Goal: Task Accomplishment & Management: Manage account settings

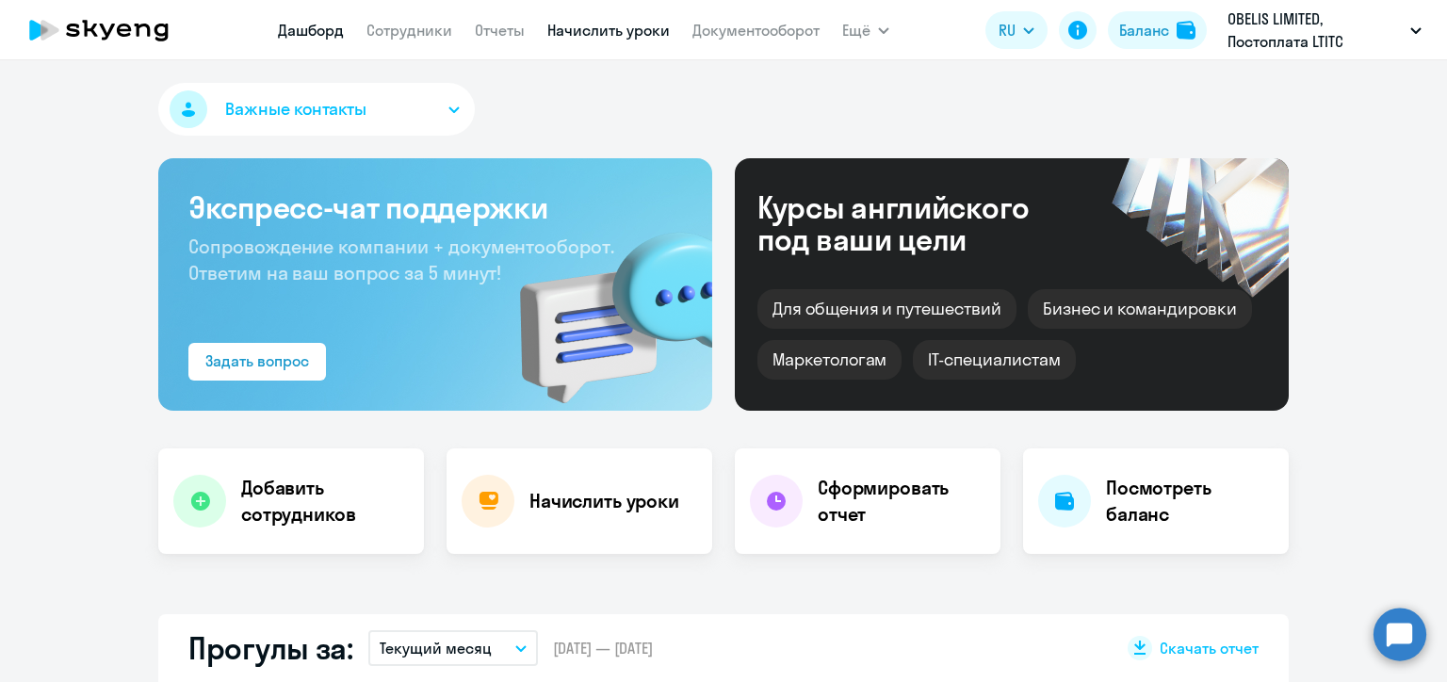
click at [598, 35] on link "Начислить уроки" at bounding box center [608, 30] width 122 height 19
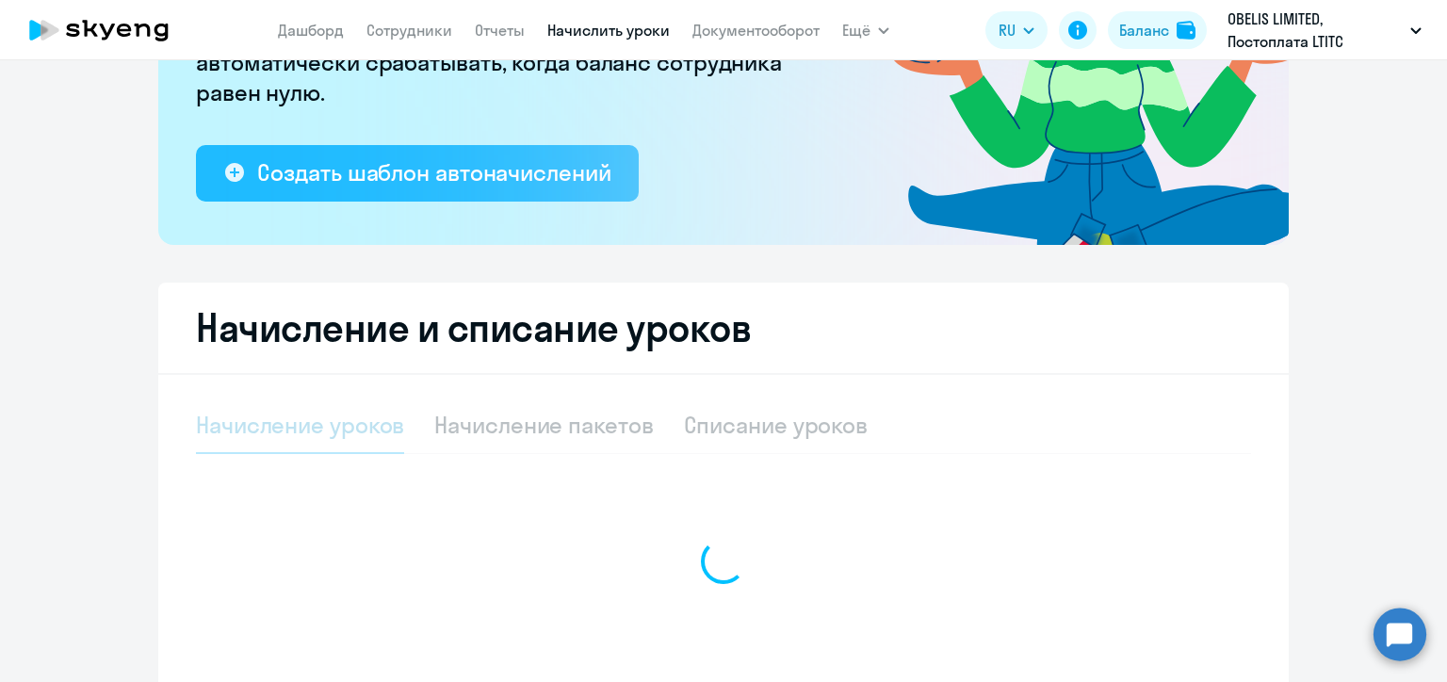
scroll to position [432, 0]
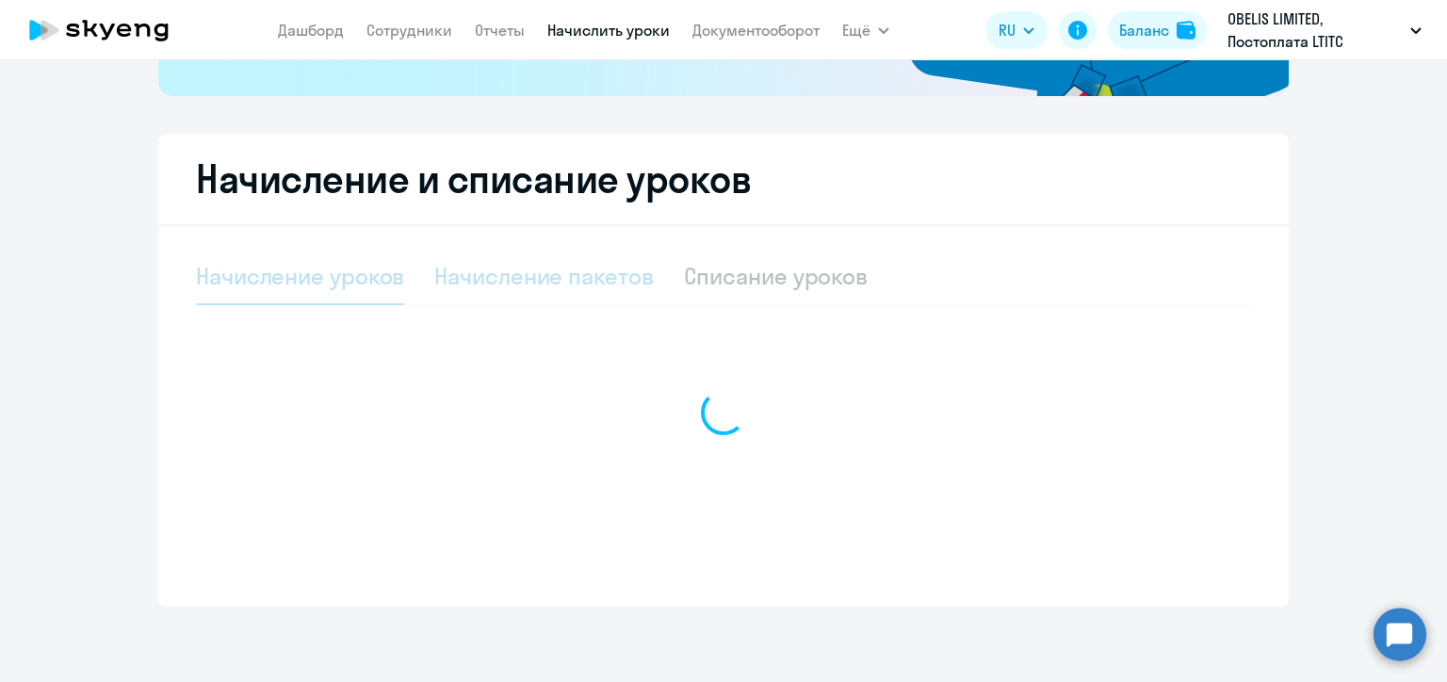
select select "10"
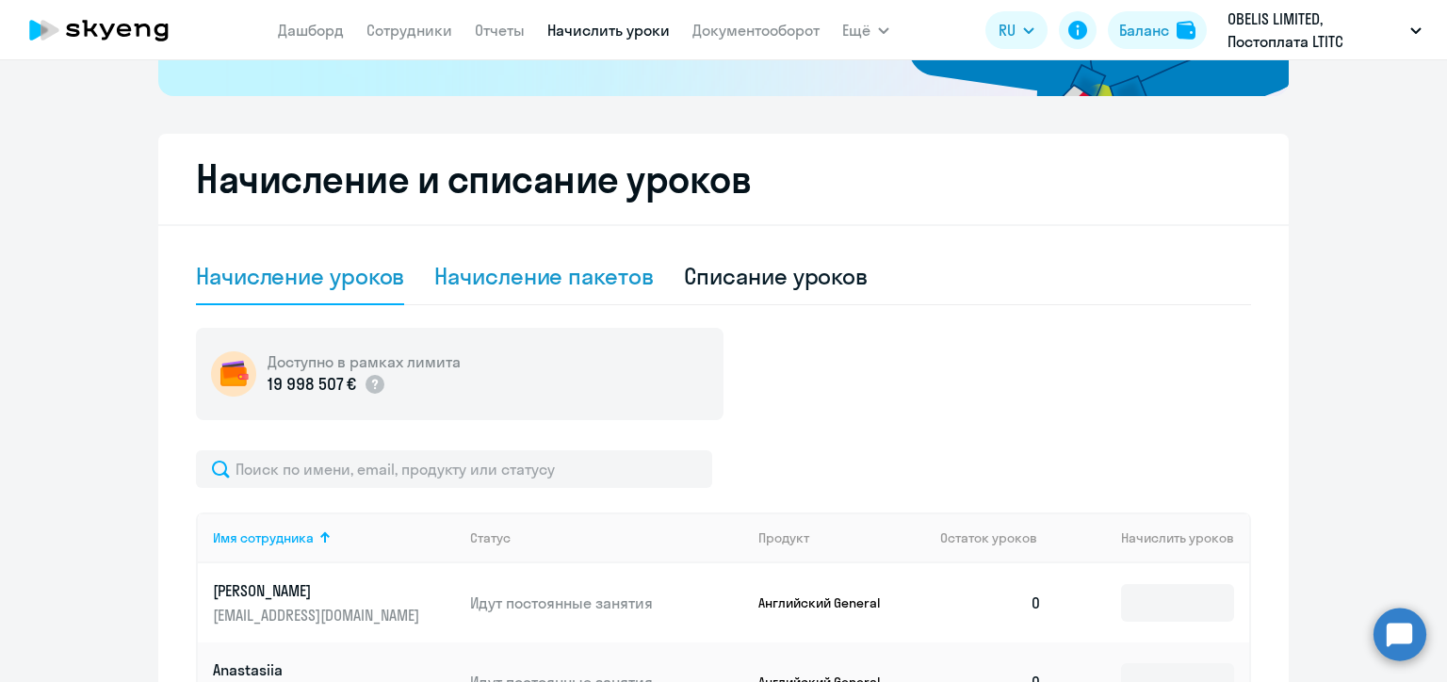
scroll to position [620, 0]
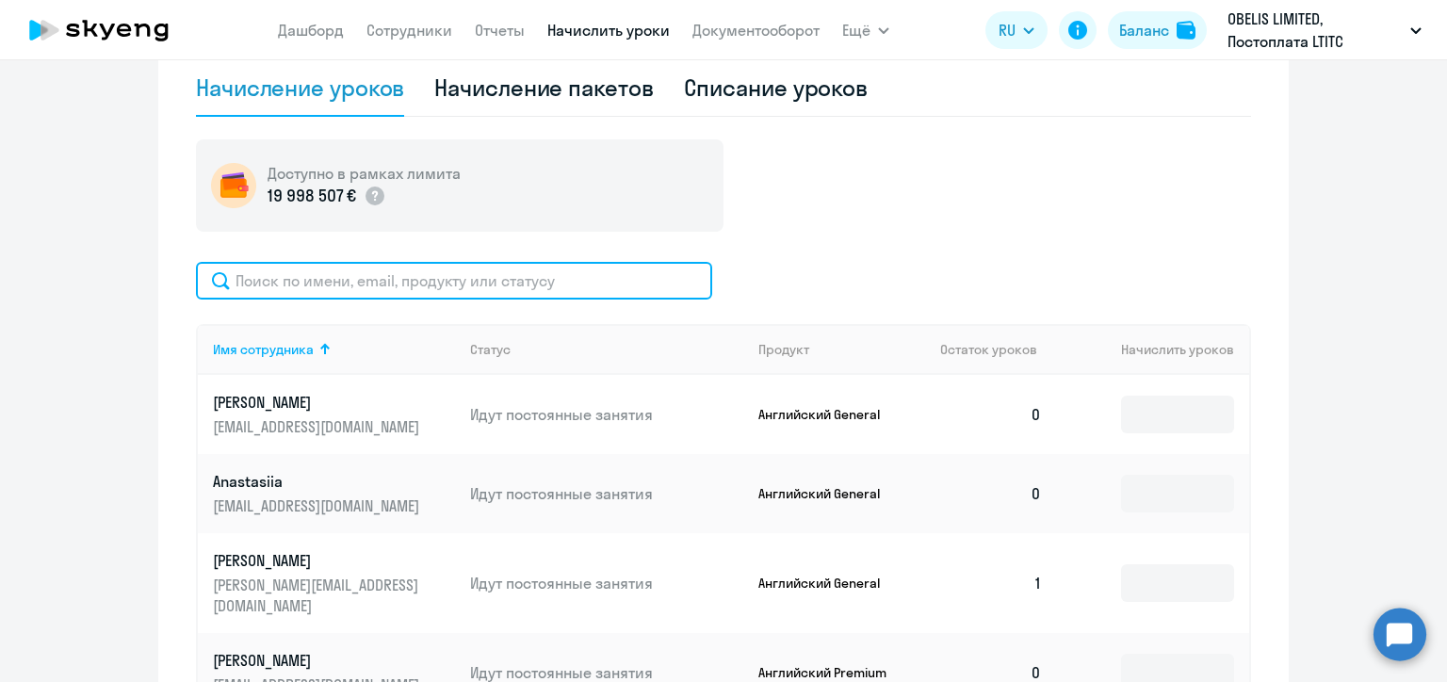
click at [406, 275] on input "text" at bounding box center [454, 281] width 516 height 38
paste input "[PERSON_NAME]"
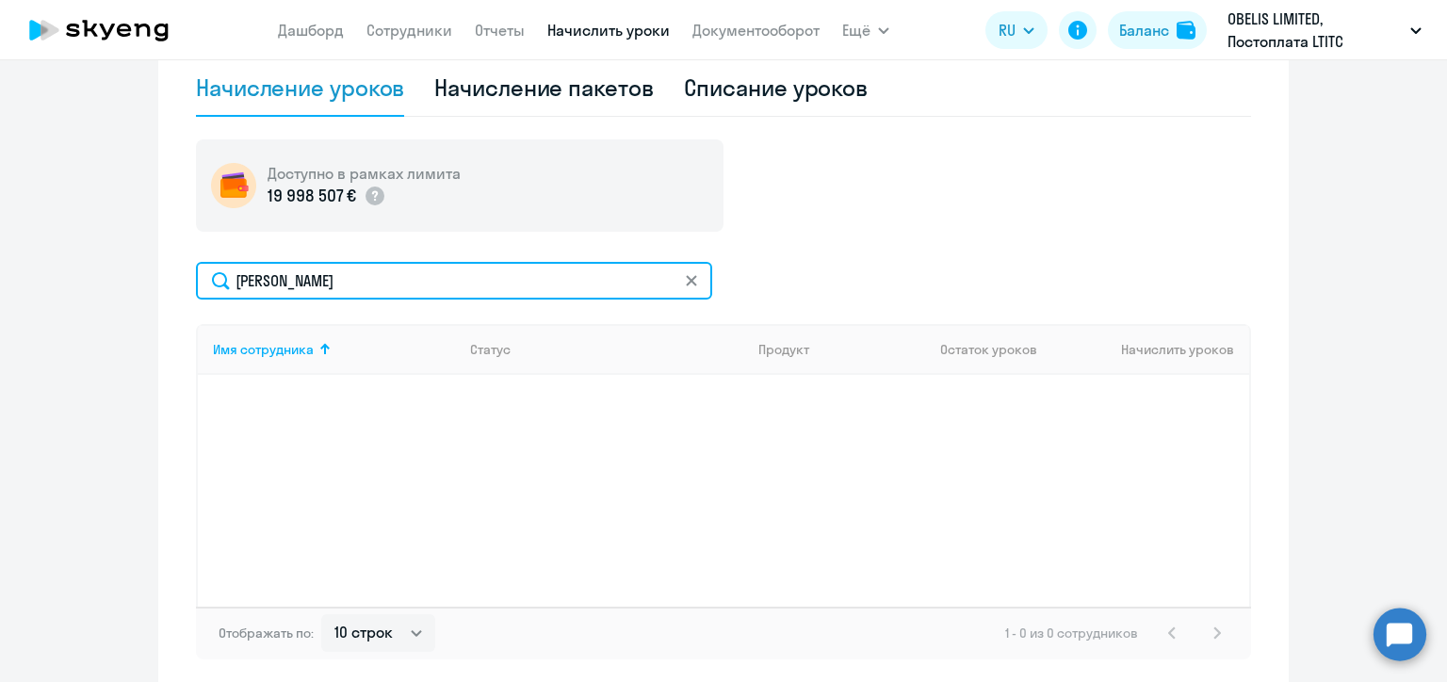
click at [265, 276] on input "[PERSON_NAME]" at bounding box center [454, 281] width 516 height 38
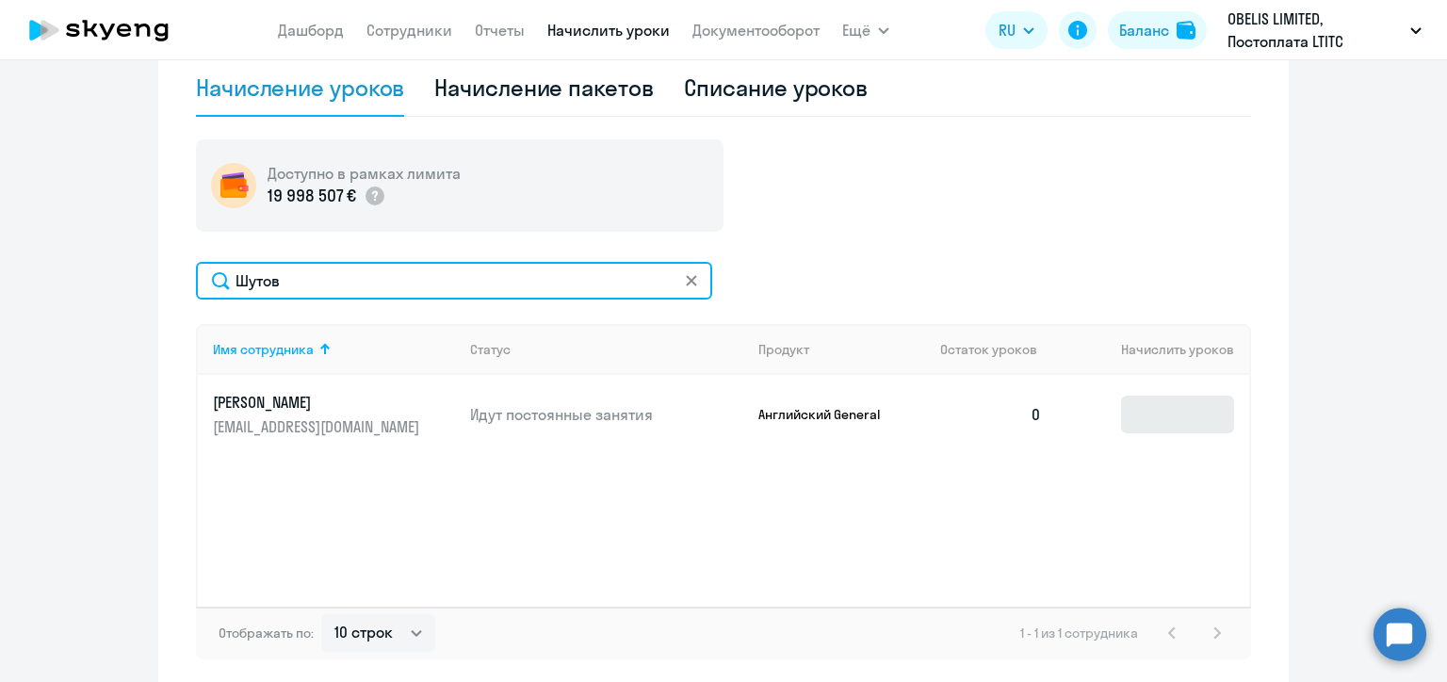
type input "Шутов"
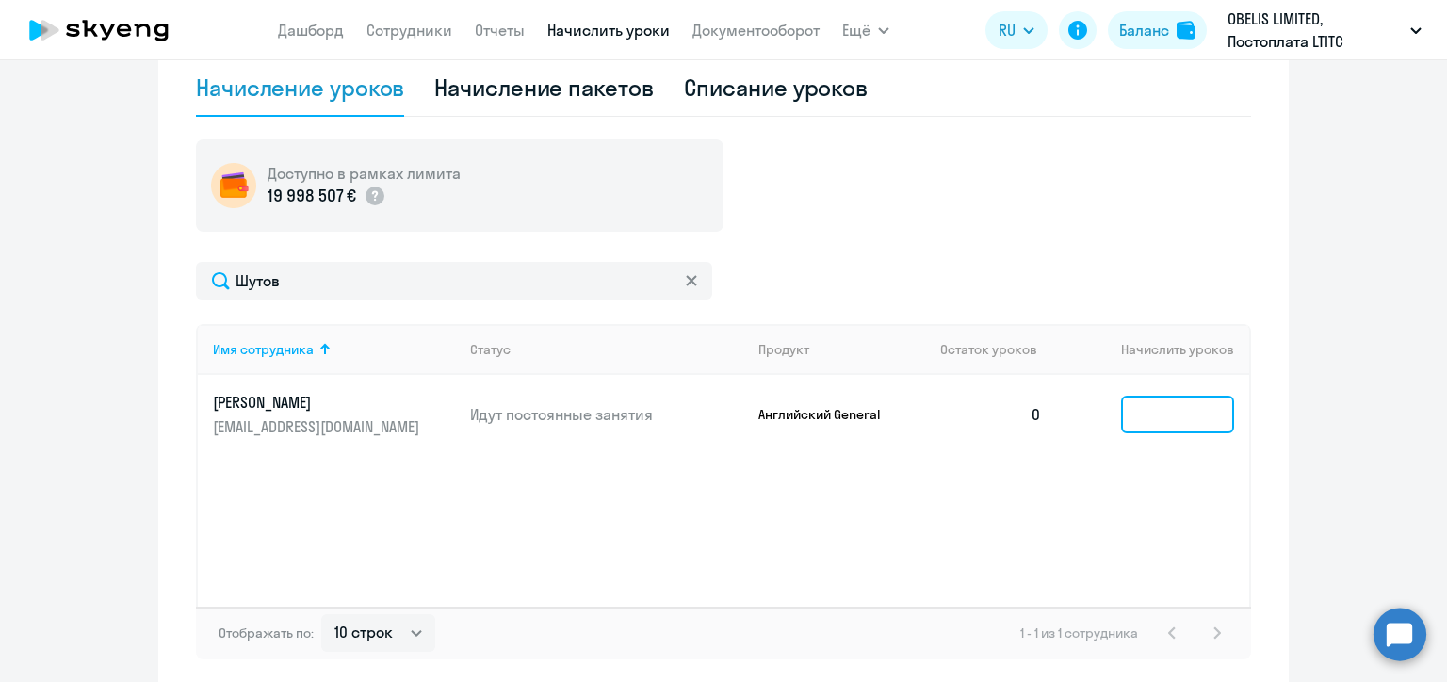
click at [1139, 411] on input at bounding box center [1177, 415] width 113 height 38
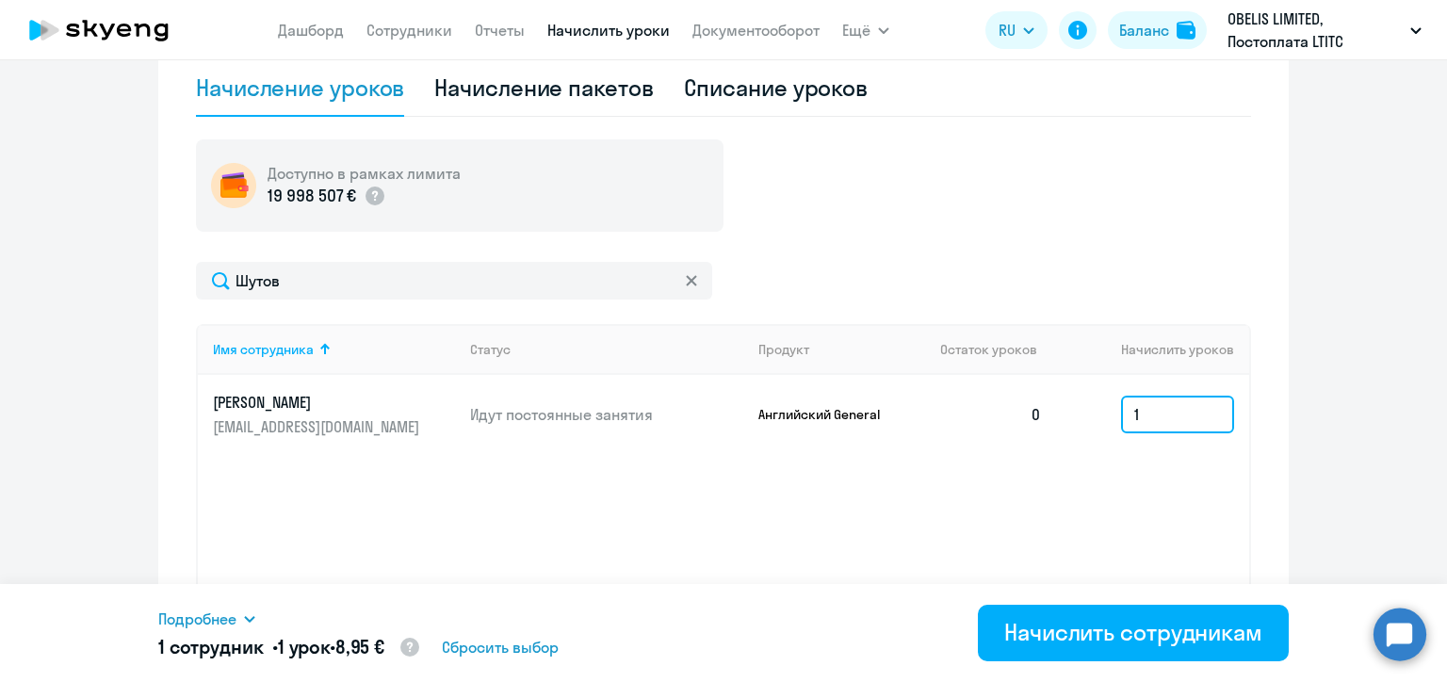
type input "1"
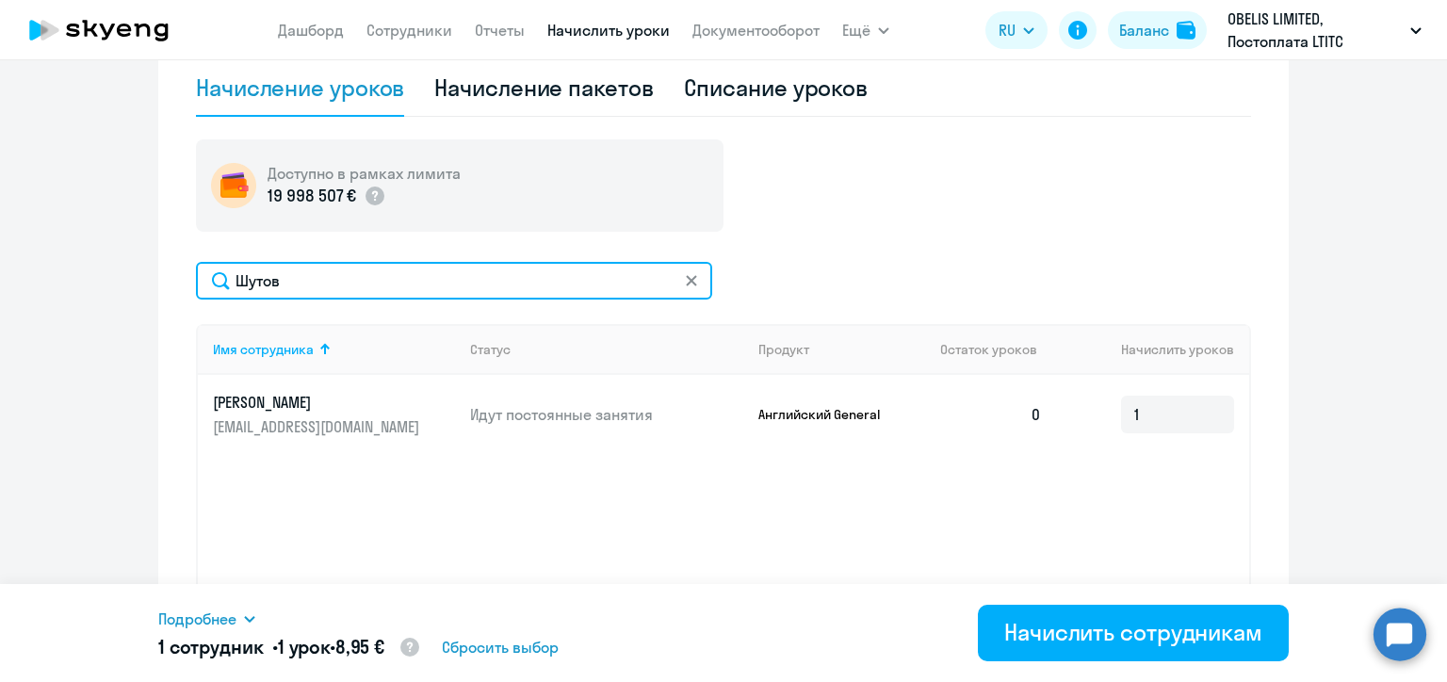
click at [264, 280] on input "Шутов" at bounding box center [454, 281] width 516 height 38
paste input "уркова"
type input "[PERSON_NAME]"
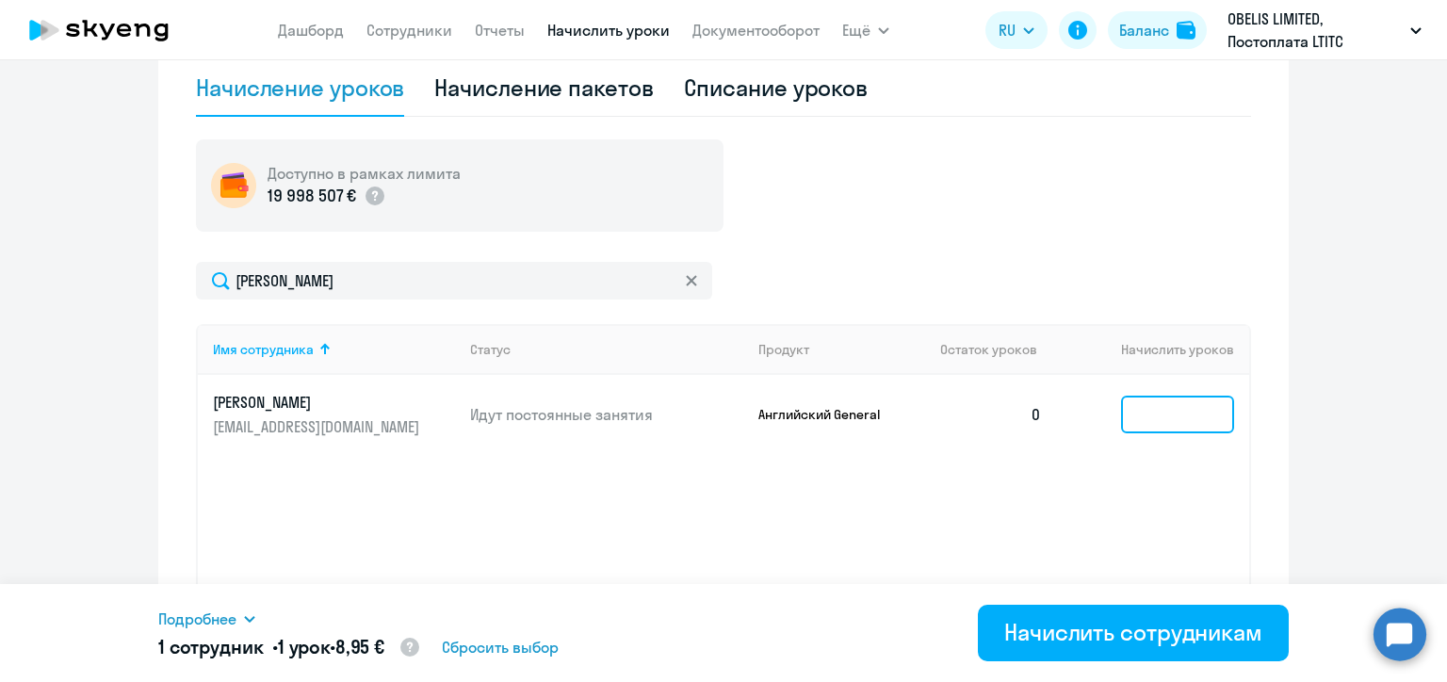
click at [1142, 416] on input at bounding box center [1177, 415] width 113 height 38
type input "1"
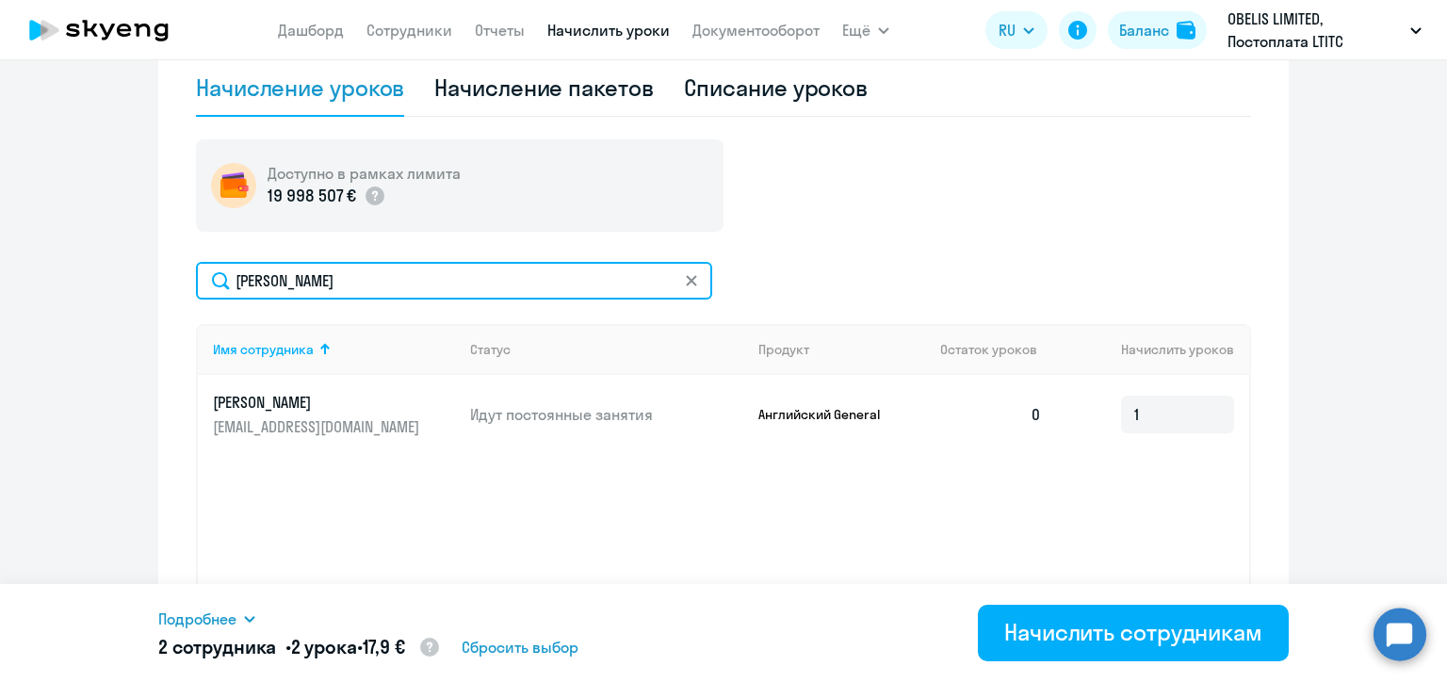
click at [275, 285] on input "[PERSON_NAME]" at bounding box center [454, 281] width 516 height 38
click at [275, 284] on input "[PERSON_NAME]" at bounding box center [454, 281] width 516 height 38
paste input "мине"
type input "Аминева"
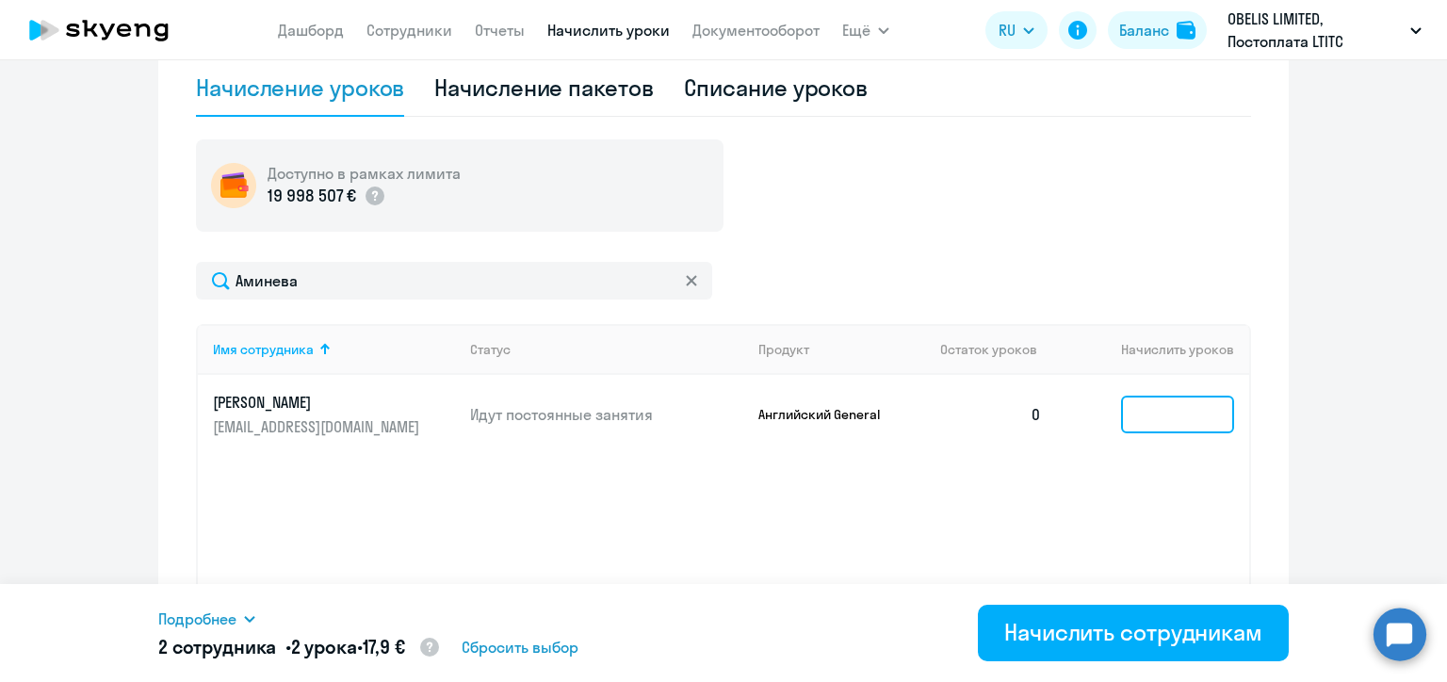
click at [1142, 418] on input at bounding box center [1177, 415] width 113 height 38
type input "1"
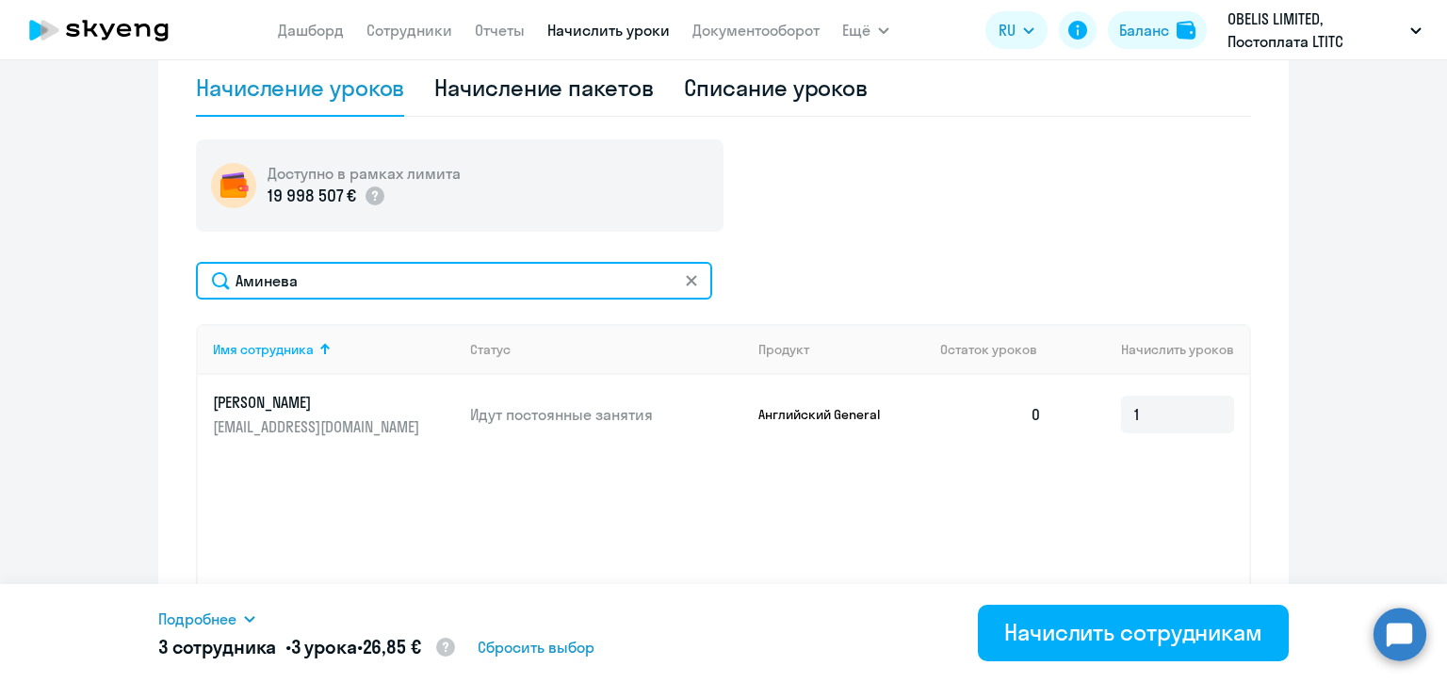
click at [283, 279] on input "Аминева" at bounding box center [454, 281] width 516 height 38
click at [283, 278] on input "Аминева" at bounding box center [454, 281] width 516 height 38
paste input "[PERSON_NAME]"
type input "[PERSON_NAME]"
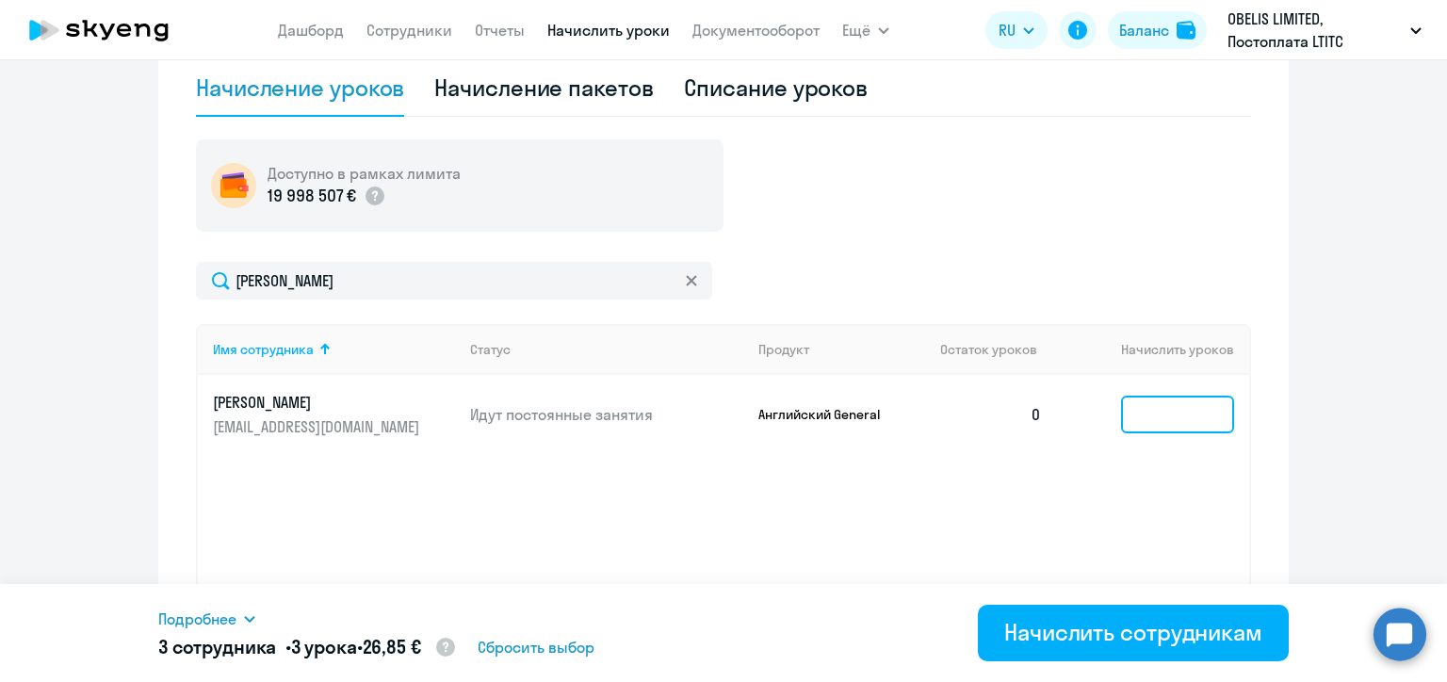
click at [1134, 416] on input at bounding box center [1177, 415] width 113 height 38
type input "1"
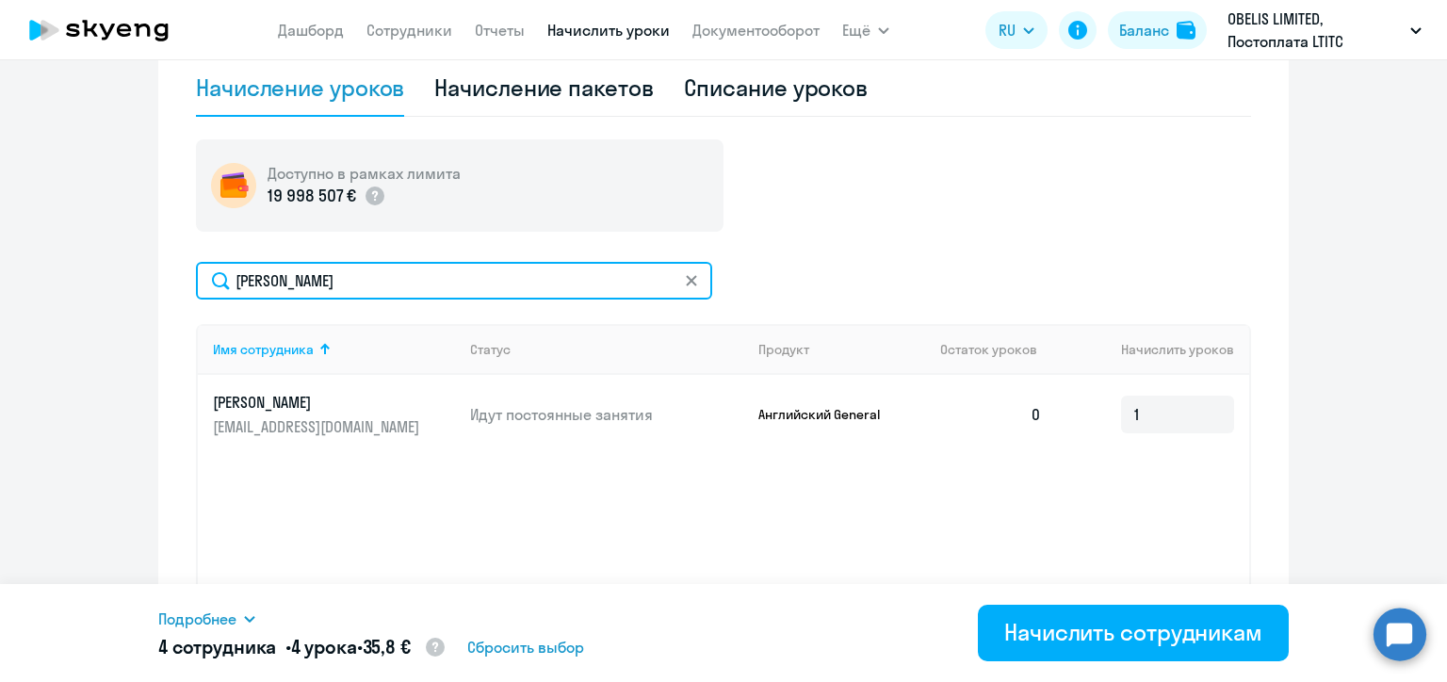
click at [269, 281] on input "[PERSON_NAME]" at bounding box center [454, 281] width 516 height 38
paste input "[PERSON_NAME]"
type input "[PERSON_NAME]"
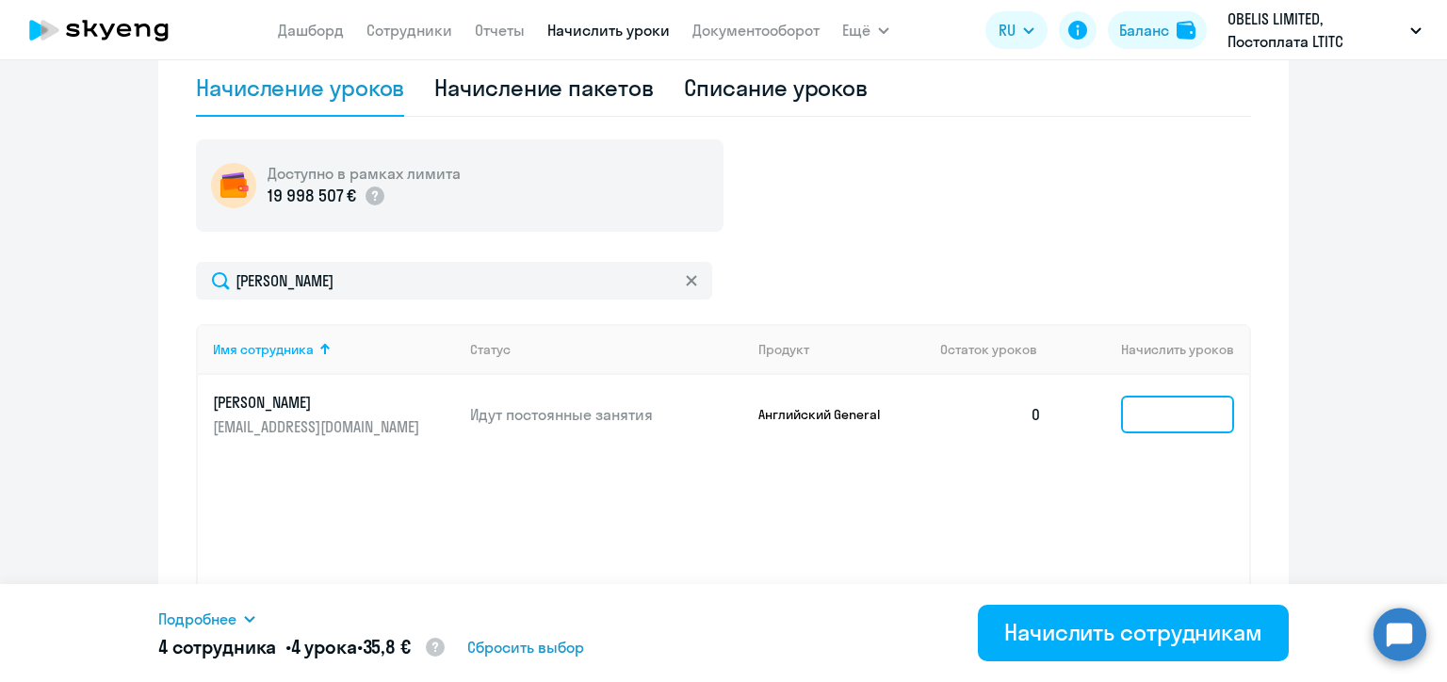
click at [1153, 420] on input at bounding box center [1177, 415] width 113 height 38
type input "1"
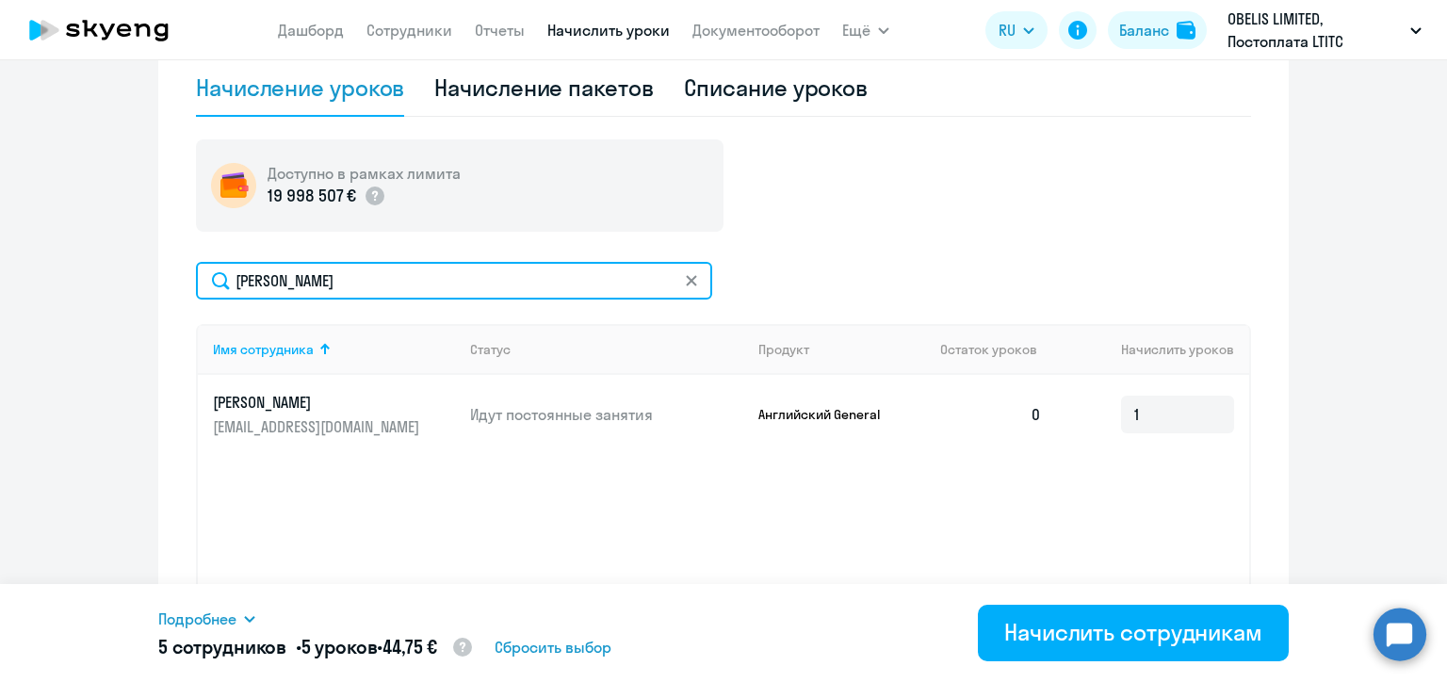
click at [281, 280] on input "[PERSON_NAME]" at bounding box center [454, 281] width 516 height 38
click at [282, 279] on input "[PERSON_NAME]" at bounding box center [454, 281] width 516 height 38
paste input "яховская"
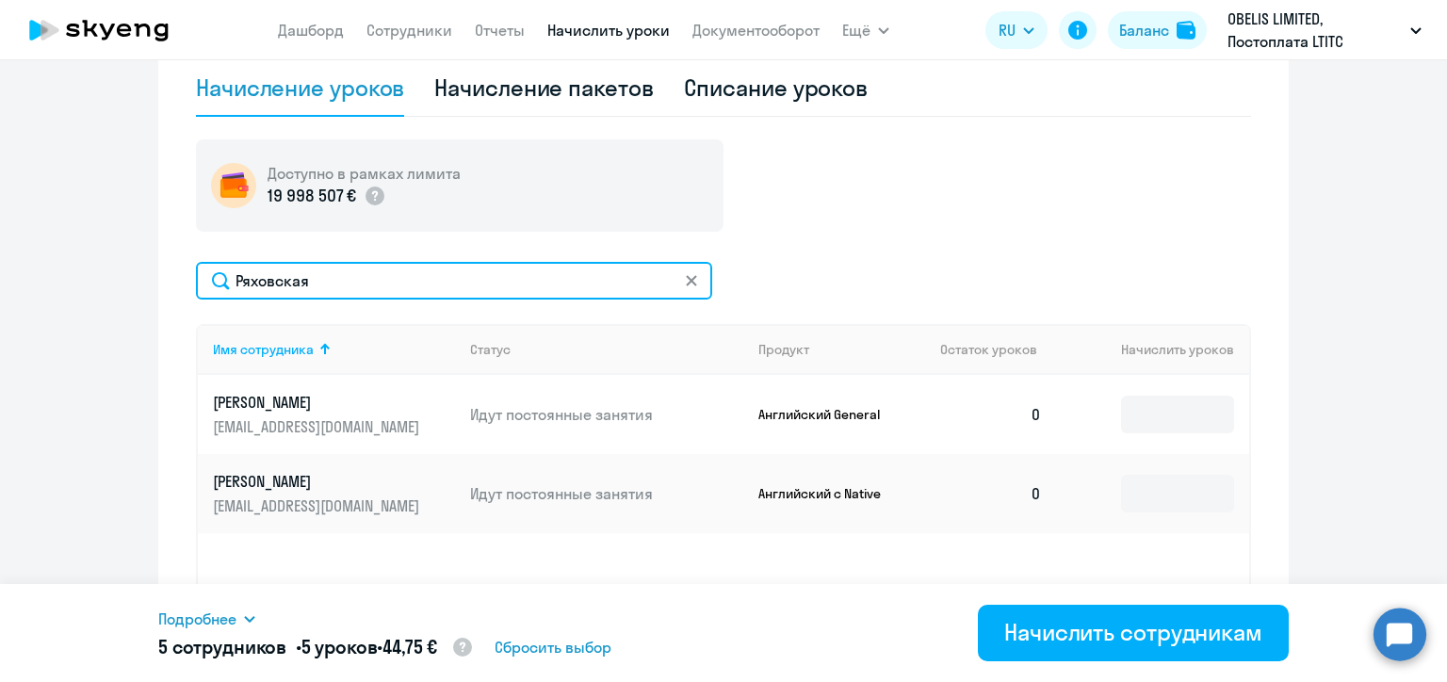
type input "Ряховская"
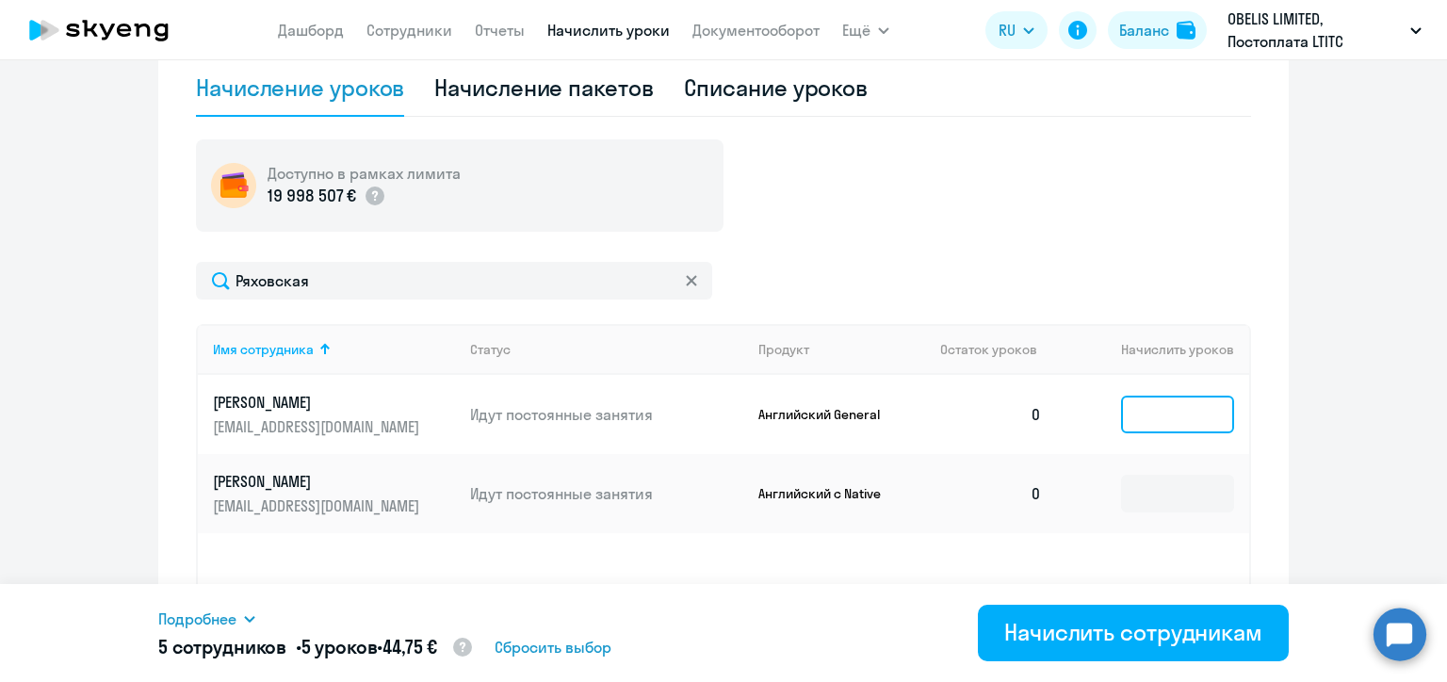
click at [1131, 418] on input at bounding box center [1177, 415] width 113 height 38
type input "2"
click at [1141, 490] on input at bounding box center [1177, 494] width 113 height 38
type input "1"
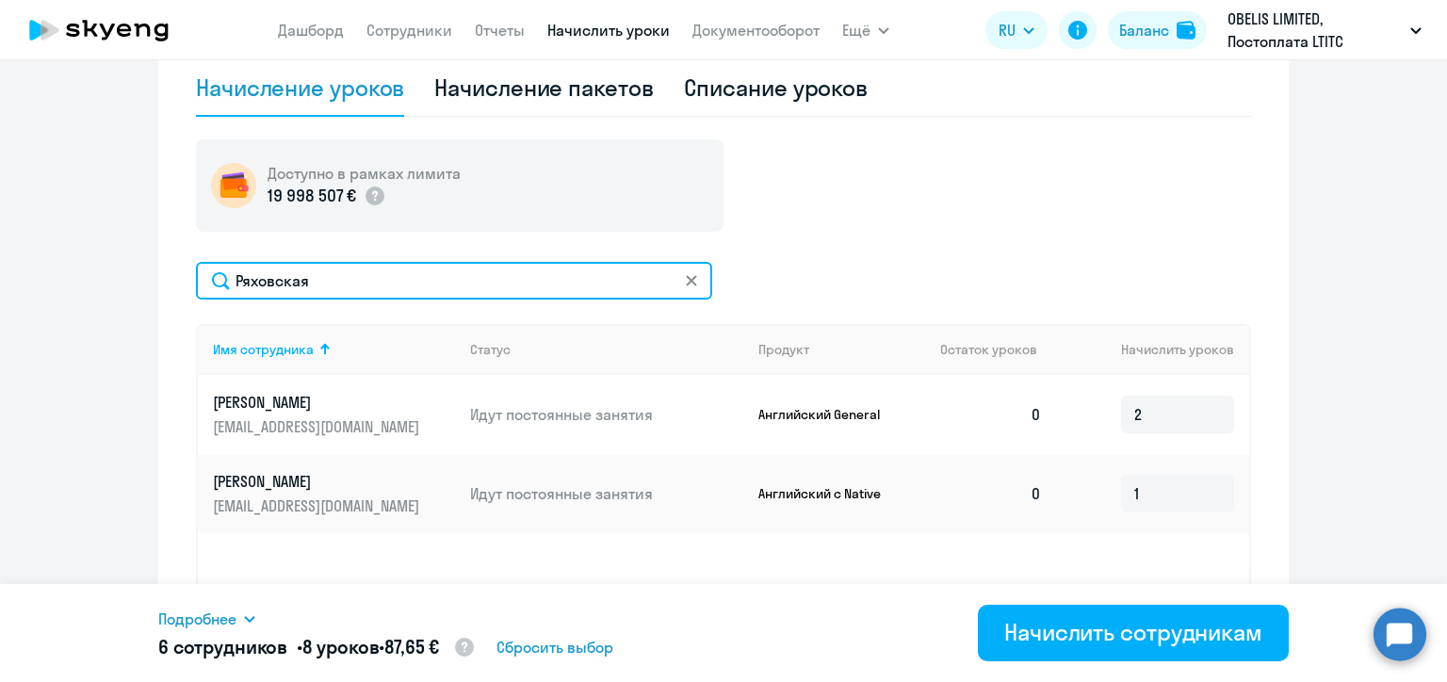
click at [269, 279] on input "Ряховская" at bounding box center [454, 281] width 516 height 38
paste input "олдаткин"
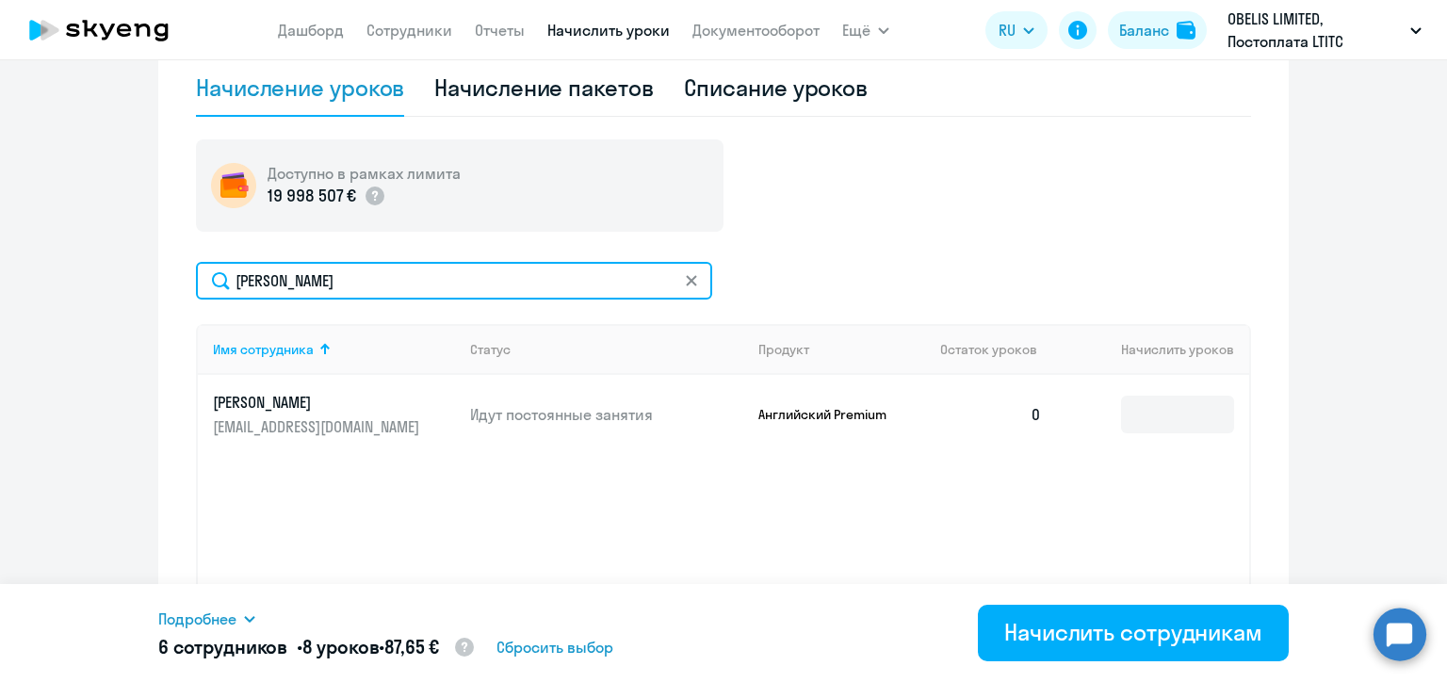
type input "[PERSON_NAME]"
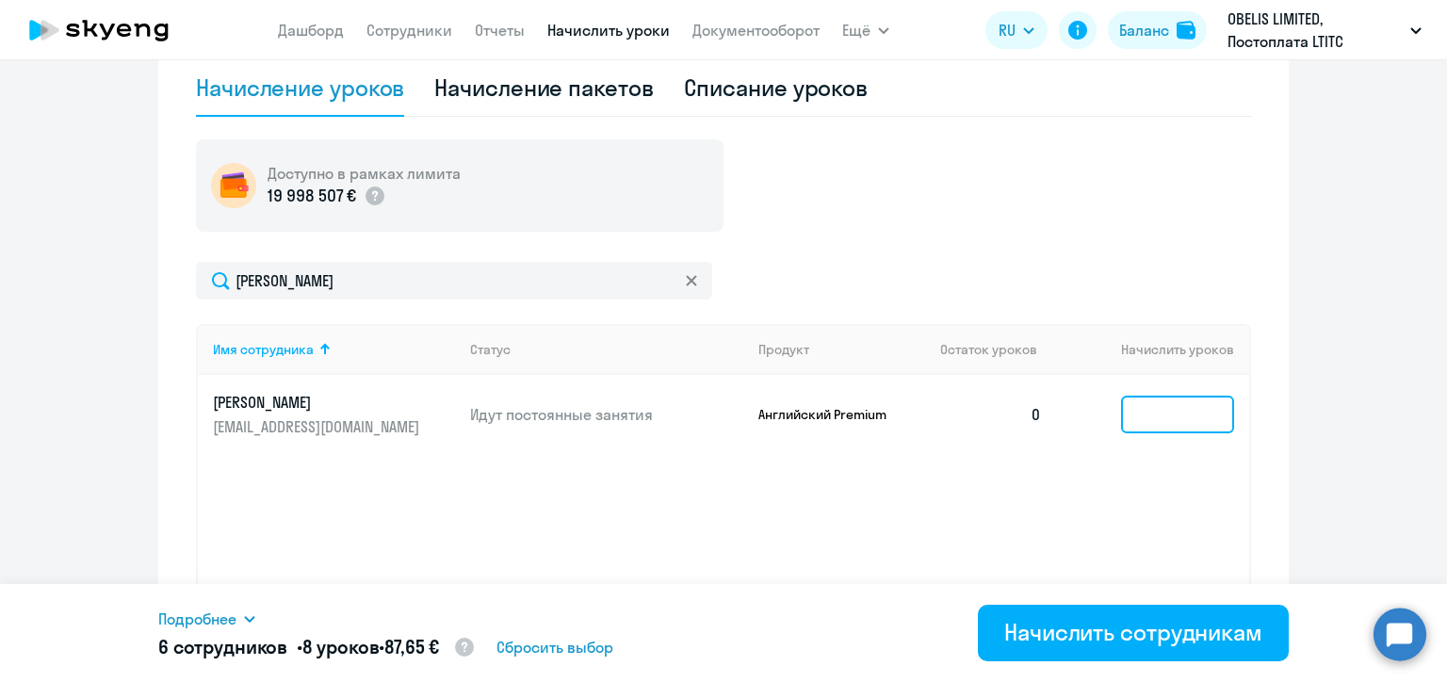
click at [1132, 419] on input at bounding box center [1177, 415] width 113 height 38
type input "1"
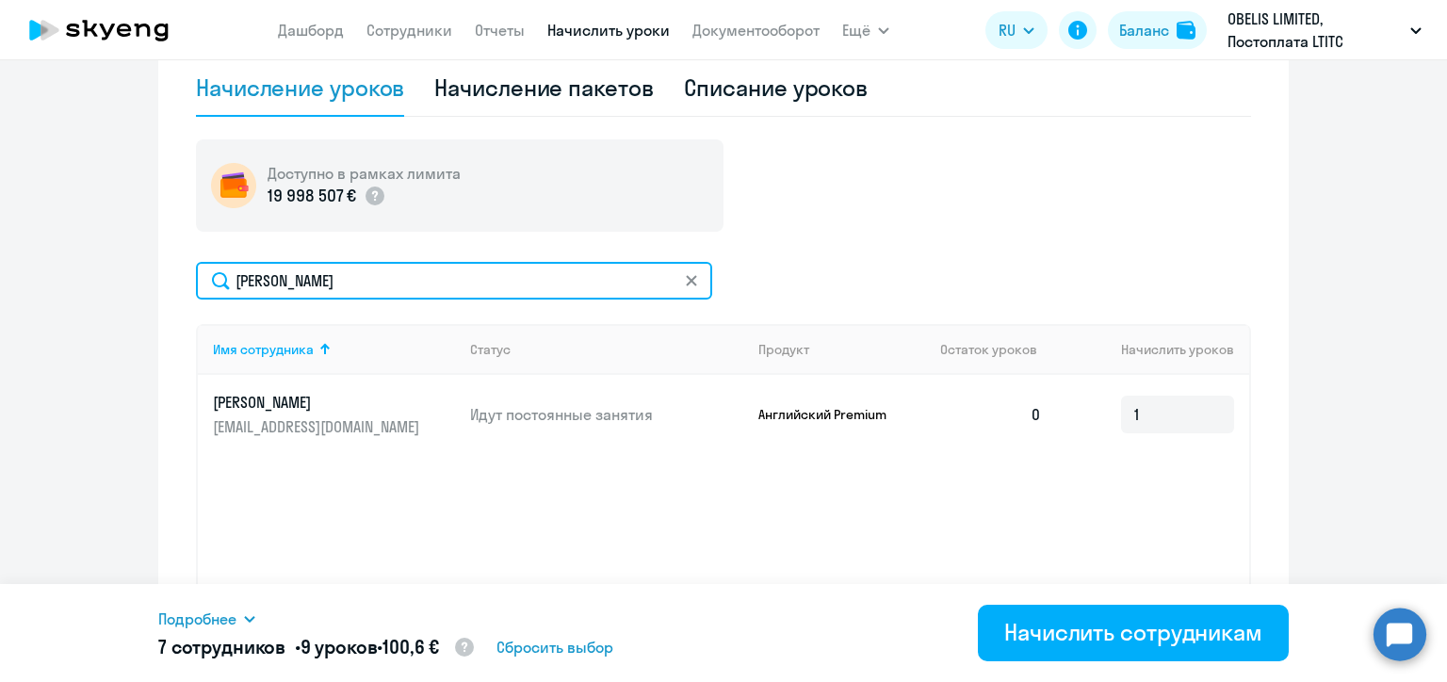
click at [301, 275] on input "[PERSON_NAME]" at bounding box center [454, 281] width 516 height 38
paste input "ибров"
type input "[PERSON_NAME]"
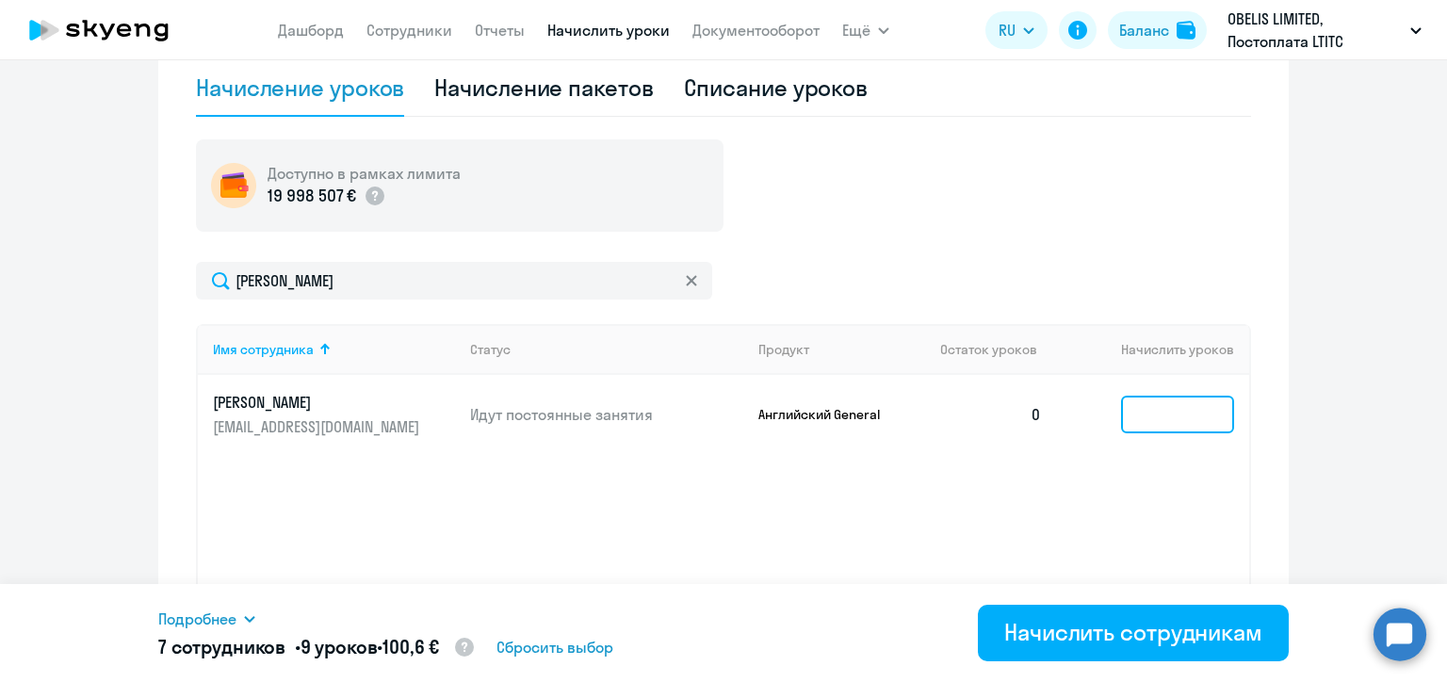
click at [1137, 419] on input at bounding box center [1177, 415] width 113 height 38
type input "1"
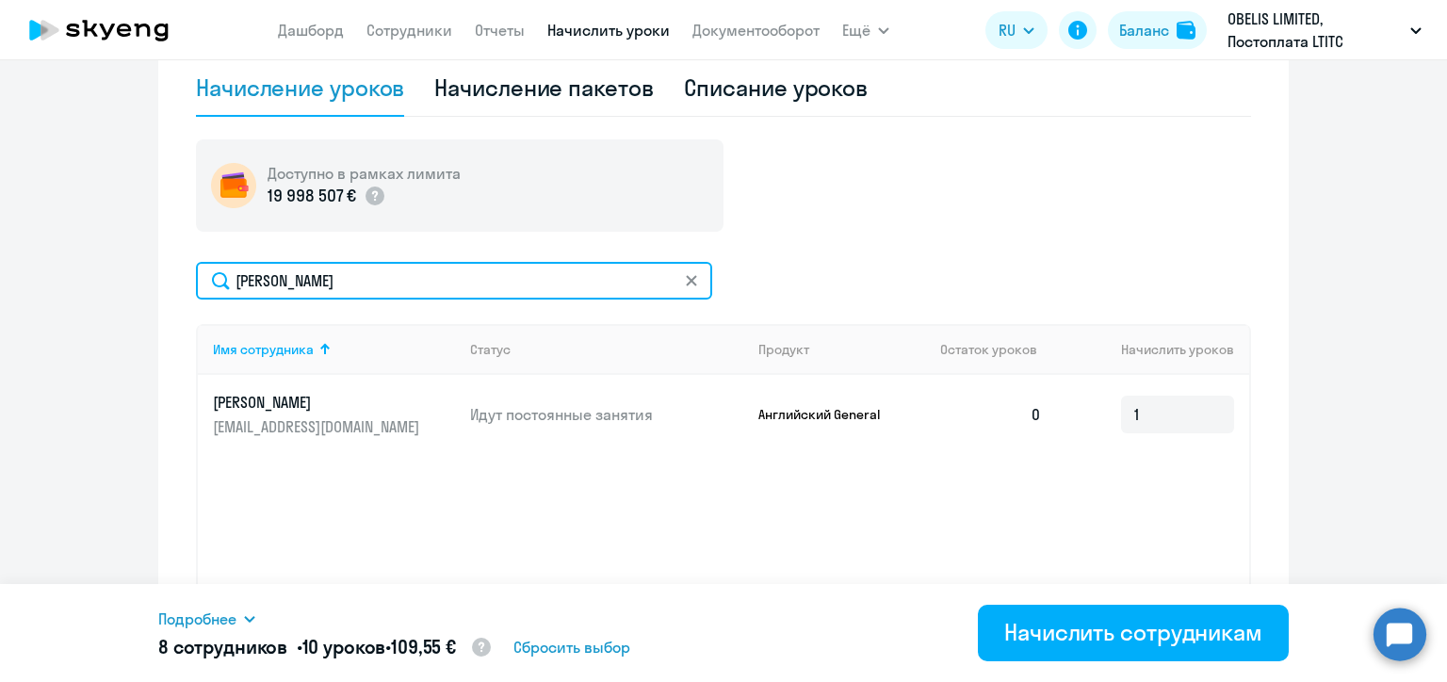
click at [267, 281] on input "[PERSON_NAME]" at bounding box center [454, 281] width 516 height 38
click at [267, 280] on input "[PERSON_NAME]" at bounding box center [454, 281] width 516 height 38
paste input "ладимир"
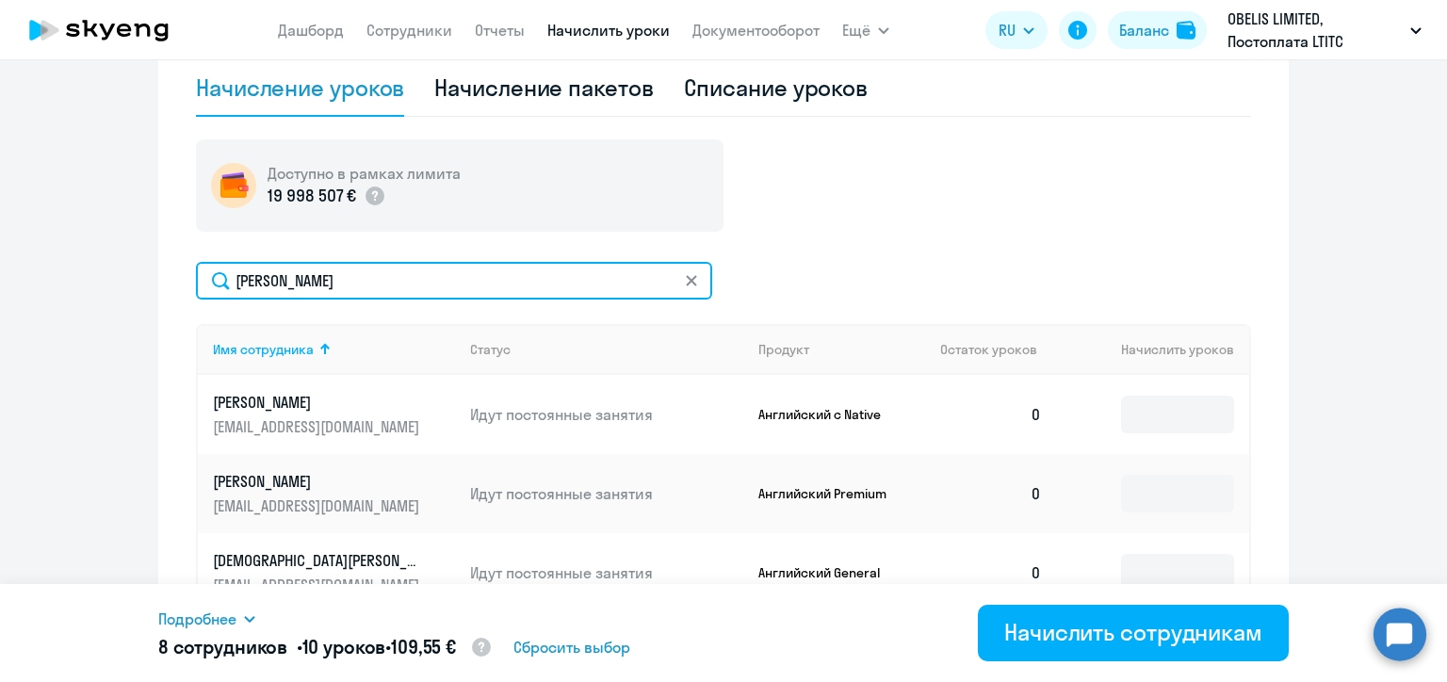
scroll to position [709, 0]
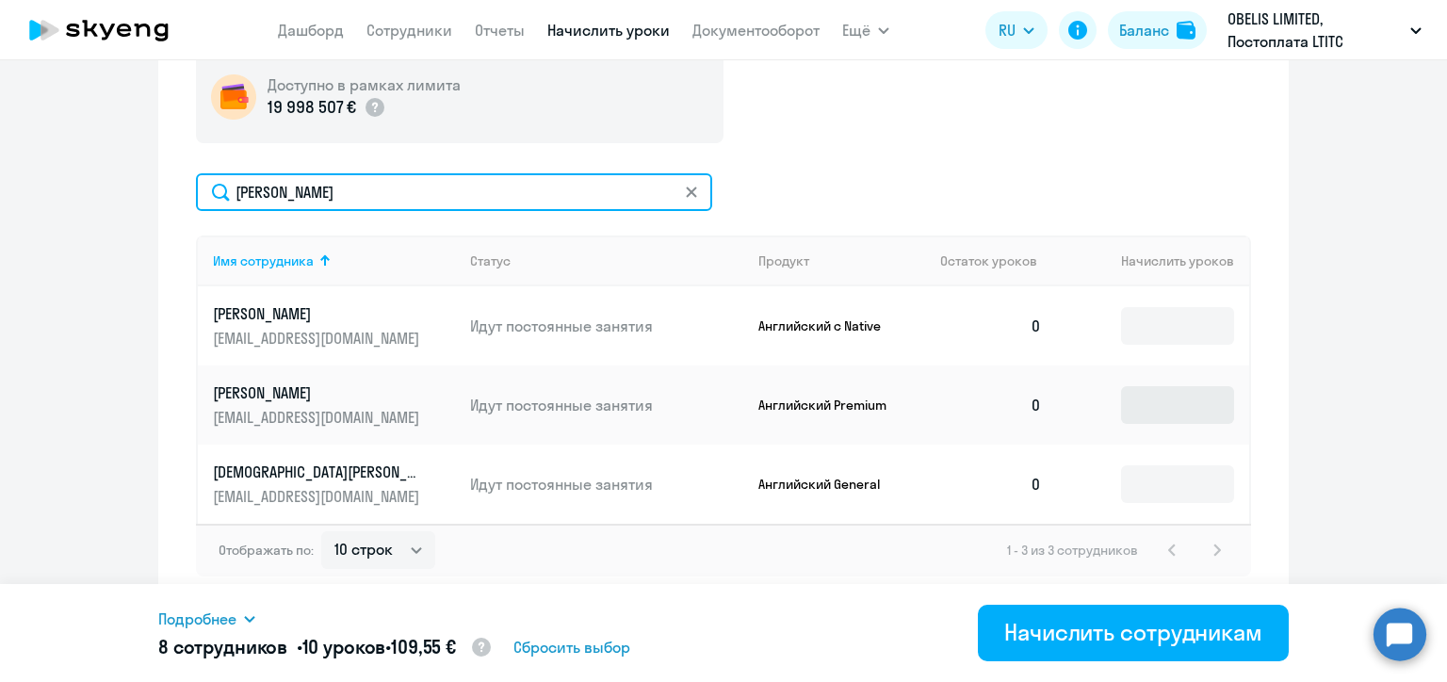
type input "[PERSON_NAME]"
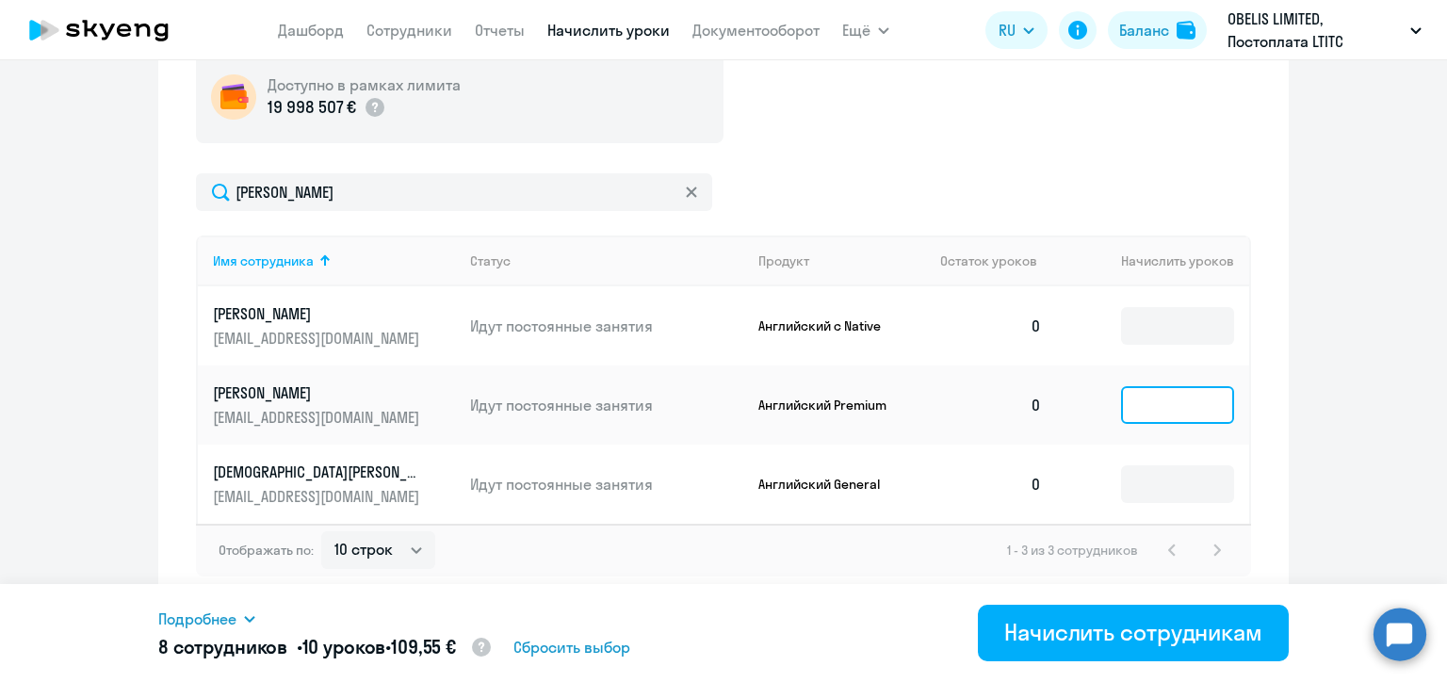
click at [1157, 410] on input at bounding box center [1177, 405] width 113 height 38
type input "1"
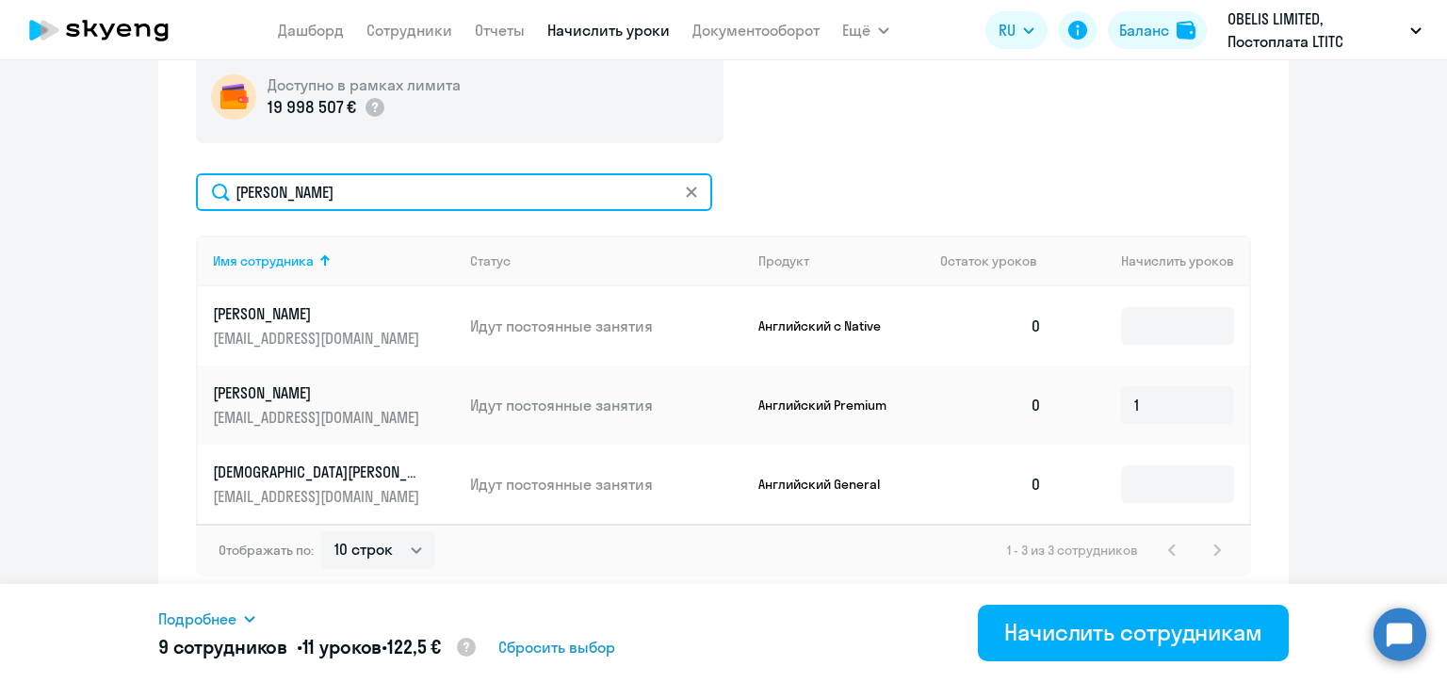
click at [281, 195] on input "[PERSON_NAME]" at bounding box center [454, 192] width 516 height 38
click at [281, 194] on input "[PERSON_NAME]" at bounding box center [454, 192] width 516 height 38
paste input "оновалов"
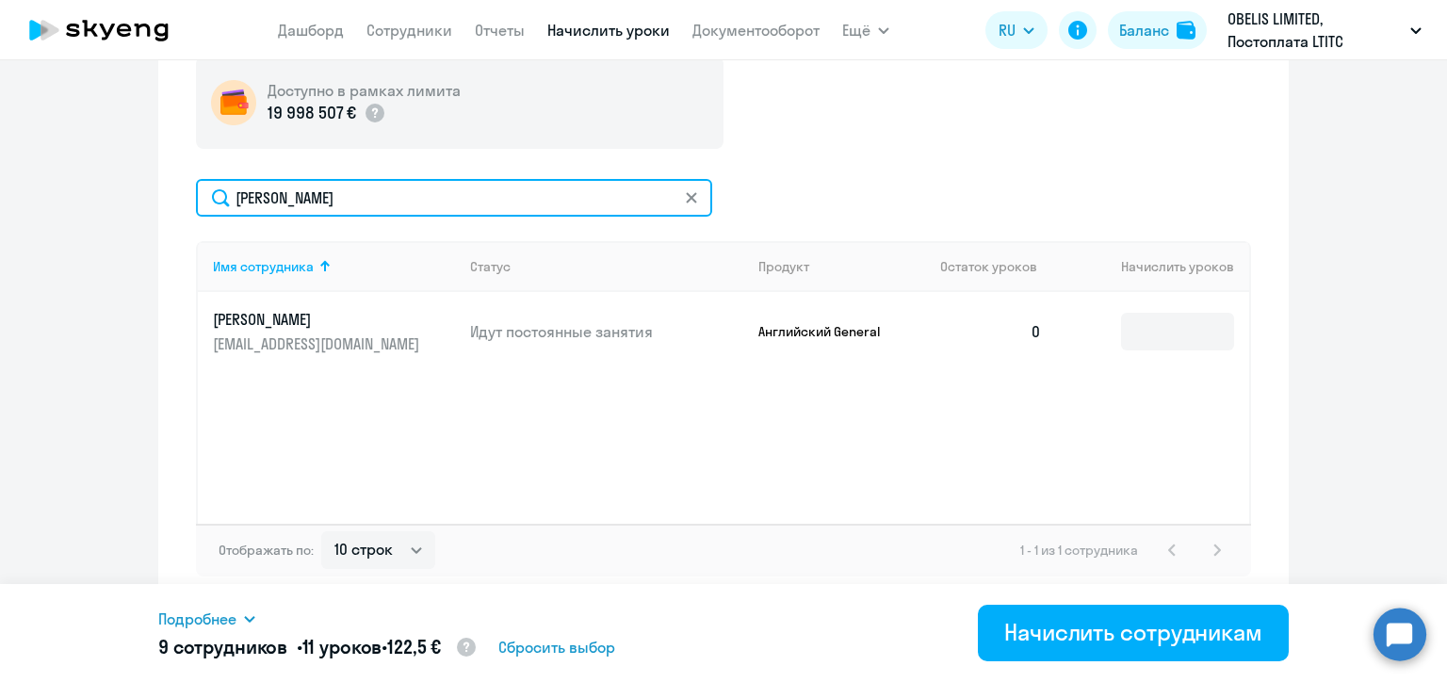
scroll to position [703, 0]
type input "[PERSON_NAME]"
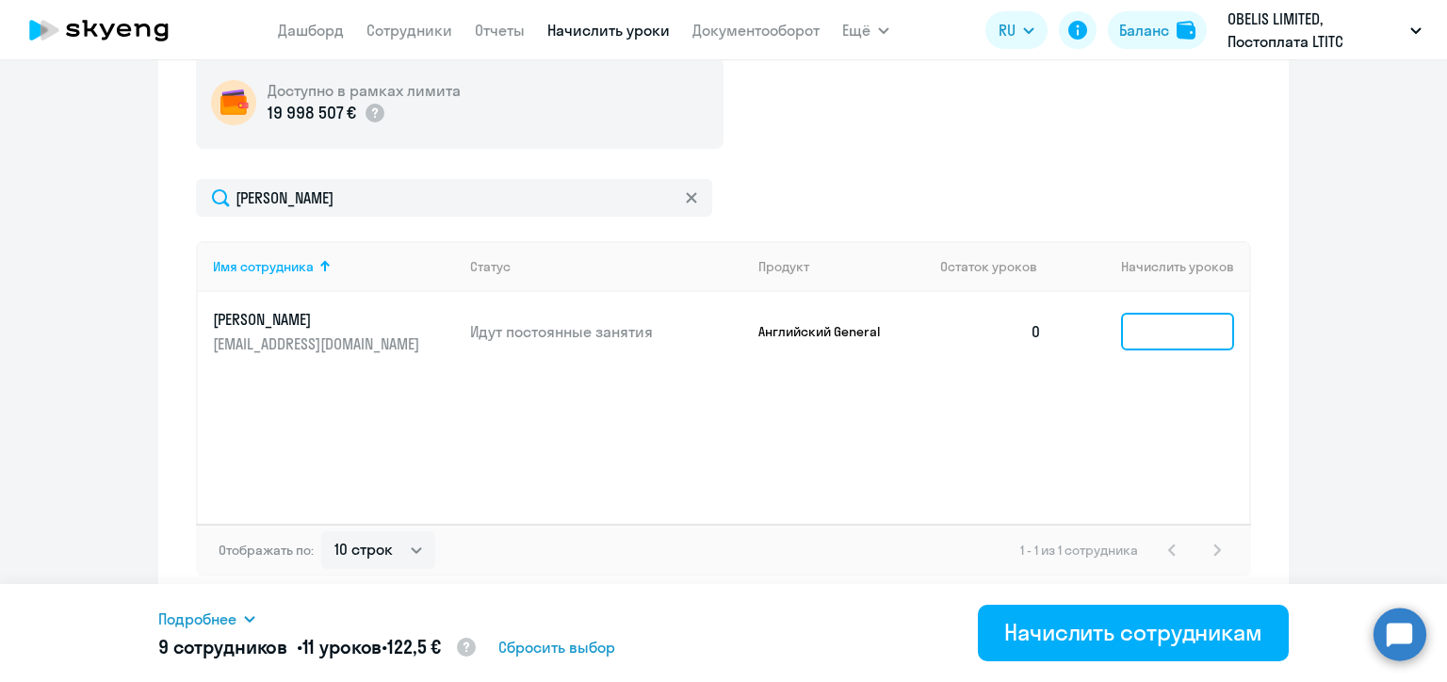
click at [1145, 328] on input at bounding box center [1177, 332] width 113 height 38
type input "1"
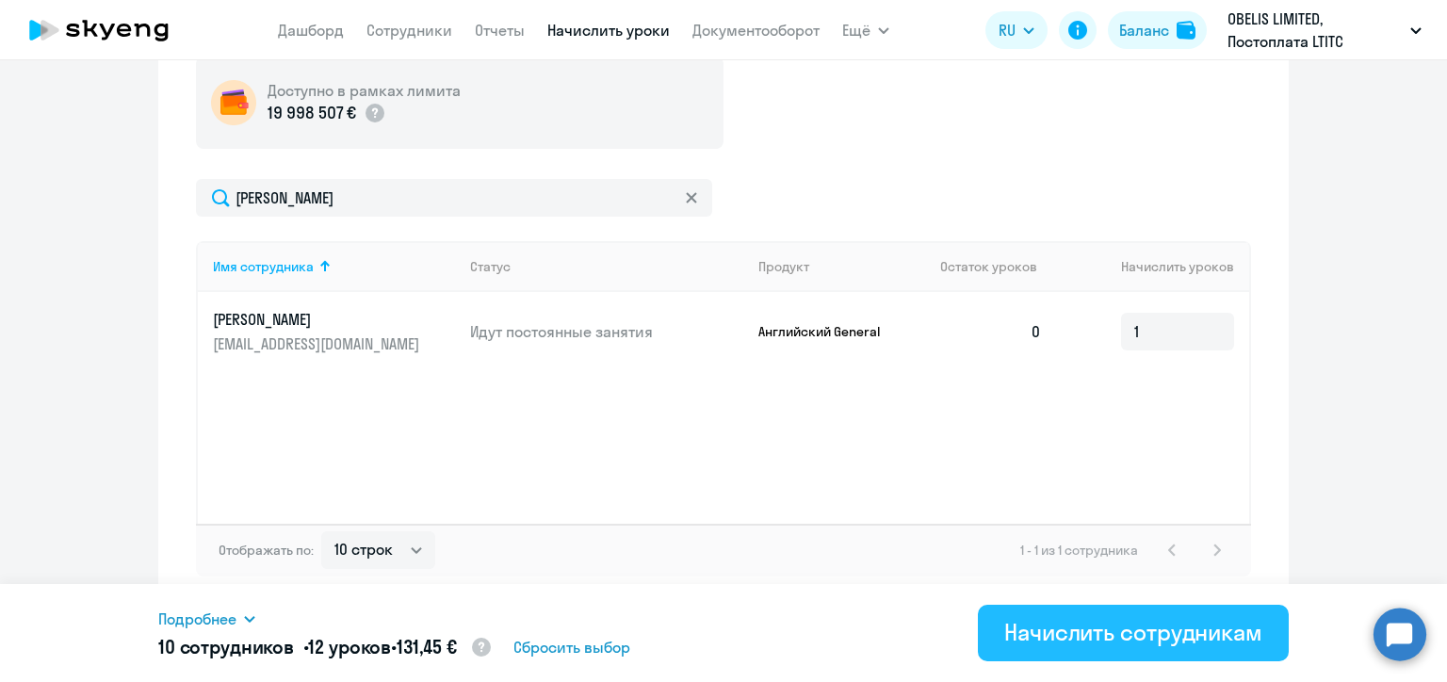
click at [1150, 627] on div "Начислить сотрудникам" at bounding box center [1133, 632] width 258 height 30
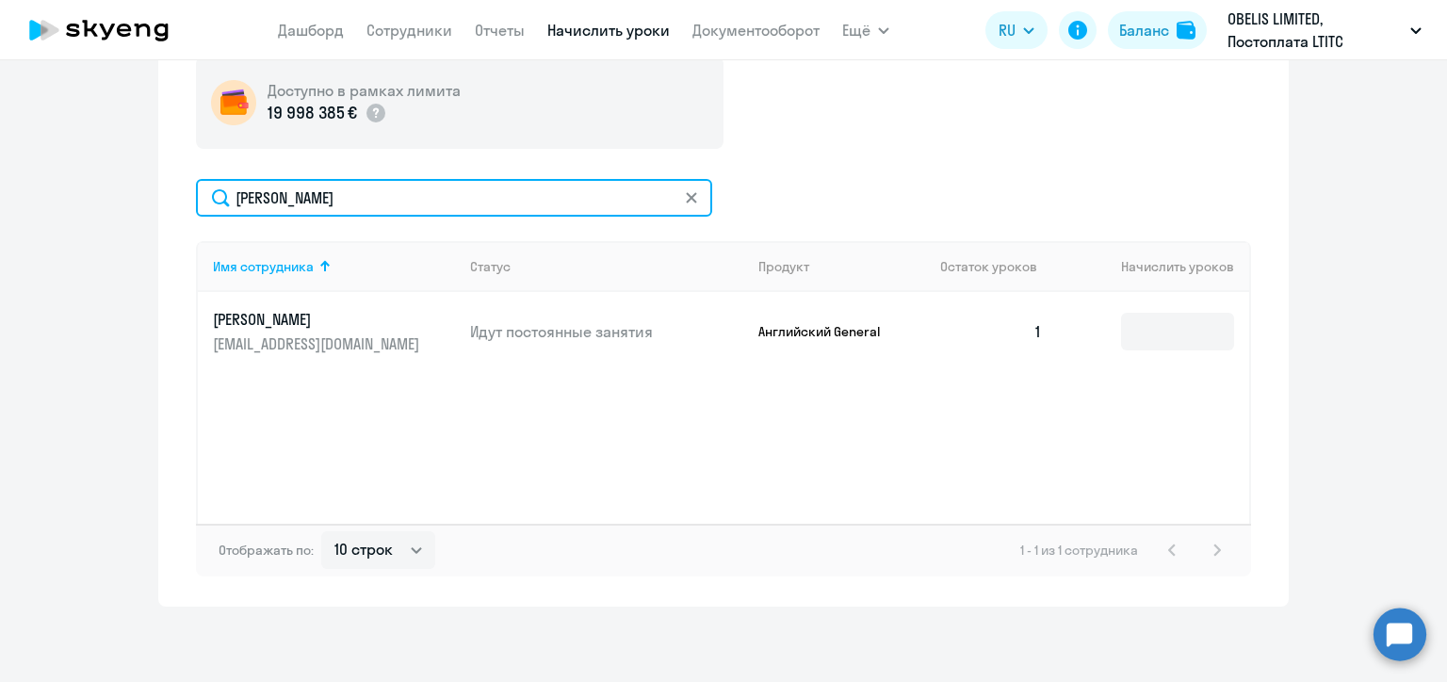
click at [292, 204] on input "[PERSON_NAME]" at bounding box center [454, 198] width 516 height 38
paste input "чур"
type input "[PERSON_NAME]"
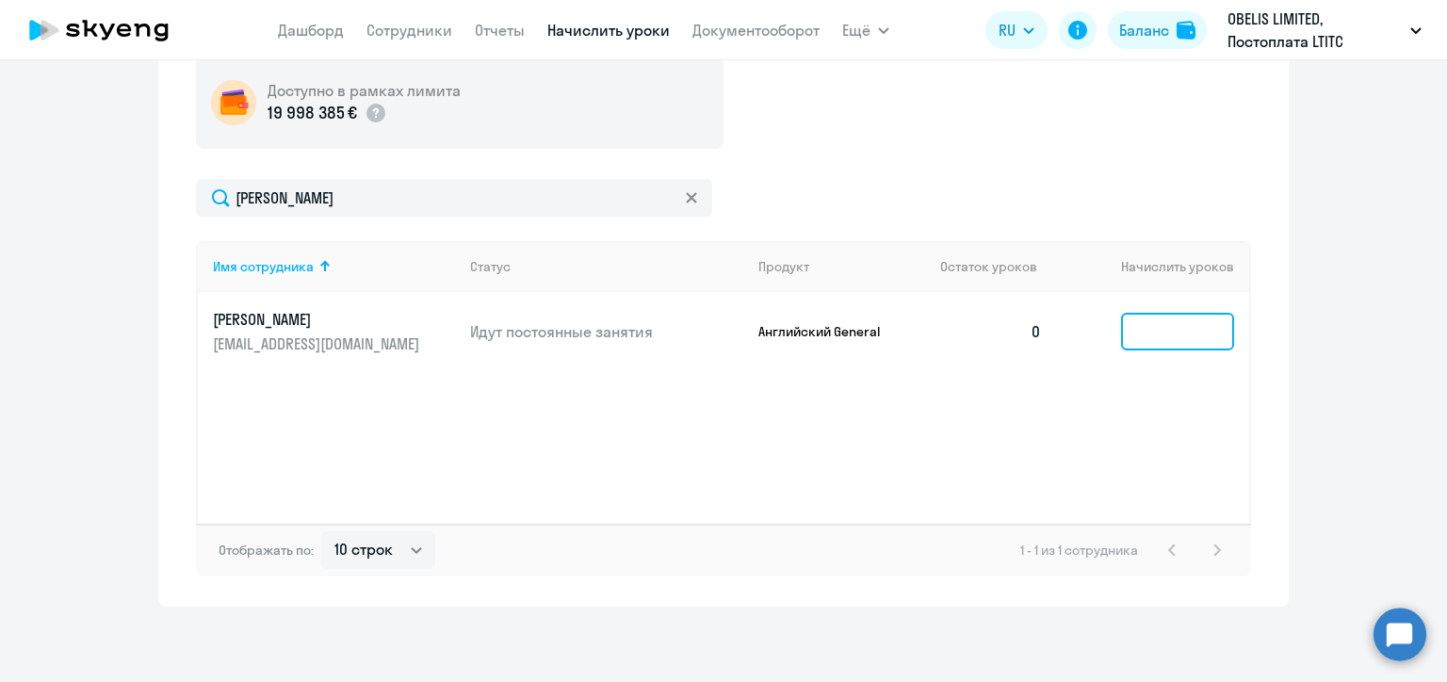
click at [1149, 334] on input at bounding box center [1177, 332] width 113 height 38
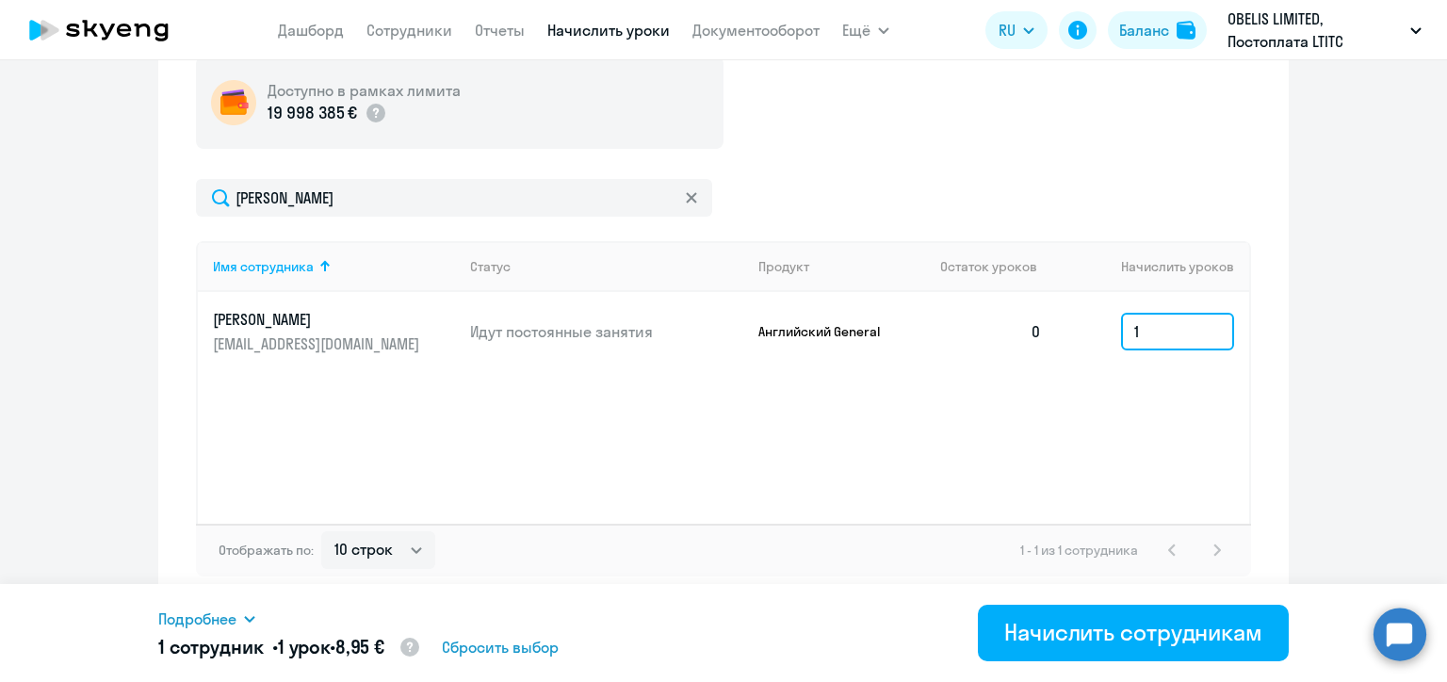
type input "1"
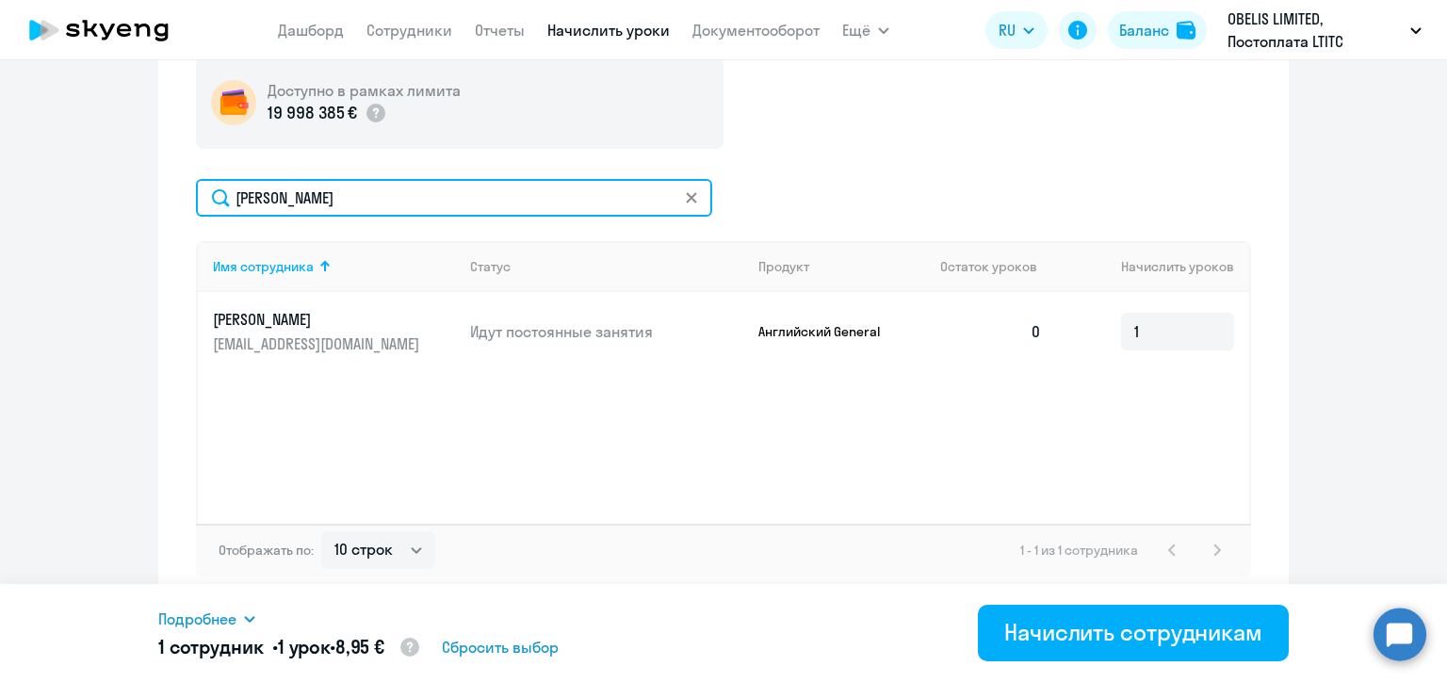
click at [285, 196] on input "[PERSON_NAME]" at bounding box center [454, 198] width 516 height 38
click at [292, 197] on input "[PERSON_NAME]" at bounding box center [454, 198] width 516 height 38
paste input "еляк"
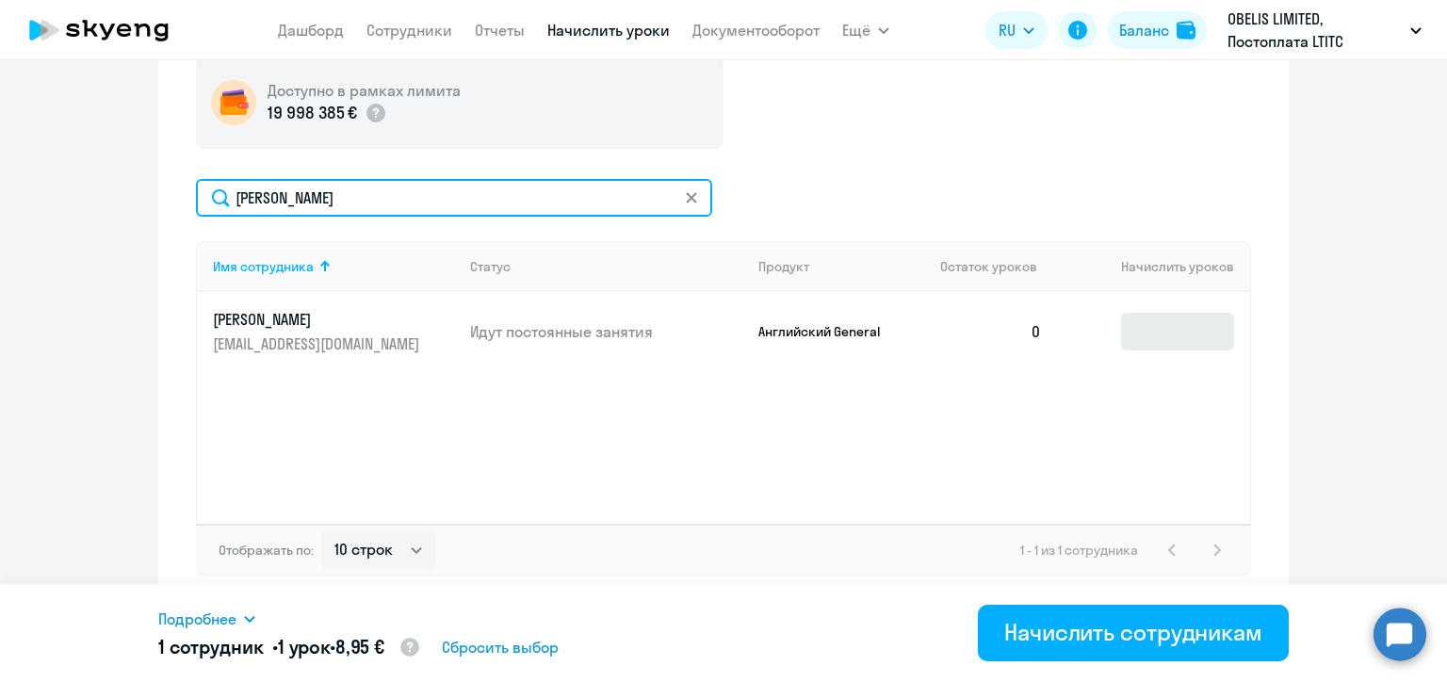
type input "[PERSON_NAME]"
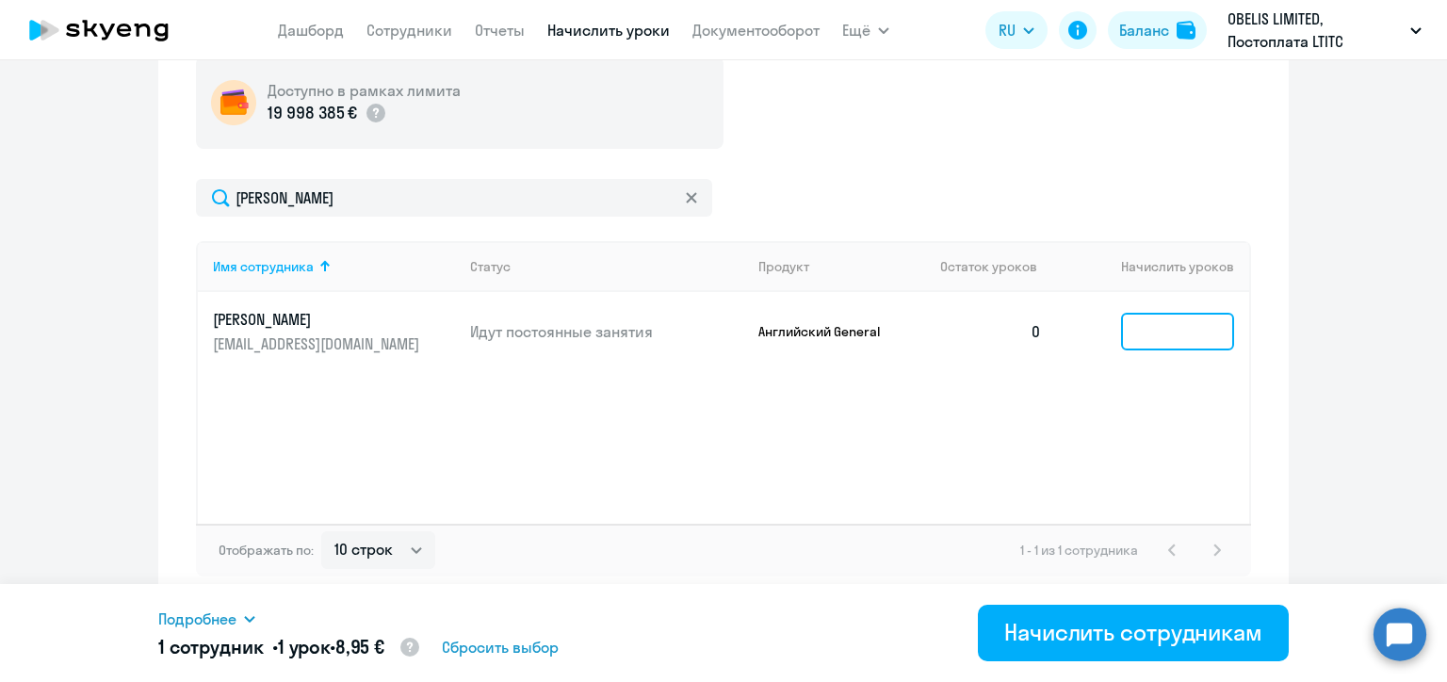
click at [1138, 338] on input at bounding box center [1177, 332] width 113 height 38
type input "1"
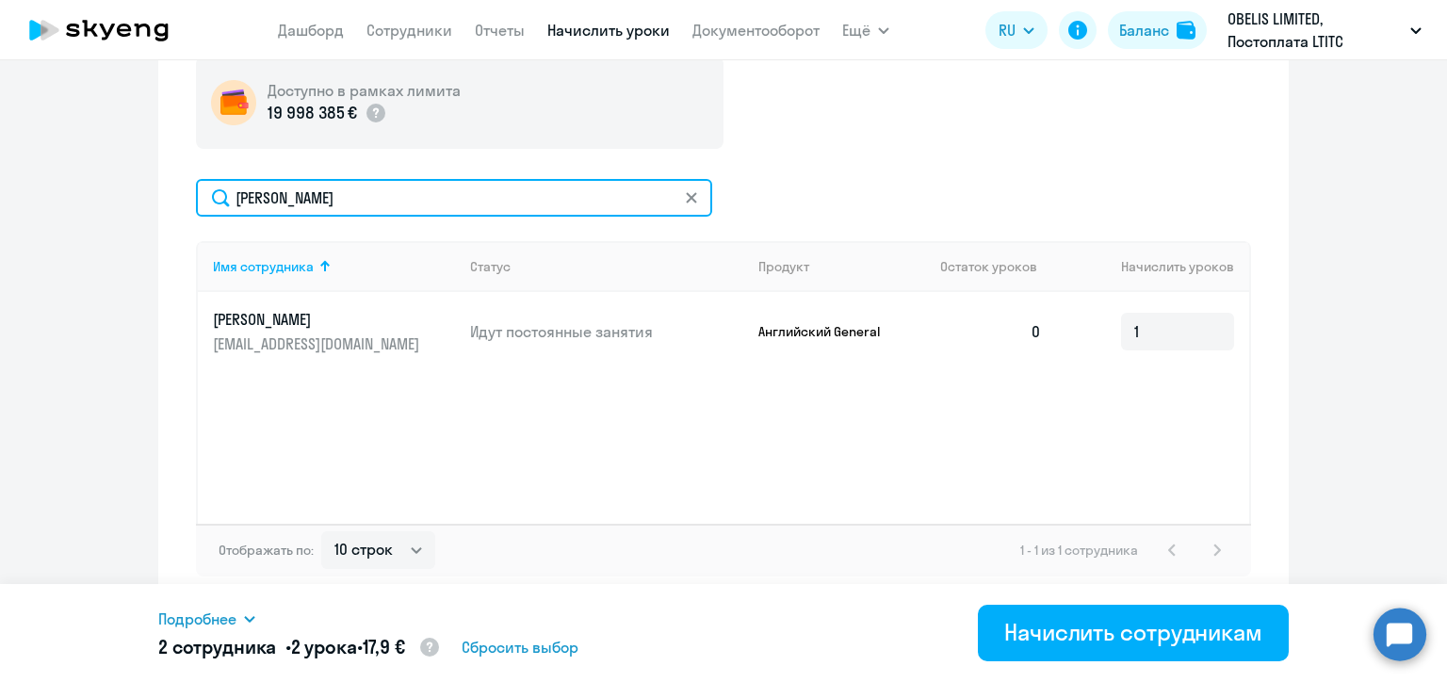
click at [268, 204] on input "[PERSON_NAME]" at bounding box center [454, 198] width 516 height 38
click at [268, 203] on input "[PERSON_NAME]" at bounding box center [454, 198] width 516 height 38
paste input "Streletskiy"
type input "Streletskiy"
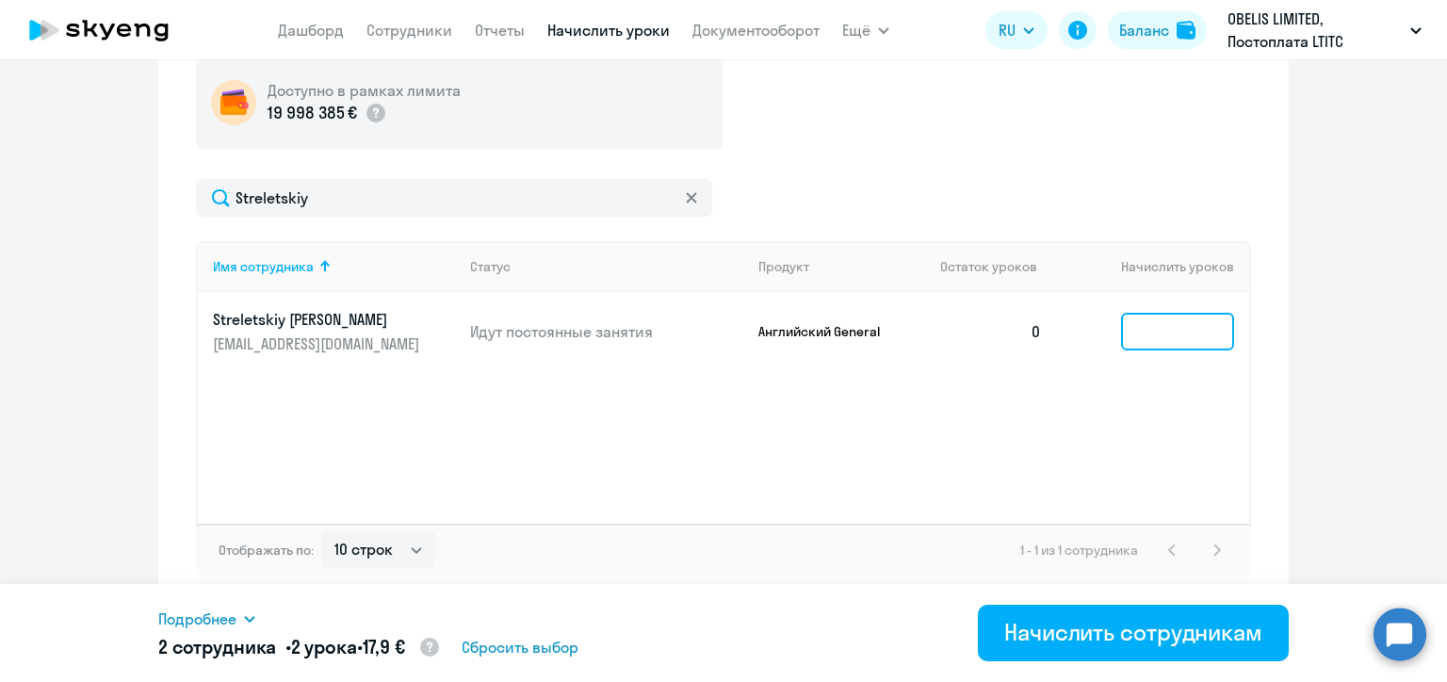
click at [1166, 332] on input at bounding box center [1177, 332] width 113 height 38
type input "1"
click at [928, 422] on div "Имя сотрудника Статус Продукт Остаток уроков Начислить уроков Streletskiy [PERS…" at bounding box center [723, 382] width 1055 height 283
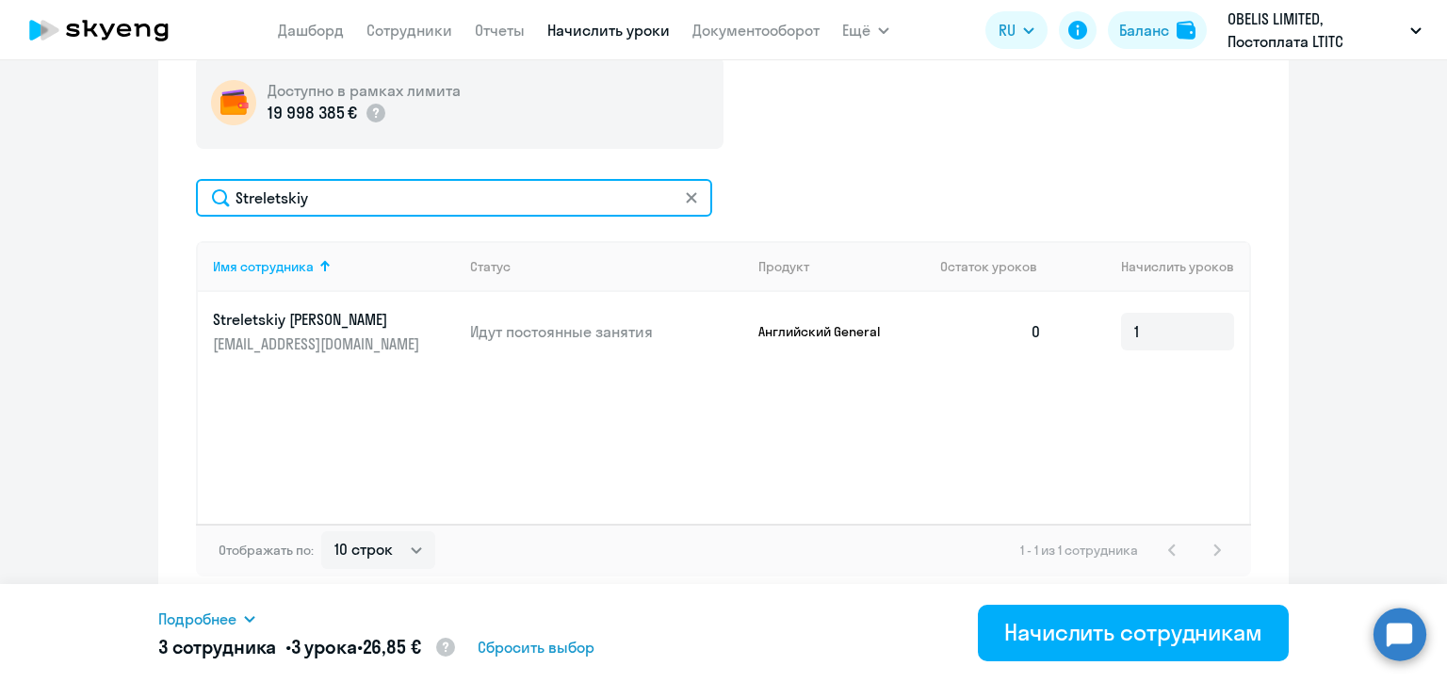
click at [337, 201] on input "Streletskiy" at bounding box center [454, 198] width 516 height 38
paste input "[PERSON_NAME]"
type input "[PERSON_NAME]"
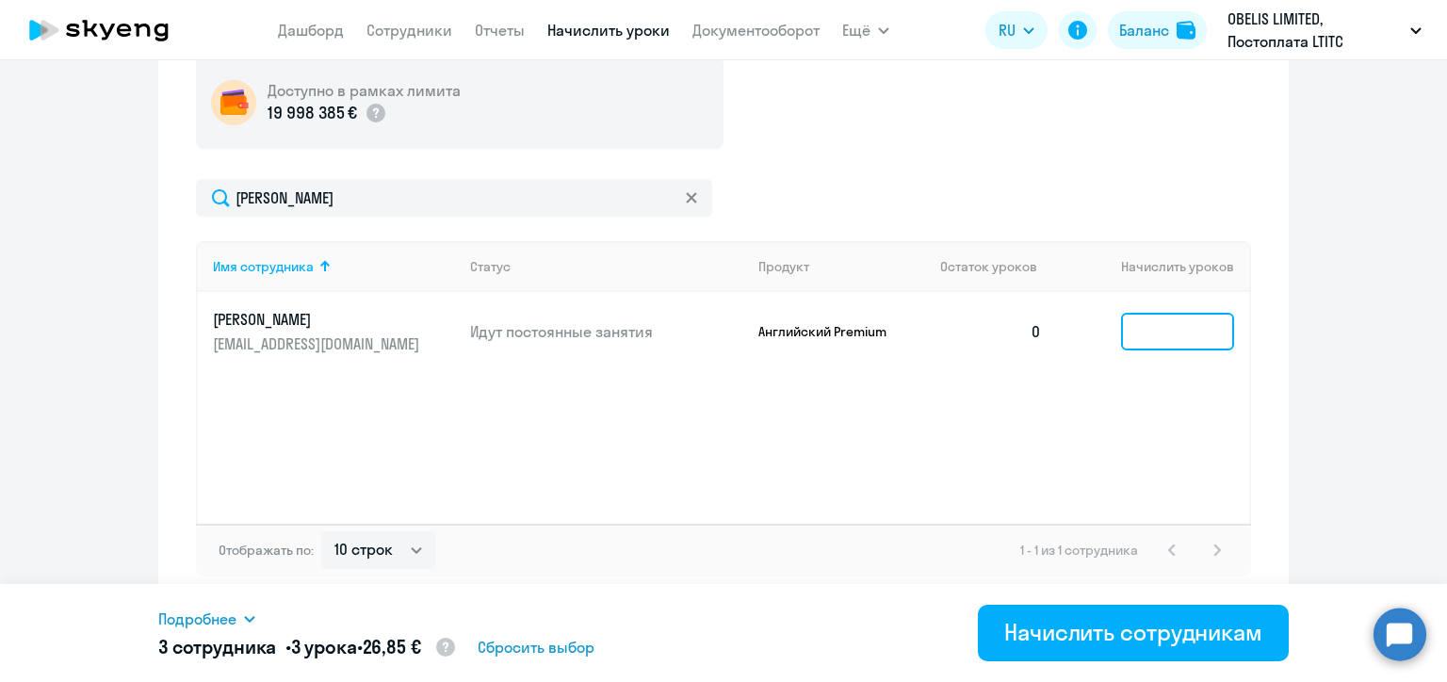
click at [1145, 339] on input at bounding box center [1177, 332] width 113 height 38
type input "1"
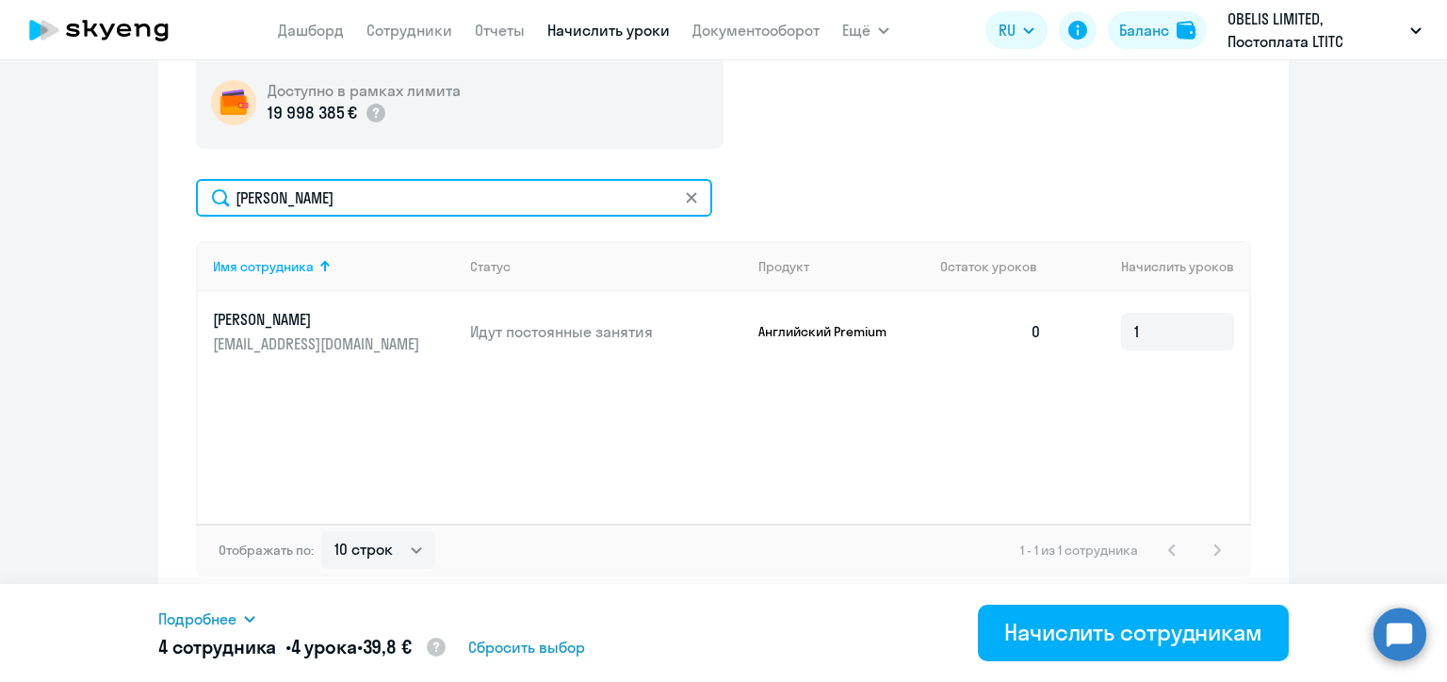
click at [269, 204] on input "[PERSON_NAME]" at bounding box center [454, 198] width 516 height 38
paste input "фремов"
type input "[PERSON_NAME]"
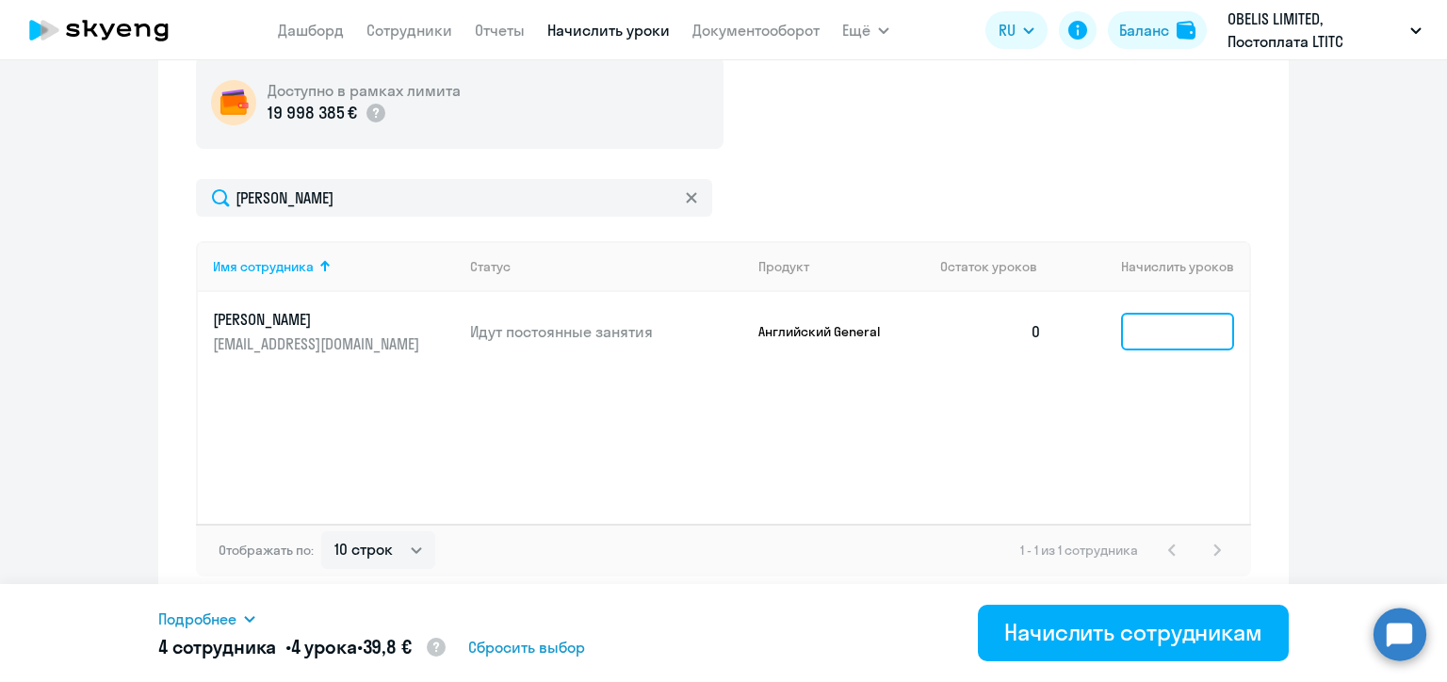
click at [1144, 335] on input at bounding box center [1177, 332] width 113 height 38
type input "1"
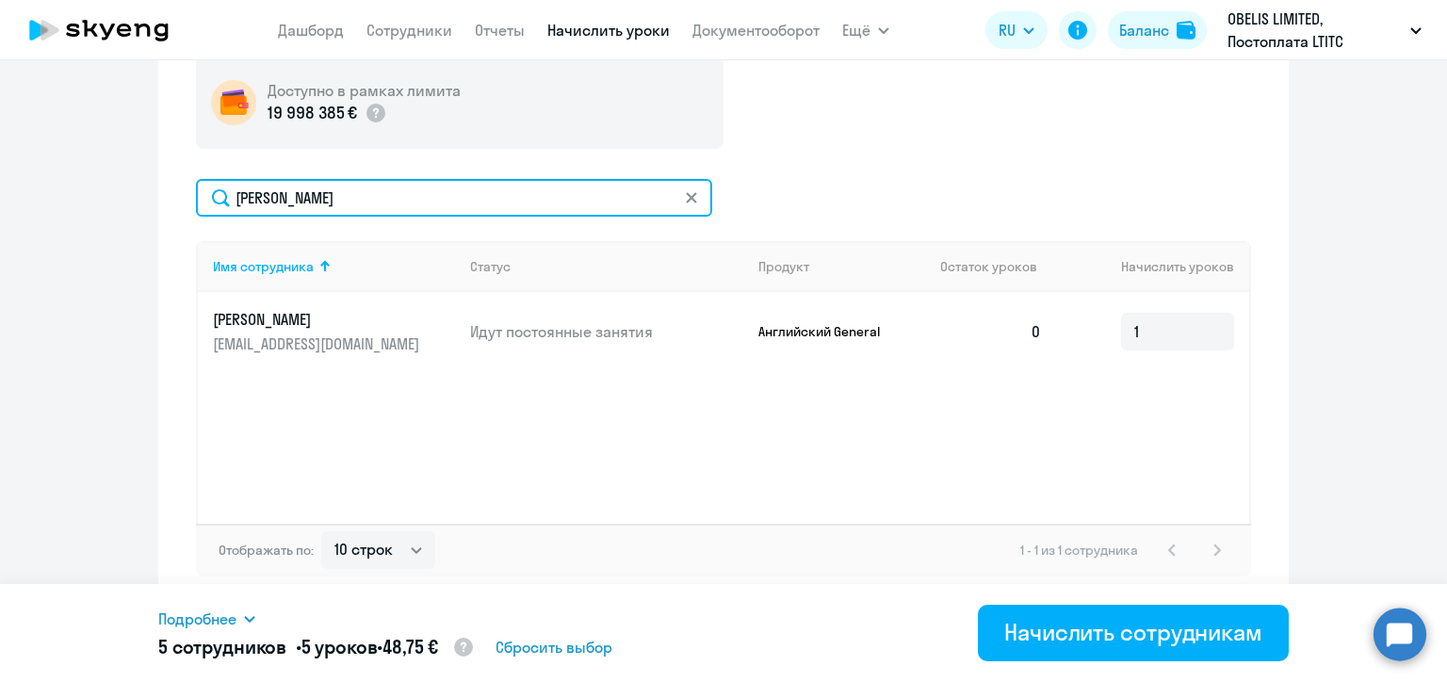
click at [278, 196] on input "[PERSON_NAME]" at bounding box center [454, 198] width 516 height 38
paste input "ерник"
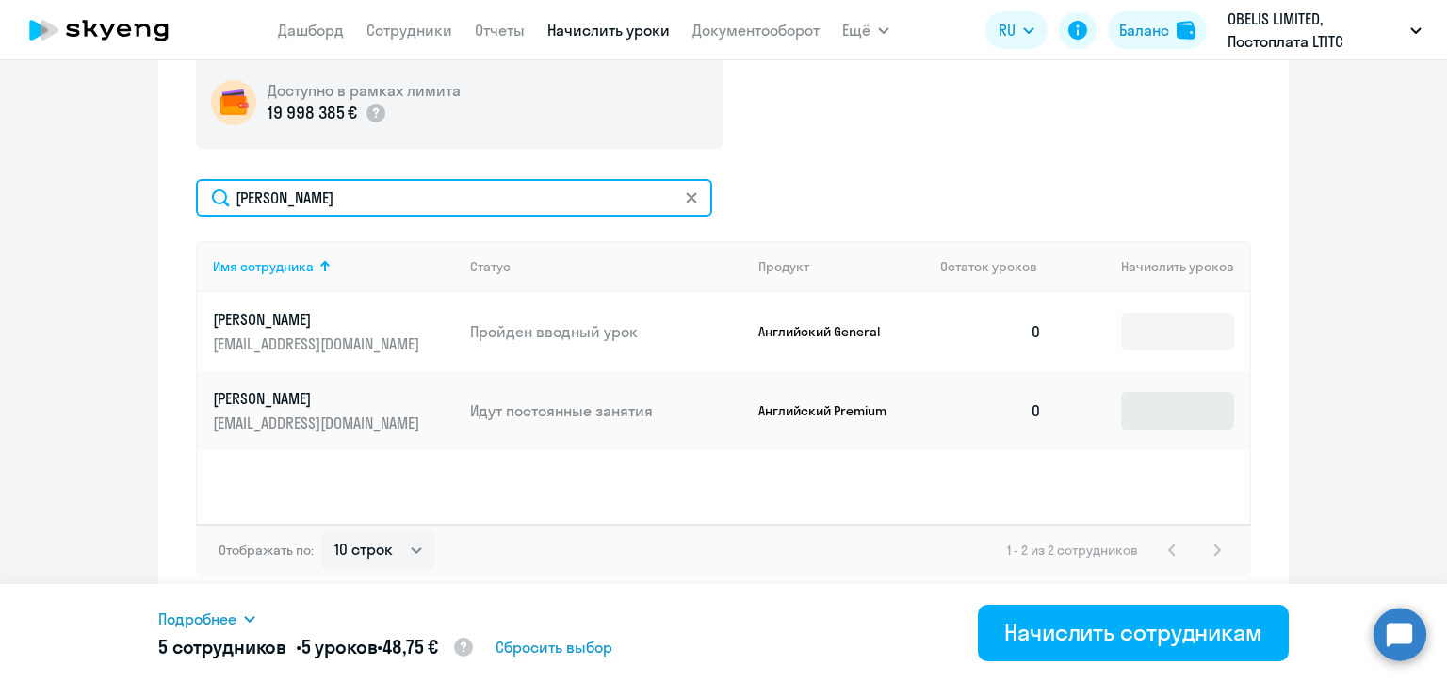
type input "[PERSON_NAME]"
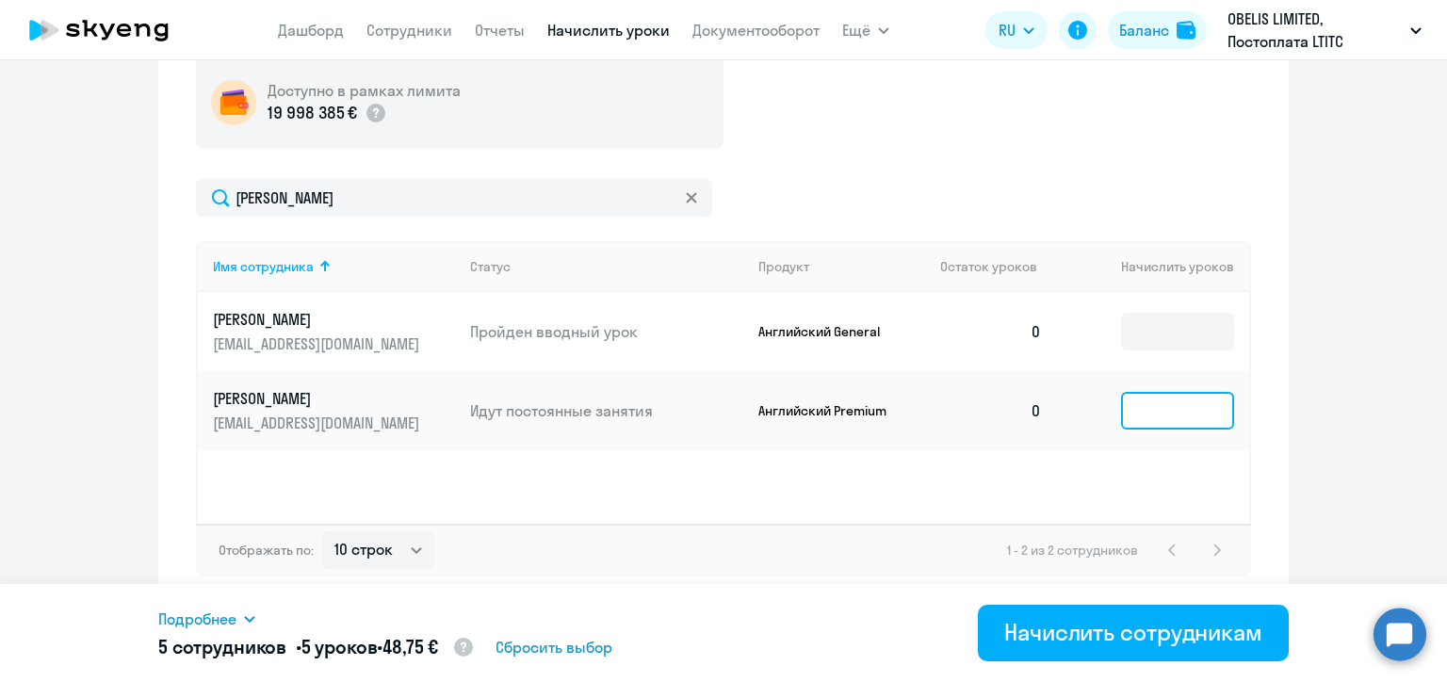
click at [1130, 418] on input at bounding box center [1177, 411] width 113 height 38
type input "1"
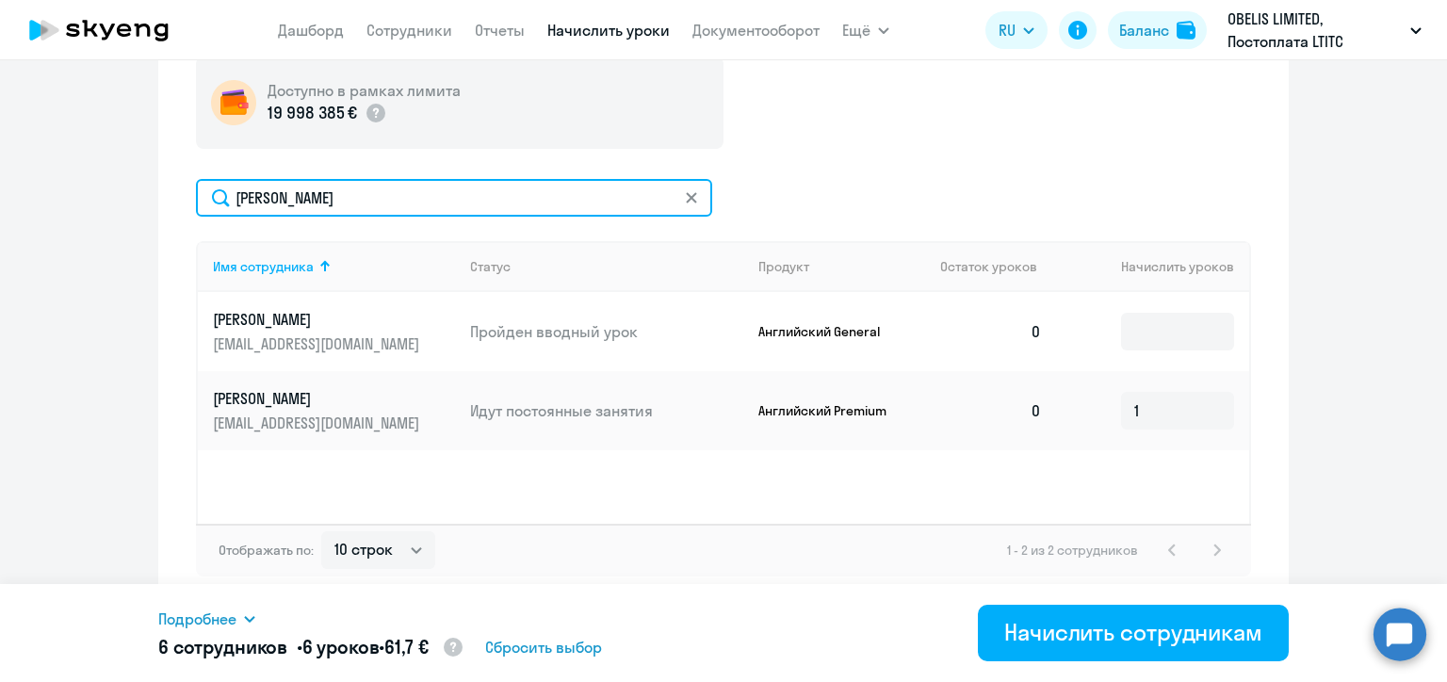
click at [277, 204] on input "[PERSON_NAME]" at bounding box center [454, 198] width 516 height 38
paste input "узьмин"
type input "[PERSON_NAME]"
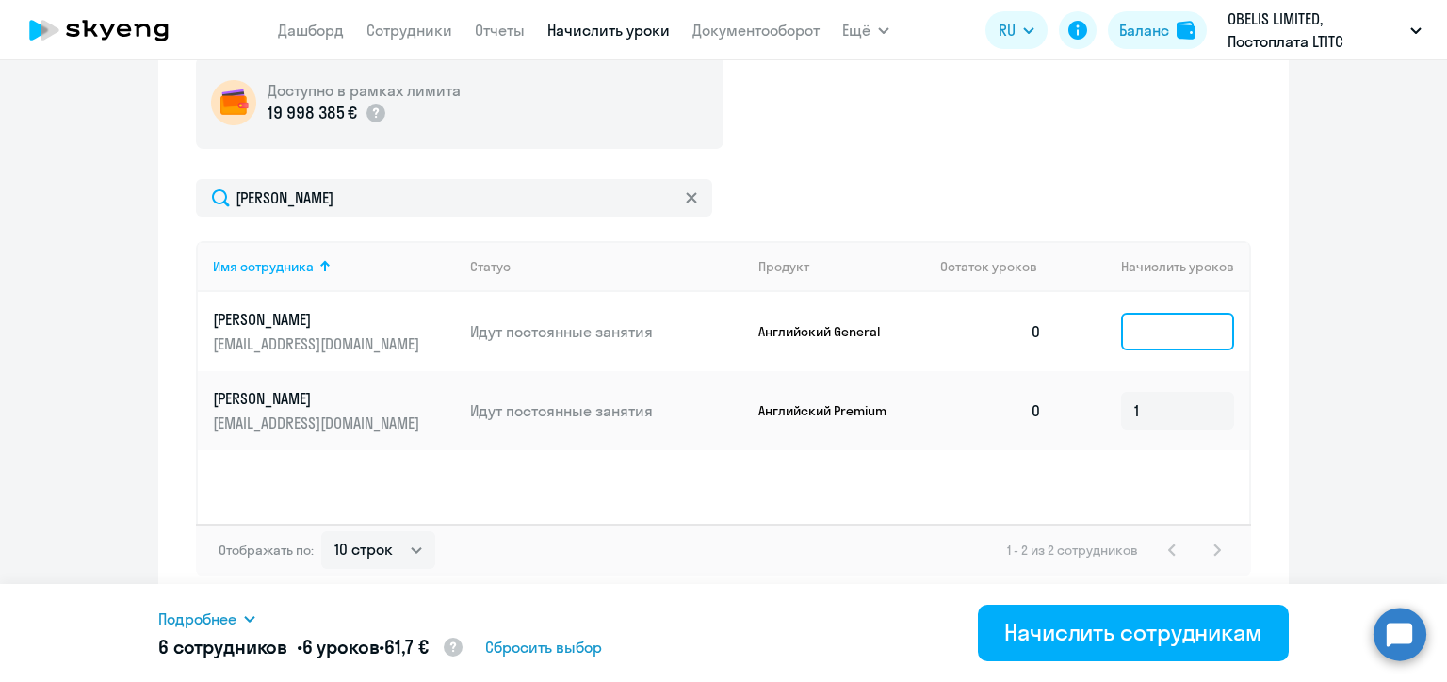
click at [1135, 334] on input at bounding box center [1177, 332] width 113 height 38
type input "1"
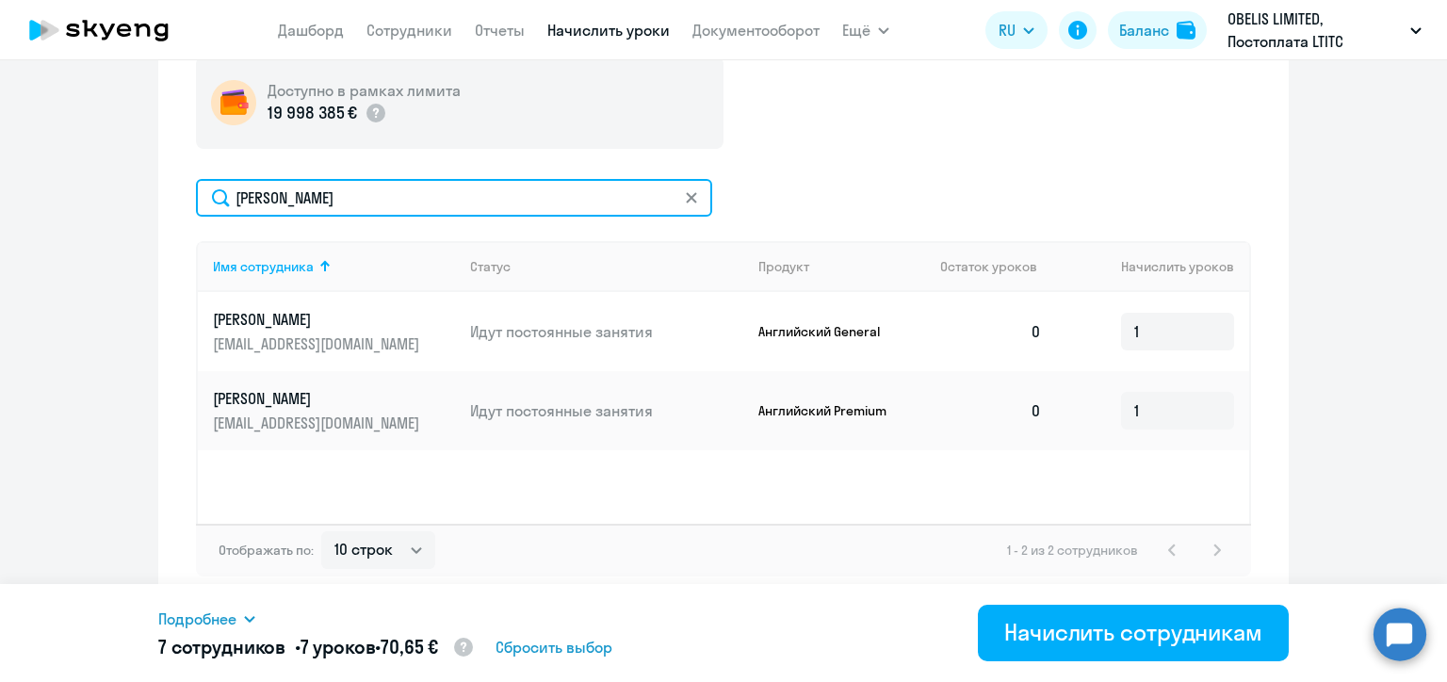
click at [293, 196] on input "[PERSON_NAME]" at bounding box center [454, 198] width 516 height 38
click at [293, 194] on input "[PERSON_NAME]" at bounding box center [454, 198] width 516 height 38
paste input "зерская"
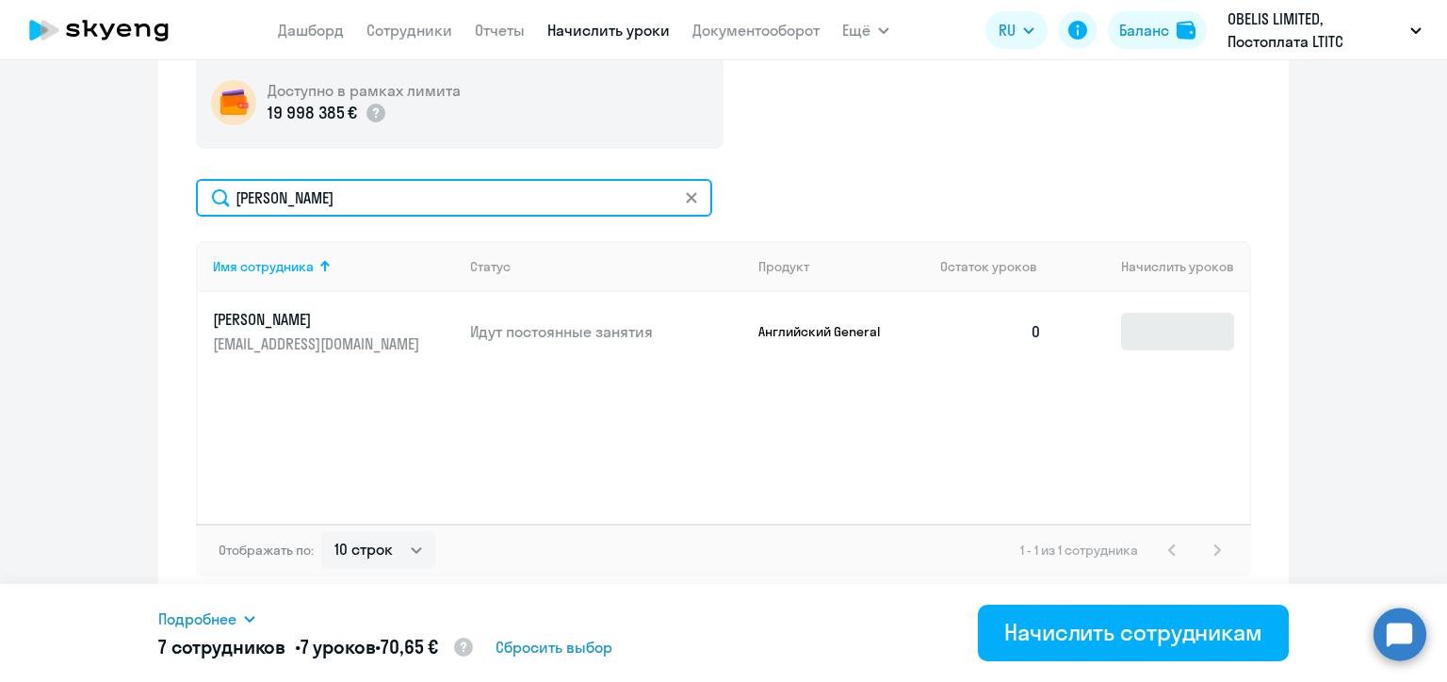
type input "[PERSON_NAME]"
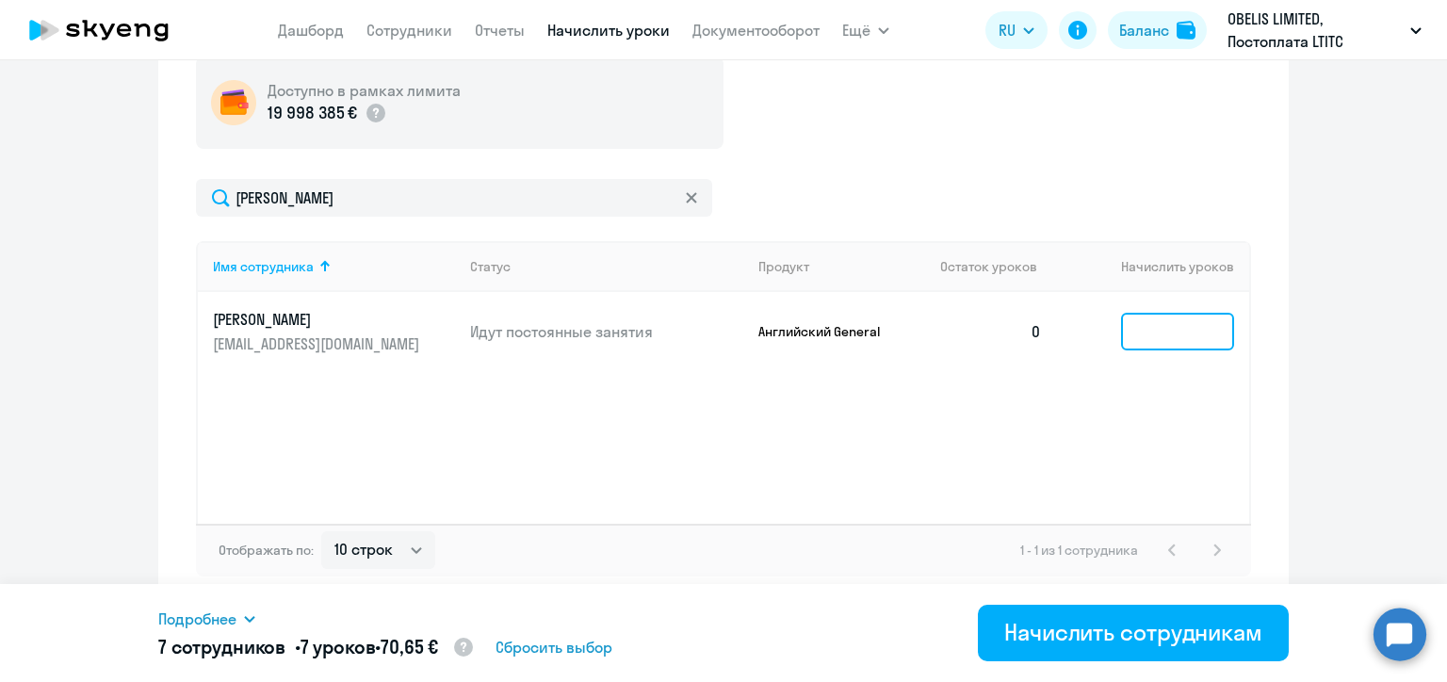
click at [1149, 330] on input at bounding box center [1177, 332] width 113 height 38
type input "2"
click at [823, 562] on div "Отображать по: 10 строк 30 строк 50 строк 1 - 1 из 1 сотрудника" at bounding box center [723, 550] width 1055 height 53
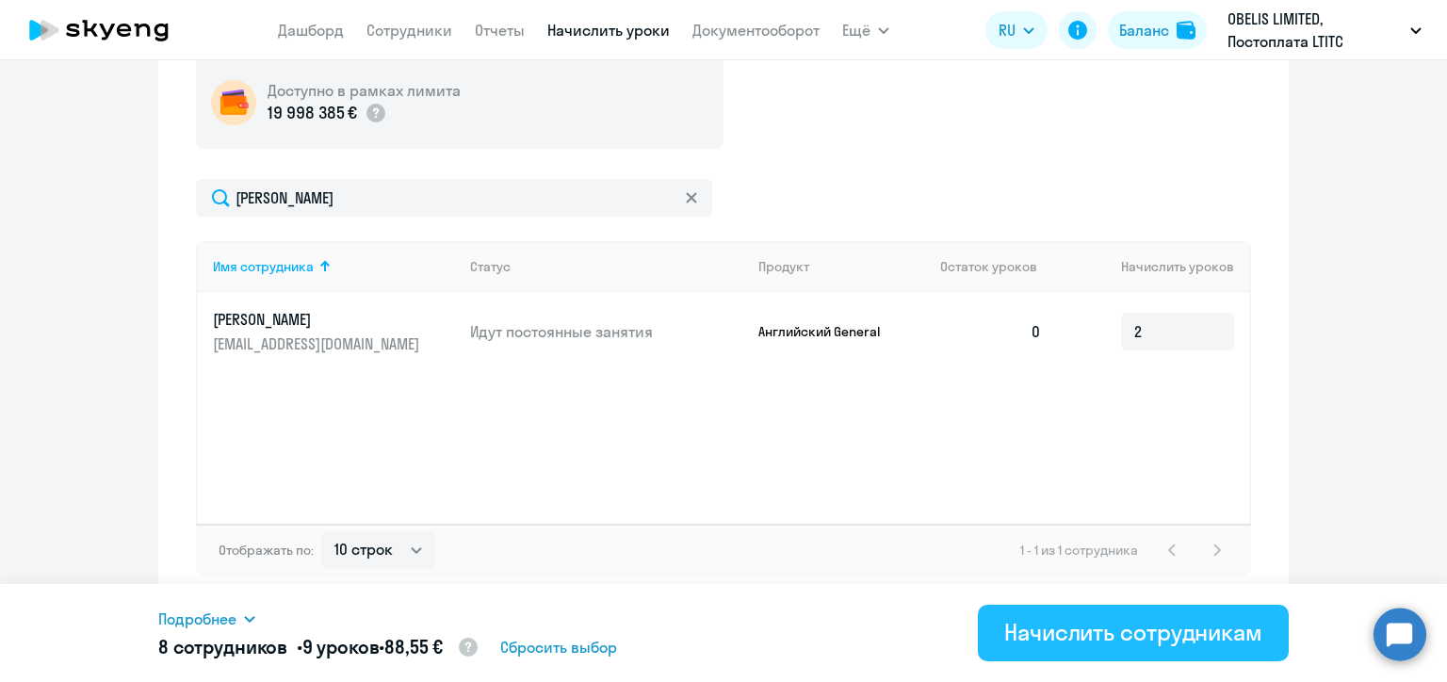
click at [1058, 626] on div "Начислить сотрудникам" at bounding box center [1133, 632] width 258 height 30
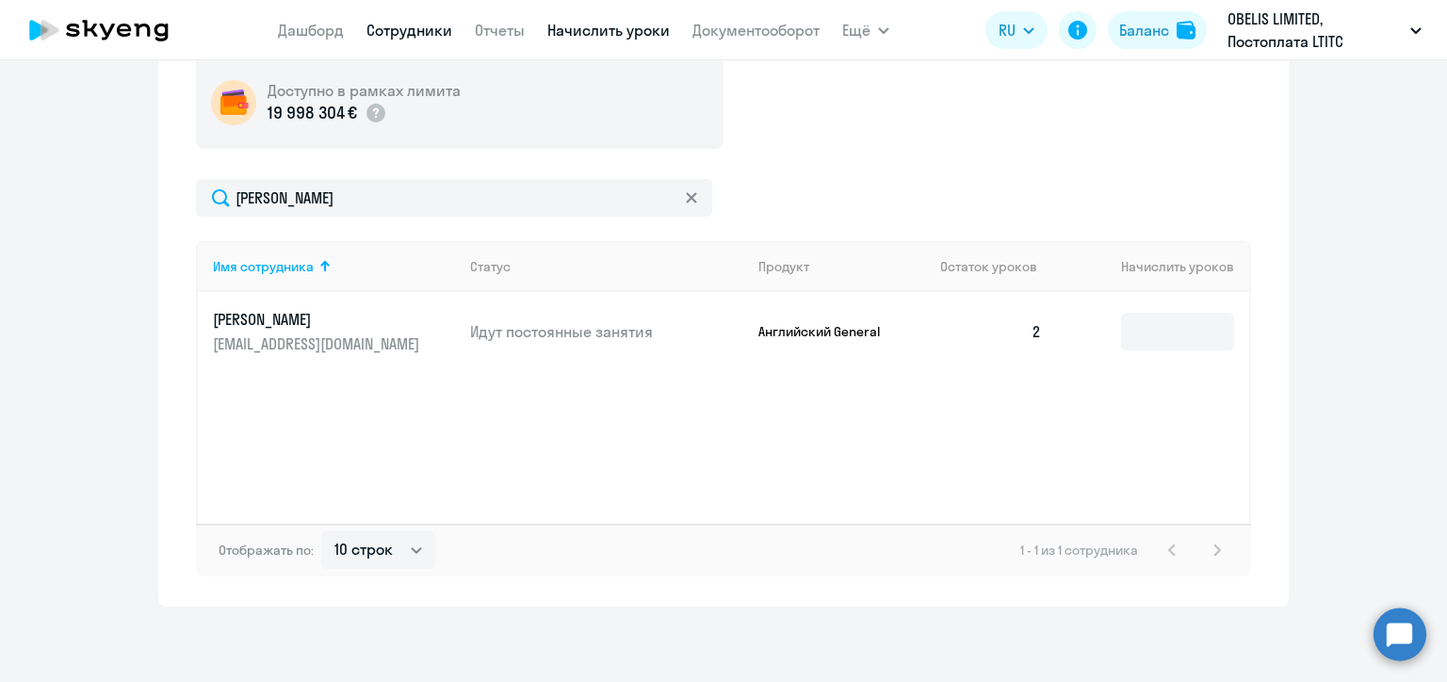
click at [397, 29] on link "Сотрудники" at bounding box center [410, 30] width 86 height 19
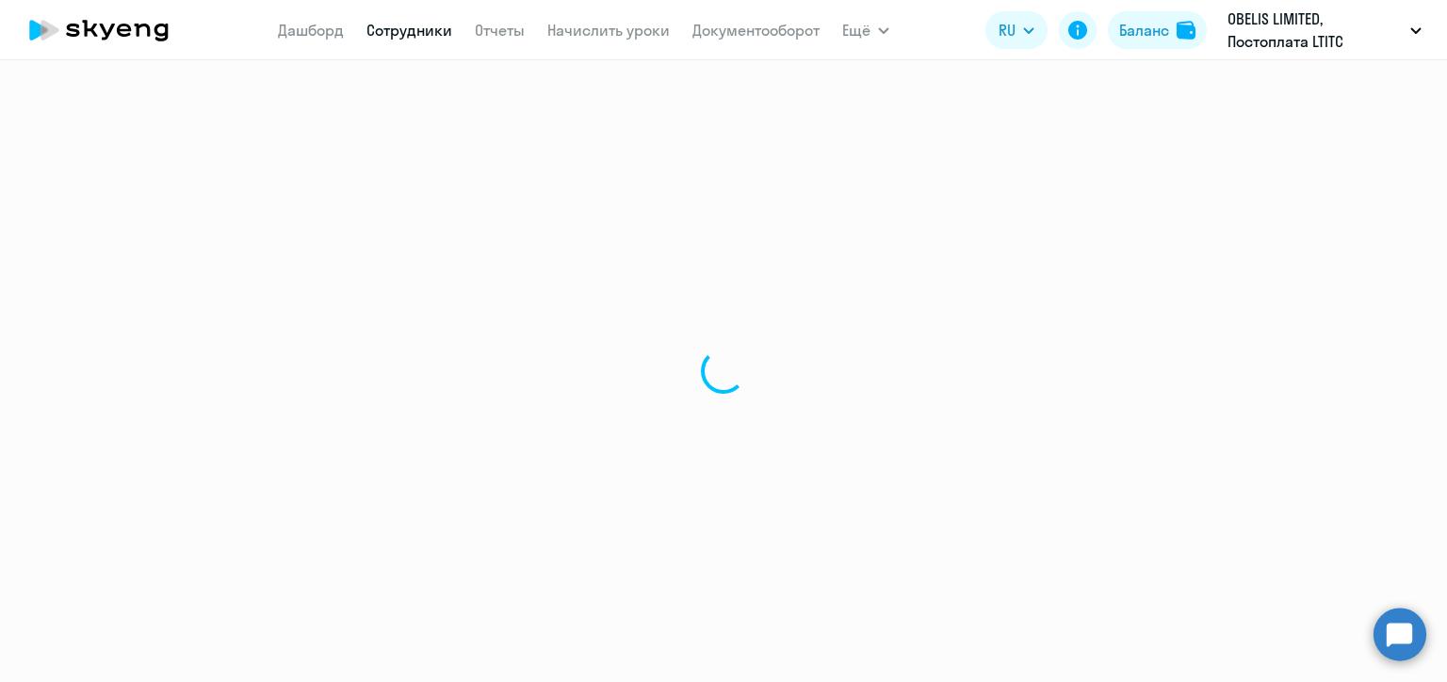
select select "30"
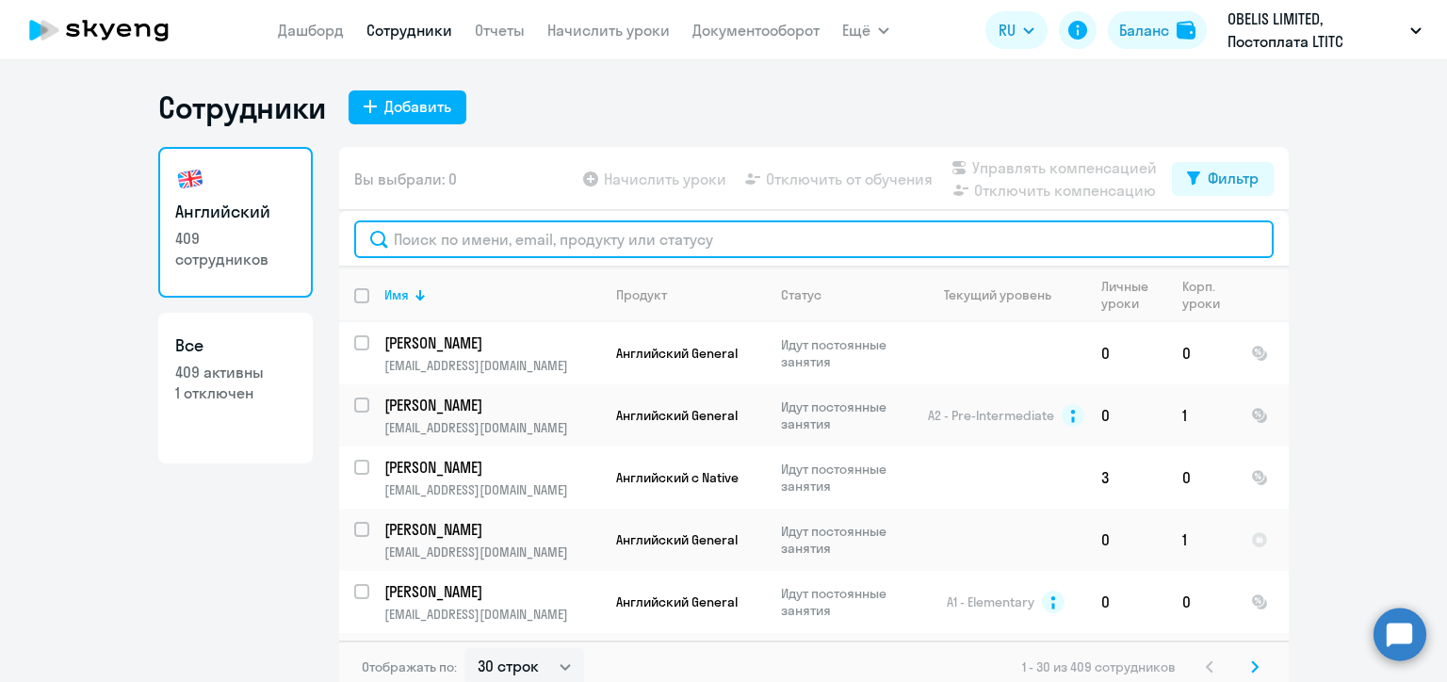
click at [479, 237] on input "text" at bounding box center [814, 239] width 920 height 38
paste input "[PERSON_NAME]"
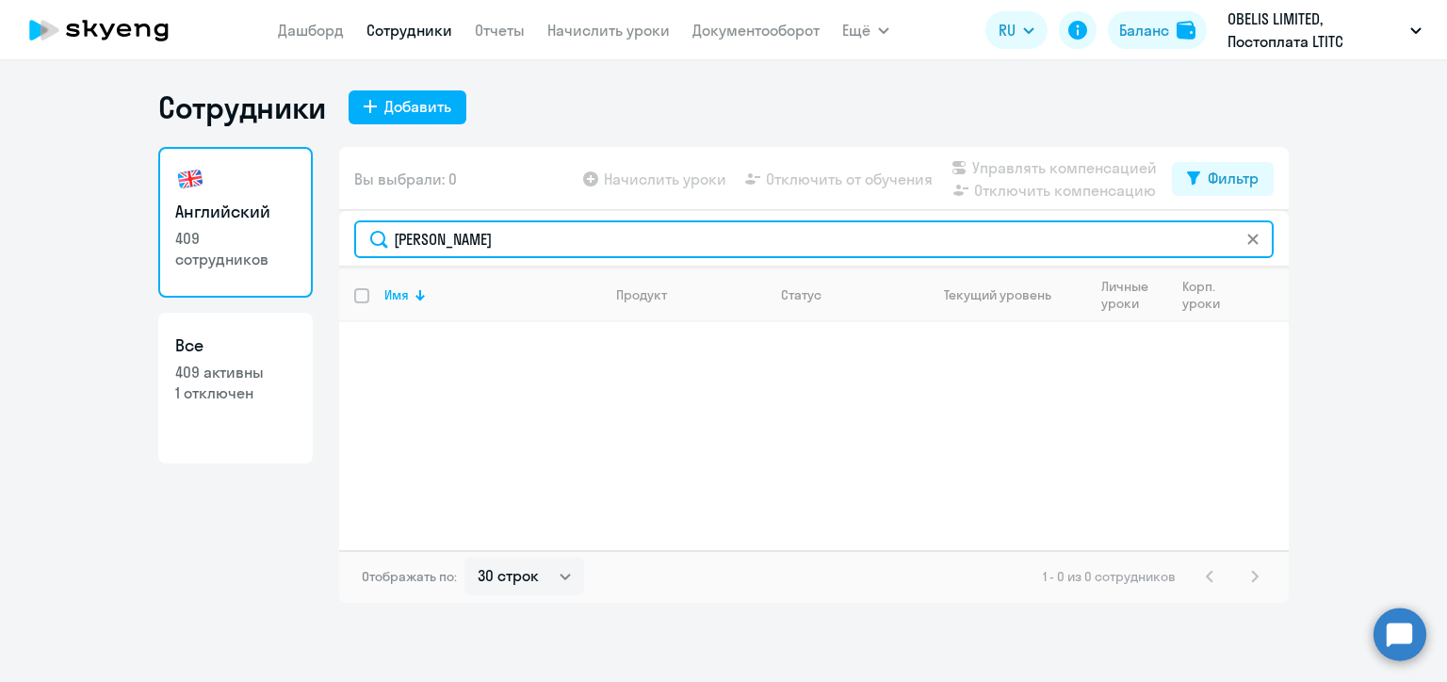
click at [427, 241] on input "[PERSON_NAME]" at bounding box center [814, 239] width 920 height 38
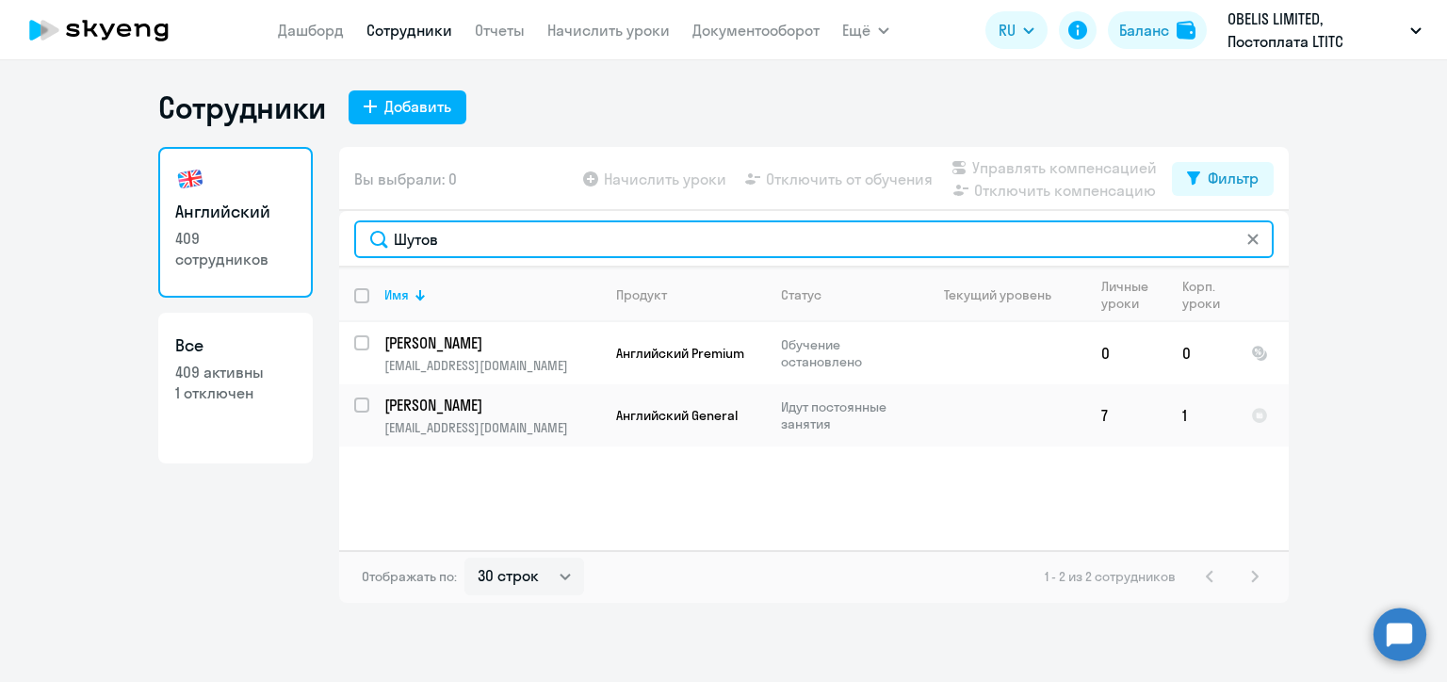
type input "Шутов"
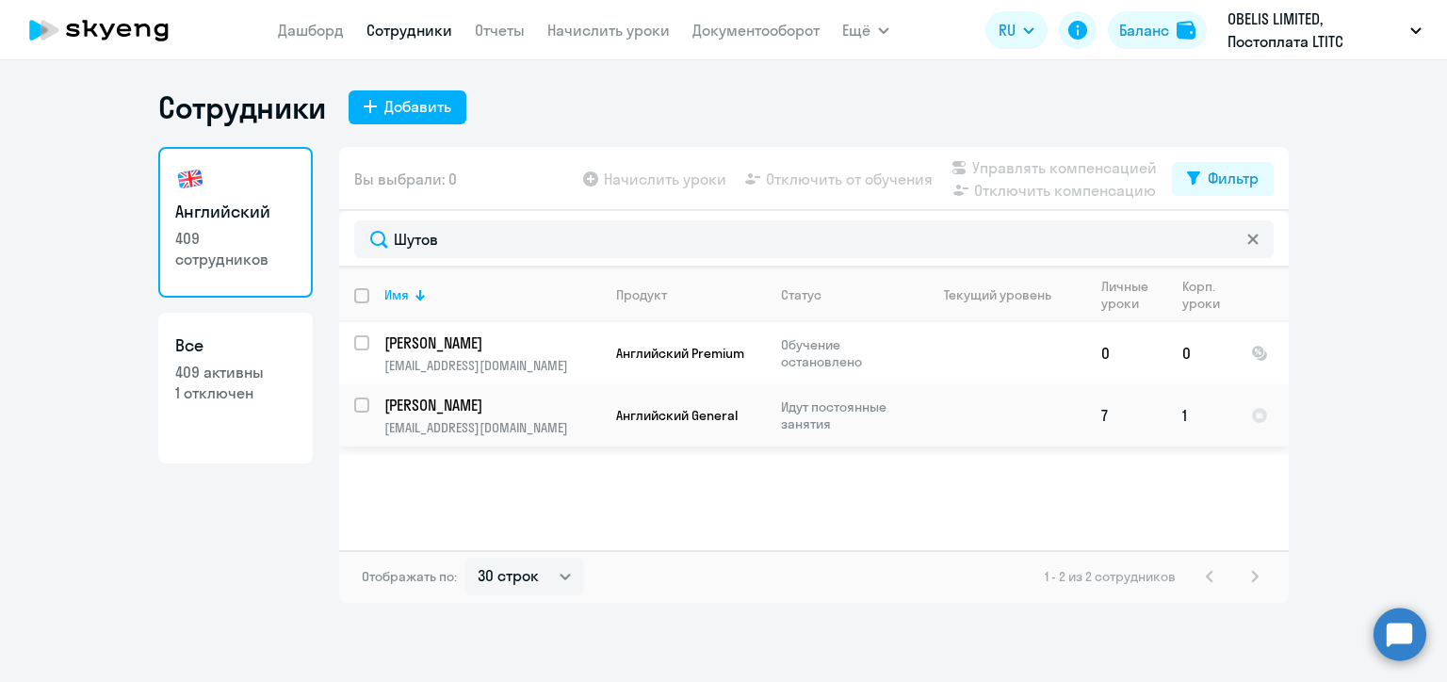
click at [365, 406] on input "select row 20589733" at bounding box center [373, 417] width 38 height 38
checkbox input "true"
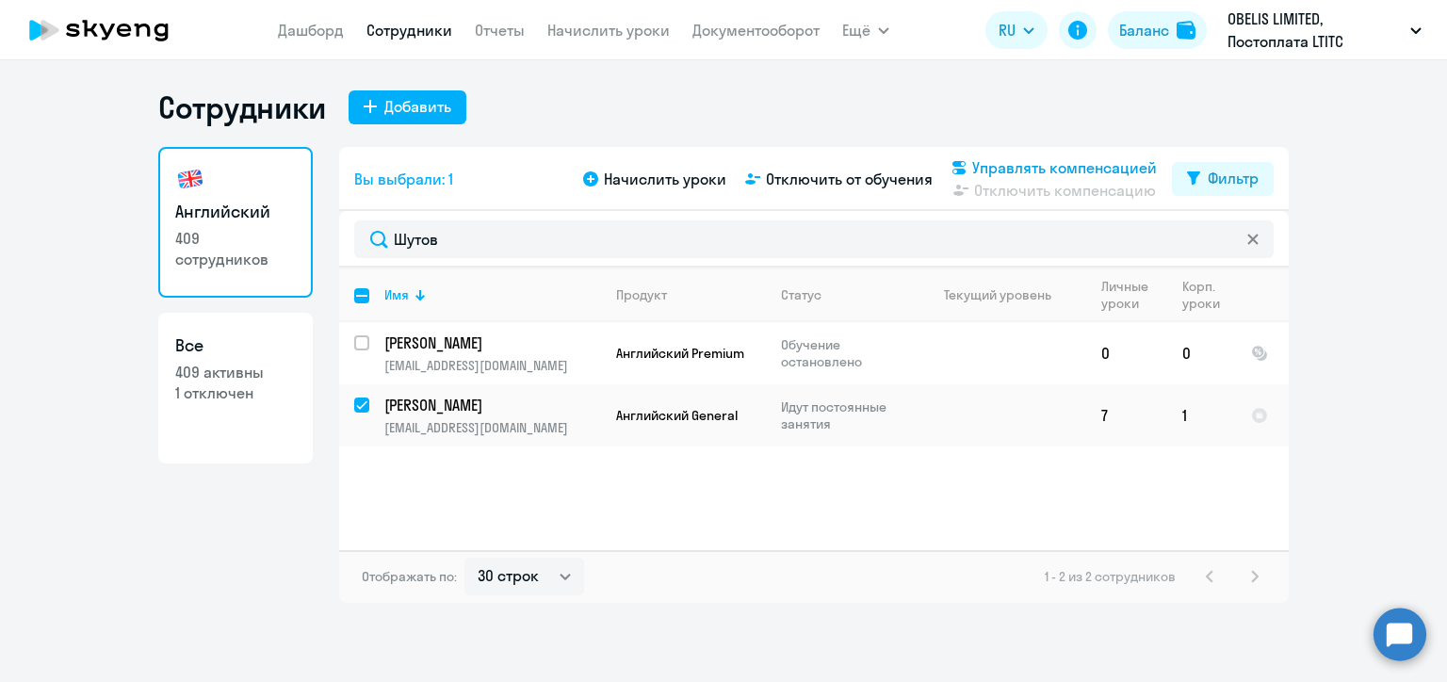
click at [986, 166] on span "Управлять компенсацией" at bounding box center [1064, 167] width 185 height 23
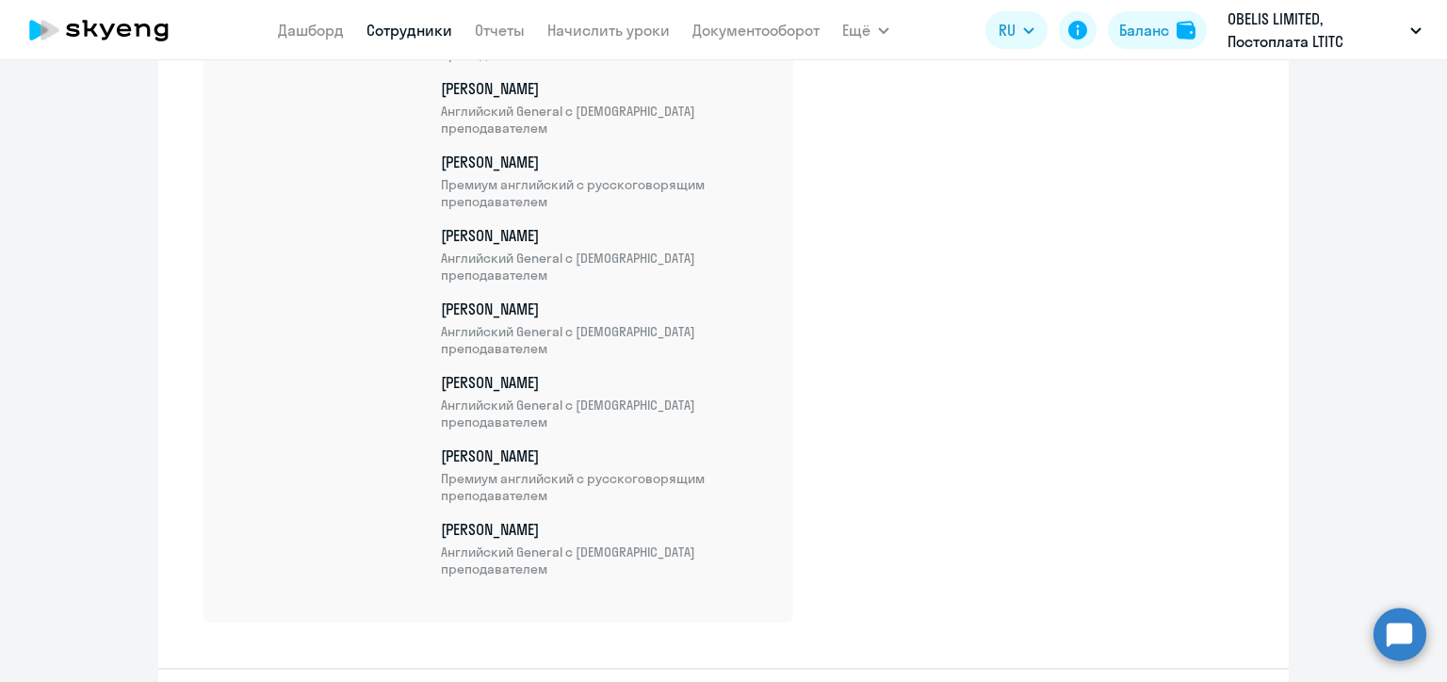
scroll to position [22451, 0]
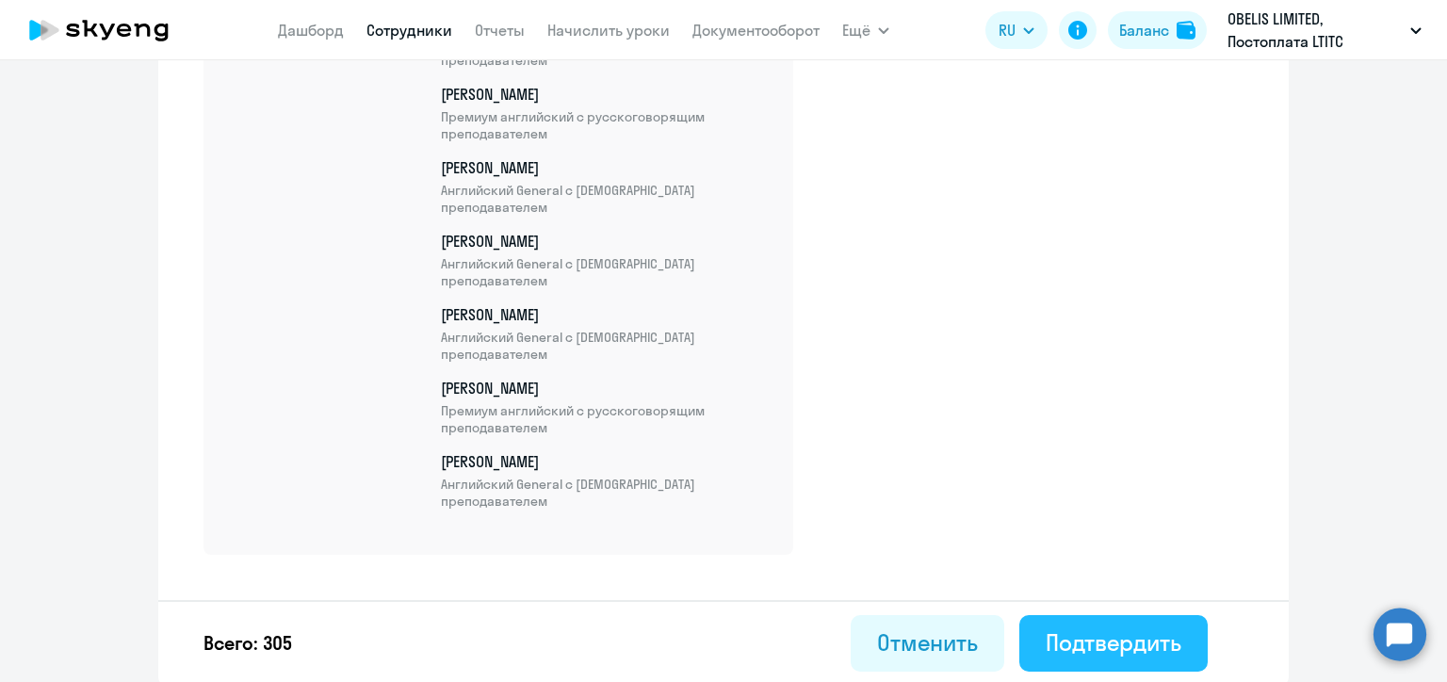
click at [1096, 634] on div "Подтвердить" at bounding box center [1114, 642] width 136 height 30
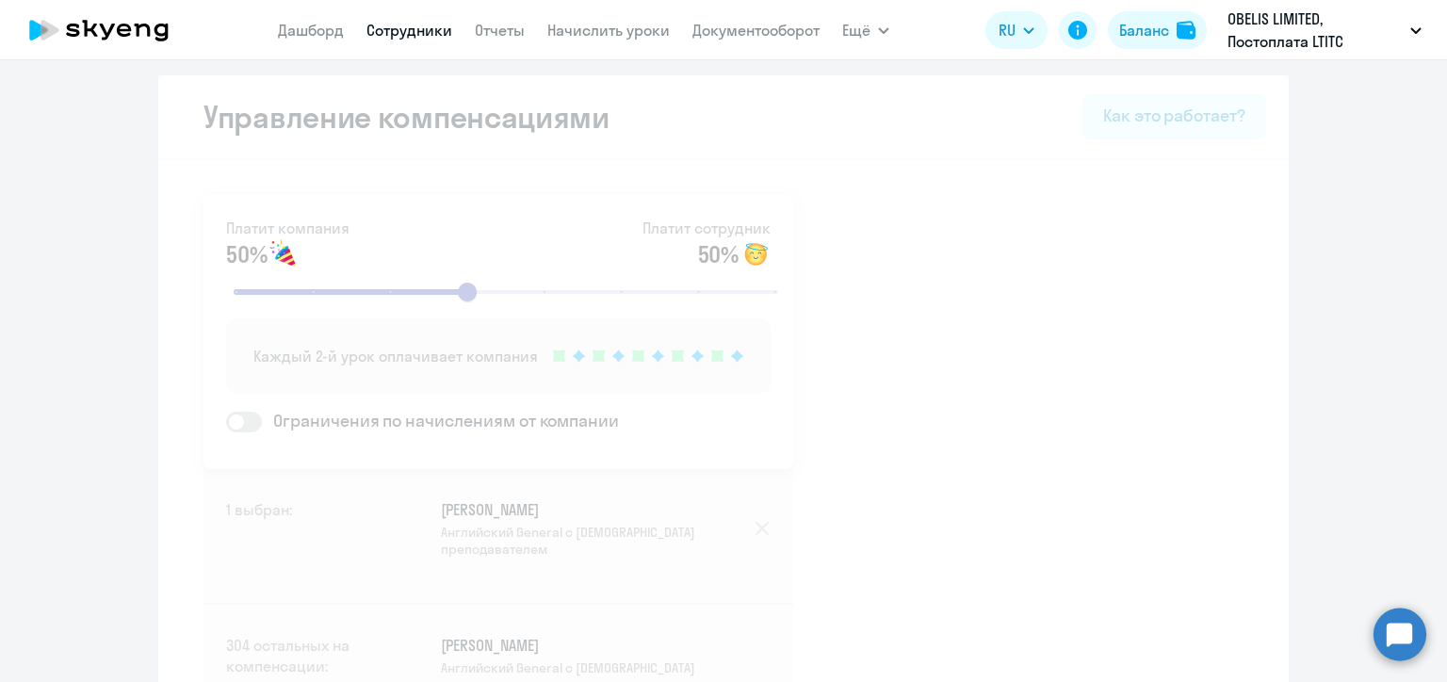
select select "30"
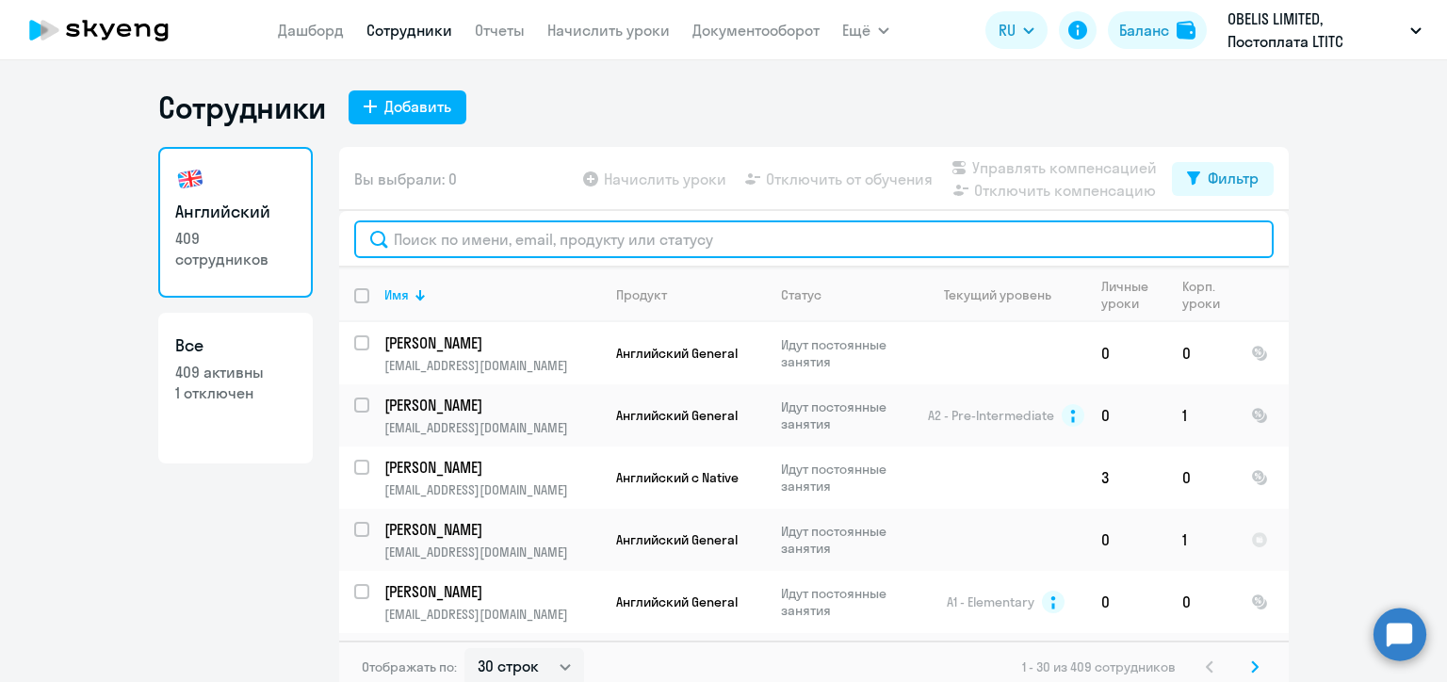
click at [445, 238] on input "text" at bounding box center [814, 239] width 920 height 38
paste input "[PERSON_NAME]"
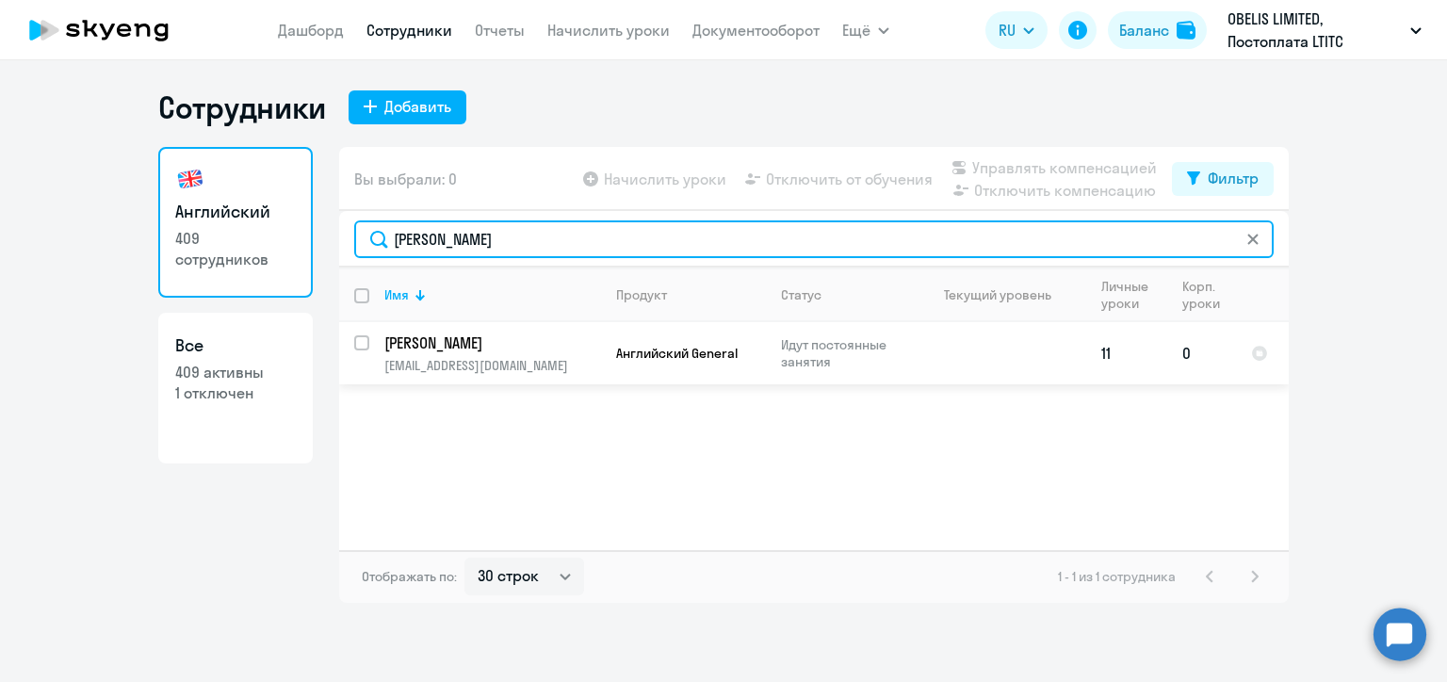
type input "[PERSON_NAME]"
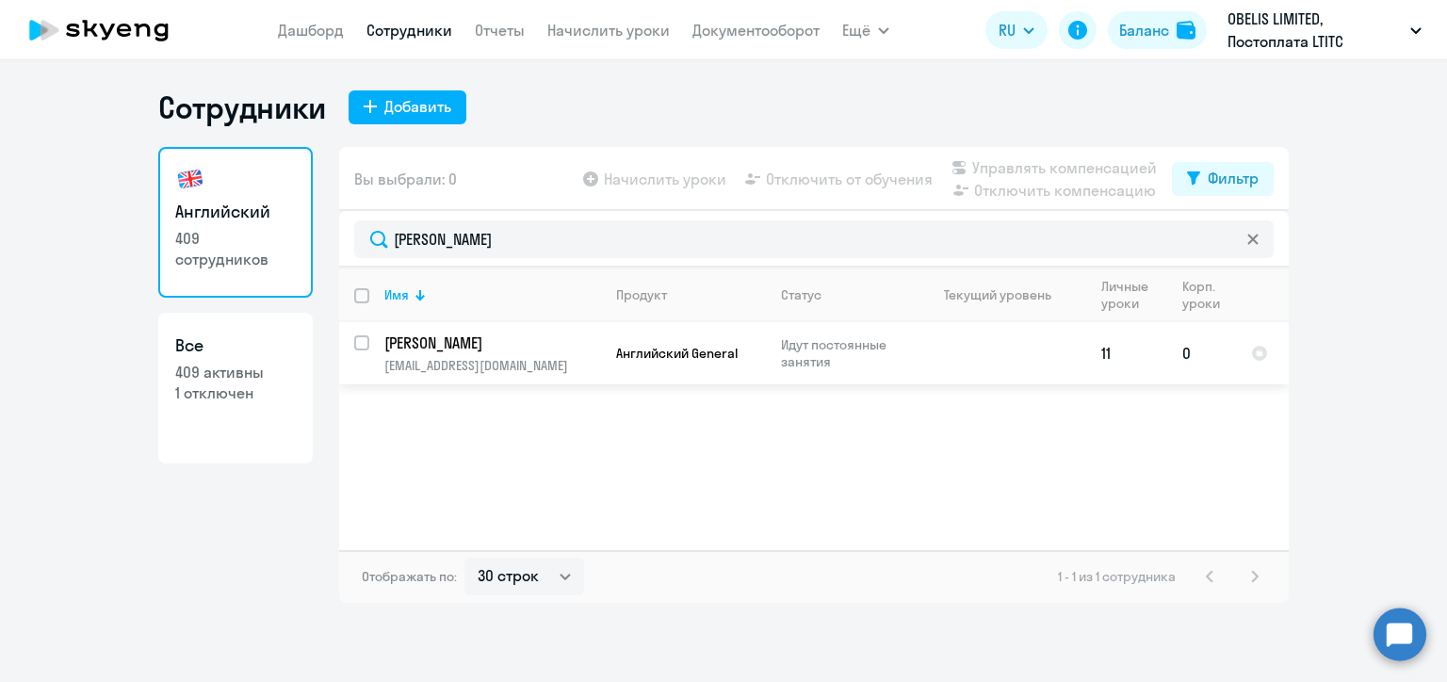
click at [359, 343] on input "select row 20615736" at bounding box center [373, 354] width 38 height 38
checkbox input "true"
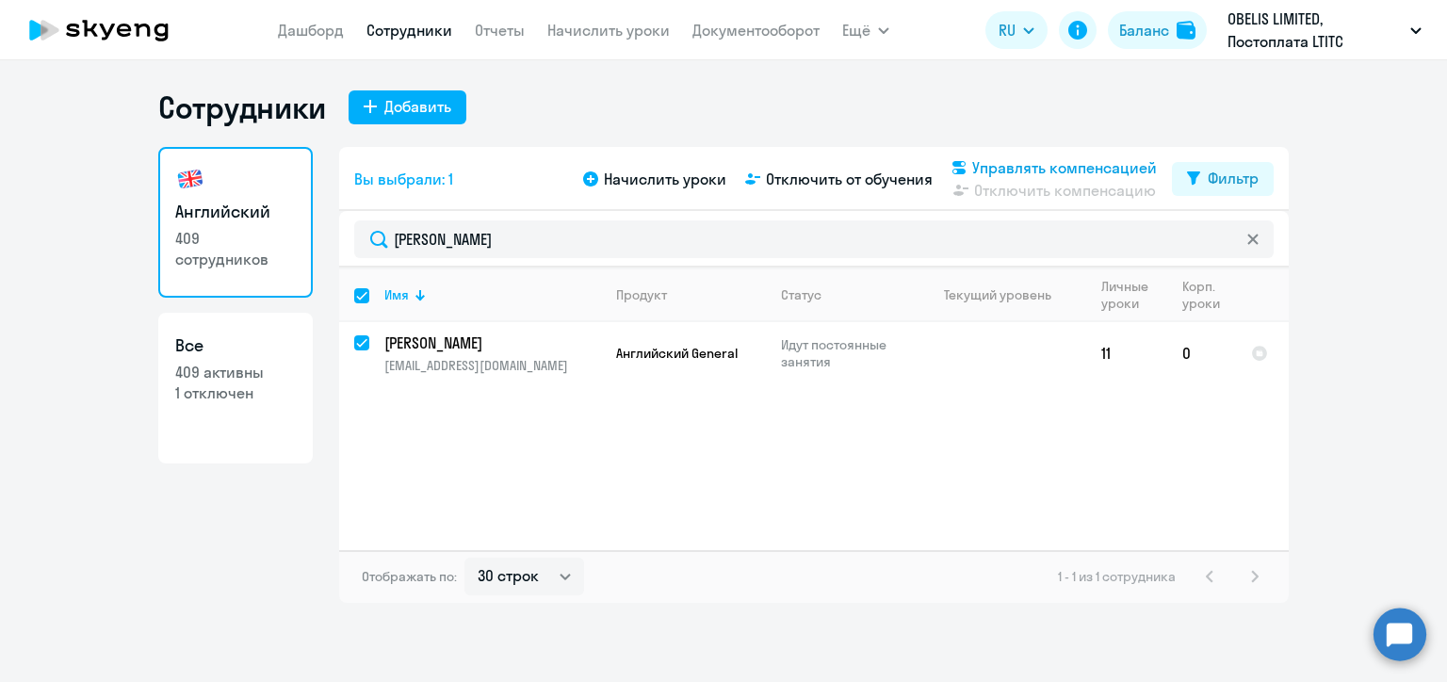
click at [978, 166] on span "Управлять компенсацией" at bounding box center [1064, 167] width 185 height 23
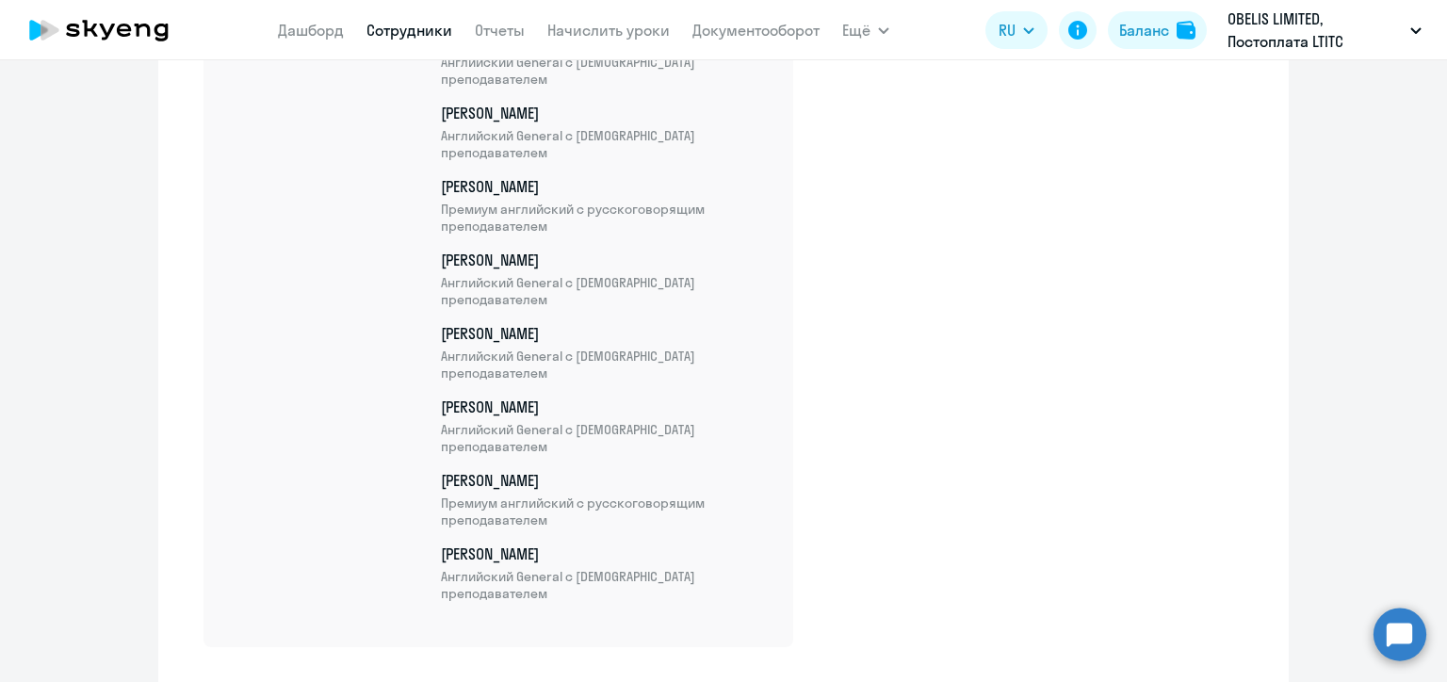
scroll to position [22492, 0]
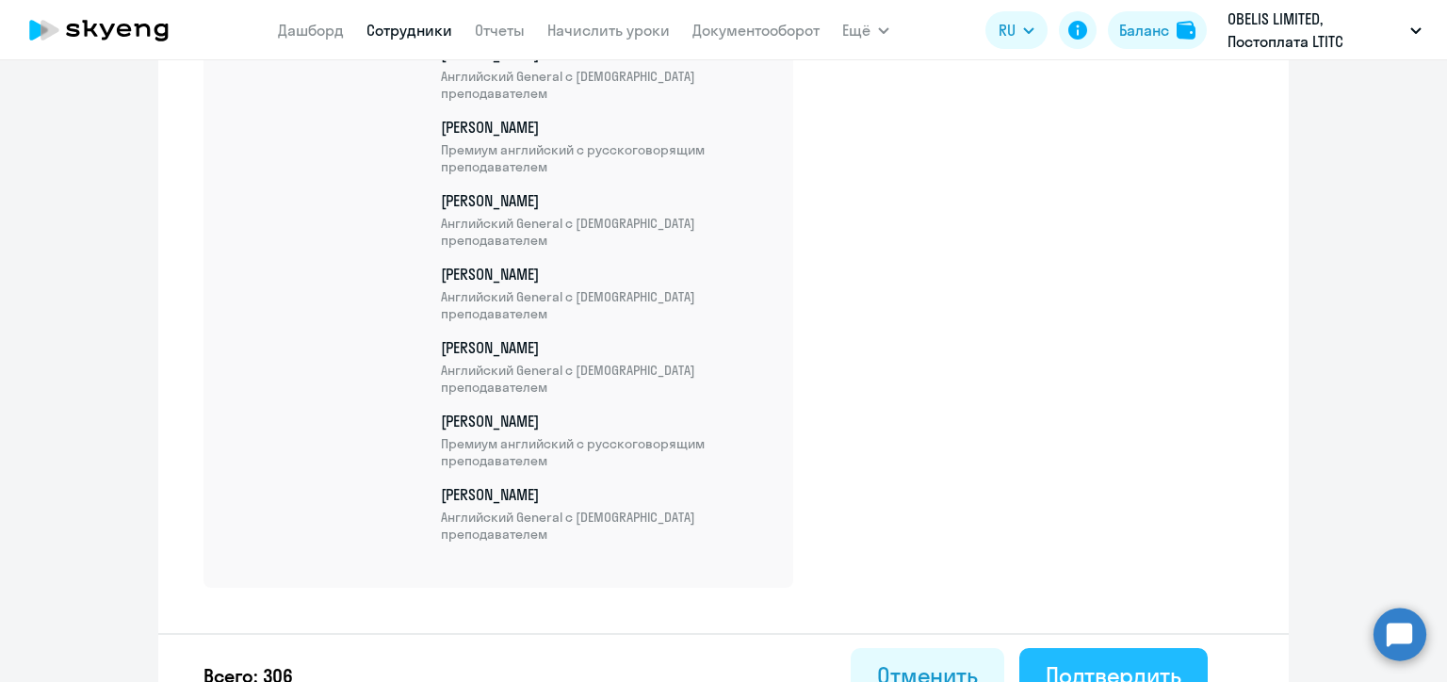
click at [1128, 654] on button "Подтвердить" at bounding box center [1113, 676] width 188 height 57
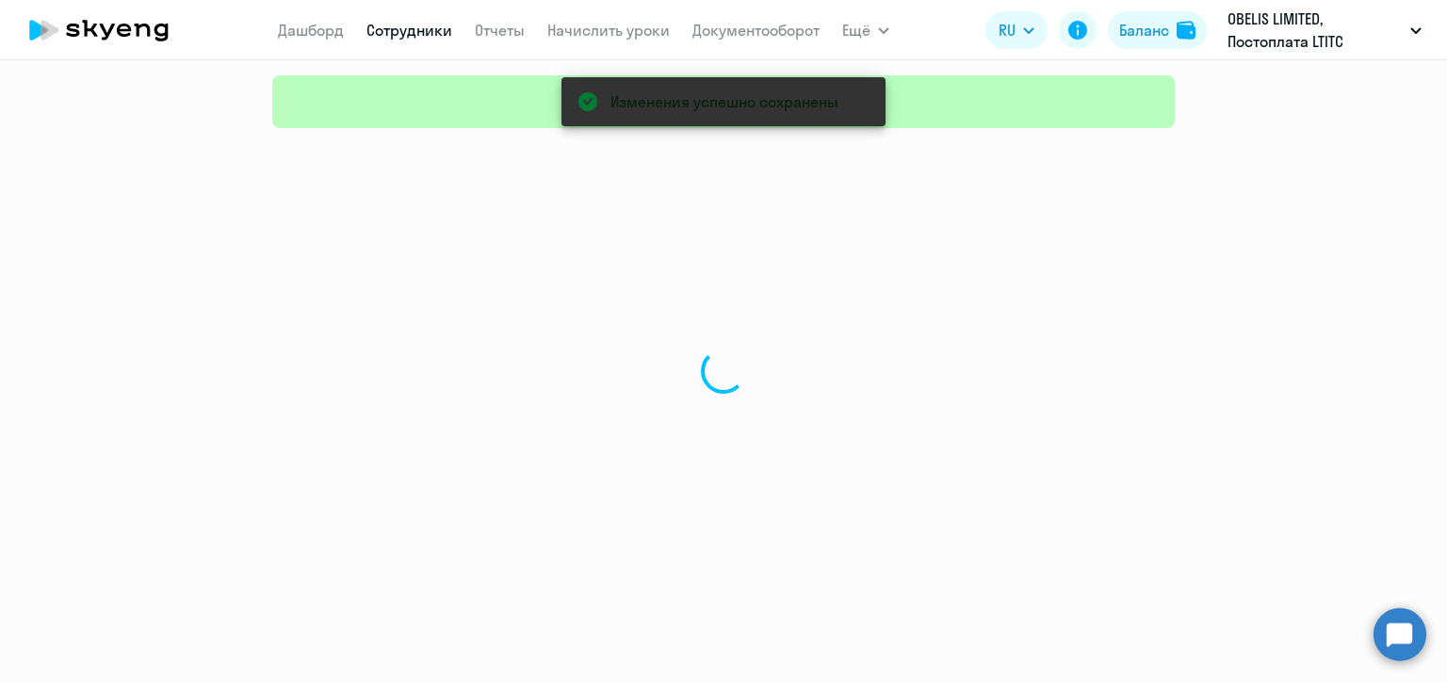
select select "30"
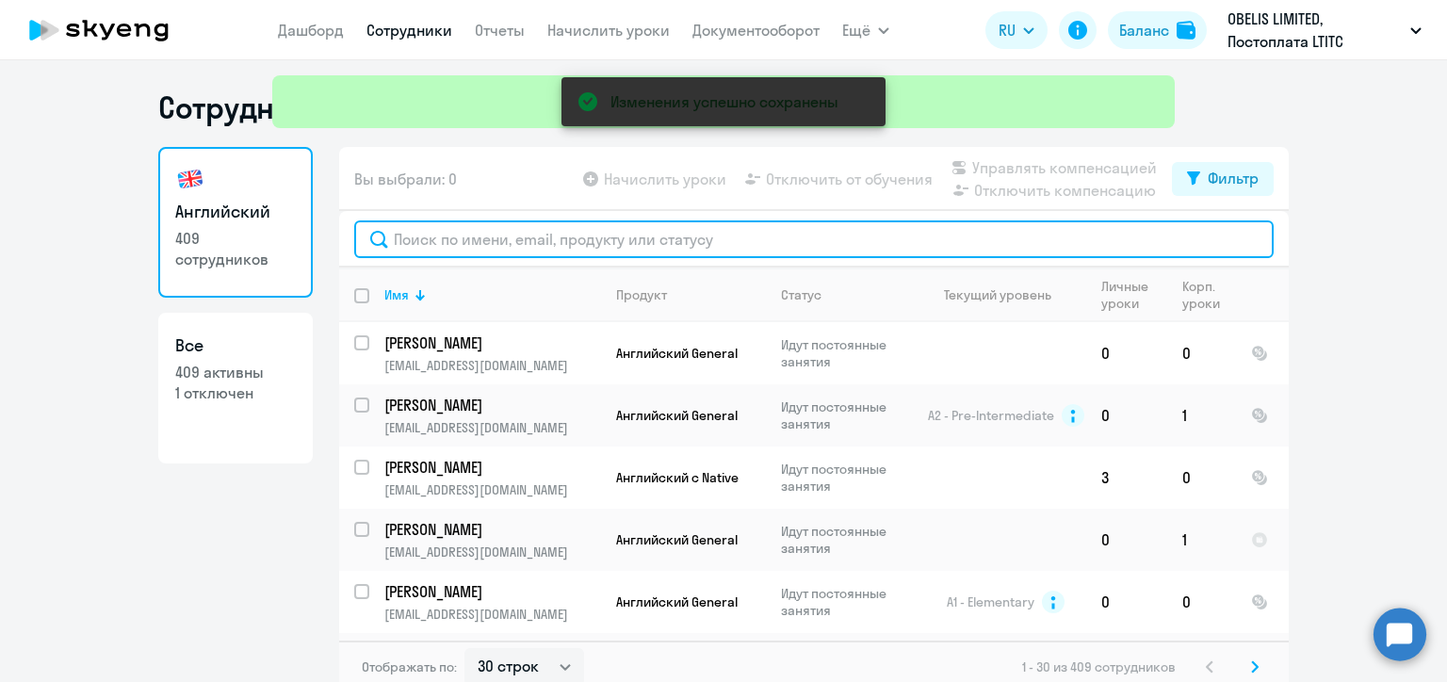
click at [435, 241] on input "text" at bounding box center [814, 239] width 920 height 38
paste input "[PERSON_NAME]"
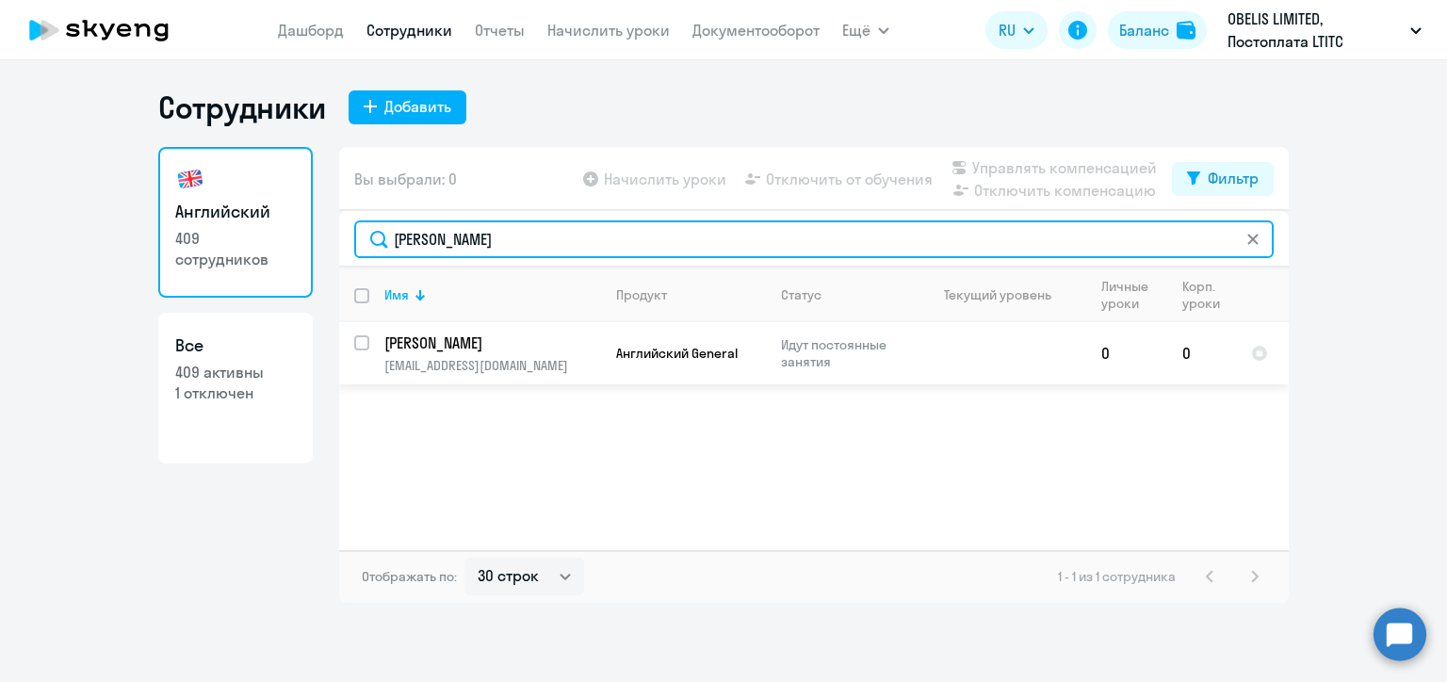
type input "[PERSON_NAME]"
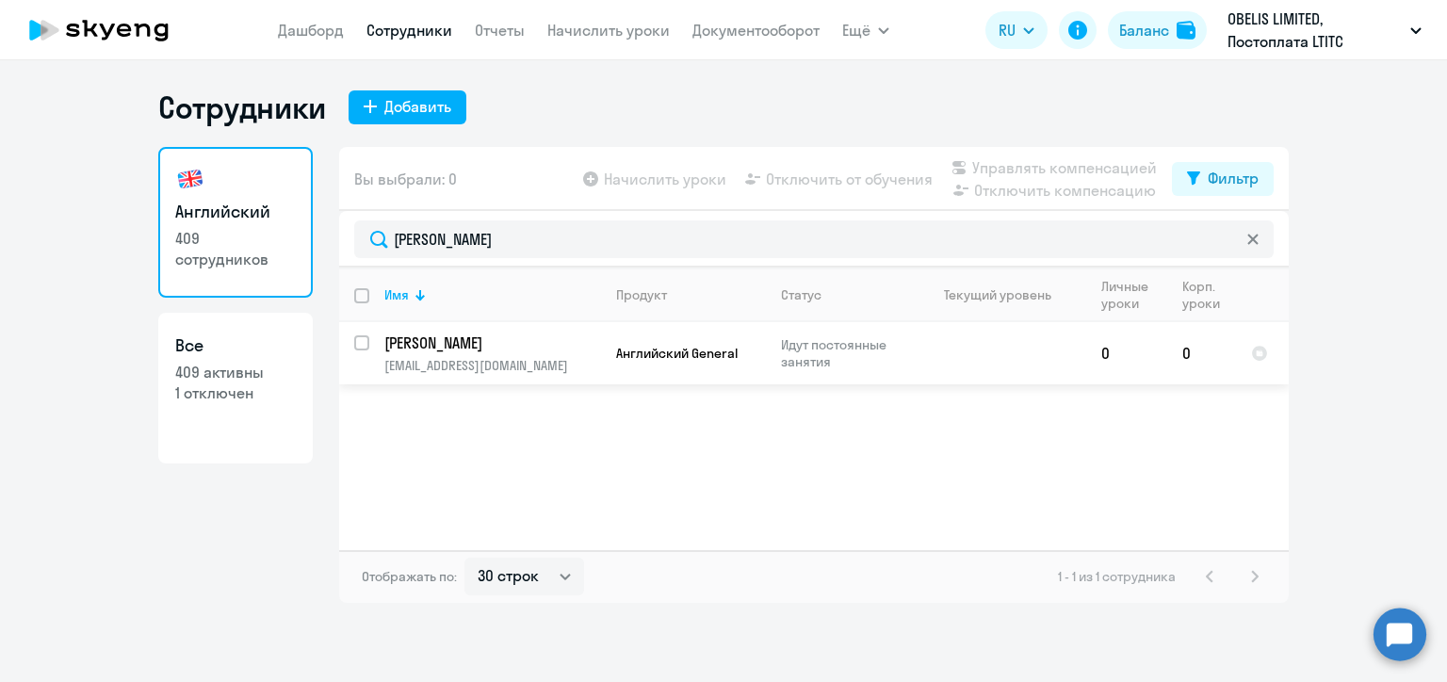
click at [354, 344] on input "select row 20670069" at bounding box center [373, 354] width 38 height 38
checkbox input "true"
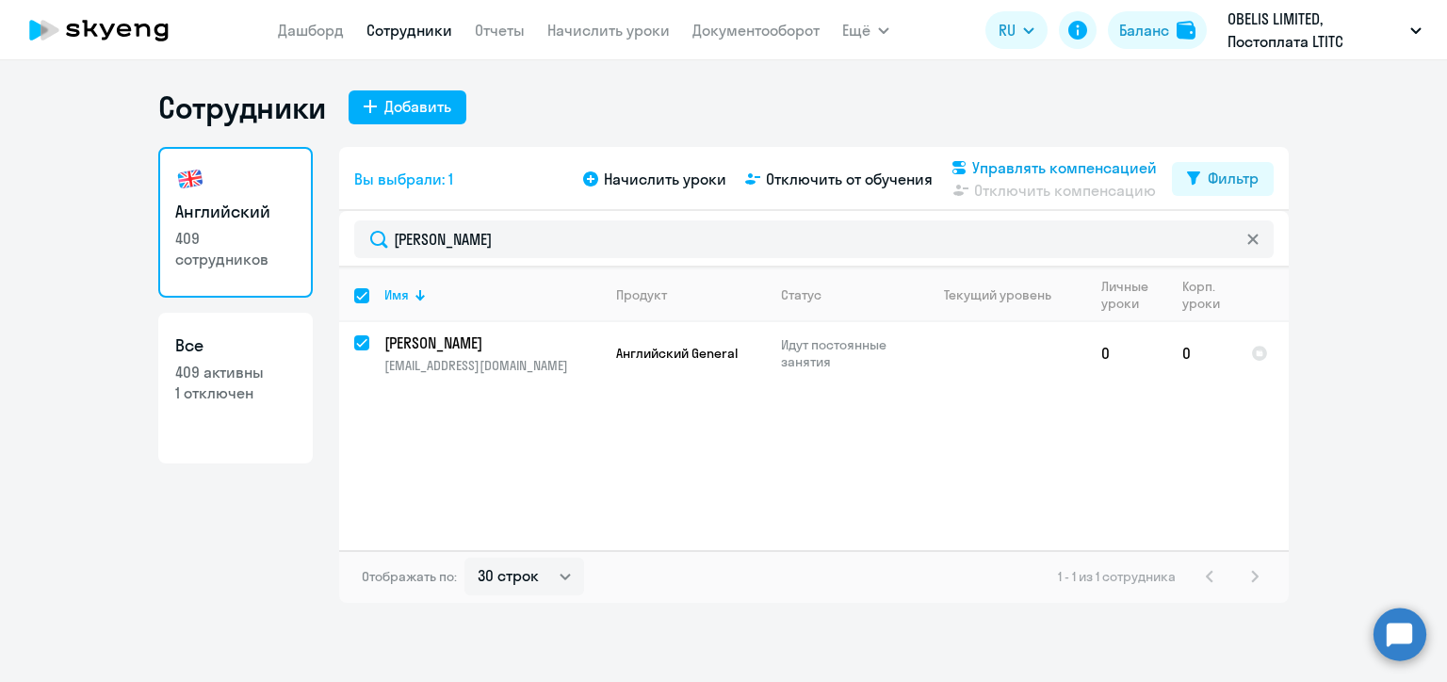
click at [1005, 158] on span "Управлять компенсацией" at bounding box center [1064, 167] width 185 height 23
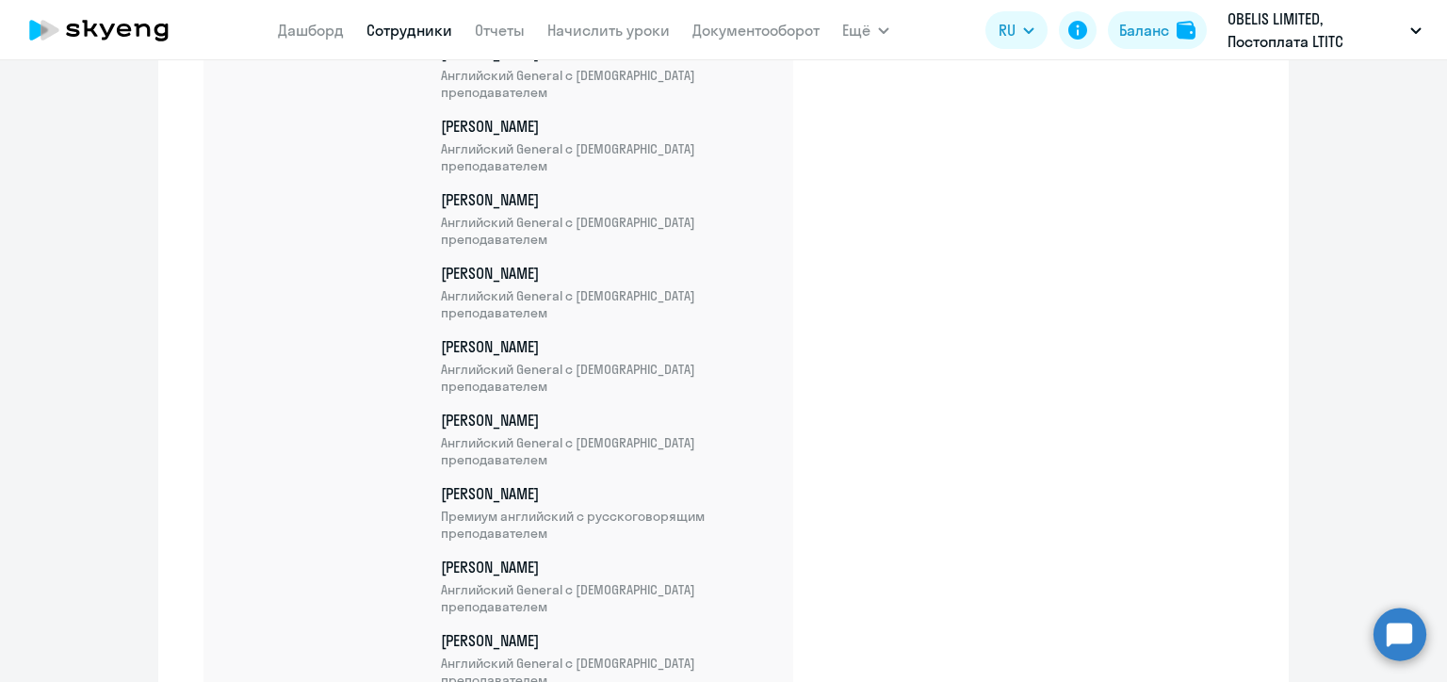
scroll to position [22598, 0]
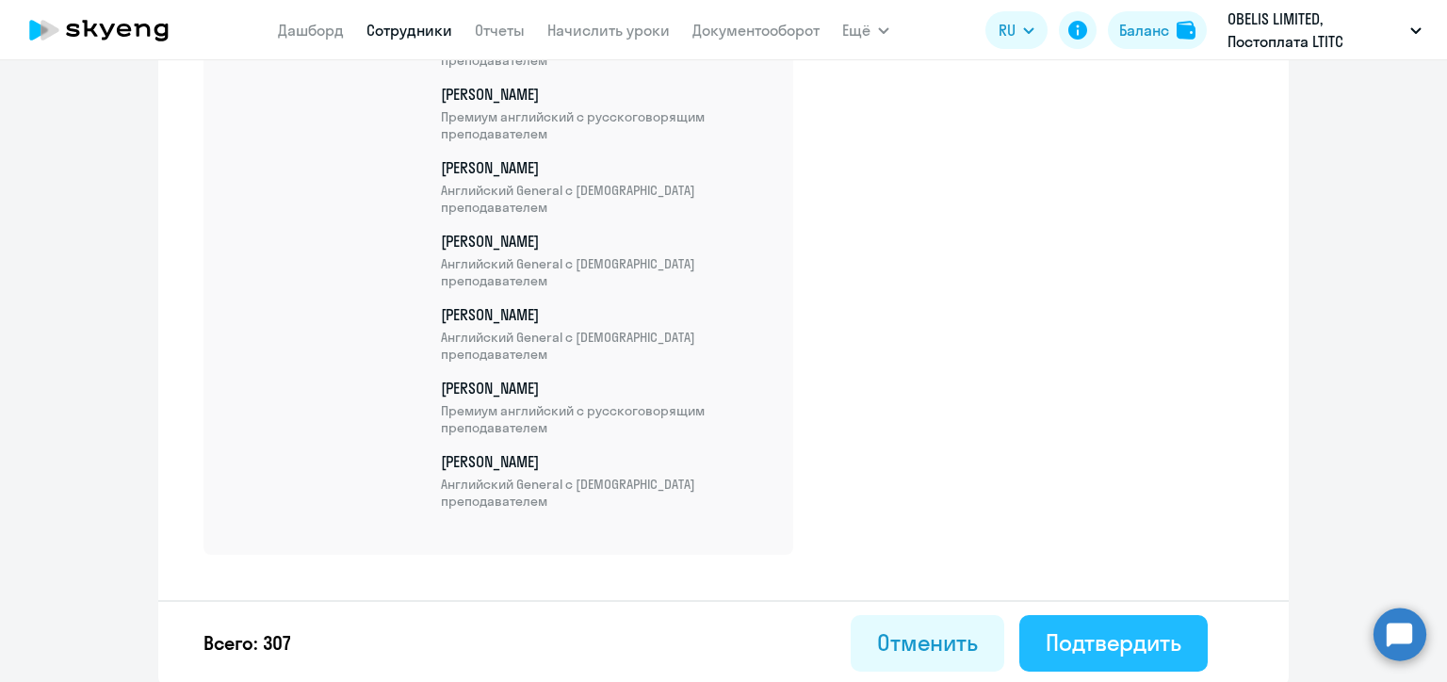
click at [1119, 644] on div "Подтвердить" at bounding box center [1114, 642] width 136 height 30
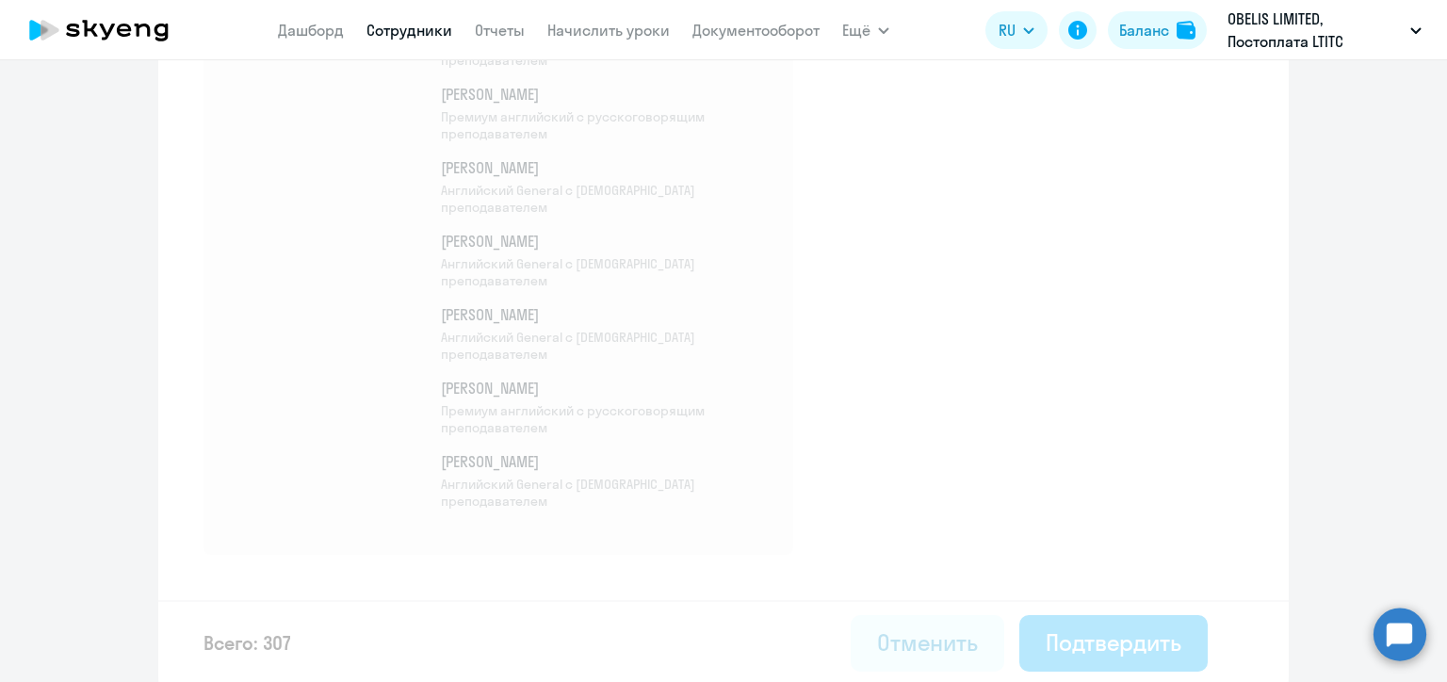
select select "30"
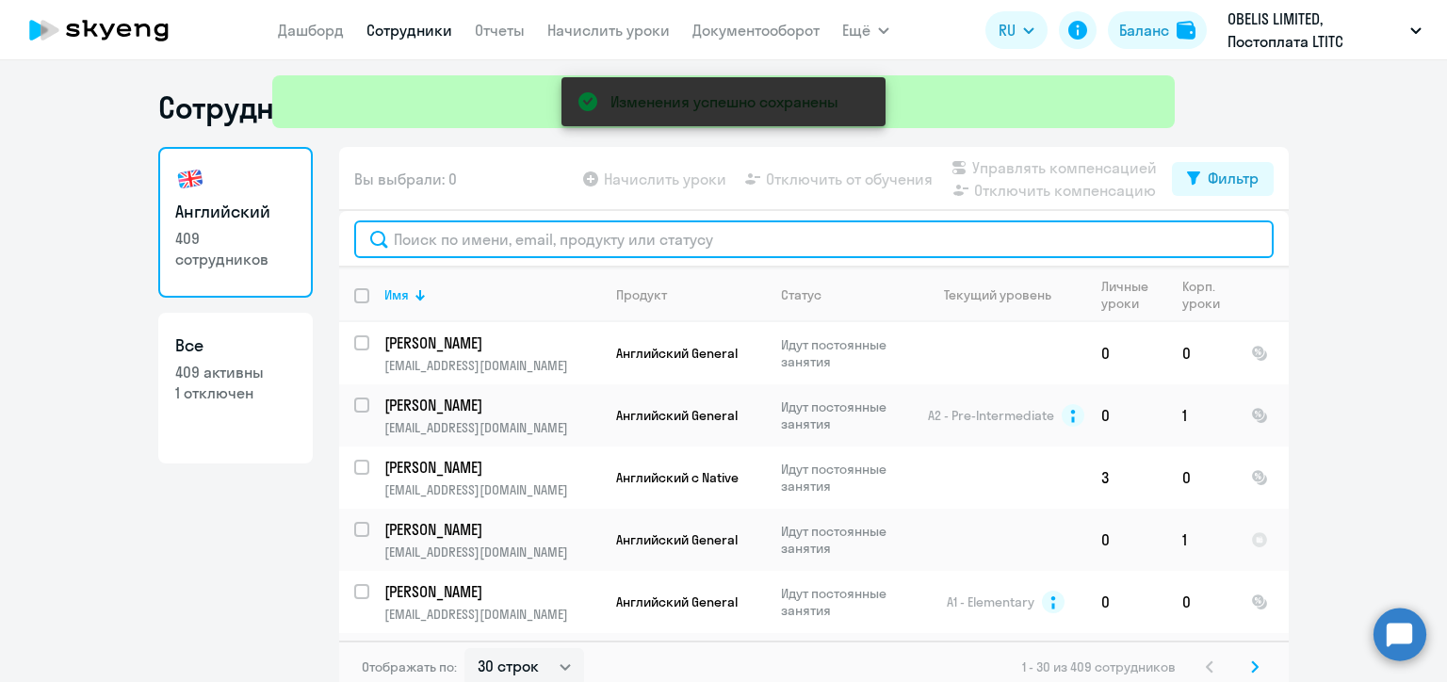
click at [463, 237] on input "text" at bounding box center [814, 239] width 920 height 38
paste input "[PERSON_NAME]"
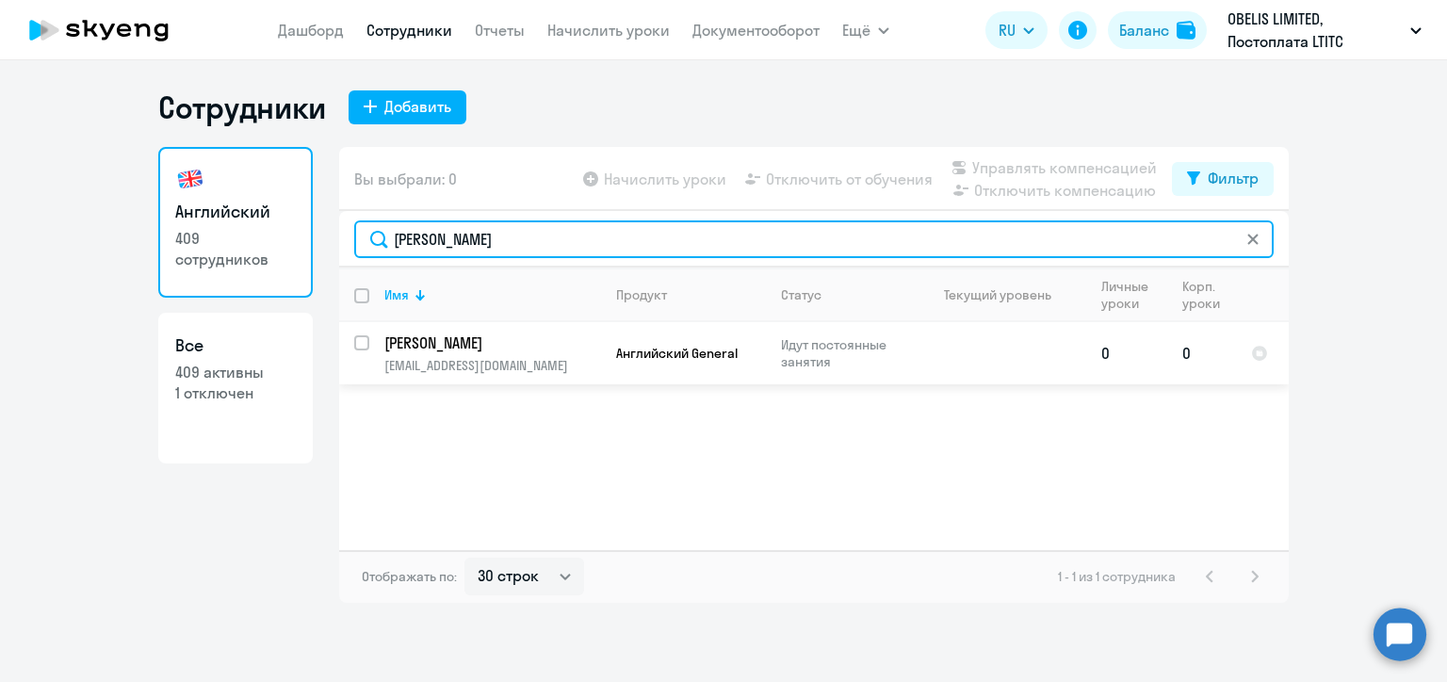
type input "[PERSON_NAME]"
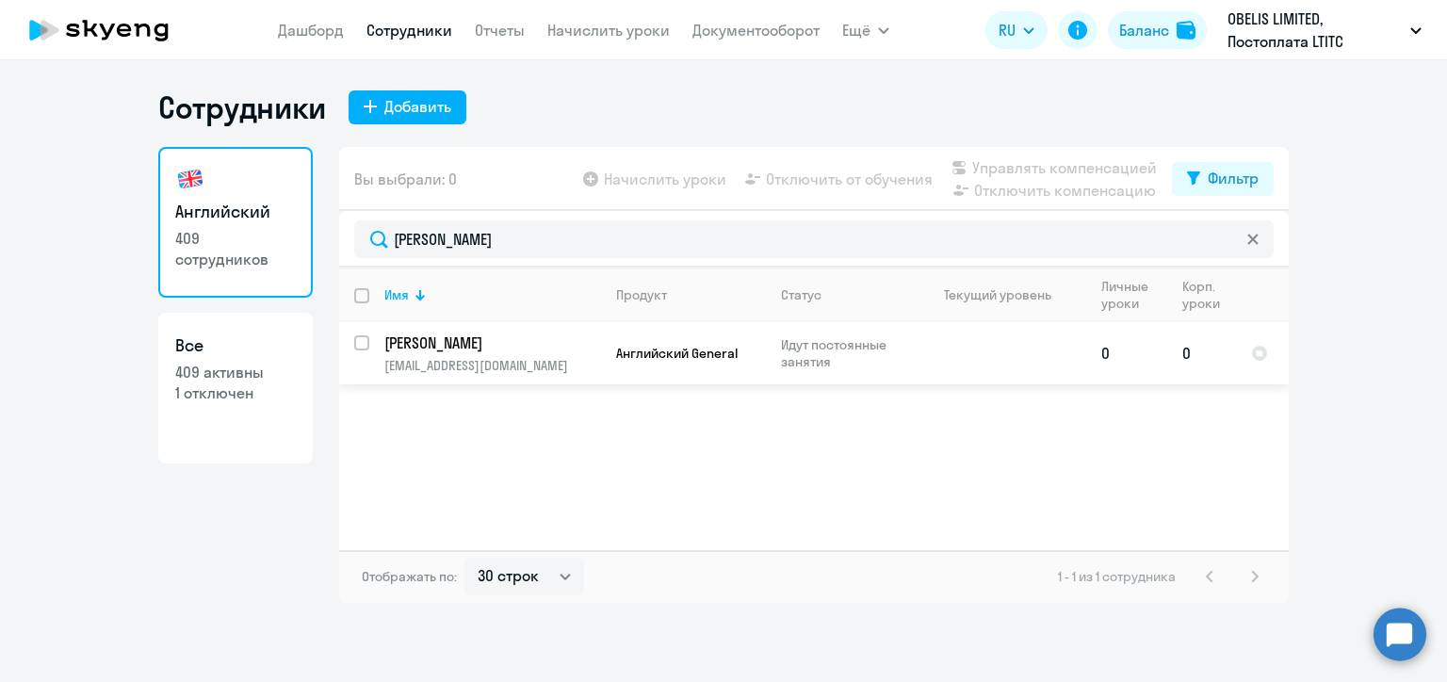
click at [359, 345] on input "select row 20717519" at bounding box center [373, 354] width 38 height 38
checkbox input "true"
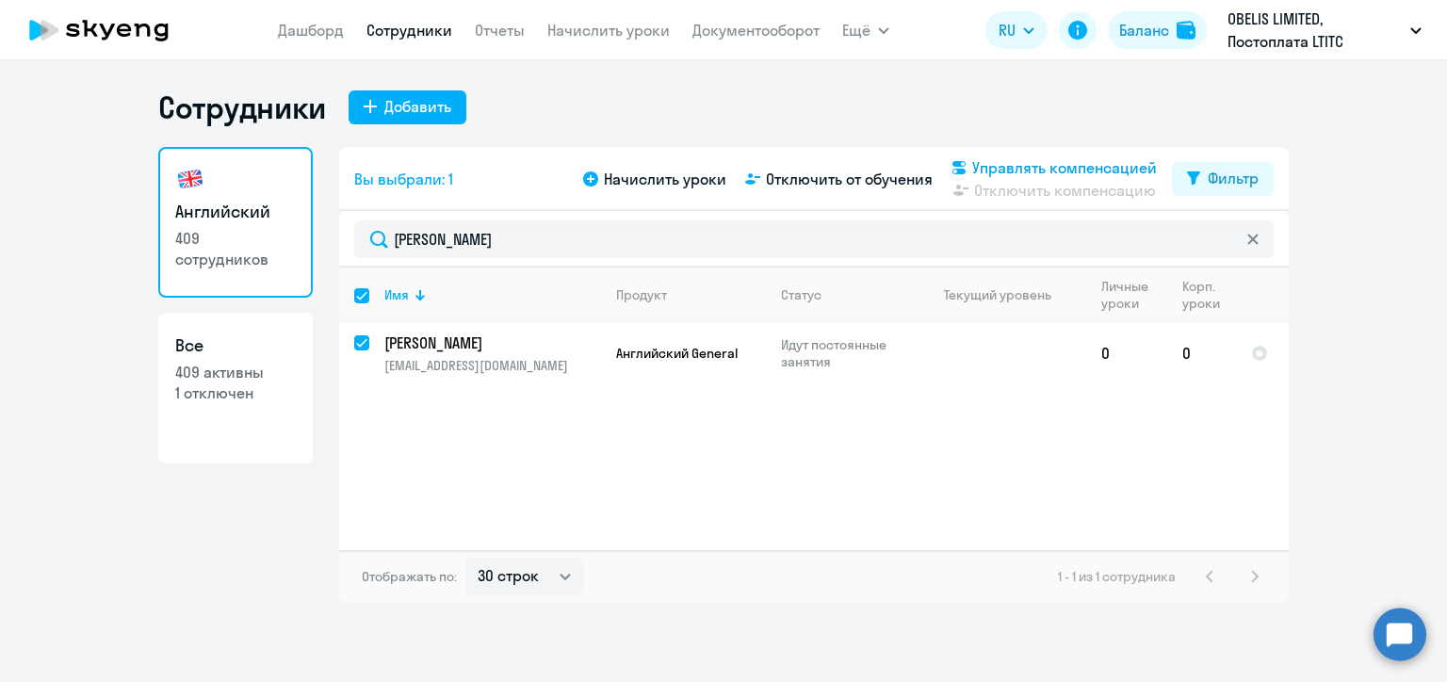
click at [984, 168] on span "Управлять компенсацией" at bounding box center [1064, 167] width 185 height 23
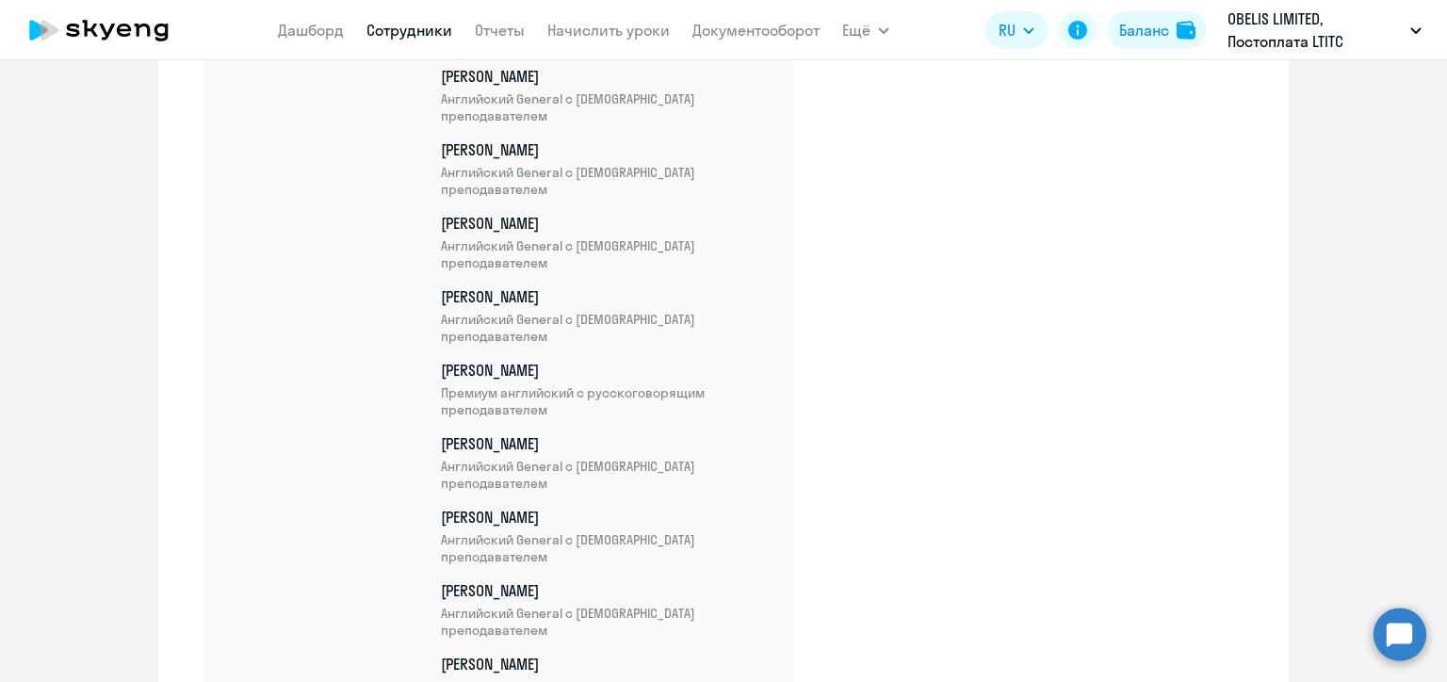
scroll to position [22673, 0]
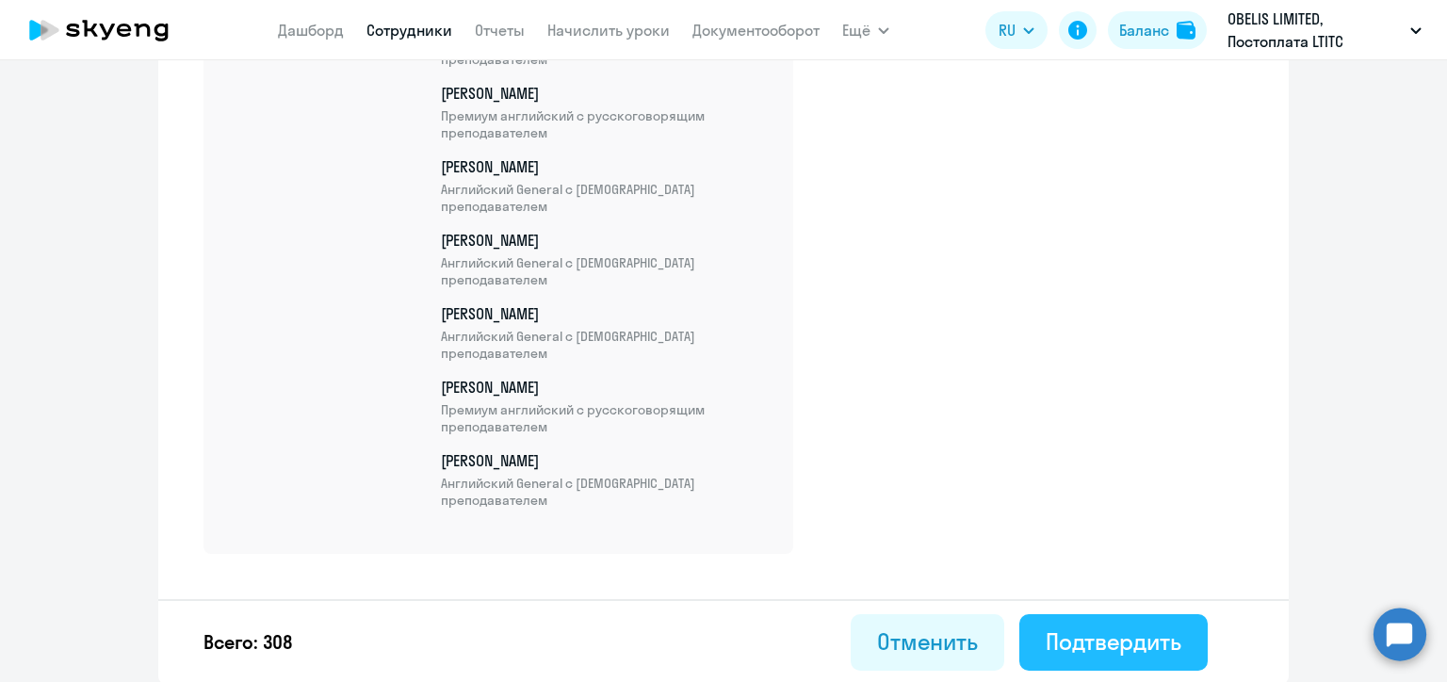
click at [1126, 629] on div "Подтвердить" at bounding box center [1114, 642] width 136 height 30
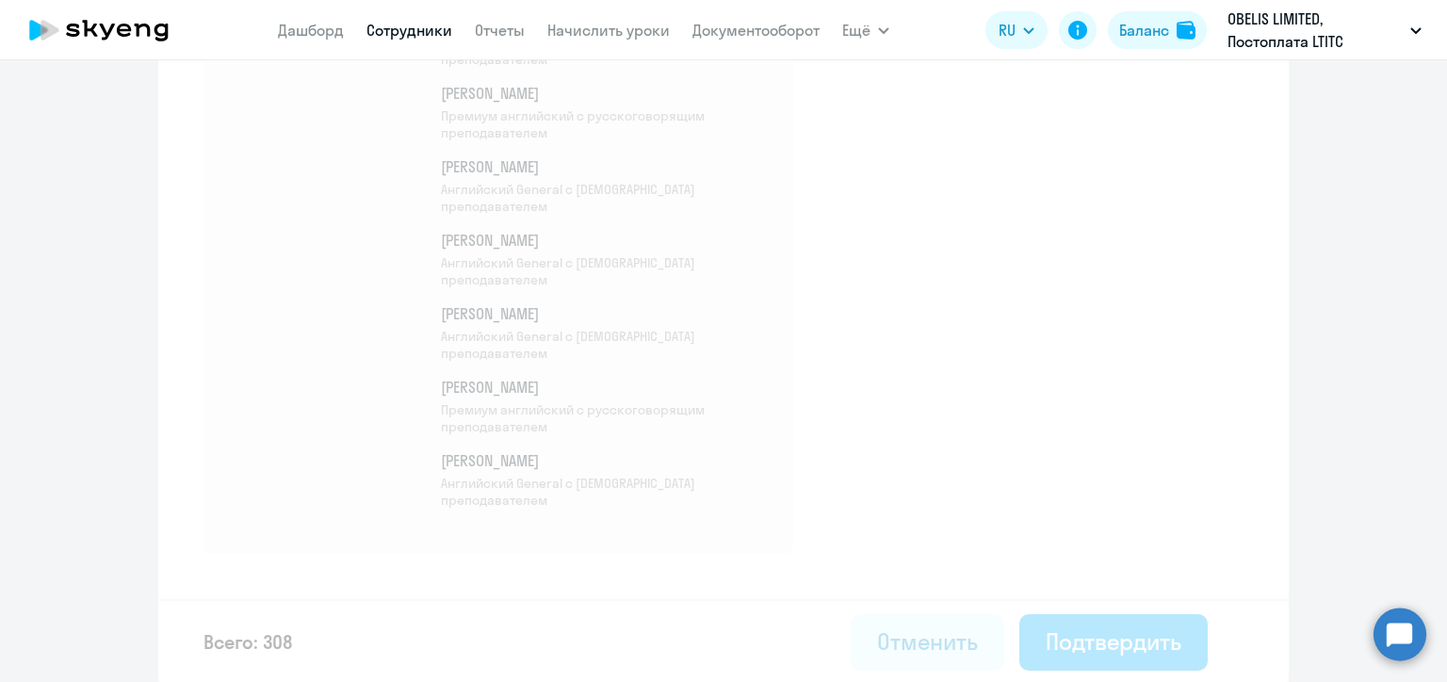
select select "30"
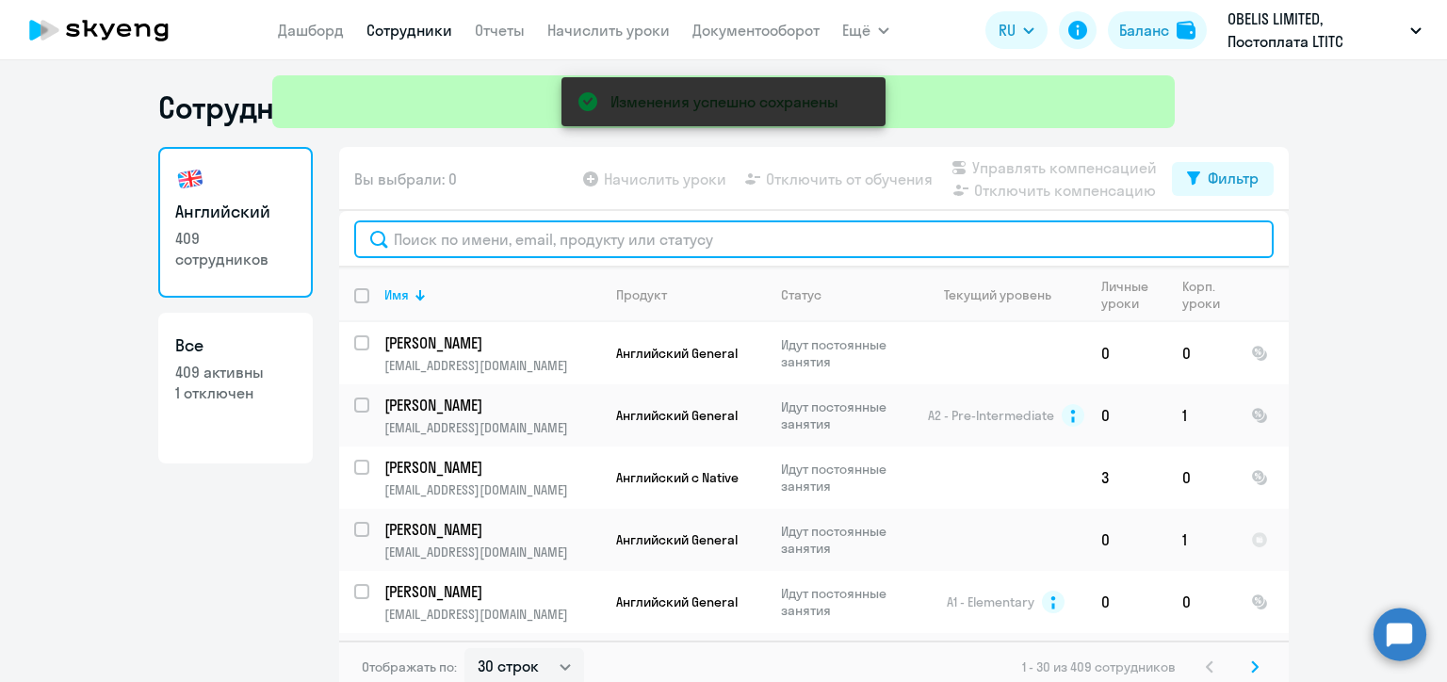
click at [425, 241] on input "text" at bounding box center [814, 239] width 920 height 38
paste input "[PERSON_NAME]"
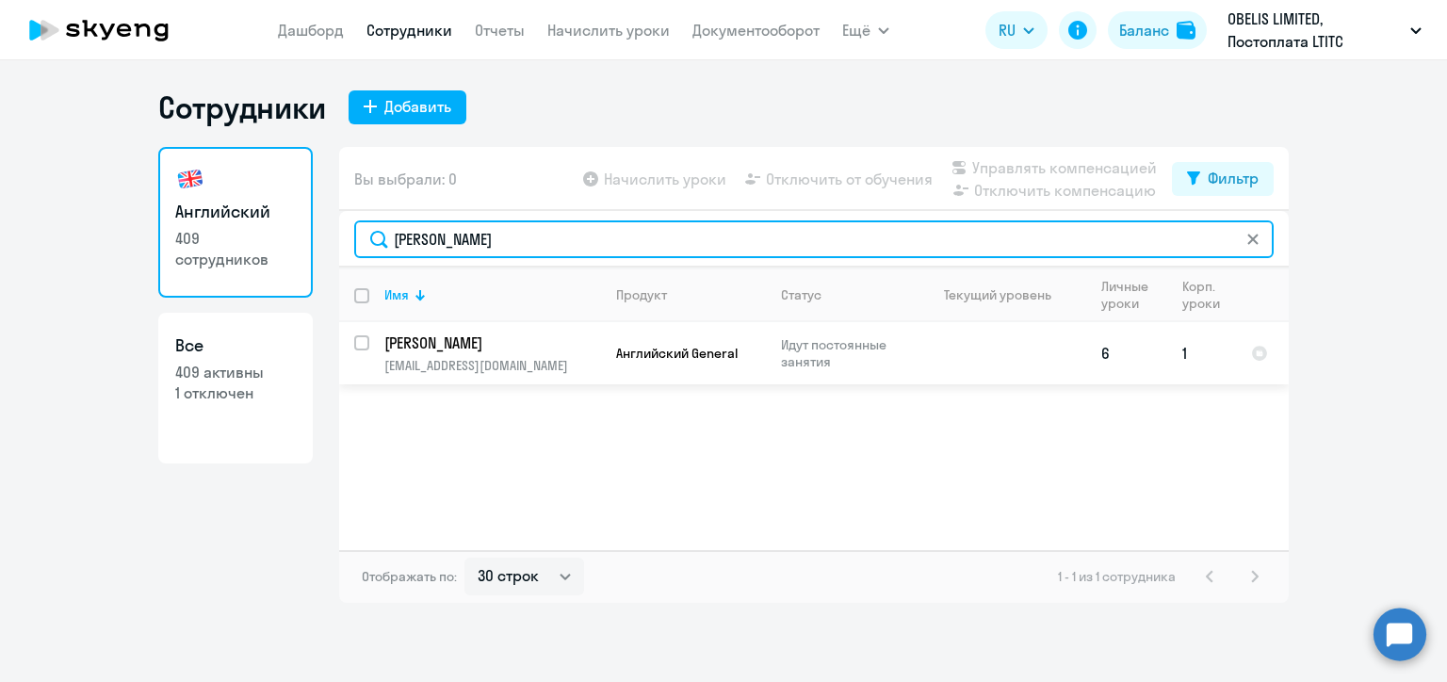
type input "[PERSON_NAME]"
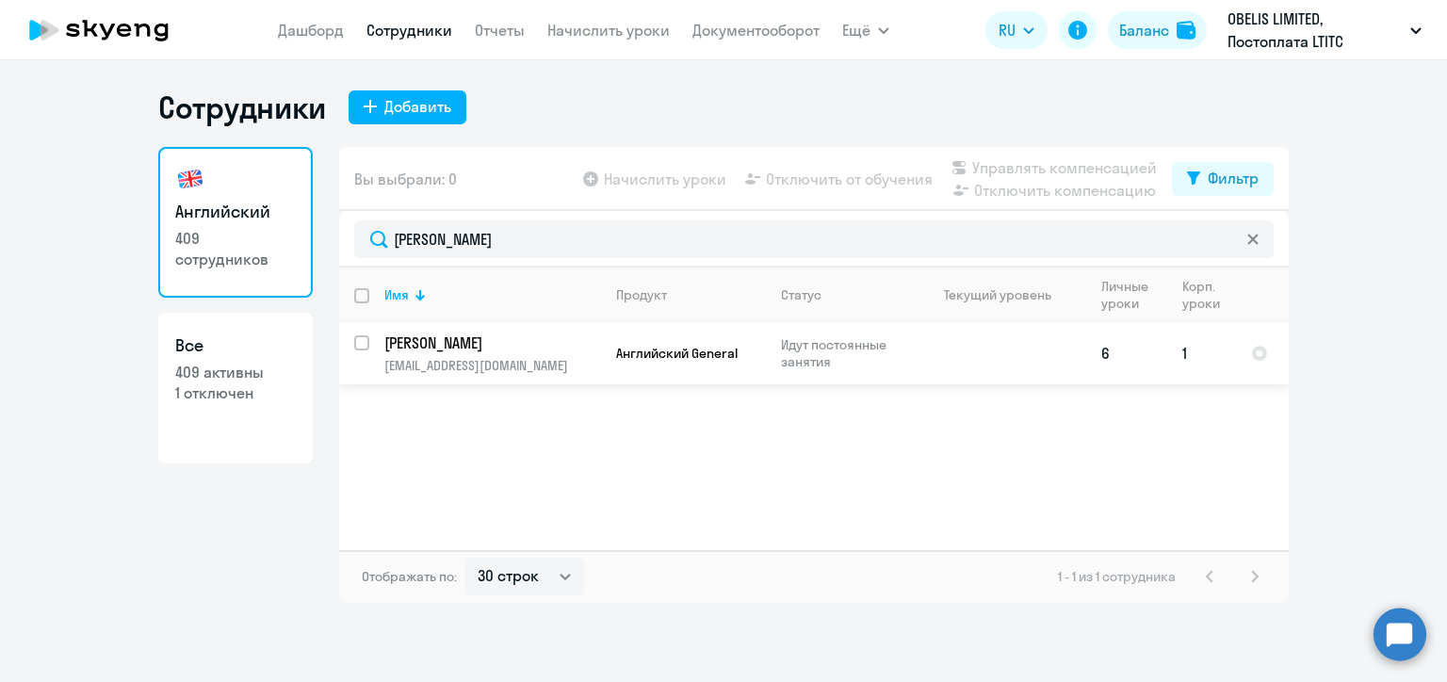
click at [358, 345] on input "select row 20783840" at bounding box center [373, 354] width 38 height 38
checkbox input "true"
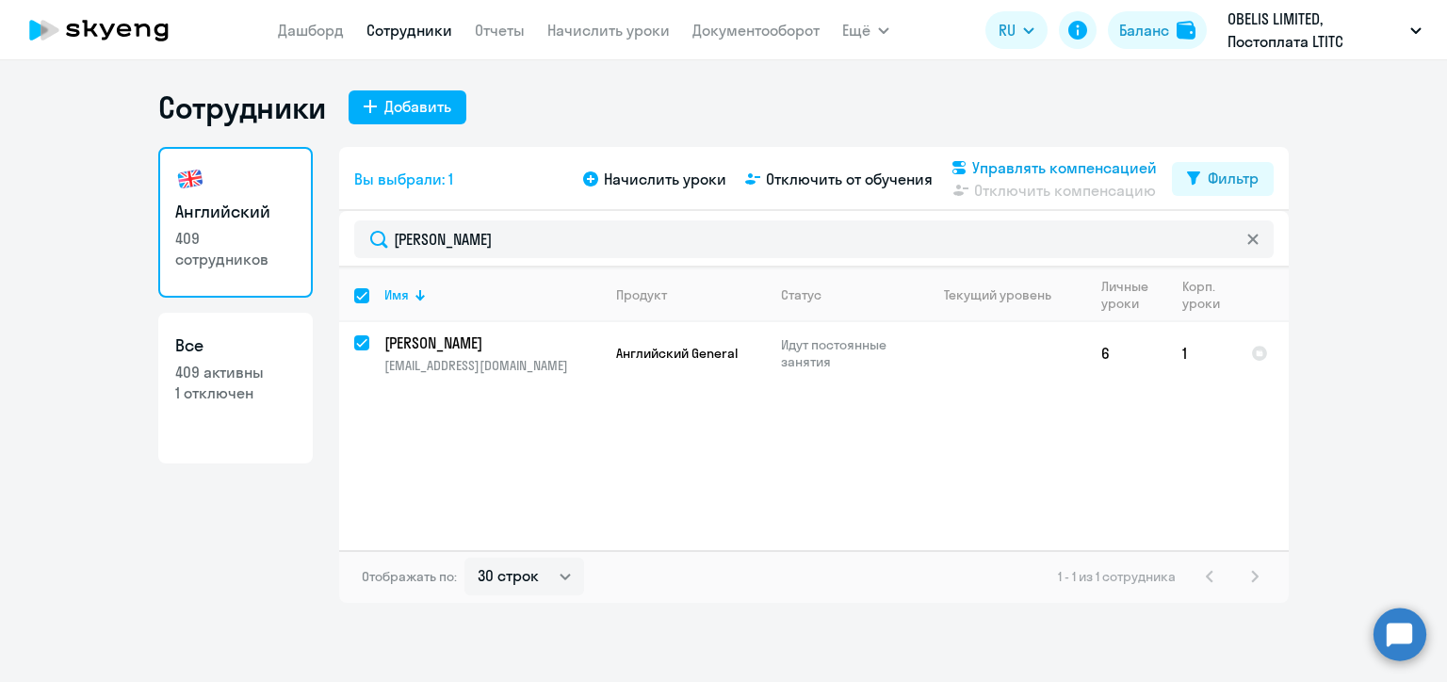
click at [1042, 160] on span "Управлять компенсацией" at bounding box center [1064, 167] width 185 height 23
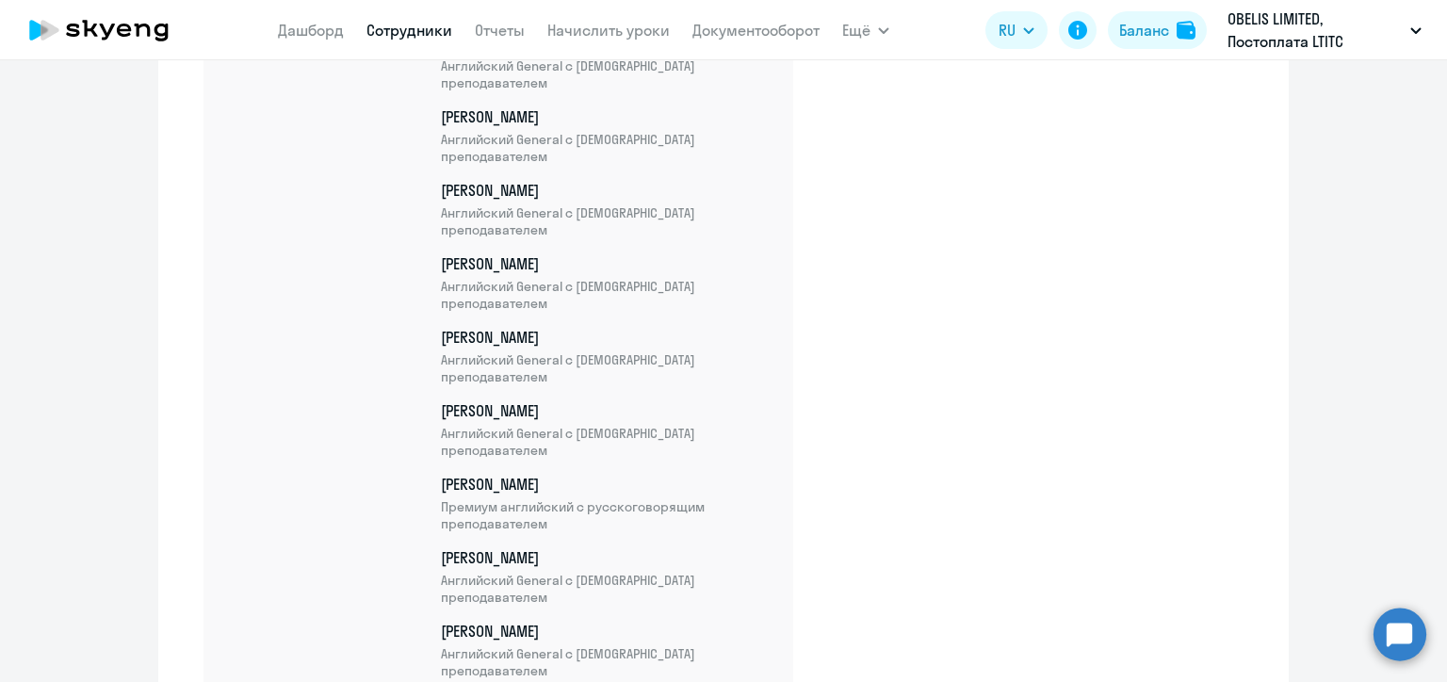
scroll to position [22745, 0]
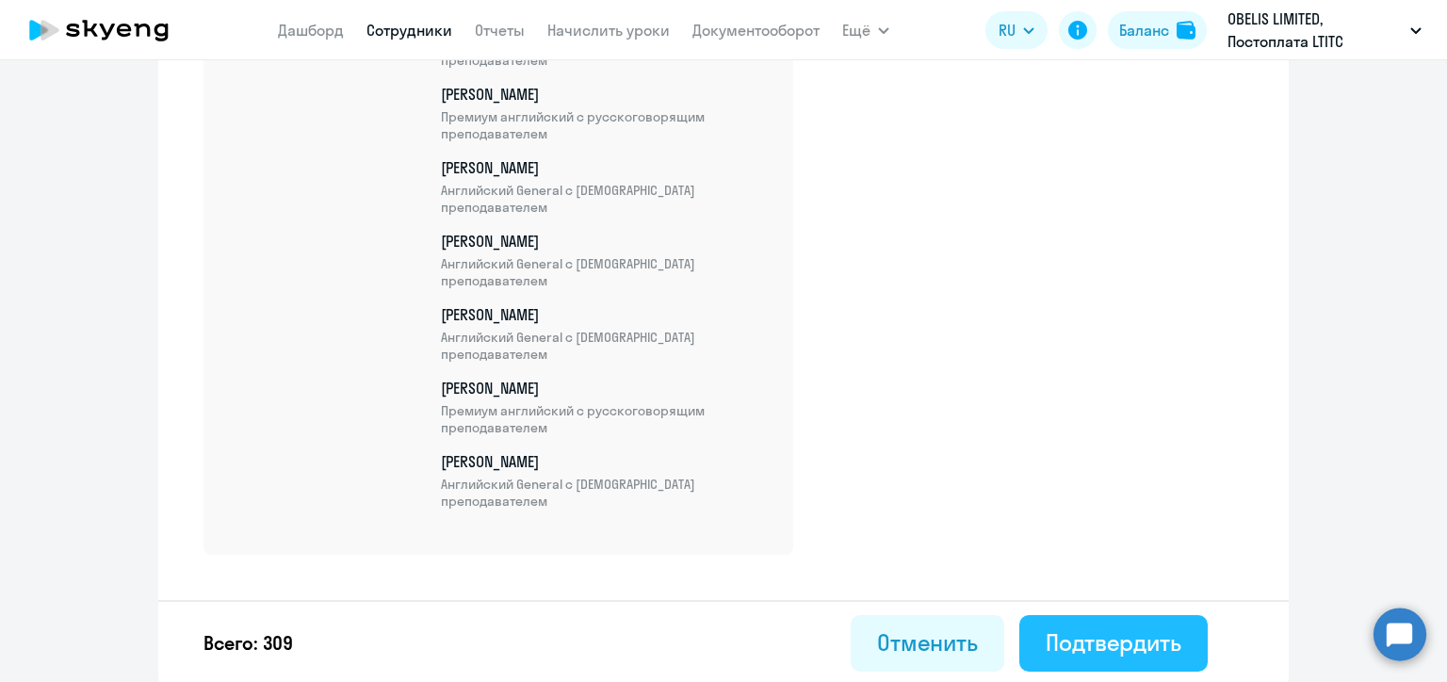
click at [1153, 638] on div "Подтвердить" at bounding box center [1114, 642] width 136 height 30
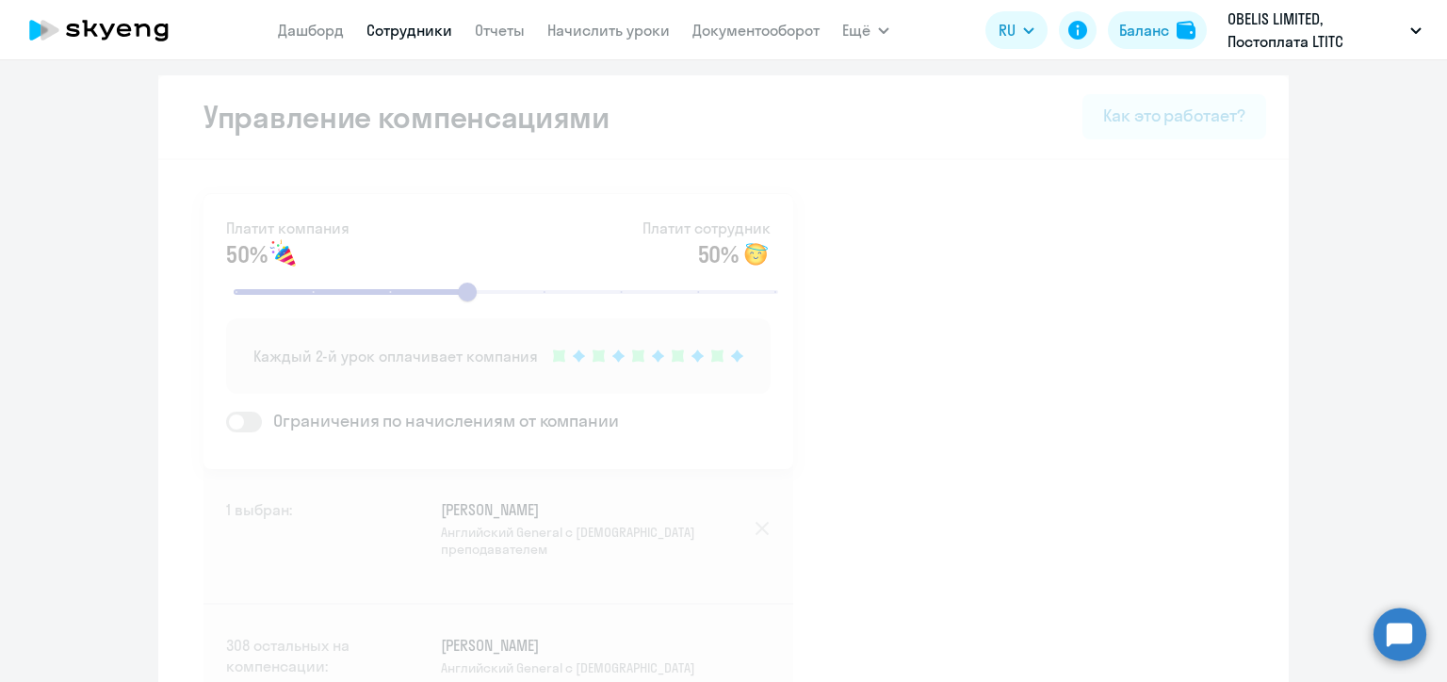
select select "30"
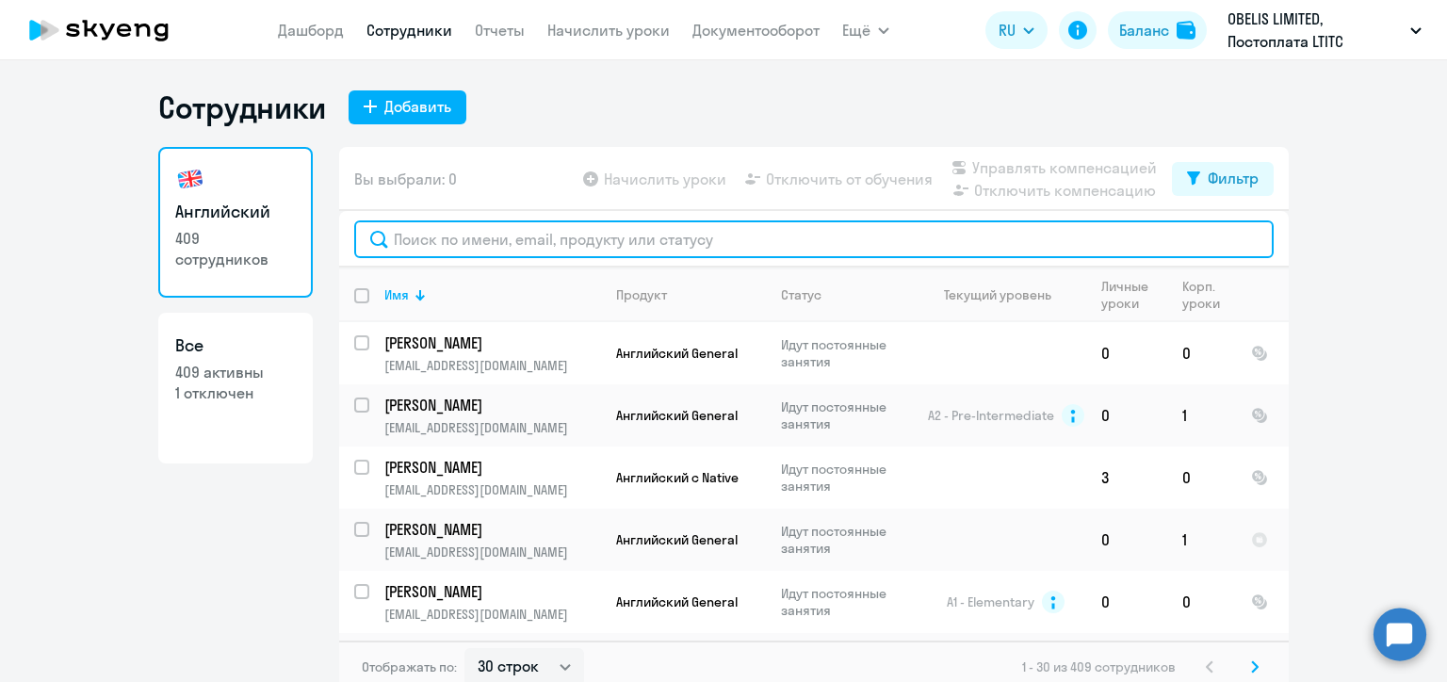
click at [428, 247] on input "text" at bounding box center [814, 239] width 920 height 38
paste input "[PERSON_NAME]"
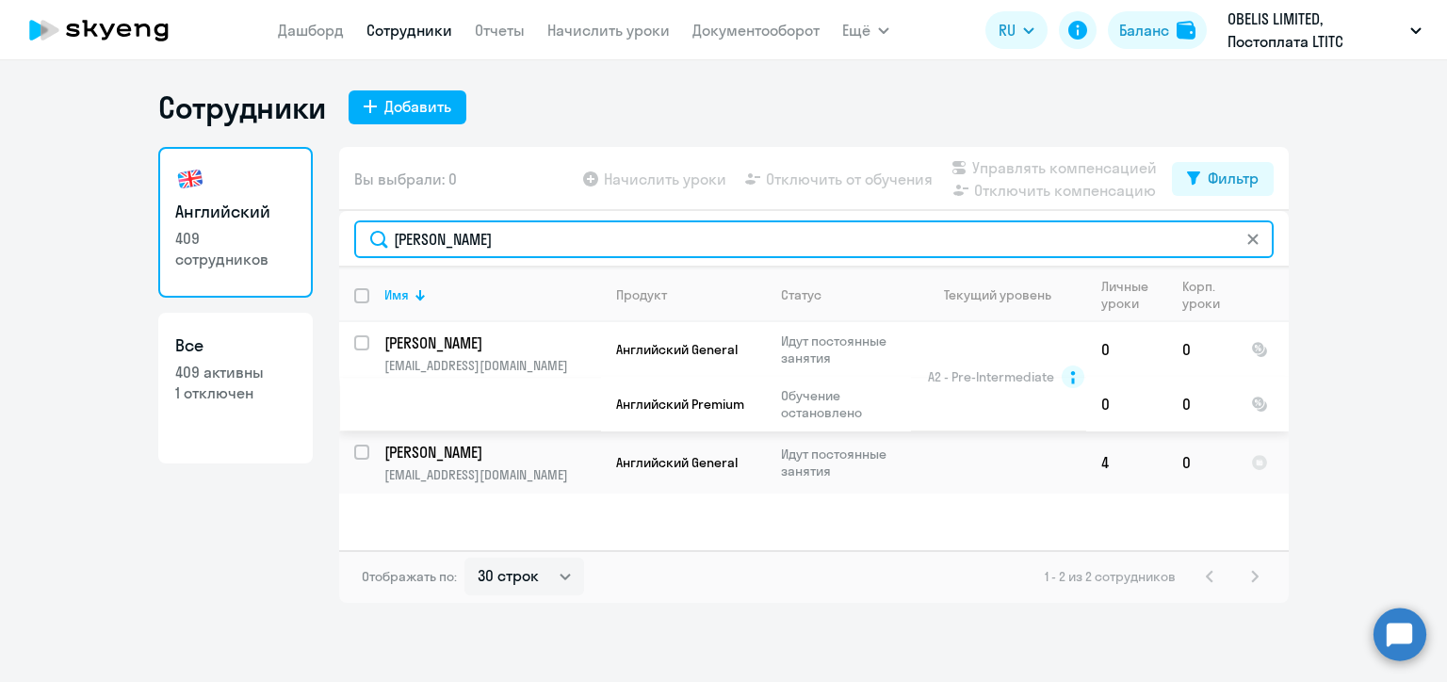
type input "[PERSON_NAME]"
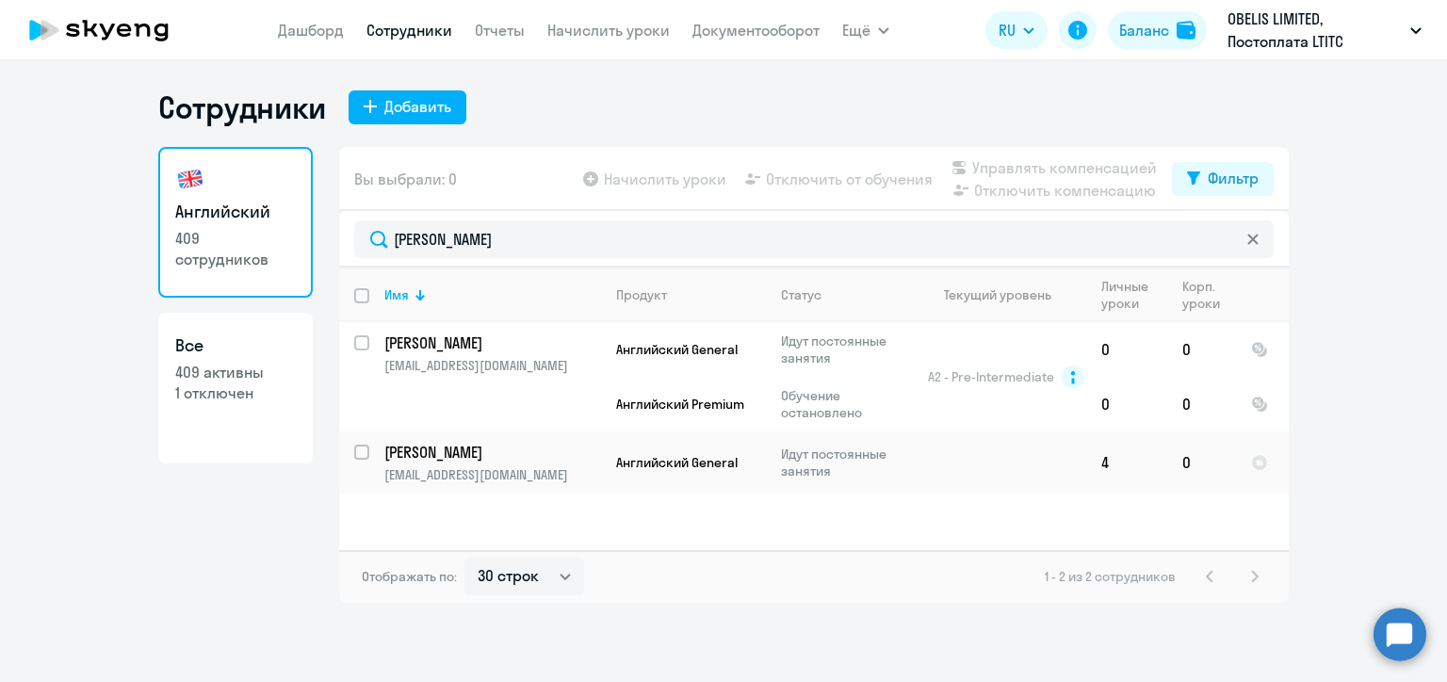
drag, startPoint x: 354, startPoint y: 344, endPoint x: 323, endPoint y: 374, distance: 43.3
click at [313, 348] on div "Английский 409 сотрудников Все 409 активны 1 отключен Вы выбрали: 0 Начислить у…" at bounding box center [723, 375] width 1131 height 456
click at [364, 448] on input "select row 20804118" at bounding box center [373, 464] width 38 height 38
checkbox input "true"
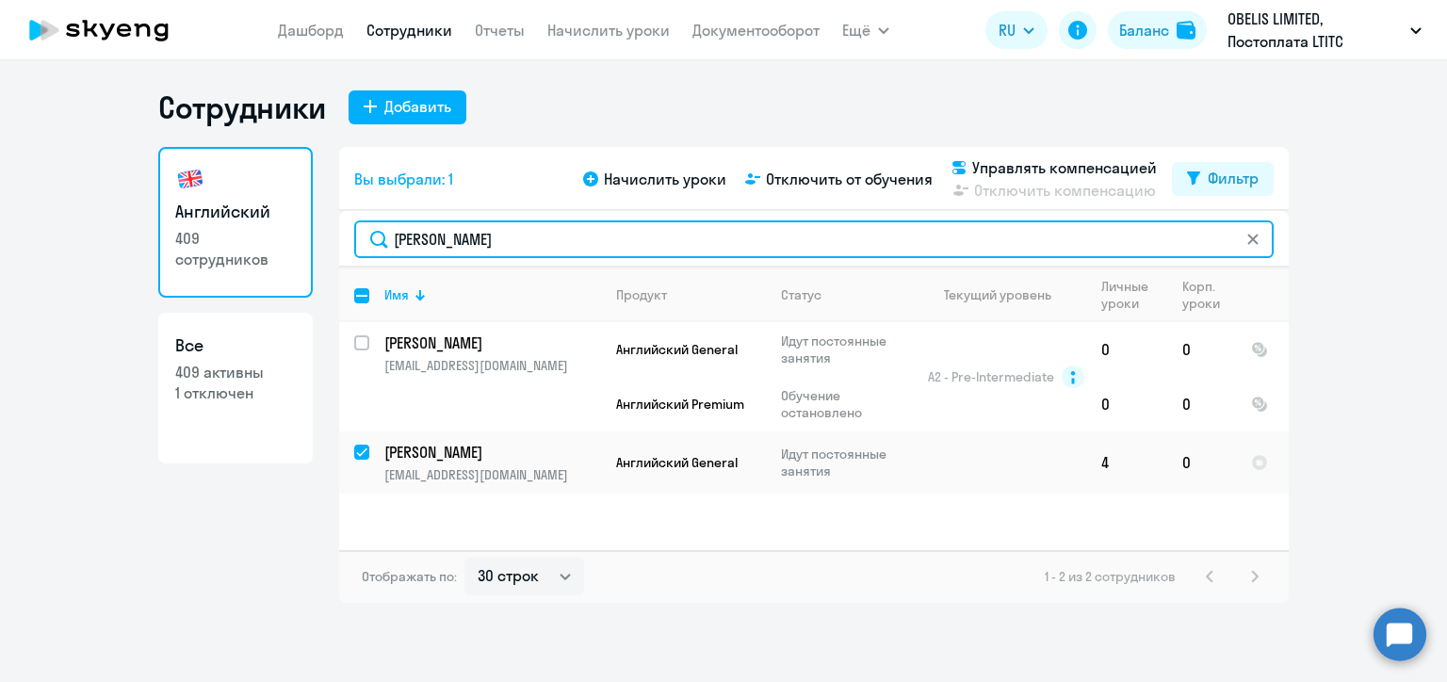
click at [429, 241] on input "[PERSON_NAME]" at bounding box center [814, 239] width 920 height 38
paste input "апралова"
type input "[PERSON_NAME]"
checkbox input "false"
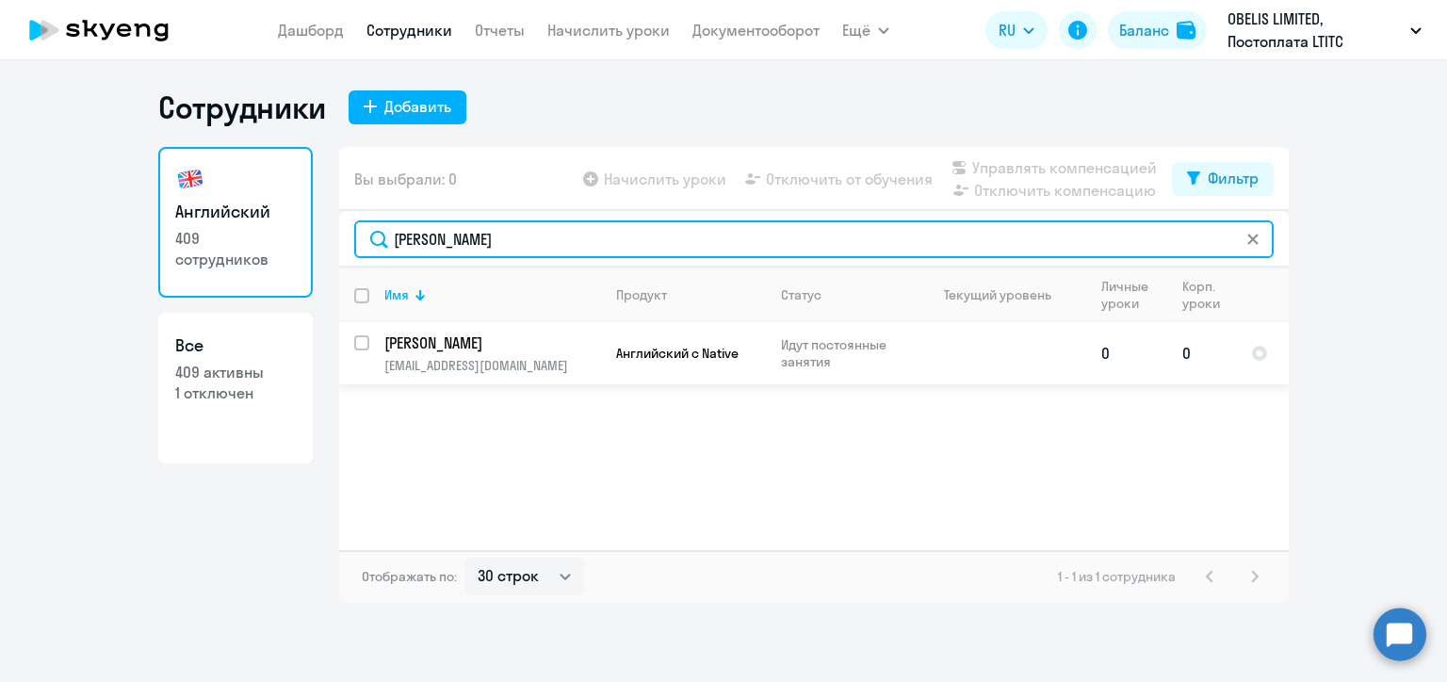
type input "[PERSON_NAME]"
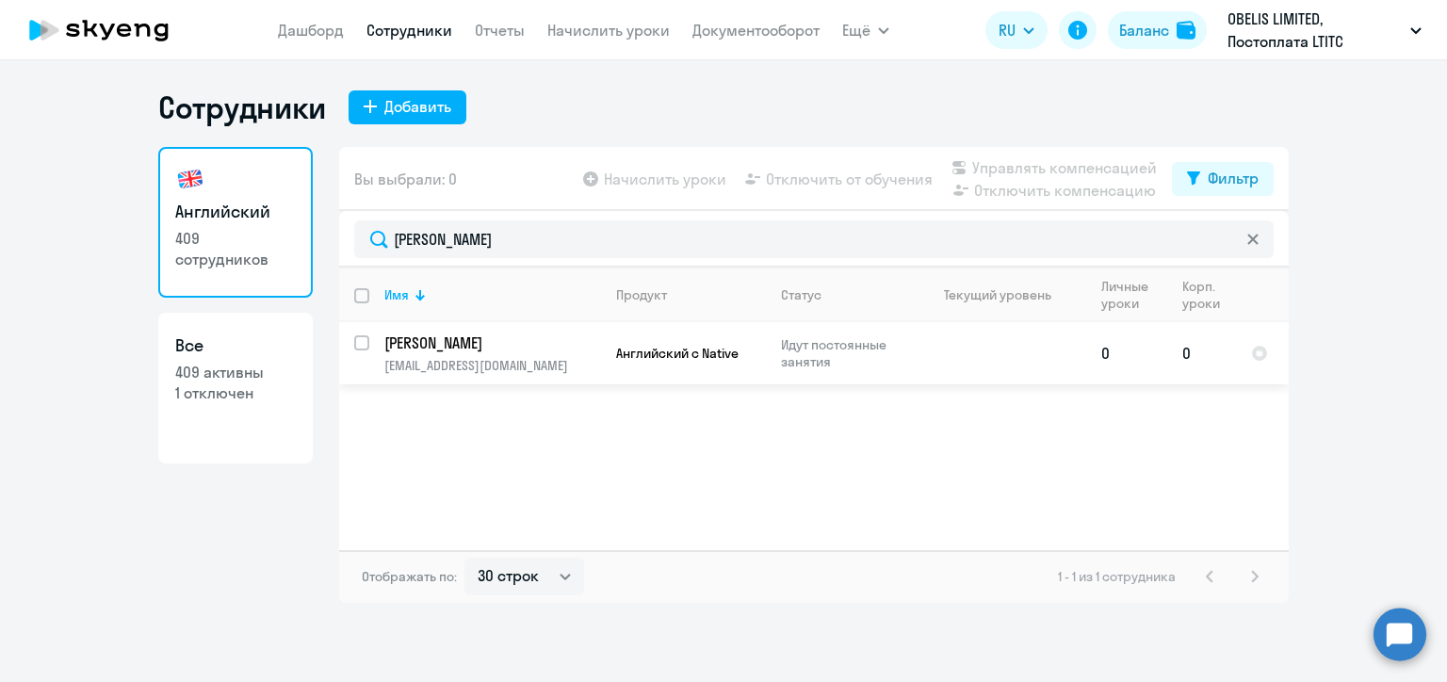
click at [362, 345] on input "select row 20829654" at bounding box center [373, 354] width 38 height 38
checkbox input "true"
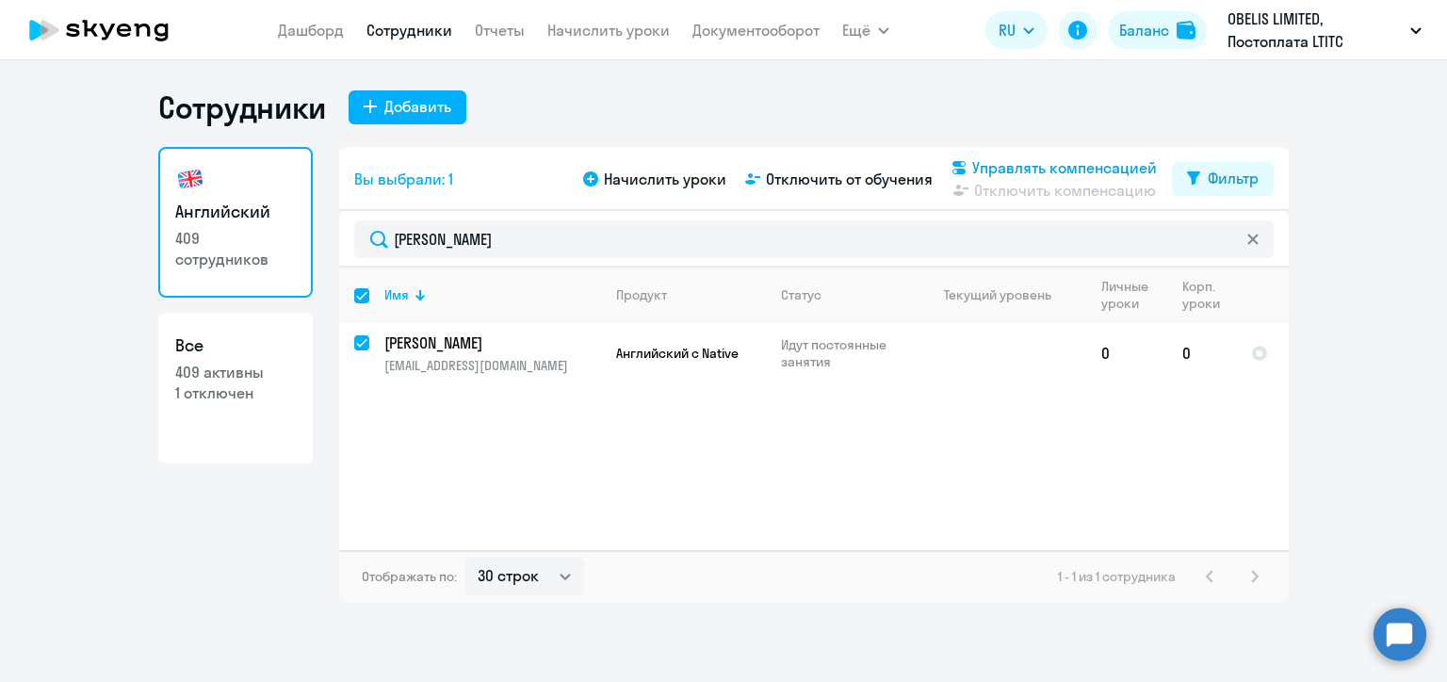
click at [1001, 169] on span "Управлять компенсацией" at bounding box center [1064, 167] width 185 height 23
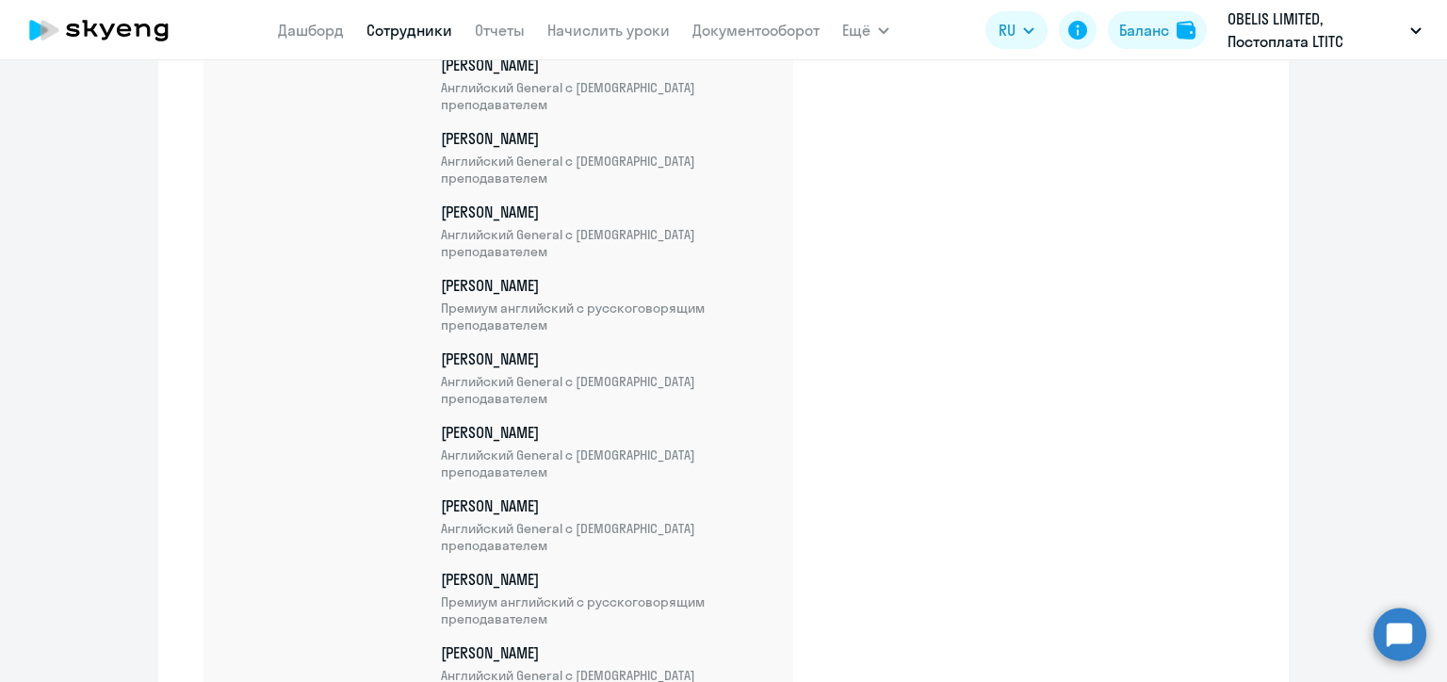
scroll to position [22820, 0]
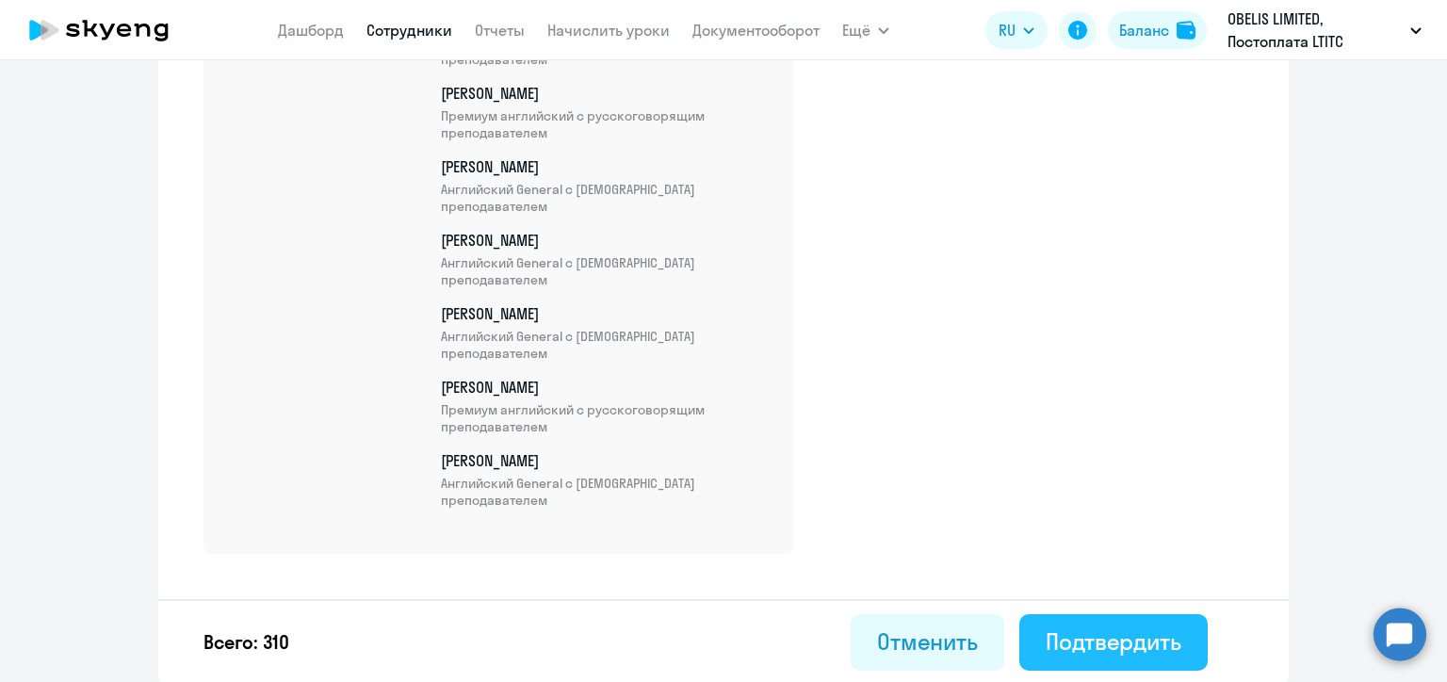
click at [1104, 641] on div "Подтвердить" at bounding box center [1114, 642] width 136 height 30
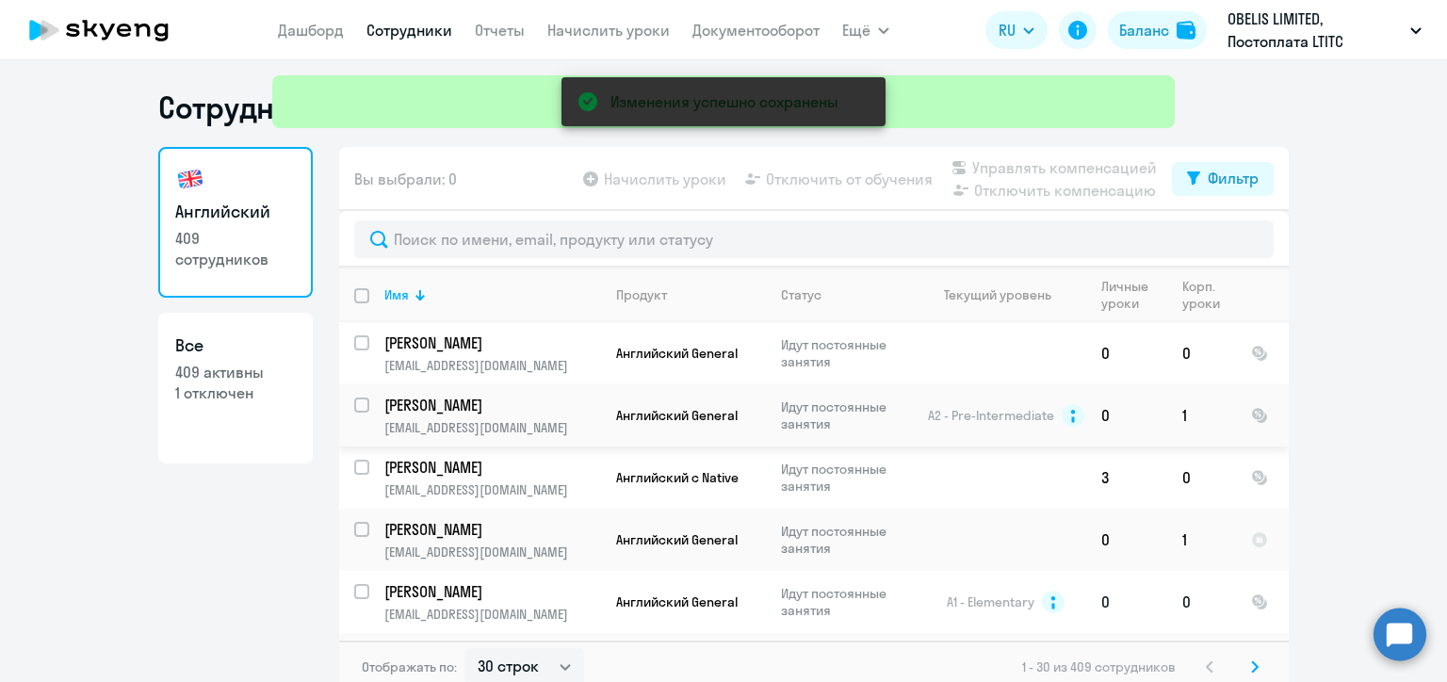
scroll to position [188, 0]
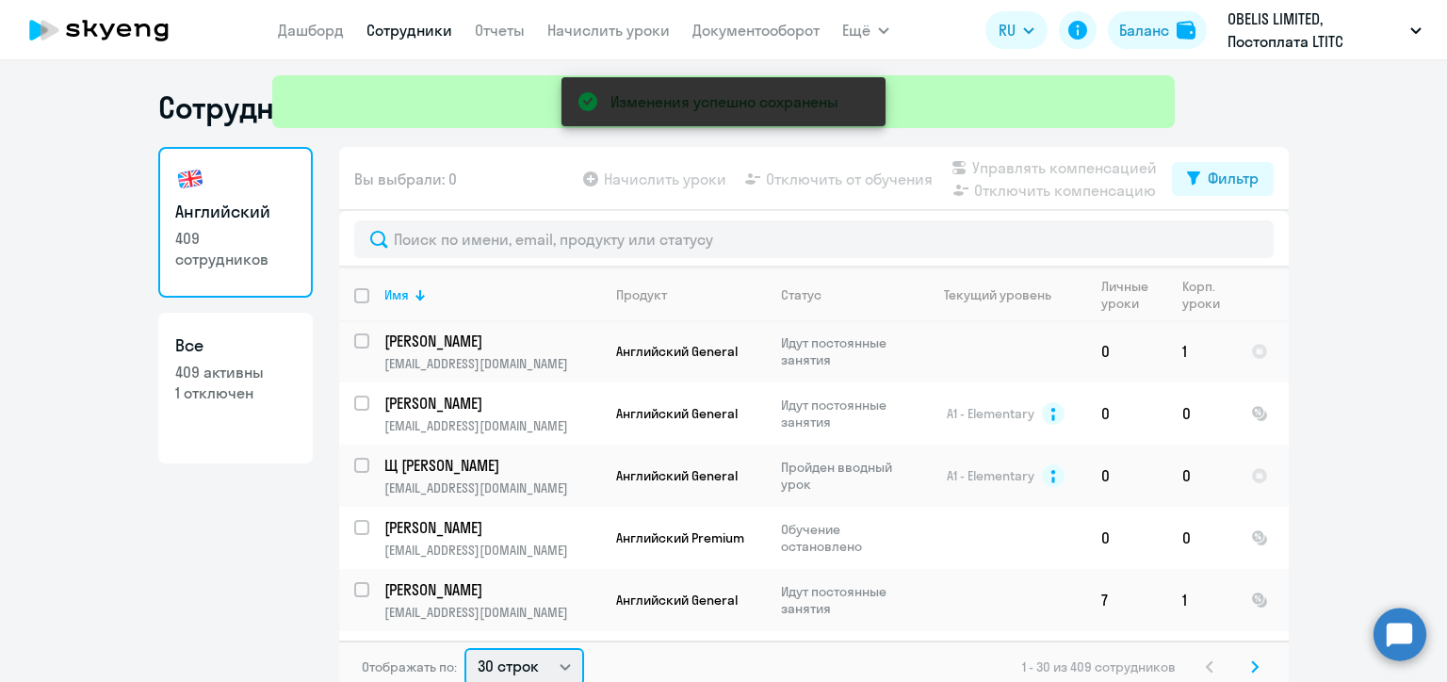
click at [560, 659] on select "30 строк 50 строк 100 строк" at bounding box center [524, 667] width 120 height 38
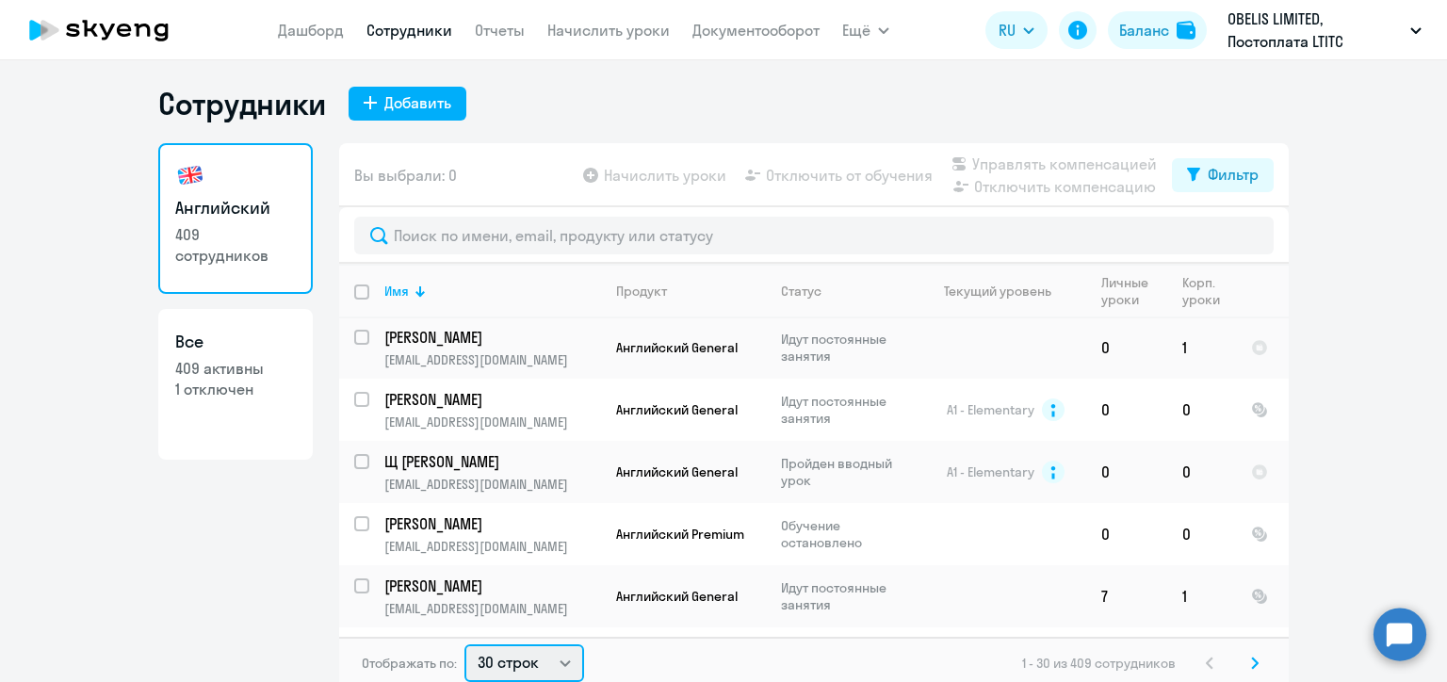
select select "100"
click at [464, 644] on select "30 строк 50 строк 100 строк" at bounding box center [524, 663] width 120 height 38
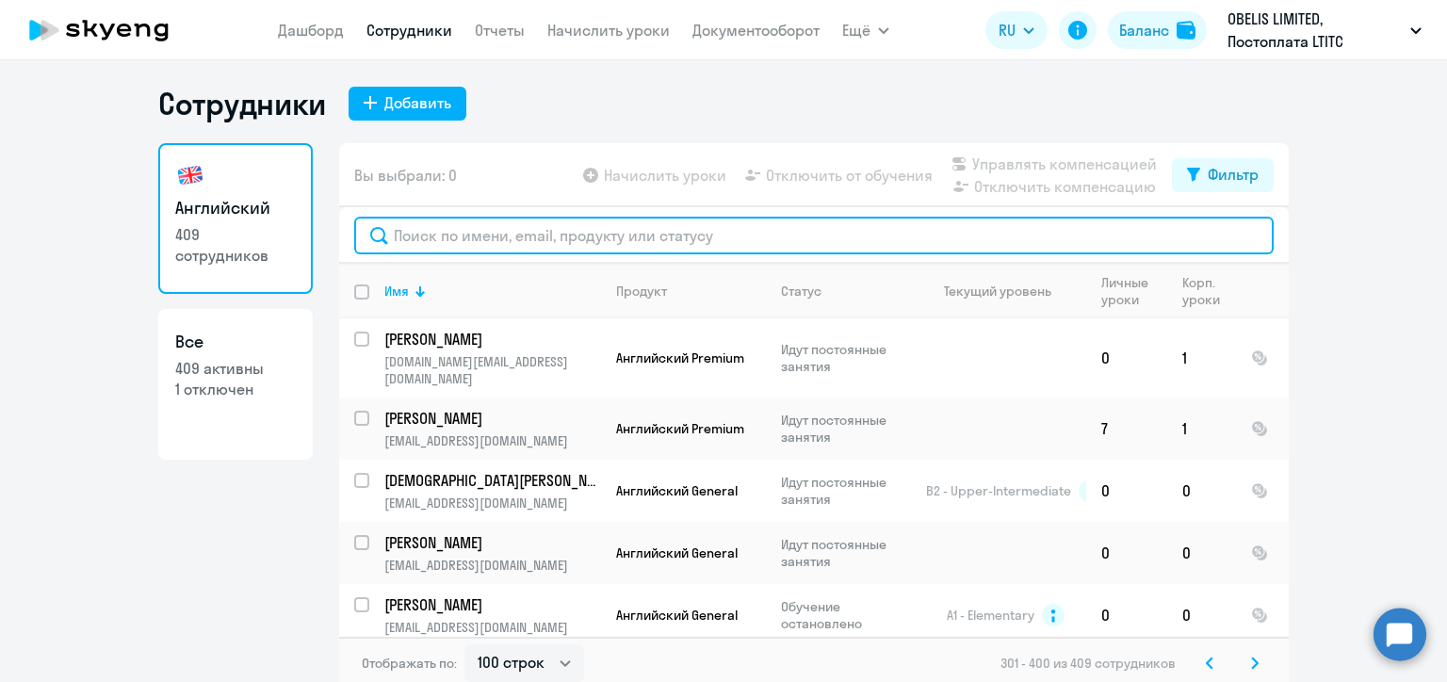
click at [490, 234] on input "text" at bounding box center [814, 236] width 920 height 38
paste input "[PERSON_NAME]"
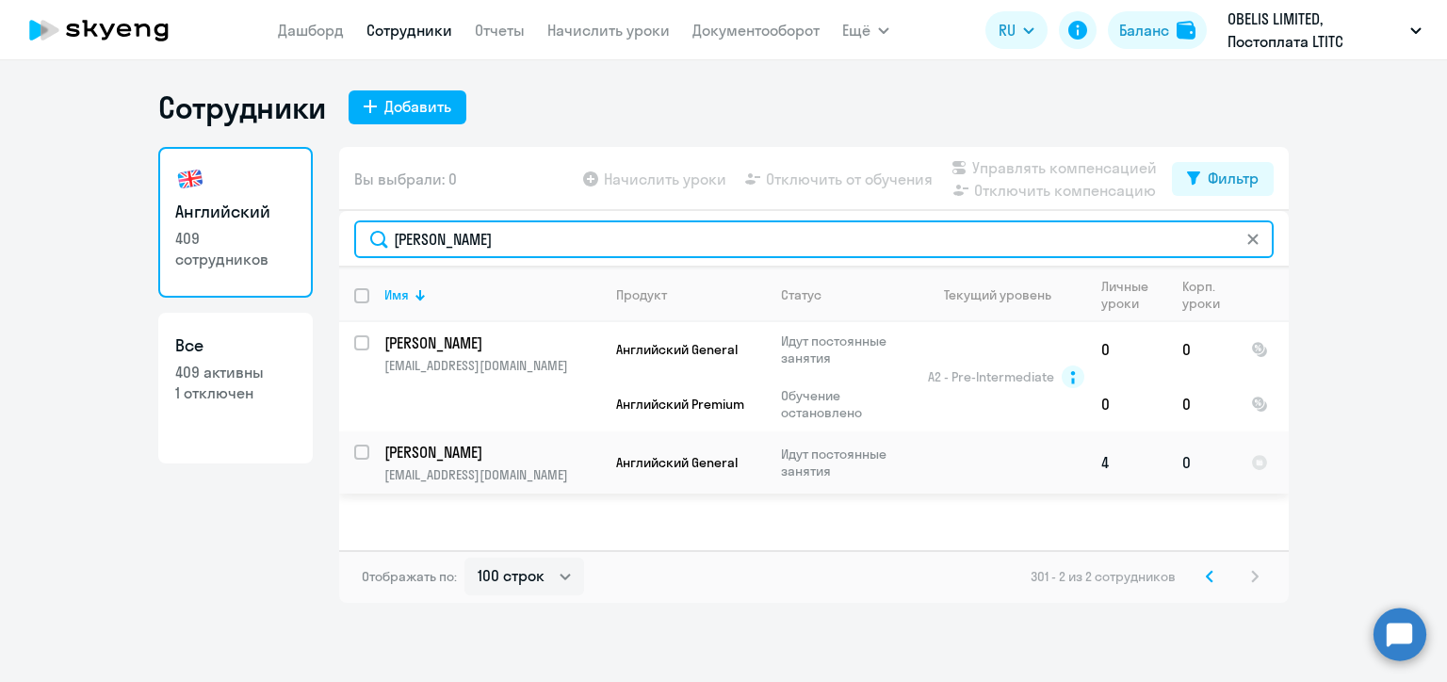
type input "[PERSON_NAME]"
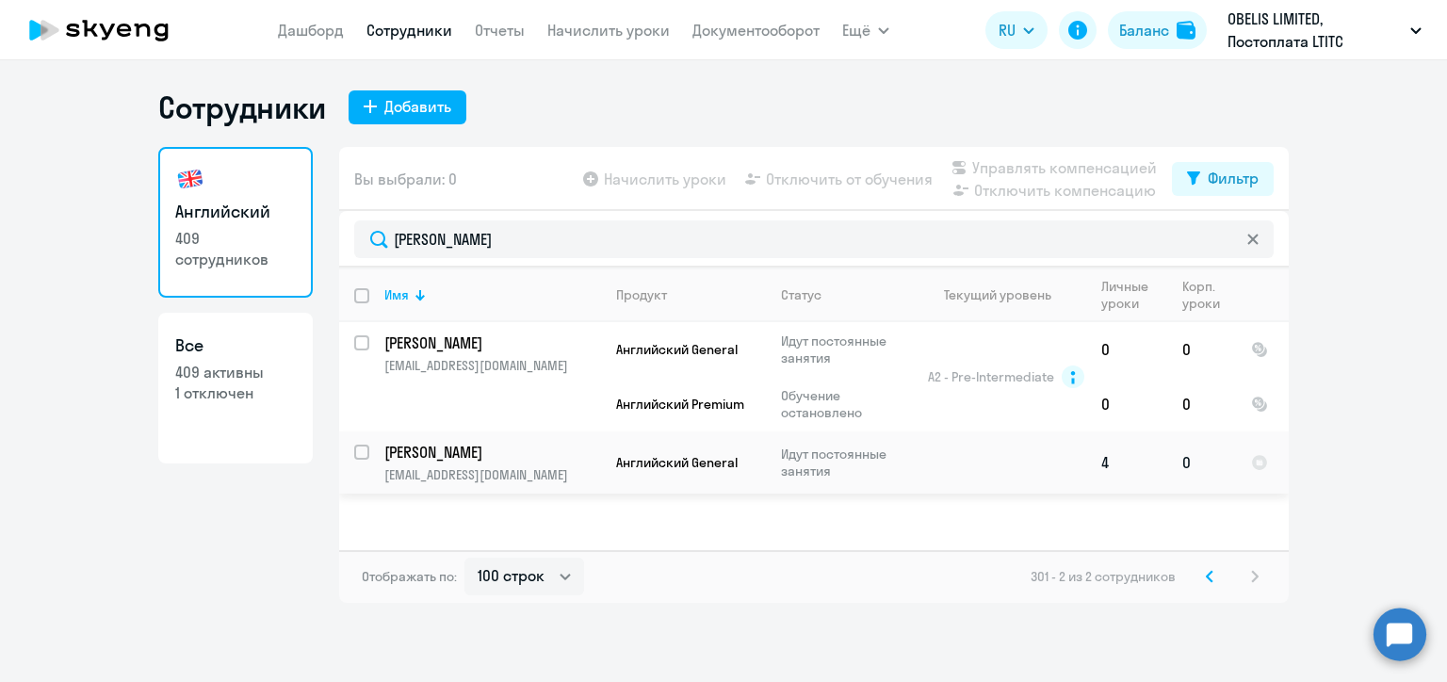
click at [362, 456] on input "select row 20804118" at bounding box center [373, 464] width 38 height 38
checkbox input "true"
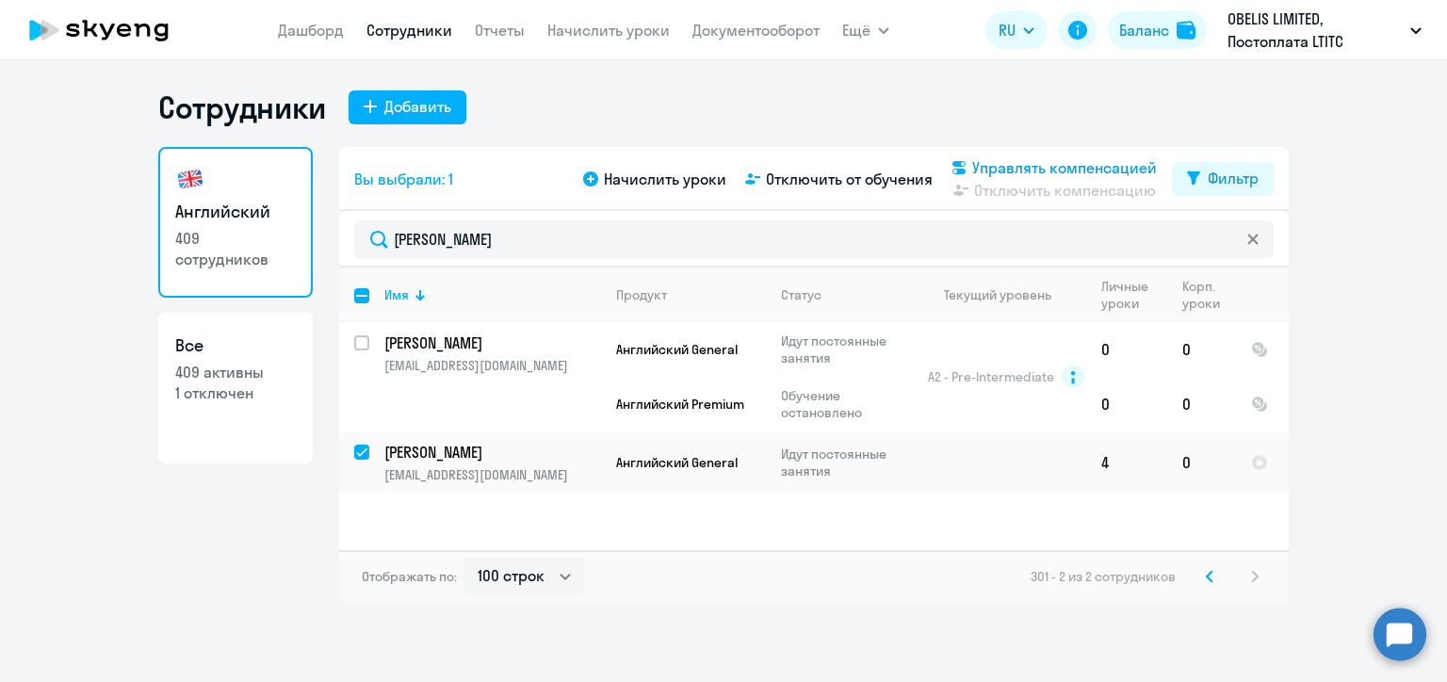
click at [1014, 168] on span "Управлять компенсацией" at bounding box center [1064, 167] width 185 height 23
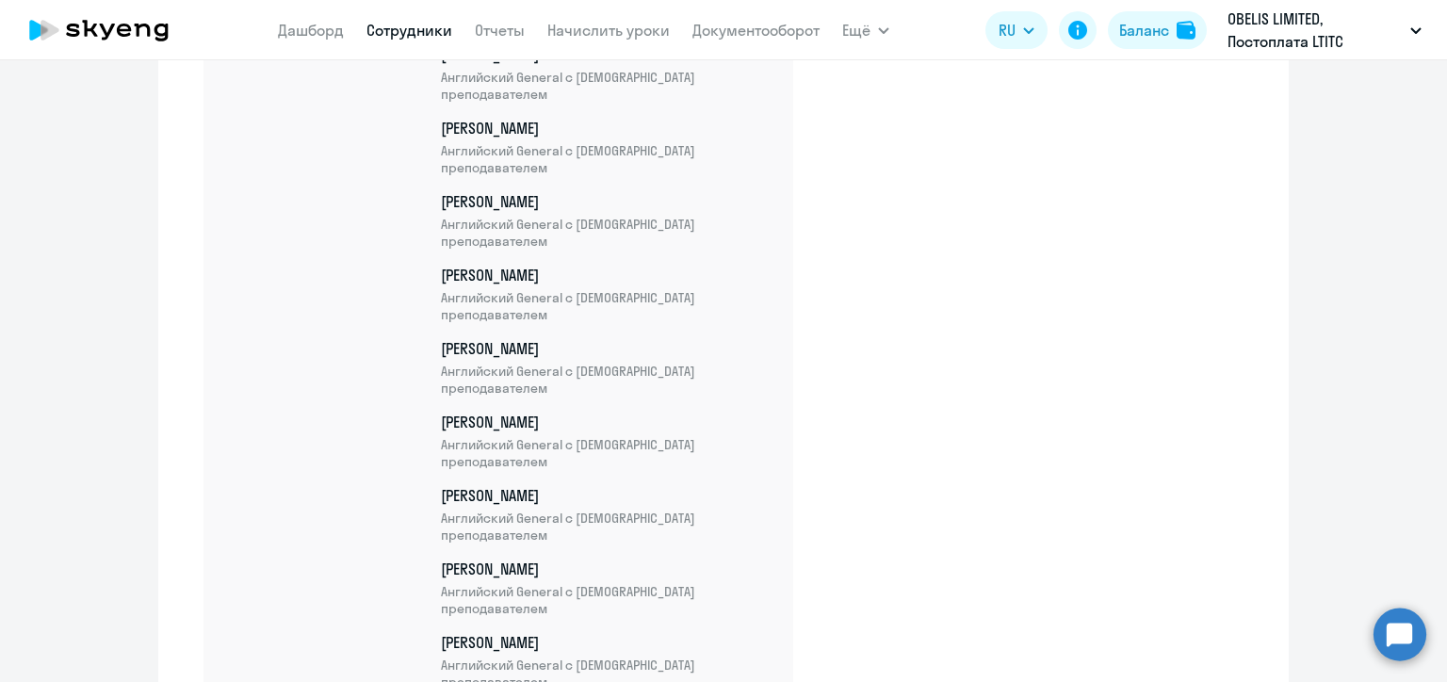
scroll to position [22892, 0]
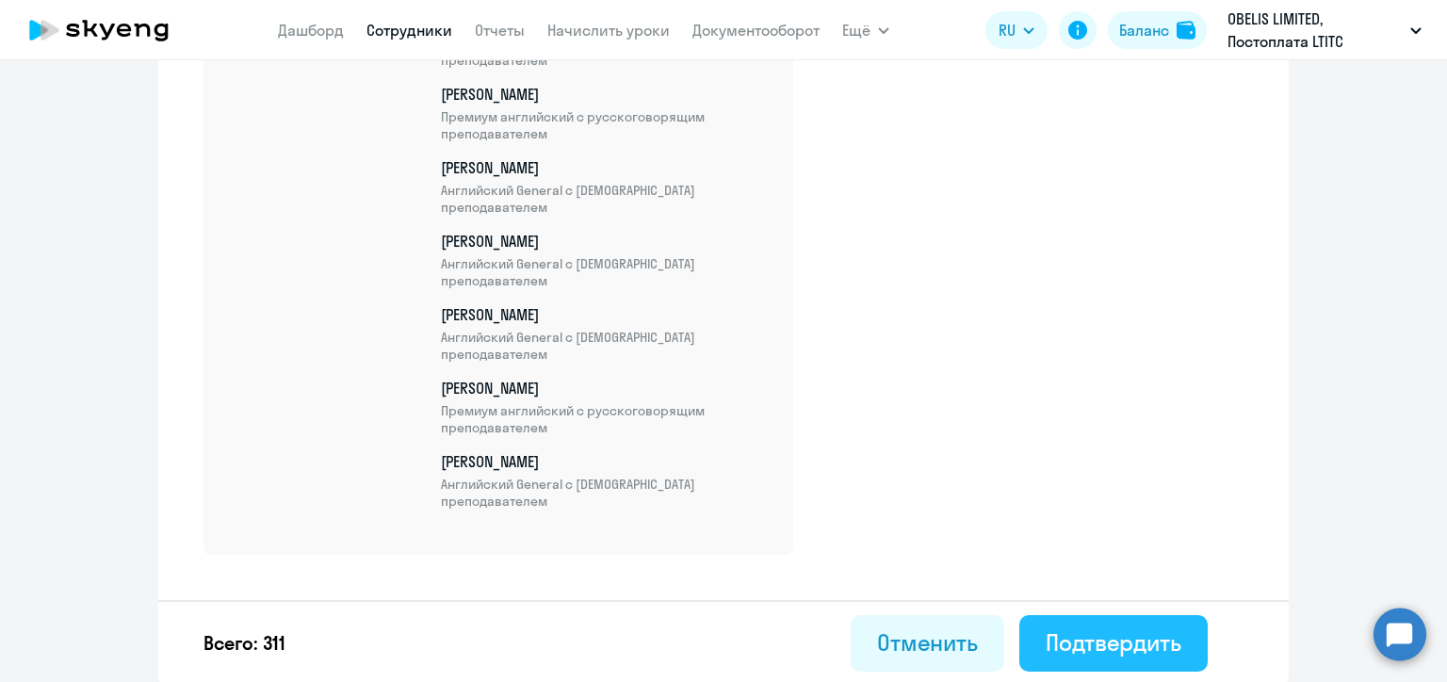
click at [1161, 652] on div "Подтвердить" at bounding box center [1114, 642] width 136 height 30
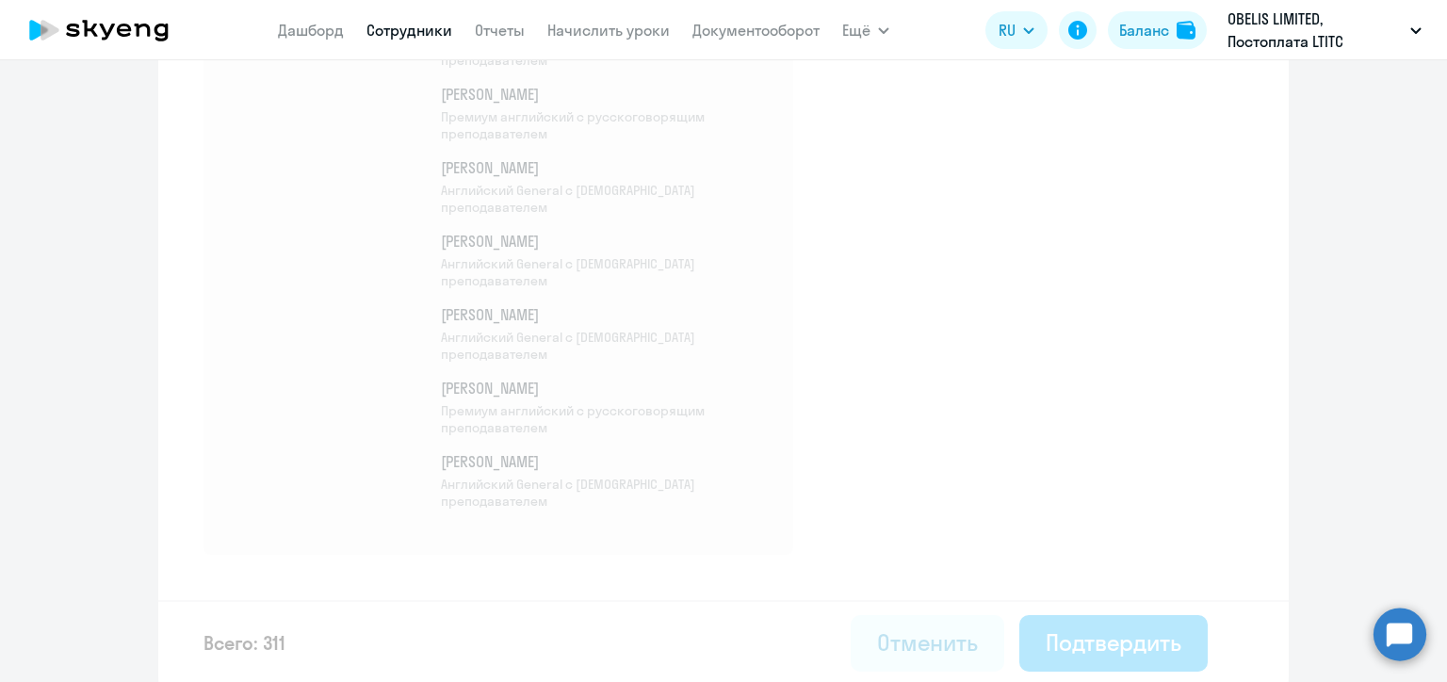
select select "30"
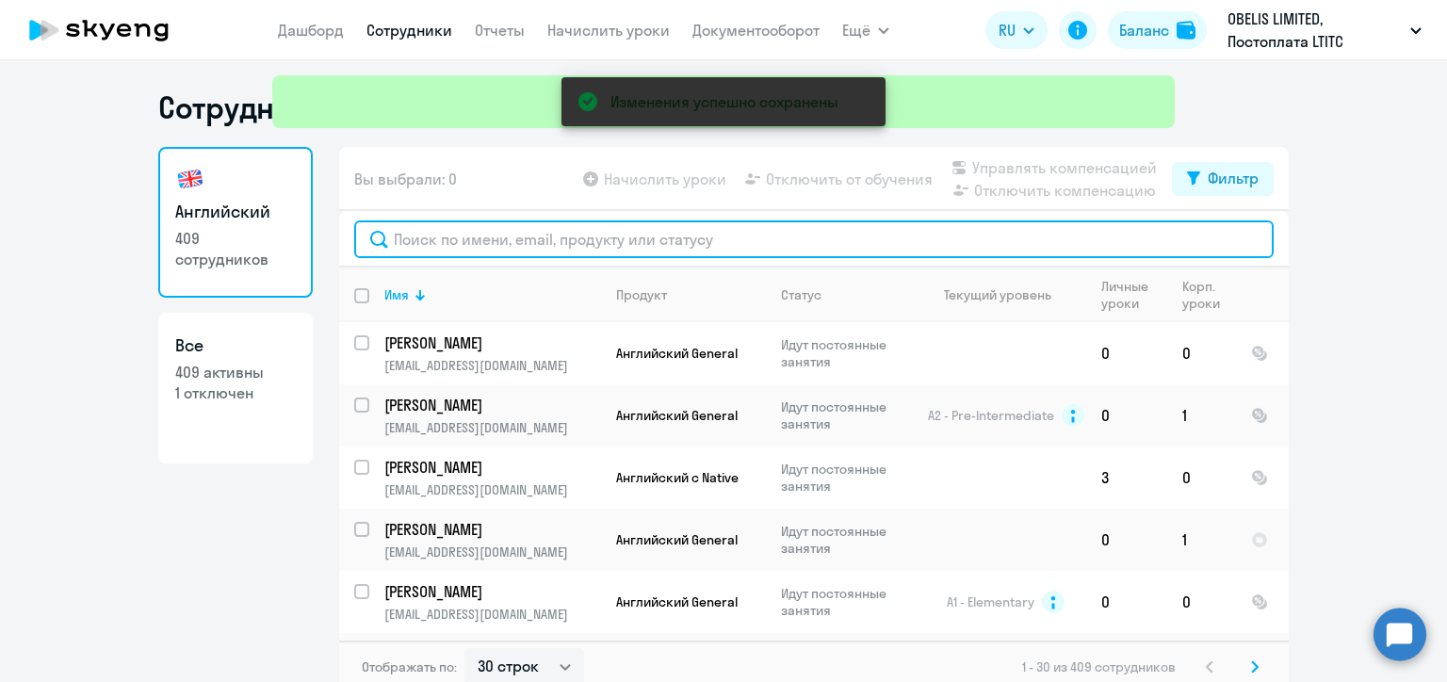
click at [441, 249] on input "text" at bounding box center [814, 239] width 920 height 38
paste input "[PERSON_NAME]"
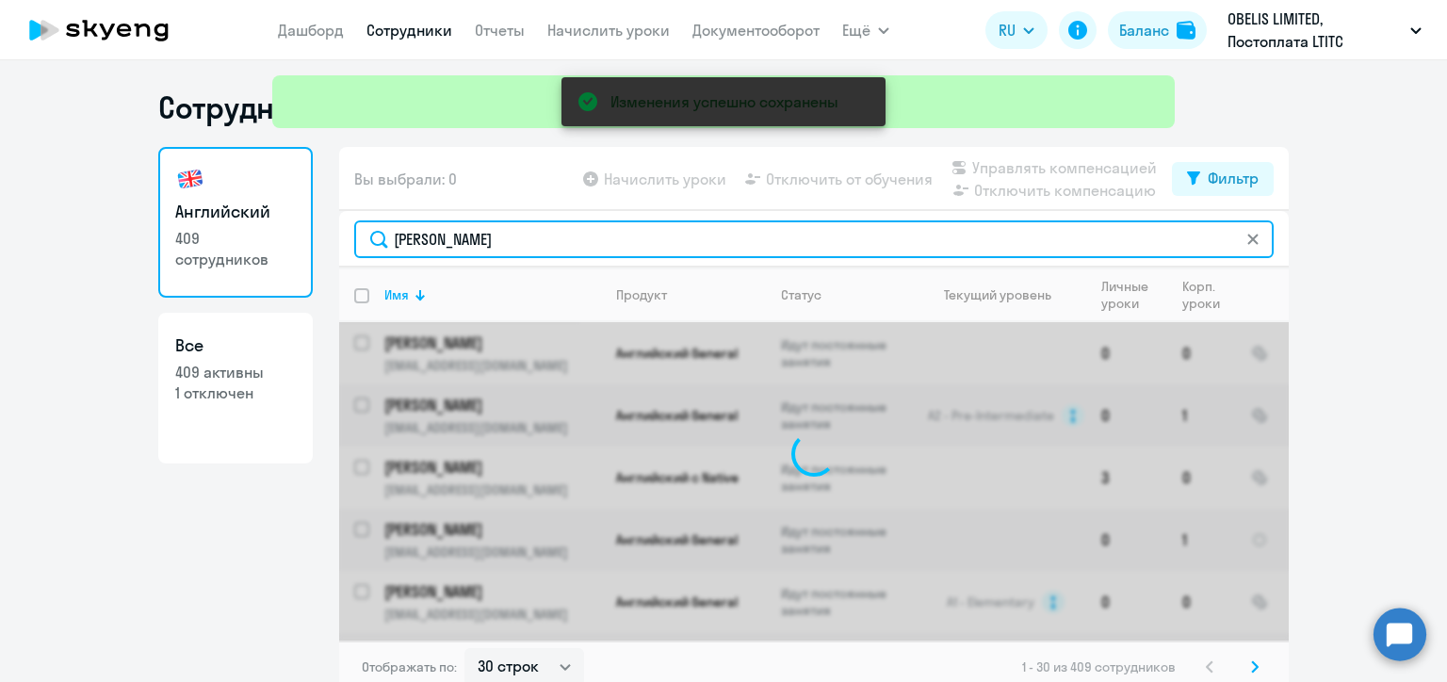
type input "[PERSON_NAME]"
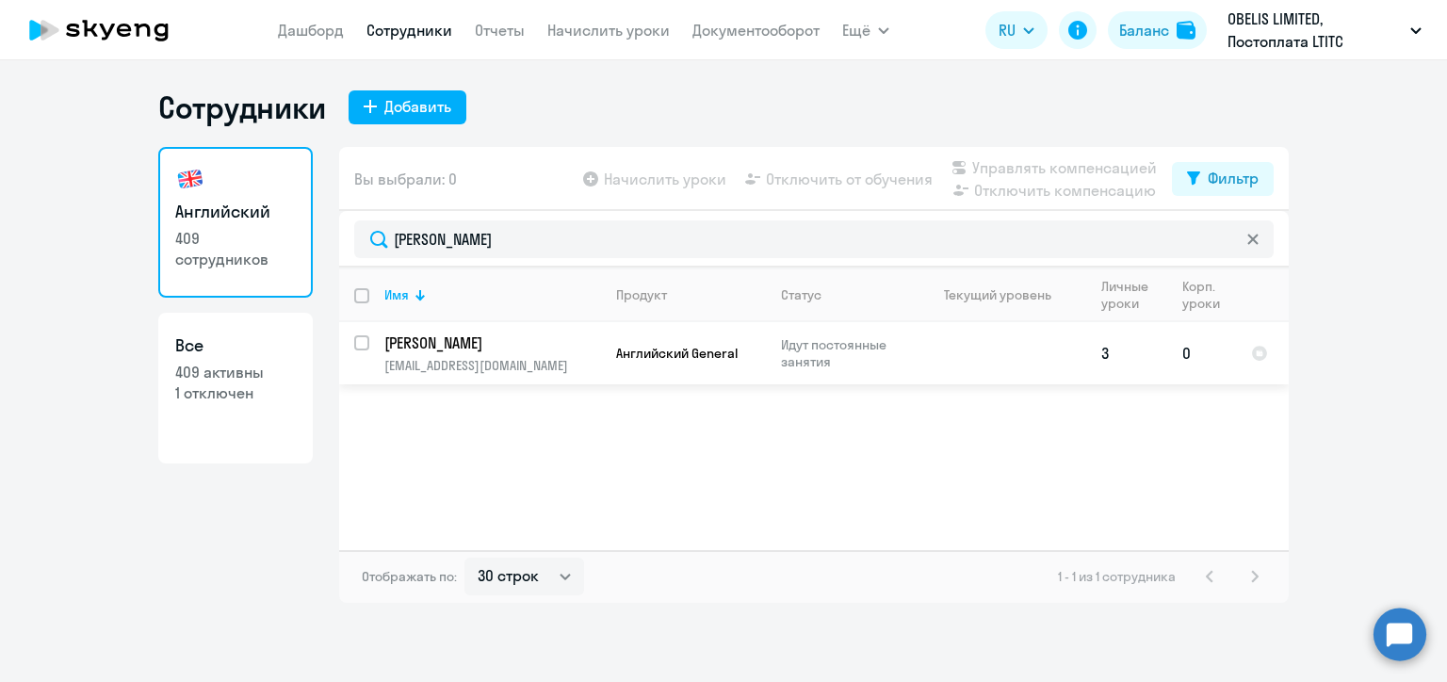
click at [360, 343] on input "select row 20833678" at bounding box center [373, 354] width 38 height 38
checkbox input "true"
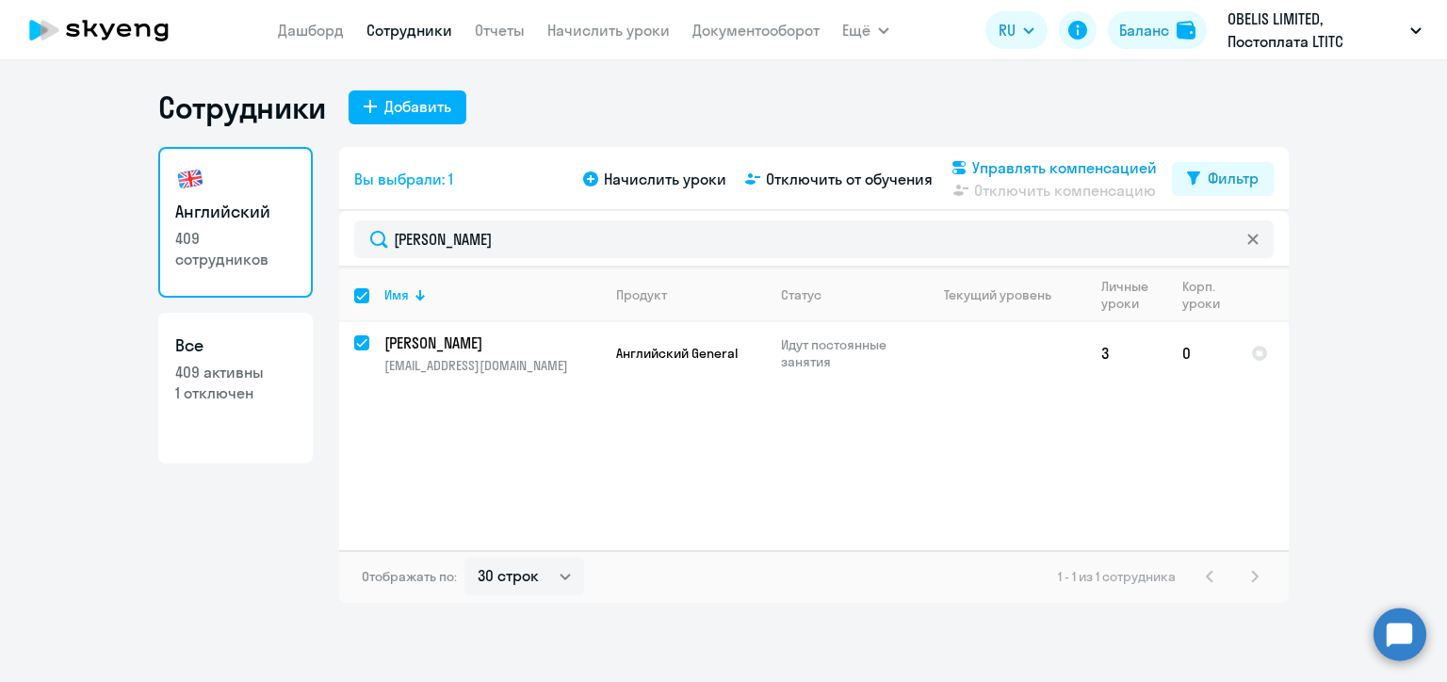
click at [991, 168] on span "Управлять компенсацией" at bounding box center [1064, 167] width 185 height 23
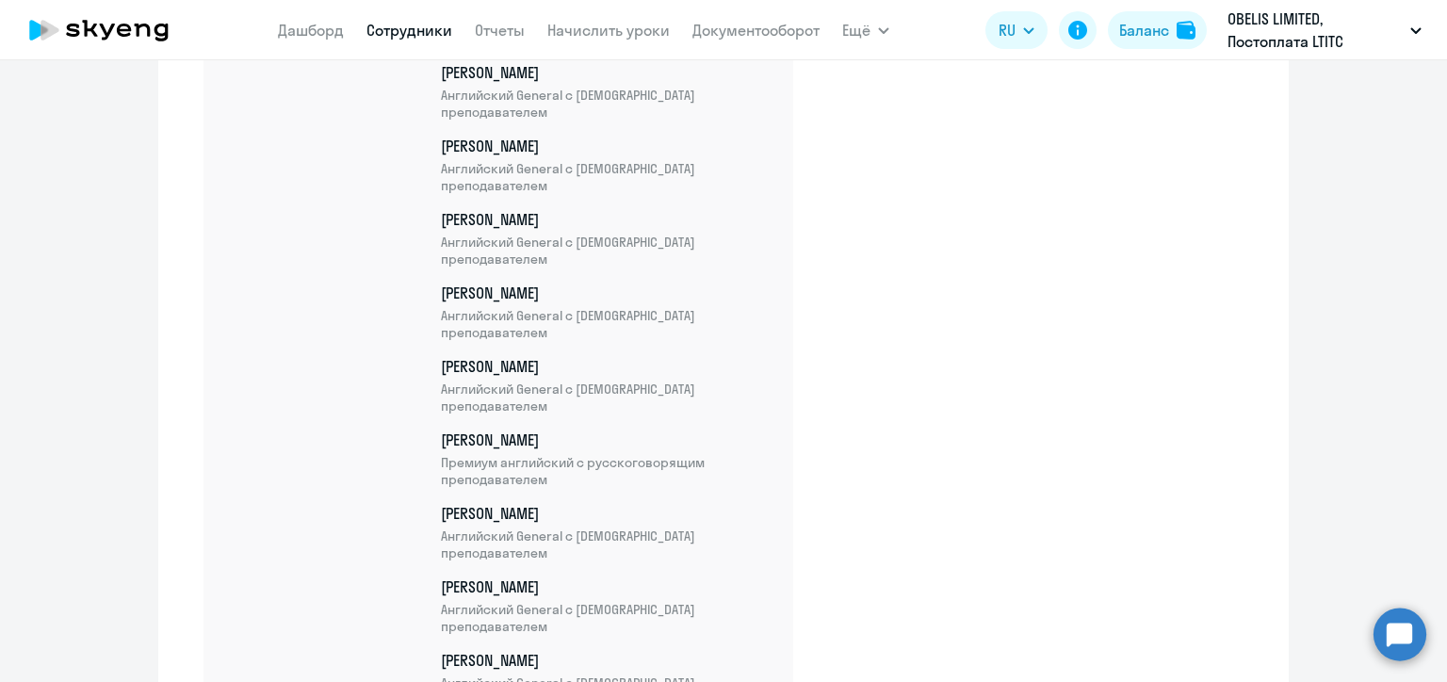
scroll to position [22967, 0]
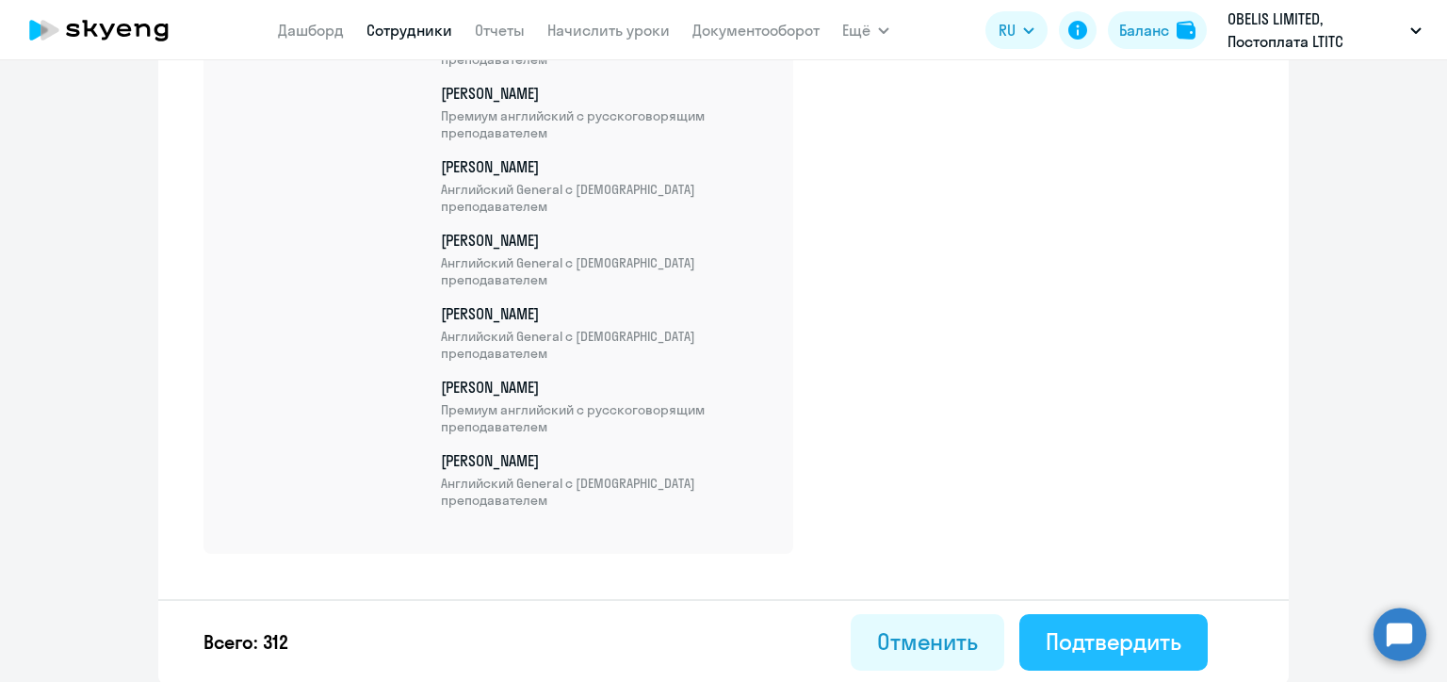
click at [1121, 644] on div "Подтвердить" at bounding box center [1114, 642] width 136 height 30
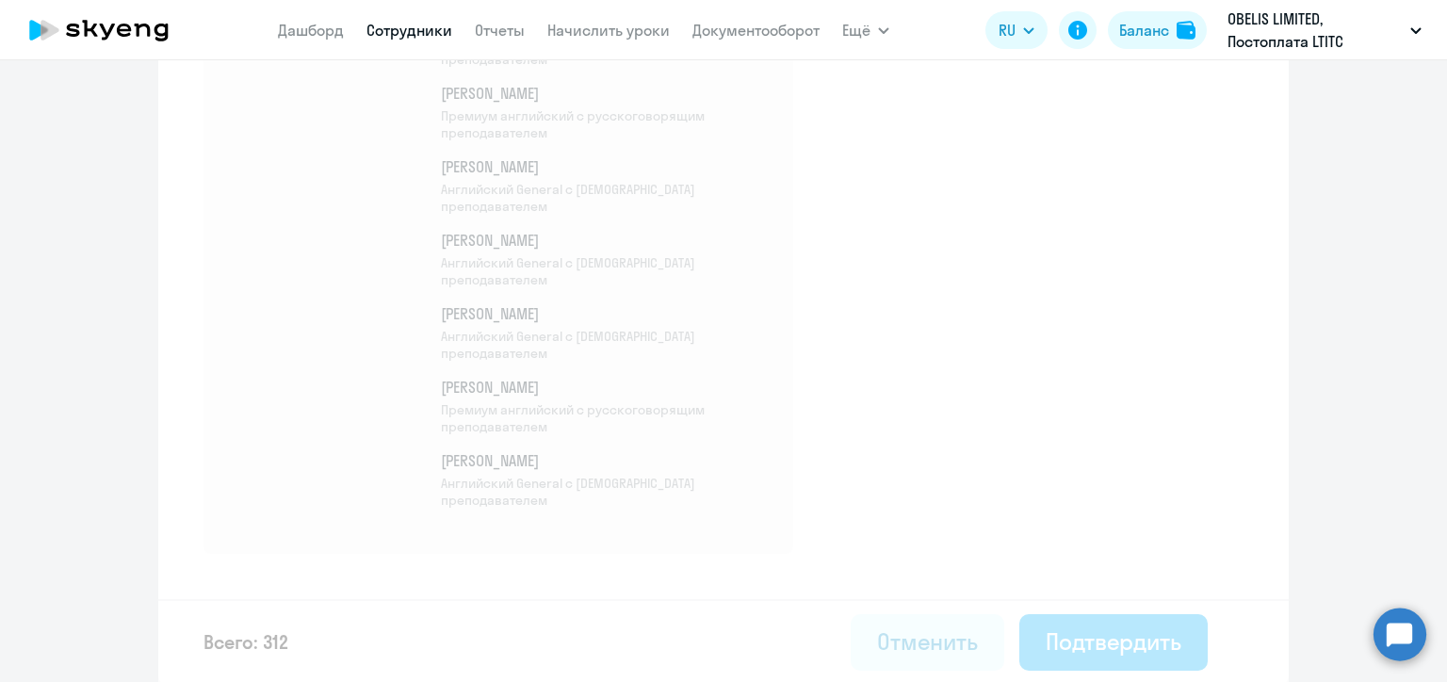
select select "30"
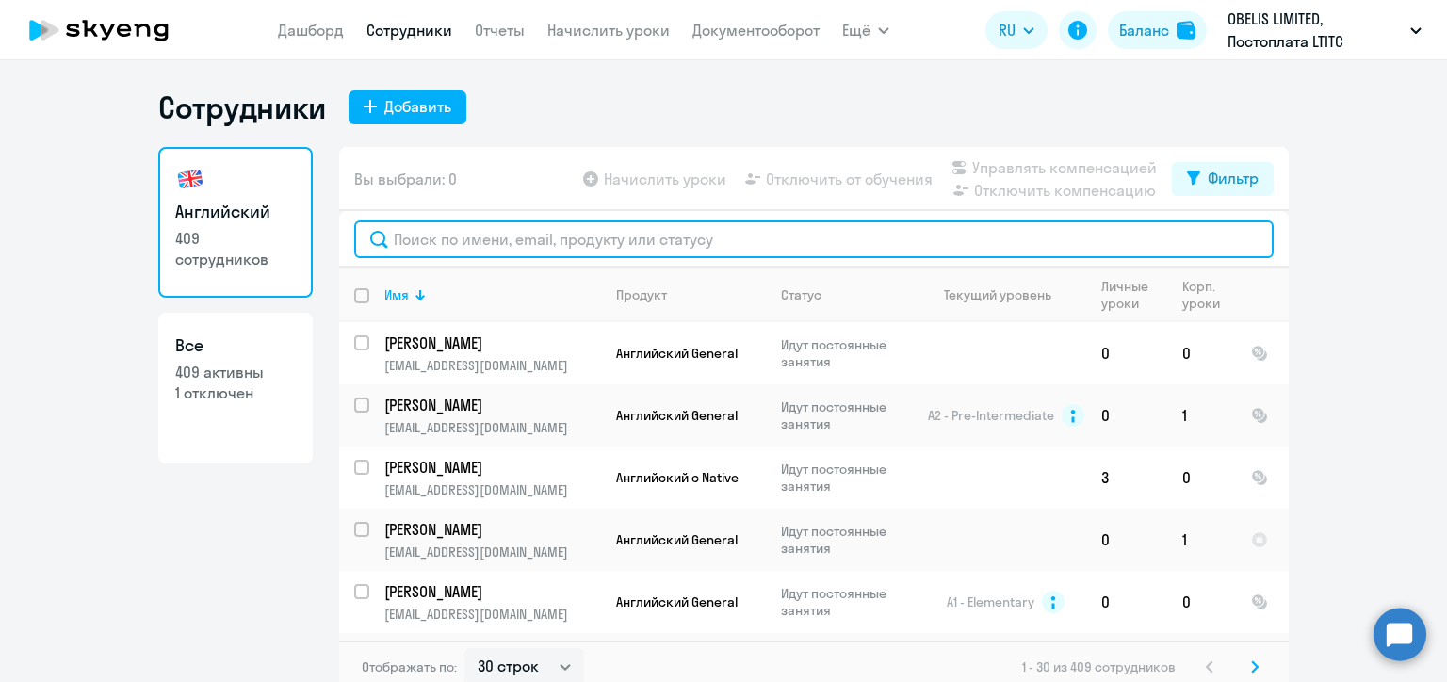
click at [448, 237] on input "text" at bounding box center [814, 239] width 920 height 38
paste input "[PERSON_NAME]"
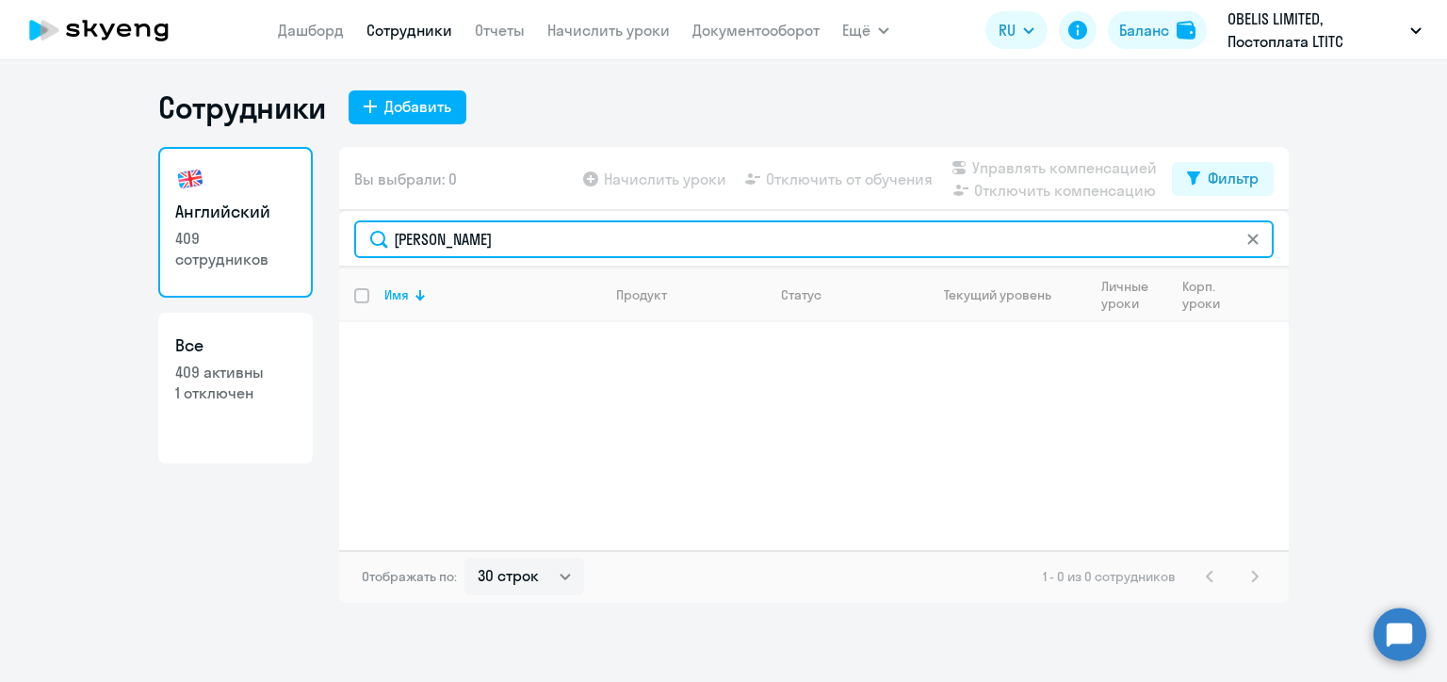
click at [422, 237] on input "[PERSON_NAME]" at bounding box center [814, 239] width 920 height 38
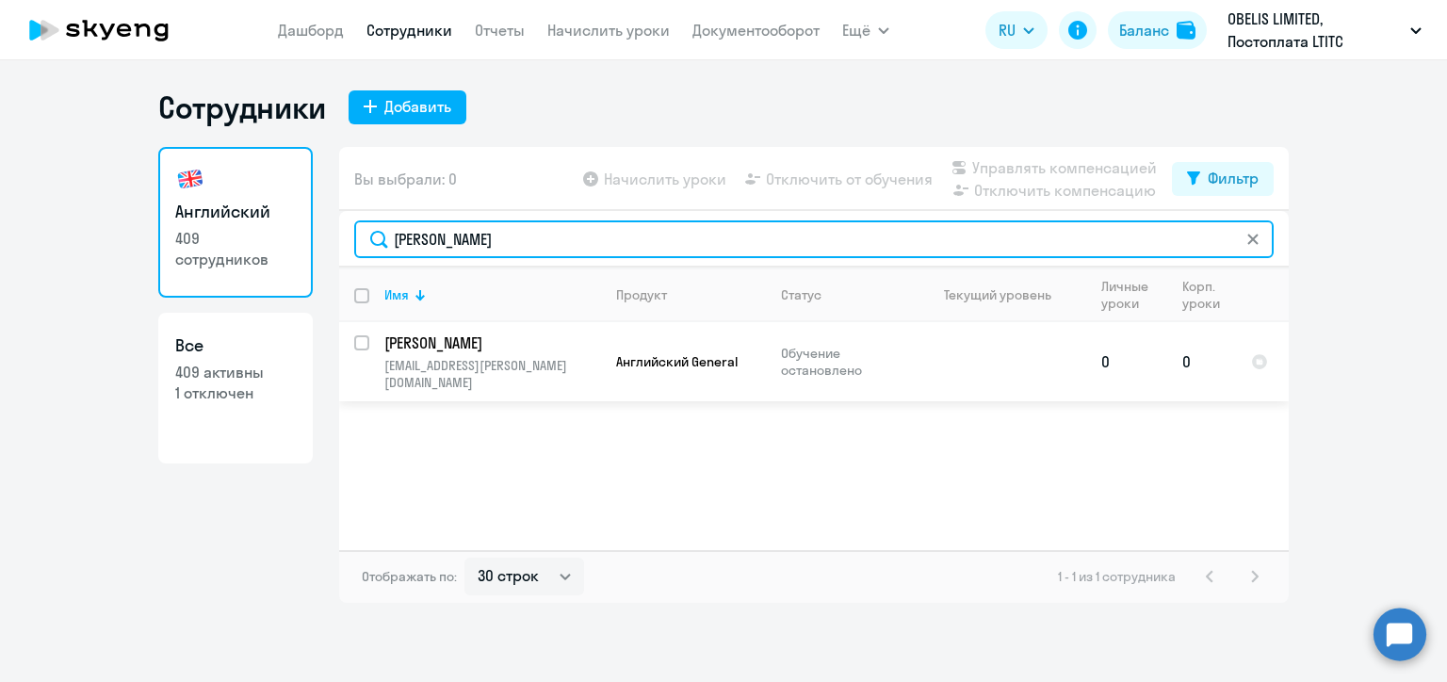
type input "[PERSON_NAME]"
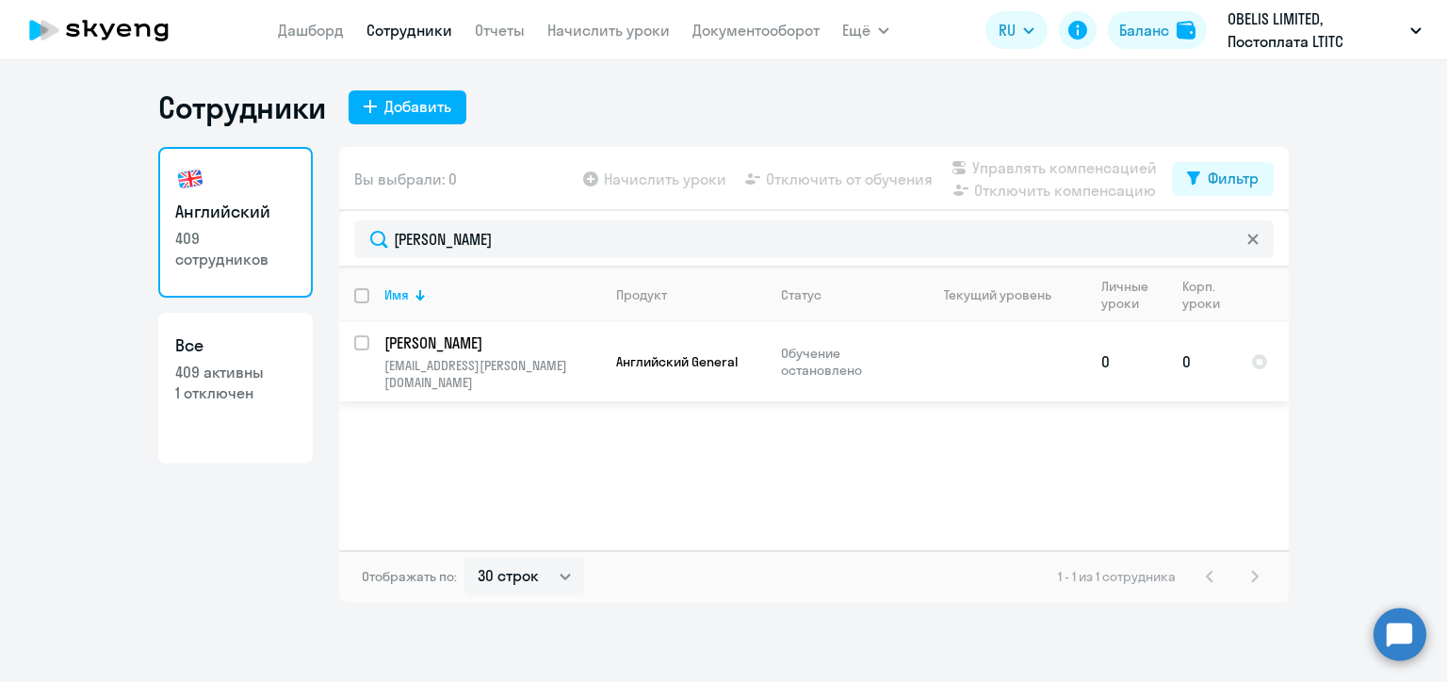
click at [362, 343] on input "select row 20922627" at bounding box center [373, 354] width 38 height 38
checkbox input "true"
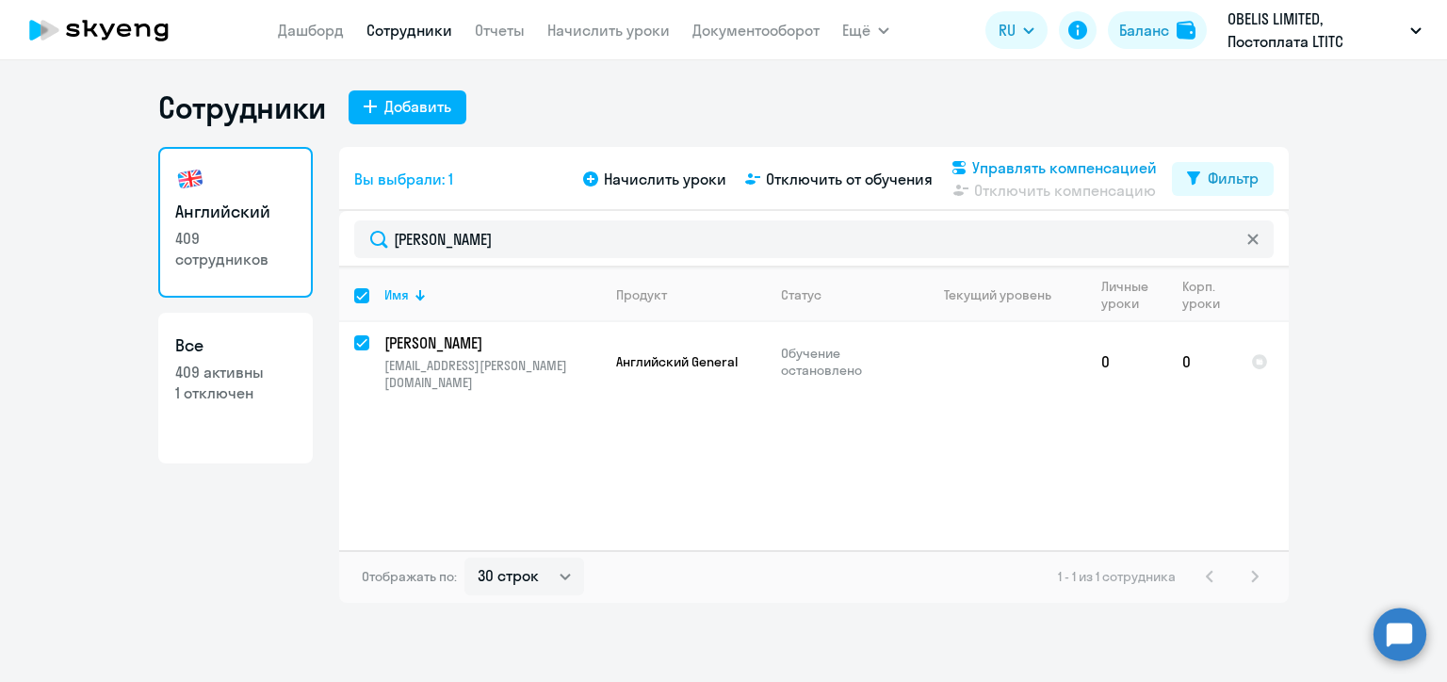
click at [991, 158] on span "Управлять компенсацией" at bounding box center [1064, 167] width 185 height 23
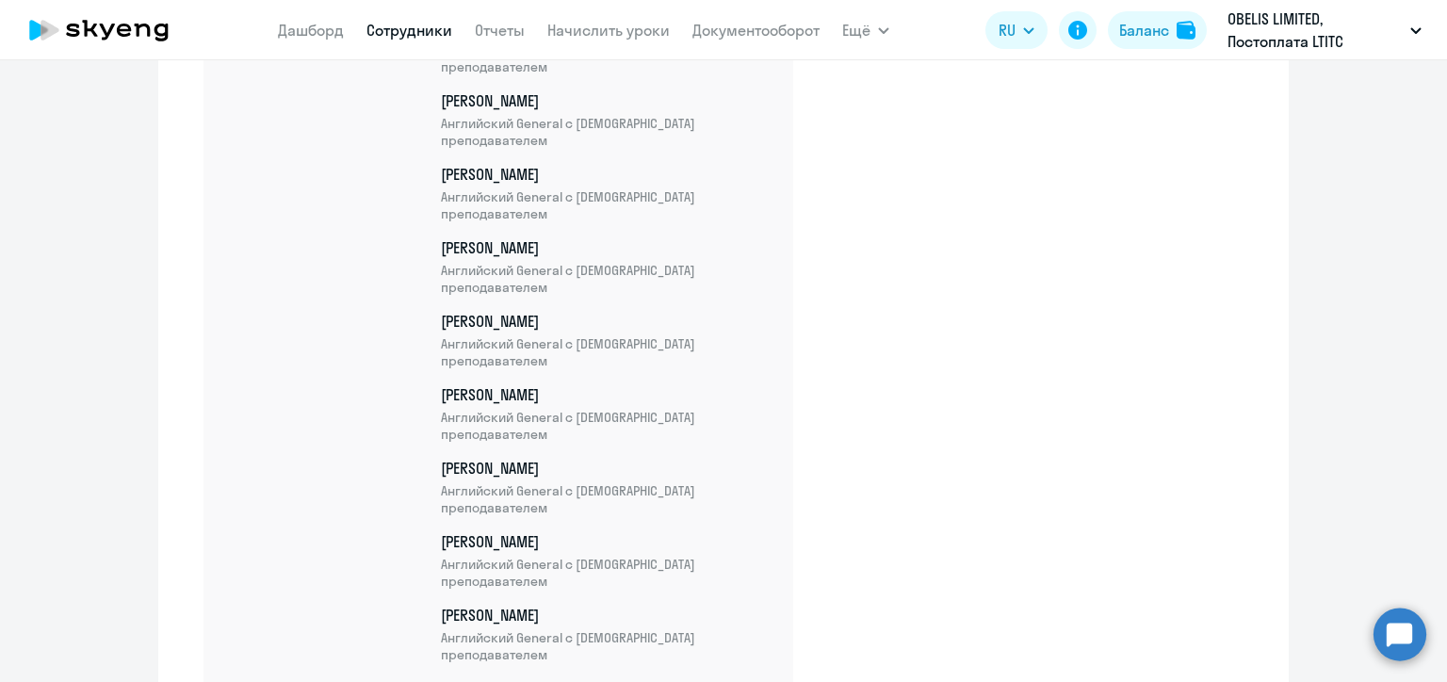
scroll to position [23039, 0]
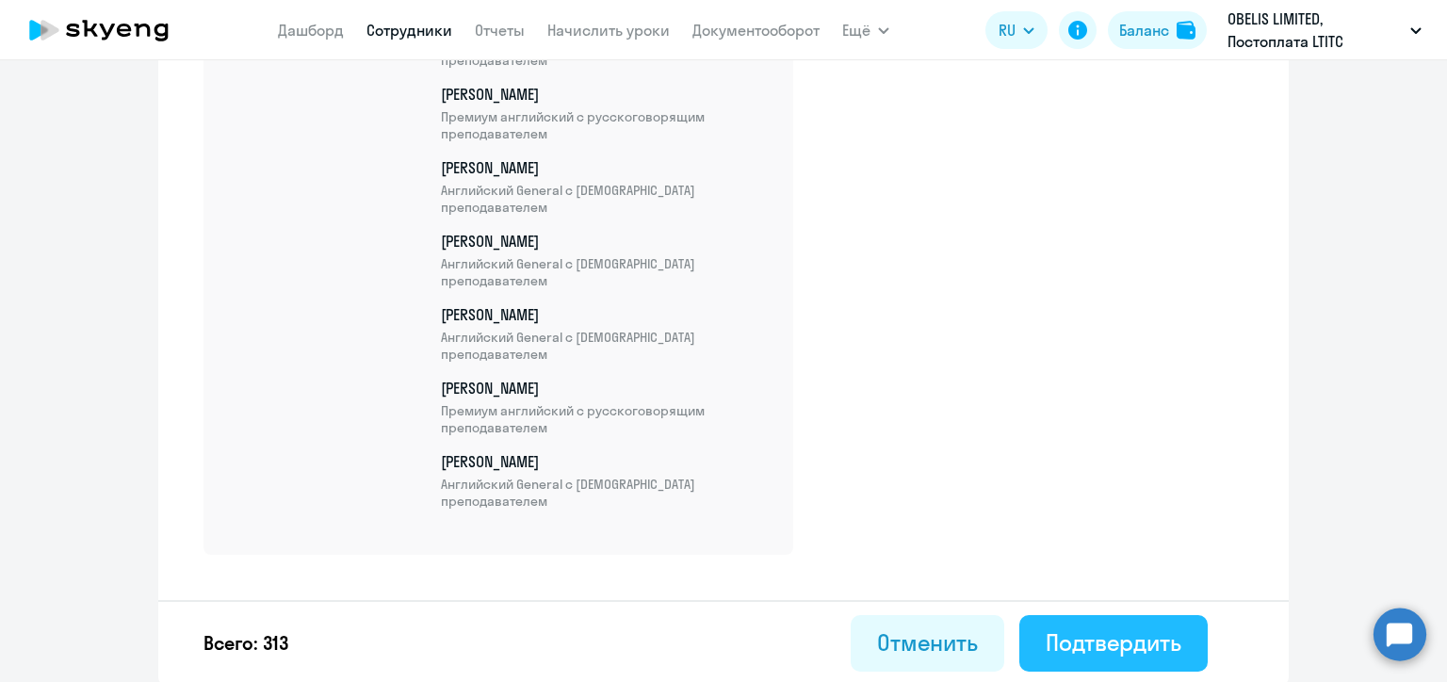
click at [1142, 641] on div "Подтвердить" at bounding box center [1114, 642] width 136 height 30
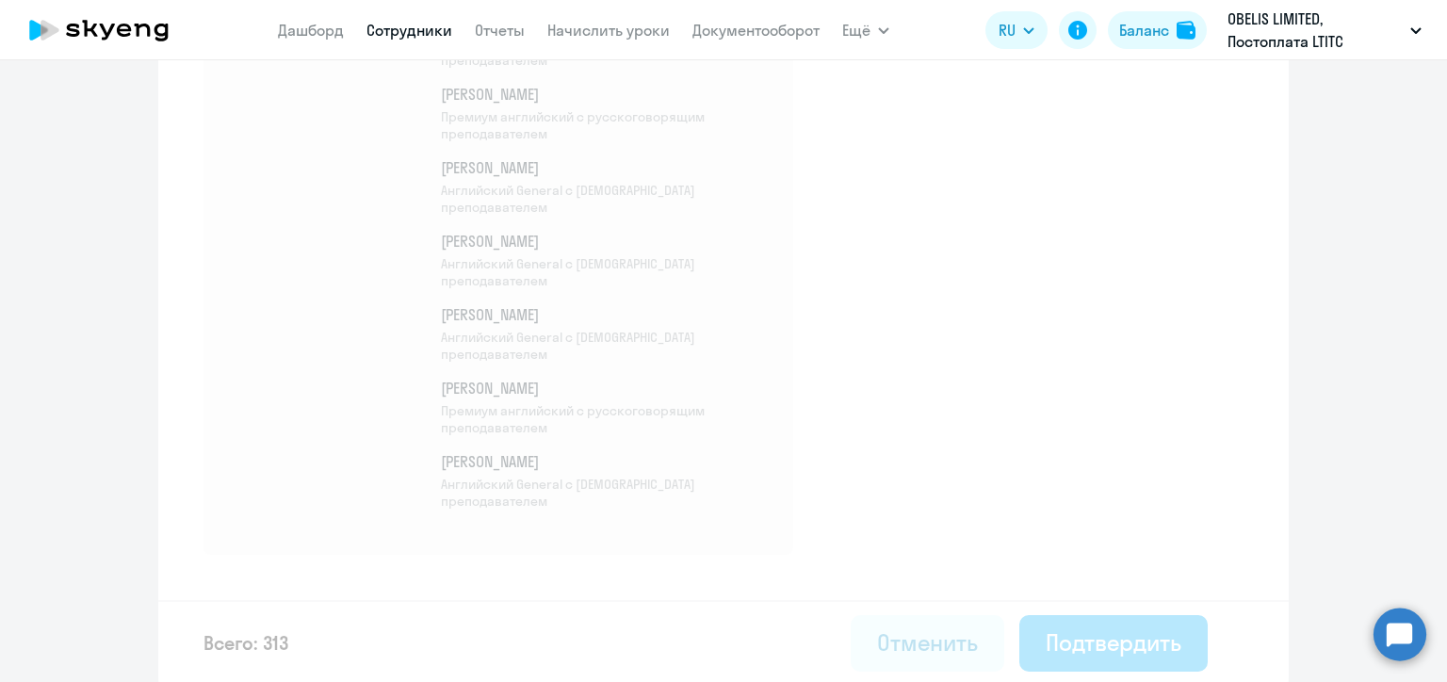
select select "30"
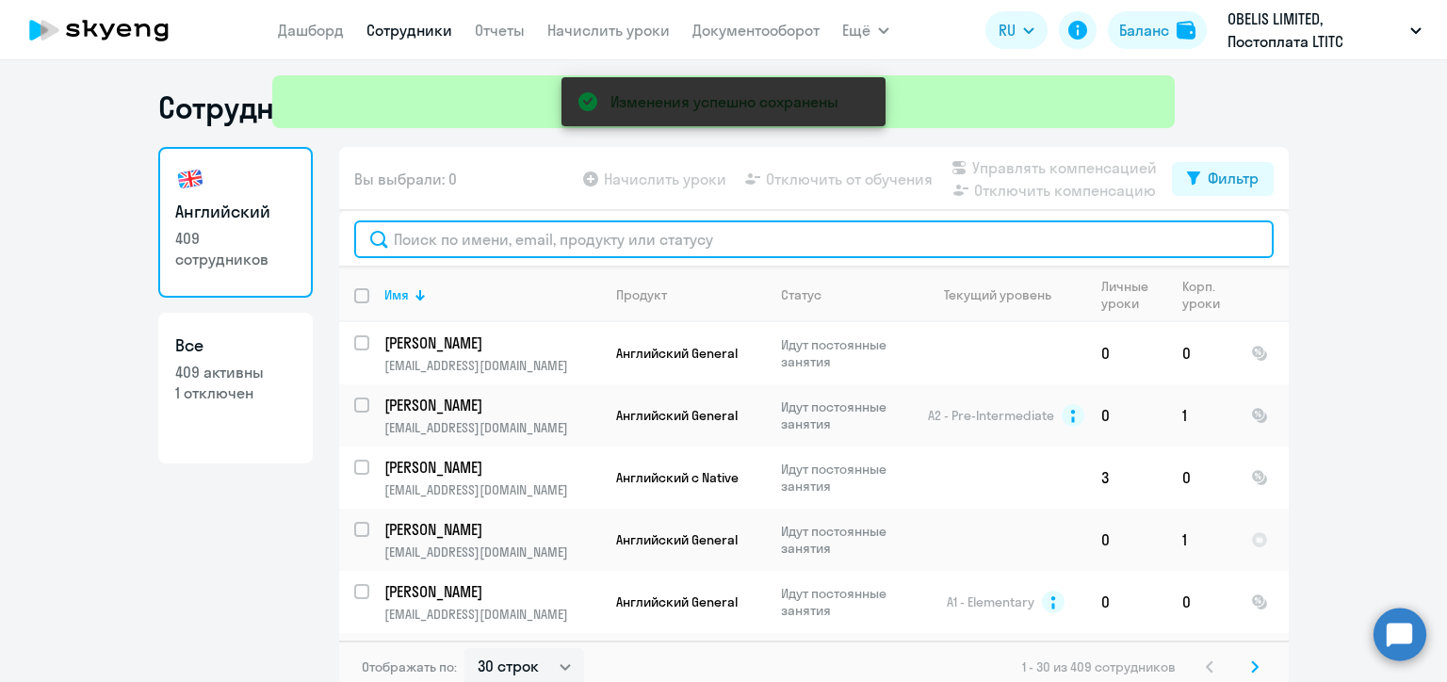
click at [411, 238] on input "text" at bounding box center [814, 239] width 920 height 38
paste input "[PERSON_NAME]"
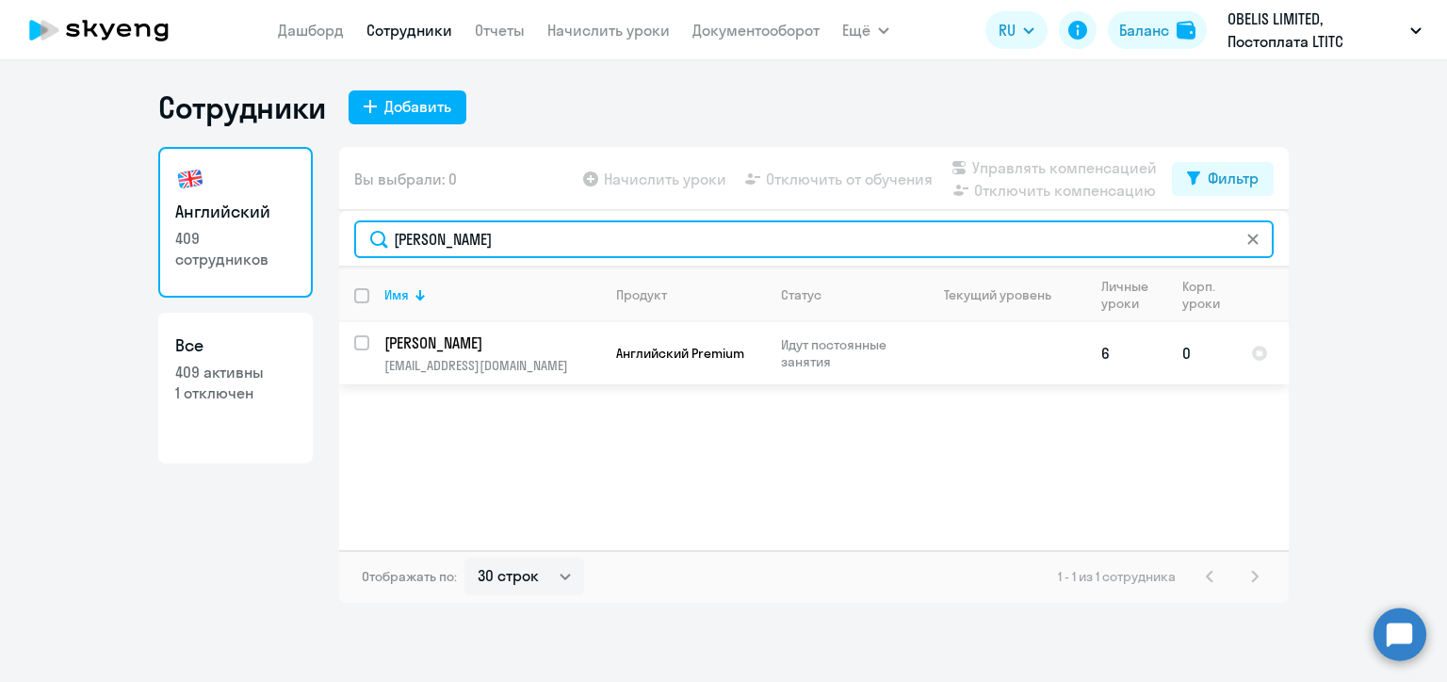
type input "[PERSON_NAME]"
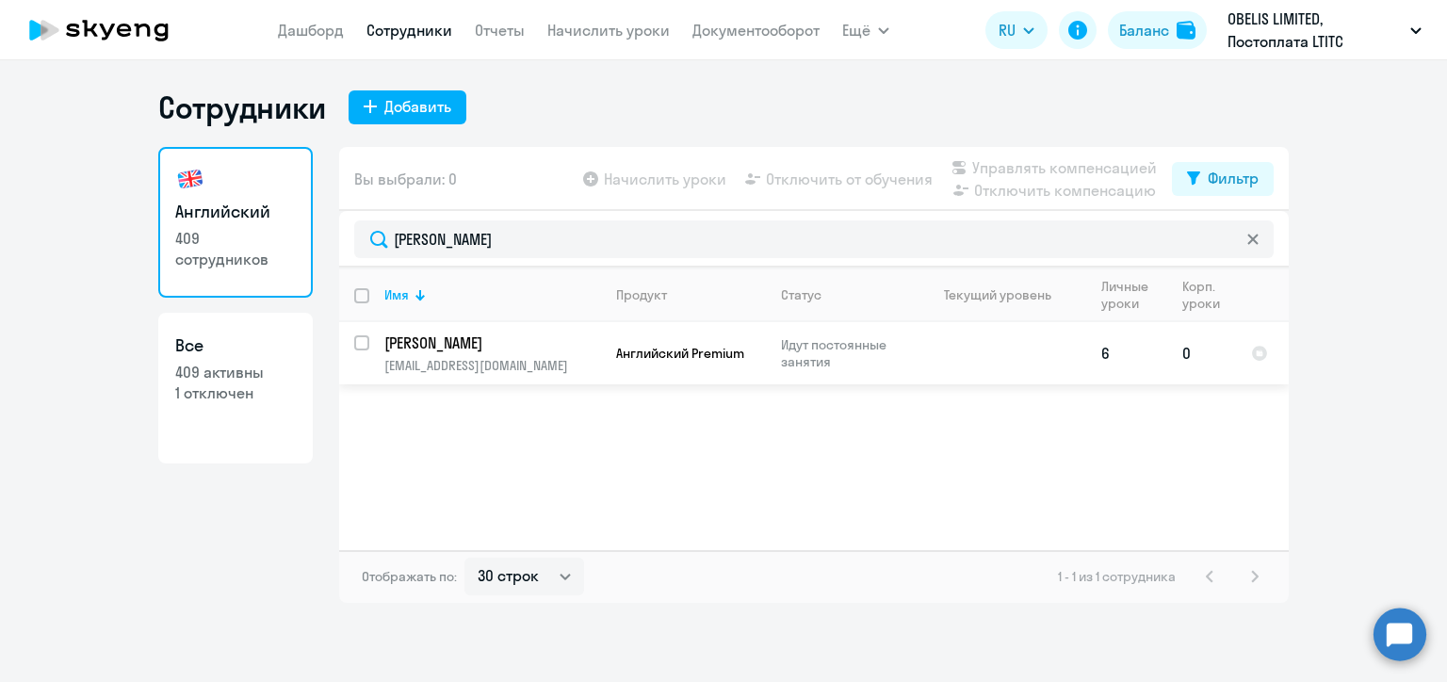
click at [359, 345] on input "select row 20942378" at bounding box center [373, 354] width 38 height 38
checkbox input "true"
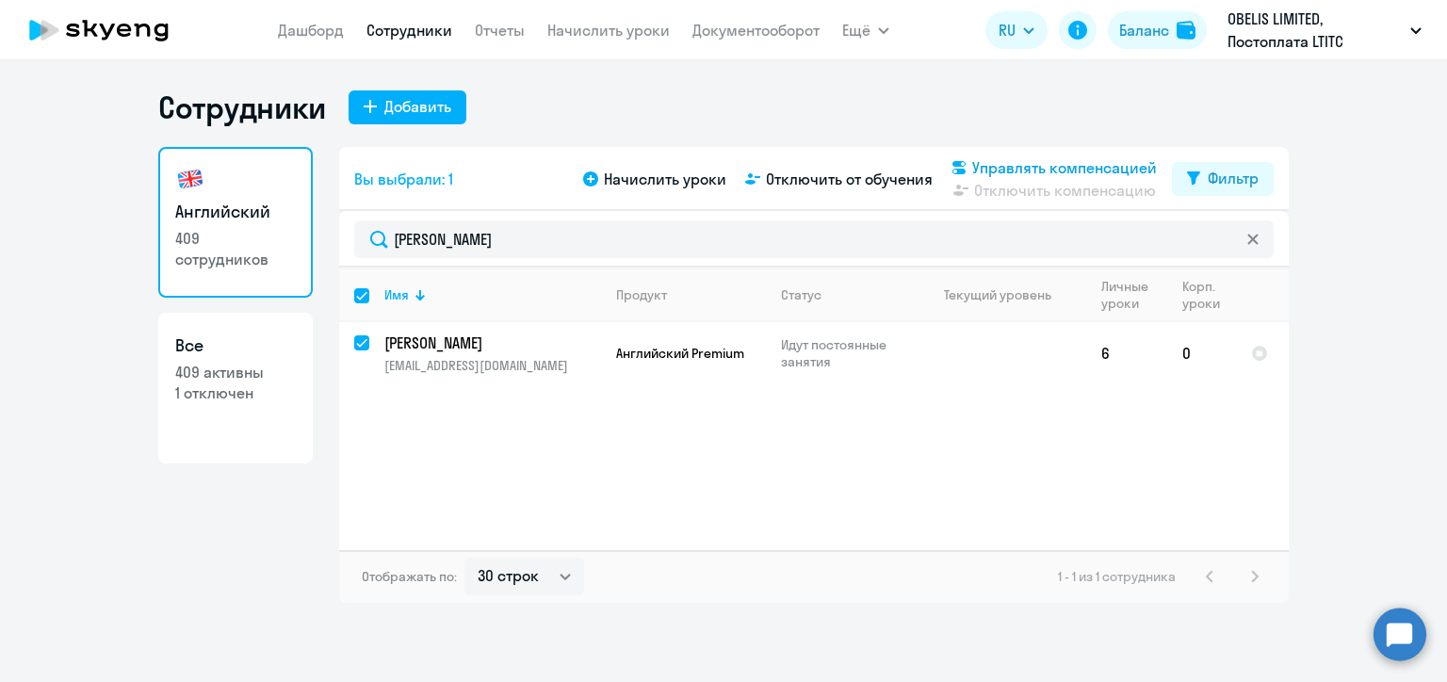
click at [963, 171] on icon at bounding box center [959, 167] width 13 height 13
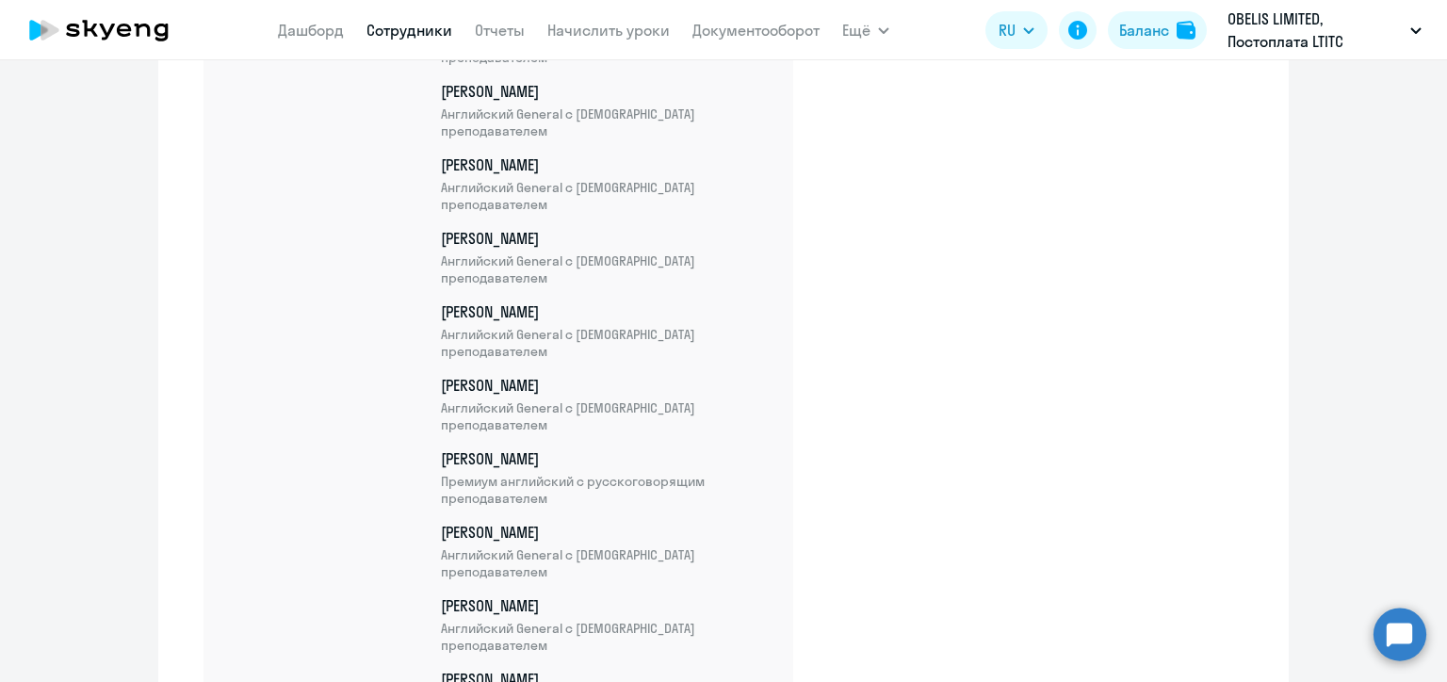
scroll to position [23114, 0]
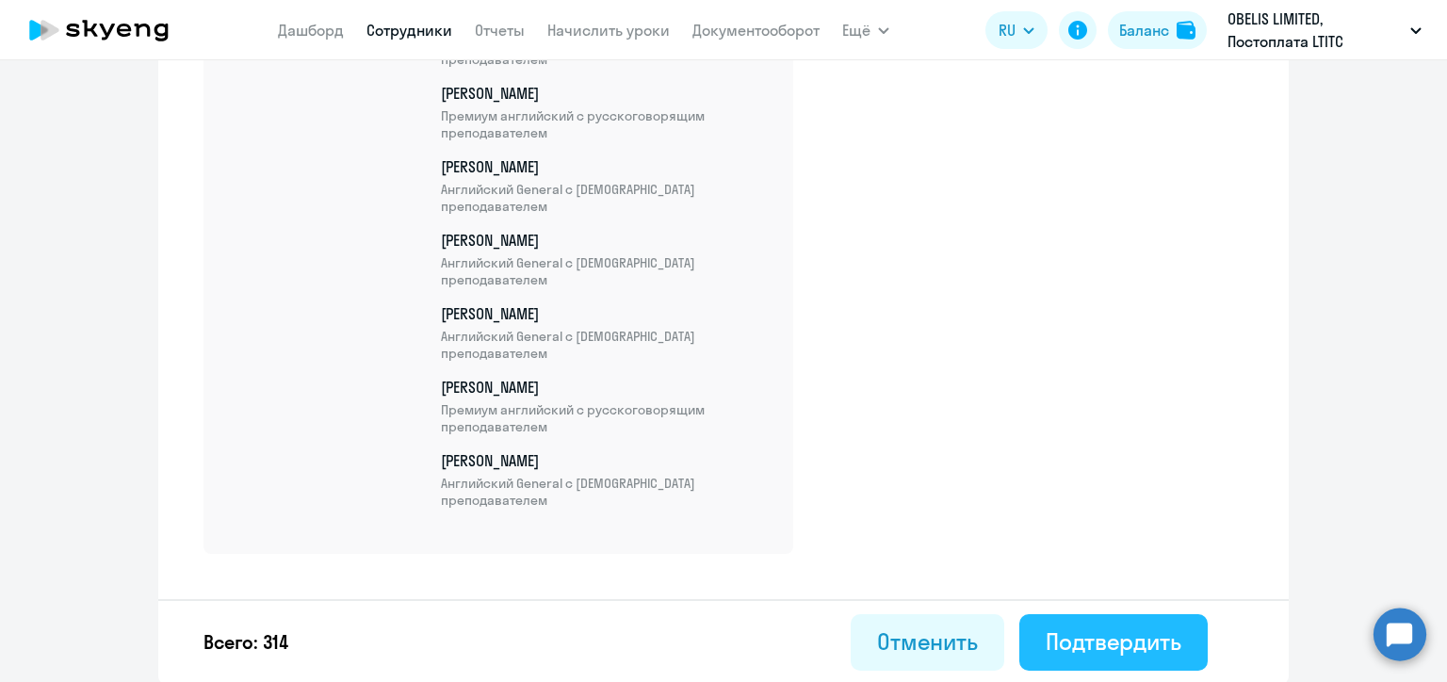
click at [1110, 641] on div "Подтвердить" at bounding box center [1114, 642] width 136 height 30
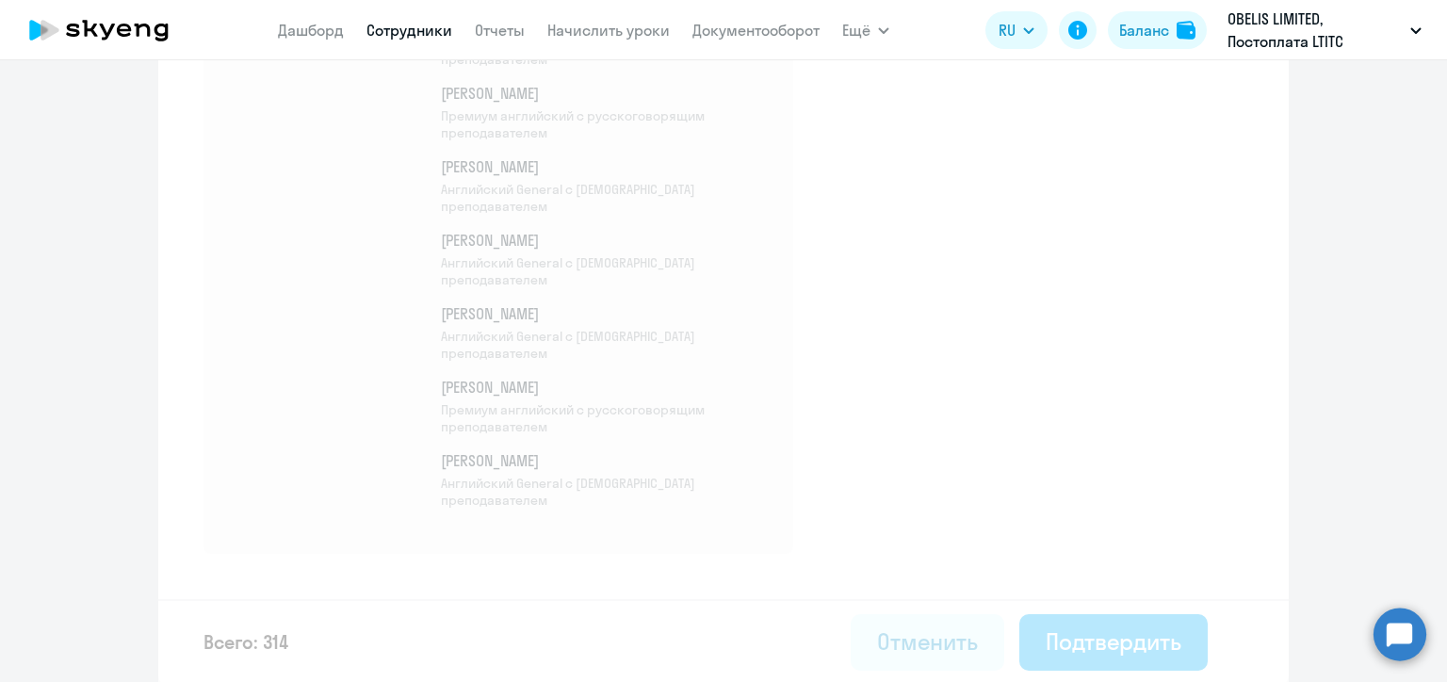
select select "30"
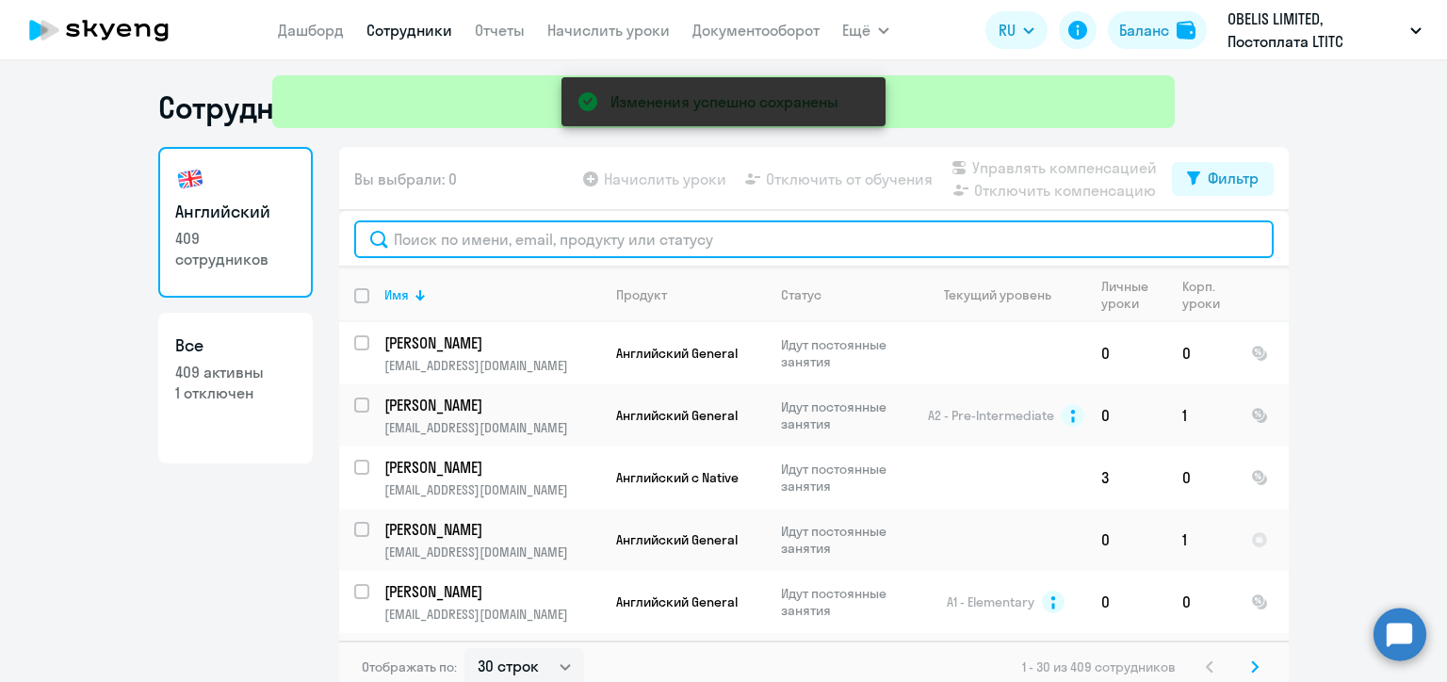
click at [472, 239] on input "text" at bounding box center [814, 239] width 920 height 38
paste input "Аминева"
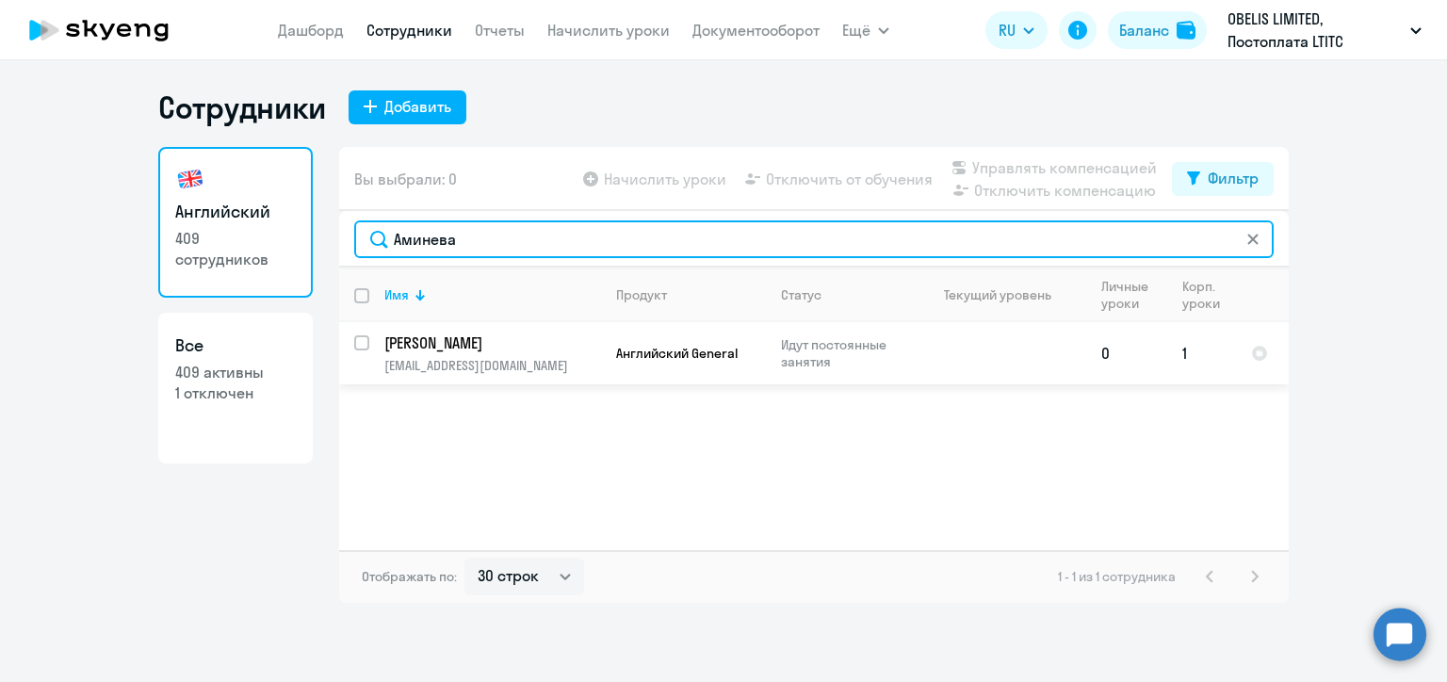
type input "Аминева"
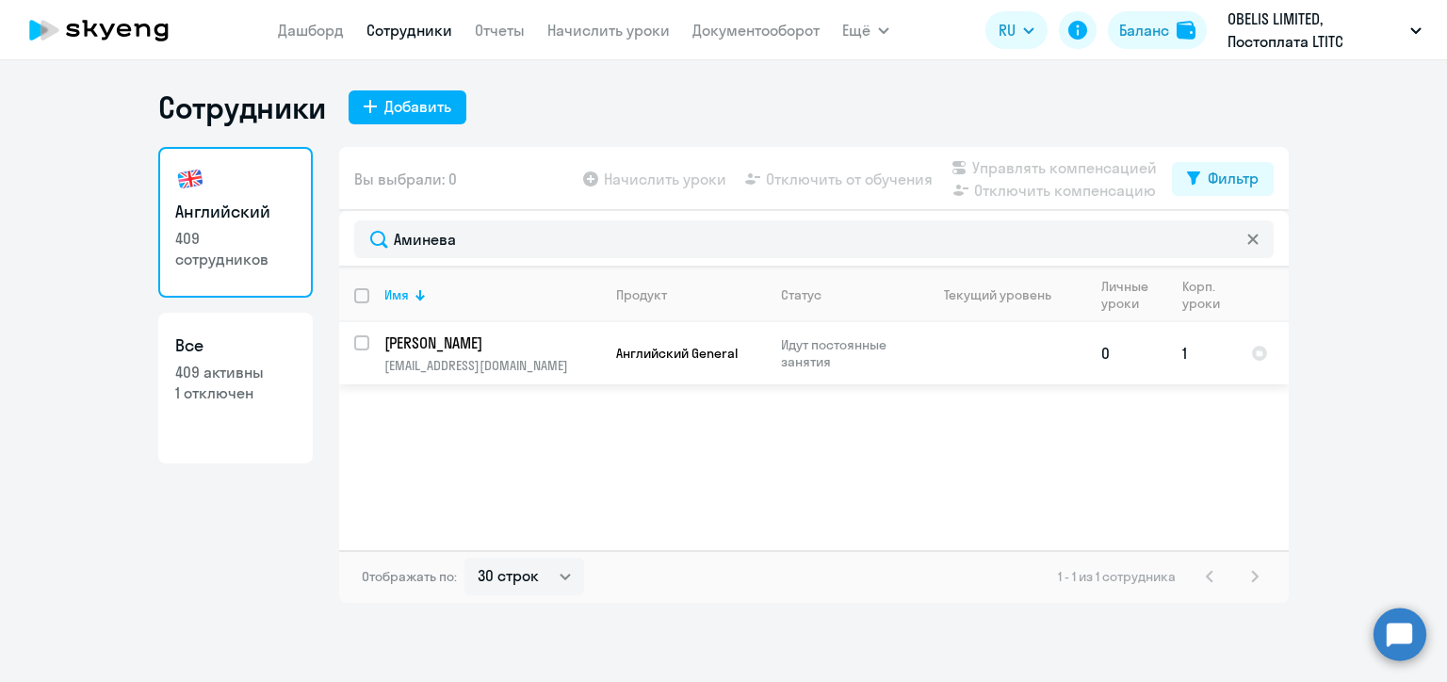
click at [360, 342] on input "select row 20962000" at bounding box center [373, 354] width 38 height 38
checkbox input "true"
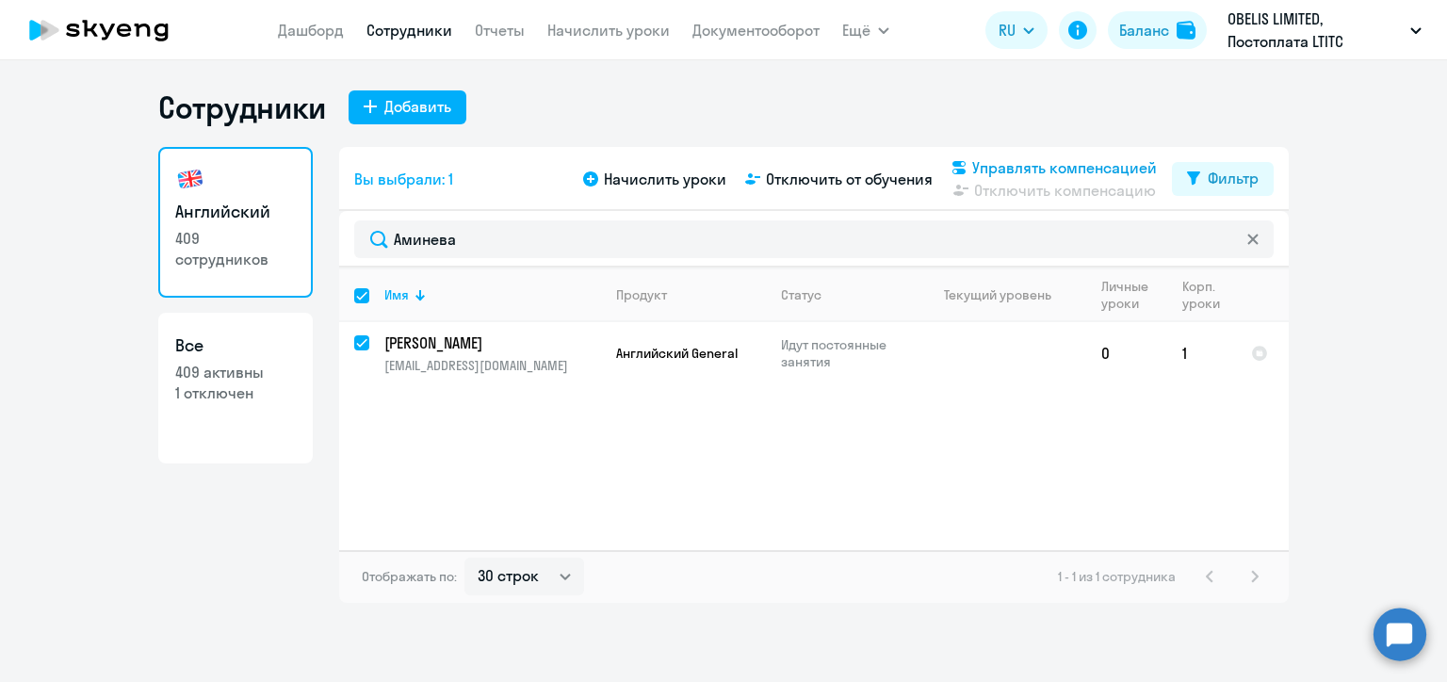
click at [976, 161] on span "Управлять компенсацией" at bounding box center [1064, 167] width 185 height 23
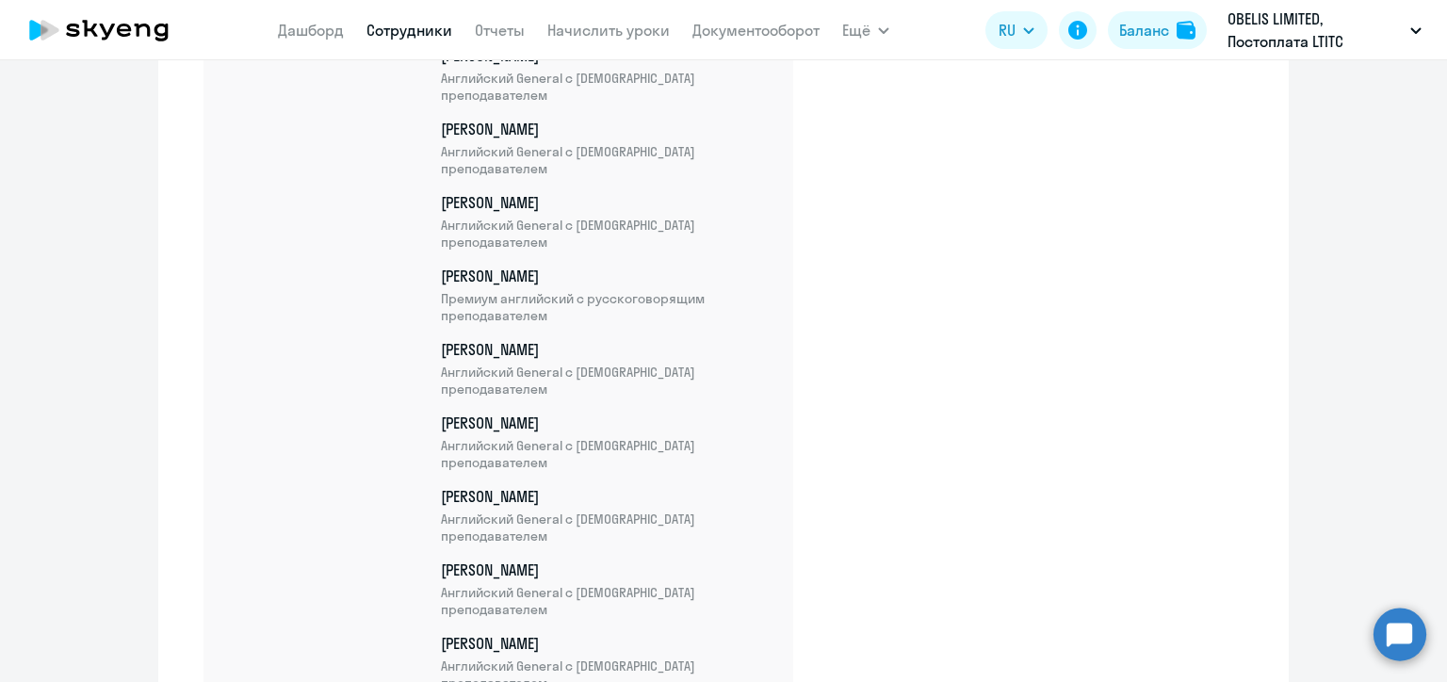
scroll to position [23186, 0]
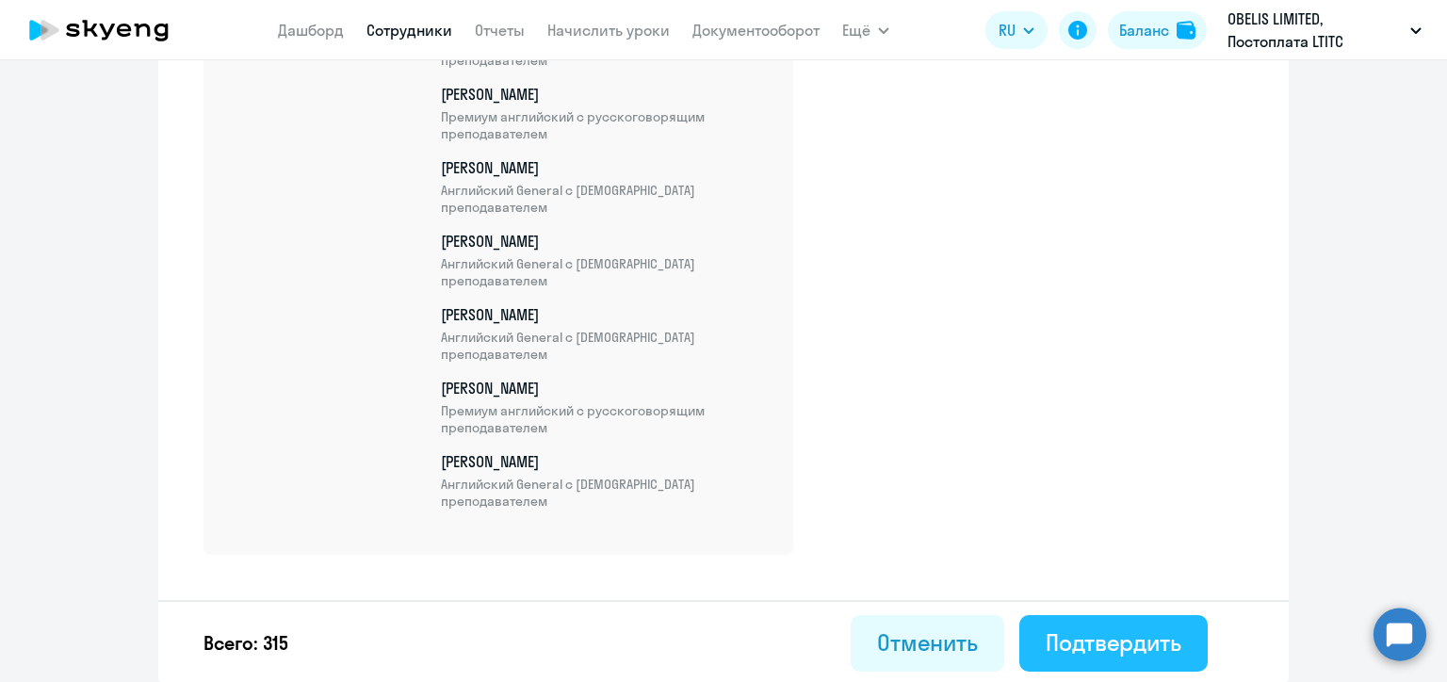
click at [1100, 629] on div "Подтвердить" at bounding box center [1114, 642] width 136 height 30
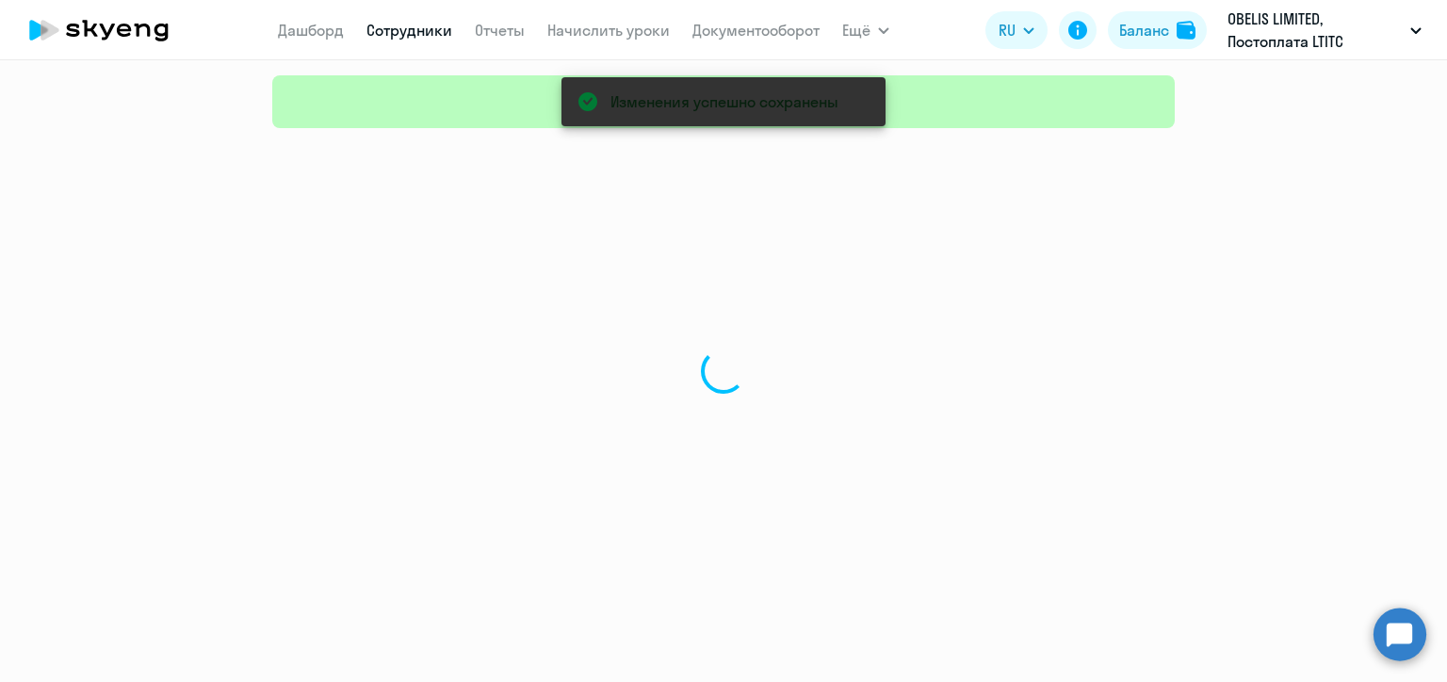
select select "30"
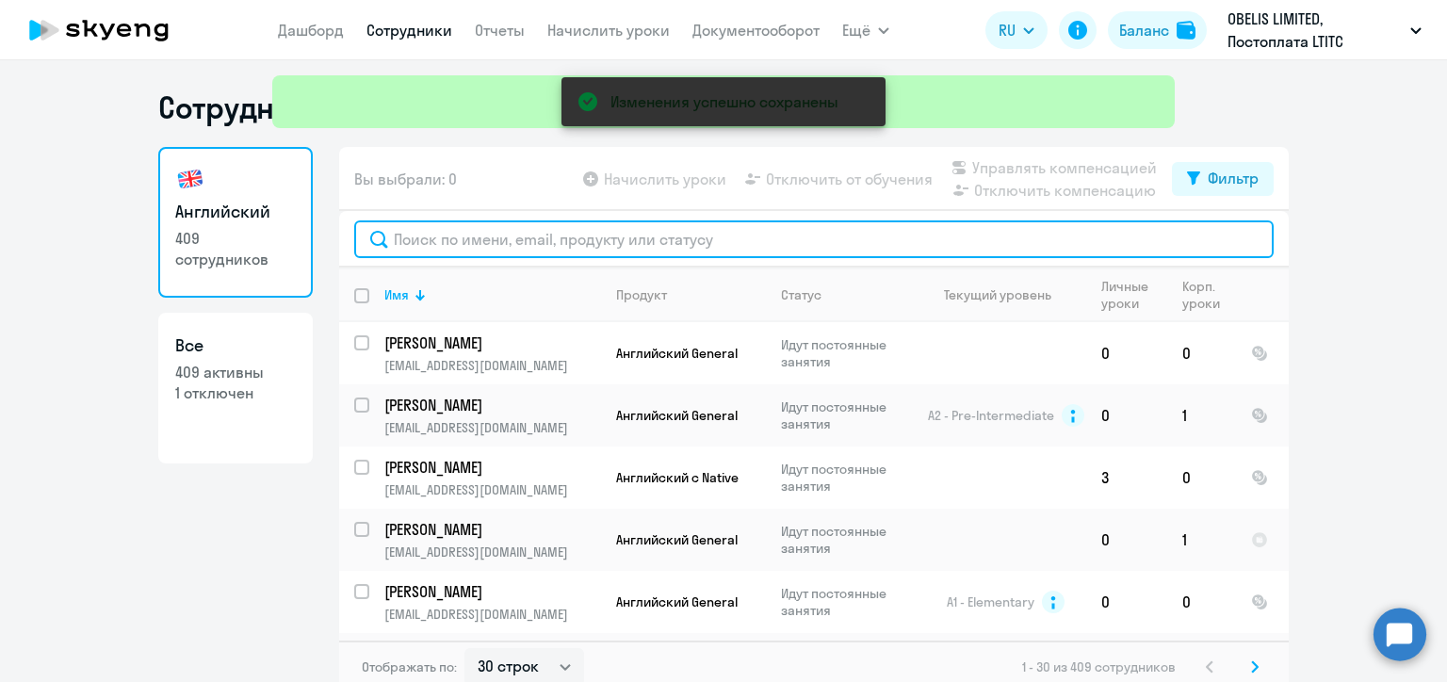
click at [445, 253] on input "text" at bounding box center [814, 239] width 920 height 38
paste input "[PERSON_NAME]"
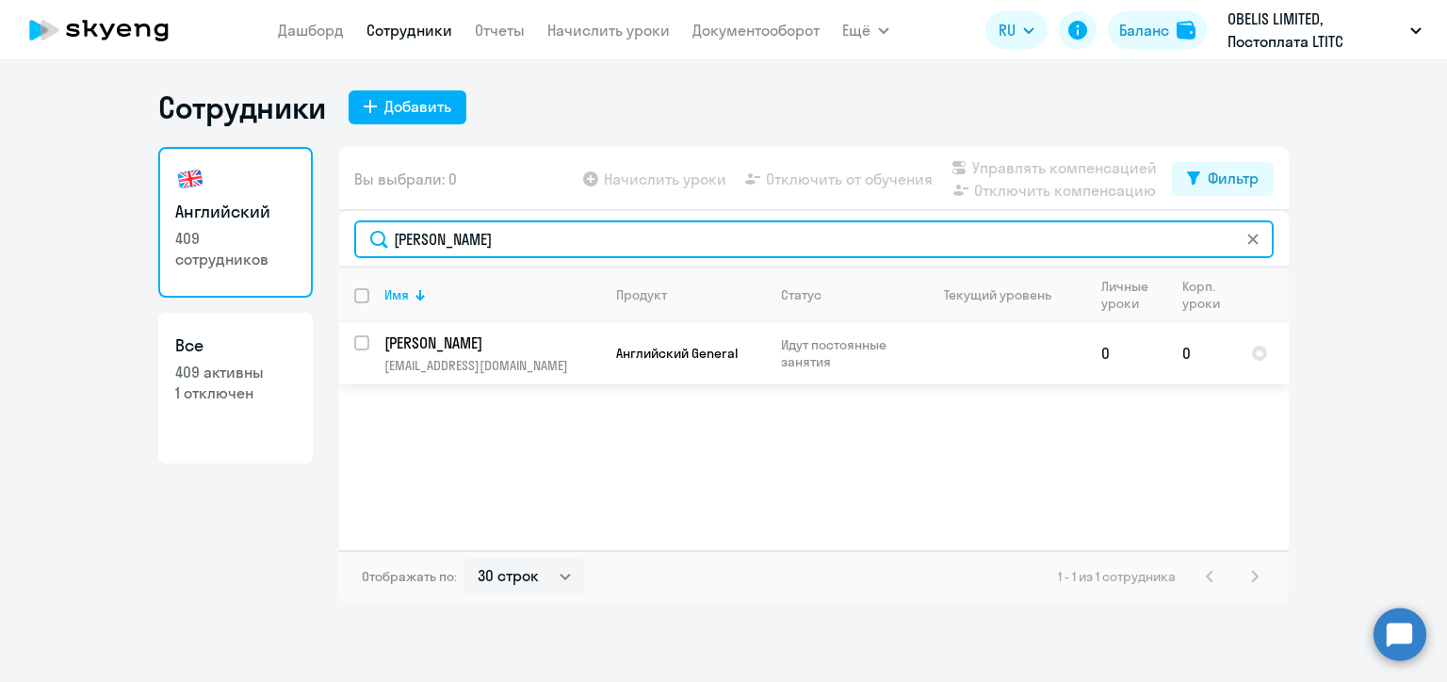
type input "[PERSON_NAME]"
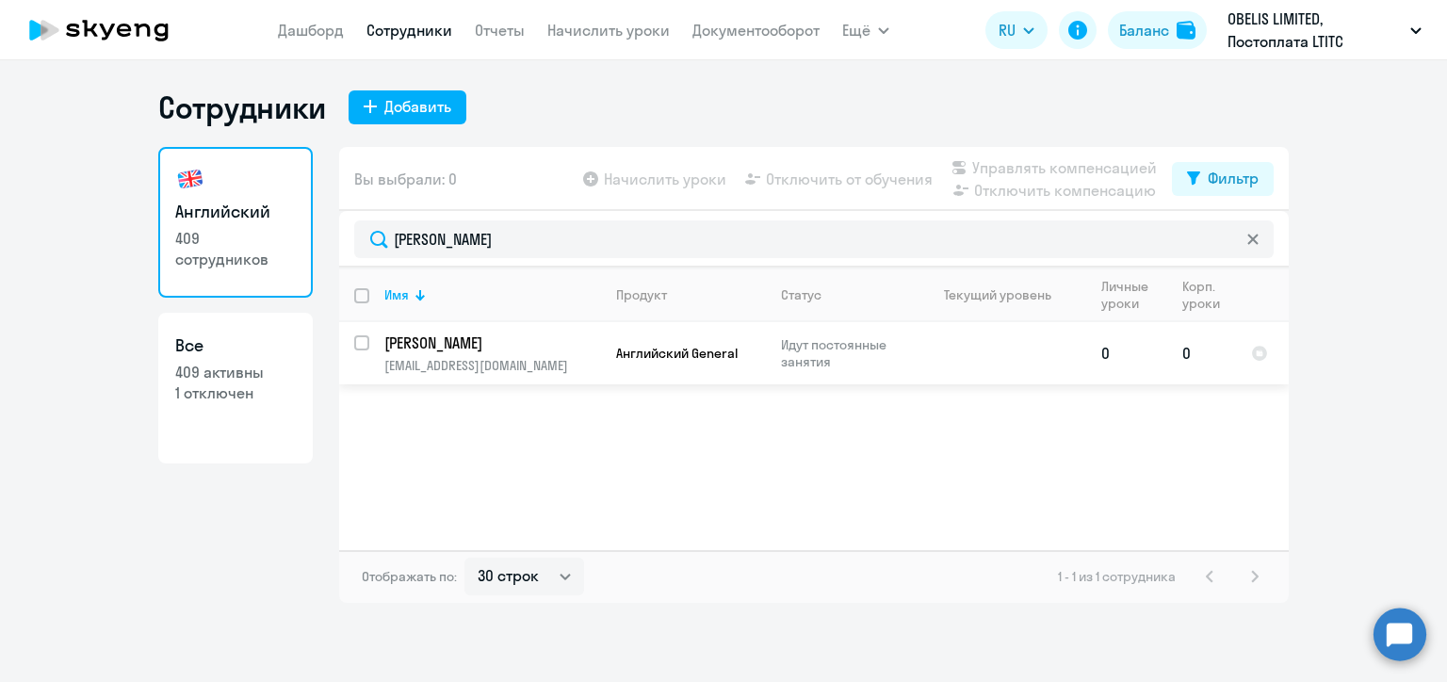
click at [360, 347] on input "select row 21030490" at bounding box center [373, 354] width 38 height 38
checkbox input "true"
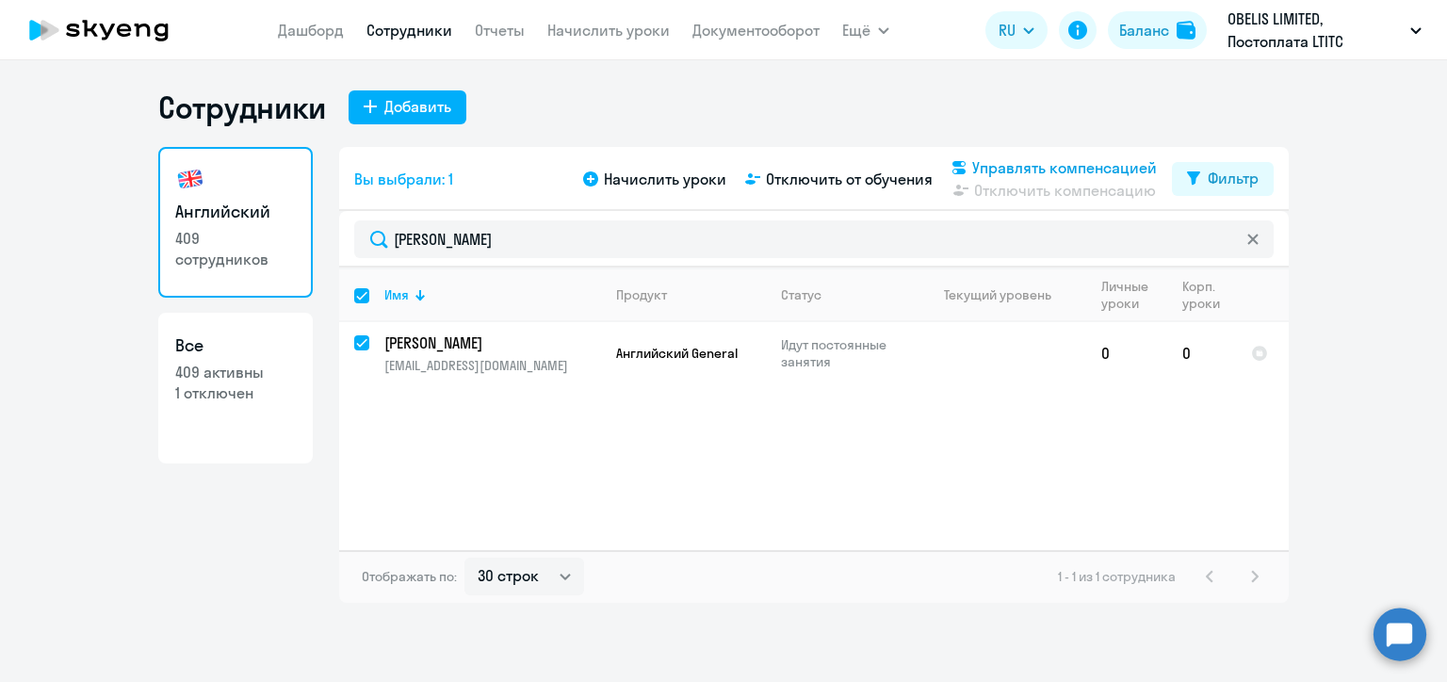
click at [990, 164] on span "Управлять компенсацией" at bounding box center [1064, 167] width 185 height 23
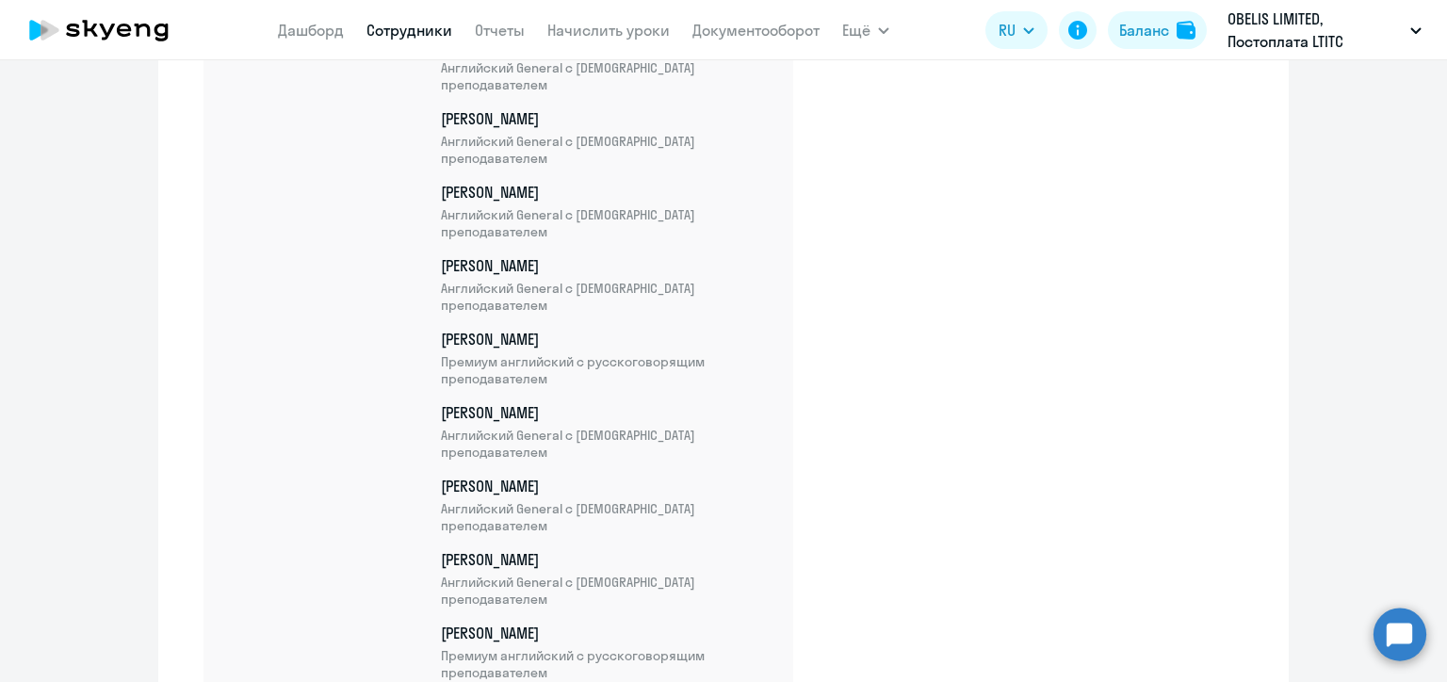
scroll to position [23261, 0]
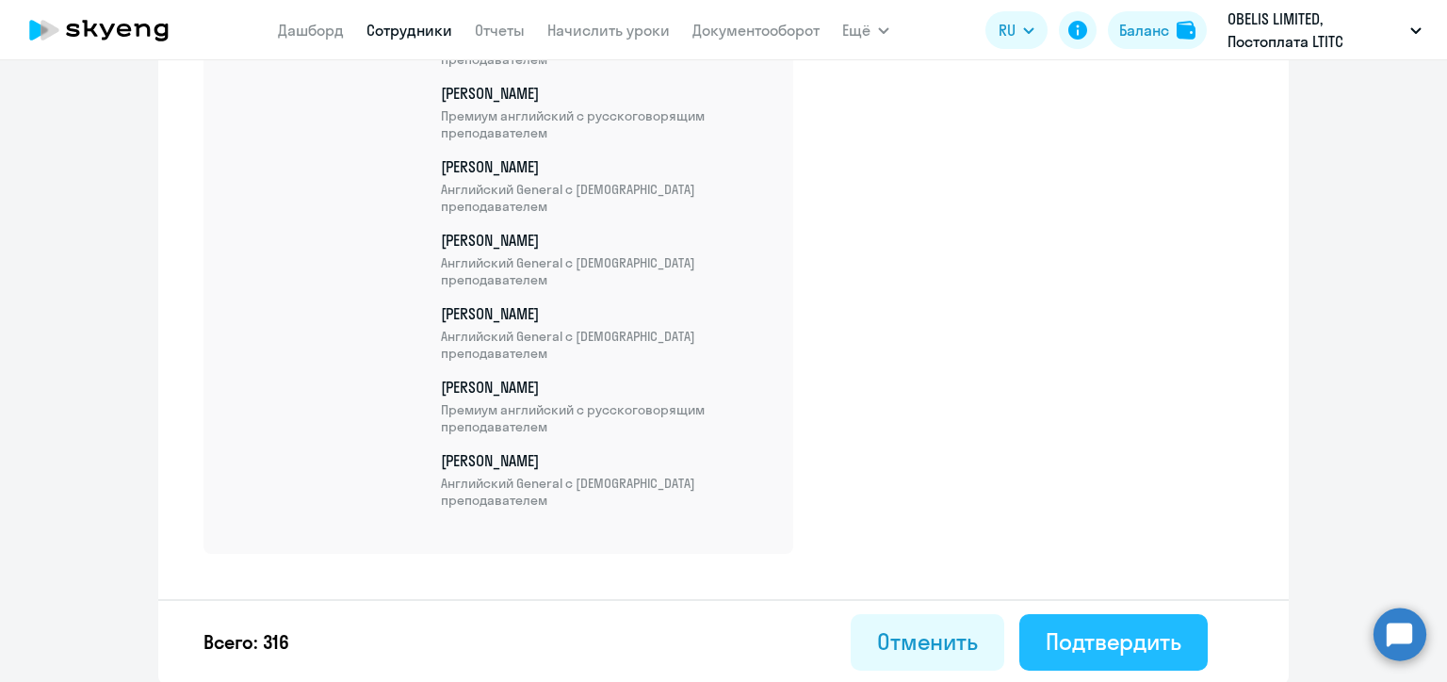
click at [1068, 629] on div "Подтвердить" at bounding box center [1114, 642] width 136 height 30
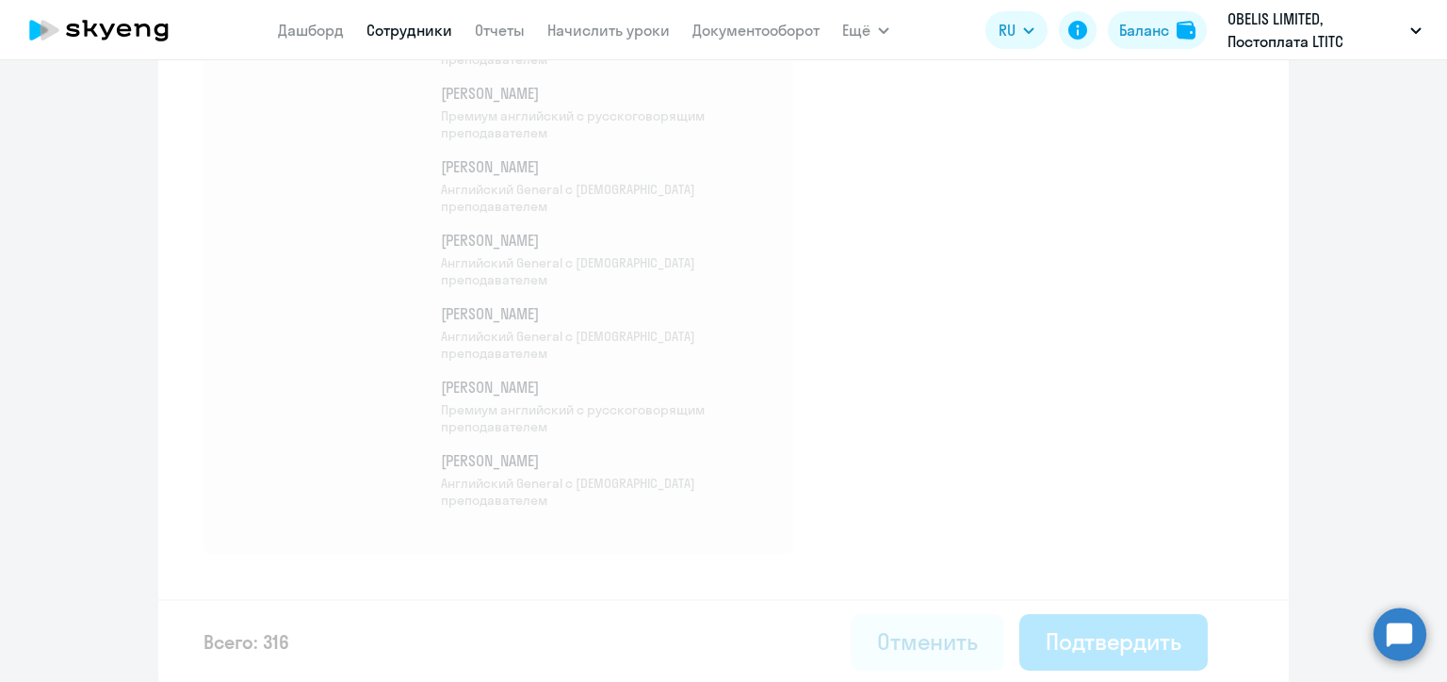
select select "30"
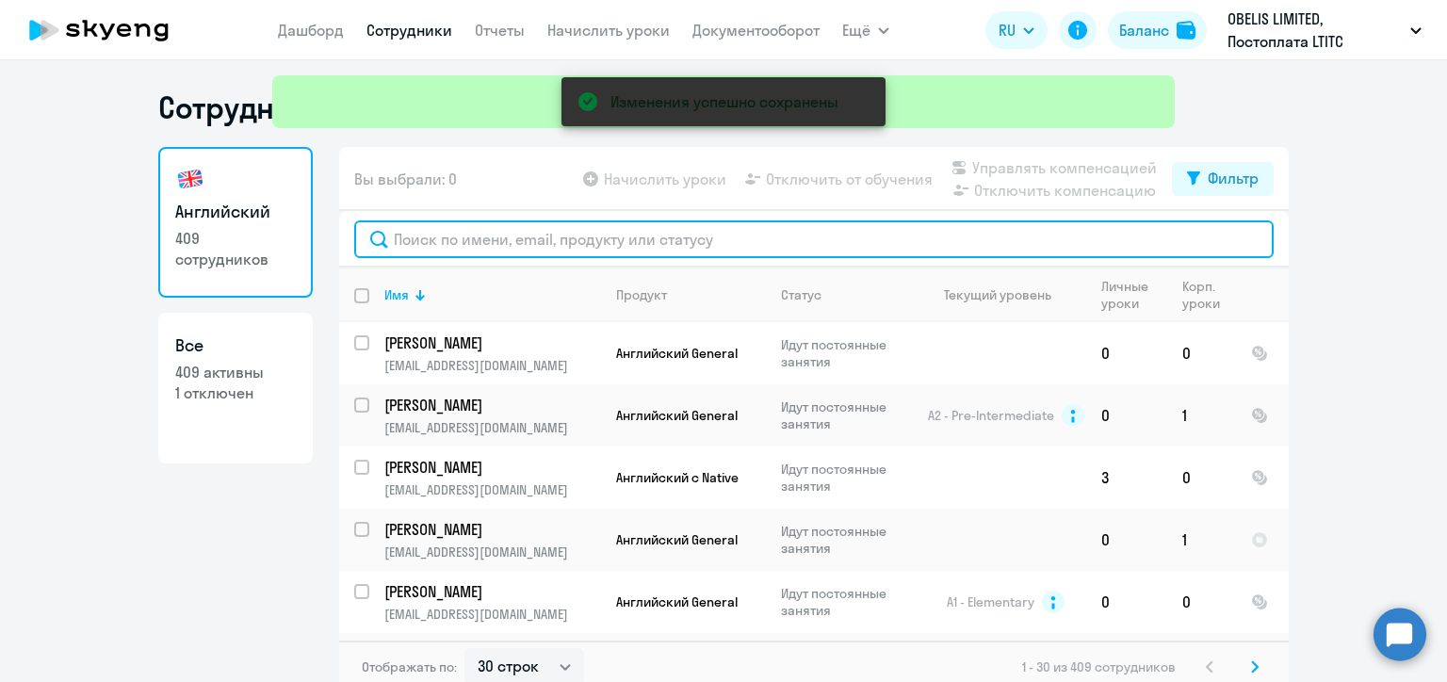
click at [424, 238] on input "text" at bounding box center [814, 239] width 920 height 38
paste input "[PERSON_NAME]"
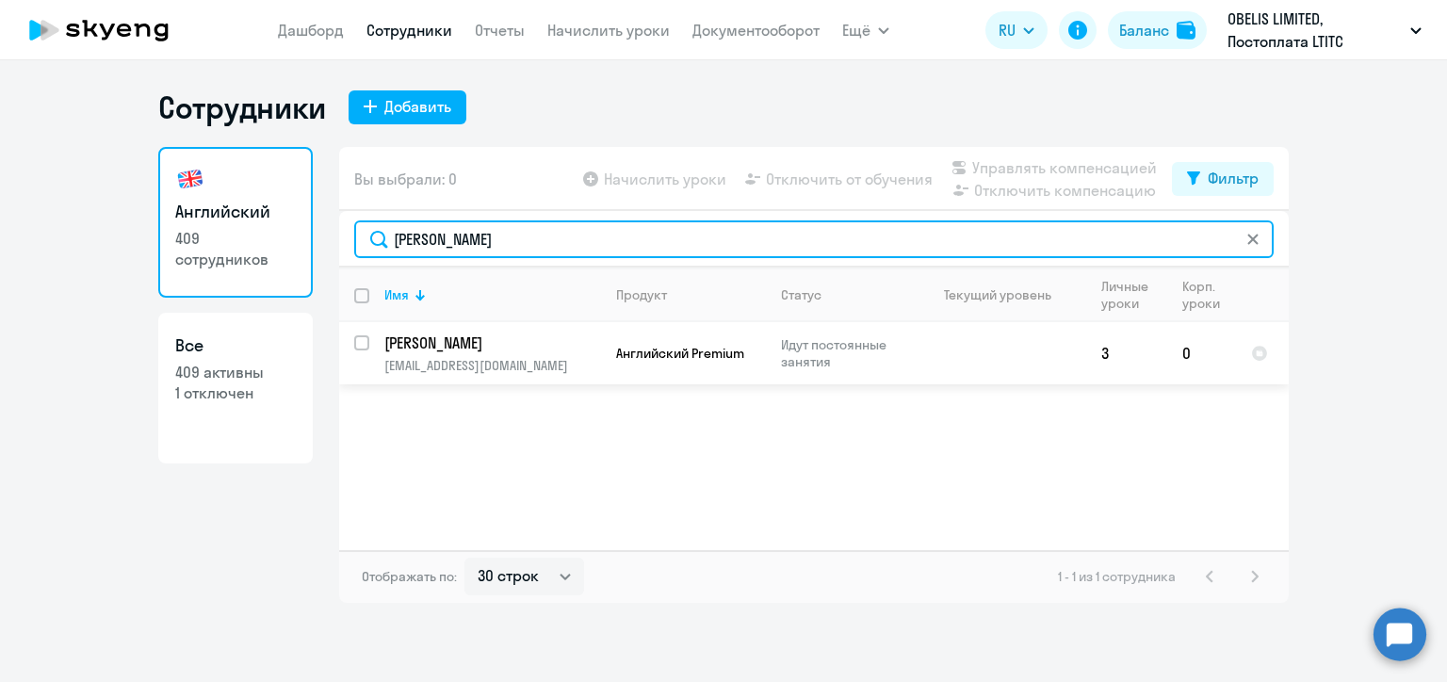
type input "[PERSON_NAME]"
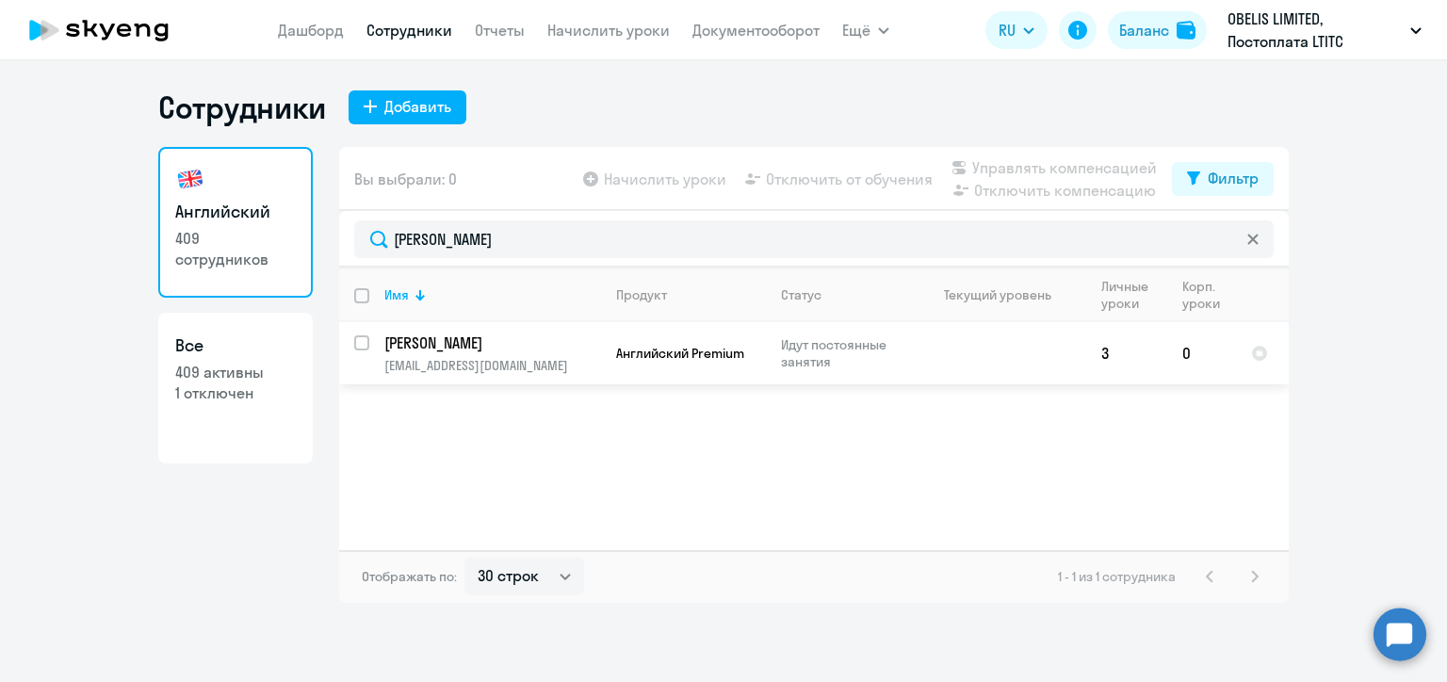
click at [358, 346] on input "select row 21114118" at bounding box center [373, 354] width 38 height 38
checkbox input "true"
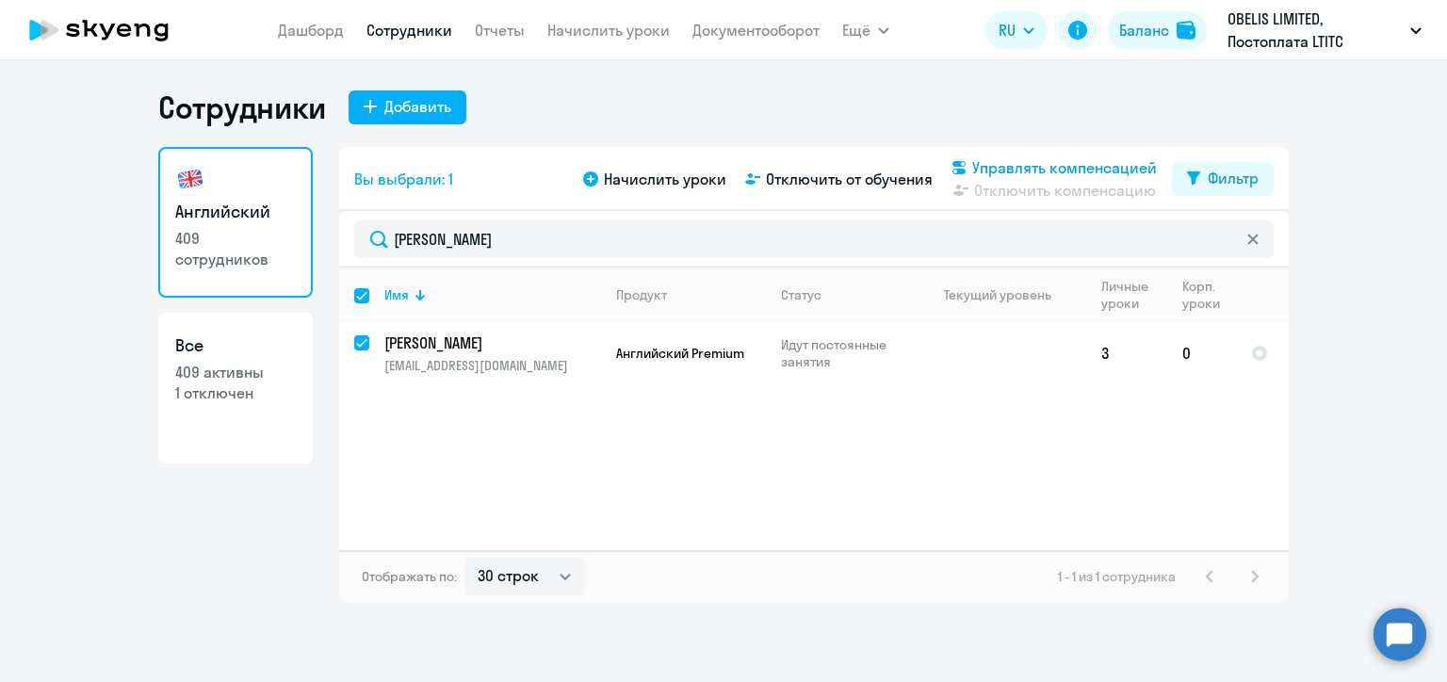
click at [997, 166] on span "Управлять компенсацией" at bounding box center [1064, 167] width 185 height 23
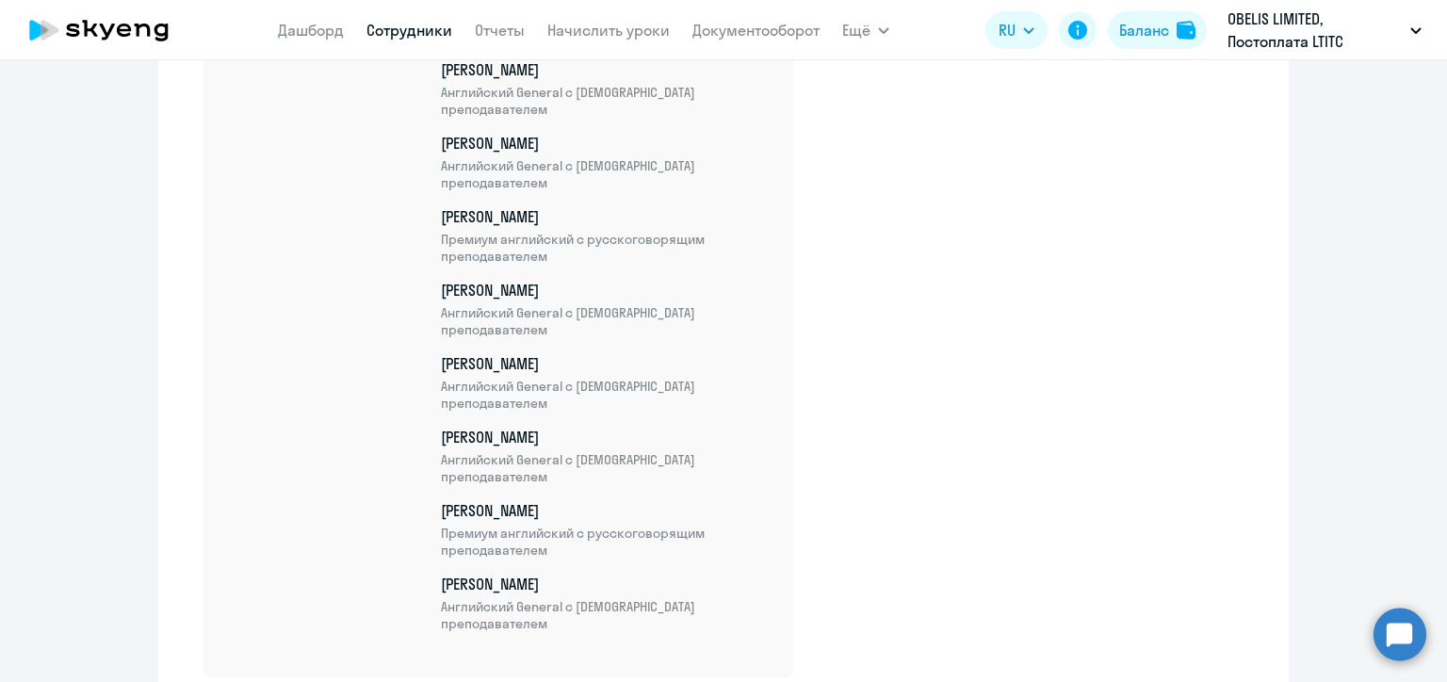
scroll to position [23333, 0]
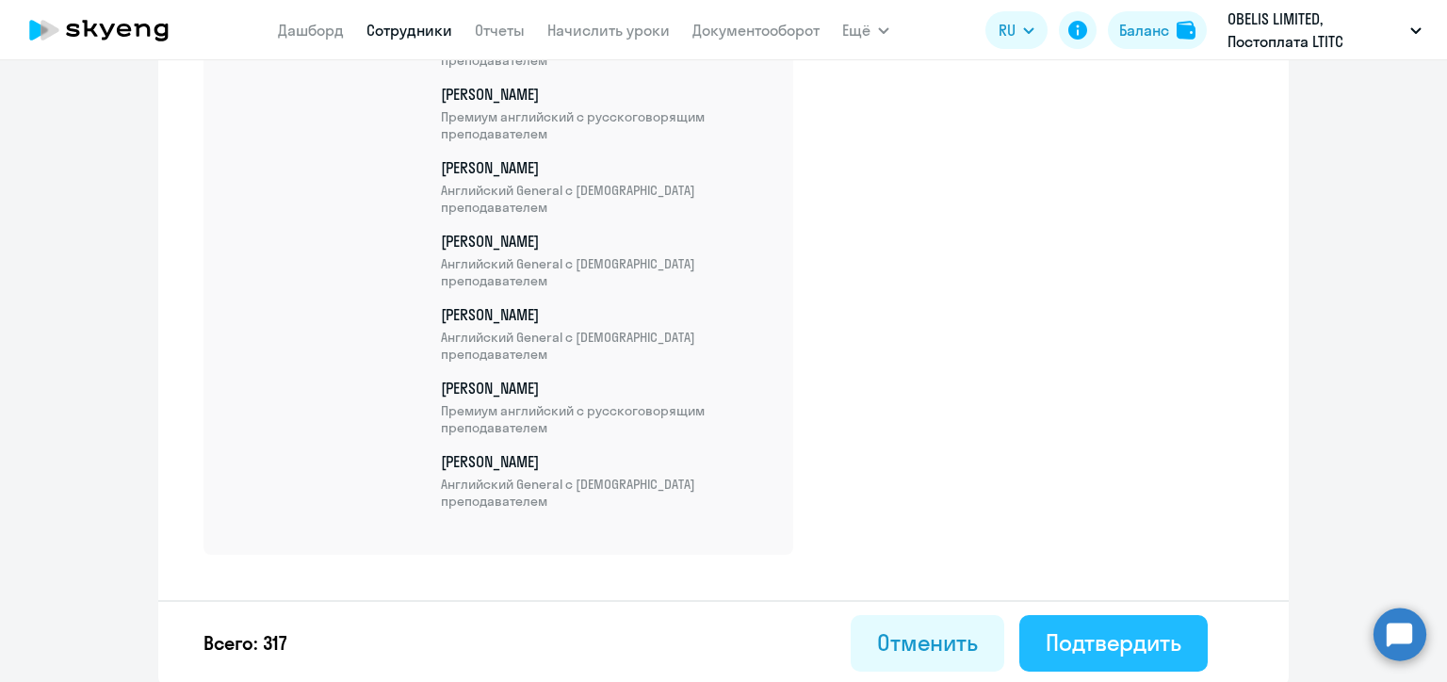
click at [1081, 639] on div "Подтвердить" at bounding box center [1114, 642] width 136 height 30
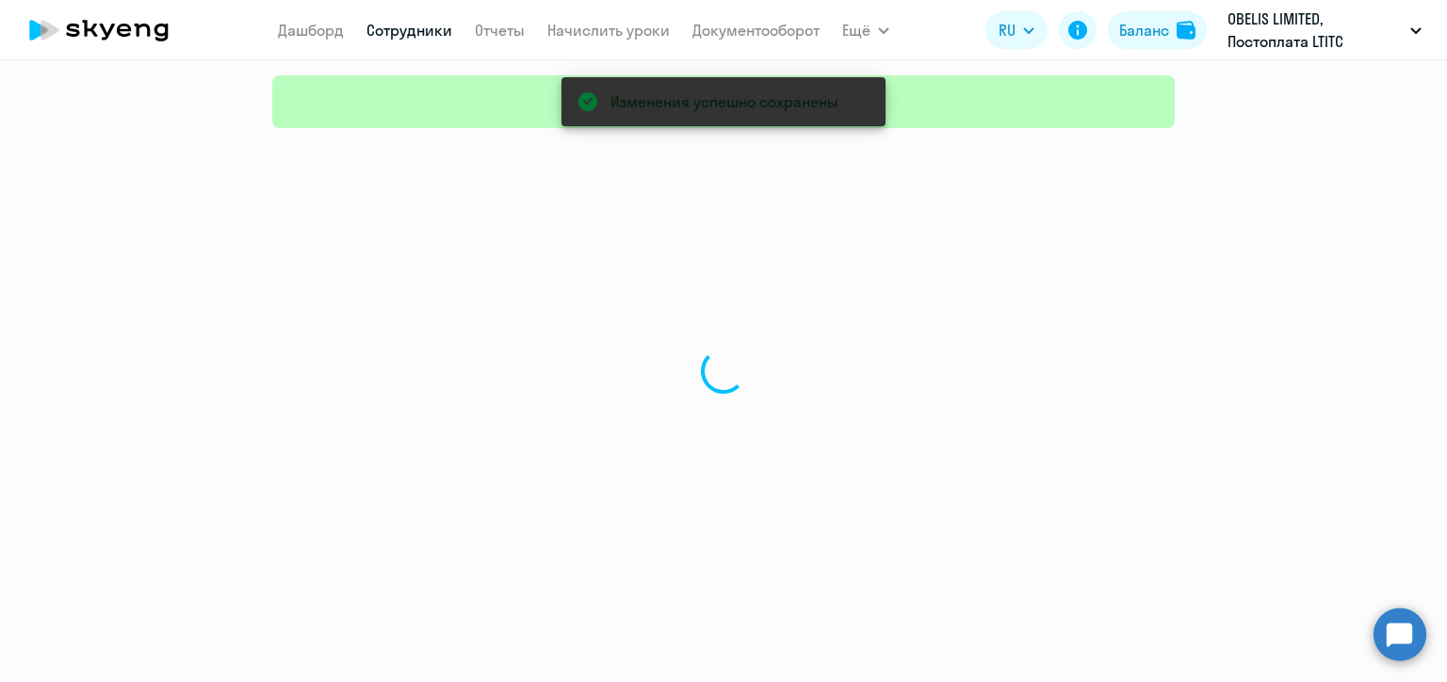
select select "30"
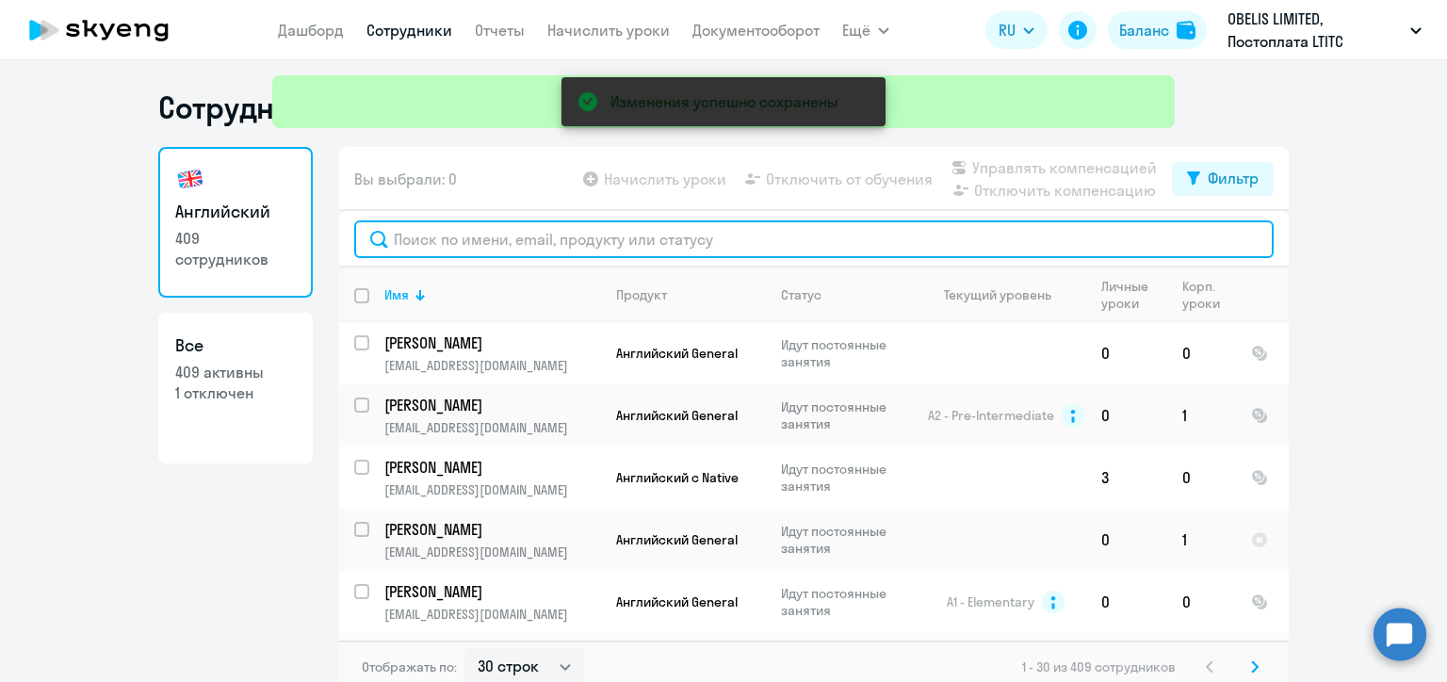
click at [445, 237] on input "text" at bounding box center [814, 239] width 920 height 38
paste input "Бедрина"
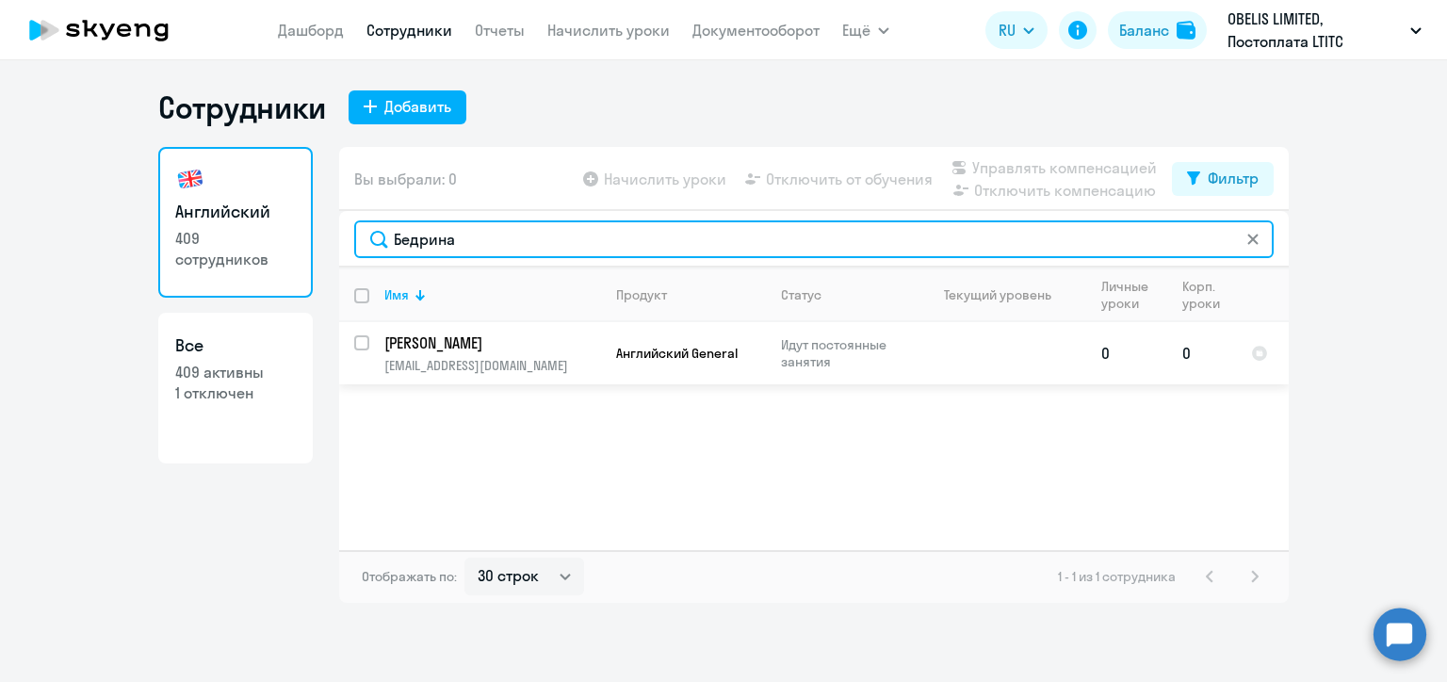
type input "Бедрина"
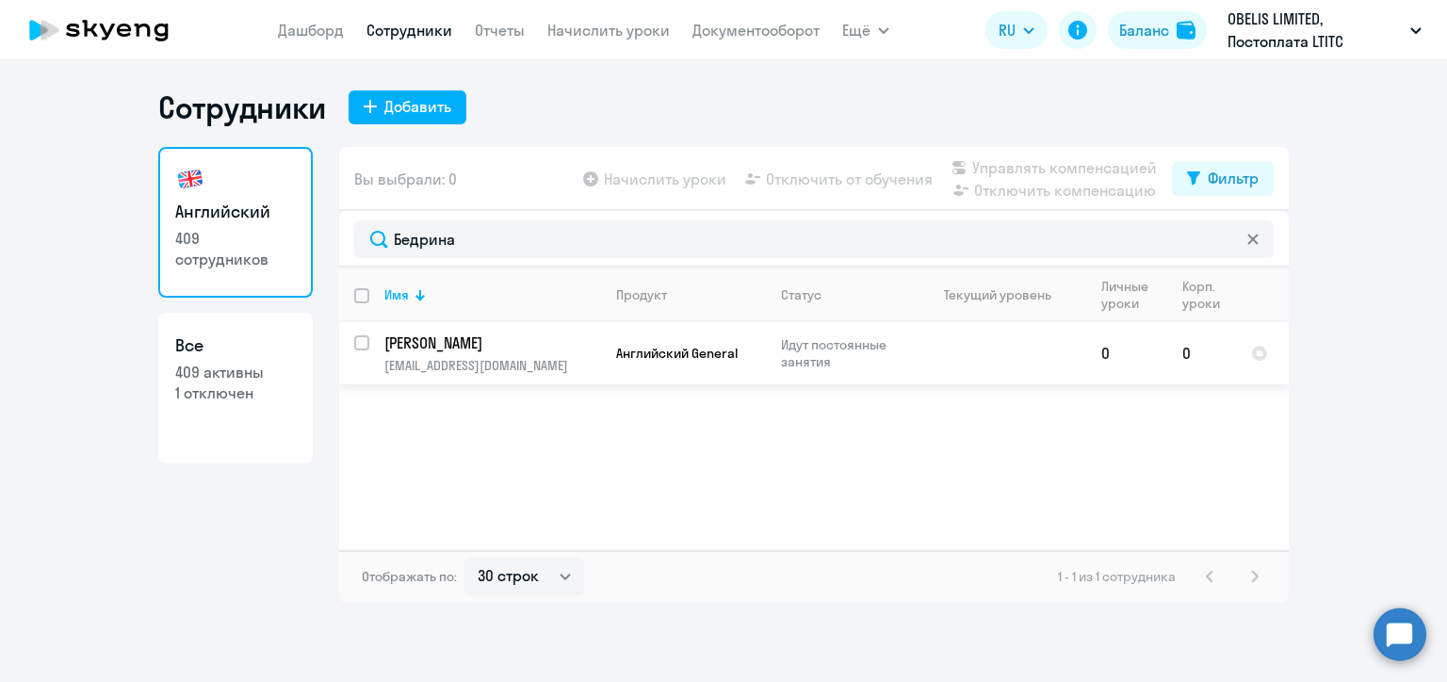
click at [355, 344] on input "select row 21226134" at bounding box center [373, 354] width 38 height 38
checkbox input "true"
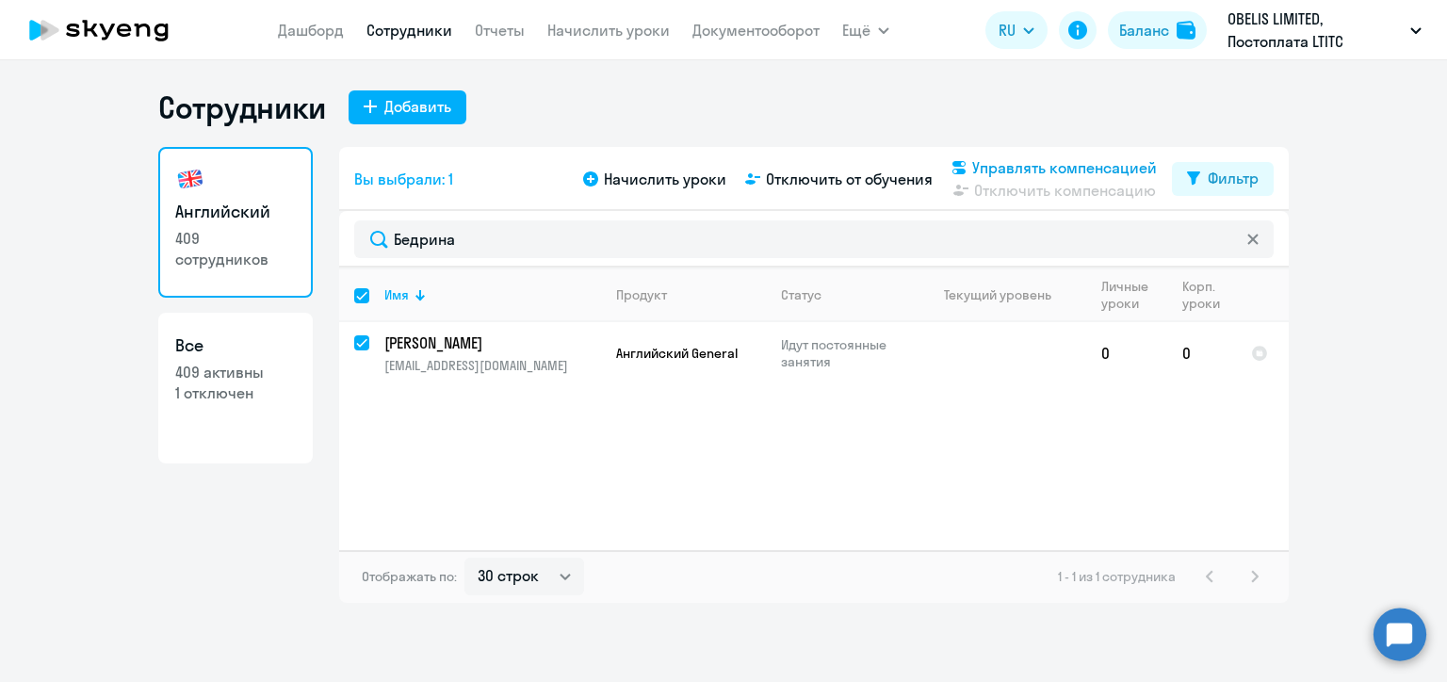
click at [1018, 163] on span "Управлять компенсацией" at bounding box center [1064, 167] width 185 height 23
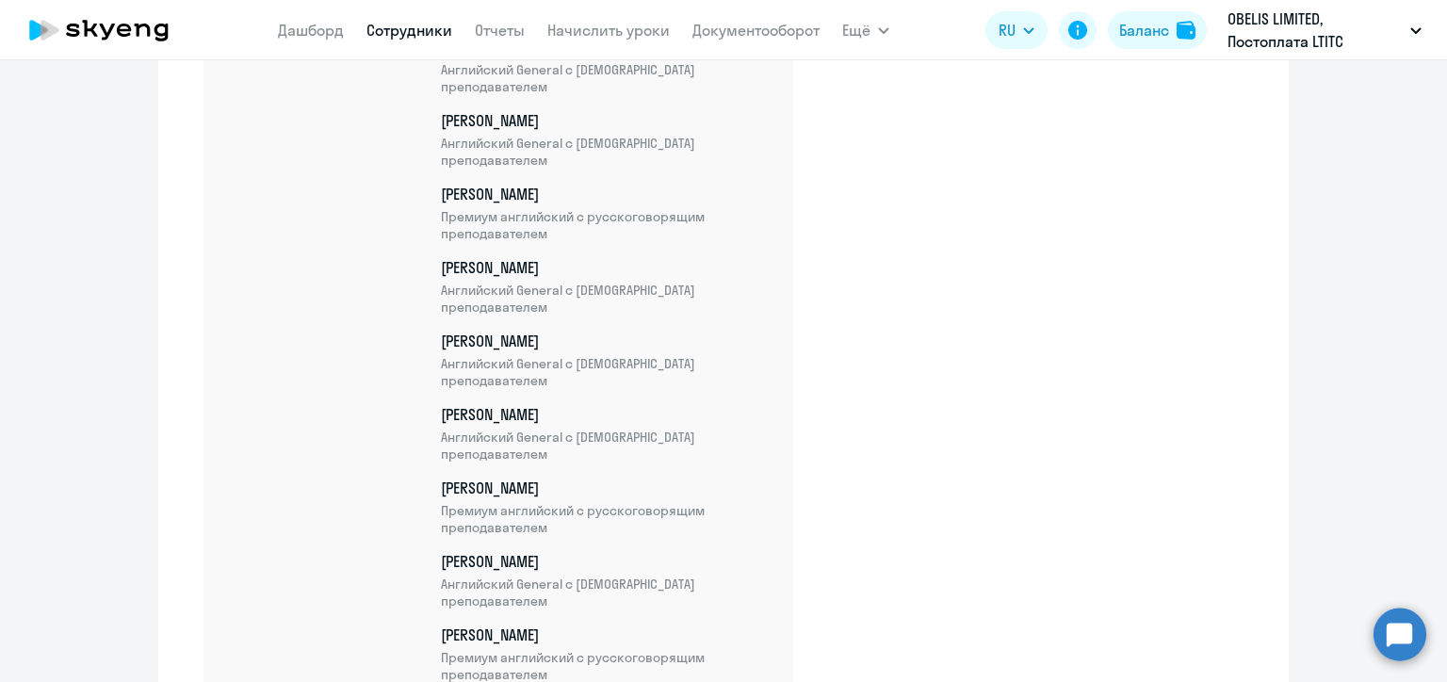
scroll to position [23408, 0]
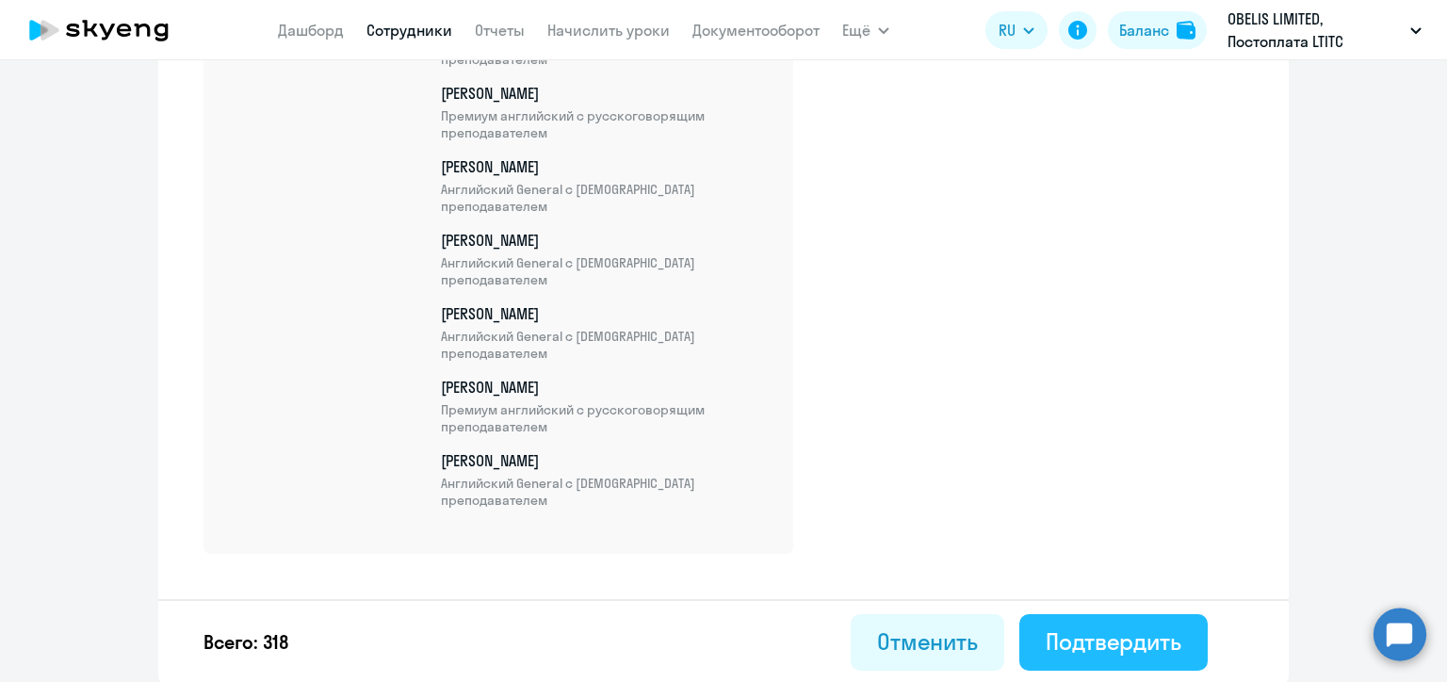
click at [1146, 630] on div "Подтвердить" at bounding box center [1114, 642] width 136 height 30
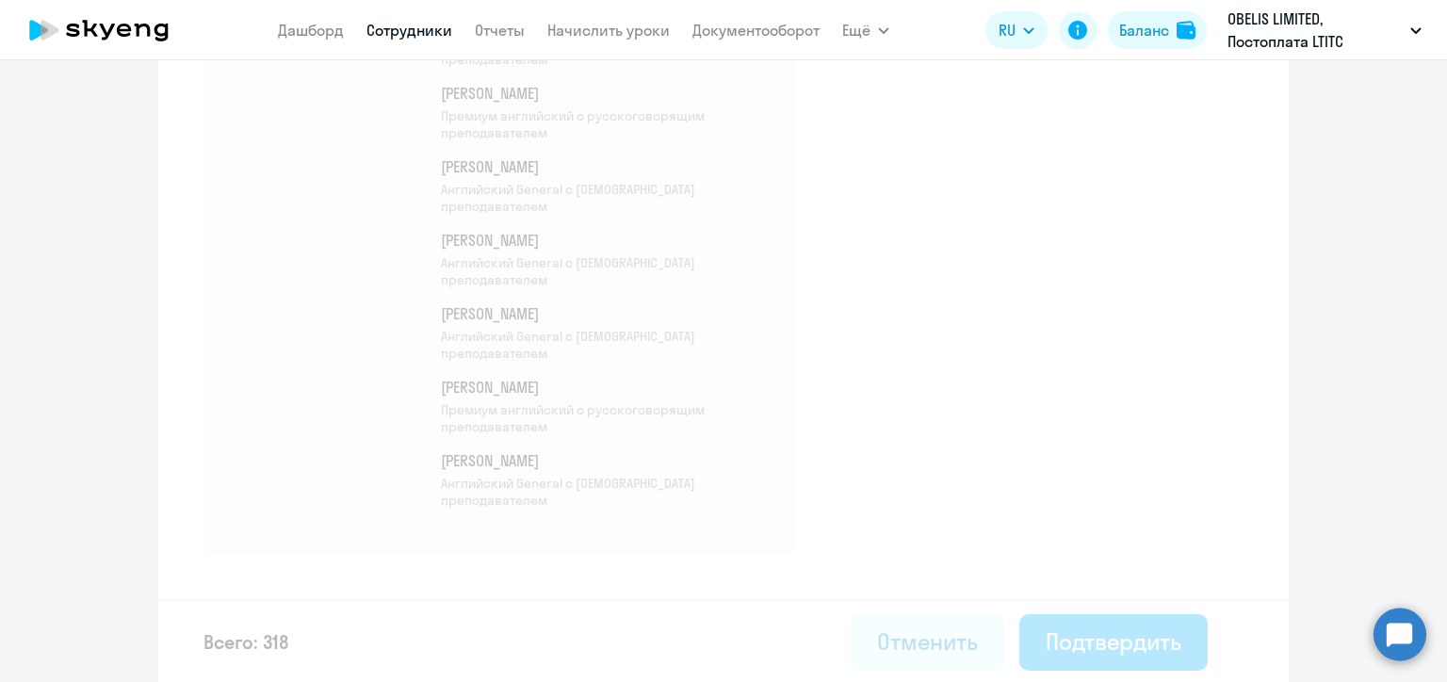
select select "30"
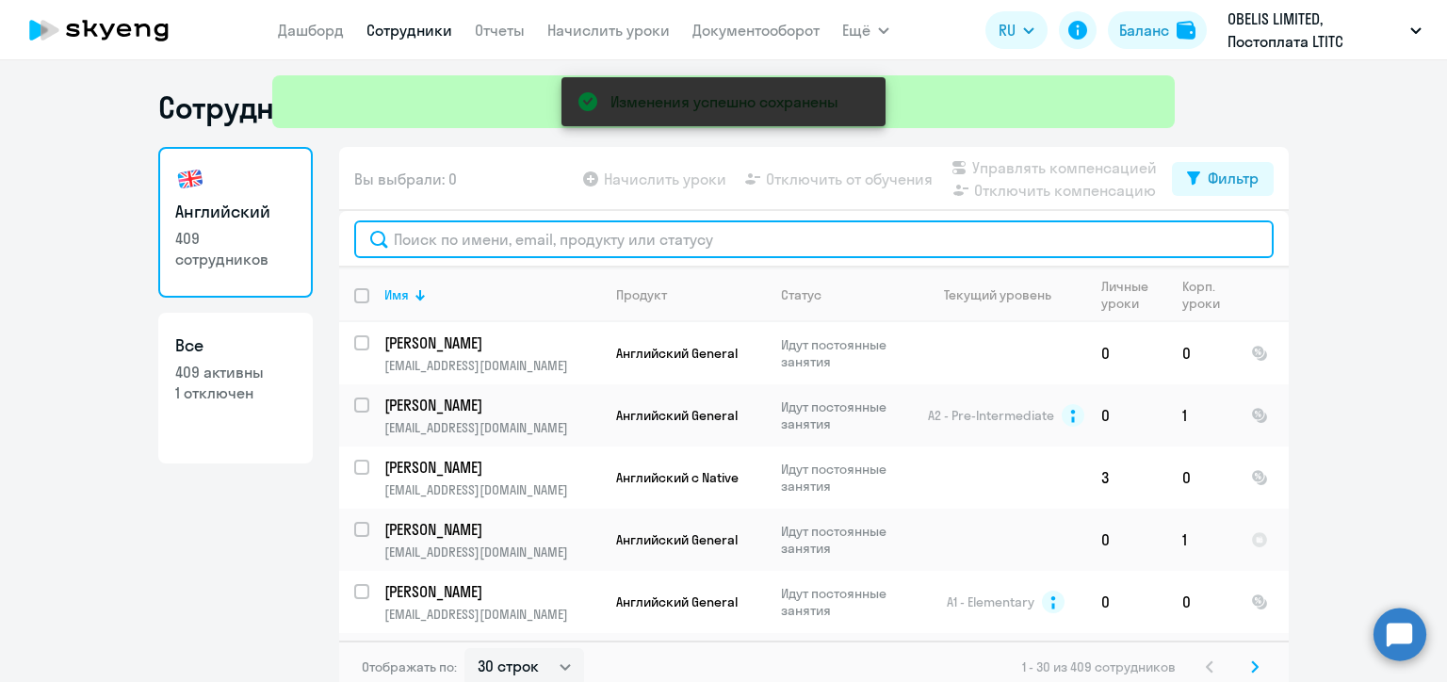
click at [444, 243] on input "text" at bounding box center [814, 239] width 920 height 38
paste input "[PERSON_NAME]"
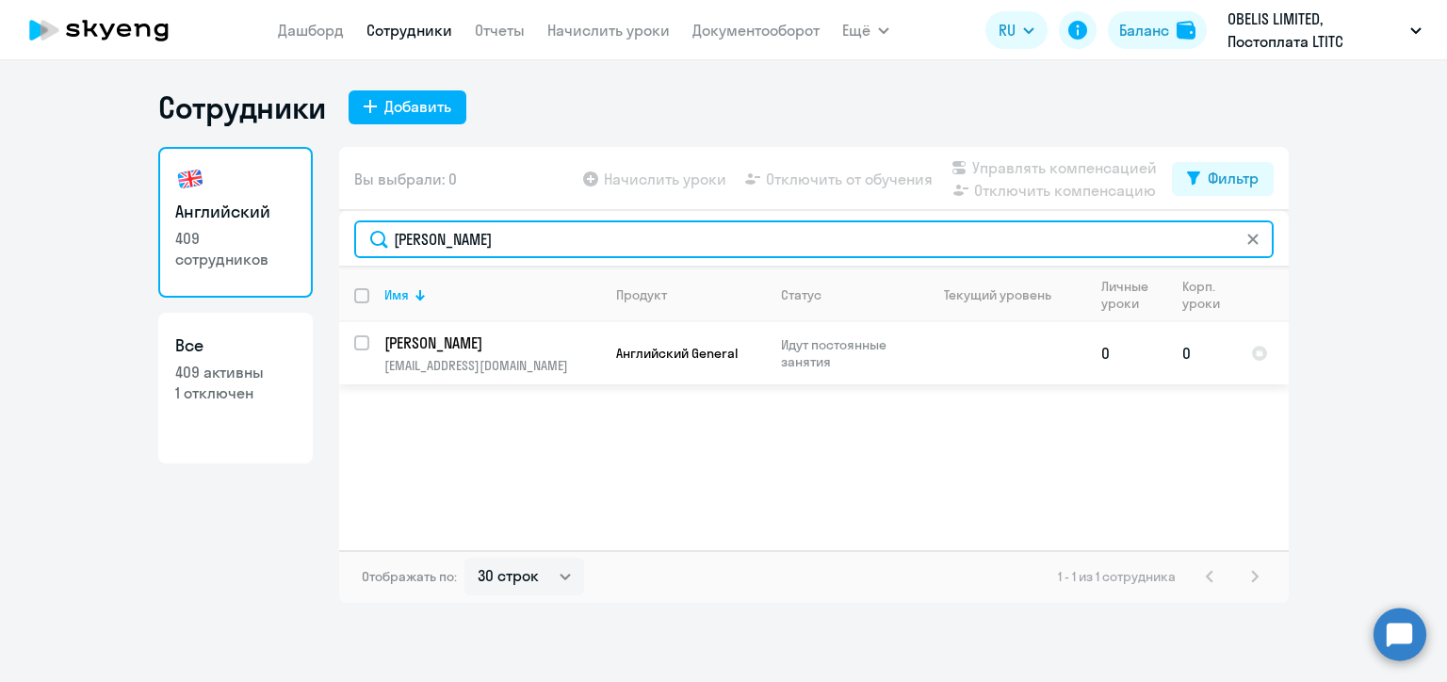
type input "[PERSON_NAME]"
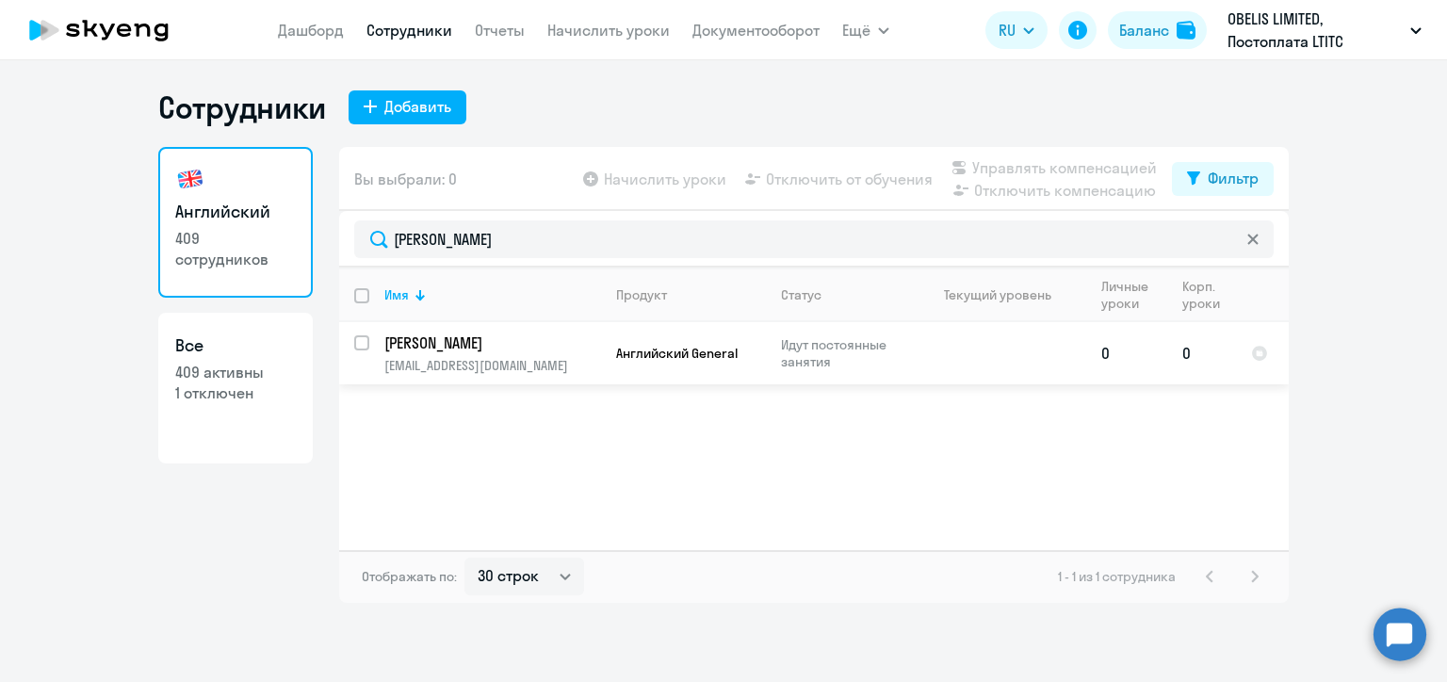
click at [362, 346] on input "select row 21296199" at bounding box center [373, 354] width 38 height 38
checkbox input "true"
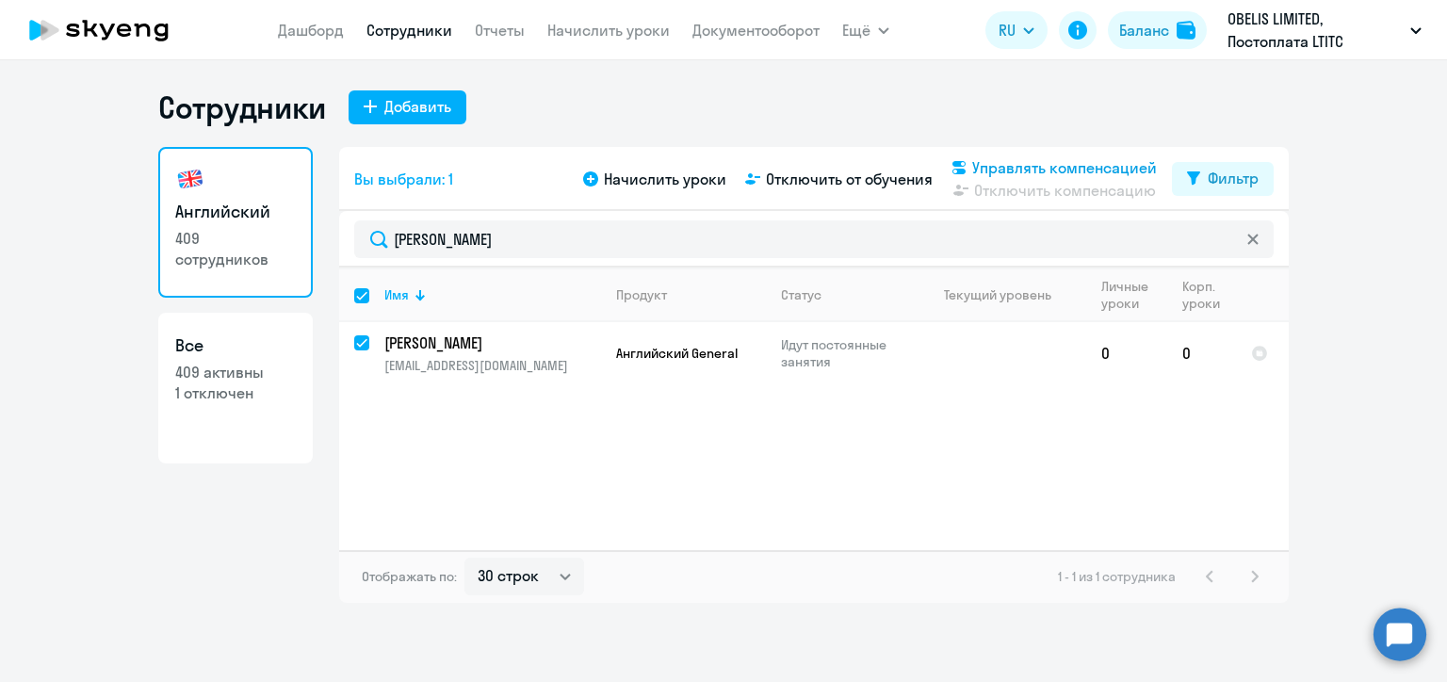
click at [976, 166] on span "Управлять компенсацией" at bounding box center [1064, 167] width 185 height 23
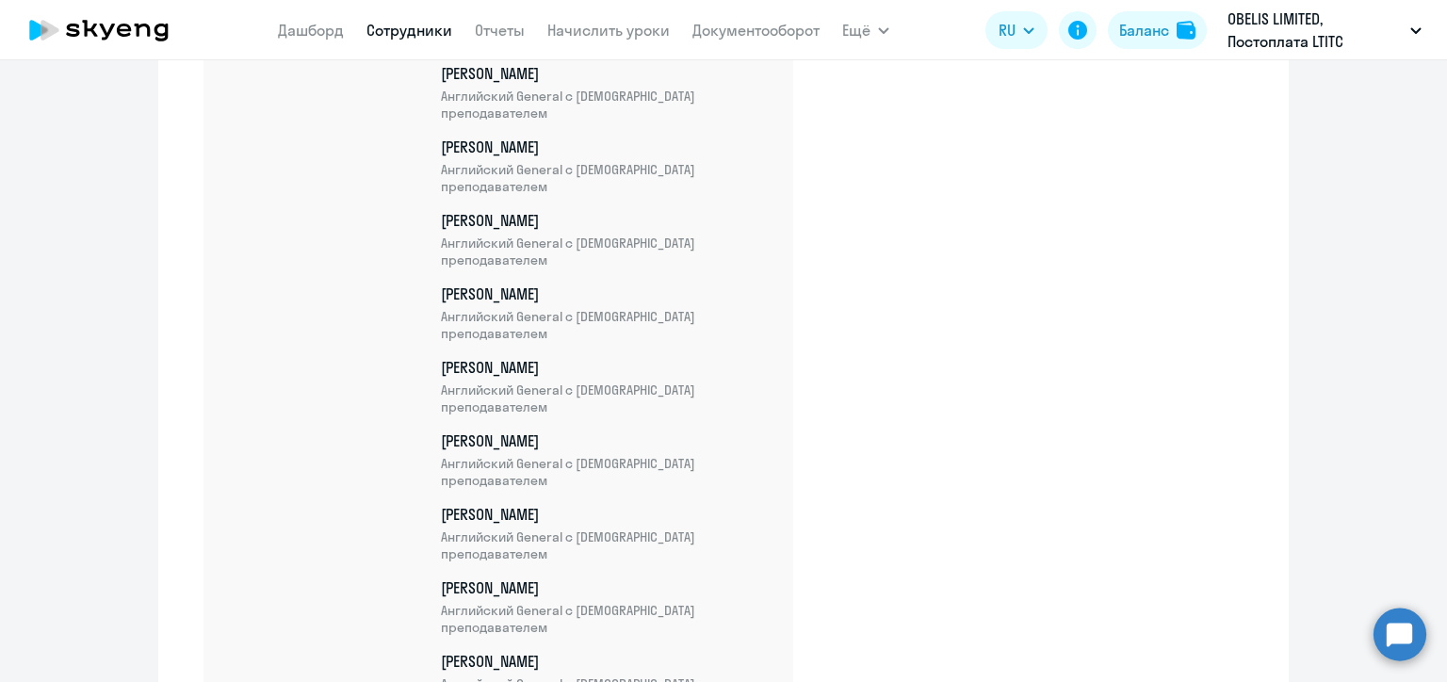
scroll to position [23480, 0]
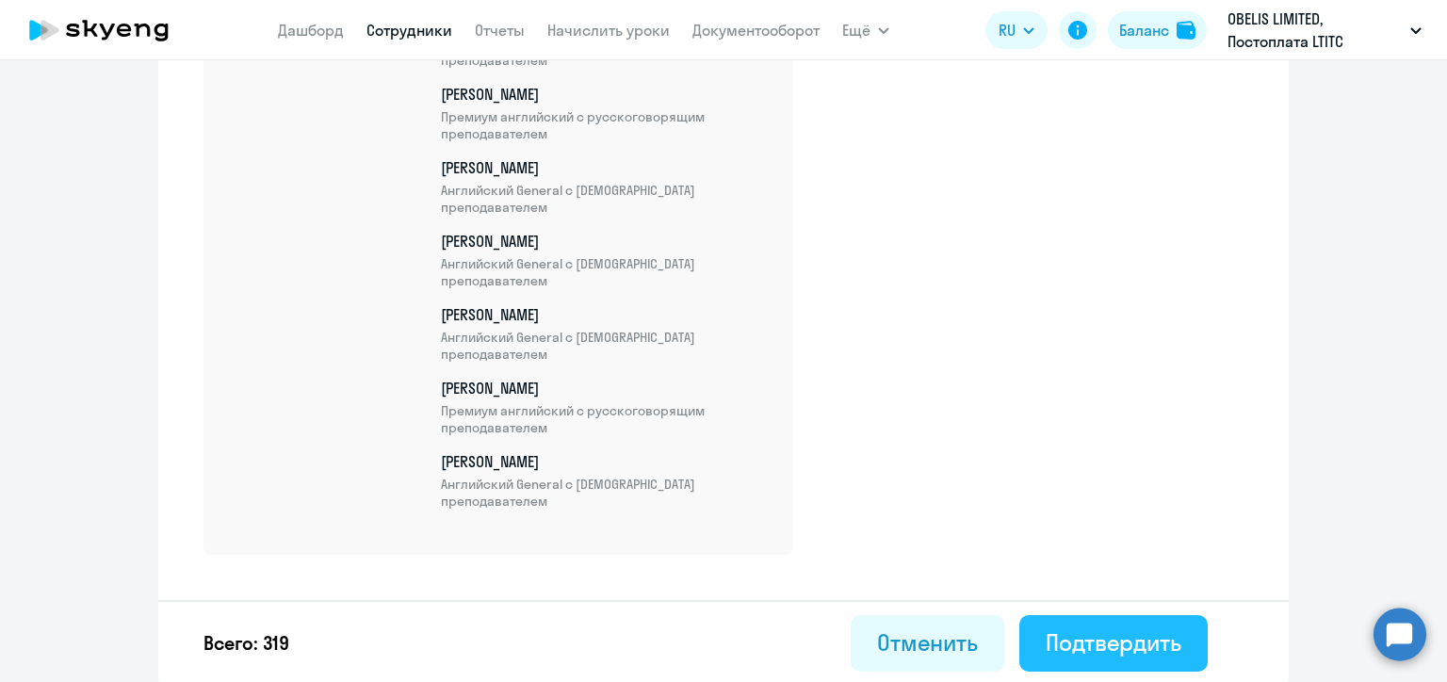
click at [1096, 623] on button "Подтвердить" at bounding box center [1113, 643] width 188 height 57
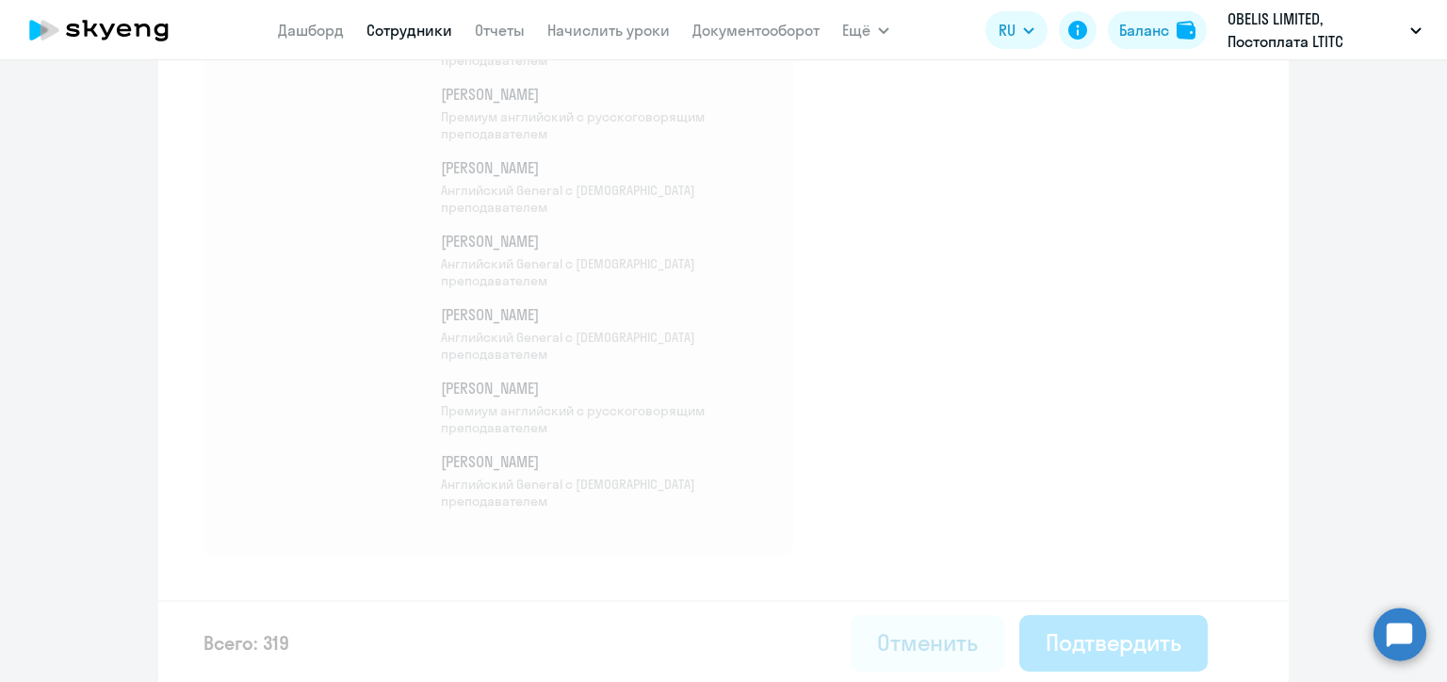
select select "30"
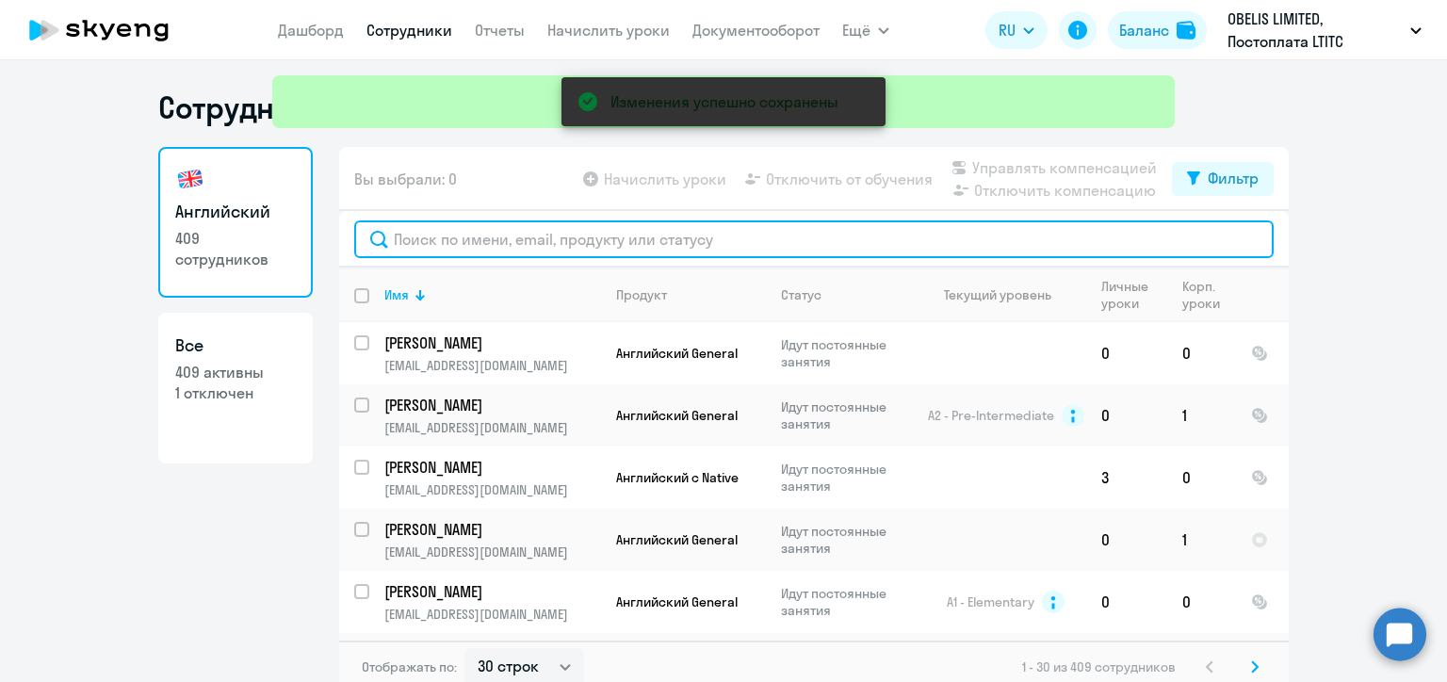
click at [467, 247] on input "text" at bounding box center [814, 239] width 920 height 38
paste input "[PERSON_NAME]"
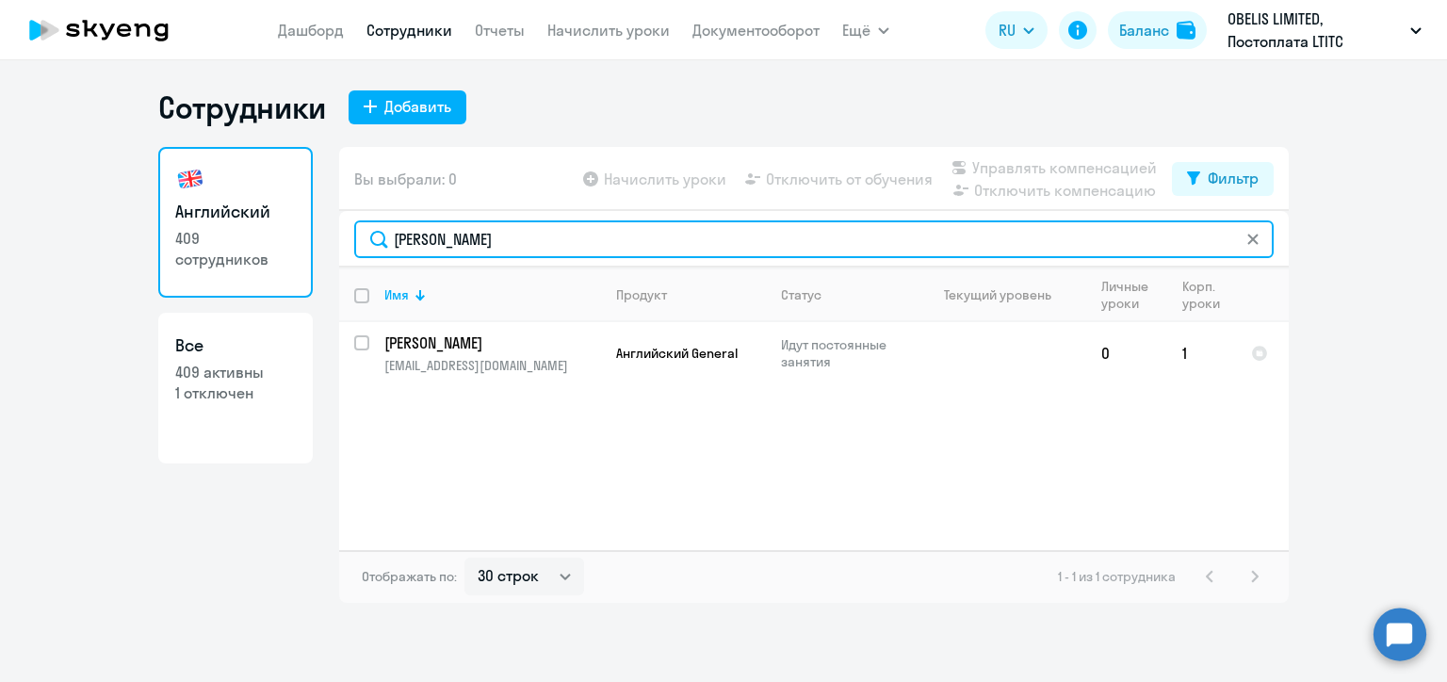
type input "[PERSON_NAME]"
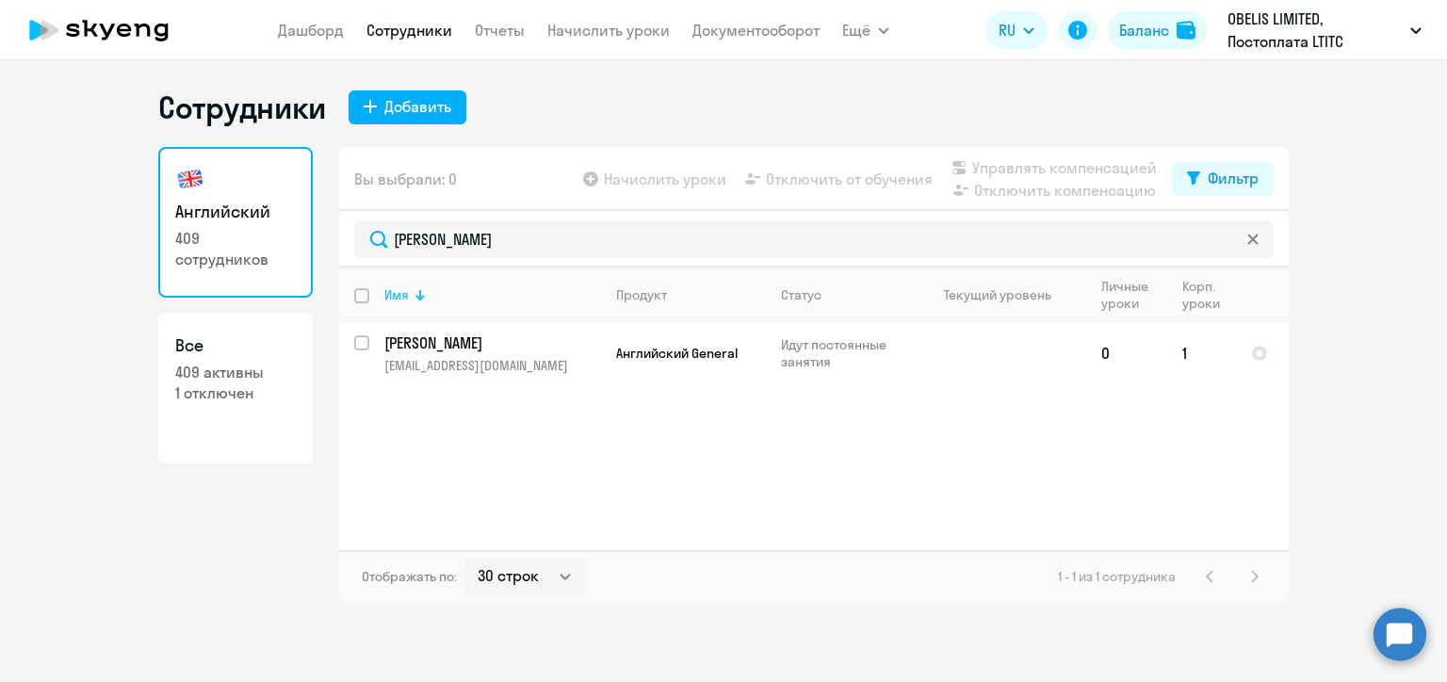
drag, startPoint x: 751, startPoint y: 266, endPoint x: 489, endPoint y: 311, distance: 265.8
click at [497, 311] on div "Вы выбрали: 0 Начислить уроки Отключить от обучения Управлять компенсацией Откл…" at bounding box center [814, 375] width 950 height 456
click at [367, 341] on input "select row 21487013" at bounding box center [373, 354] width 38 height 38
checkbox input "true"
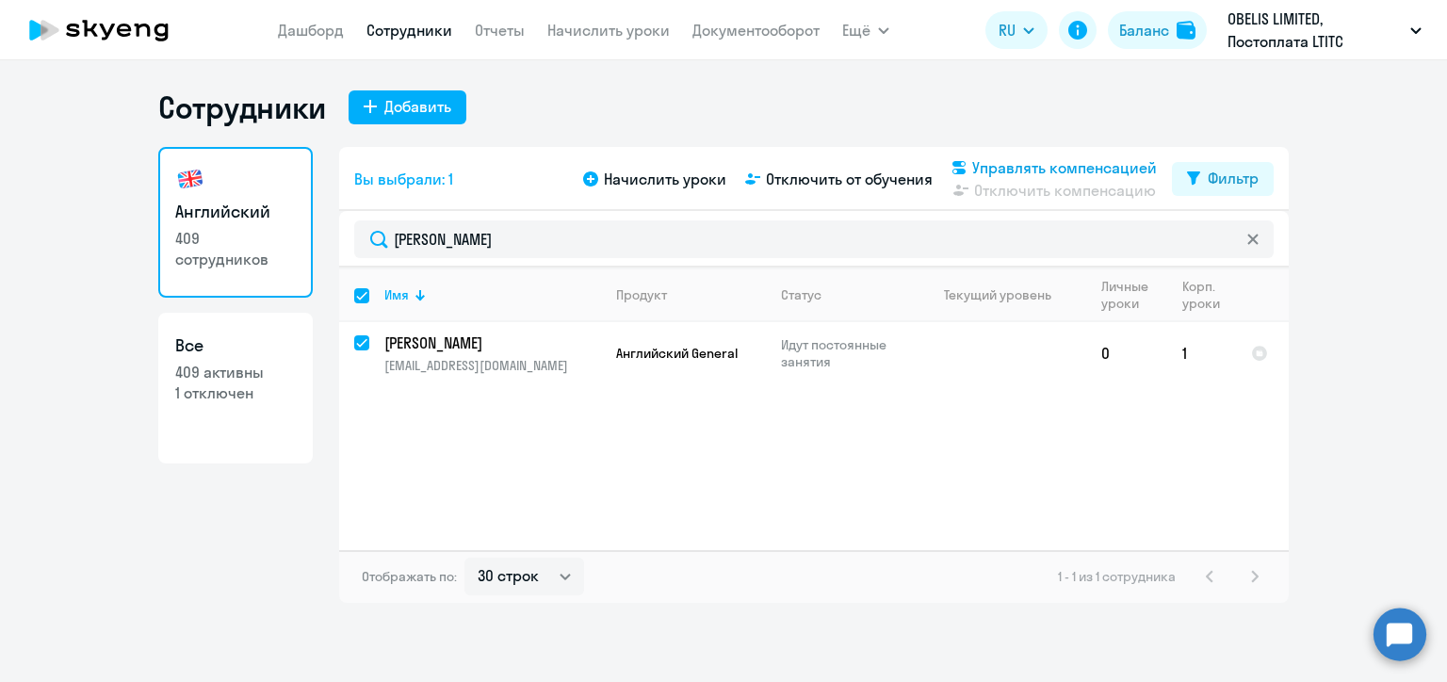
click at [1022, 165] on span "Управлять компенсацией" at bounding box center [1064, 167] width 185 height 23
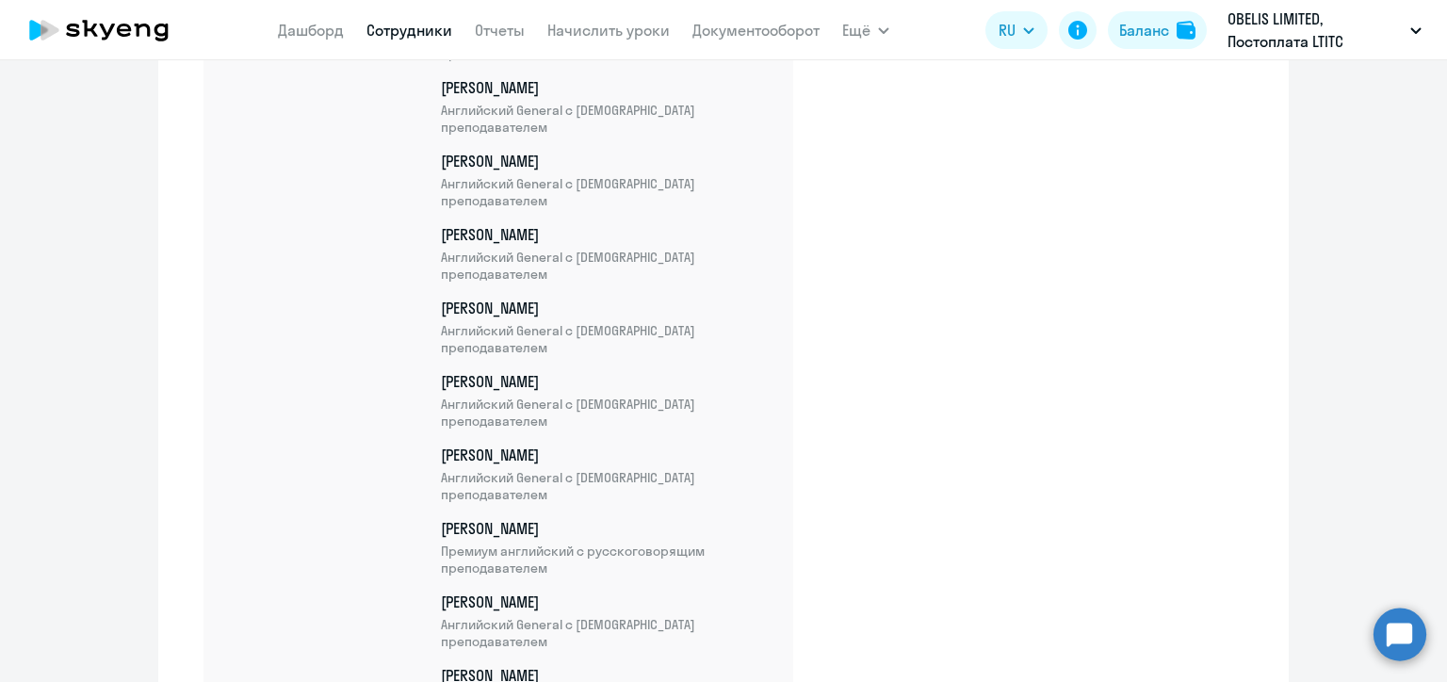
scroll to position [23555, 0]
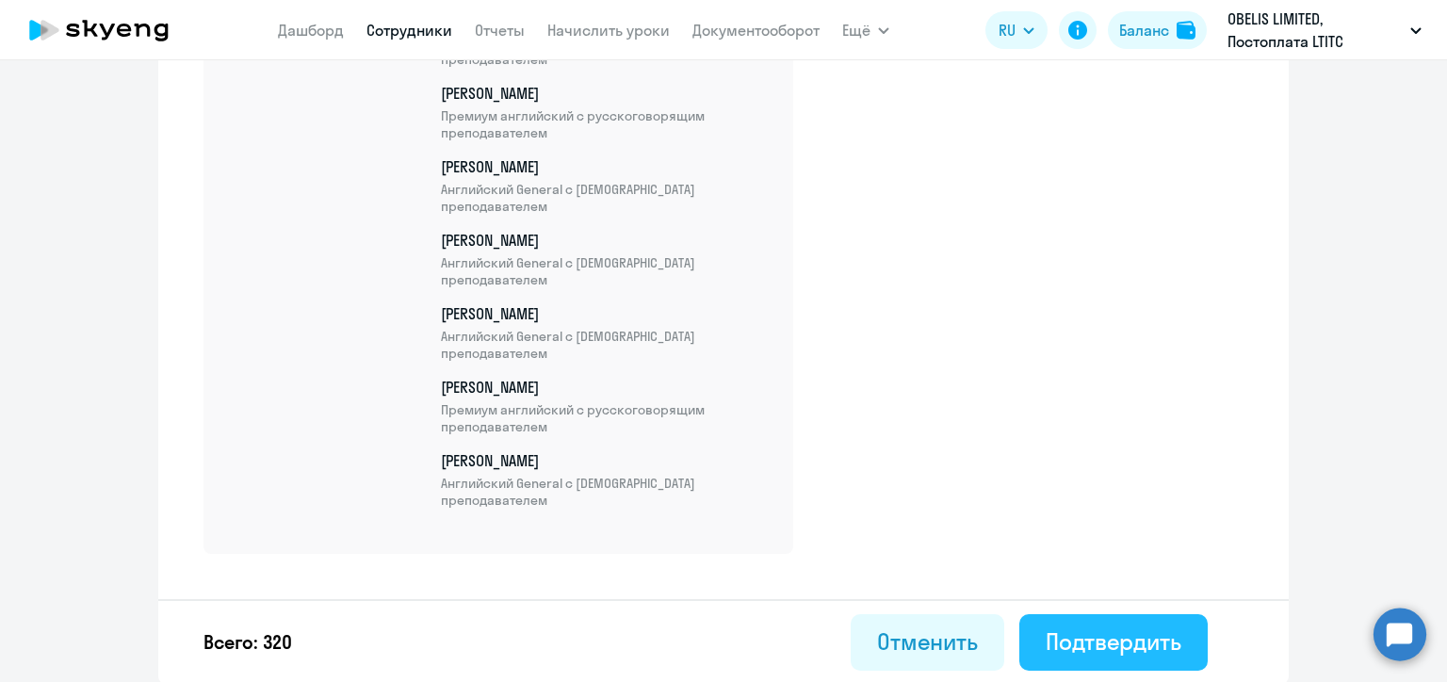
click at [1124, 644] on div "Подтвердить" at bounding box center [1114, 642] width 136 height 30
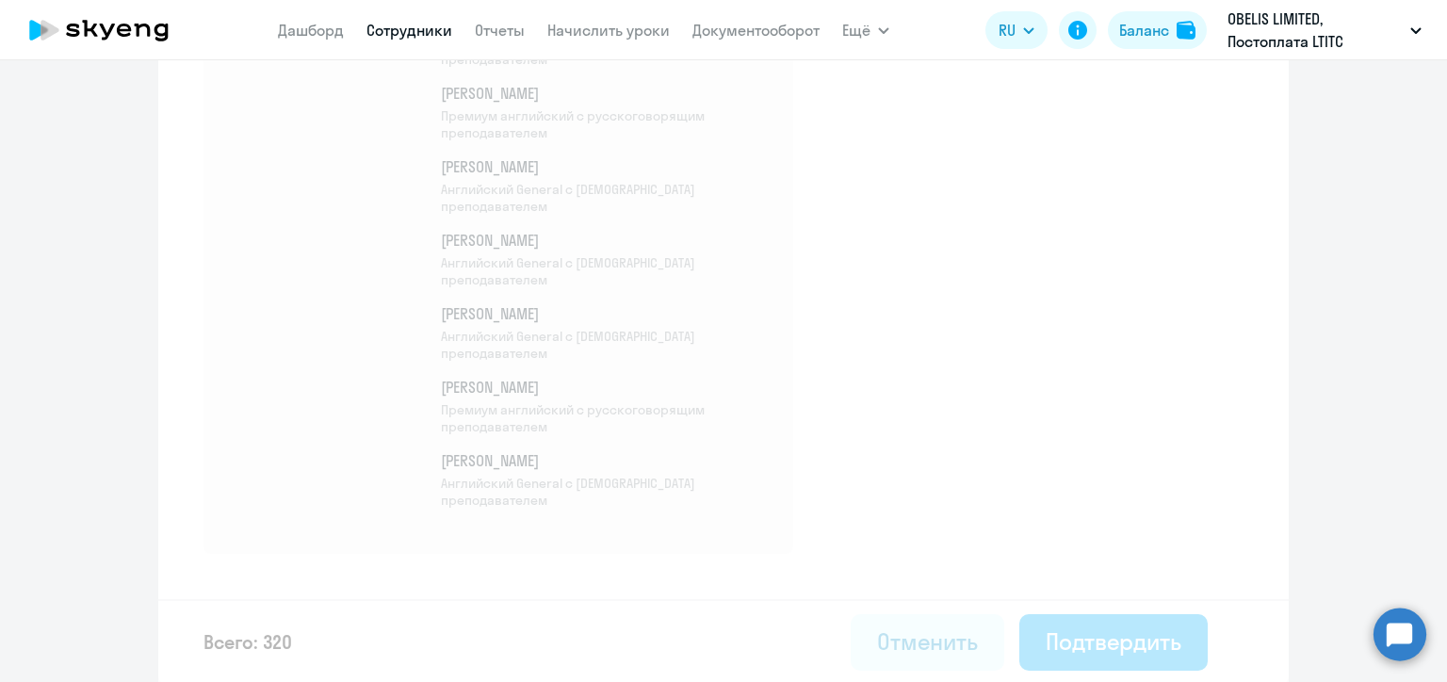
select select "30"
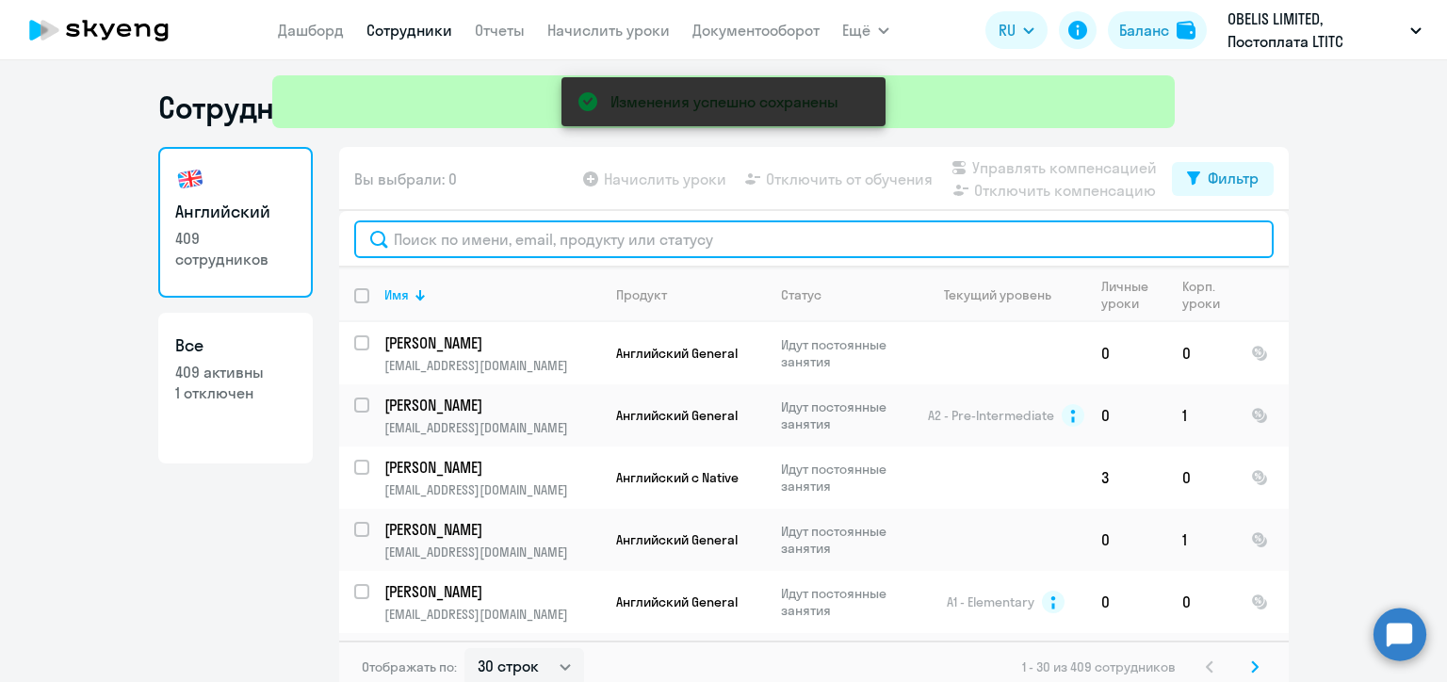
click at [417, 243] on input "text" at bounding box center [814, 239] width 920 height 38
paste input "[PERSON_NAME]"
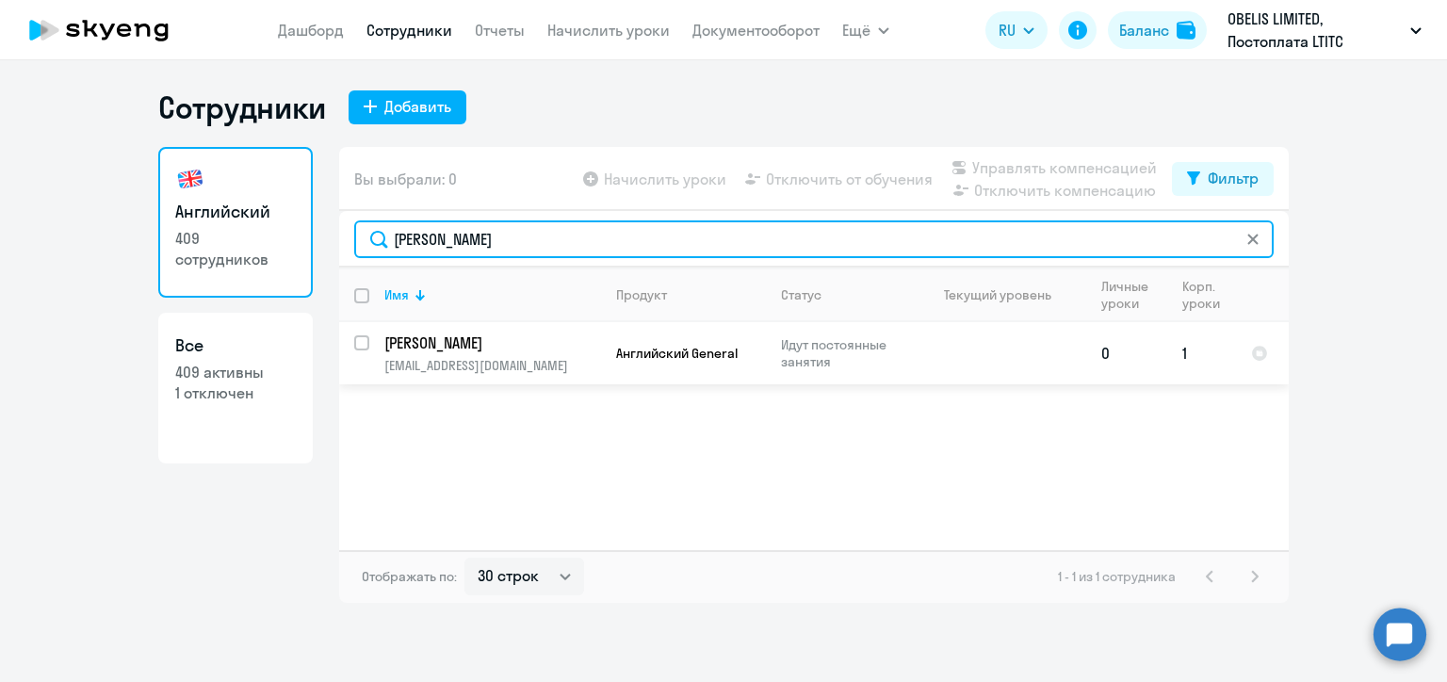
type input "[PERSON_NAME]"
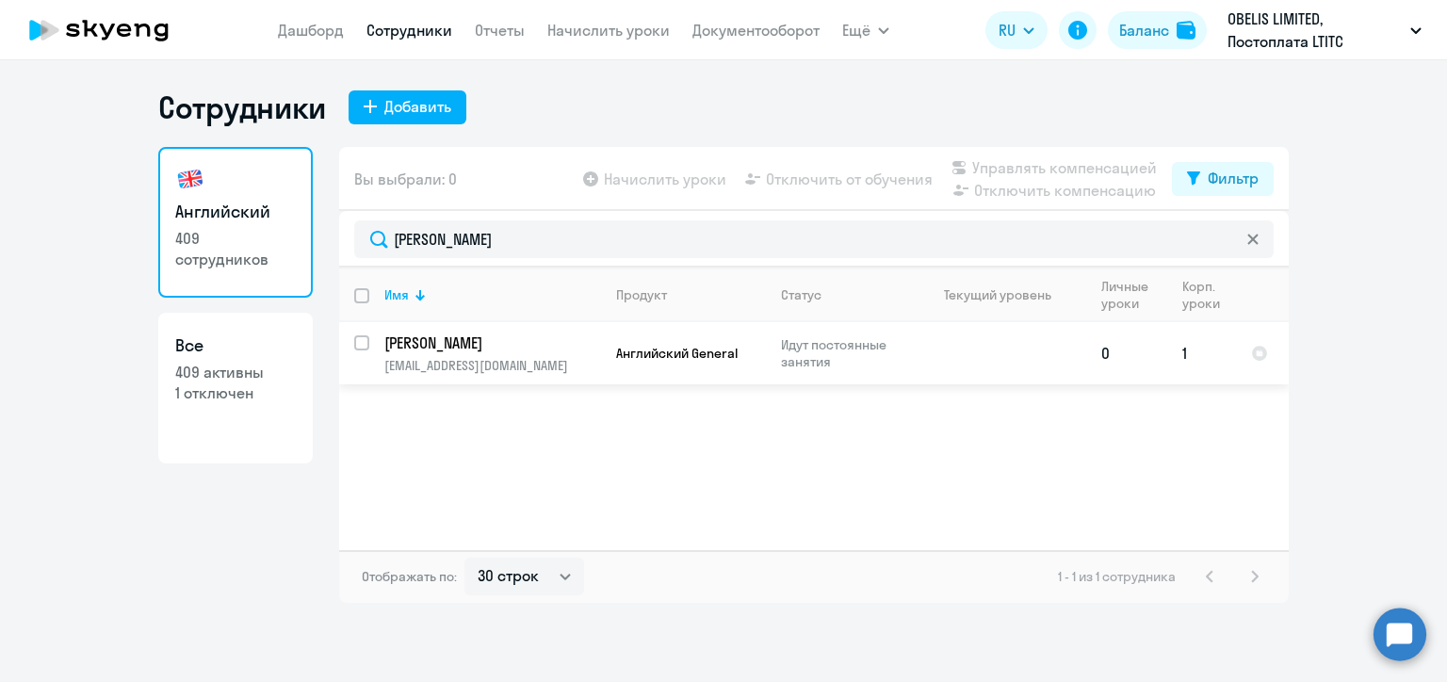
click at [364, 347] on input "select row 21566958" at bounding box center [373, 354] width 38 height 38
checkbox input "true"
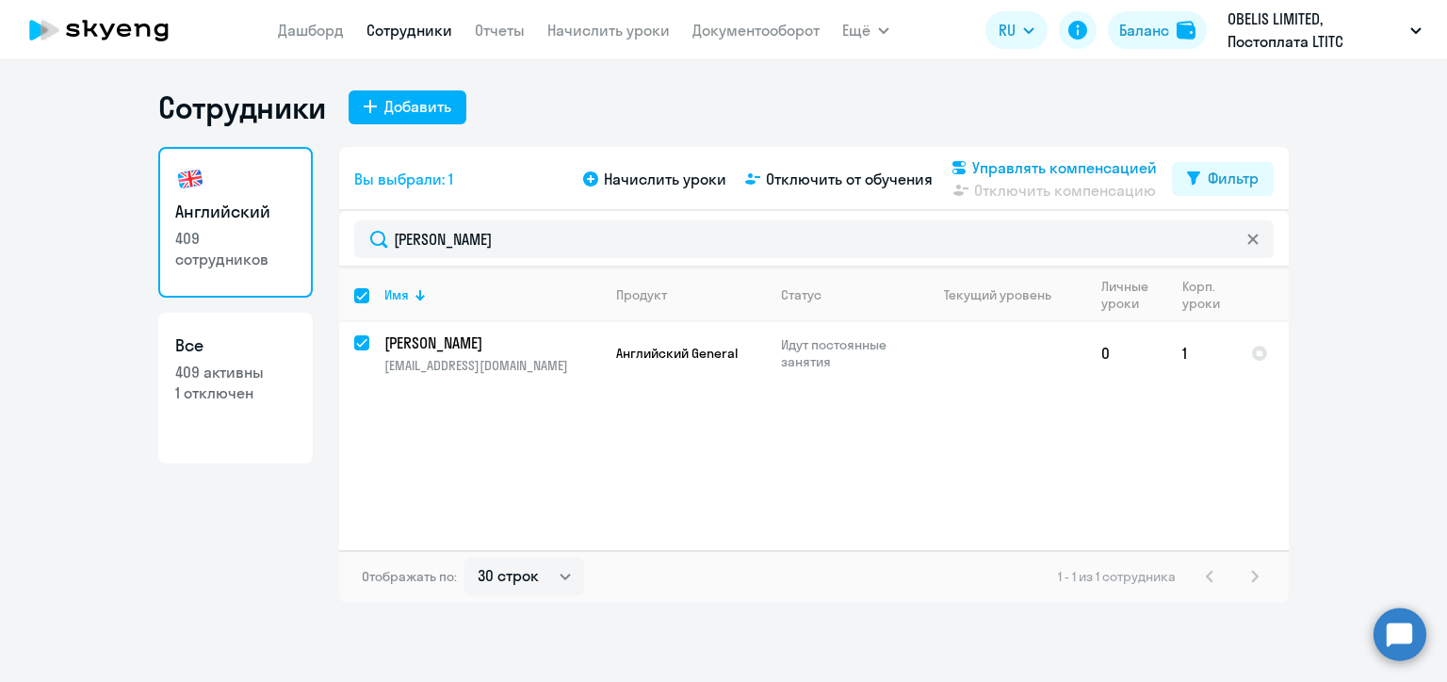
click at [981, 166] on span "Управлять компенсацией" at bounding box center [1064, 167] width 185 height 23
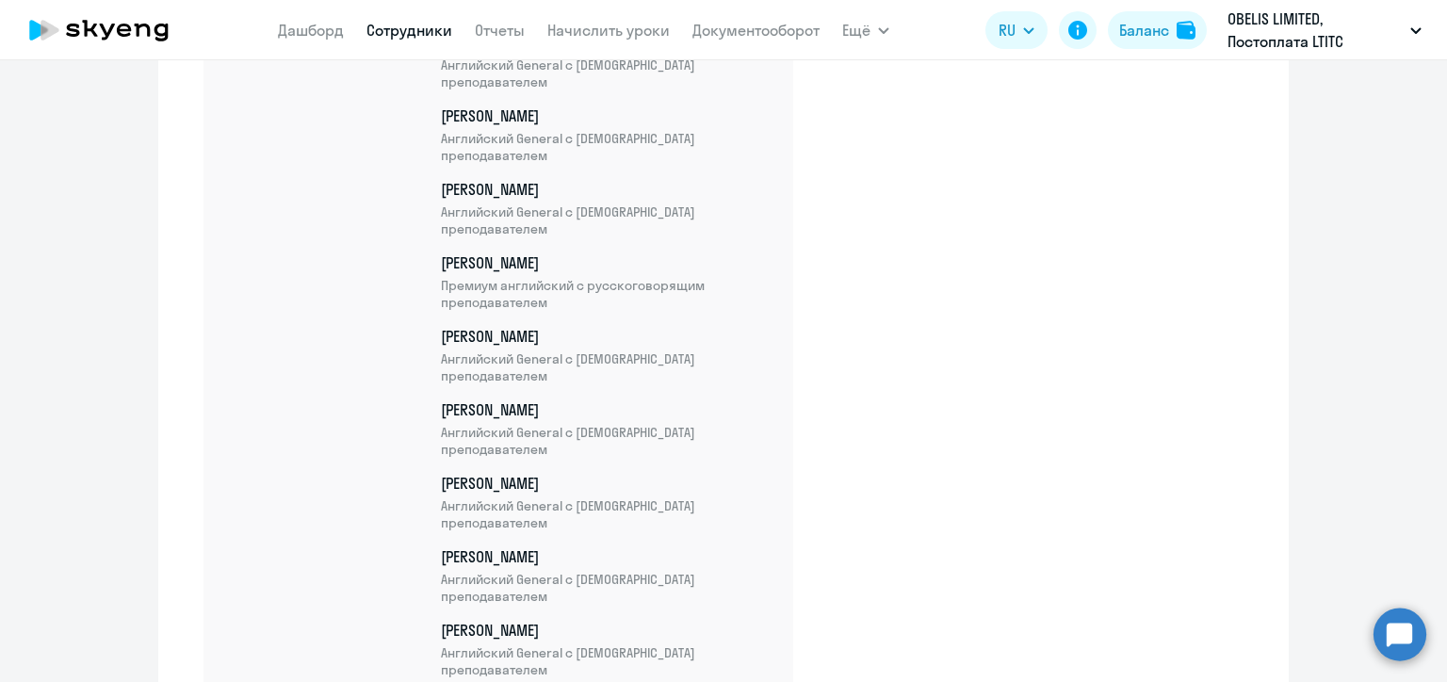
scroll to position [23627, 0]
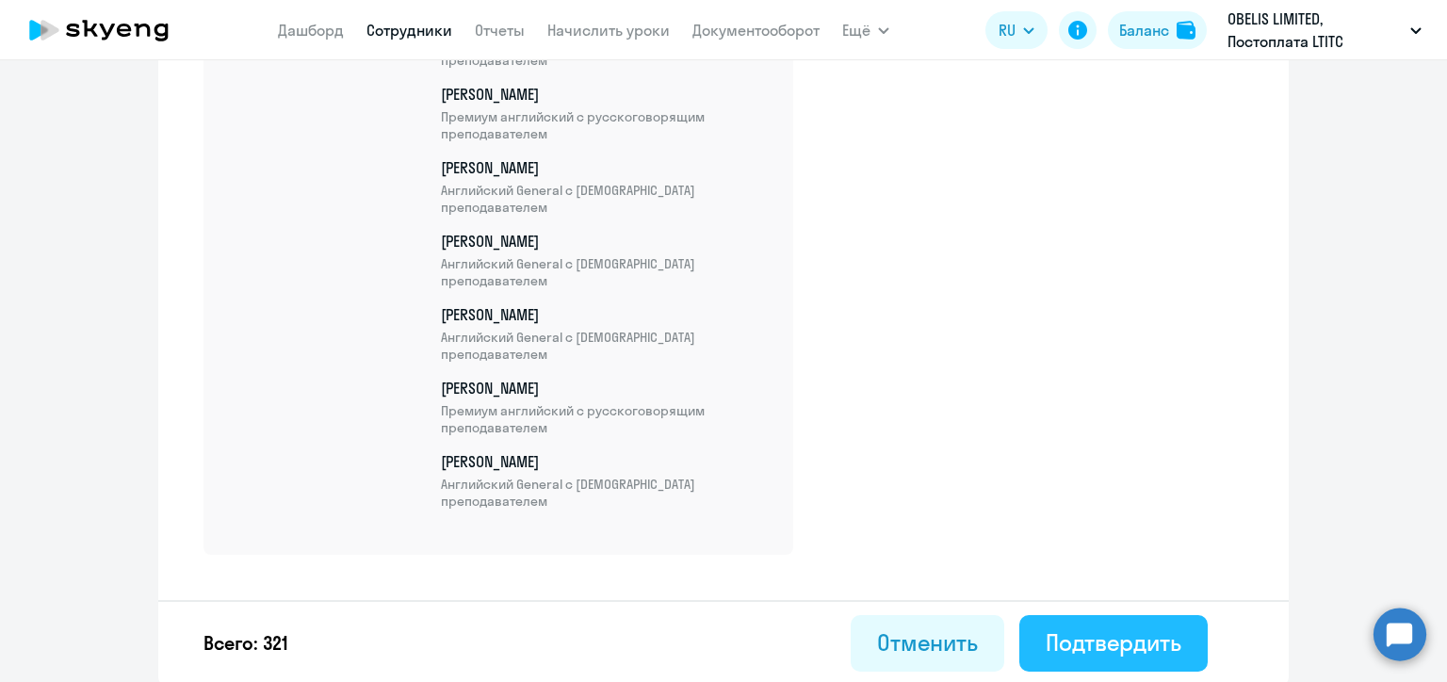
click at [1174, 644] on button "Подтвердить" at bounding box center [1113, 643] width 188 height 57
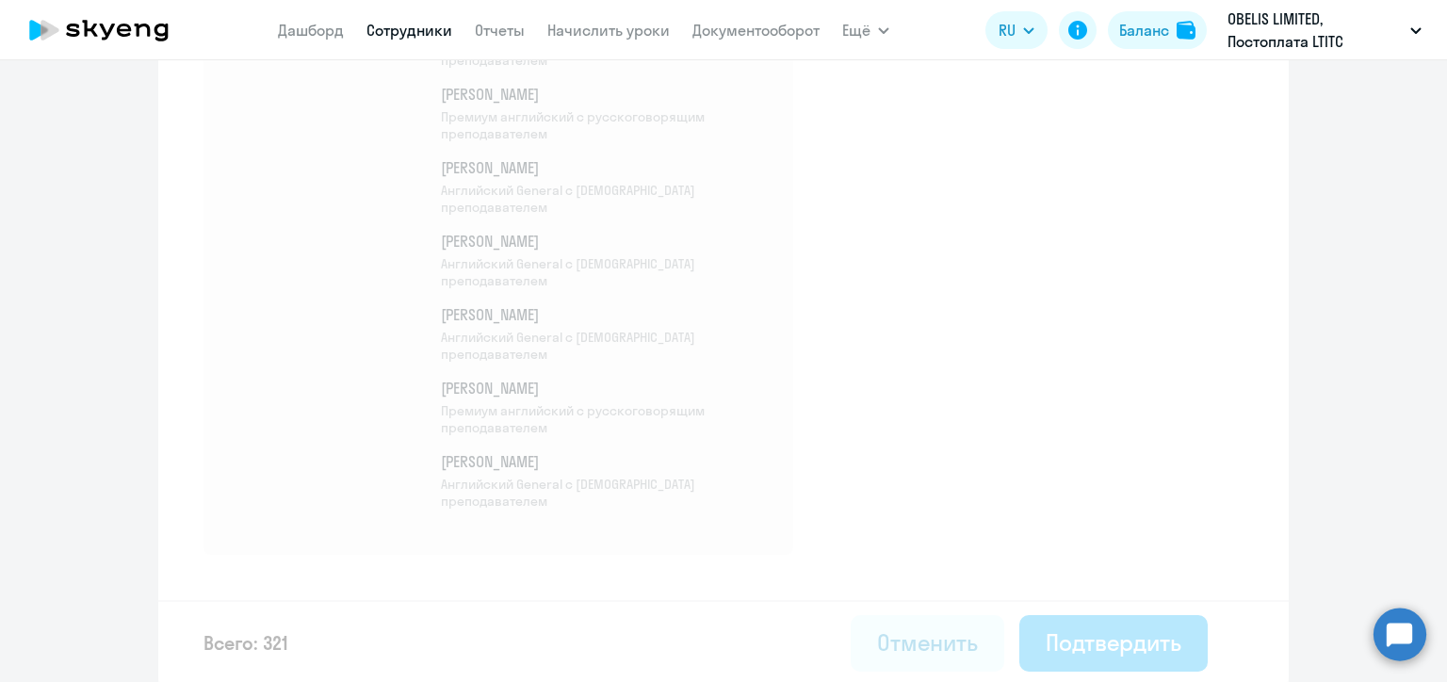
select select "30"
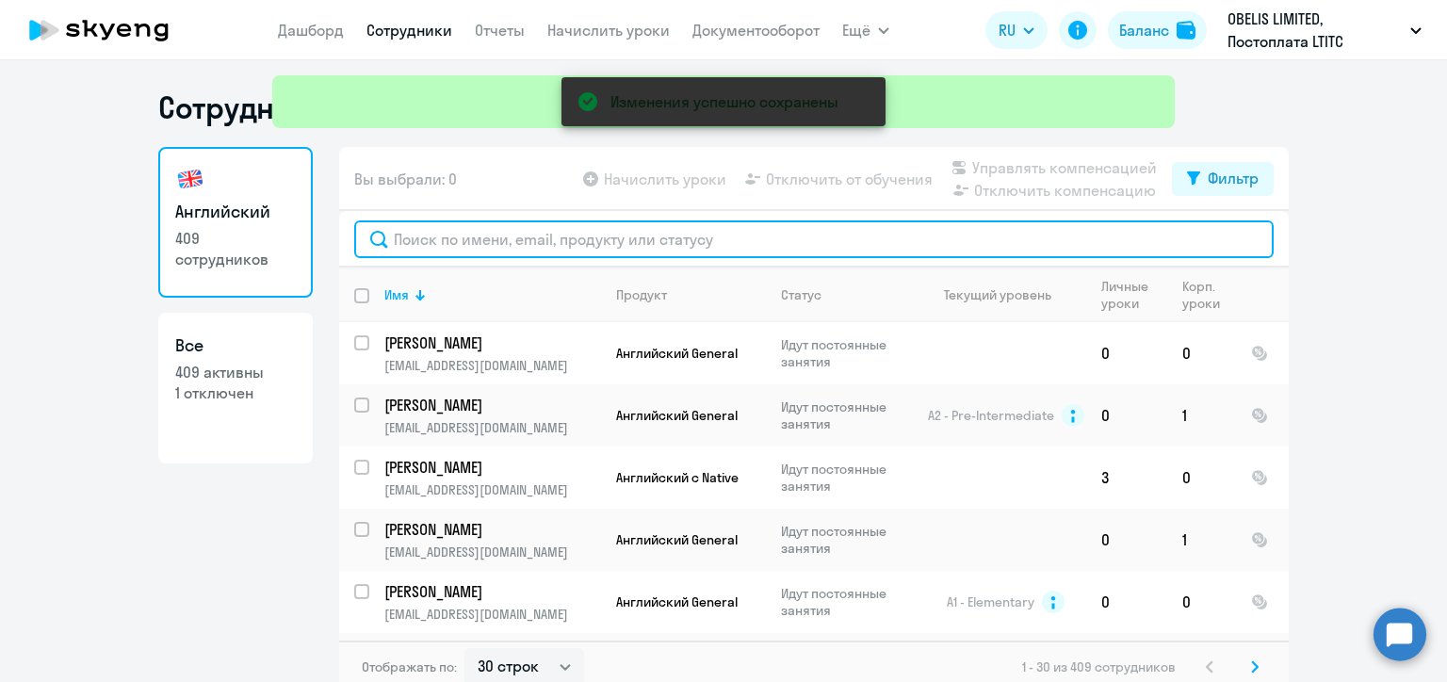
click at [441, 241] on input "text" at bounding box center [814, 239] width 920 height 38
paste input "[PERSON_NAME]"
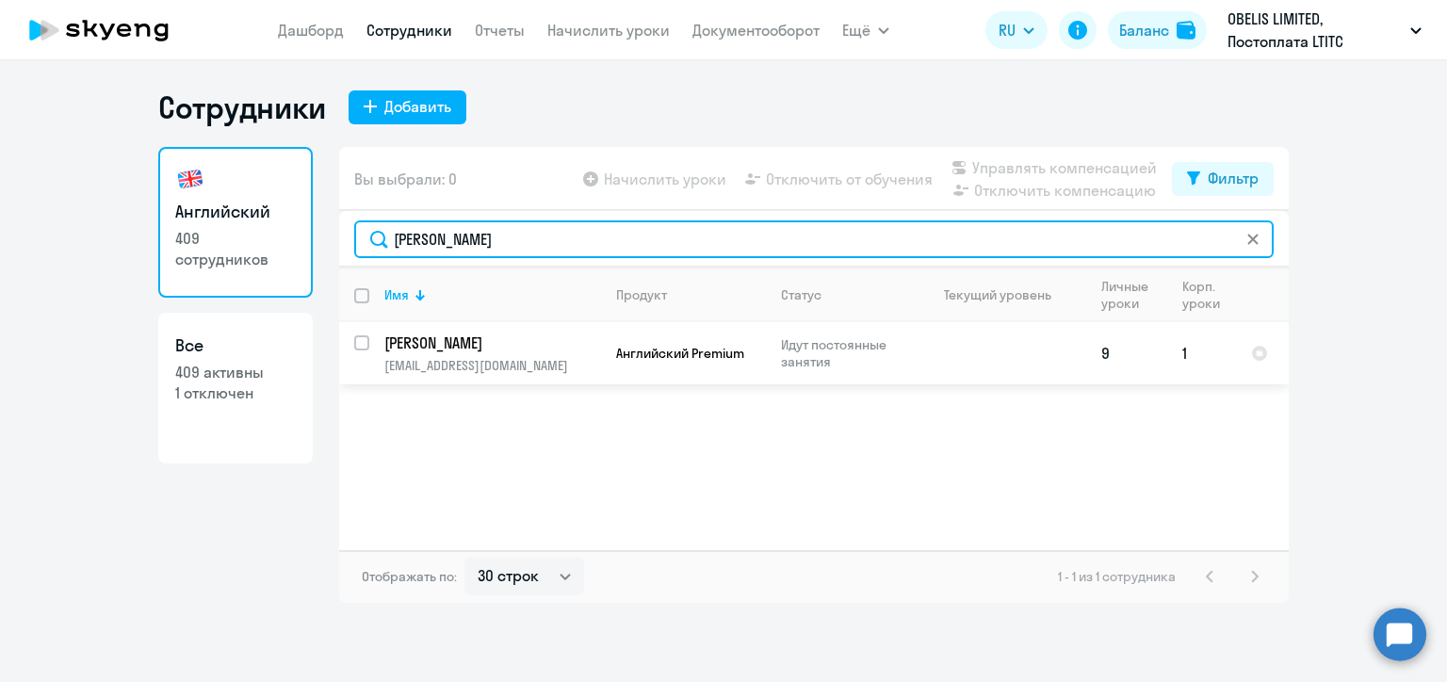
type input "[PERSON_NAME]"
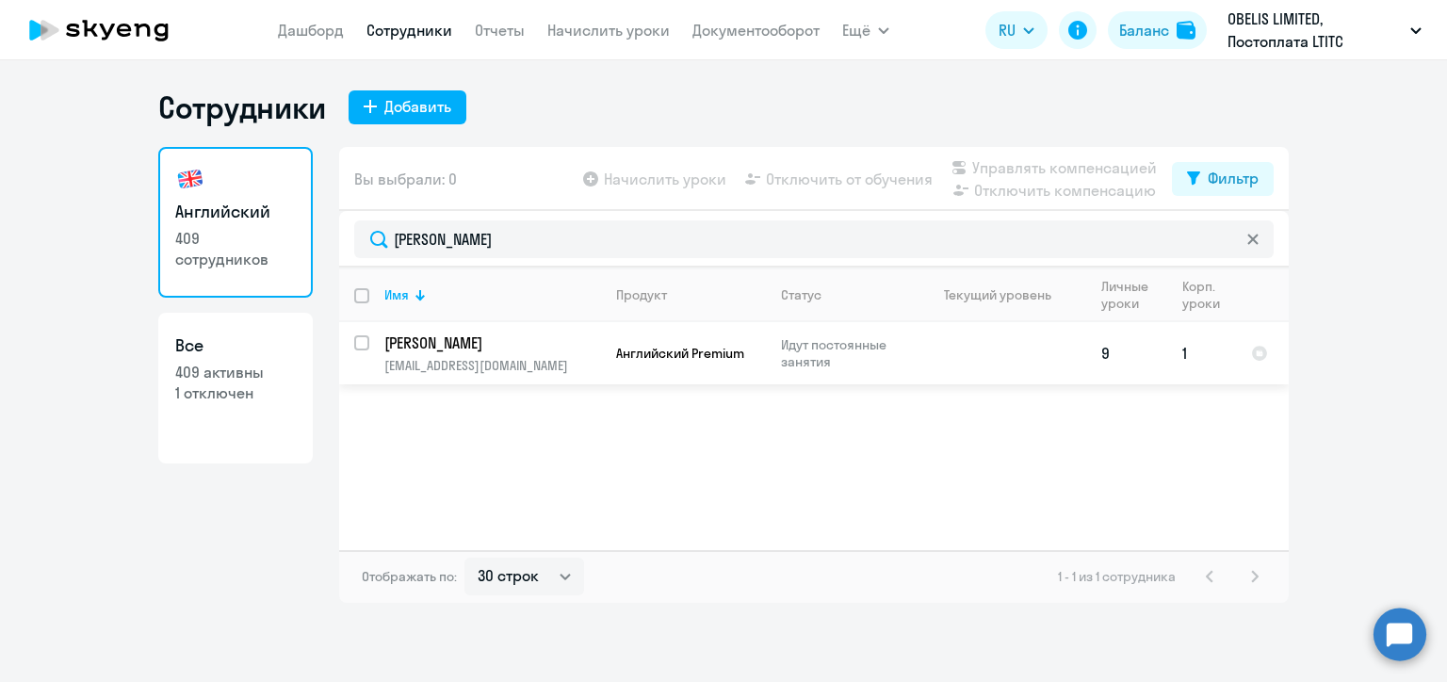
click at [363, 343] on input "select row 21658179" at bounding box center [373, 354] width 38 height 38
checkbox input "true"
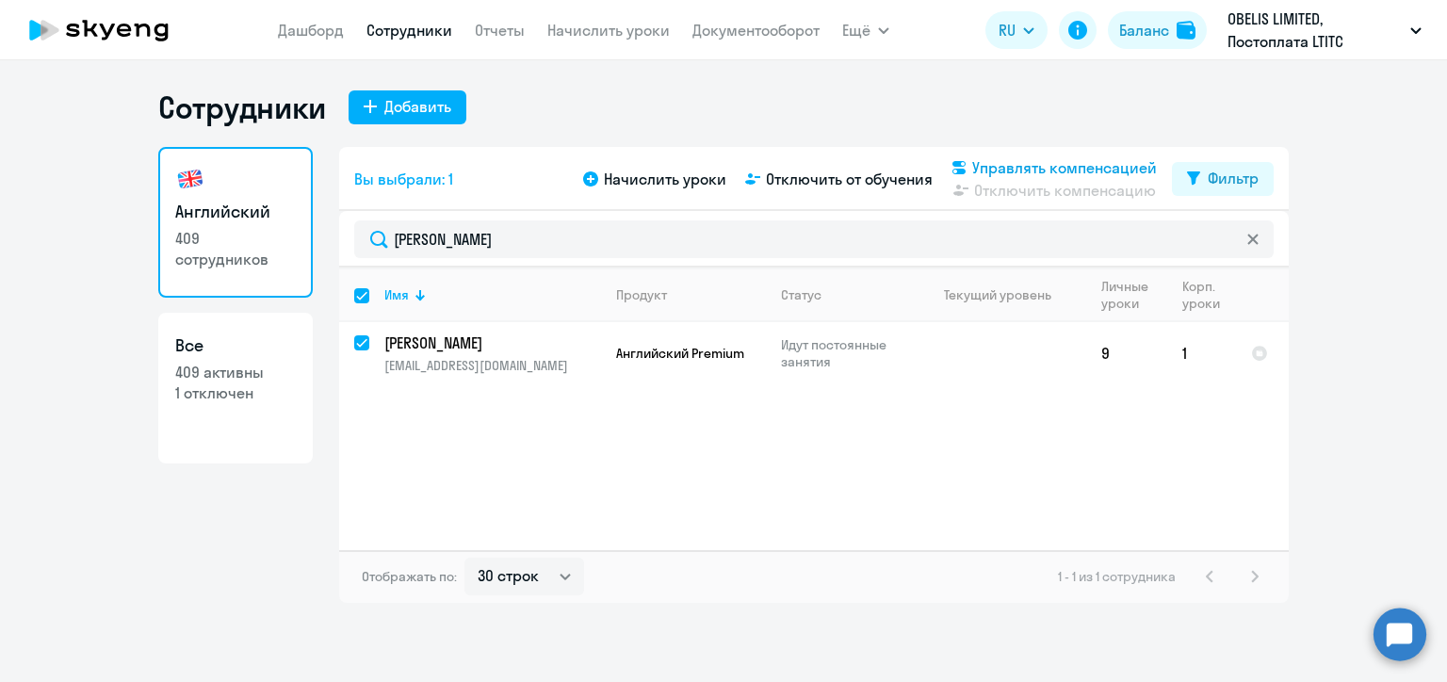
click at [992, 170] on span "Управлять компенсацией" at bounding box center [1064, 167] width 185 height 23
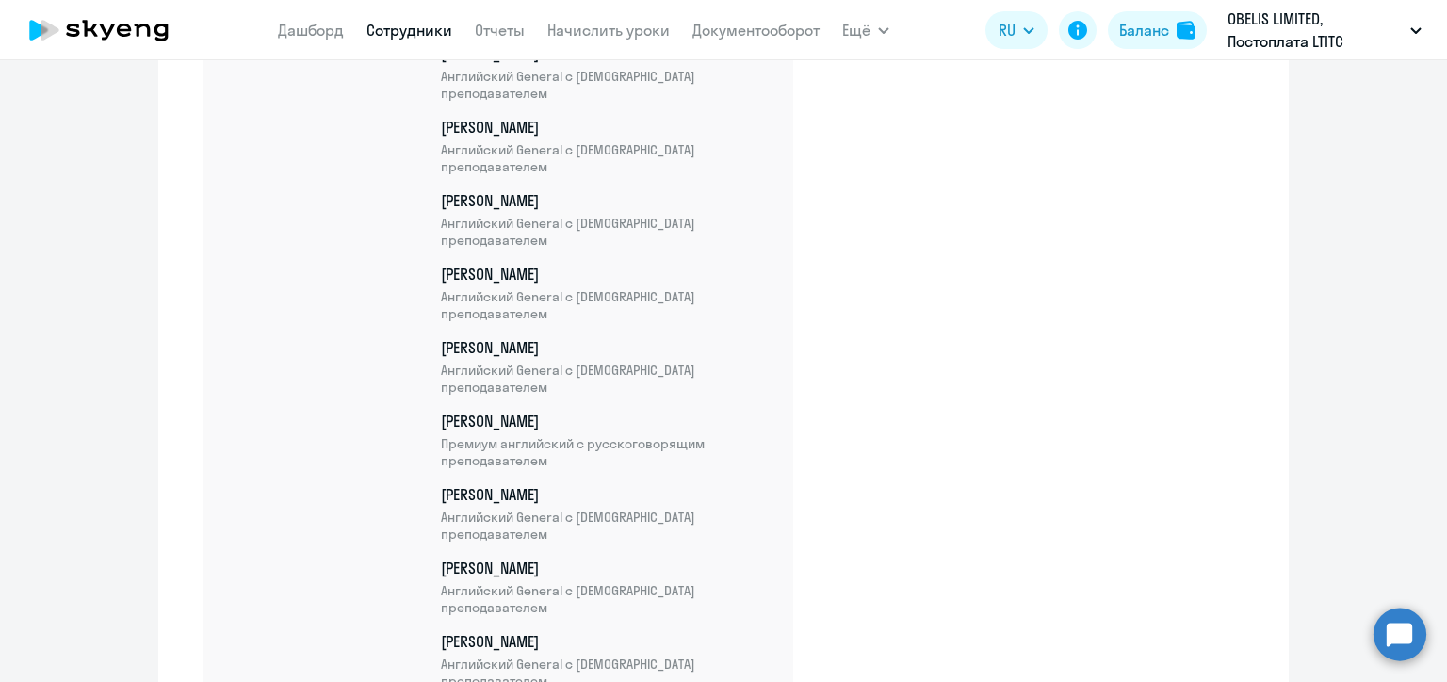
scroll to position [23702, 0]
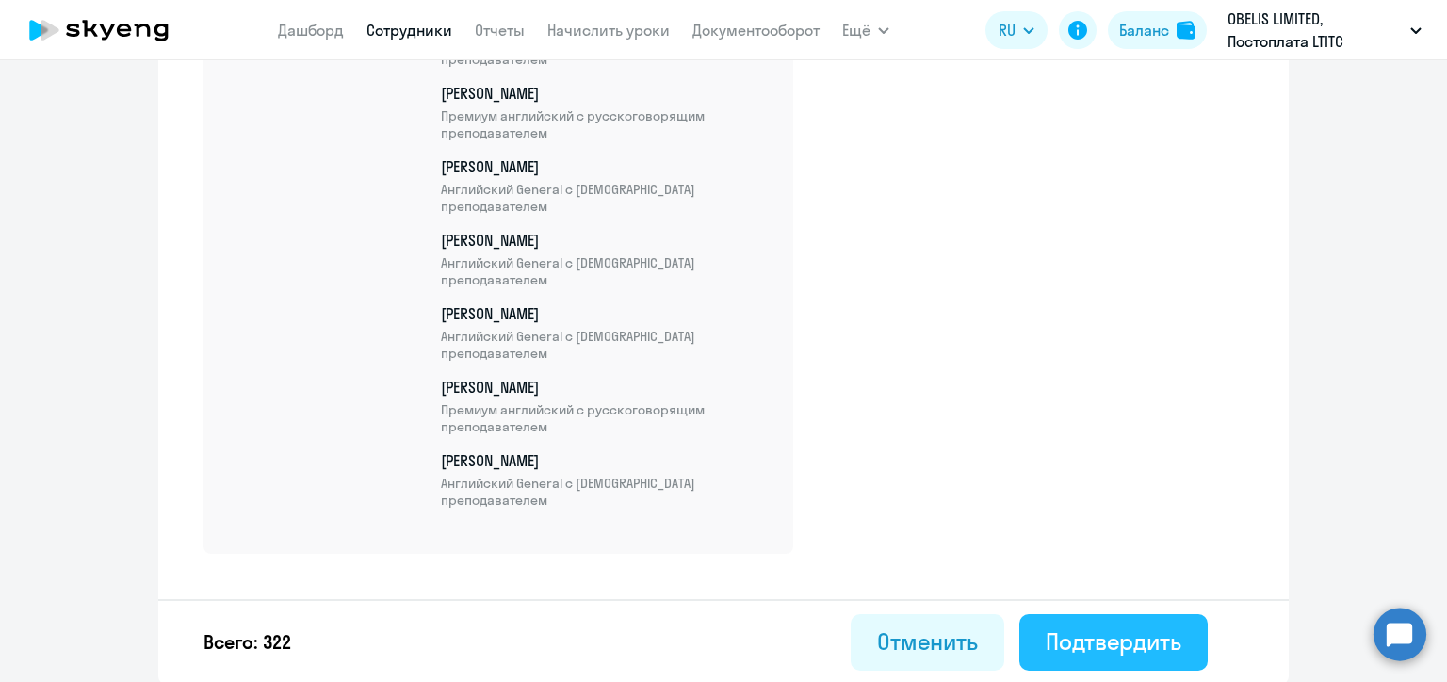
click at [1071, 633] on div "Подтвердить" at bounding box center [1114, 642] width 136 height 30
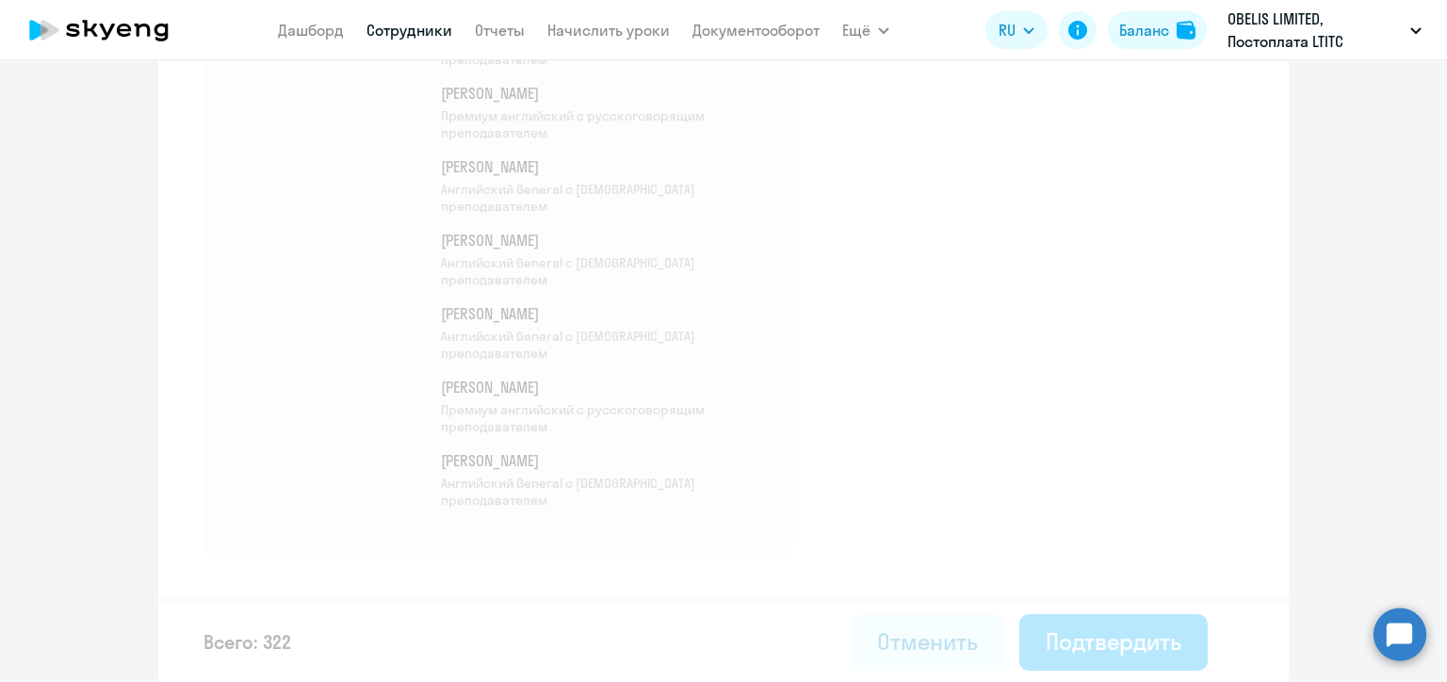
select select "30"
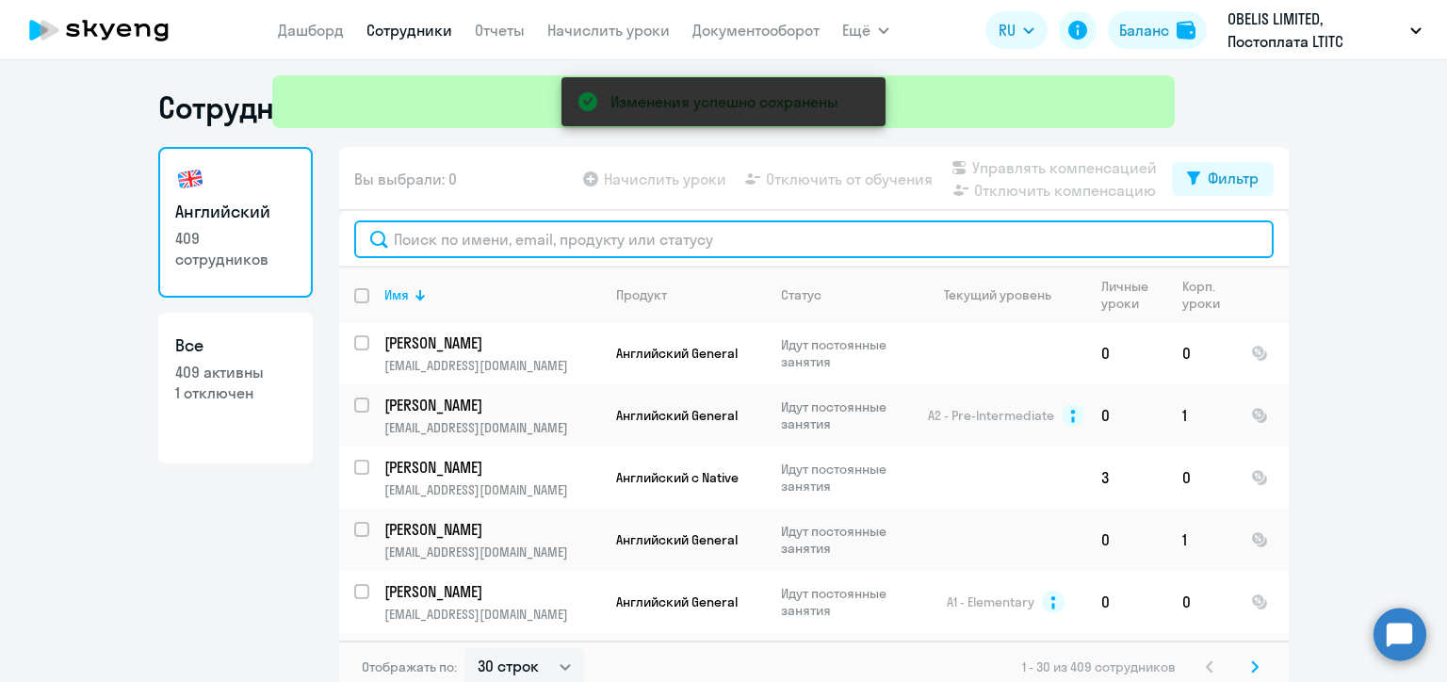
click at [514, 242] on input "text" at bounding box center [814, 239] width 920 height 38
paste input "[PERSON_NAME]"
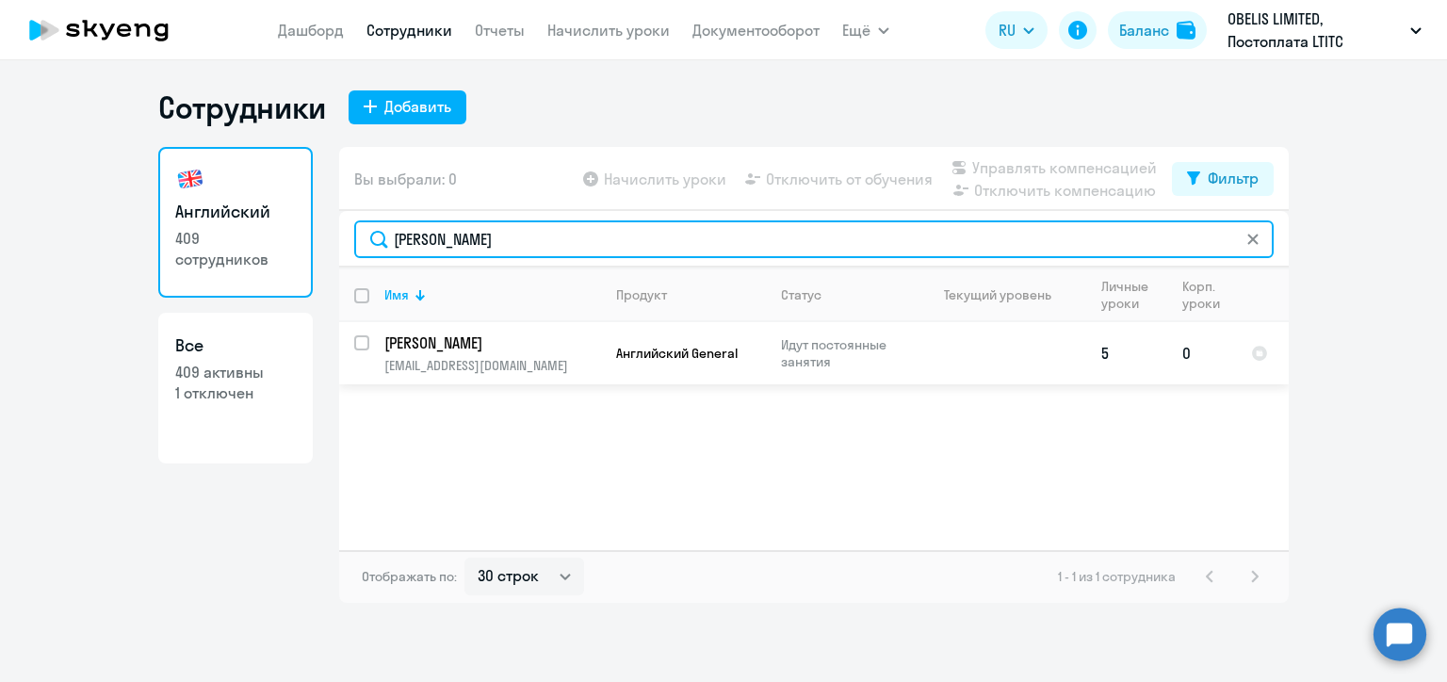
type input "[PERSON_NAME]"
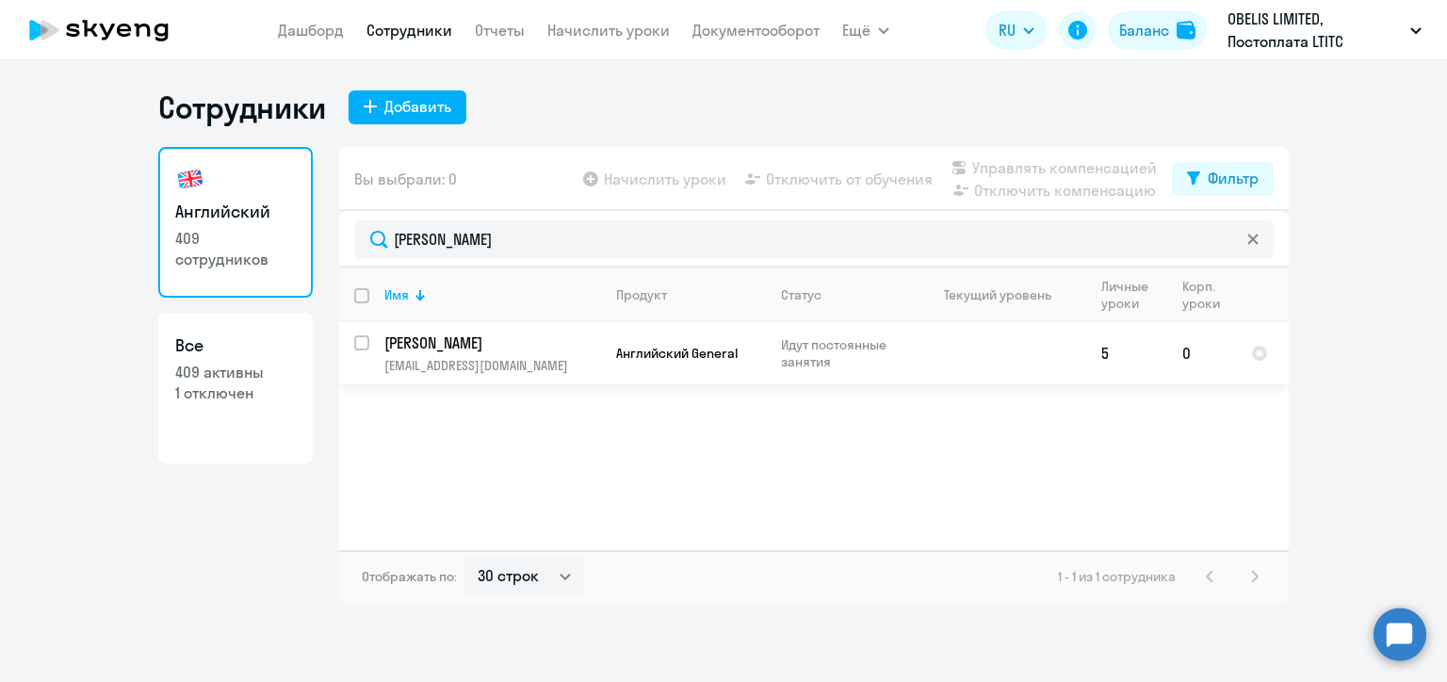
click at [360, 347] on input "select row 21663035" at bounding box center [373, 354] width 38 height 38
checkbox input "true"
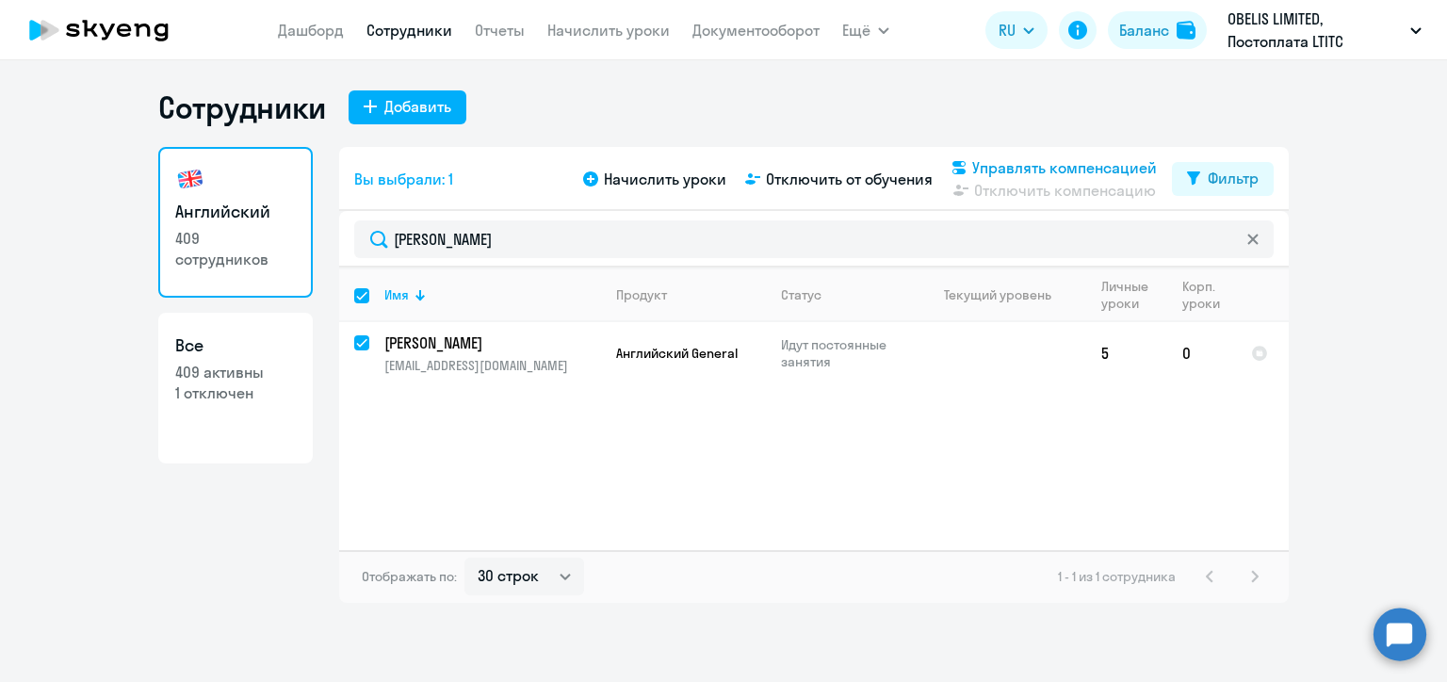
click at [994, 166] on span "Управлять компенсацией" at bounding box center [1064, 167] width 185 height 23
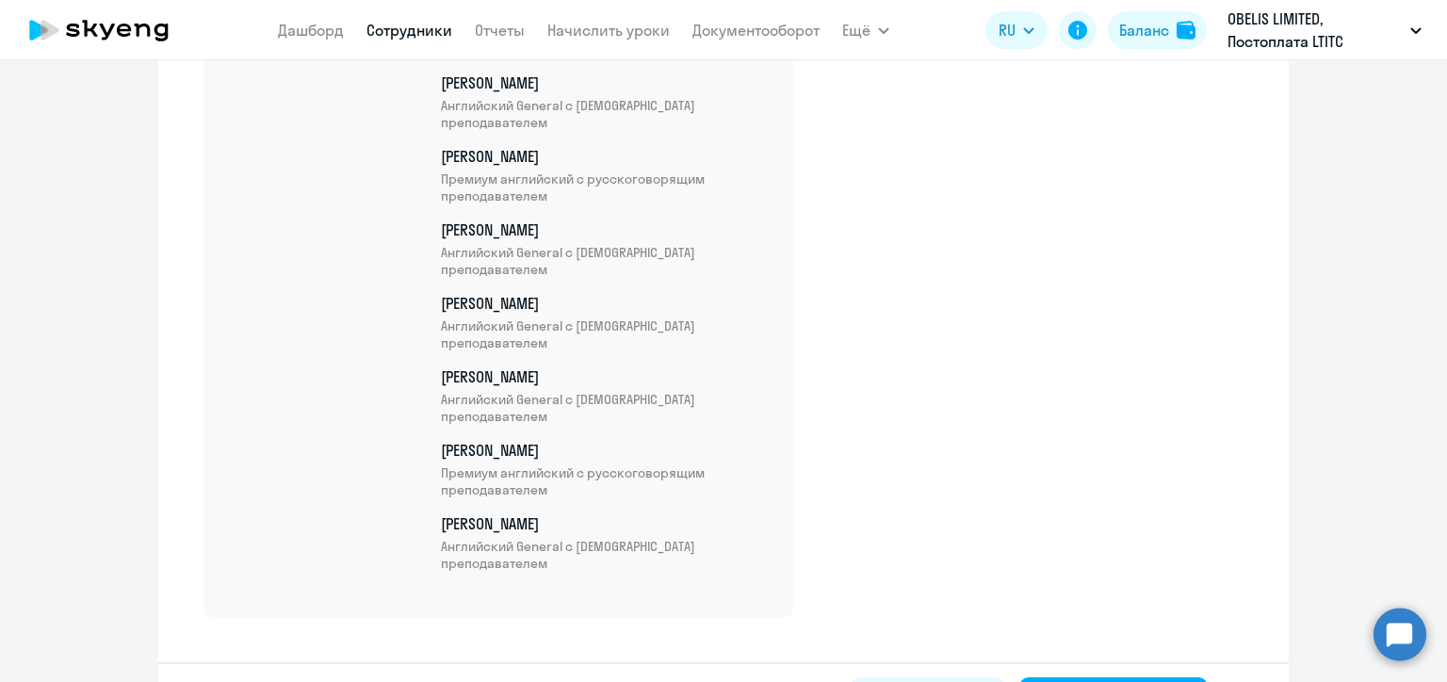
scroll to position [23774, 0]
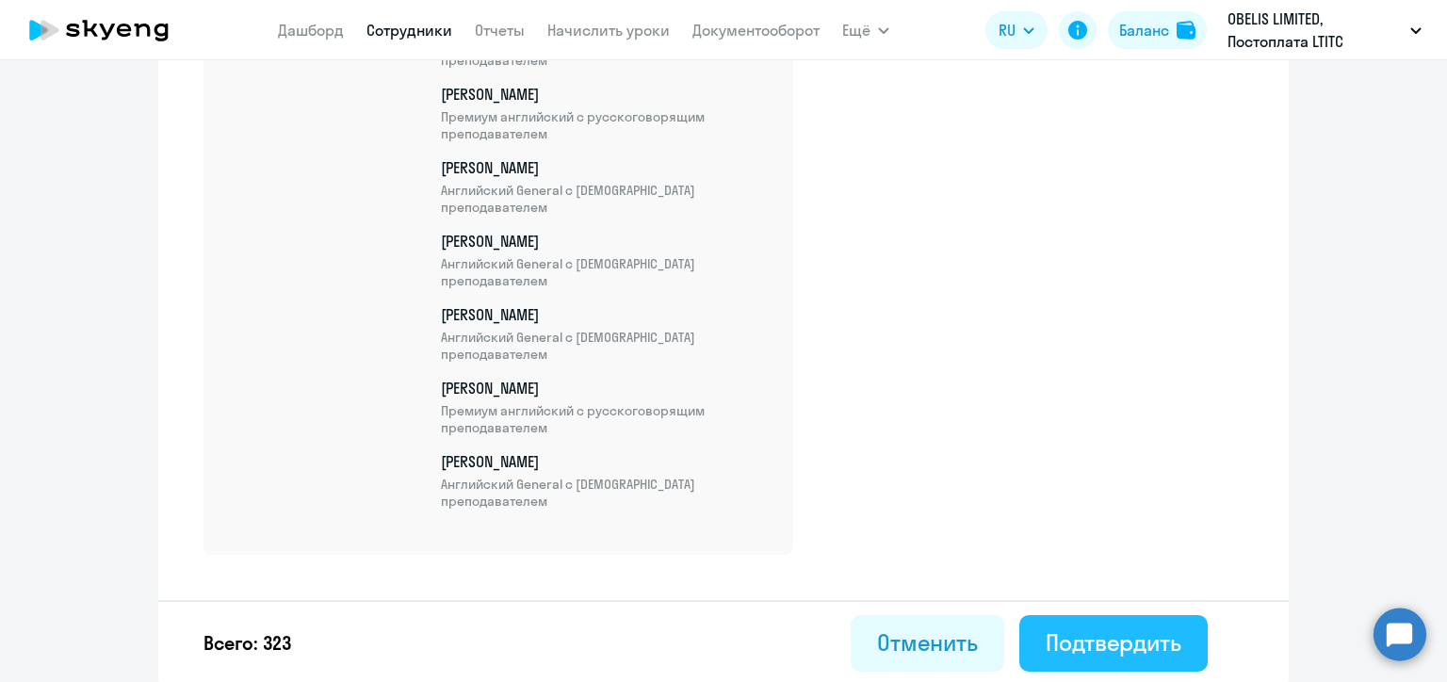
click at [1160, 637] on div "Подтвердить" at bounding box center [1114, 642] width 136 height 30
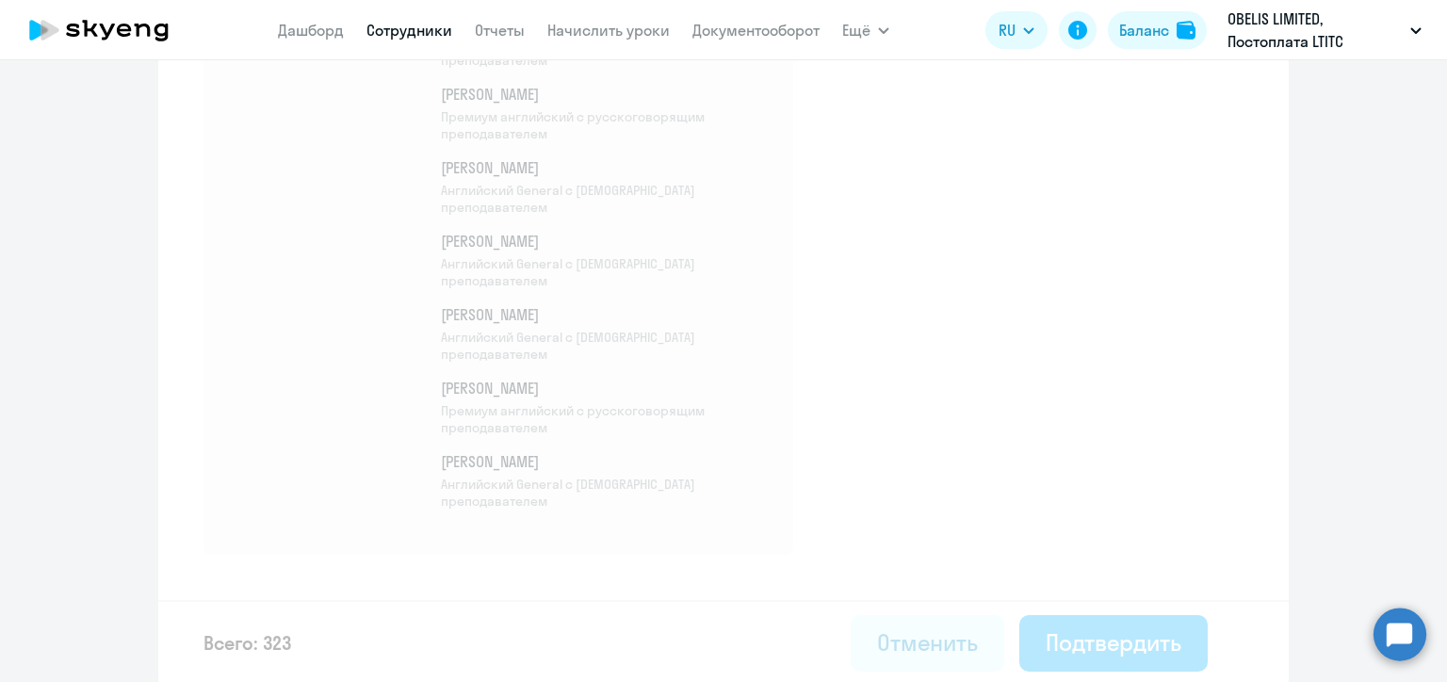
select select "30"
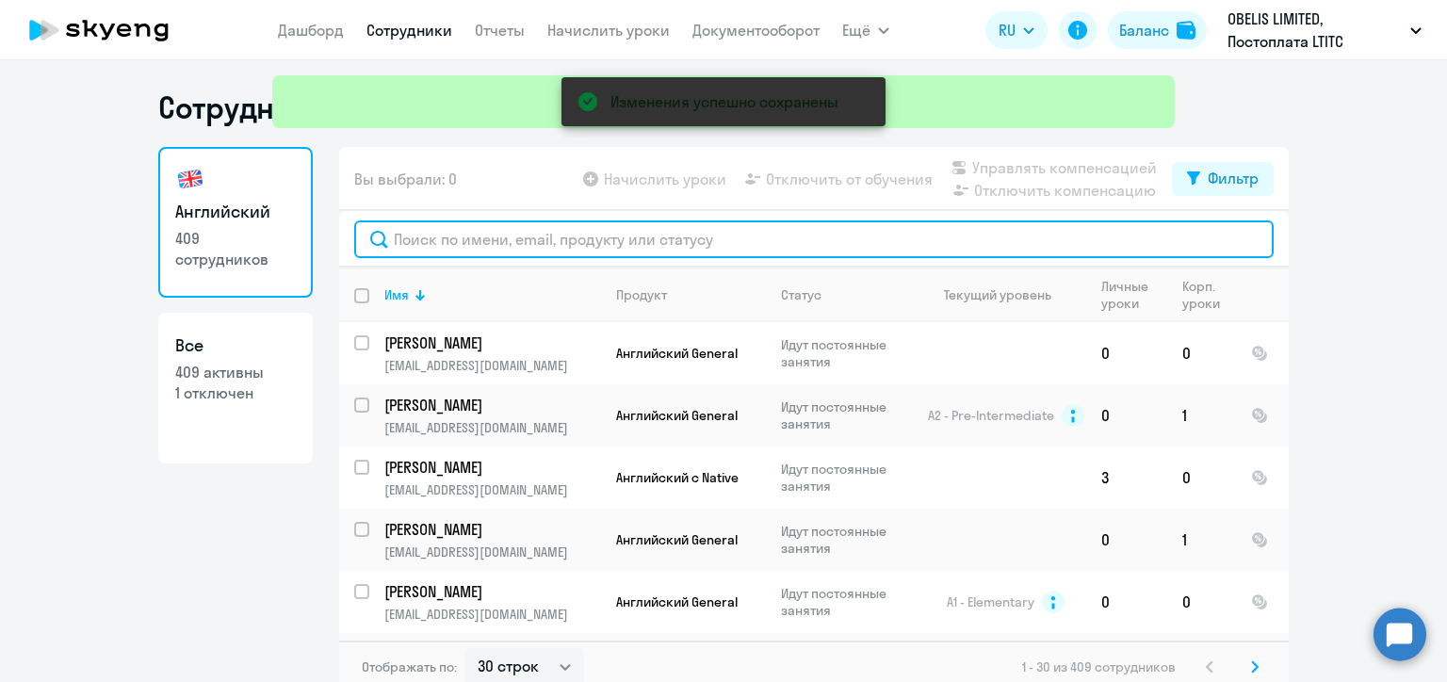
click at [442, 241] on input "text" at bounding box center [814, 239] width 920 height 38
paste input "[PERSON_NAME]"
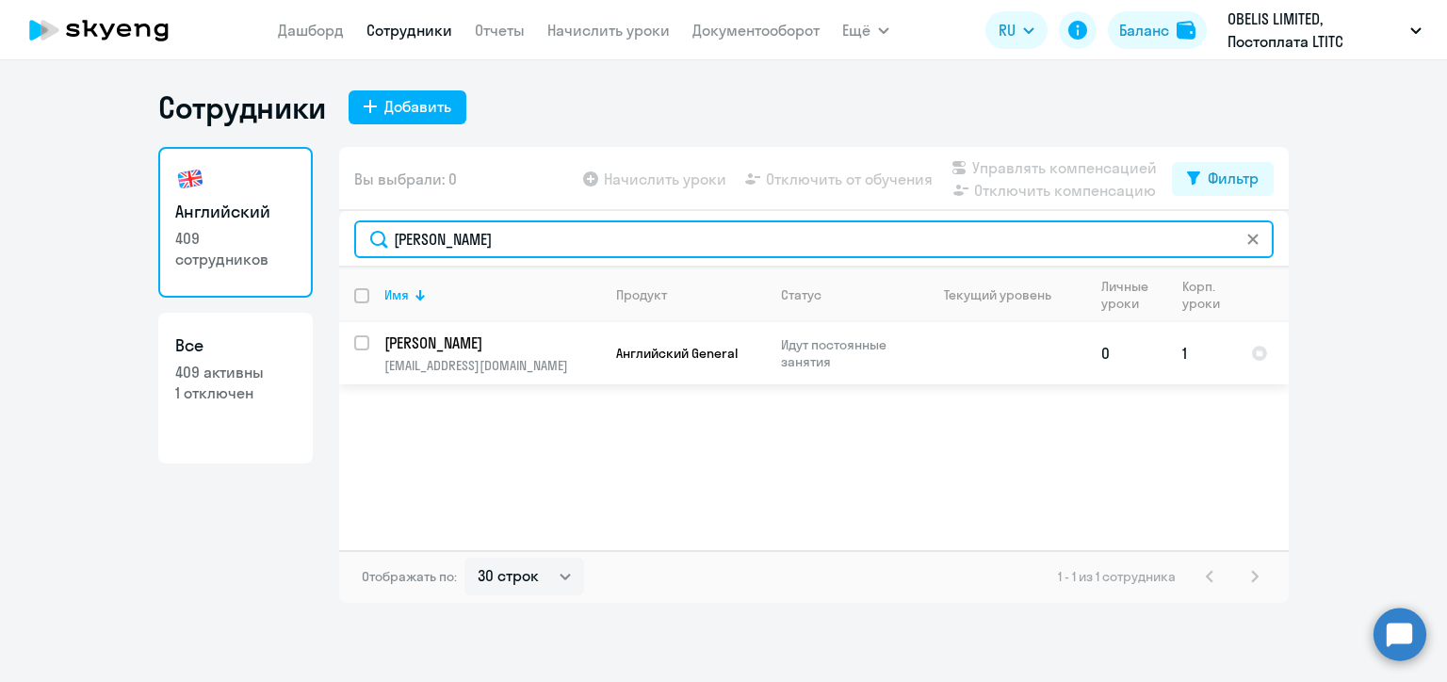
type input "[PERSON_NAME]"
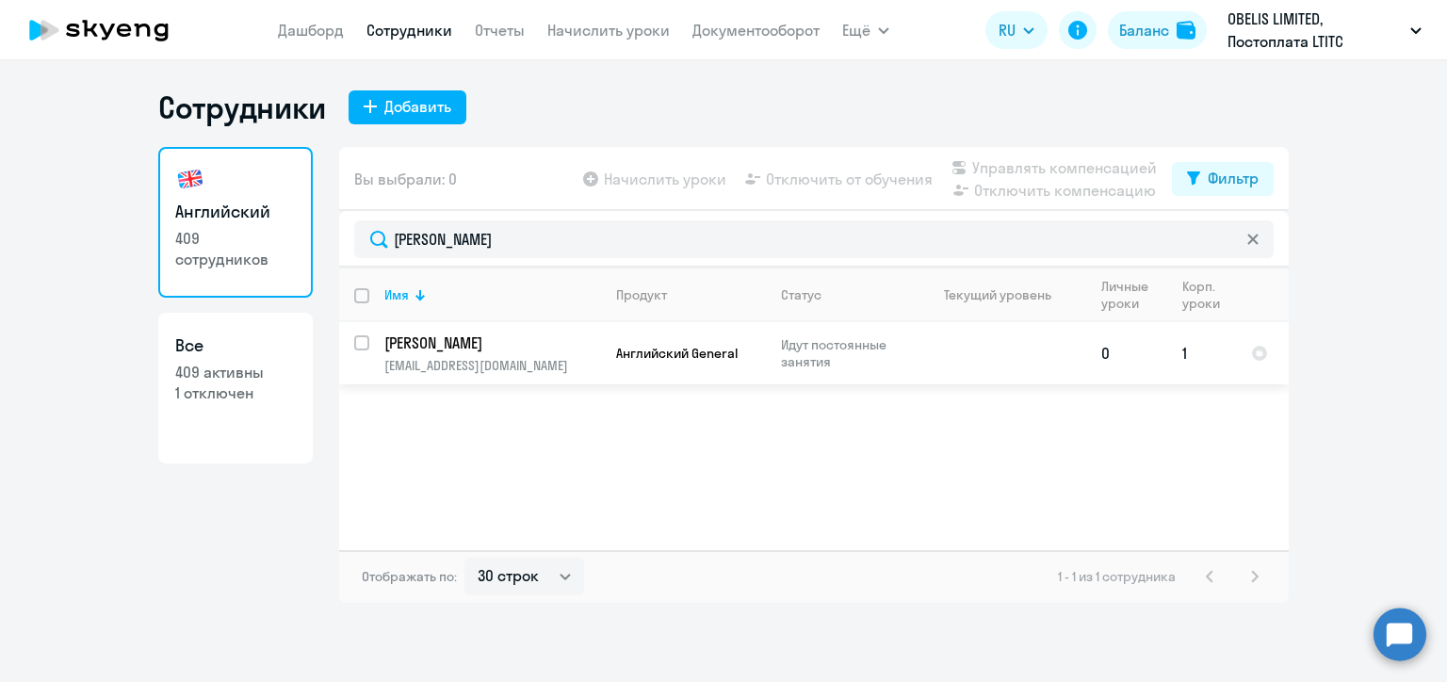
click at [356, 343] on input "select row 21680871" at bounding box center [373, 354] width 38 height 38
checkbox input "true"
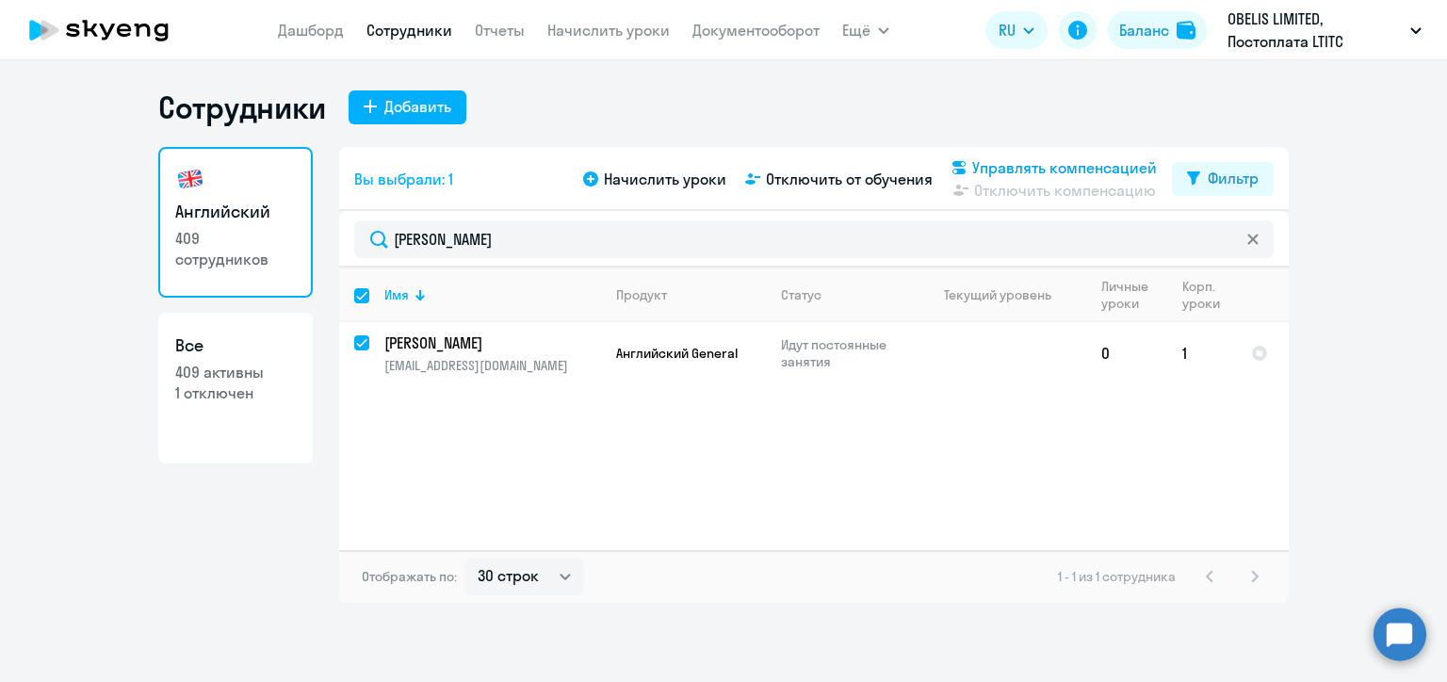
click at [970, 166] on svg-icon at bounding box center [959, 167] width 23 height 23
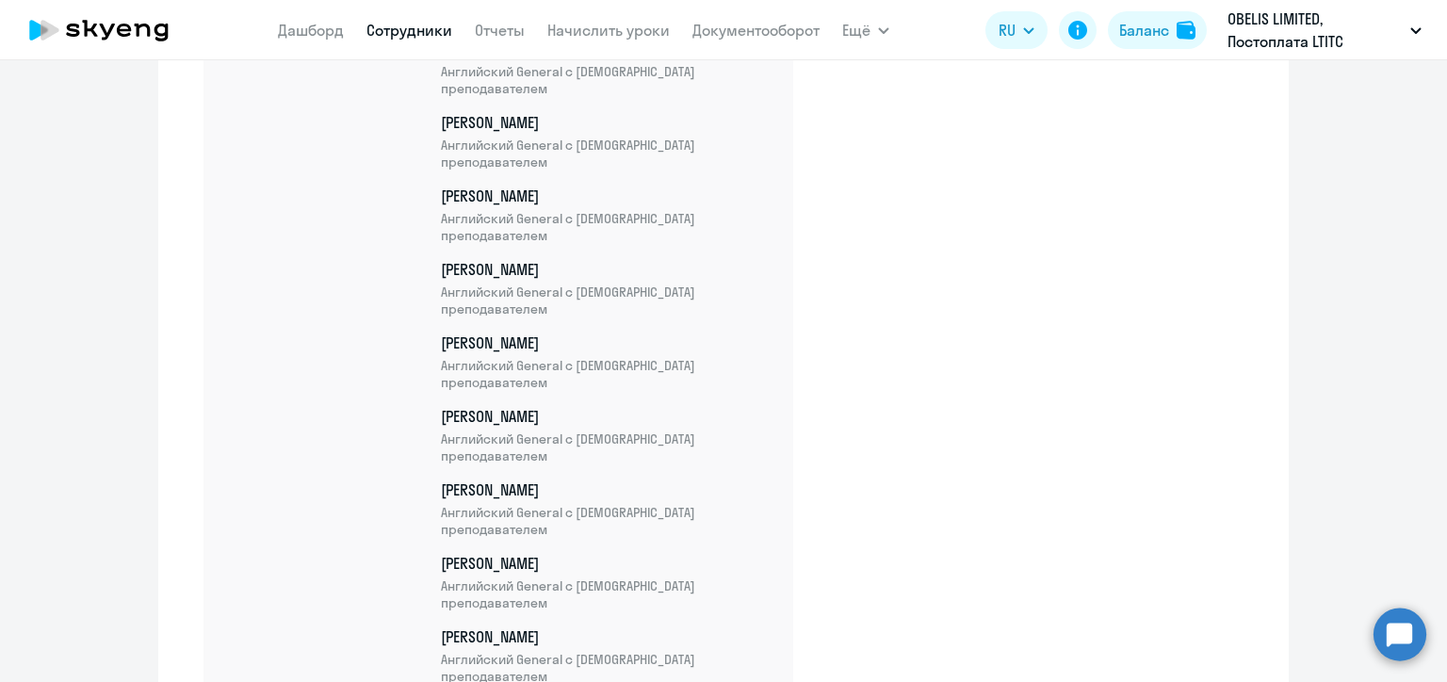
scroll to position [23849, 0]
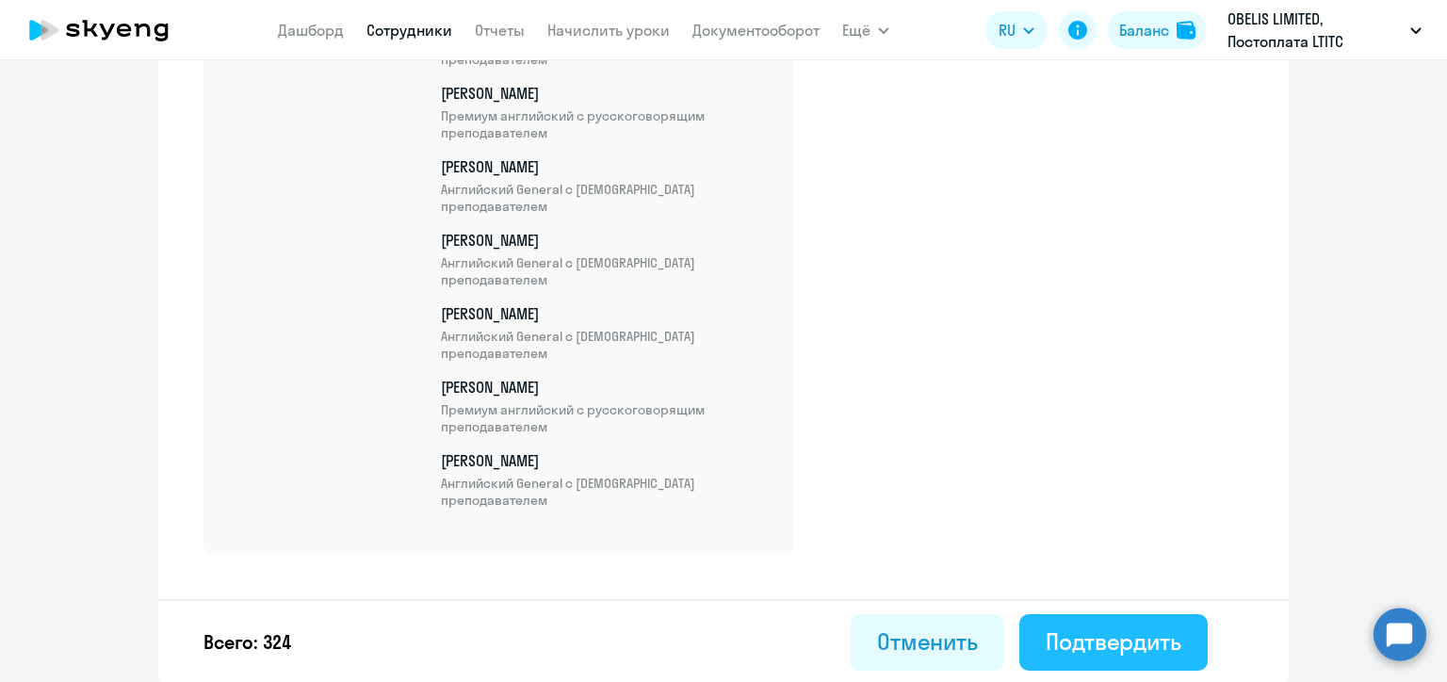
click at [1144, 645] on div "Подтвердить" at bounding box center [1114, 642] width 136 height 30
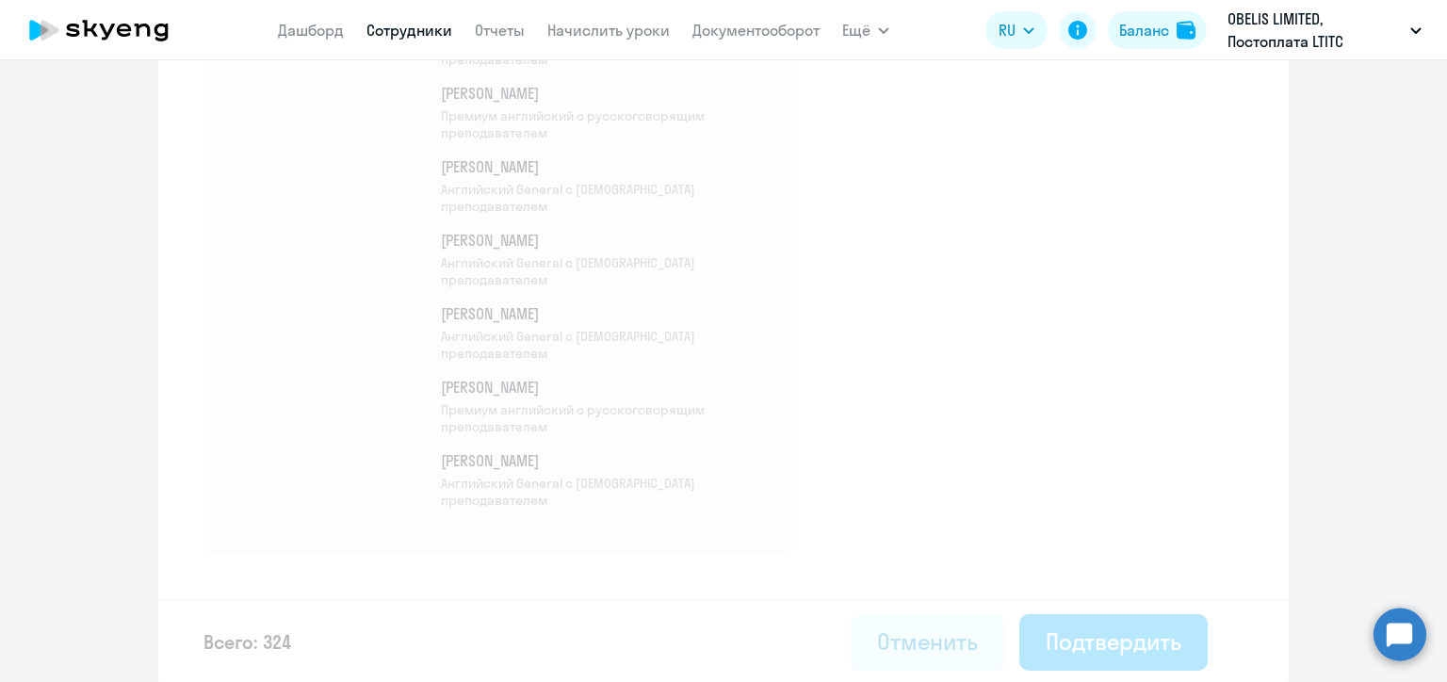
select select "30"
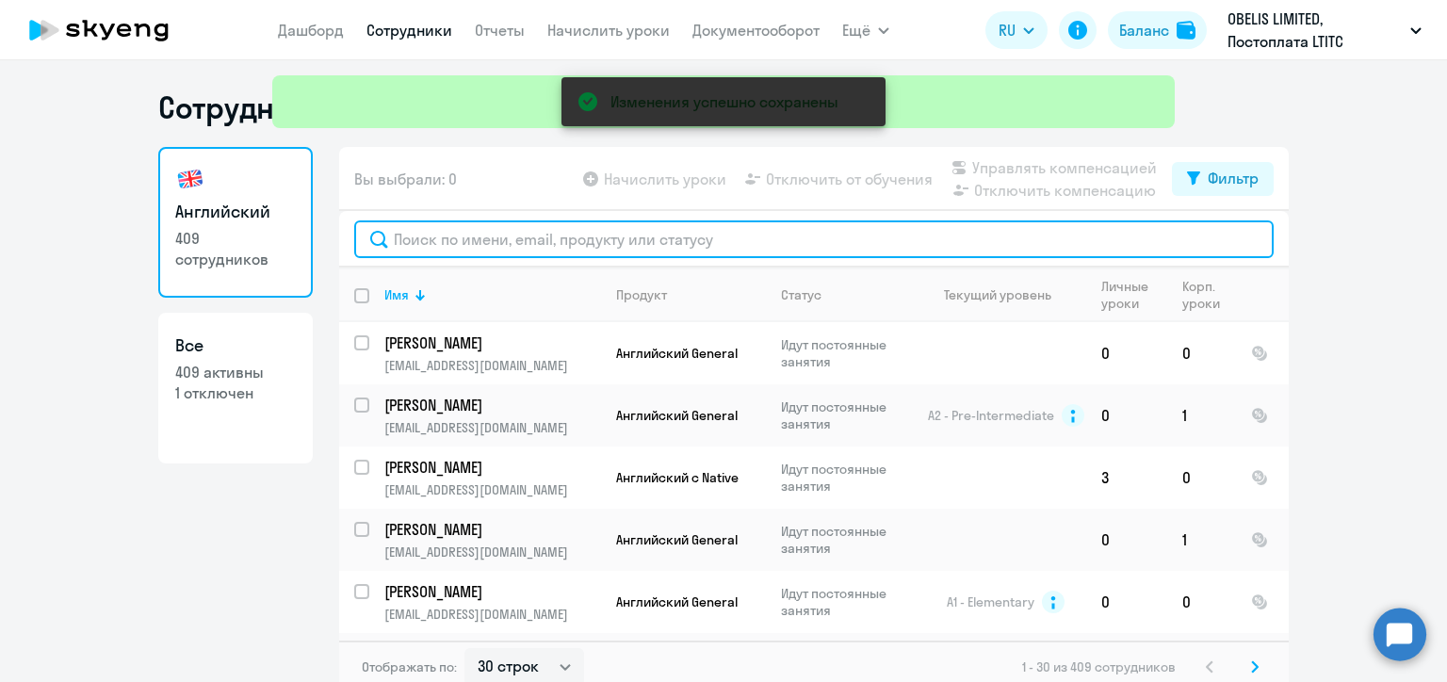
click at [440, 238] on input "text" at bounding box center [814, 239] width 920 height 38
paste input "[PERSON_NAME]"
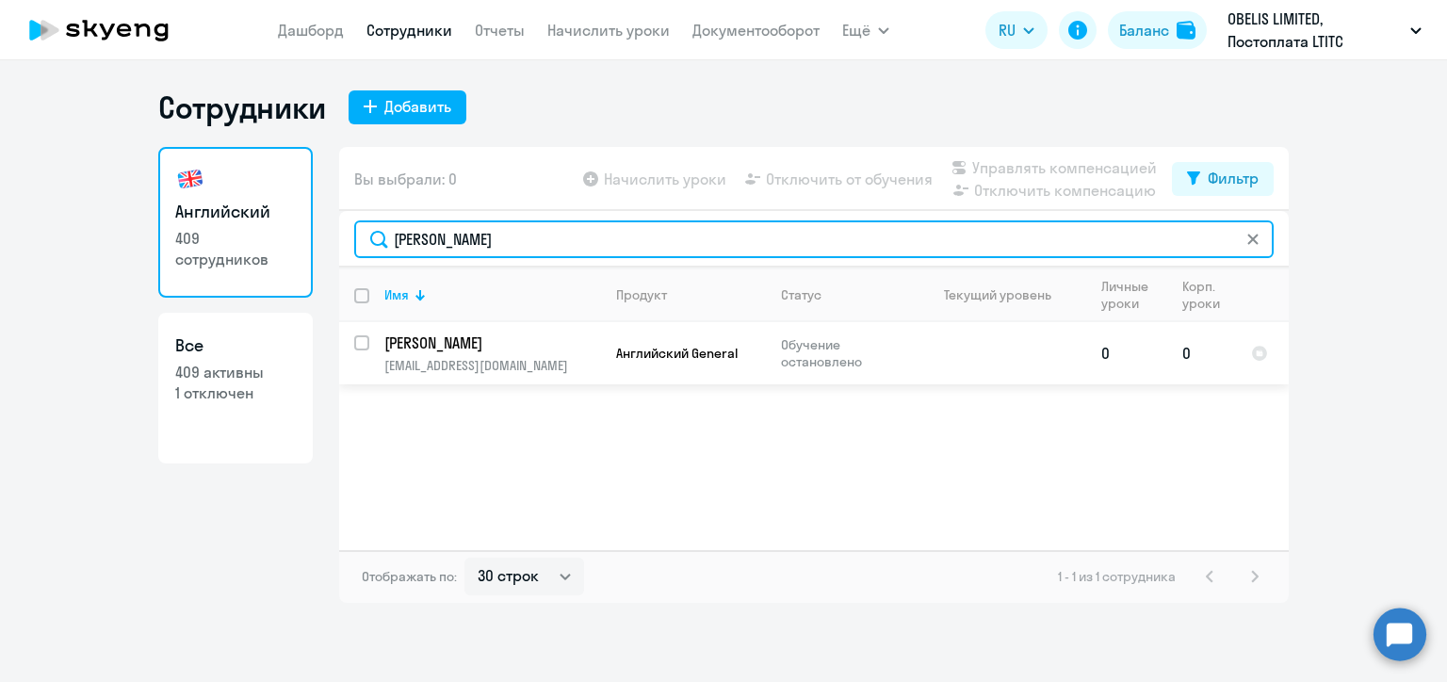
type input "[PERSON_NAME]"
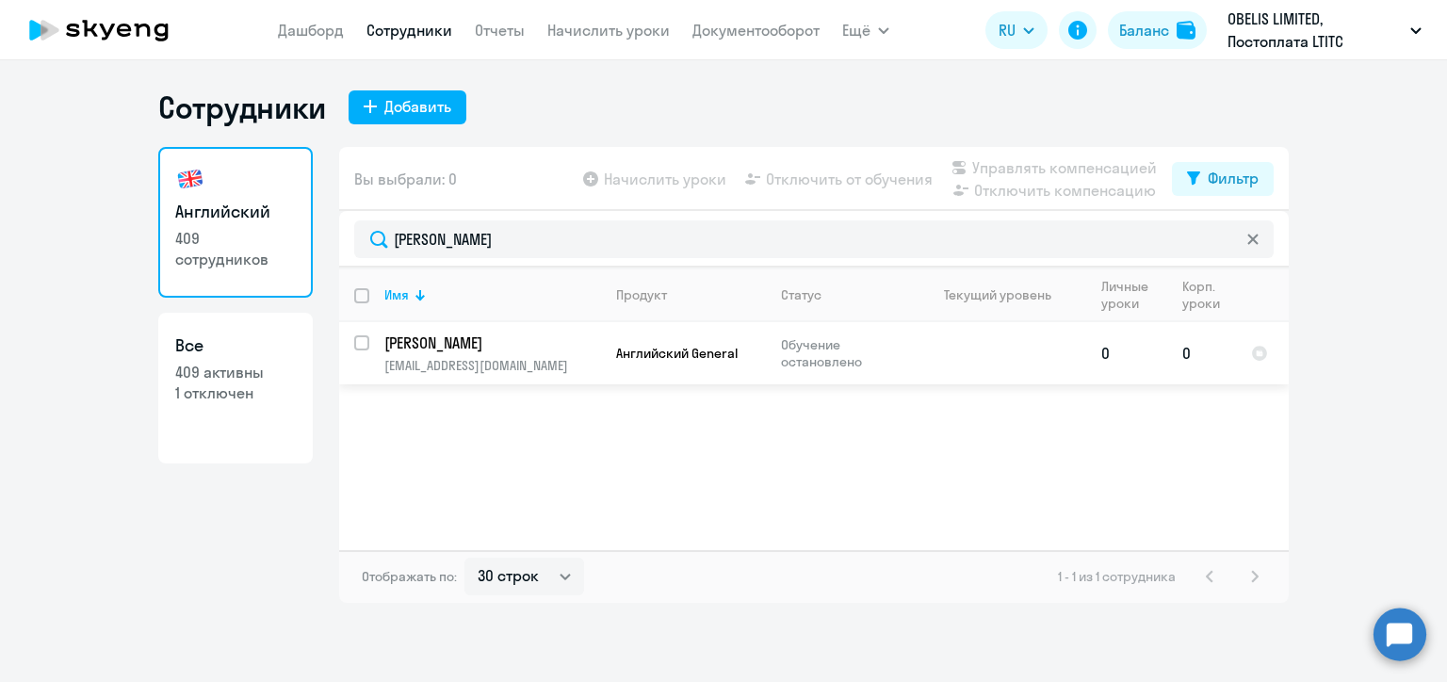
click at [365, 343] on input "select row 21708051" at bounding box center [373, 354] width 38 height 38
checkbox input "true"
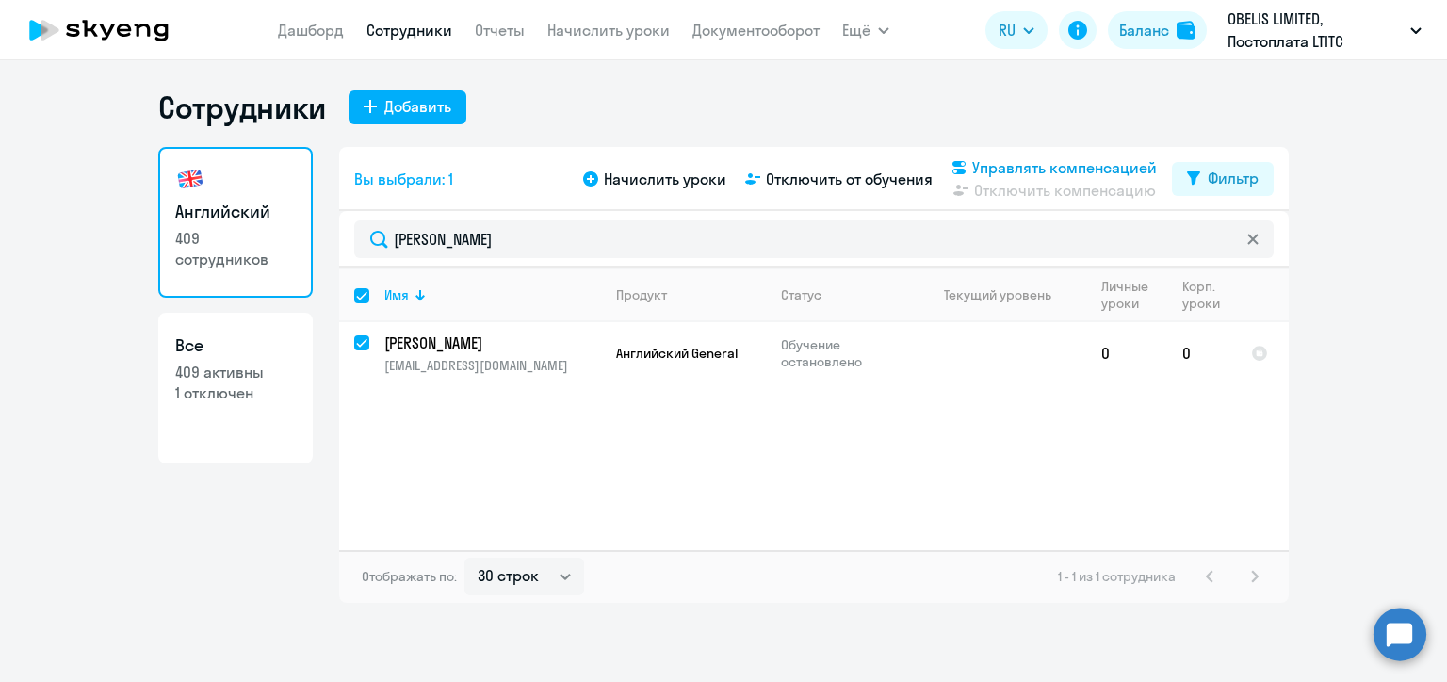
click at [1014, 166] on span "Управлять компенсацией" at bounding box center [1064, 167] width 185 height 23
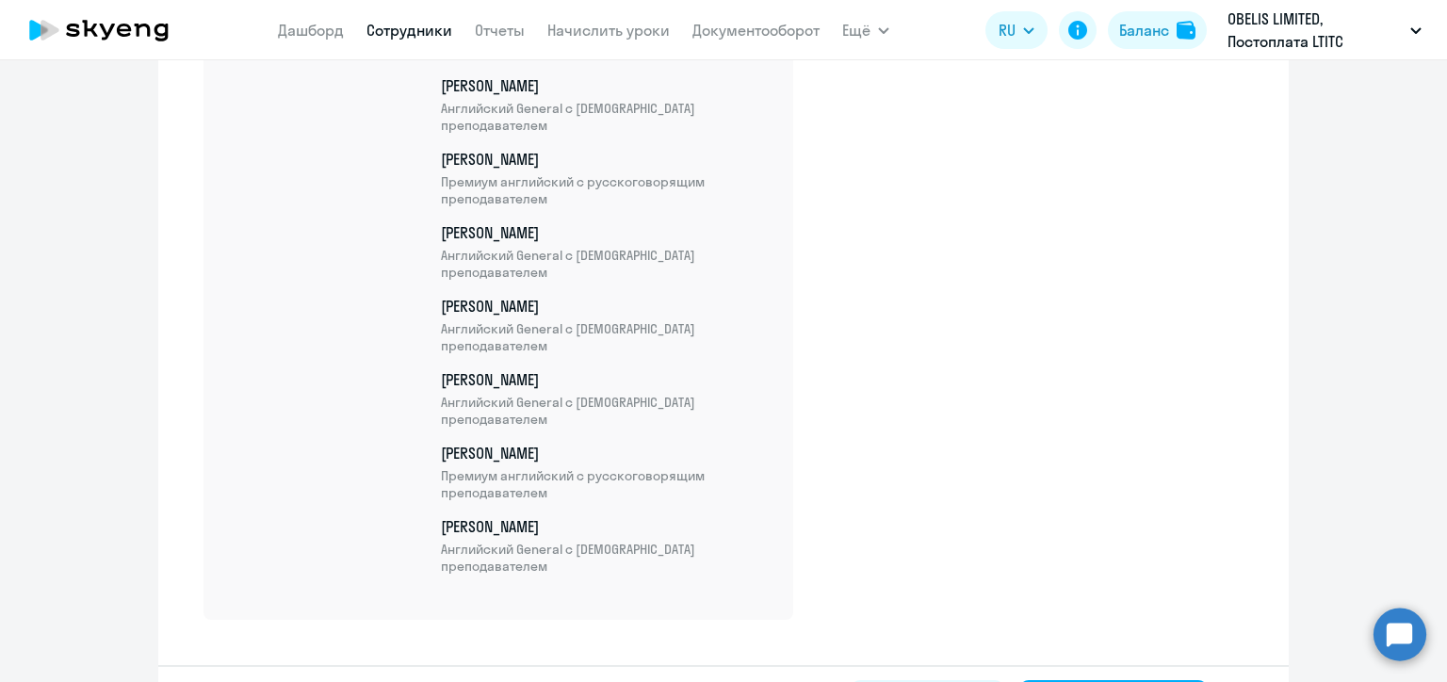
scroll to position [23921, 0]
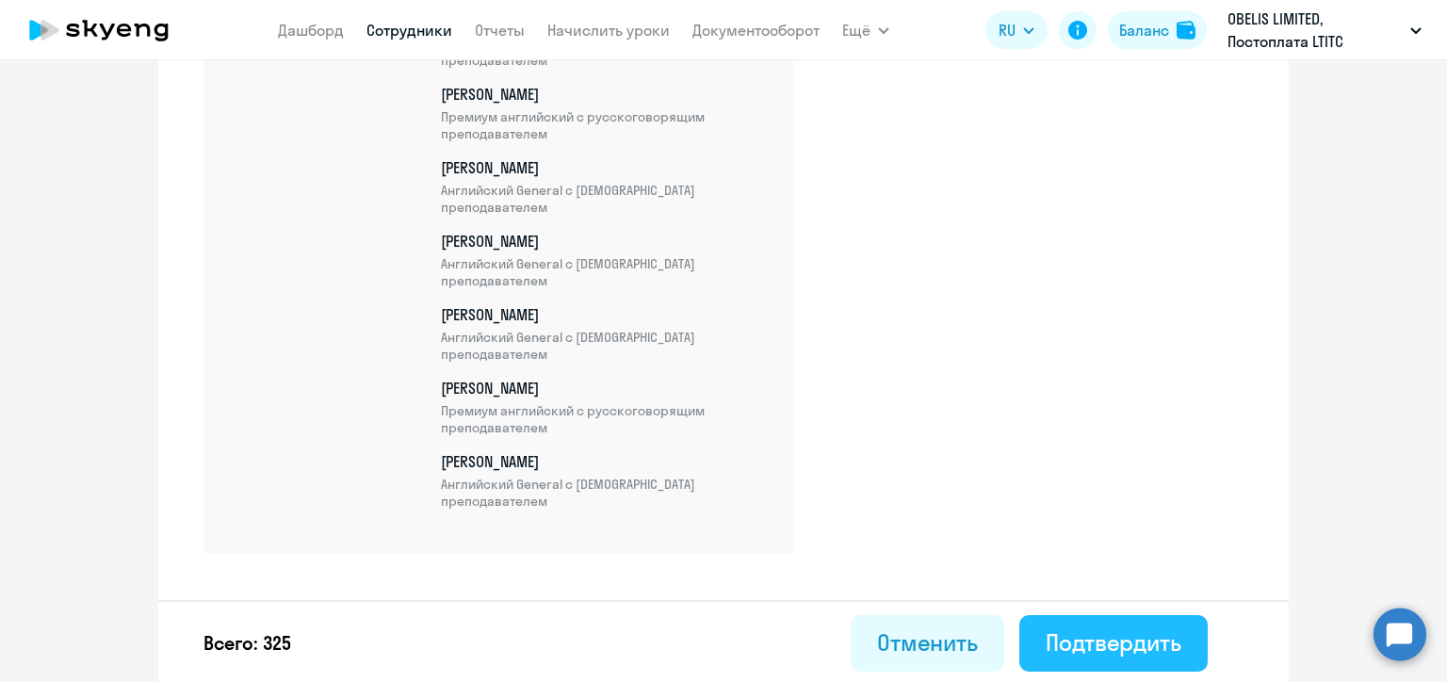
click at [1100, 644] on div "Подтвердить" at bounding box center [1114, 642] width 136 height 30
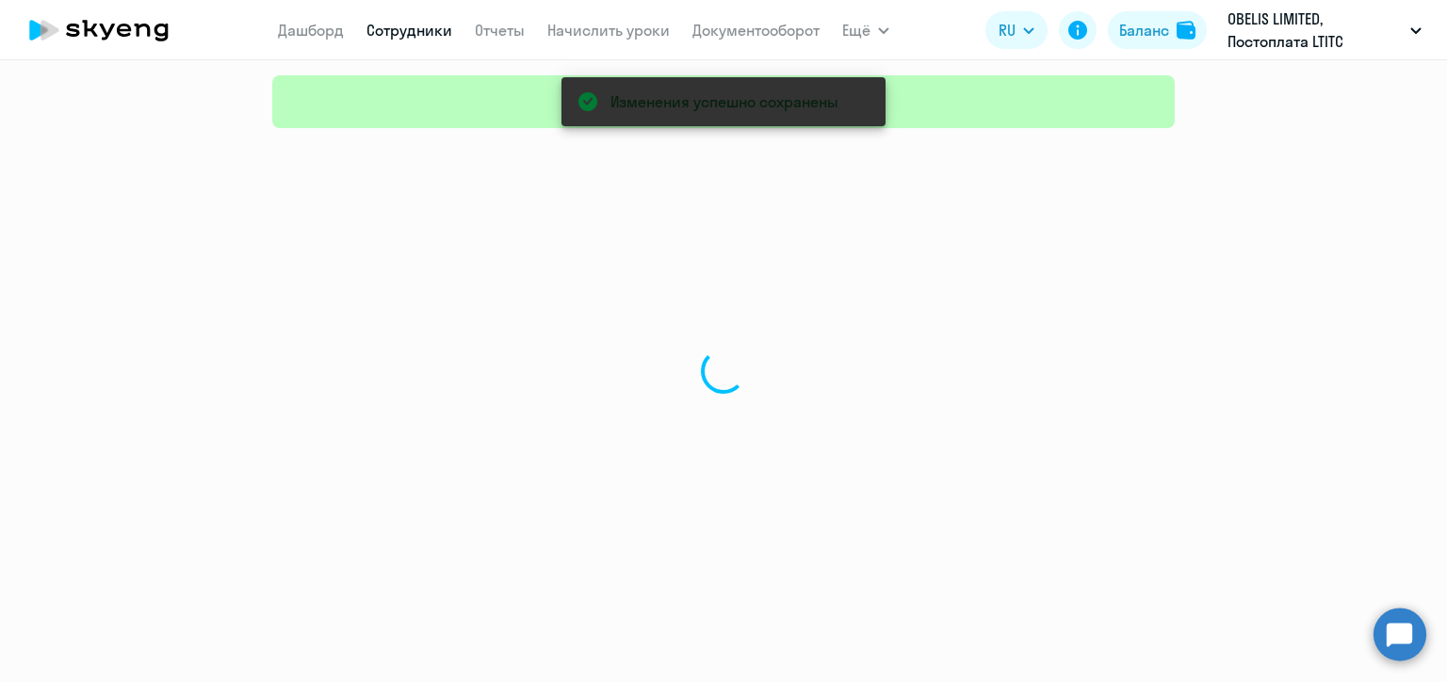
select select "30"
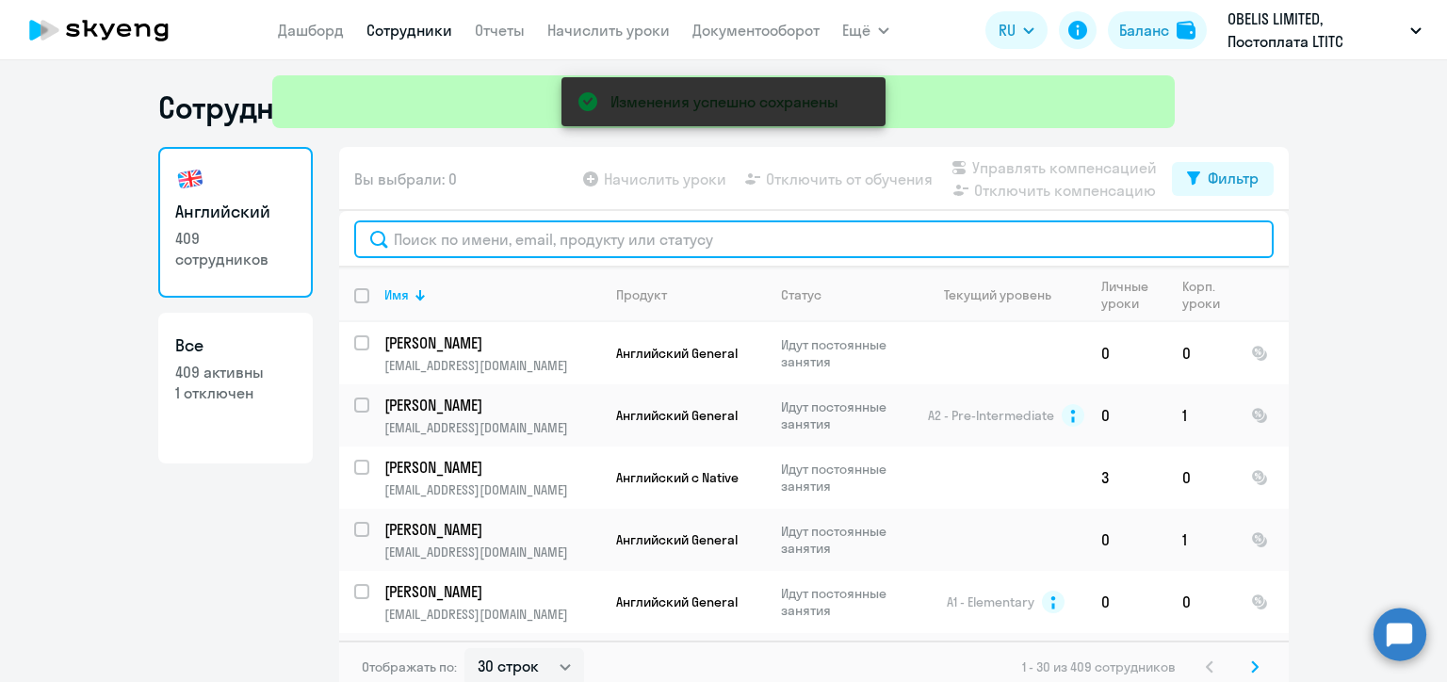
click at [456, 238] on input "text" at bounding box center [814, 239] width 920 height 38
paste input "[PERSON_NAME]"
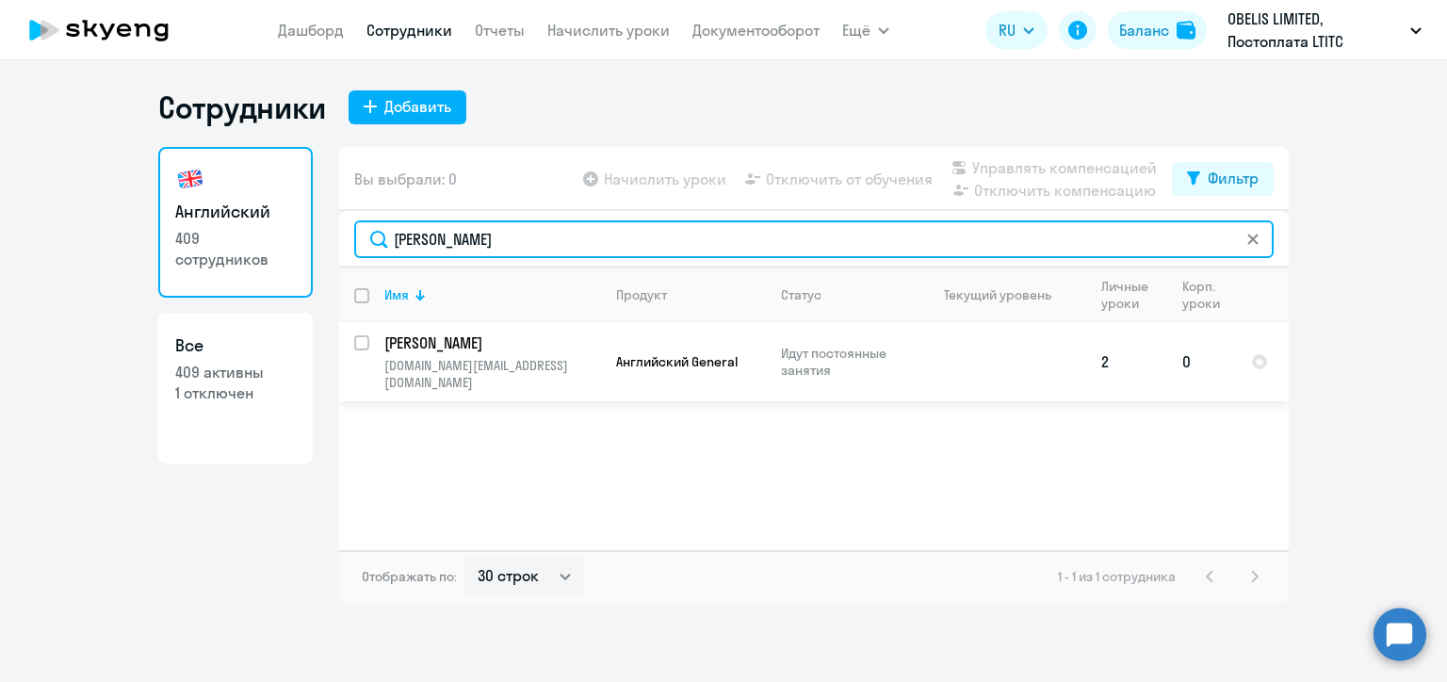
type input "[PERSON_NAME]"
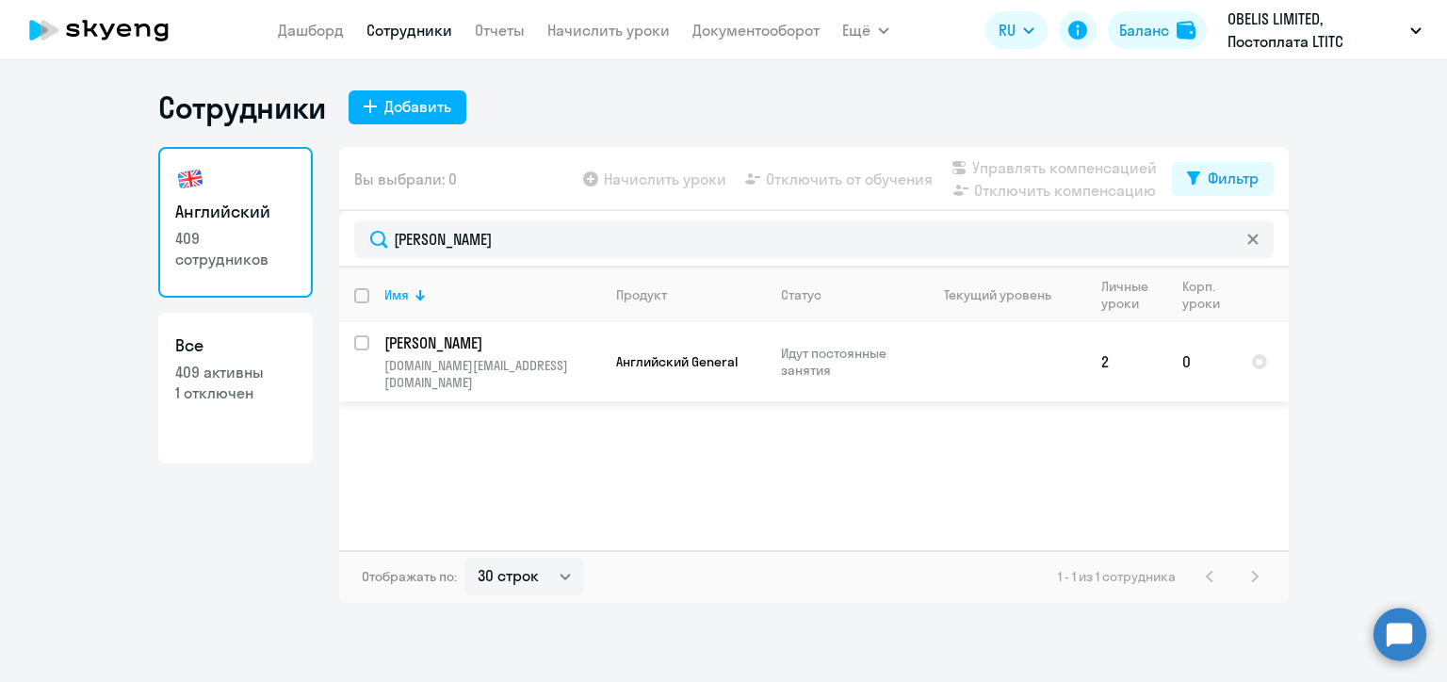
click at [362, 343] on input "select row 21806619" at bounding box center [373, 354] width 38 height 38
checkbox input "true"
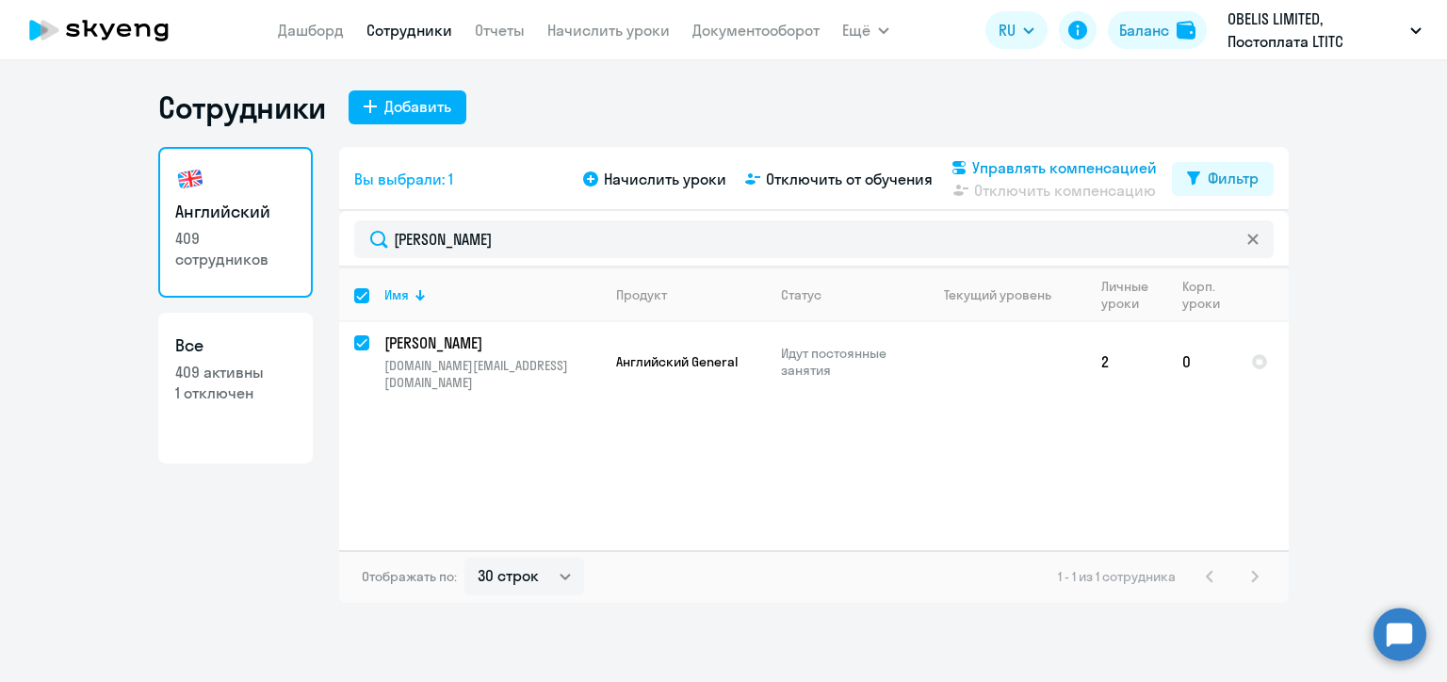
click at [994, 161] on span "Управлять компенсацией" at bounding box center [1064, 167] width 185 height 23
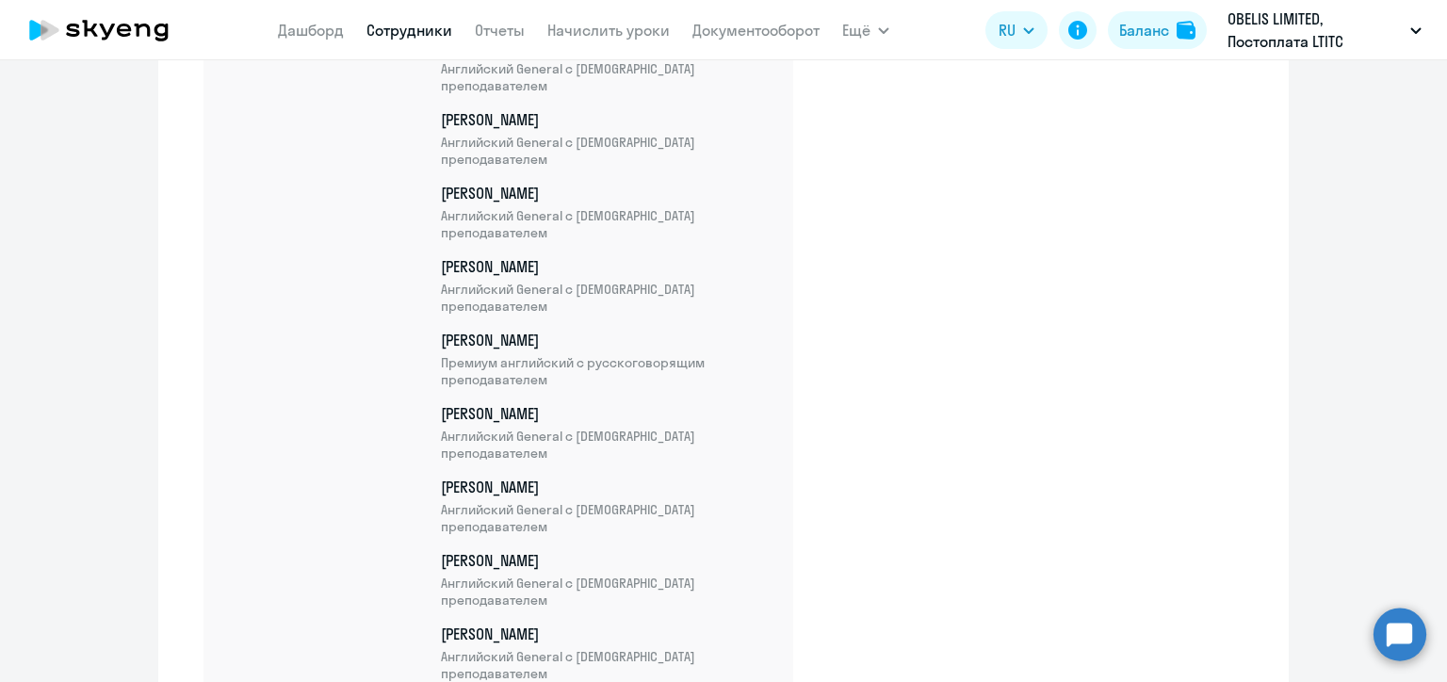
scroll to position [23996, 0]
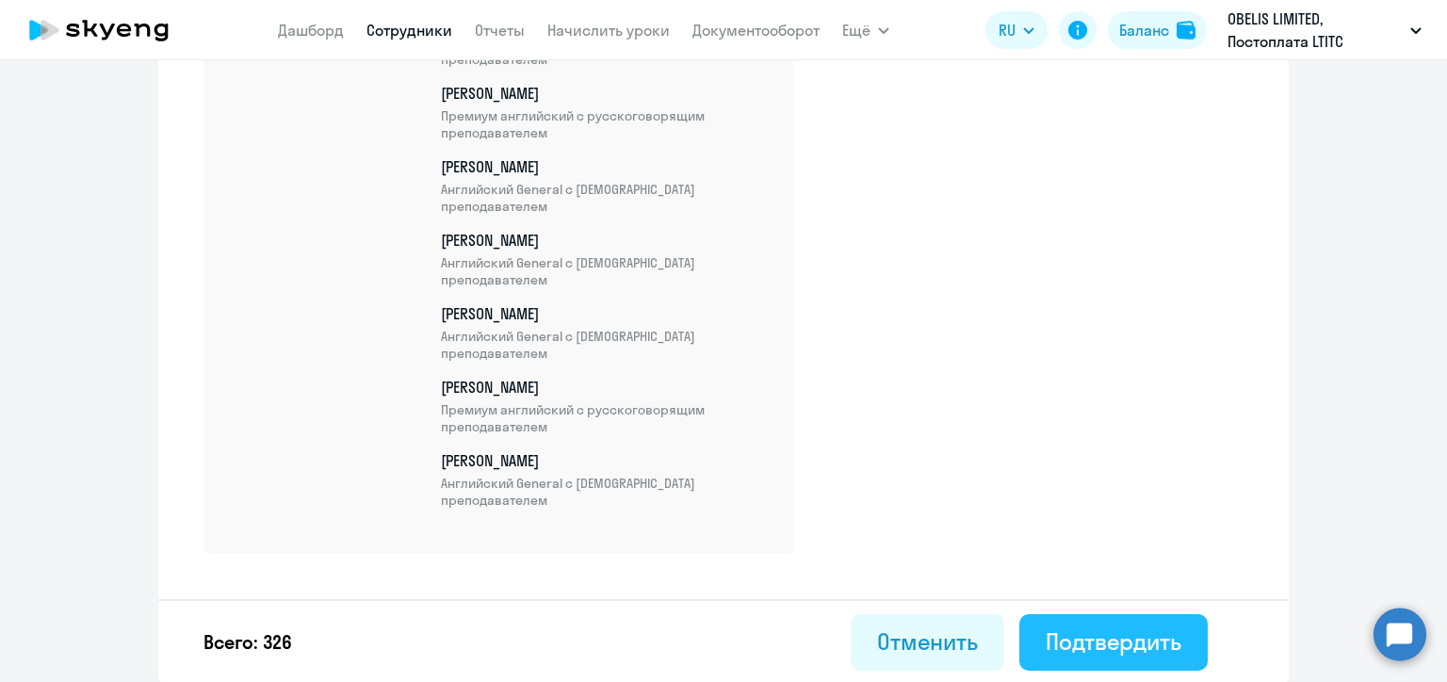
click at [1089, 627] on div "Подтвердить" at bounding box center [1114, 642] width 136 height 30
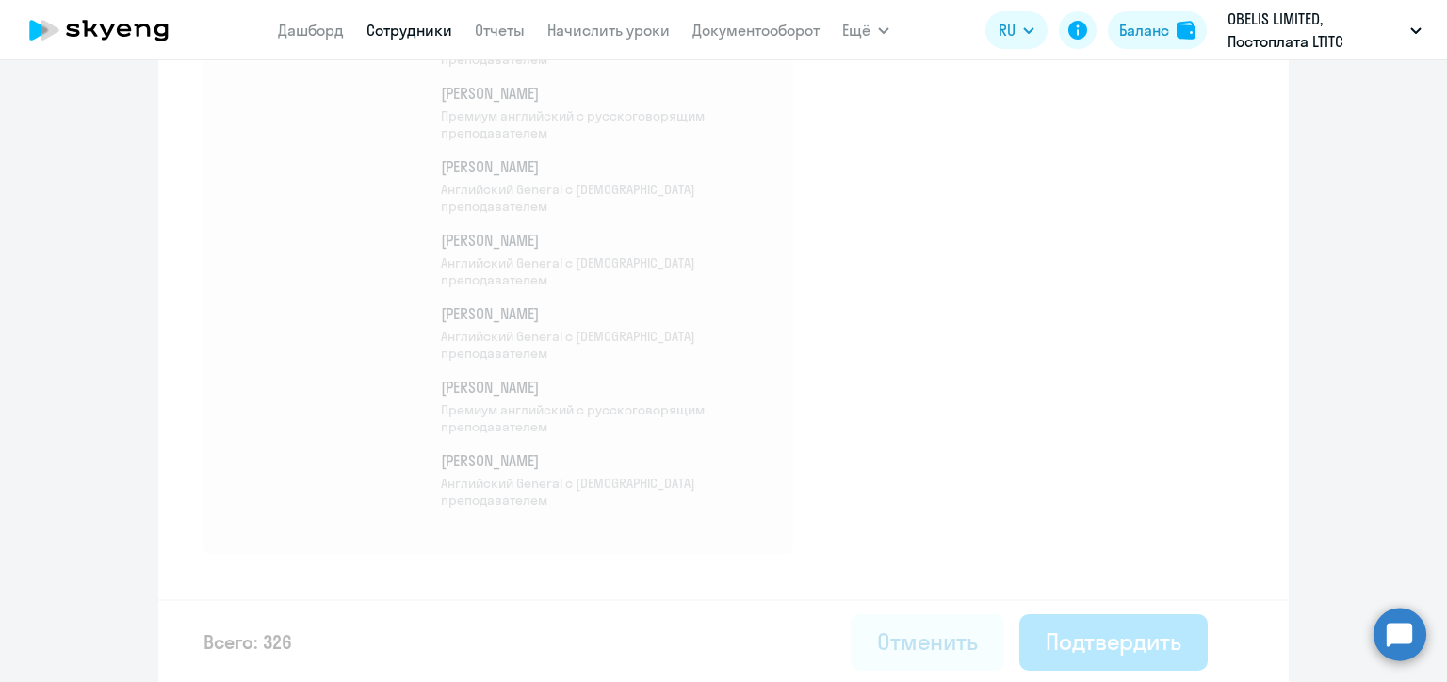
select select "30"
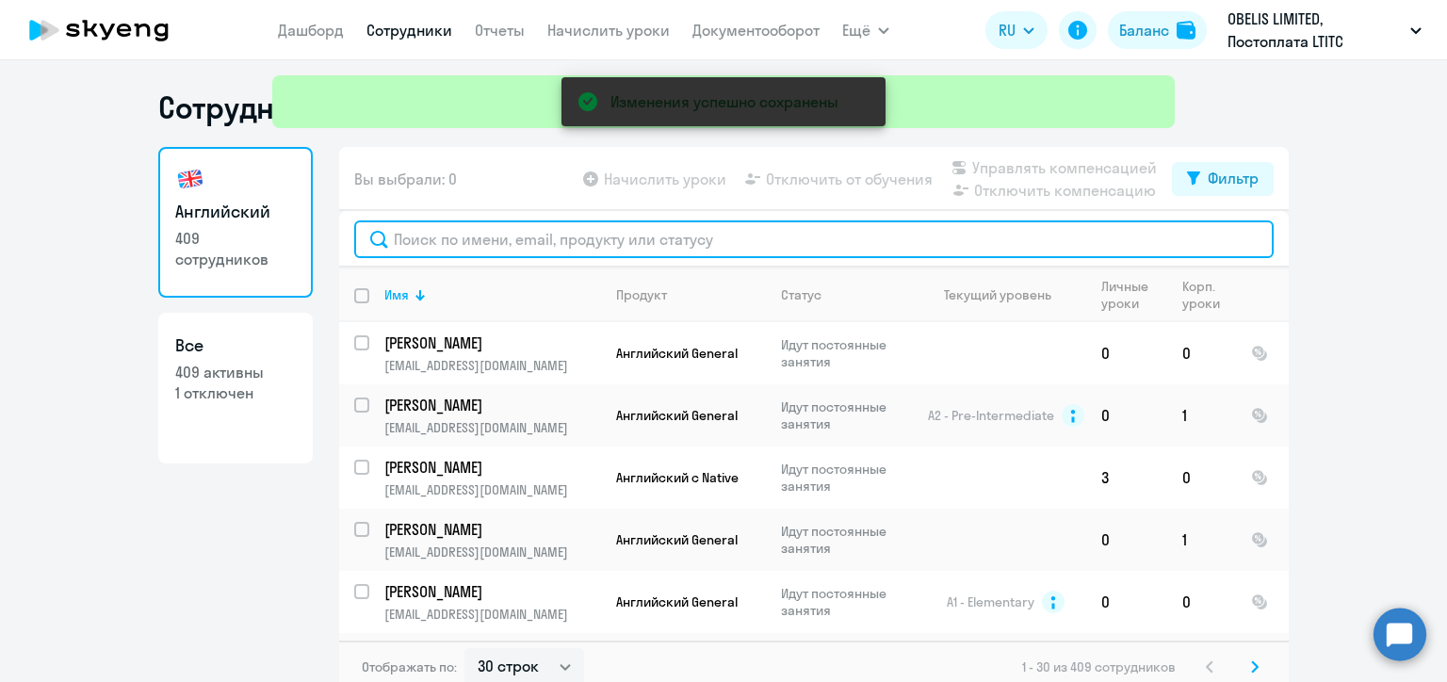
click at [448, 236] on input "text" at bounding box center [814, 239] width 920 height 38
paste input "[PERSON_NAME]"
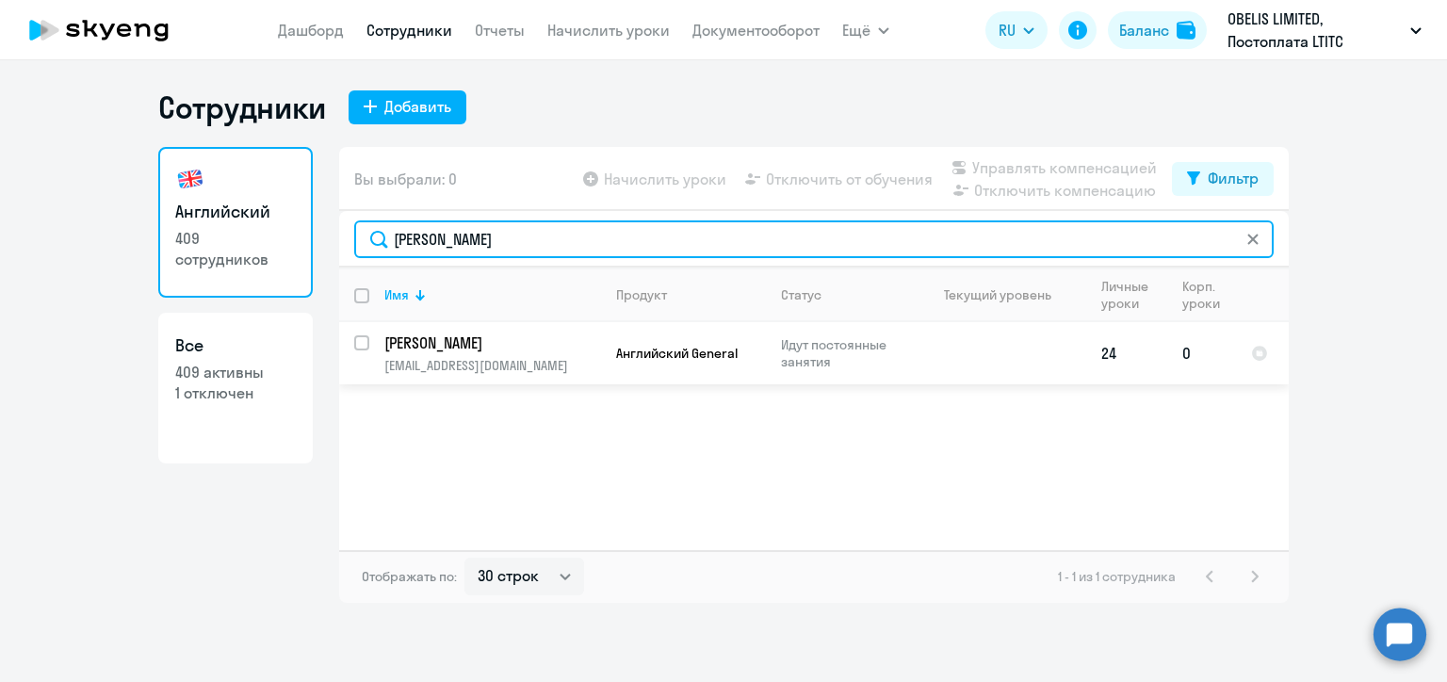
type input "[PERSON_NAME]"
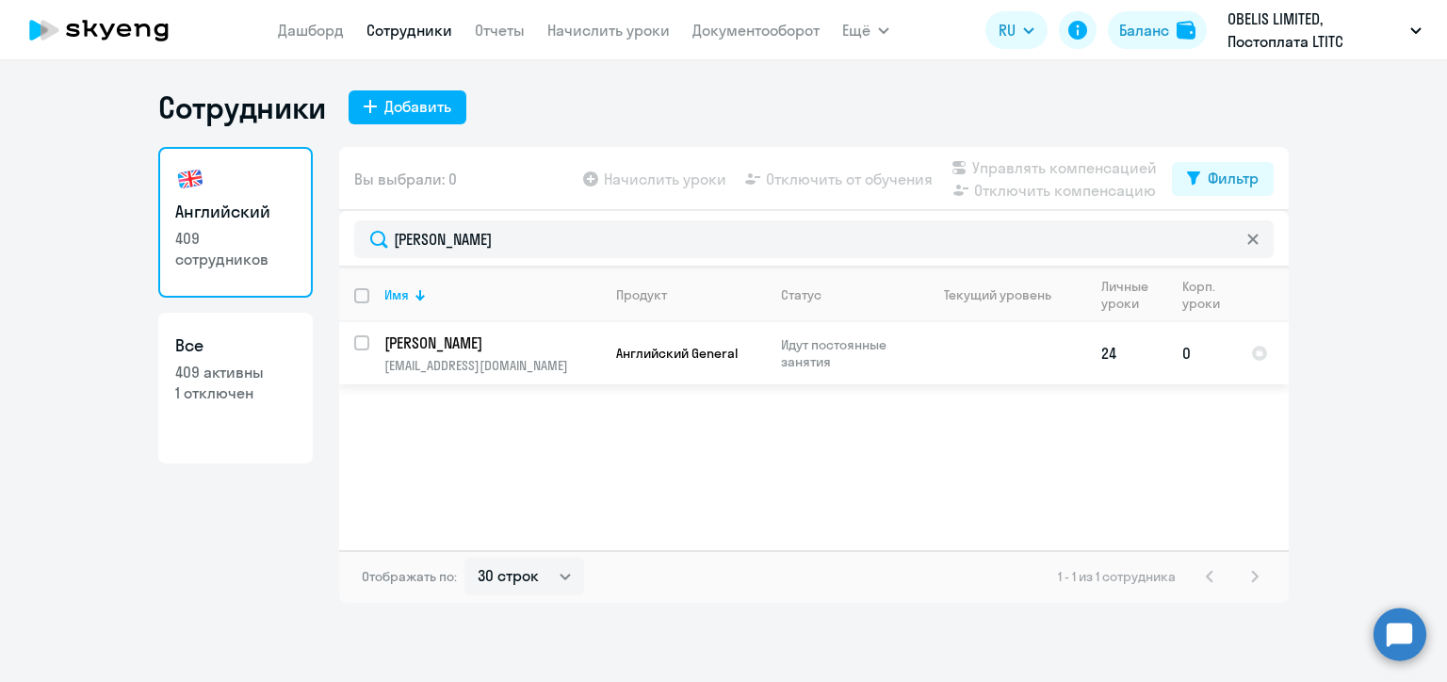
click at [365, 347] on input "select row 21955342" at bounding box center [373, 354] width 38 height 38
checkbox input "true"
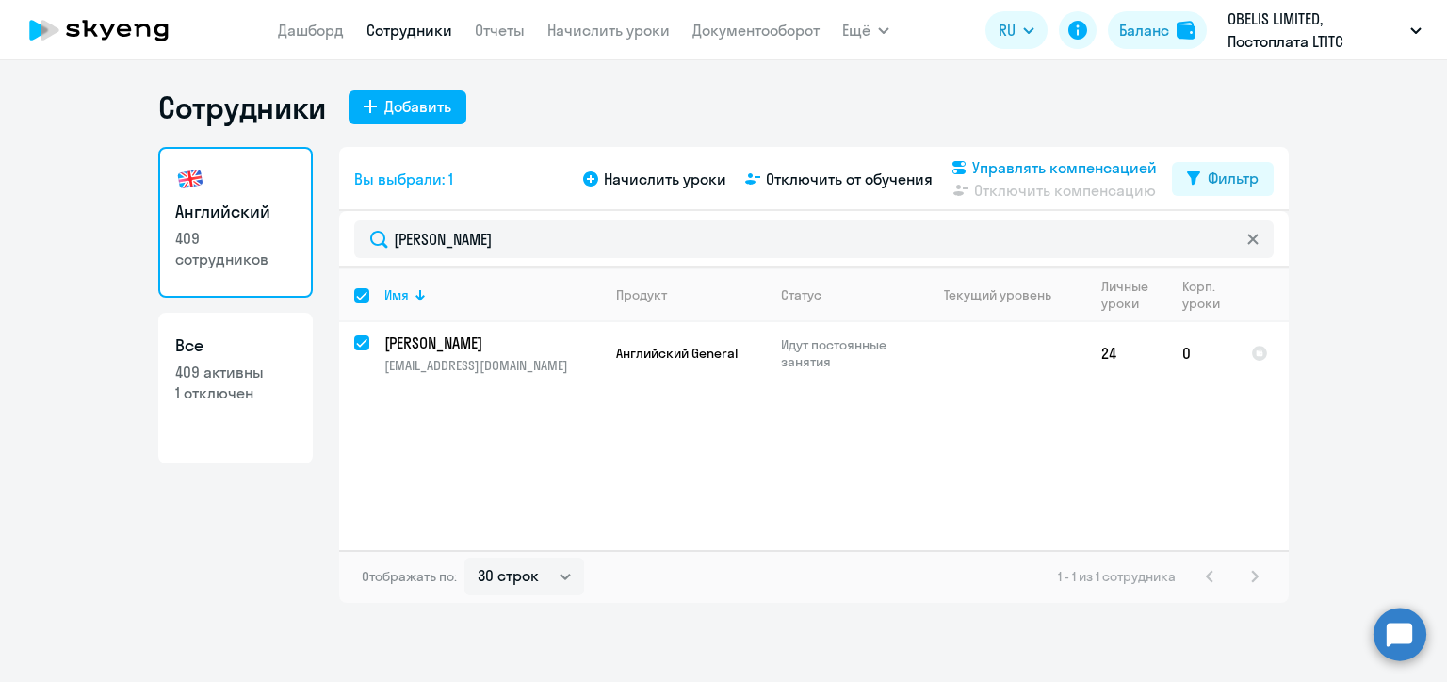
click at [999, 171] on span "Управлять компенсацией" at bounding box center [1064, 167] width 185 height 23
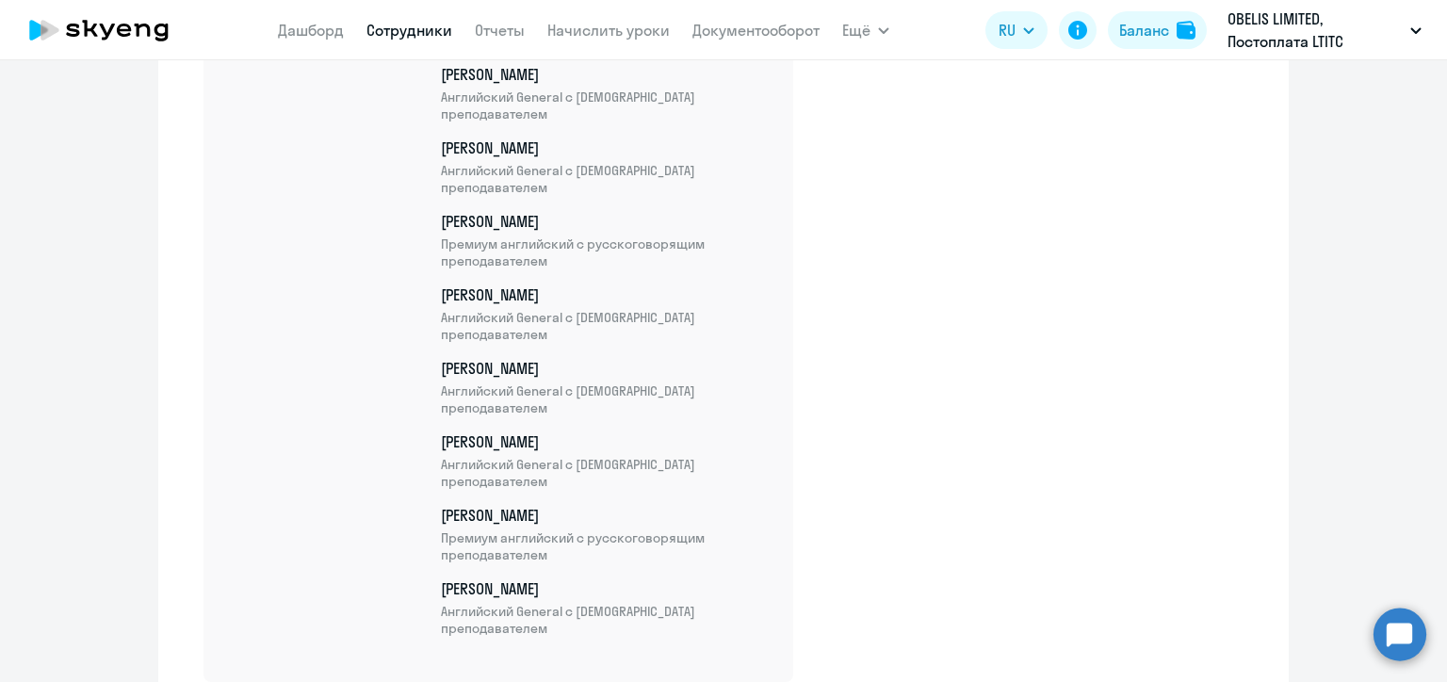
scroll to position [24068, 0]
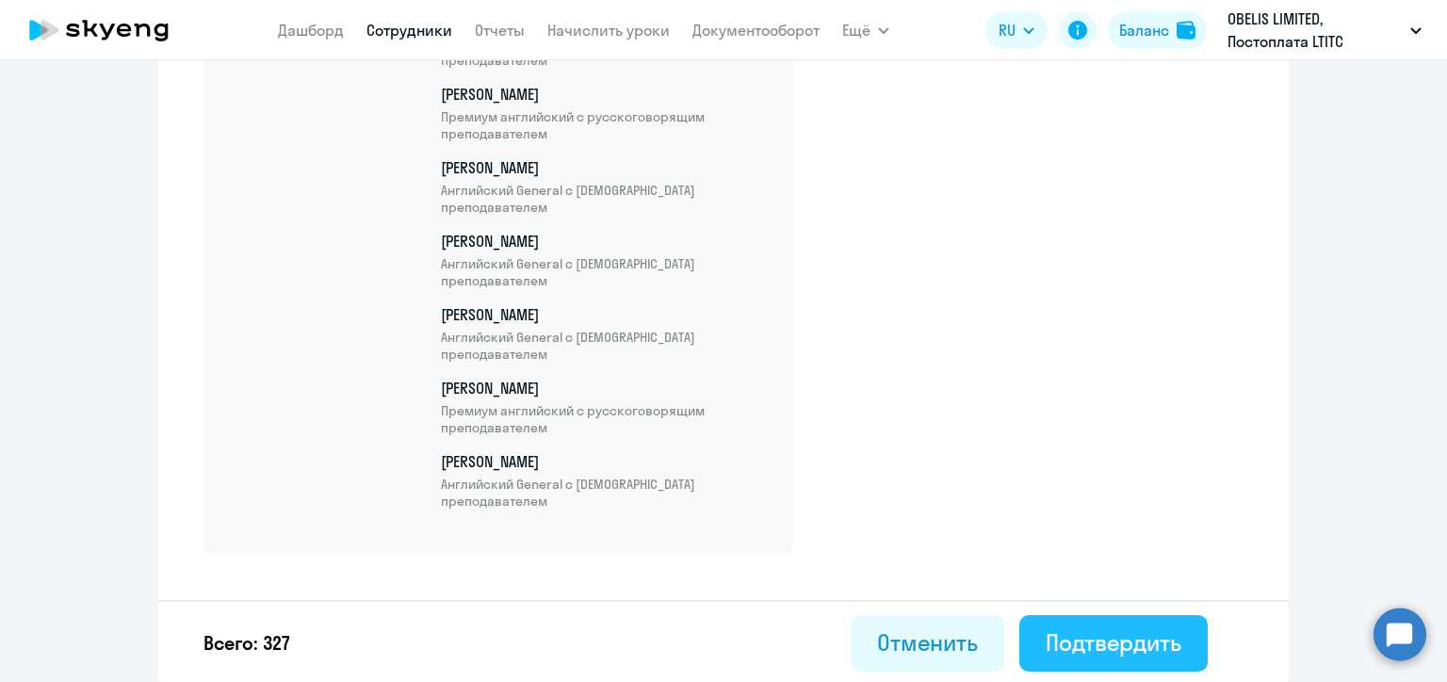
click at [1099, 624] on button "Подтвердить" at bounding box center [1113, 643] width 188 height 57
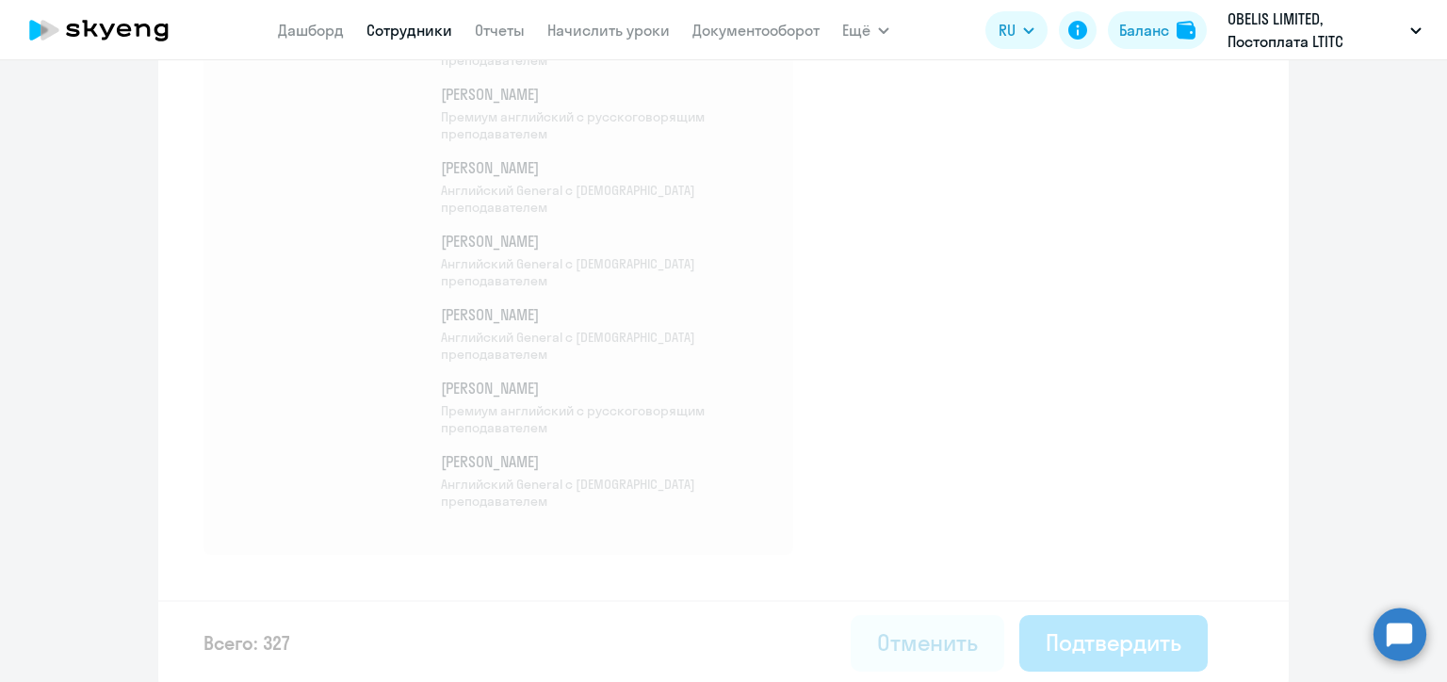
select select "30"
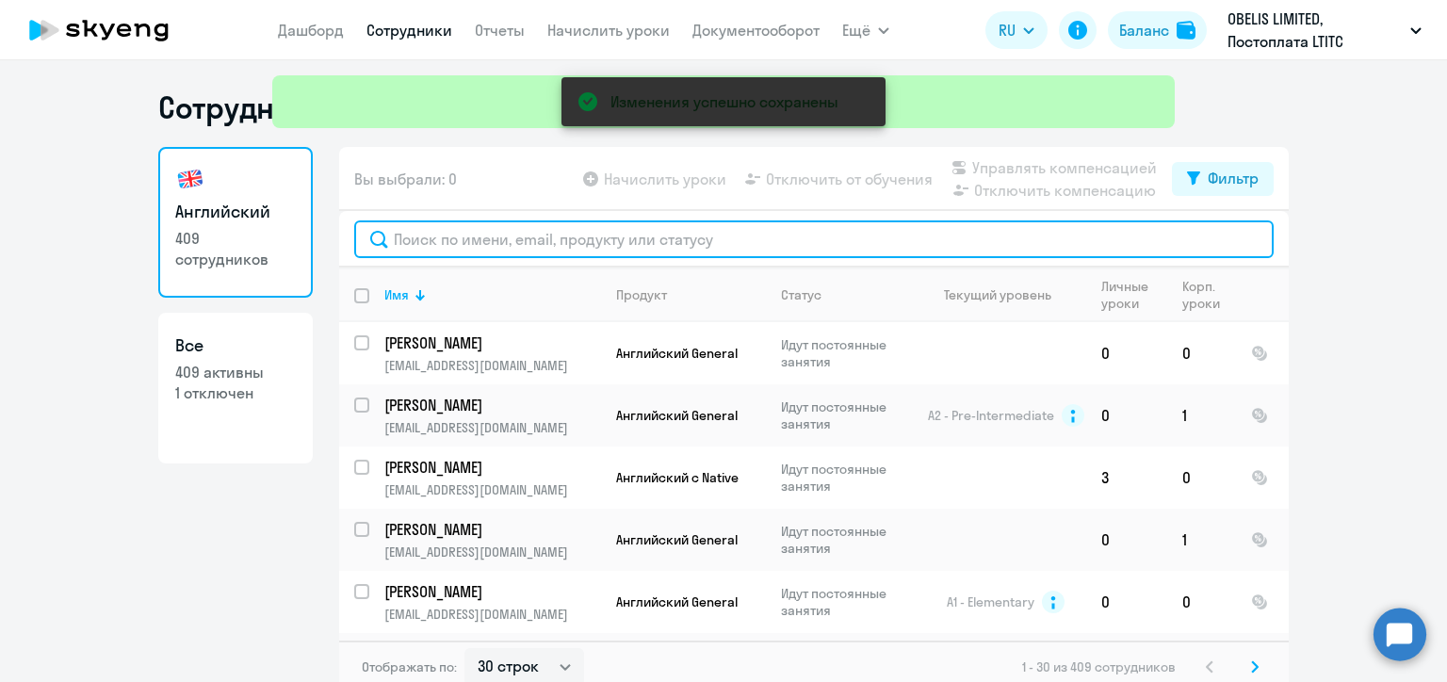
click at [470, 237] on input "text" at bounding box center [814, 239] width 920 height 38
paste input "[PERSON_NAME]"
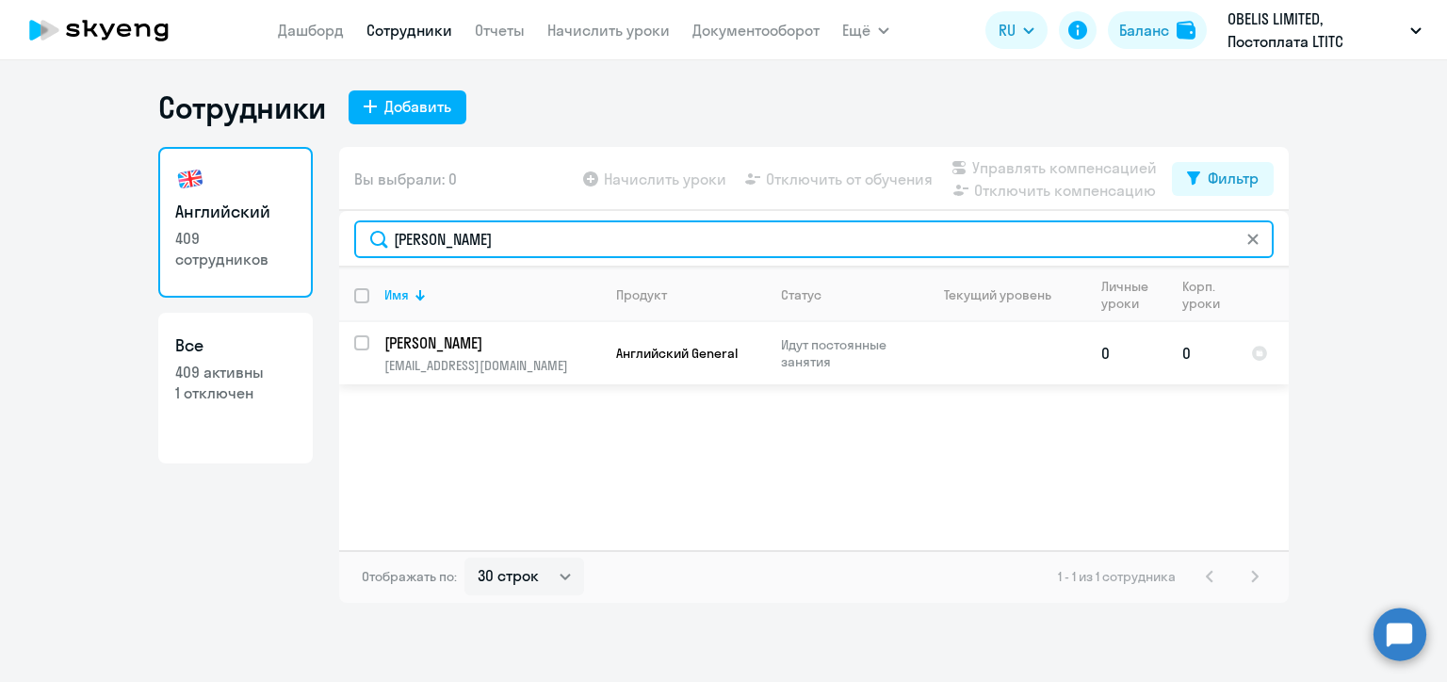
type input "[PERSON_NAME]"
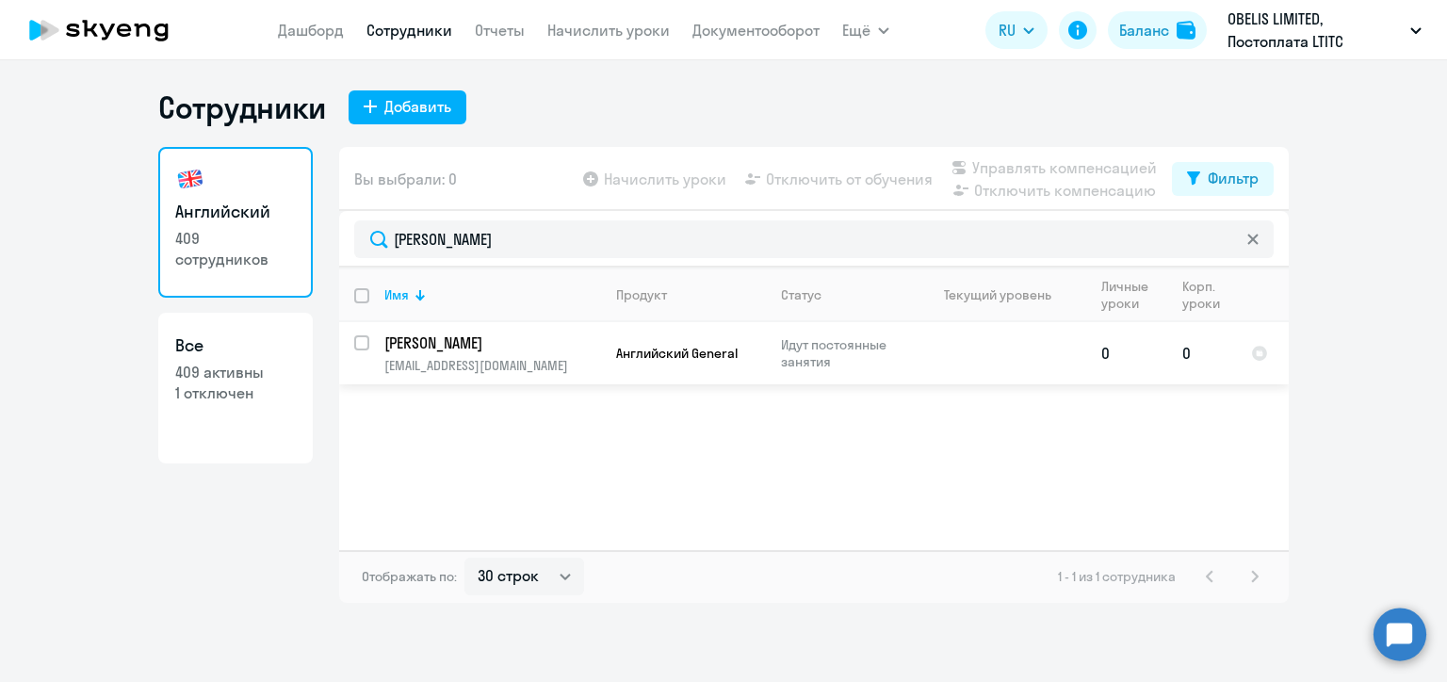
click at [363, 343] on input "select row 21955374" at bounding box center [373, 354] width 38 height 38
checkbox input "true"
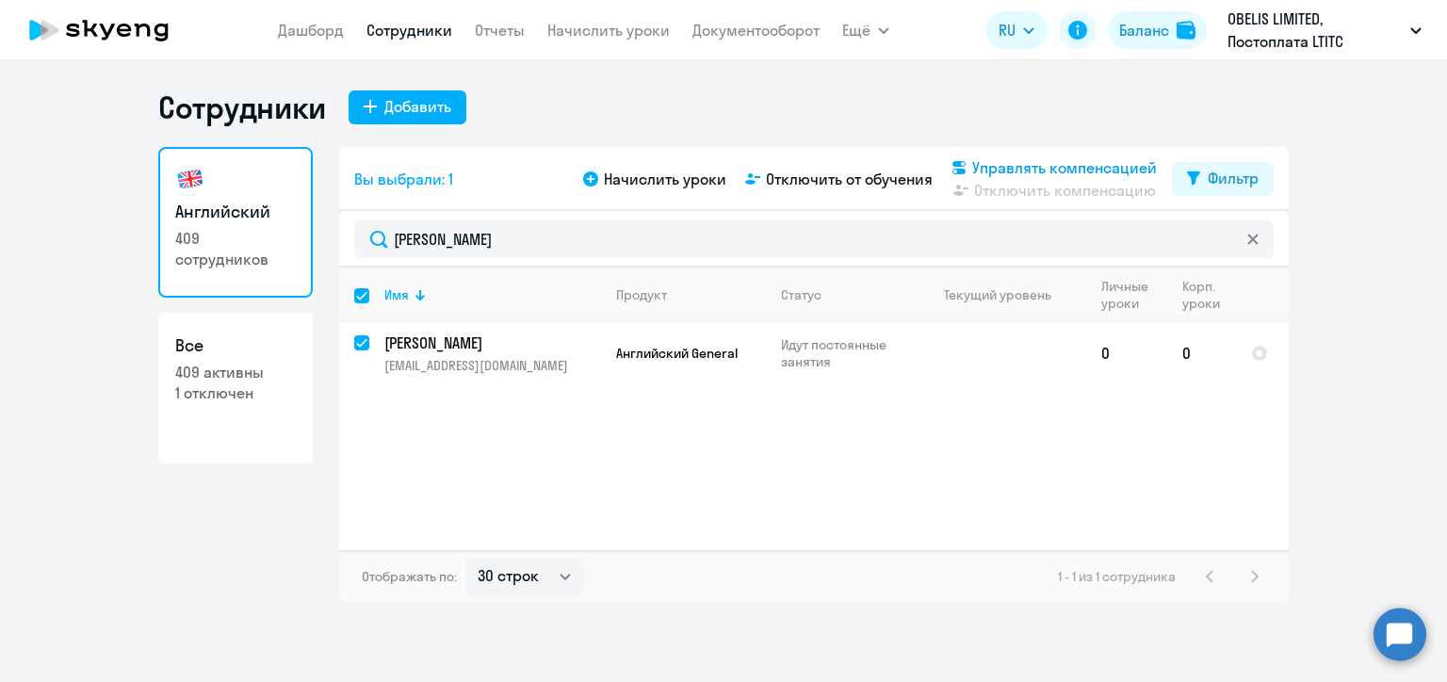
click at [992, 166] on span "Управлять компенсацией" at bounding box center [1064, 167] width 185 height 23
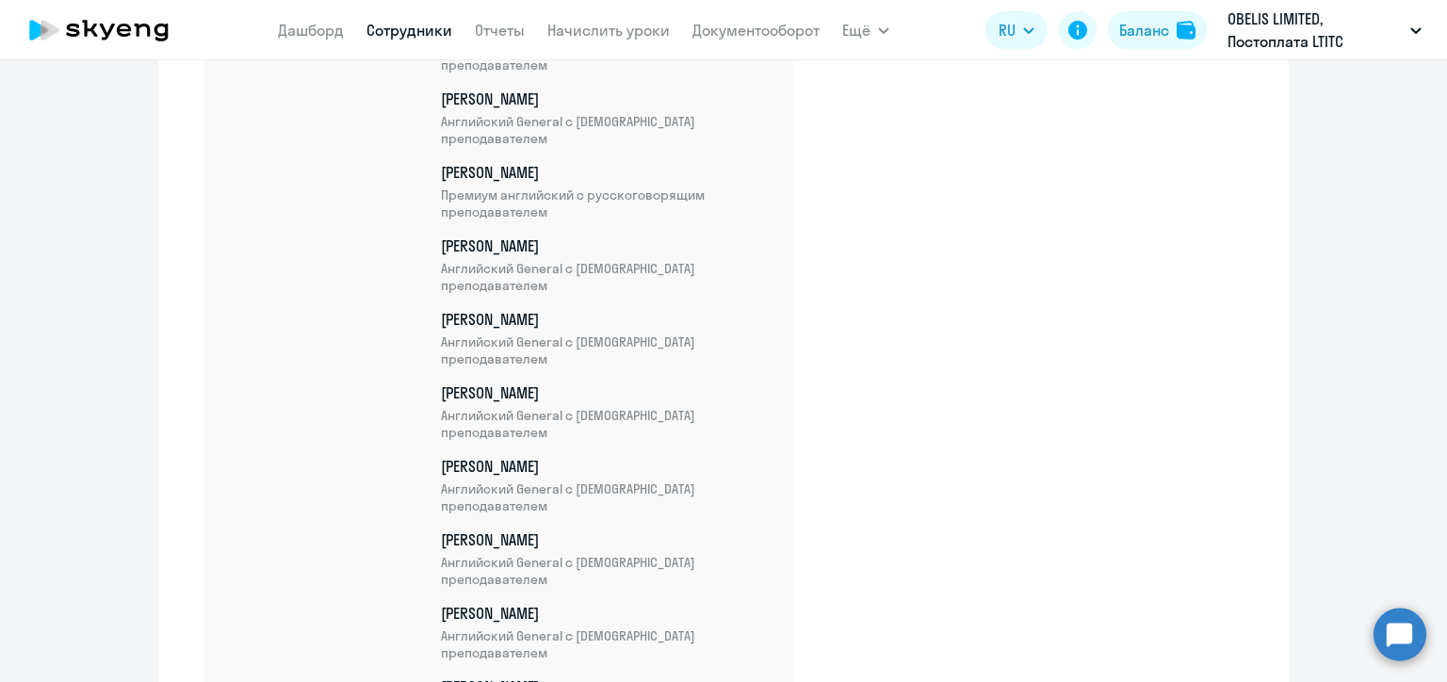
scroll to position [24143, 0]
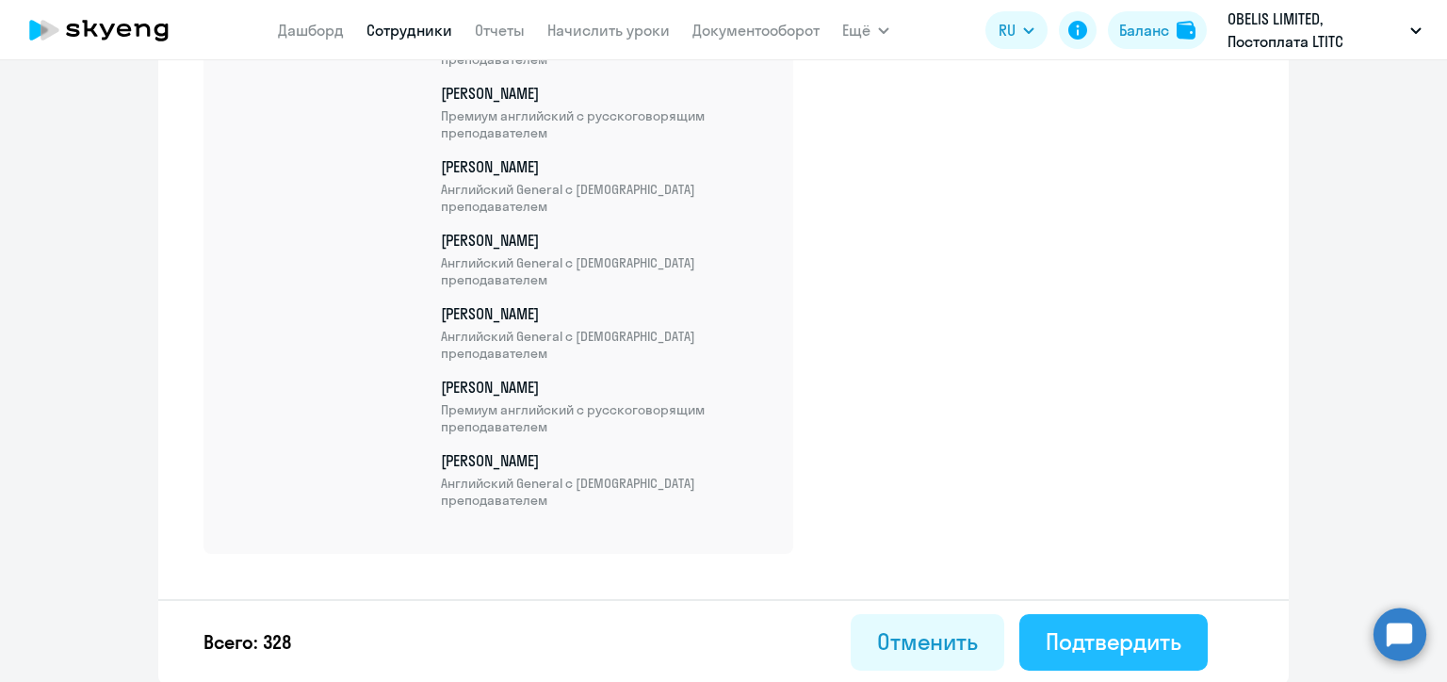
click at [1140, 621] on button "Подтвердить" at bounding box center [1113, 642] width 188 height 57
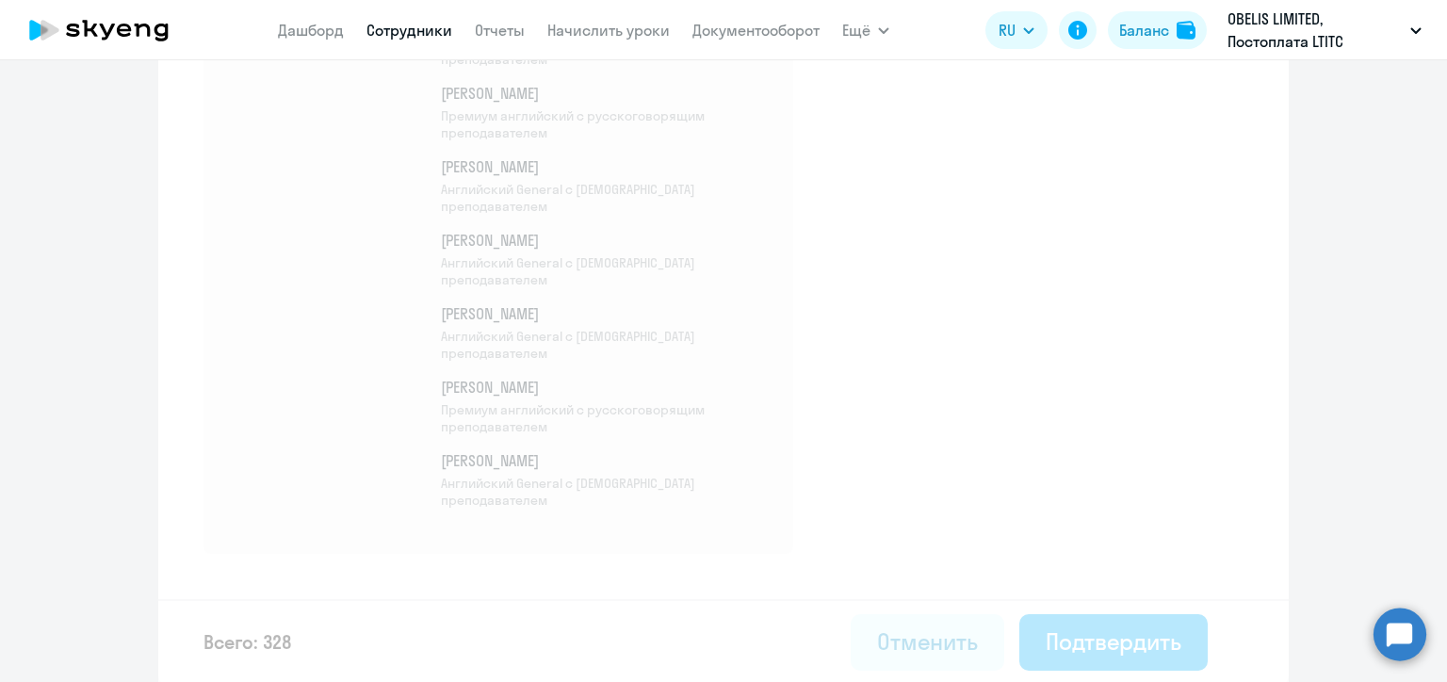
select select "30"
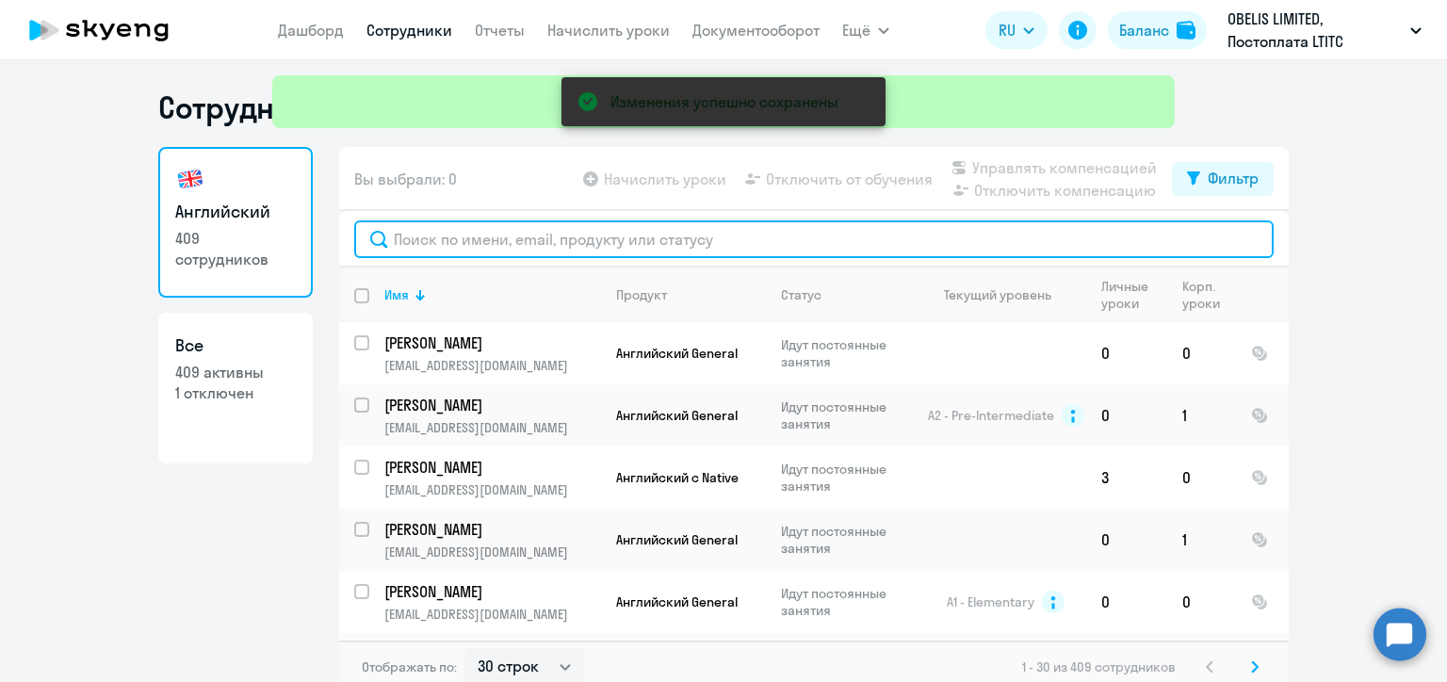
click at [456, 248] on input "text" at bounding box center [814, 239] width 920 height 38
paste input "[PERSON_NAME]"
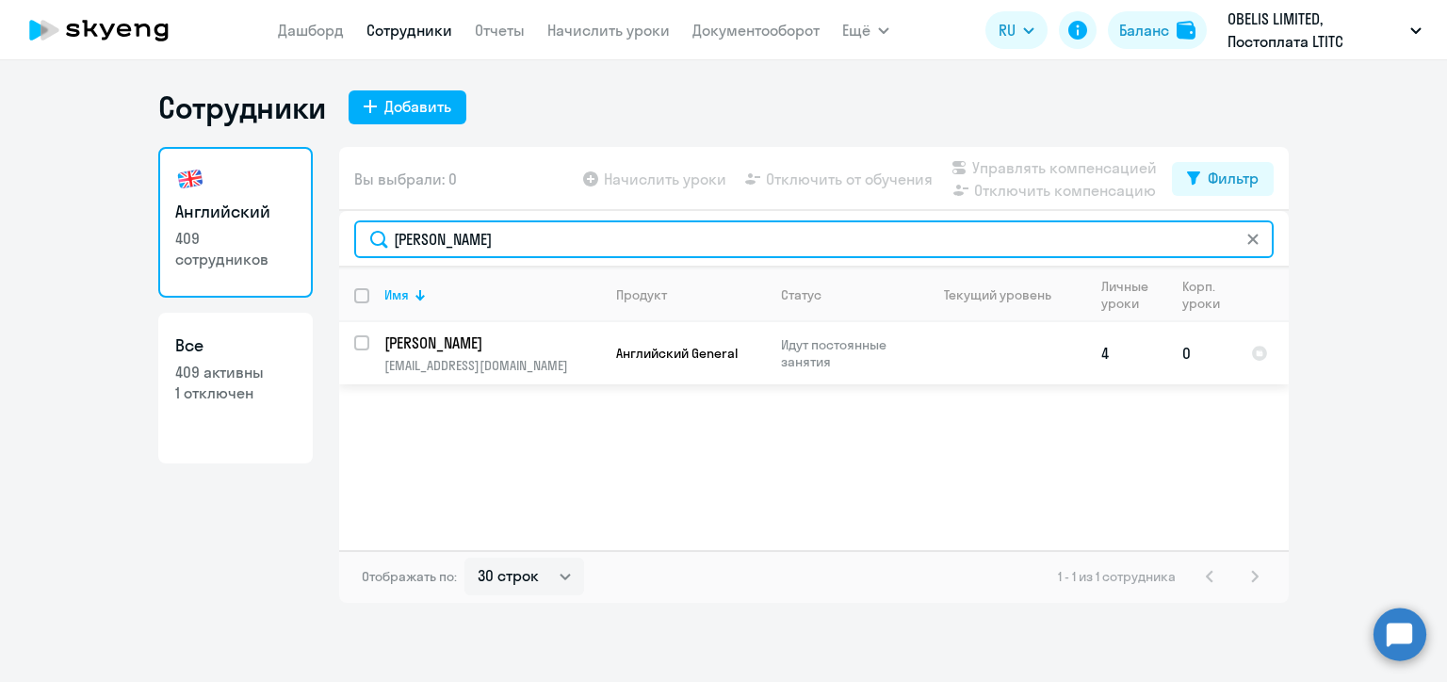
type input "[PERSON_NAME]"
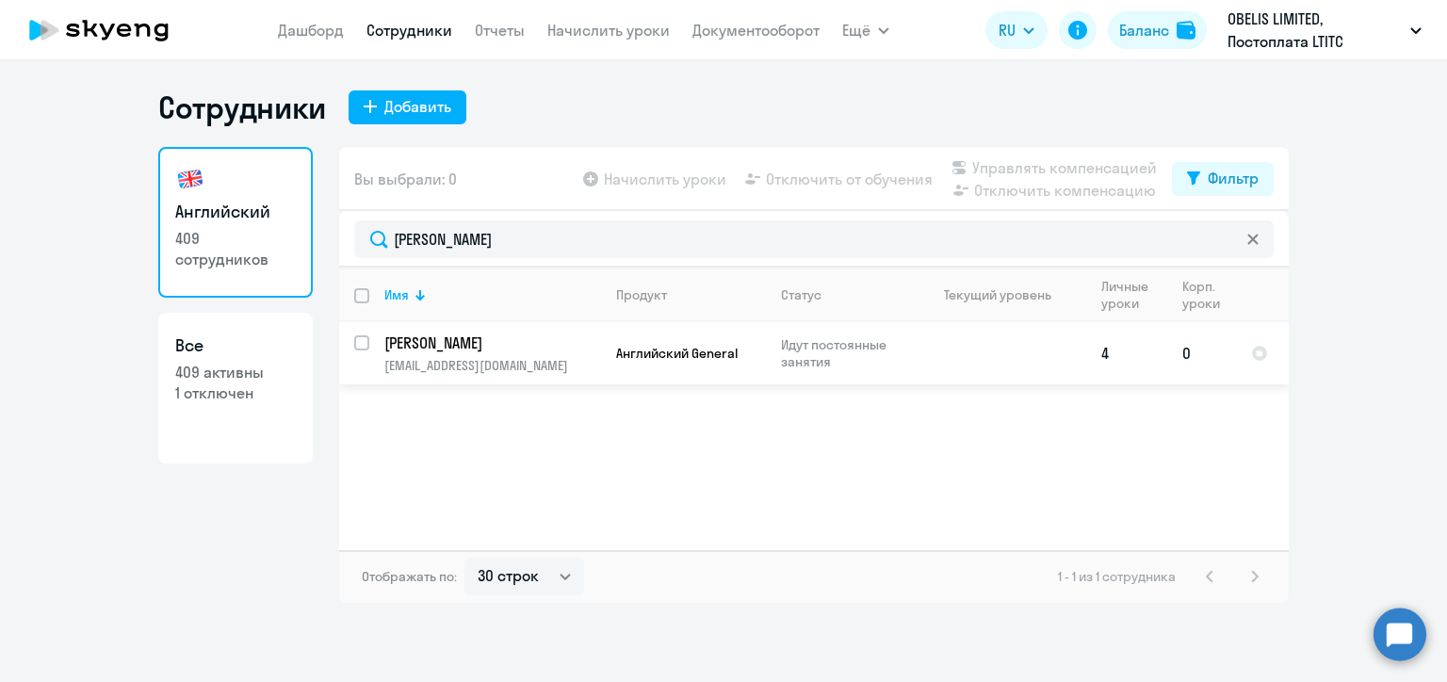
click at [362, 342] on input "select row 21964848" at bounding box center [373, 354] width 38 height 38
checkbox input "true"
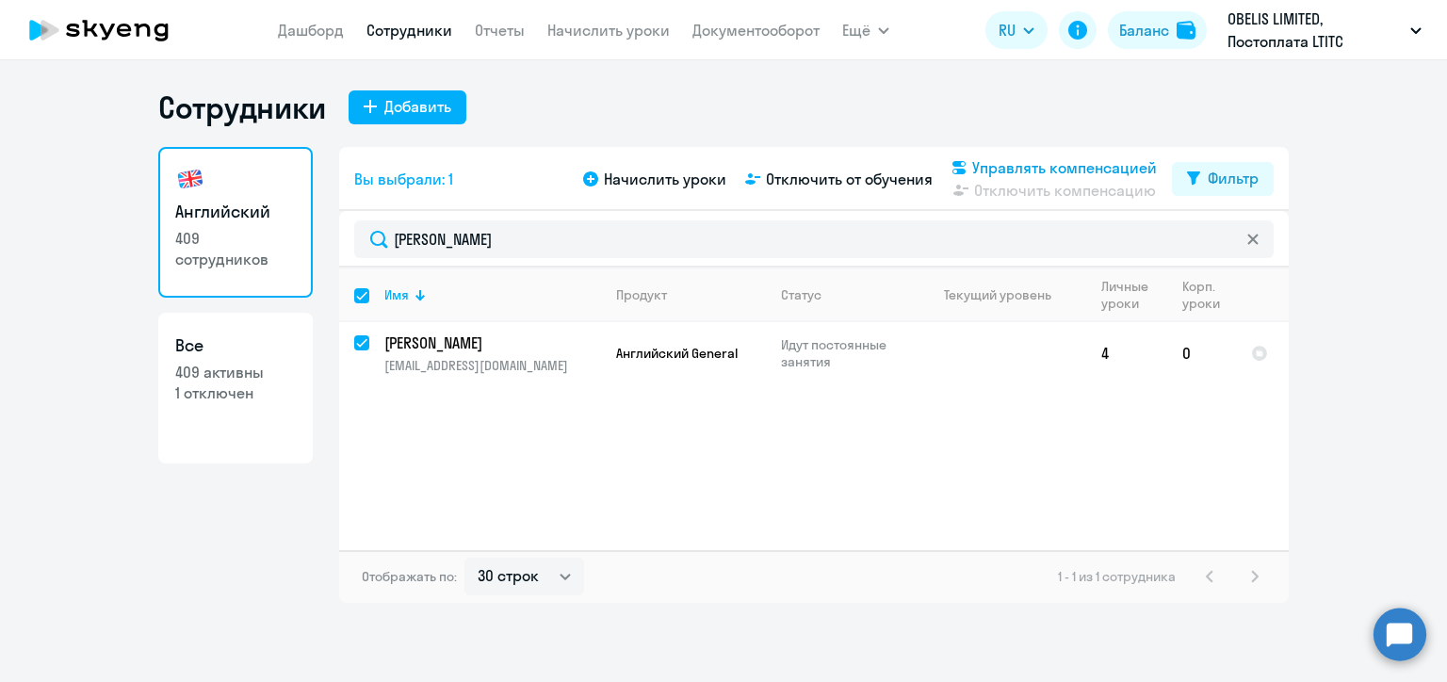
click at [999, 164] on span "Управлять компенсацией" at bounding box center [1064, 167] width 185 height 23
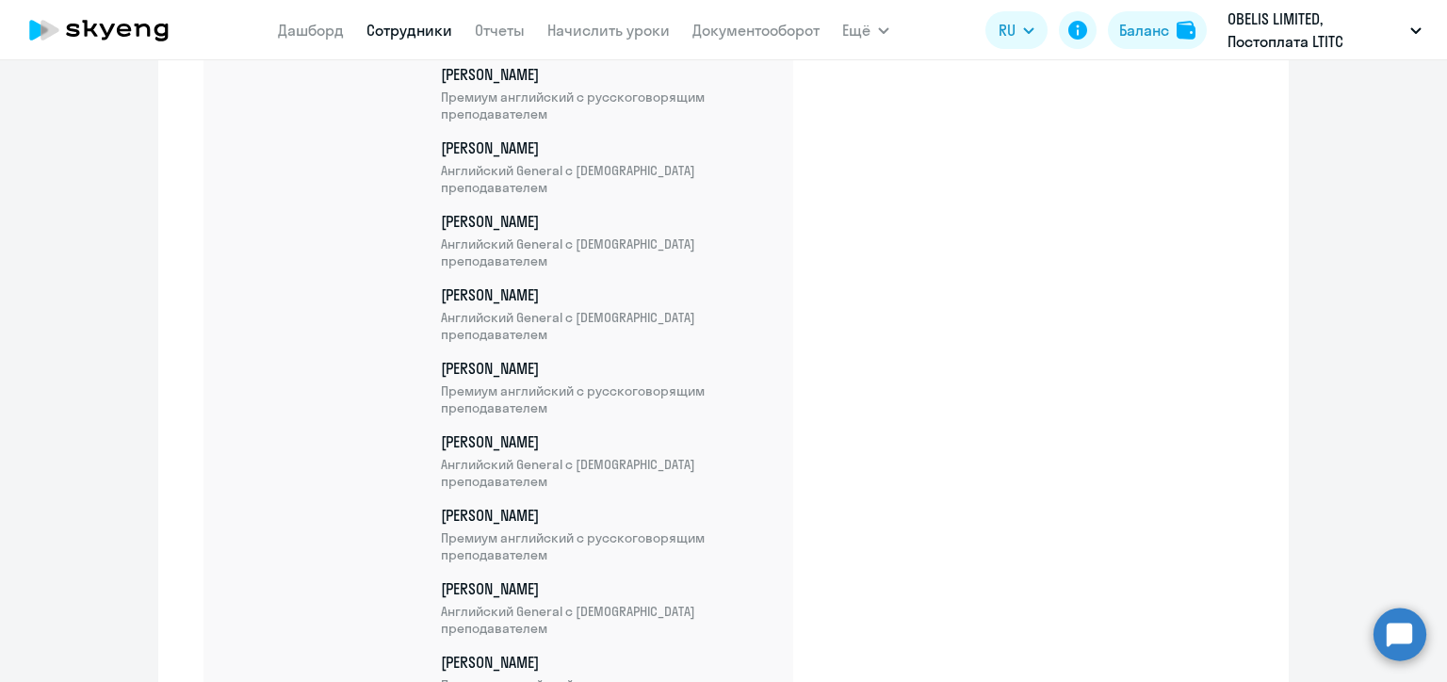
scroll to position [24215, 0]
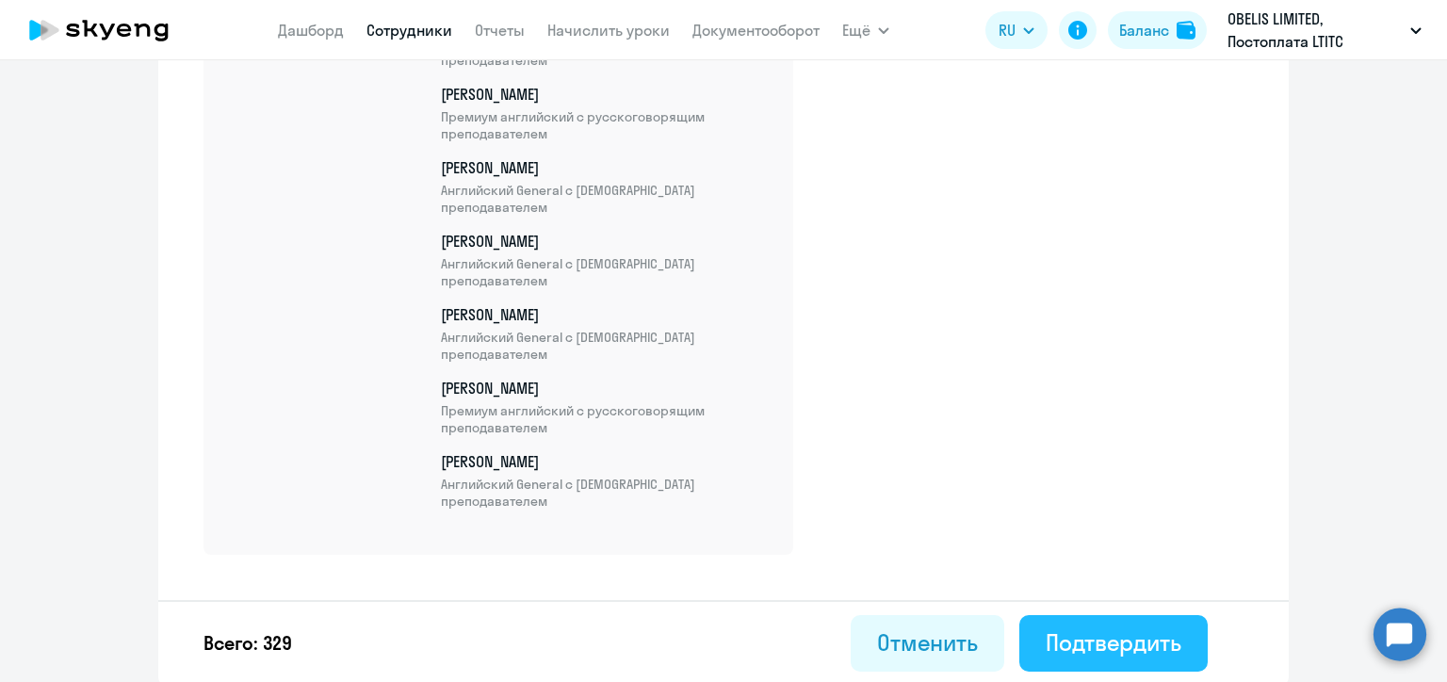
click at [1104, 639] on div "Подтвердить" at bounding box center [1114, 642] width 136 height 30
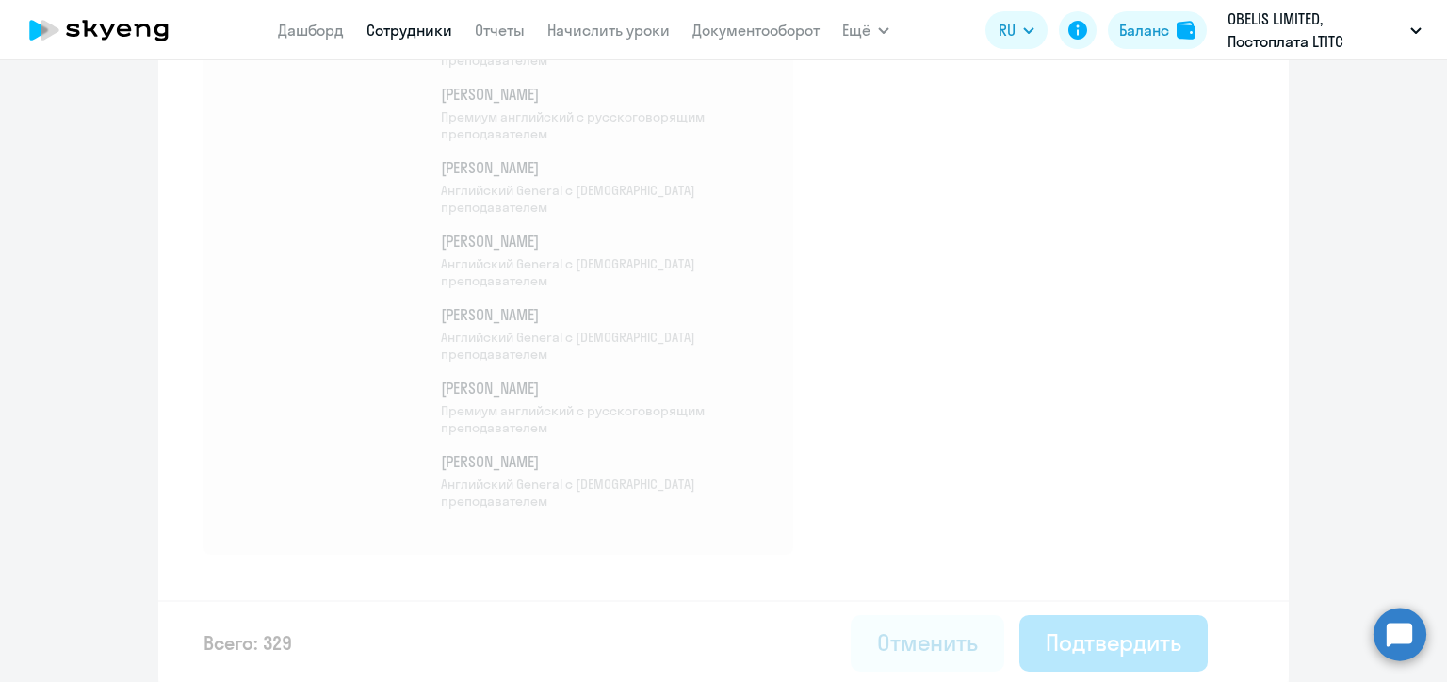
select select "30"
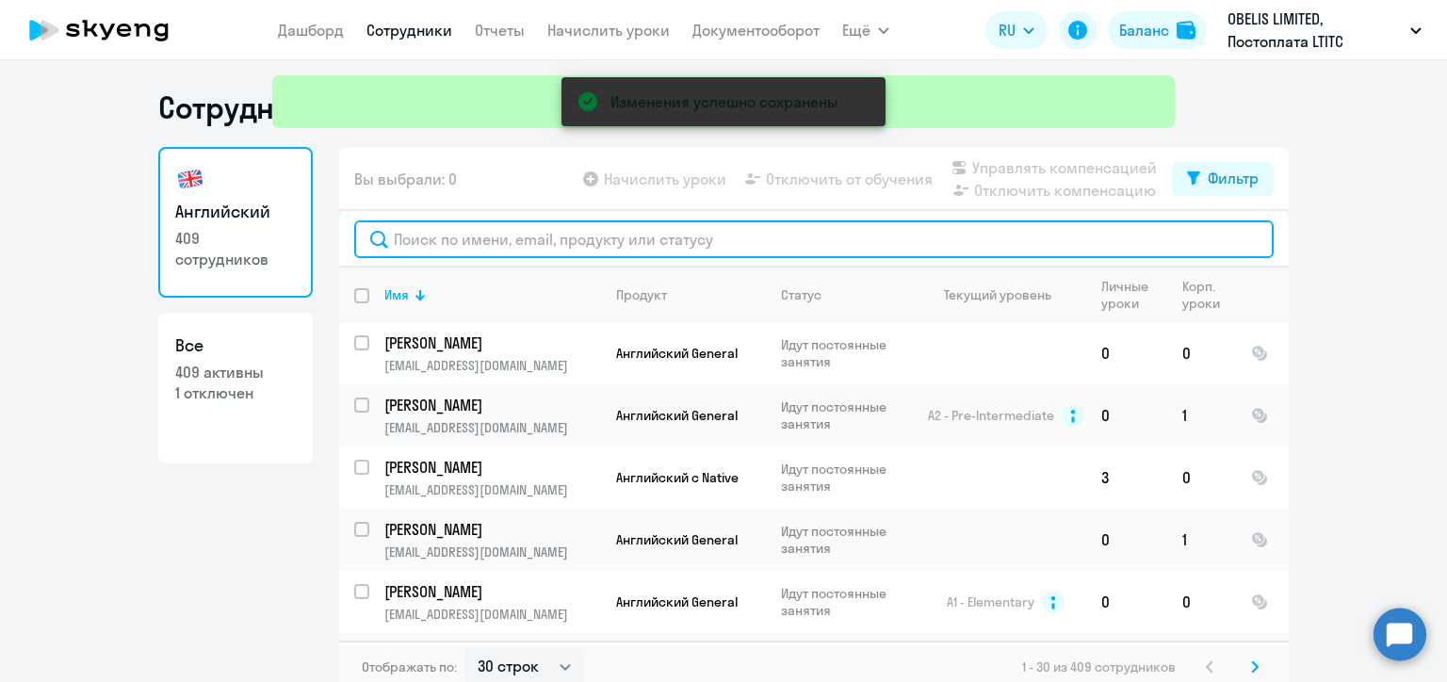
click at [418, 241] on input "text" at bounding box center [814, 239] width 920 height 38
paste input "[PERSON_NAME]"
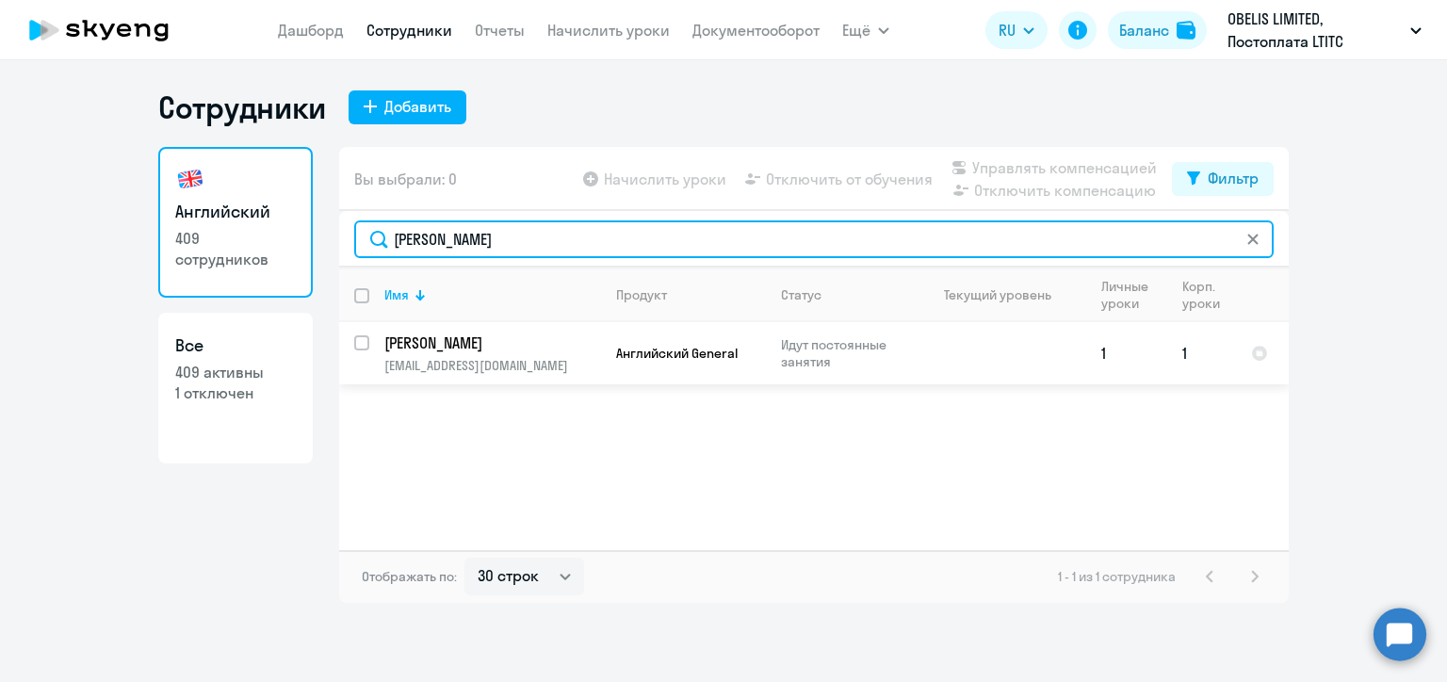
type input "[PERSON_NAME]"
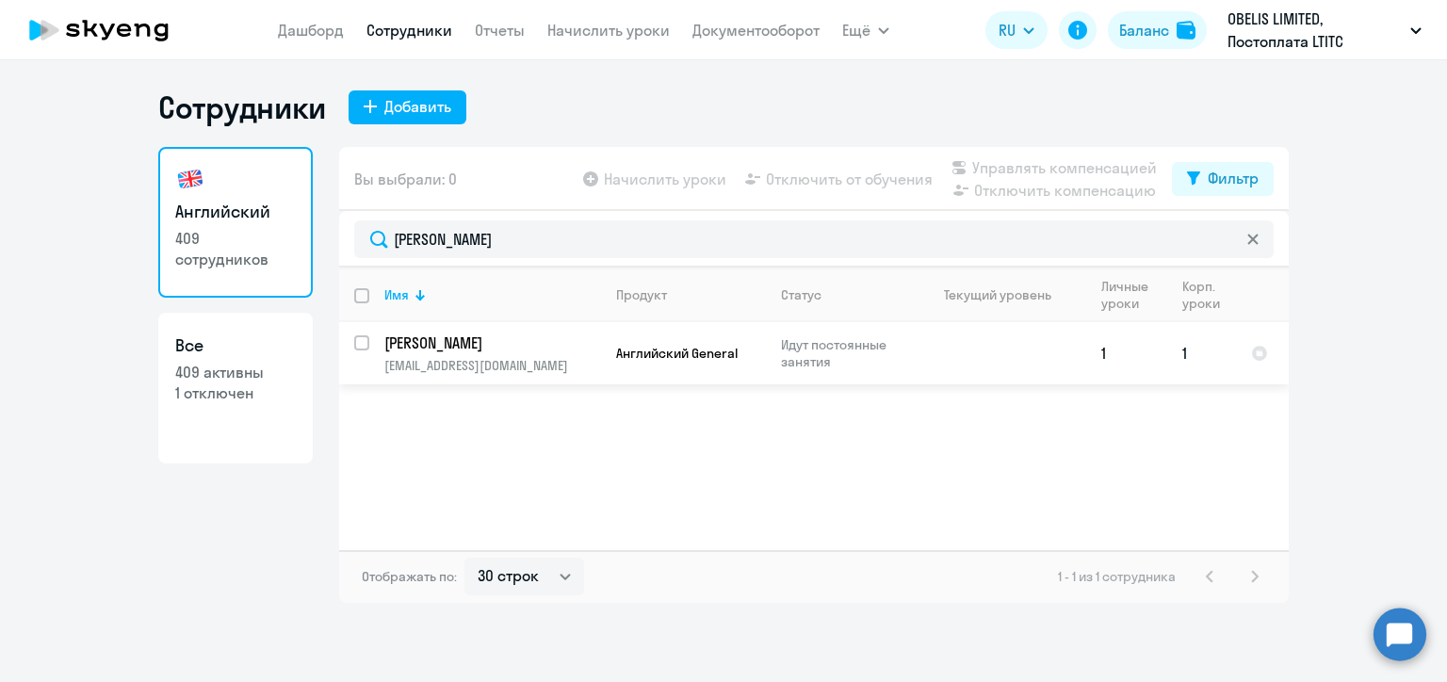
click at [358, 343] on input "select row 21970974" at bounding box center [373, 354] width 38 height 38
checkbox input "true"
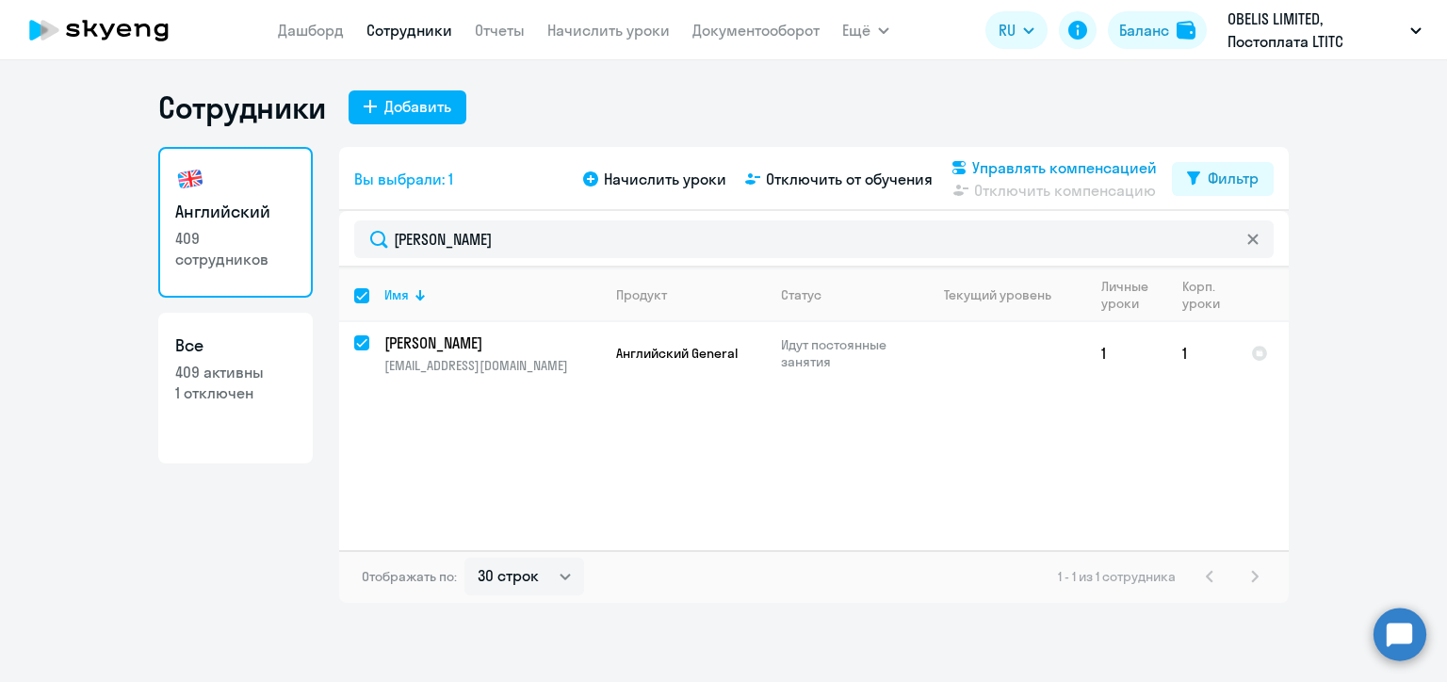
click at [1019, 170] on span "Управлять компенсацией" at bounding box center [1064, 167] width 185 height 23
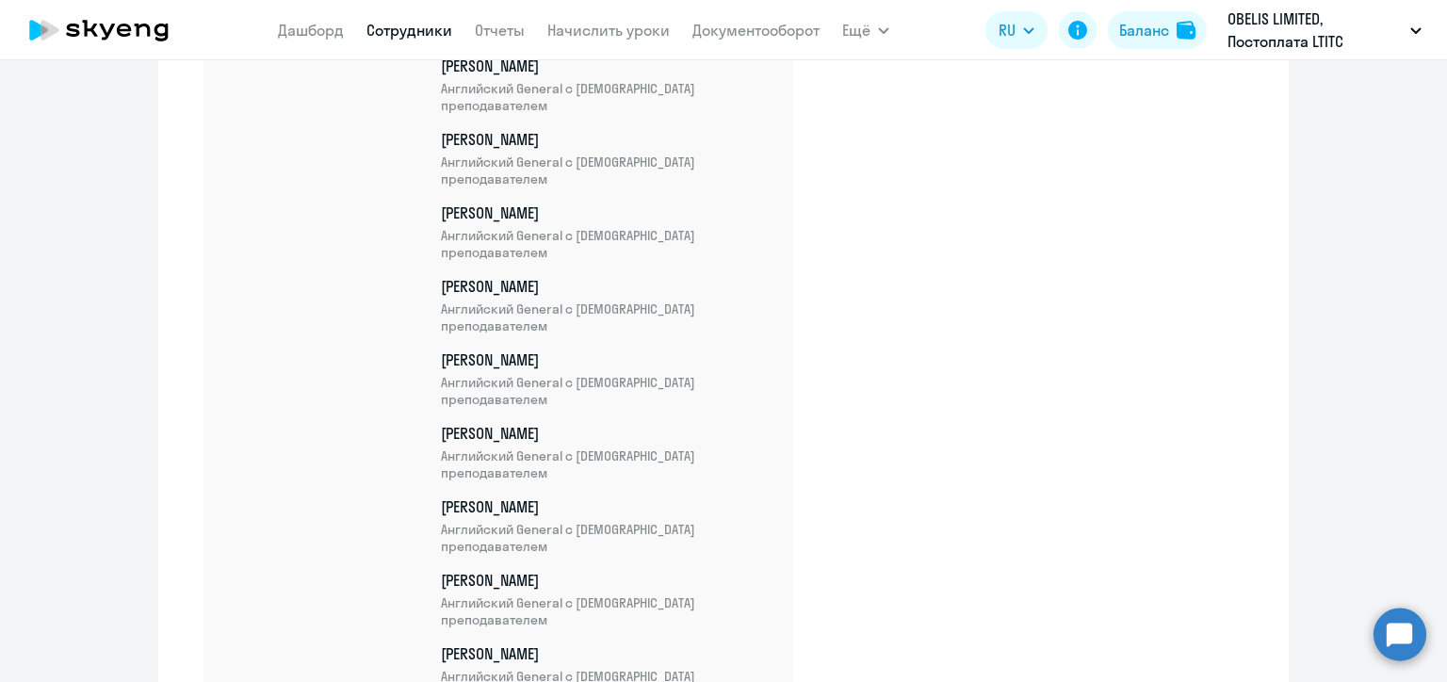
scroll to position [24290, 0]
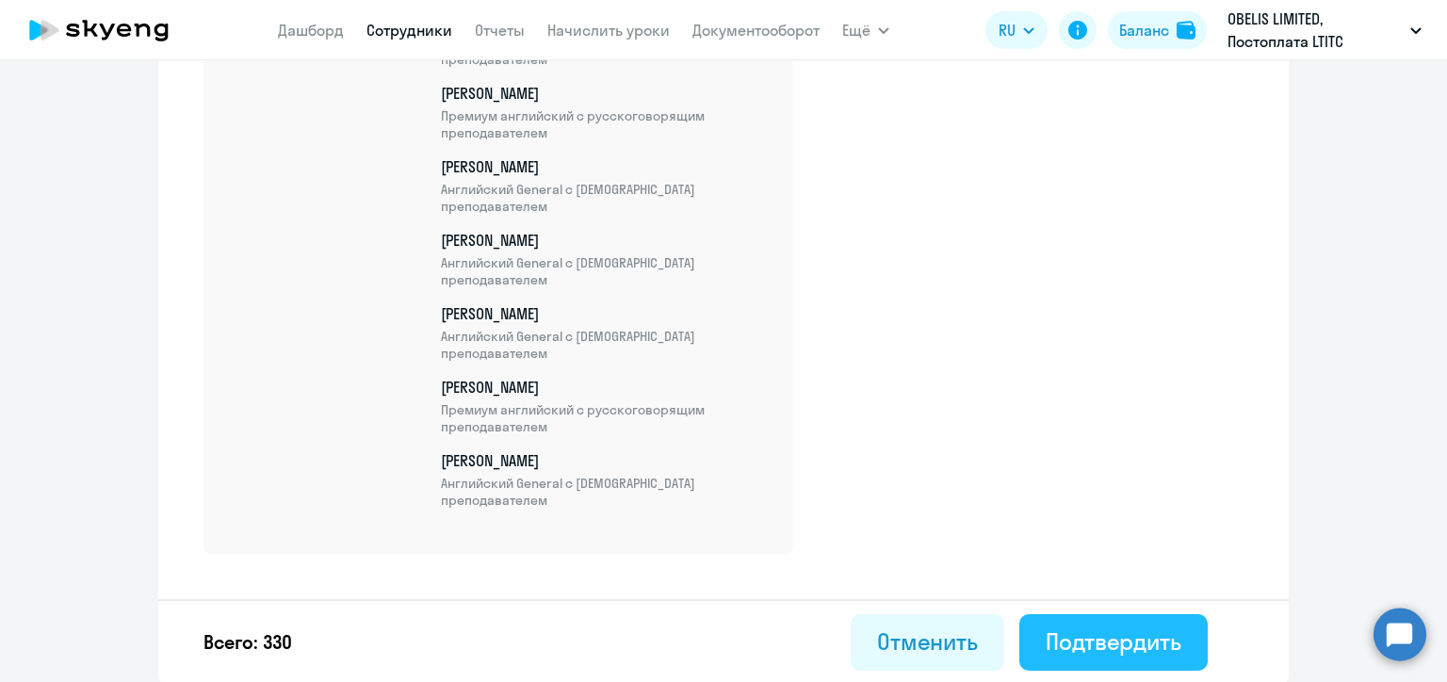
click at [1142, 635] on div "Подтвердить" at bounding box center [1114, 642] width 136 height 30
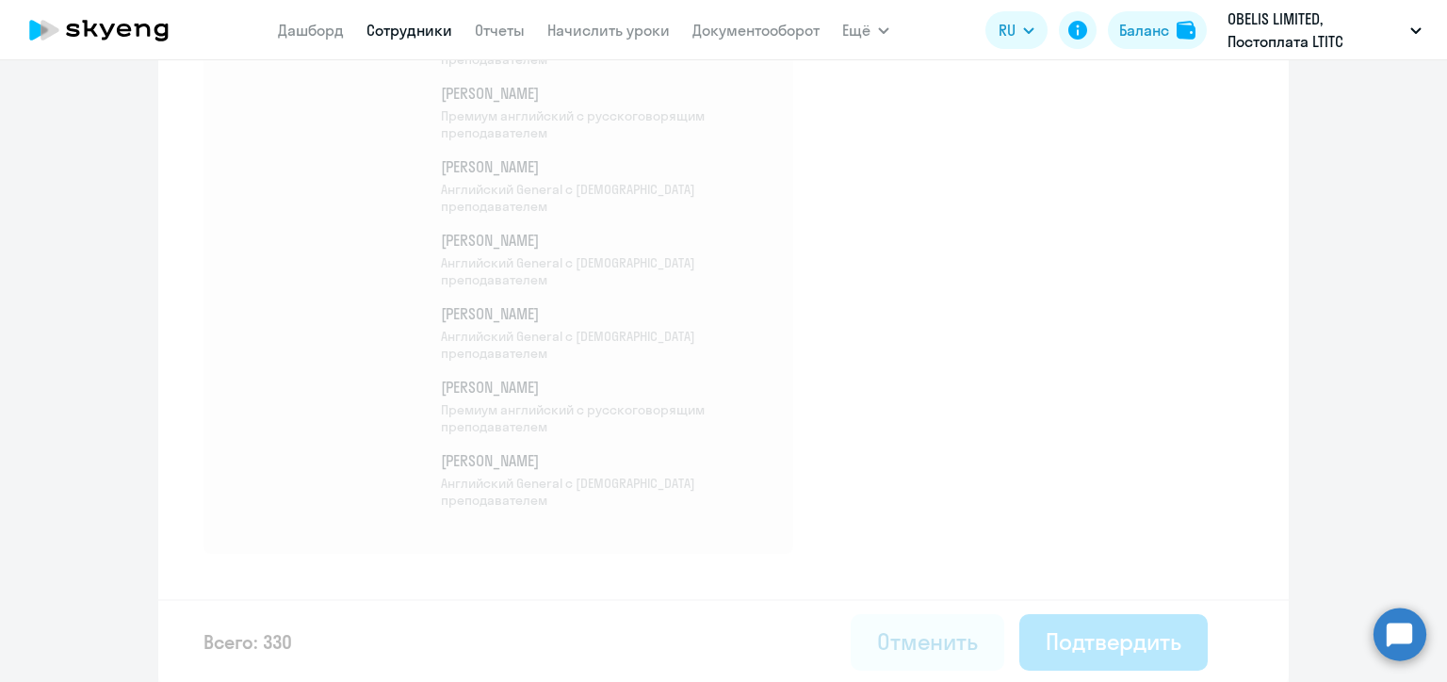
select select "30"
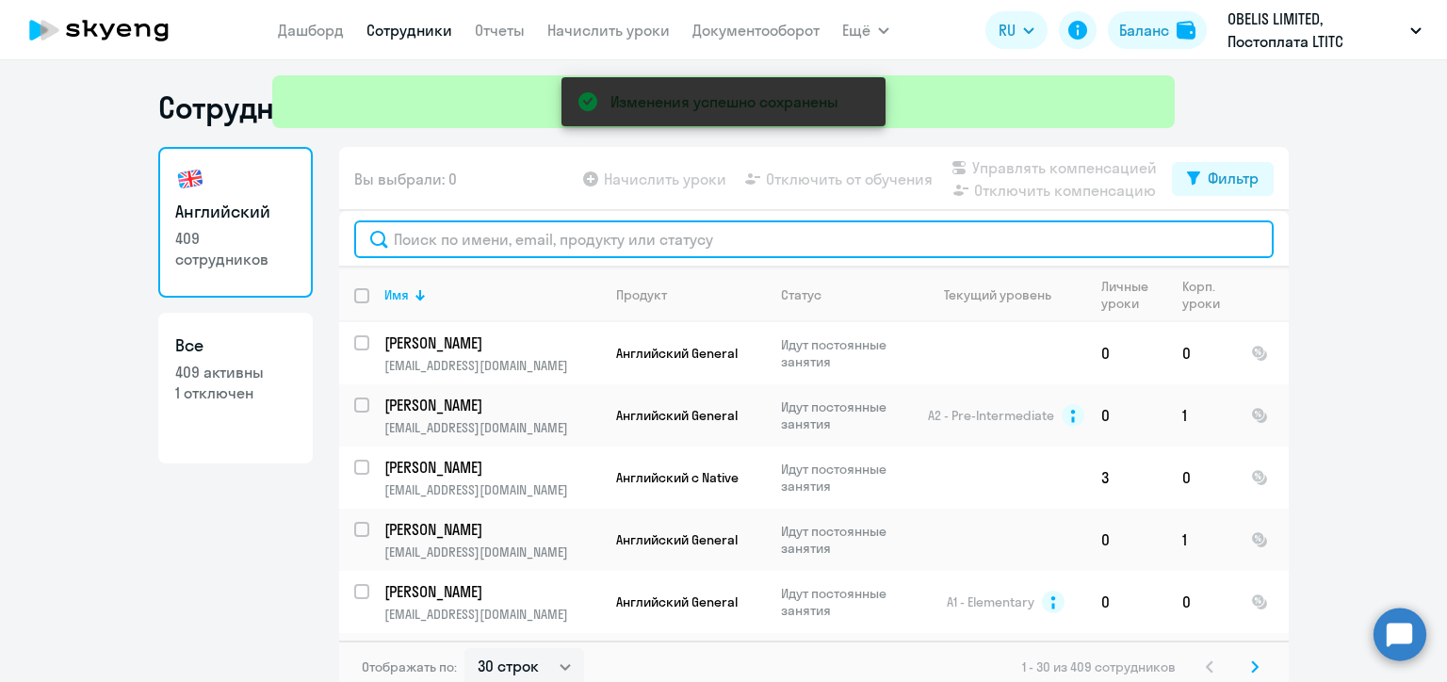
click at [484, 241] on input "text" at bounding box center [814, 239] width 920 height 38
paste input "[PERSON_NAME]"
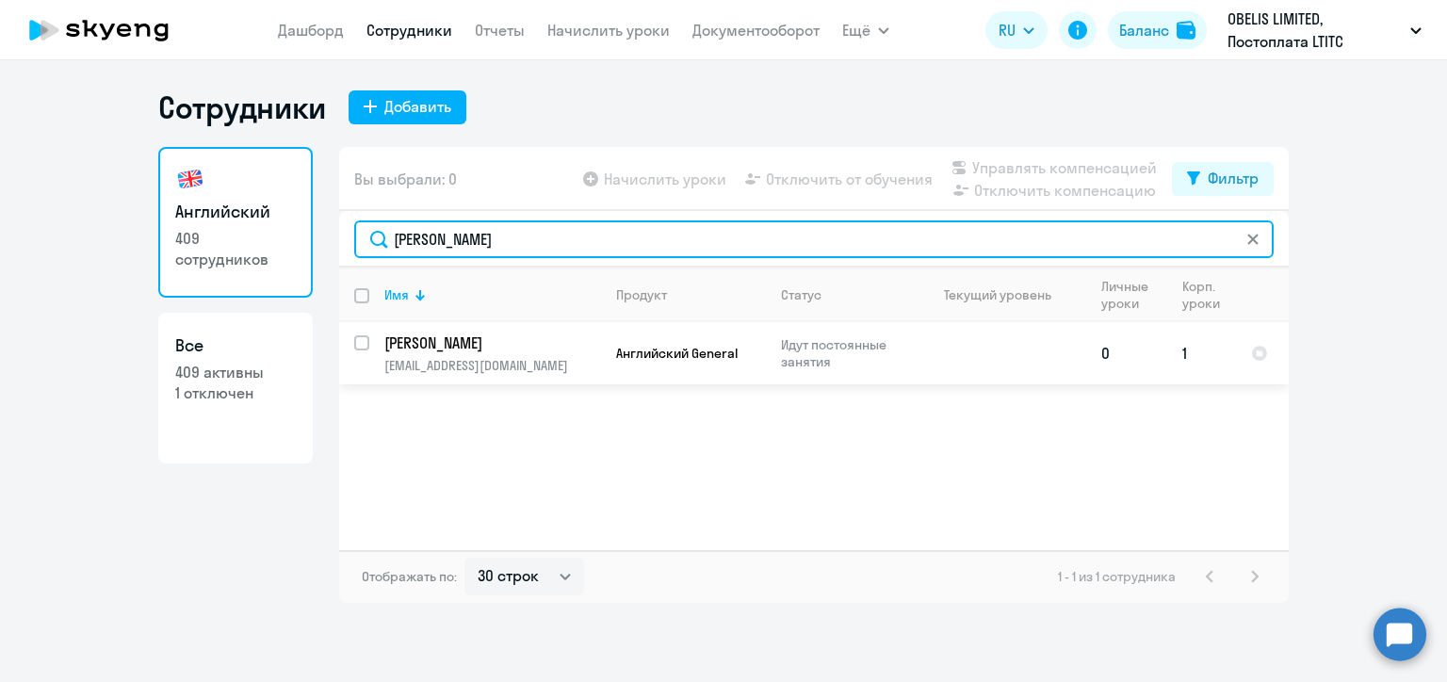
type input "[PERSON_NAME]"
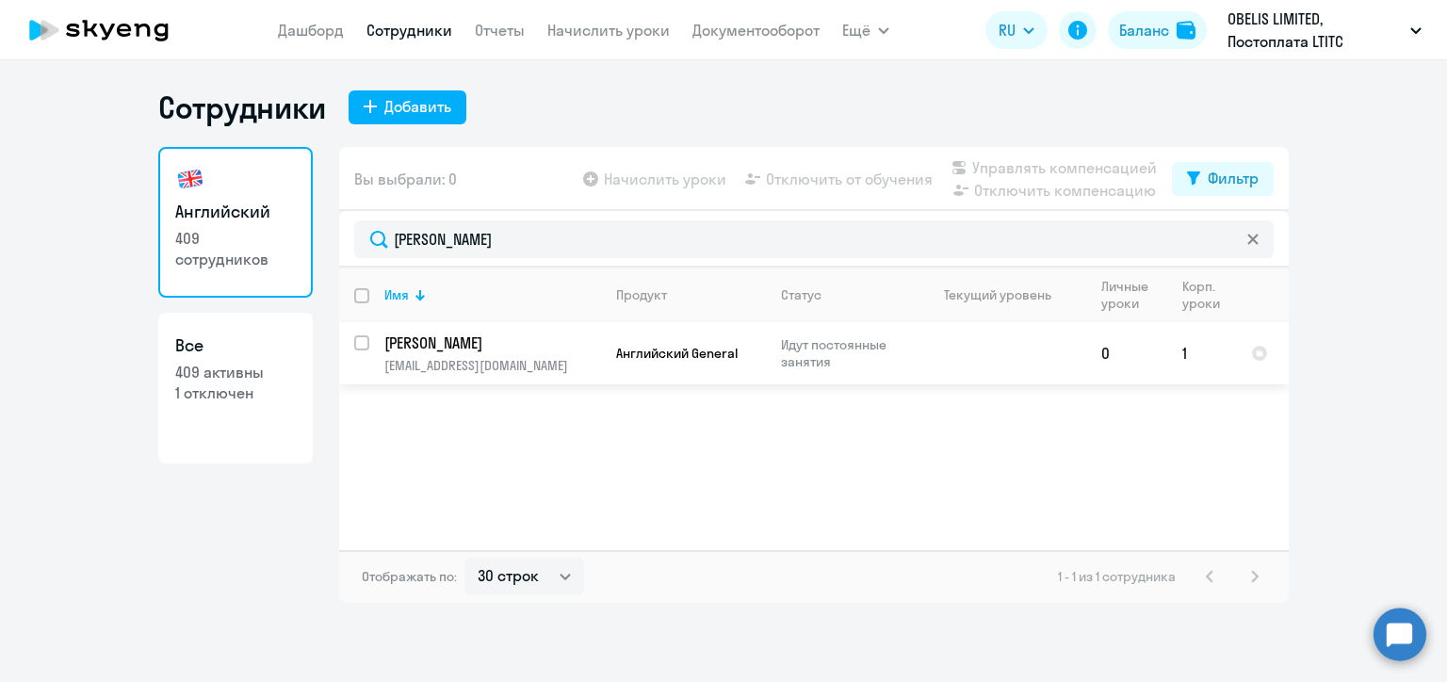
click at [358, 347] on input "select row 22096656" at bounding box center [373, 354] width 38 height 38
checkbox input "true"
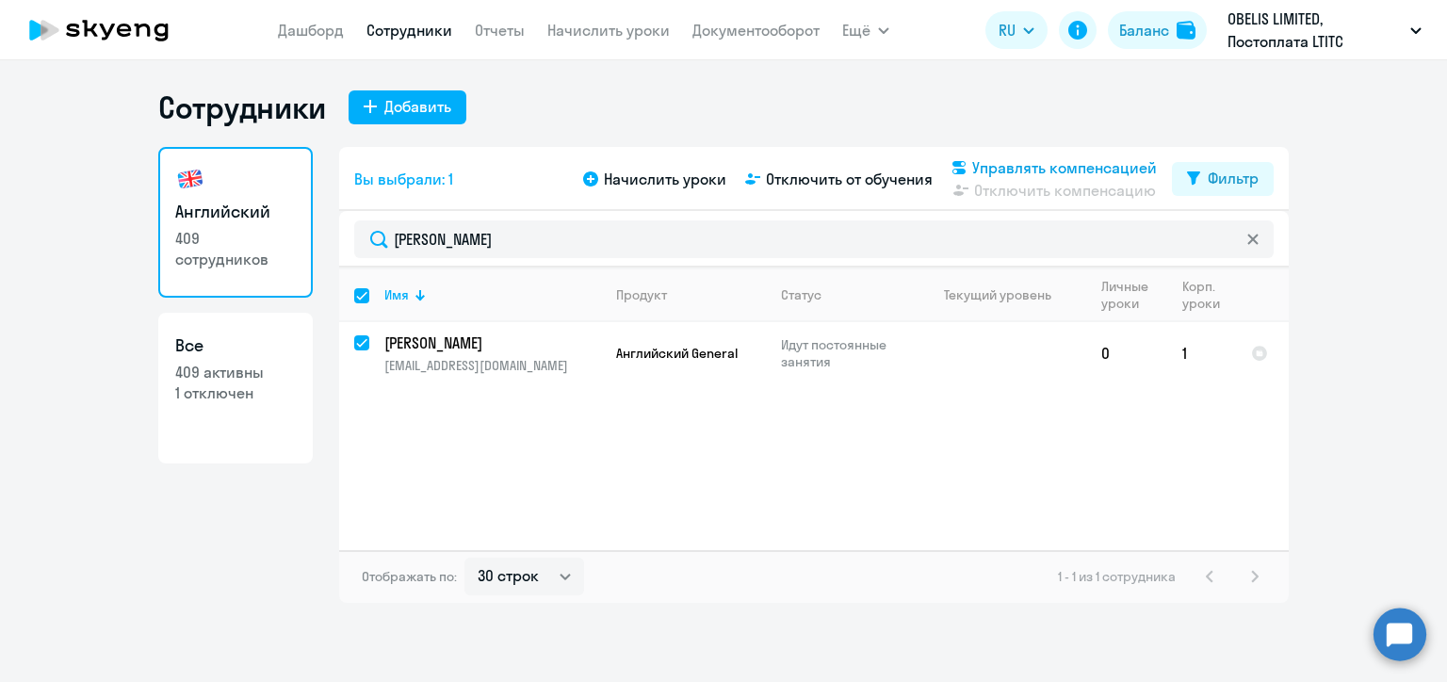
click at [978, 165] on span "Управлять компенсацией" at bounding box center [1064, 167] width 185 height 23
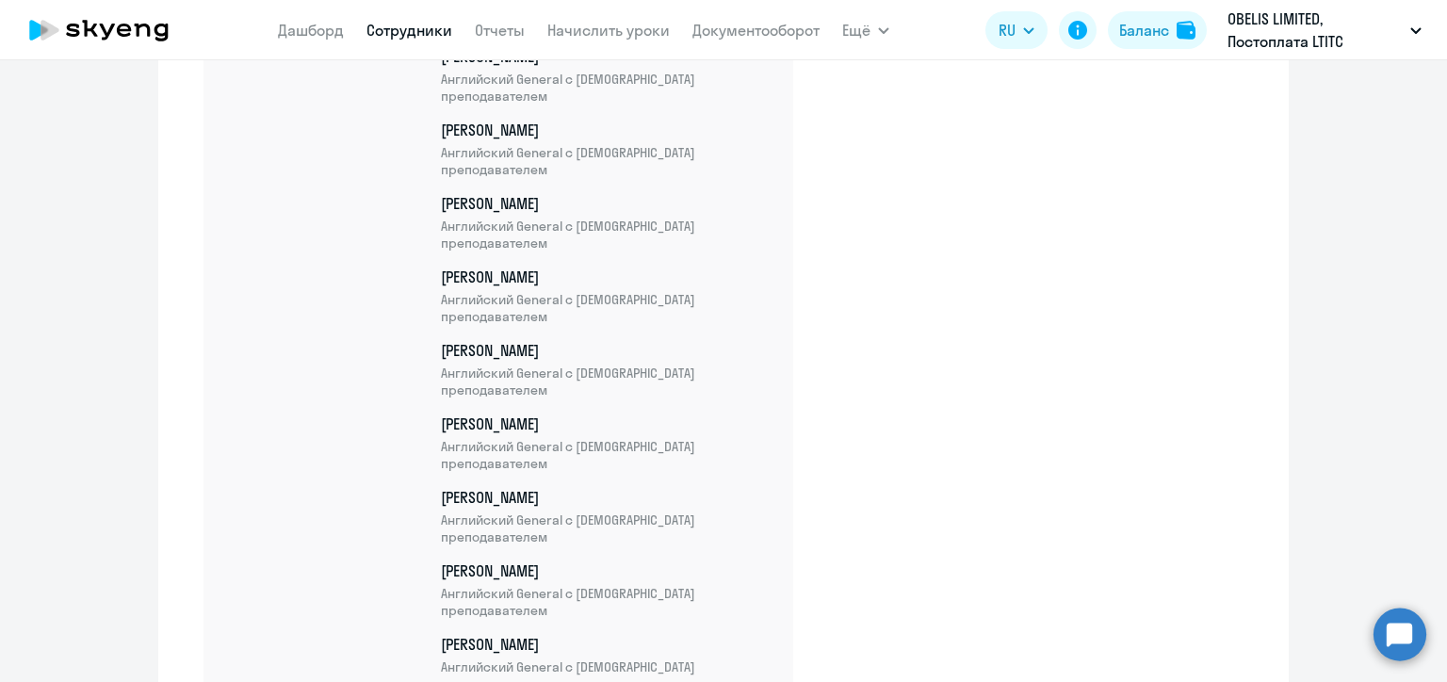
scroll to position [24362, 0]
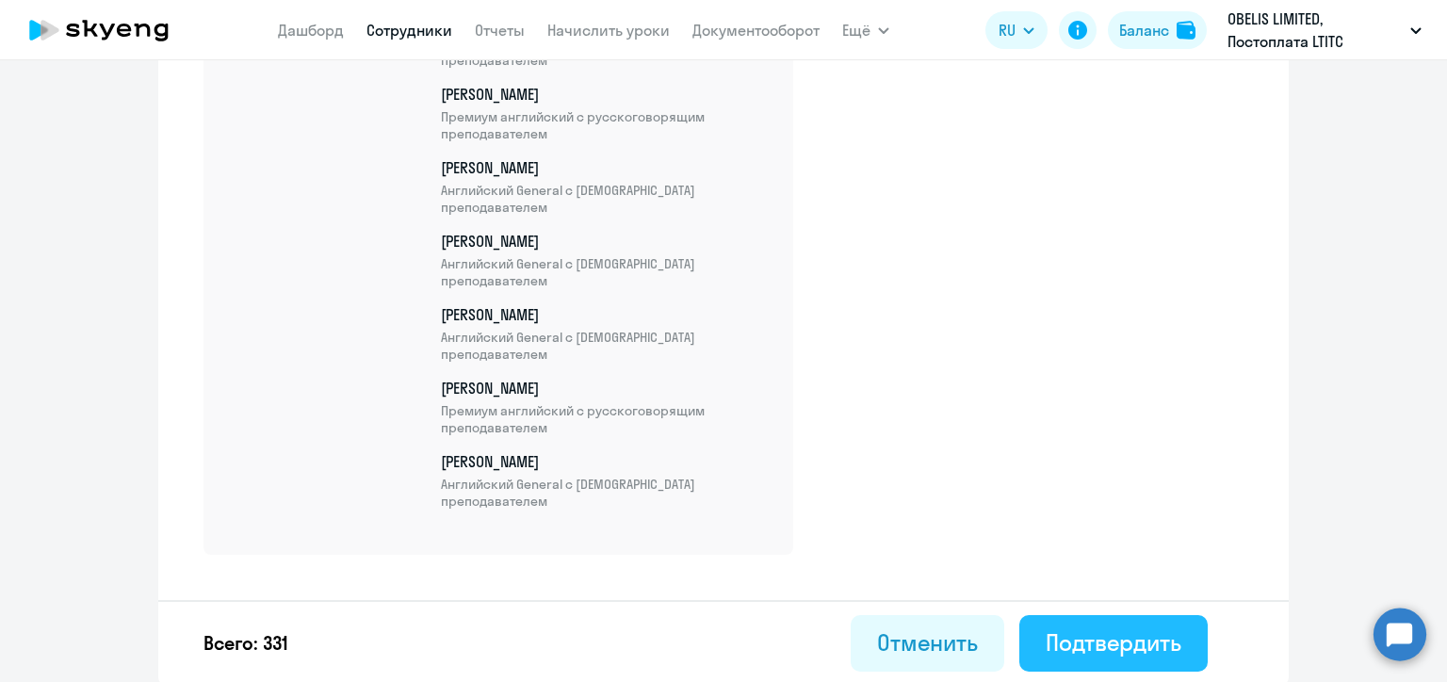
click at [1127, 644] on div "Подтвердить" at bounding box center [1114, 642] width 136 height 30
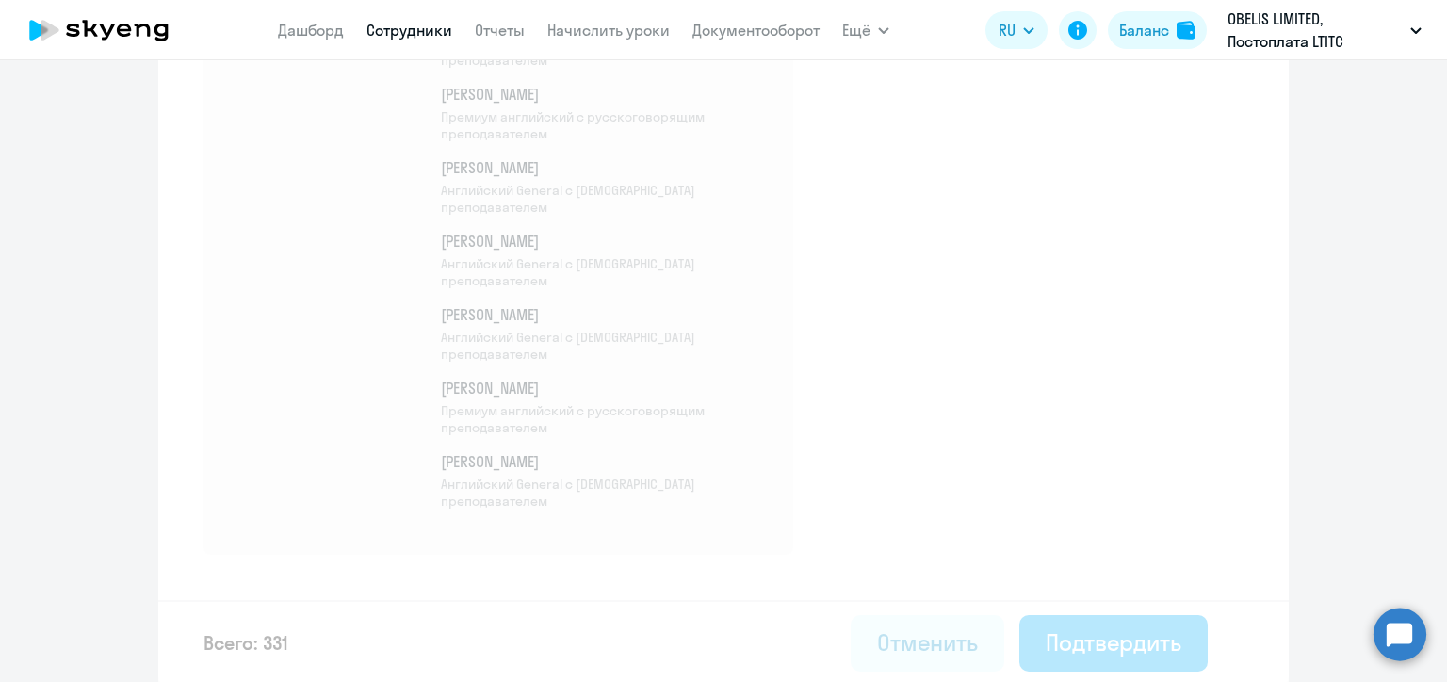
select select "30"
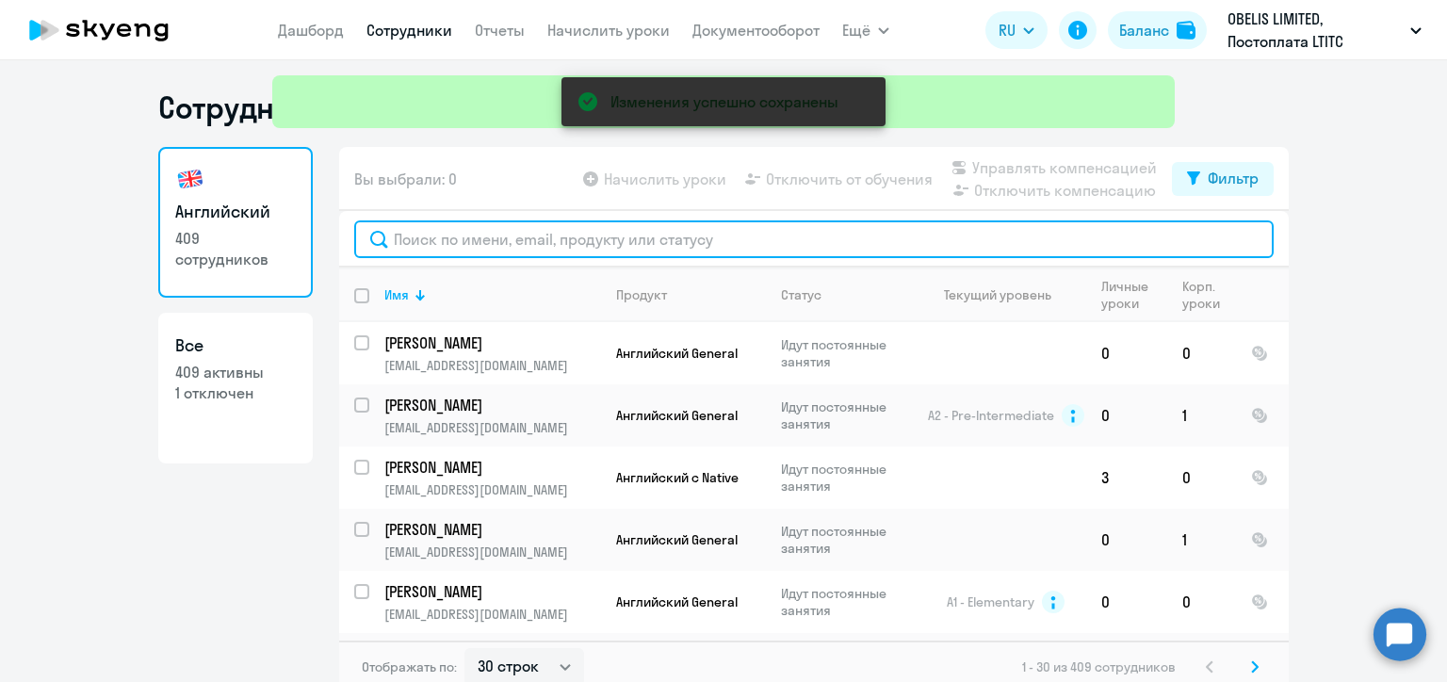
click at [479, 246] on input "text" at bounding box center [814, 239] width 920 height 38
paste input "[PERSON_NAME]"
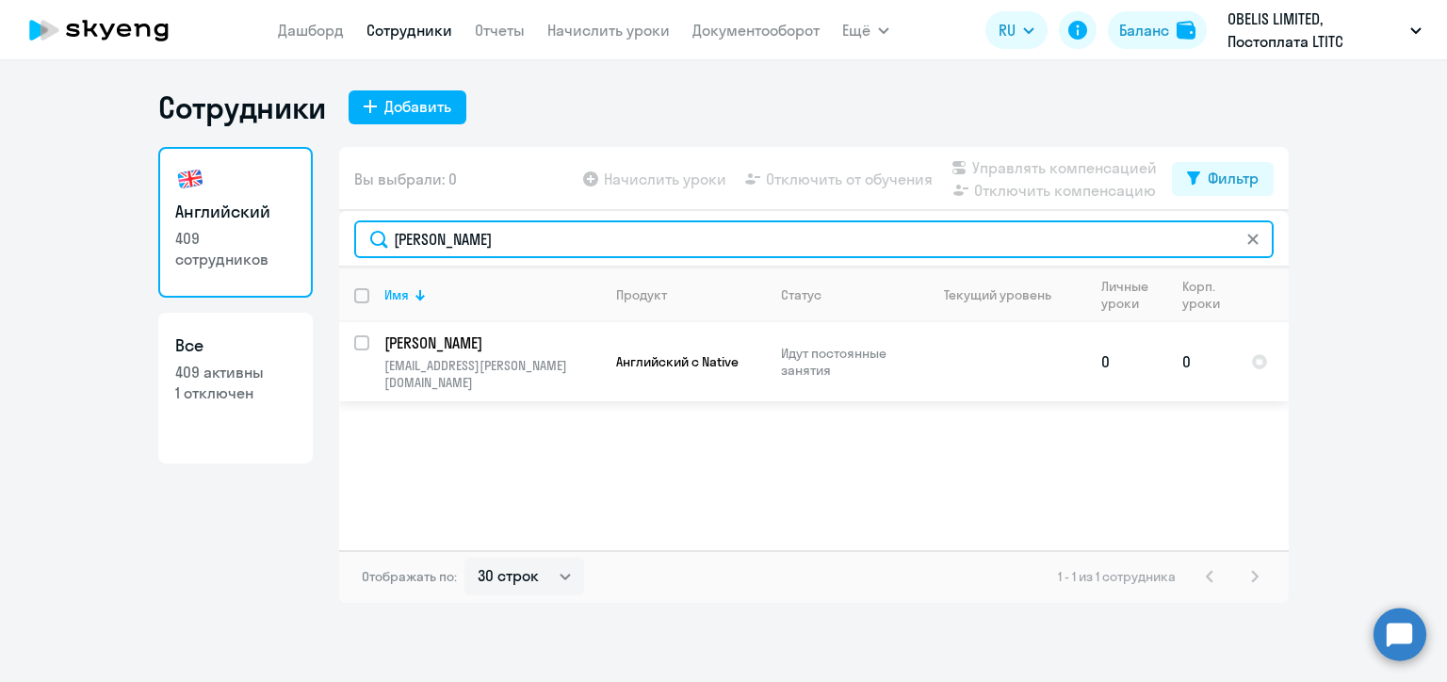
type input "[PERSON_NAME]"
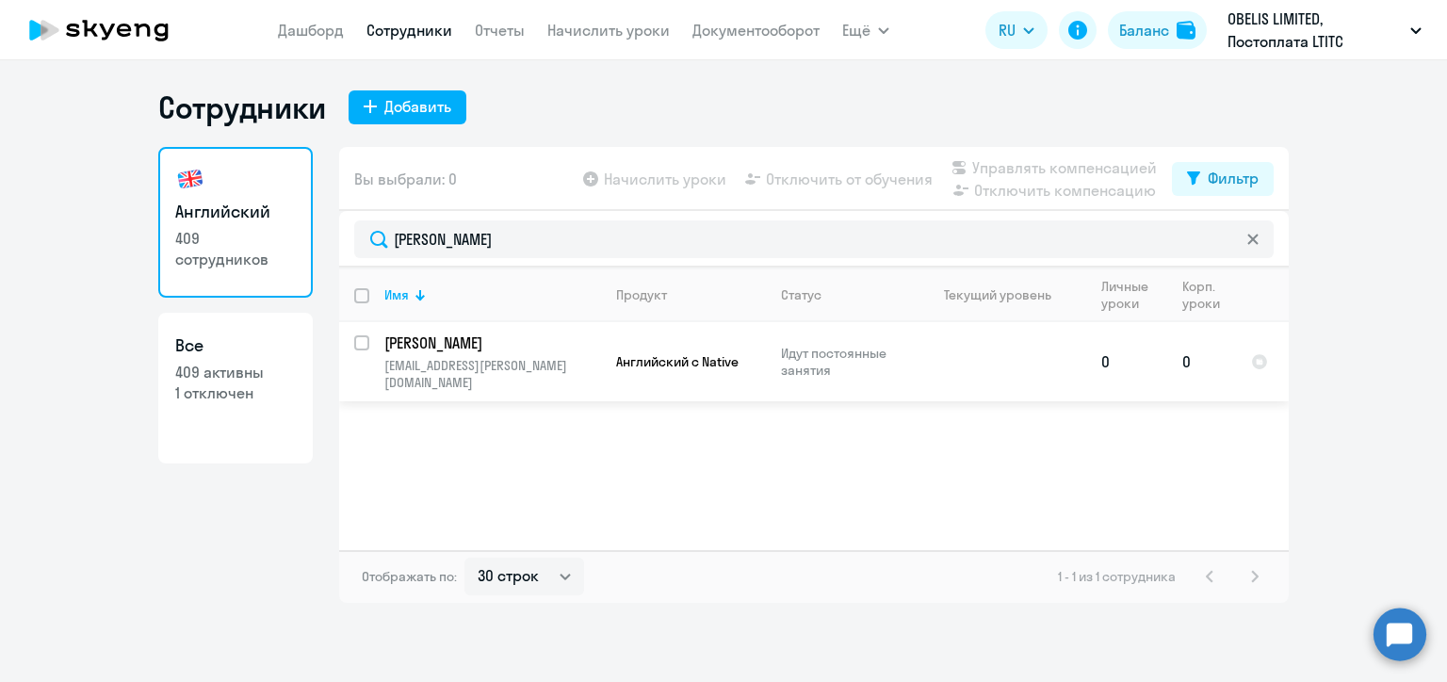
click at [362, 346] on input "select row 22182441" at bounding box center [373, 354] width 38 height 38
checkbox input "true"
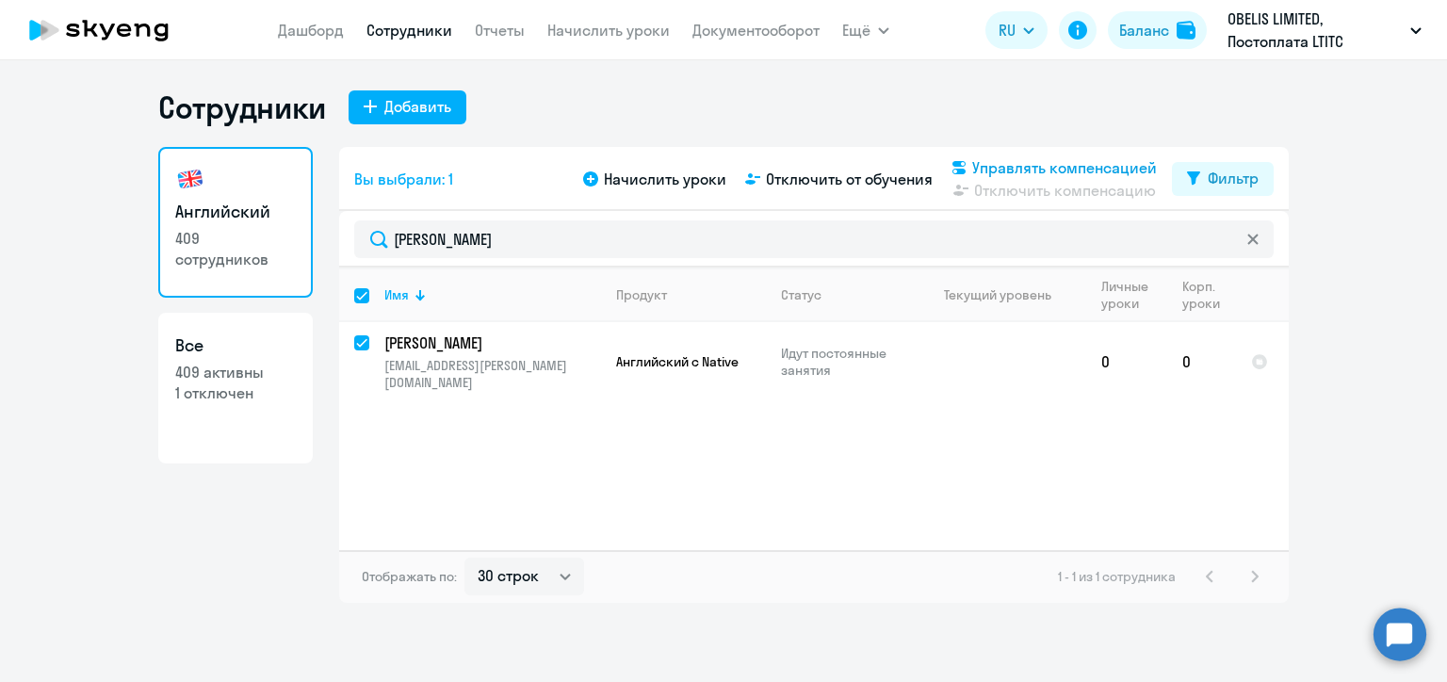
click at [974, 162] on span "Управлять компенсацией" at bounding box center [1064, 167] width 185 height 23
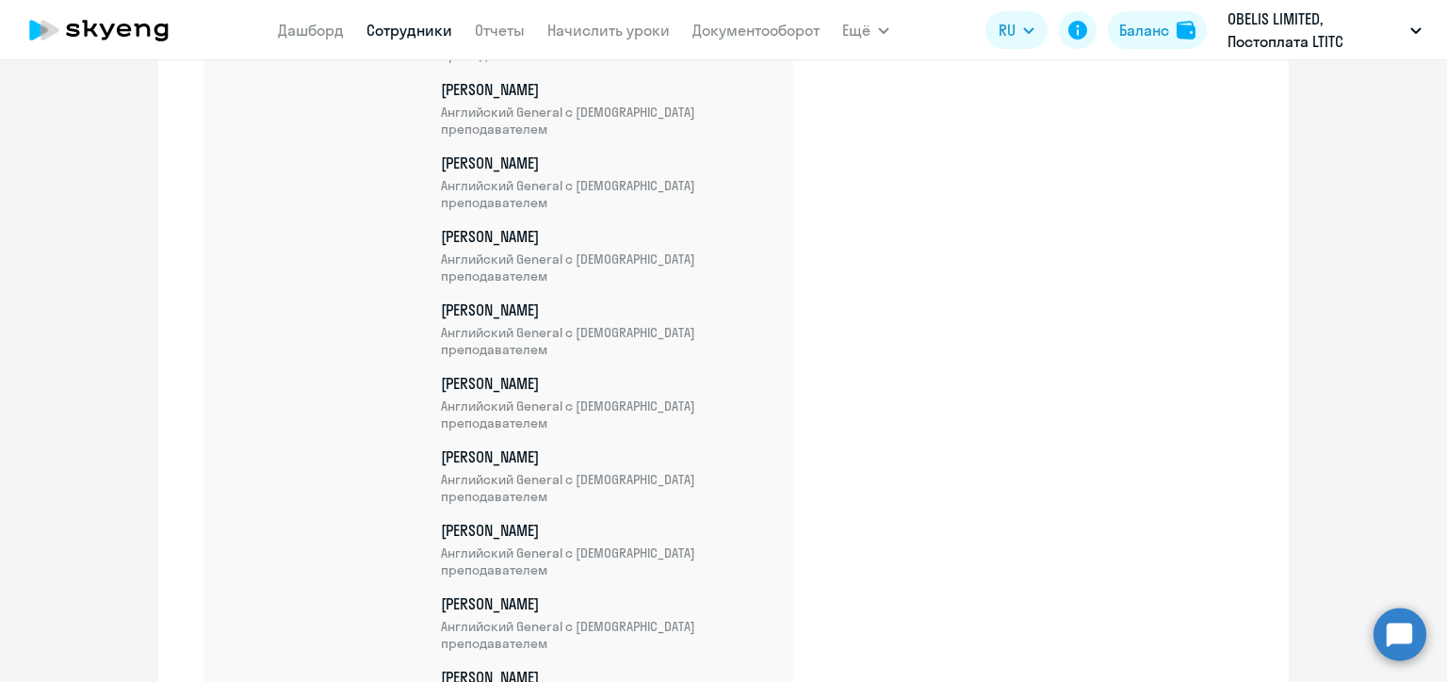
scroll to position [24437, 0]
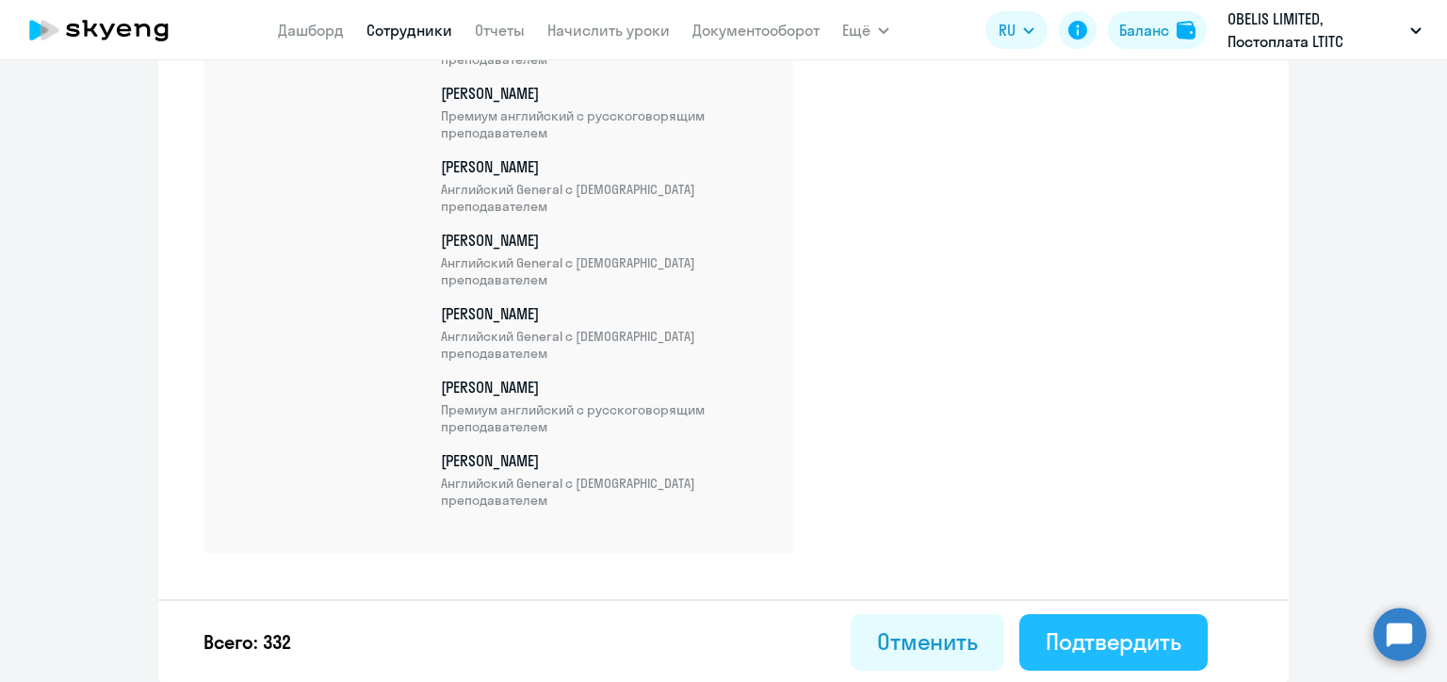
click at [1100, 627] on div "Подтвердить" at bounding box center [1114, 642] width 136 height 30
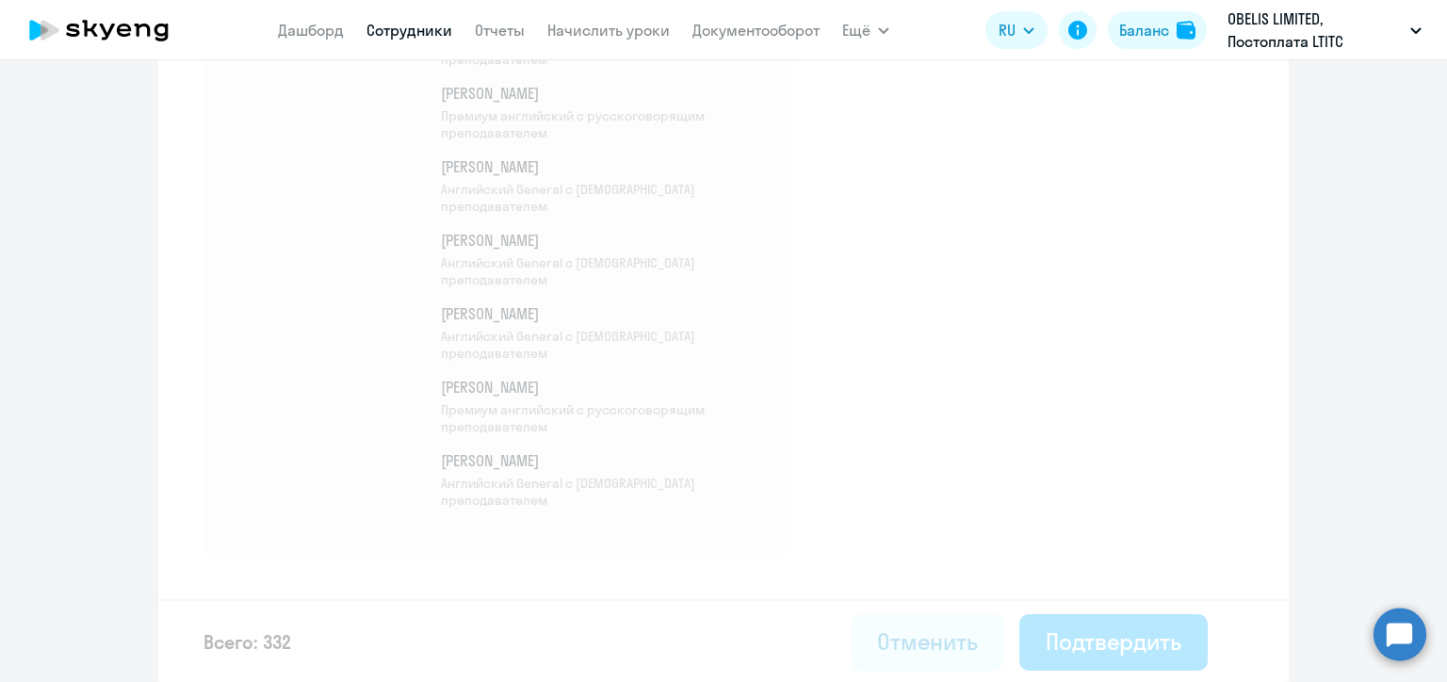
select select "30"
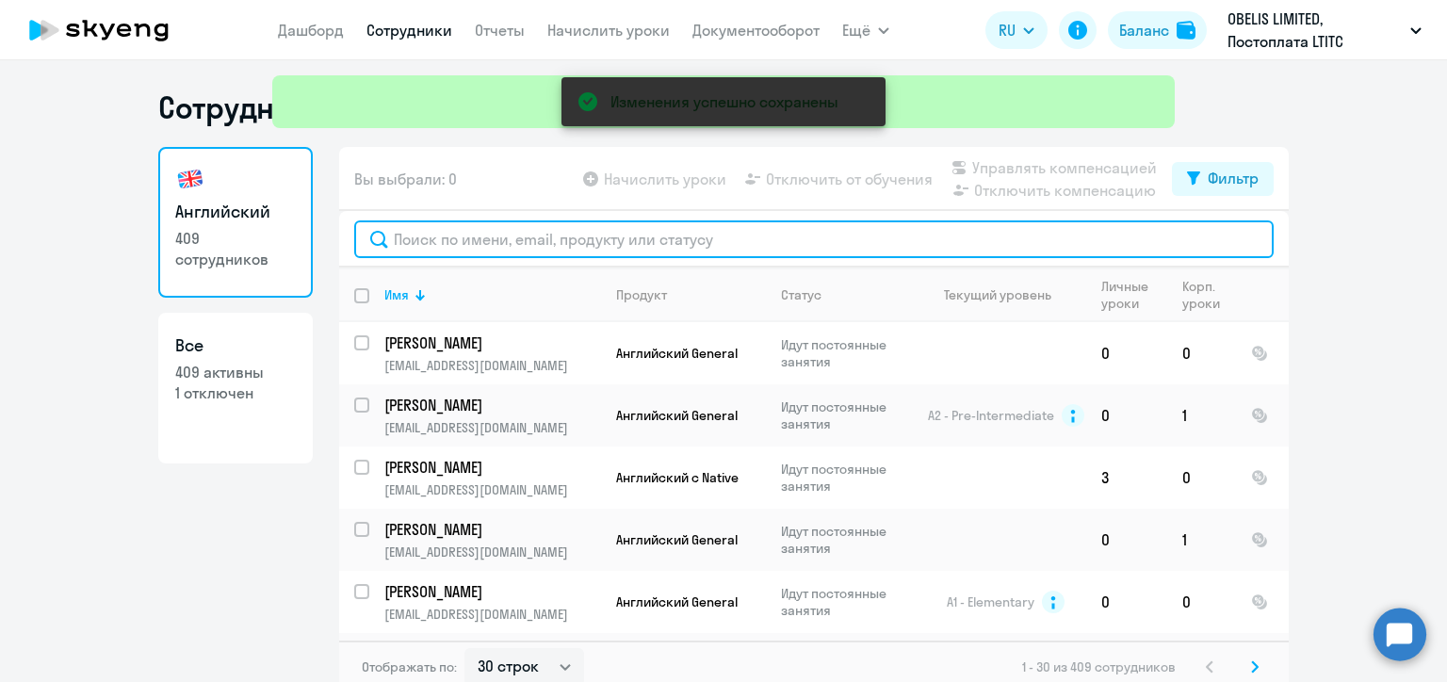
click at [421, 237] on input "text" at bounding box center [814, 239] width 920 height 38
paste input "[PERSON_NAME]"
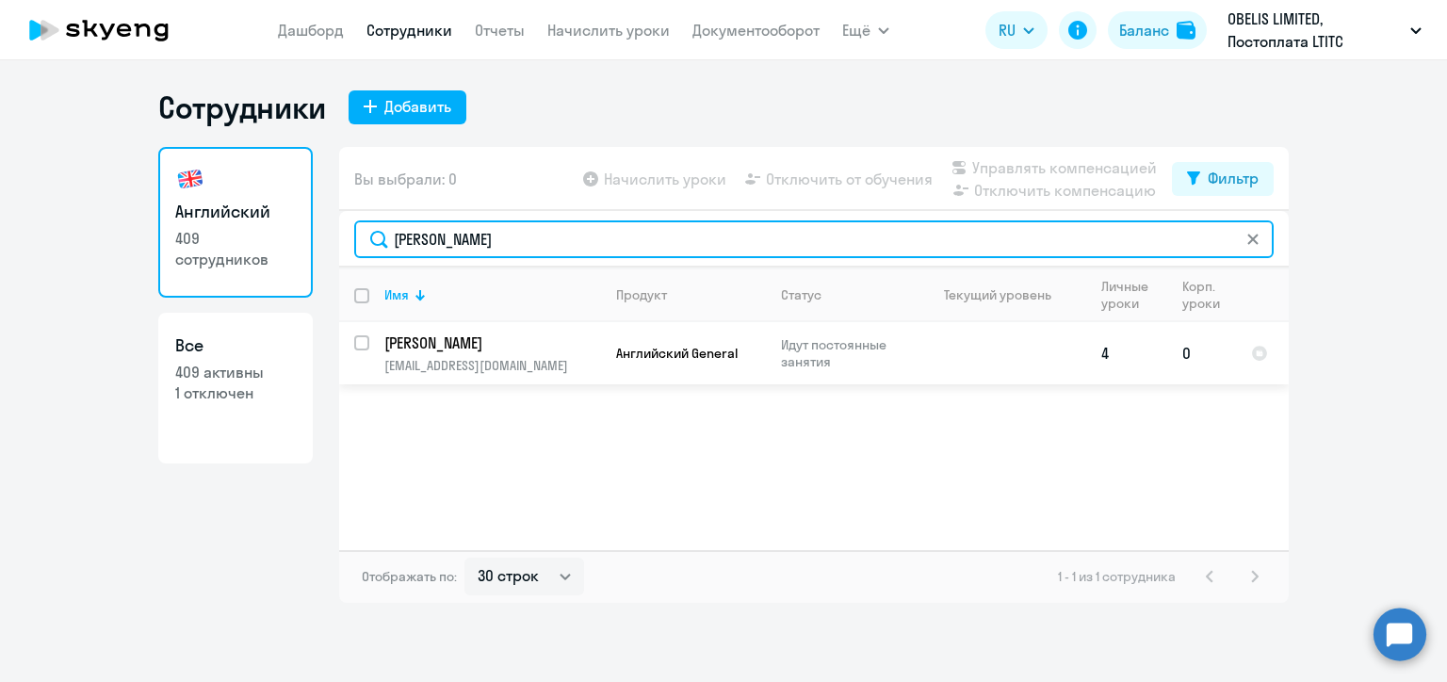
type input "[PERSON_NAME]"
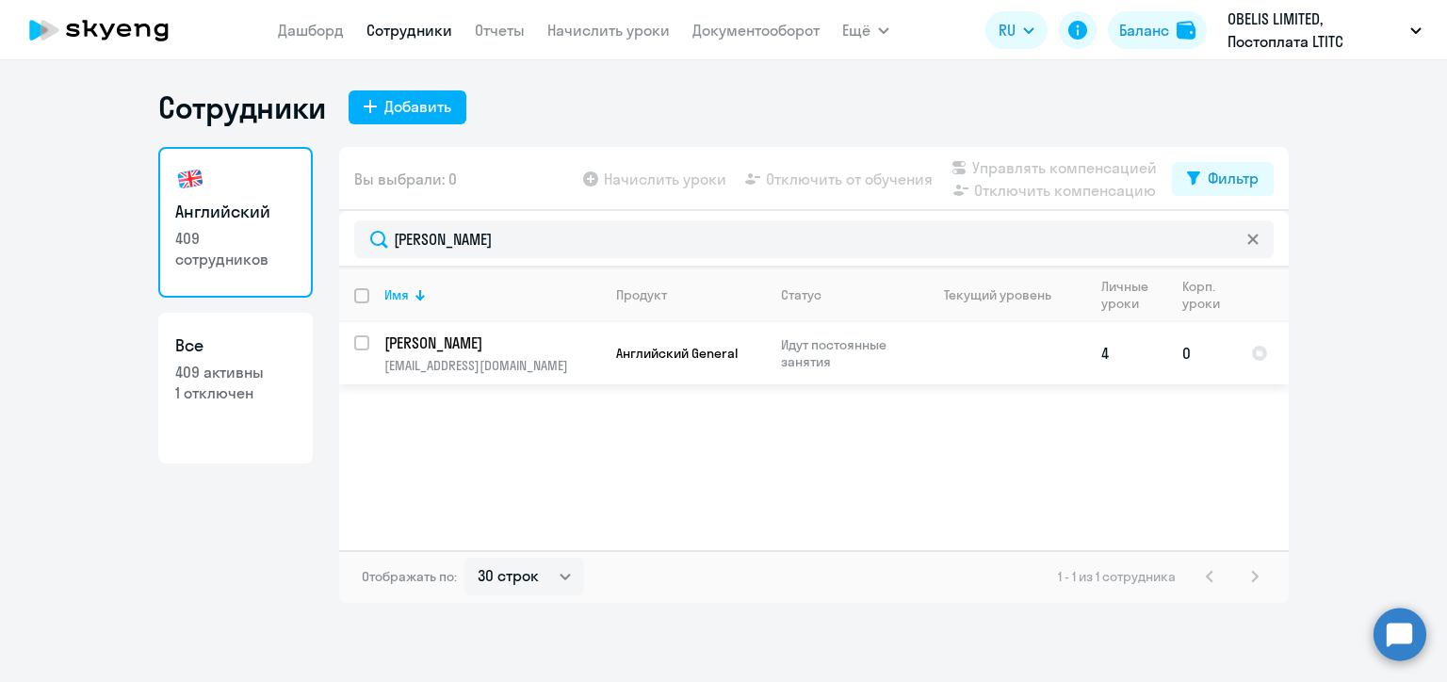
click at [361, 347] on input "select row 22250841" at bounding box center [373, 354] width 38 height 38
checkbox input "true"
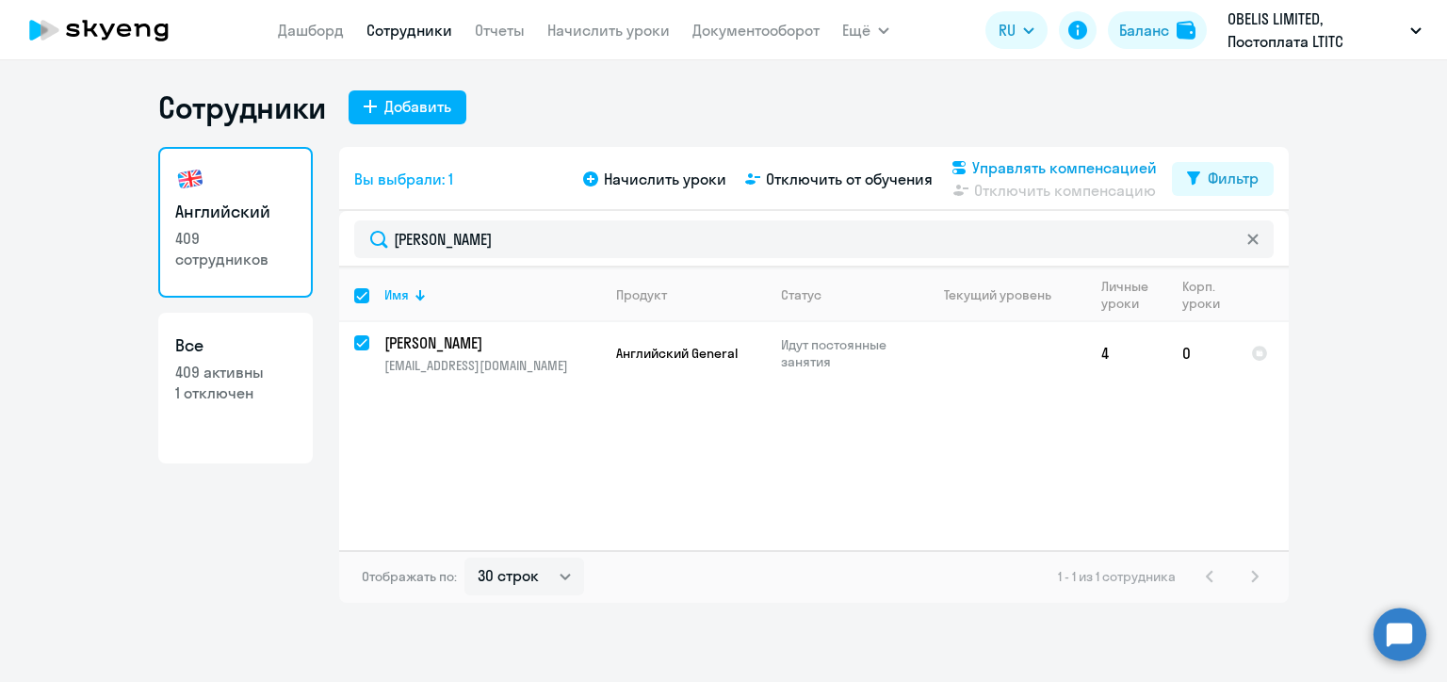
click at [976, 162] on span "Управлять компенсацией" at bounding box center [1064, 167] width 185 height 23
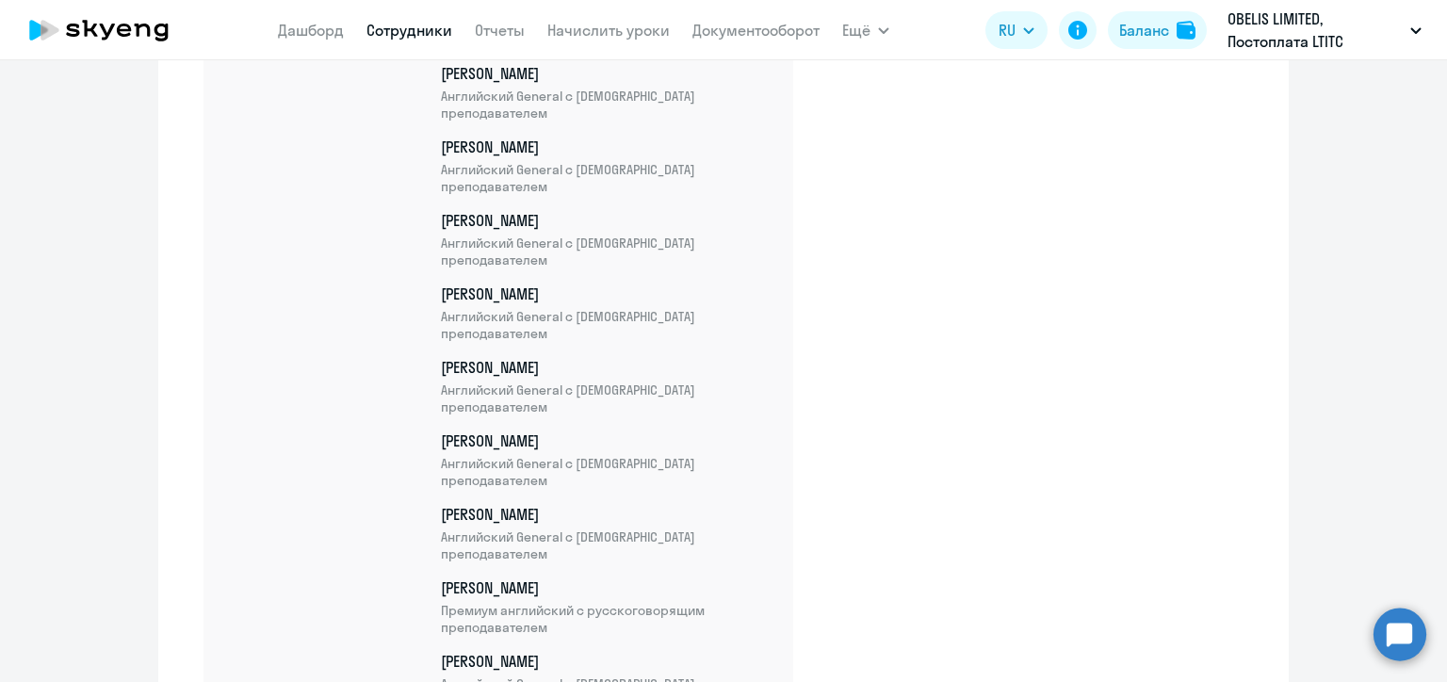
scroll to position [24509, 0]
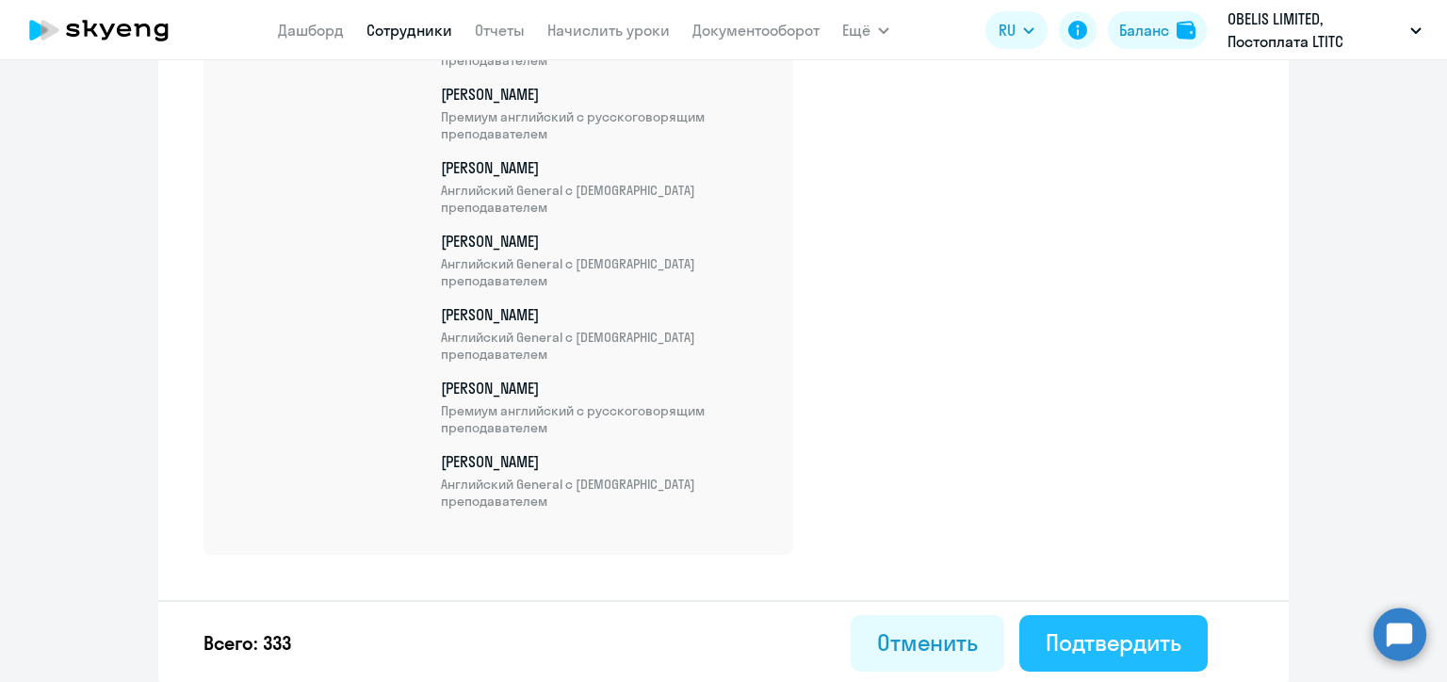
click at [1133, 631] on div "Подтвердить" at bounding box center [1114, 642] width 136 height 30
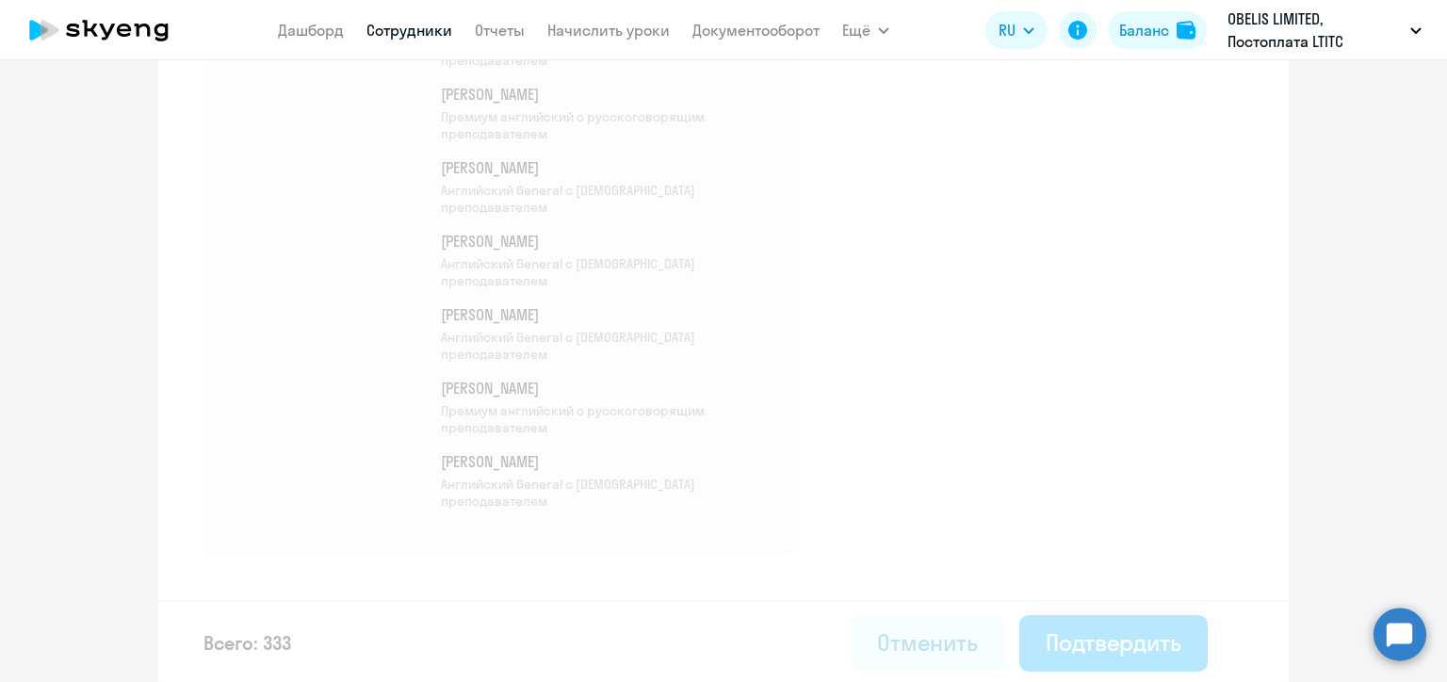
select select "30"
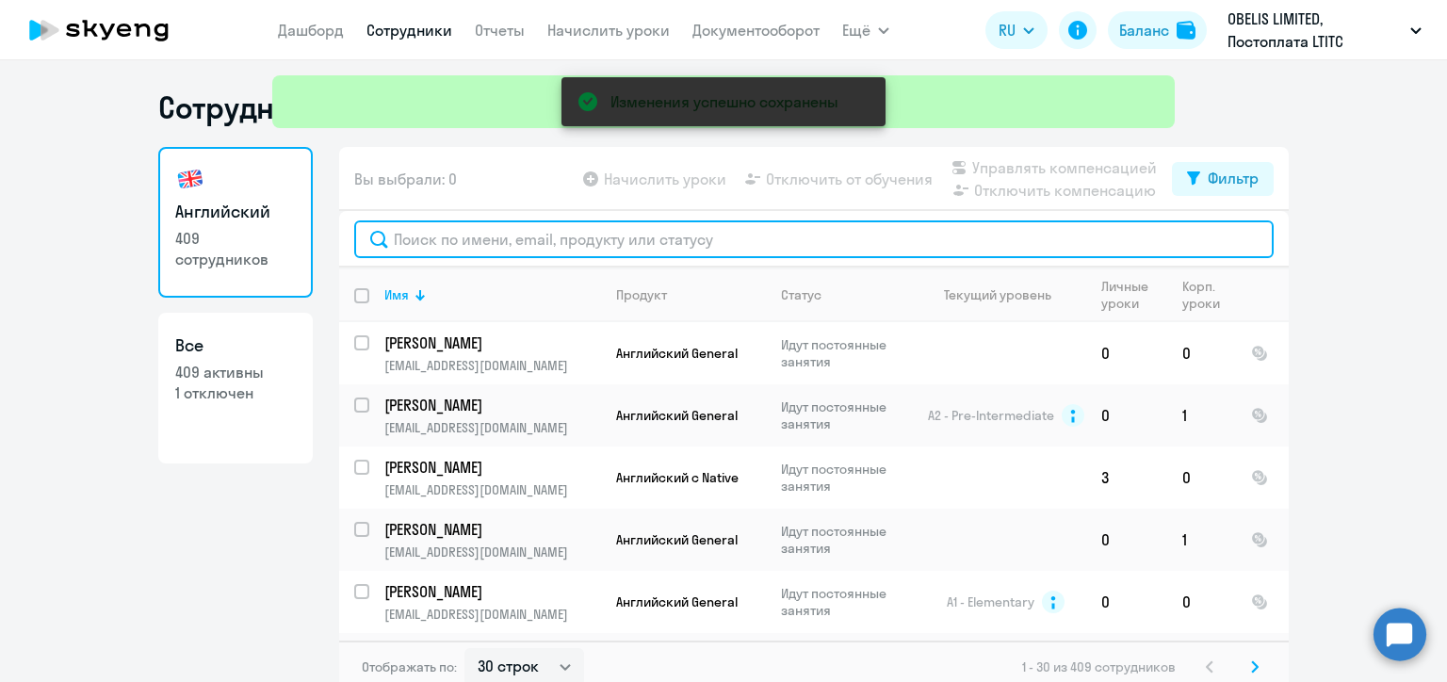
click at [407, 229] on input "text" at bounding box center [814, 239] width 920 height 38
paste input "[PERSON_NAME]"
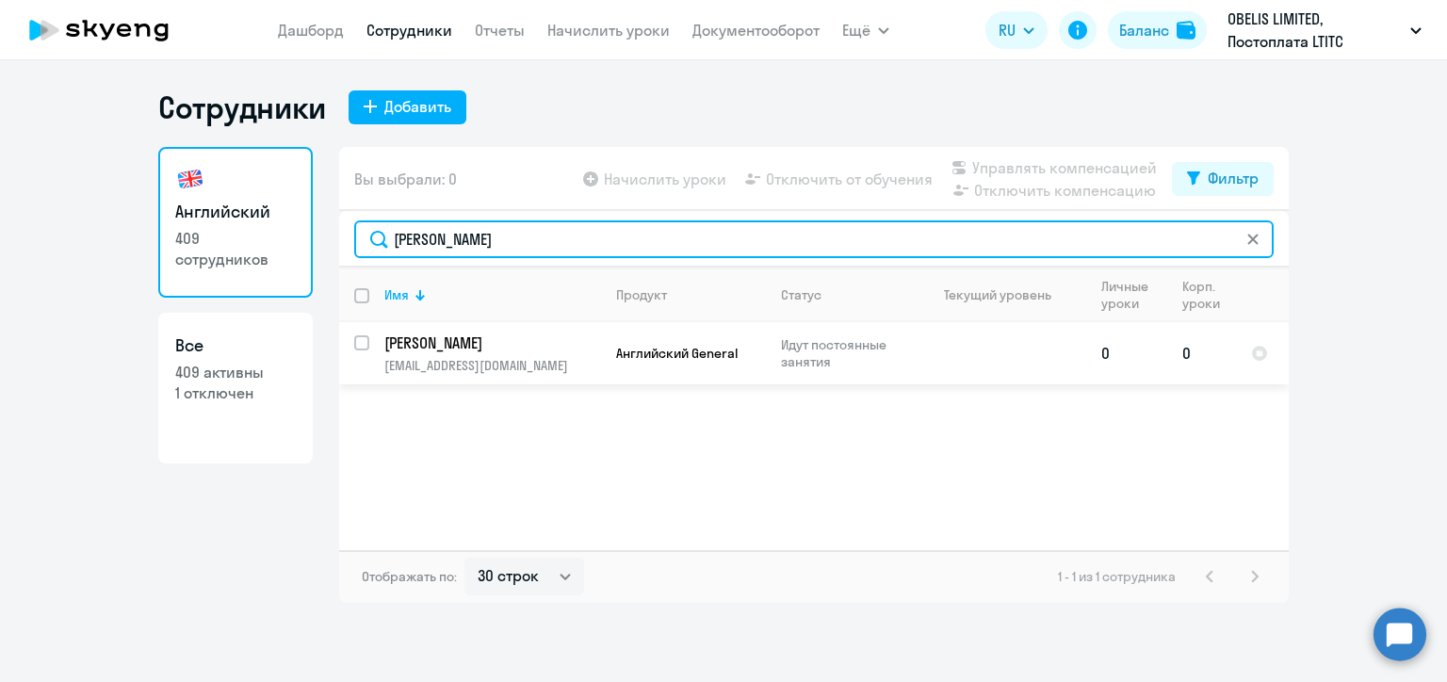
type input "[PERSON_NAME]"
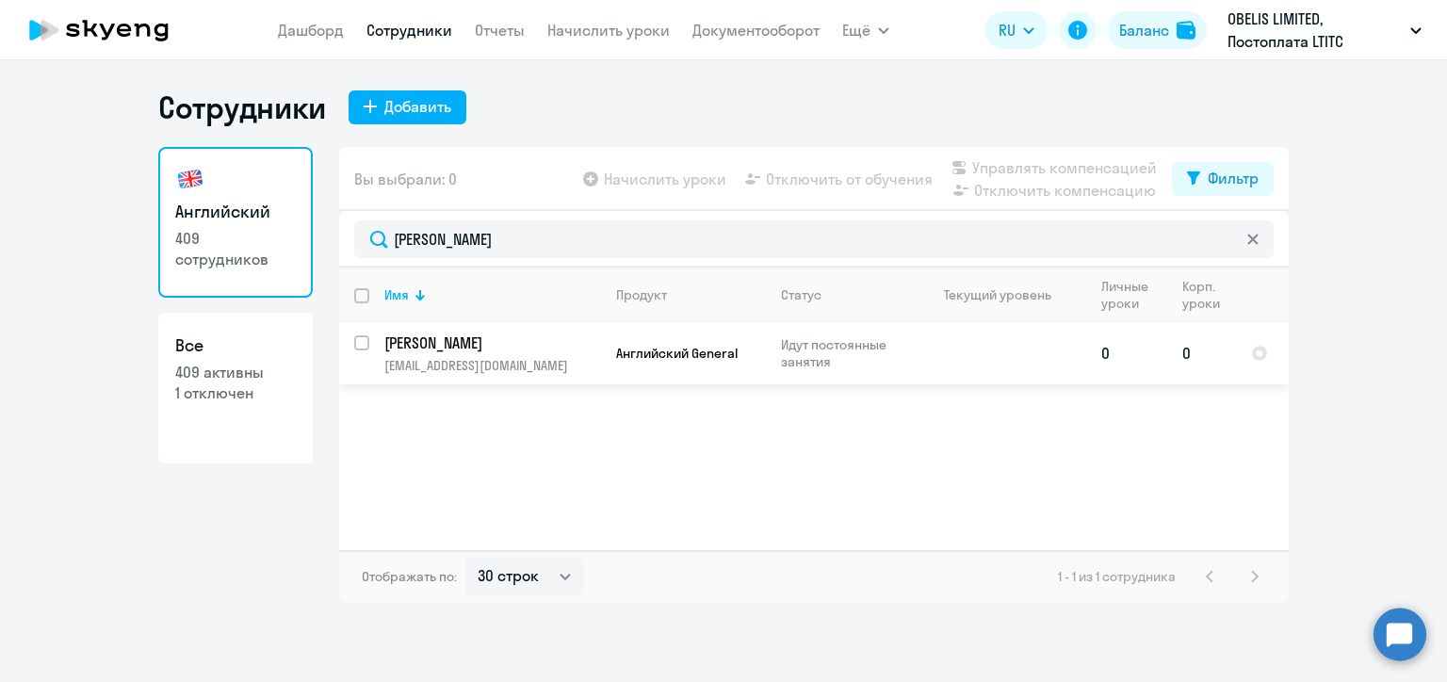
click at [362, 343] on input "select row 22260460" at bounding box center [373, 354] width 38 height 38
checkbox input "true"
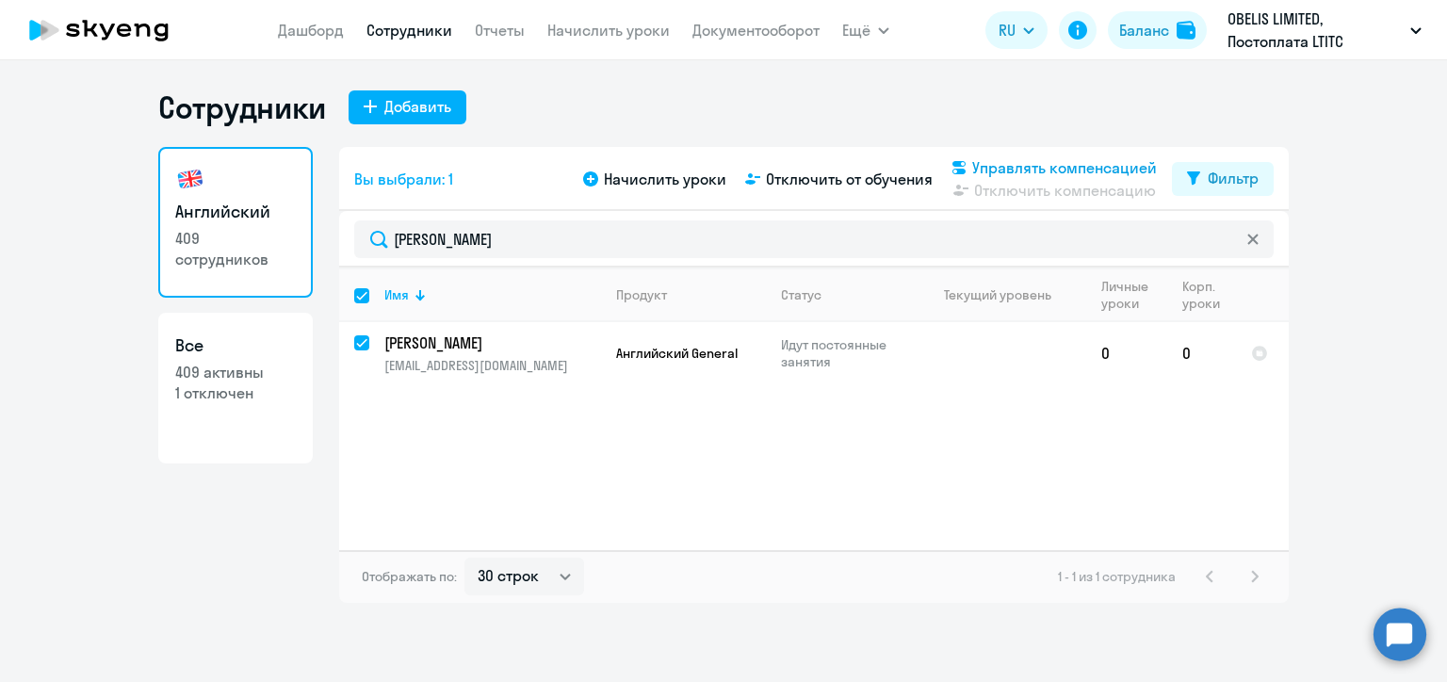
click at [1035, 168] on span "Управлять компенсацией" at bounding box center [1064, 167] width 185 height 23
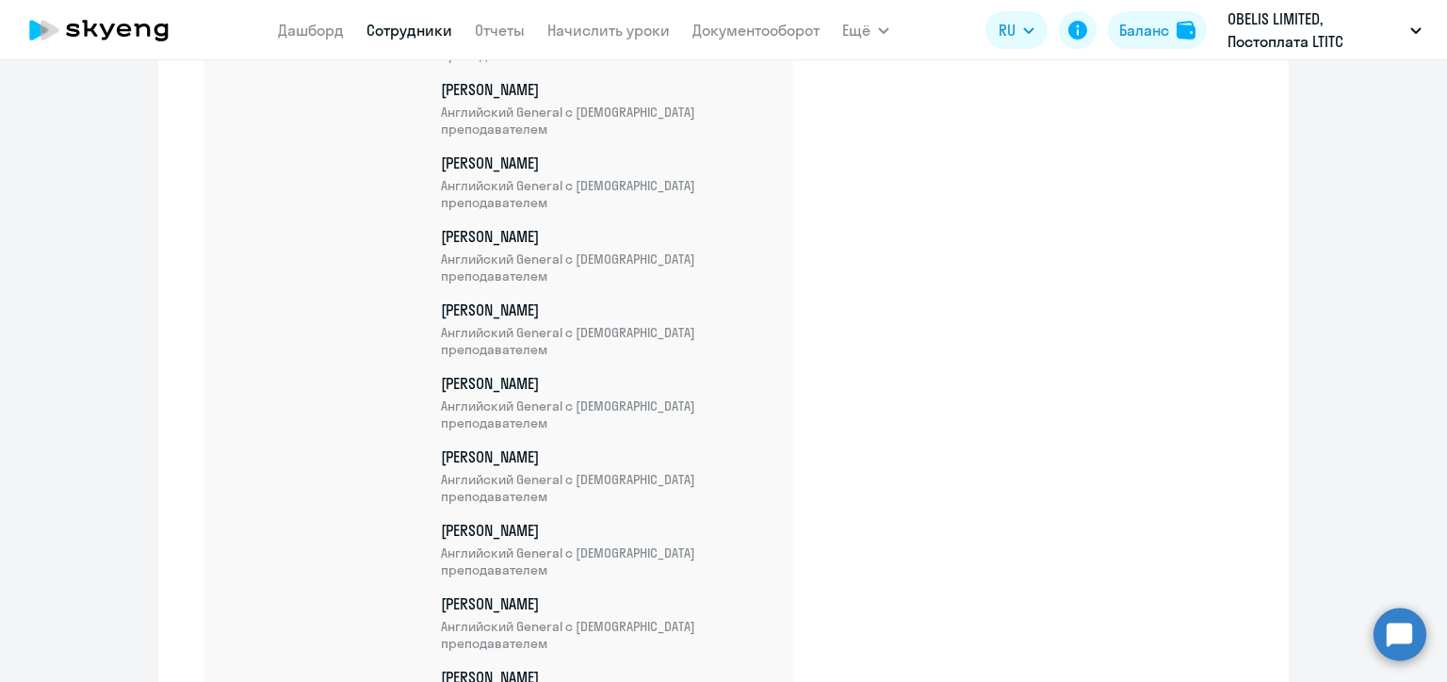
scroll to position [24583, 0]
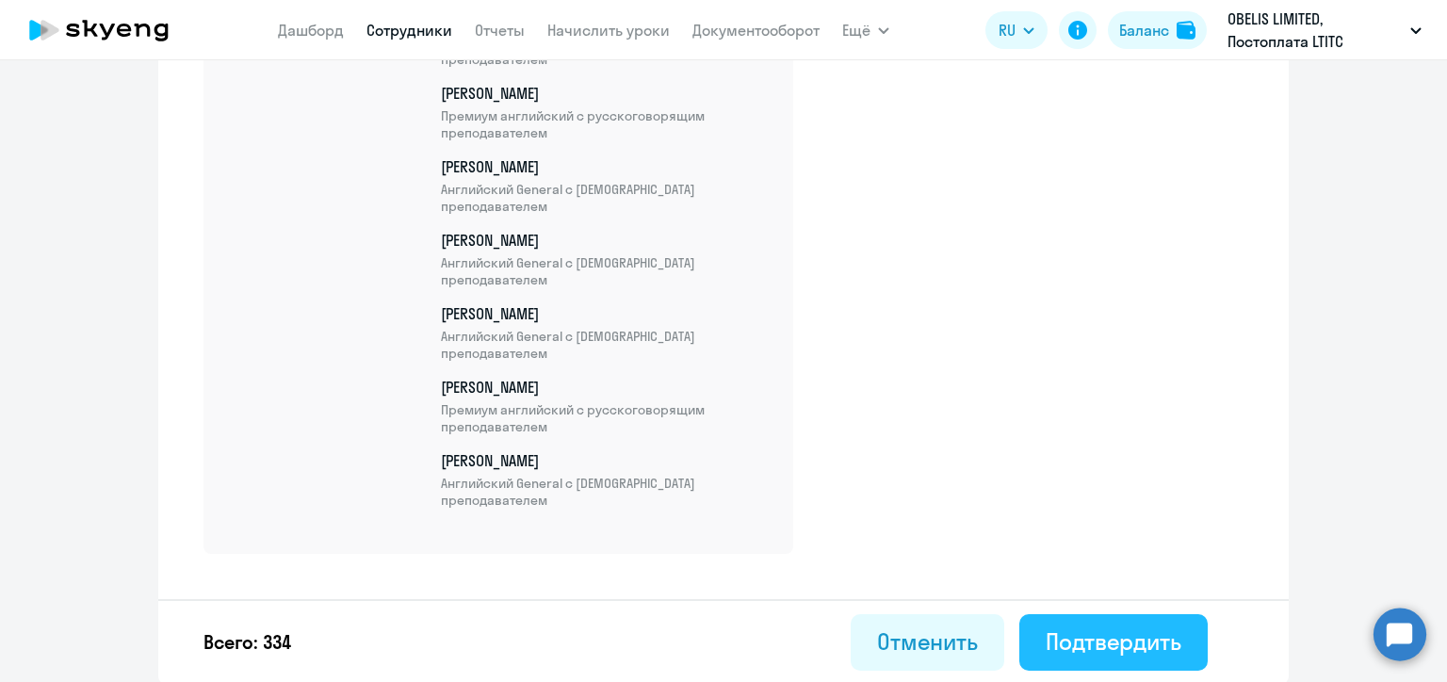
click at [1093, 628] on div "Подтвердить" at bounding box center [1114, 642] width 136 height 30
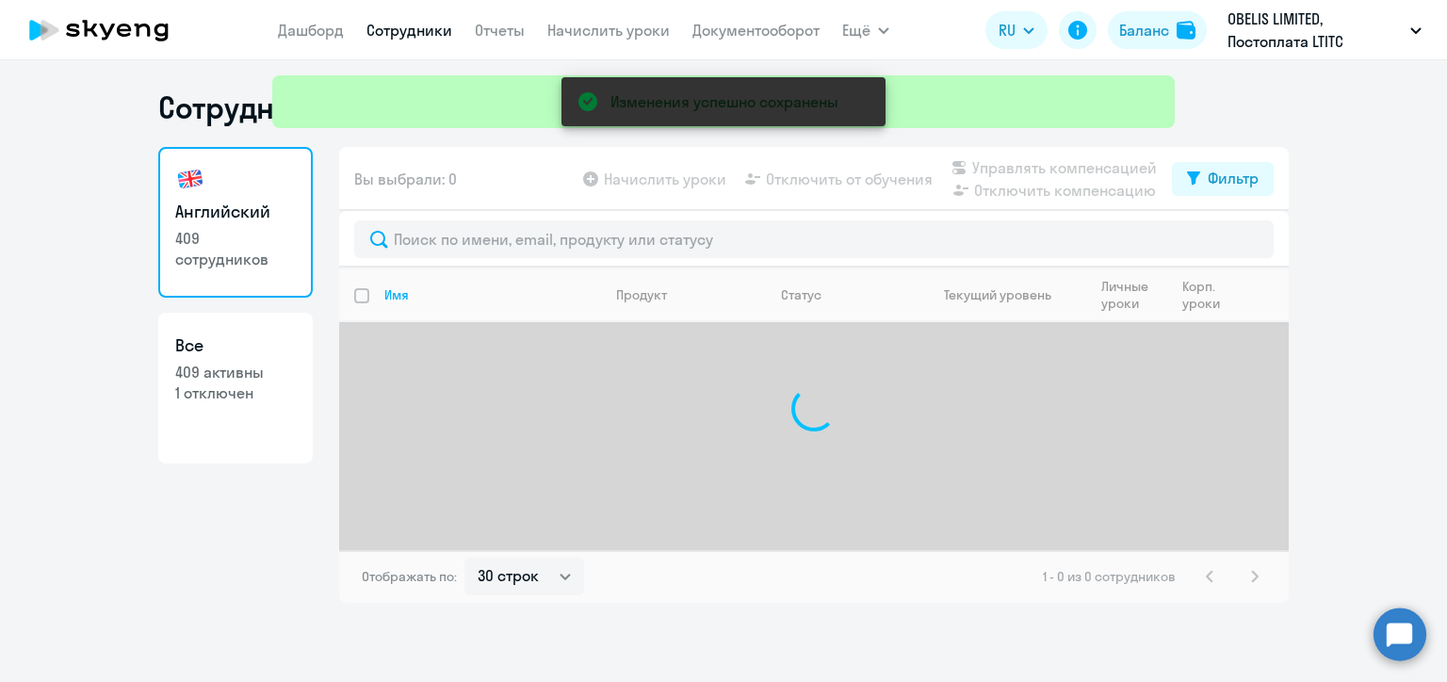
select select "30"
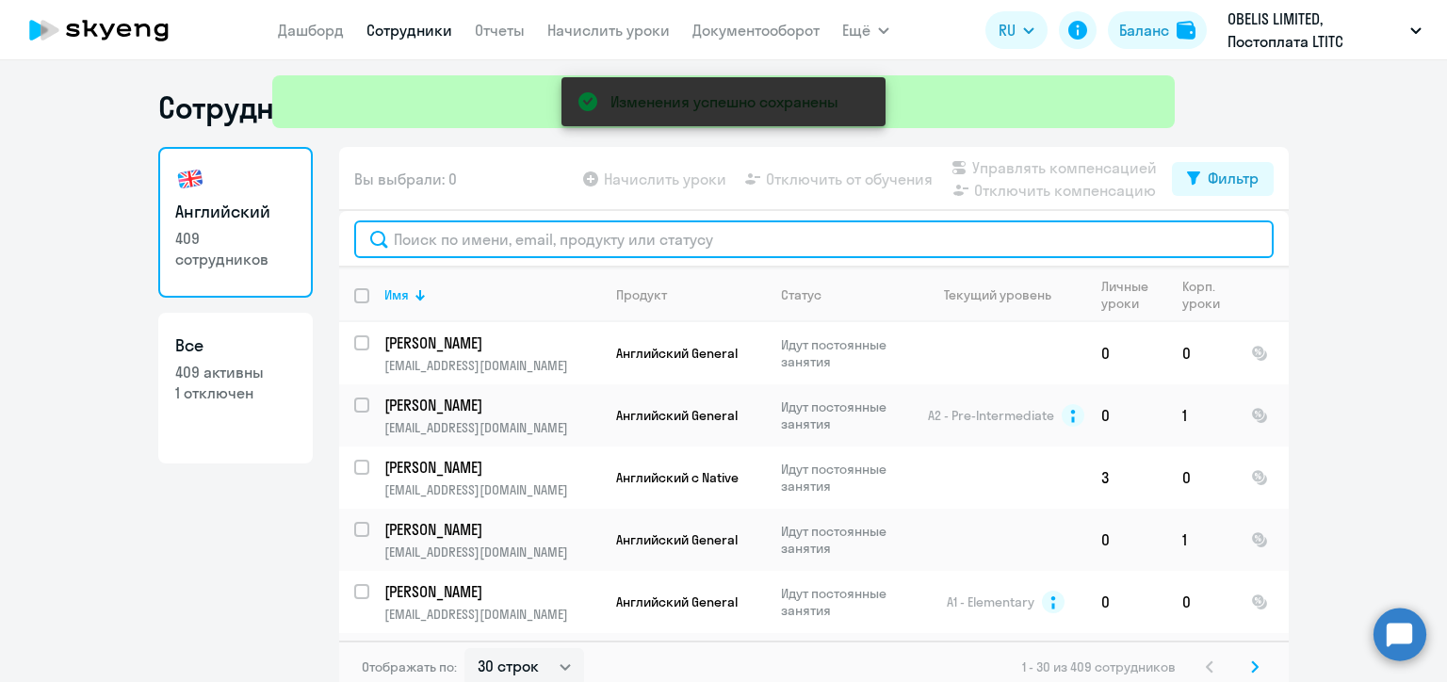
click at [475, 239] on input "text" at bounding box center [814, 239] width 920 height 38
paste input "[PERSON_NAME]"
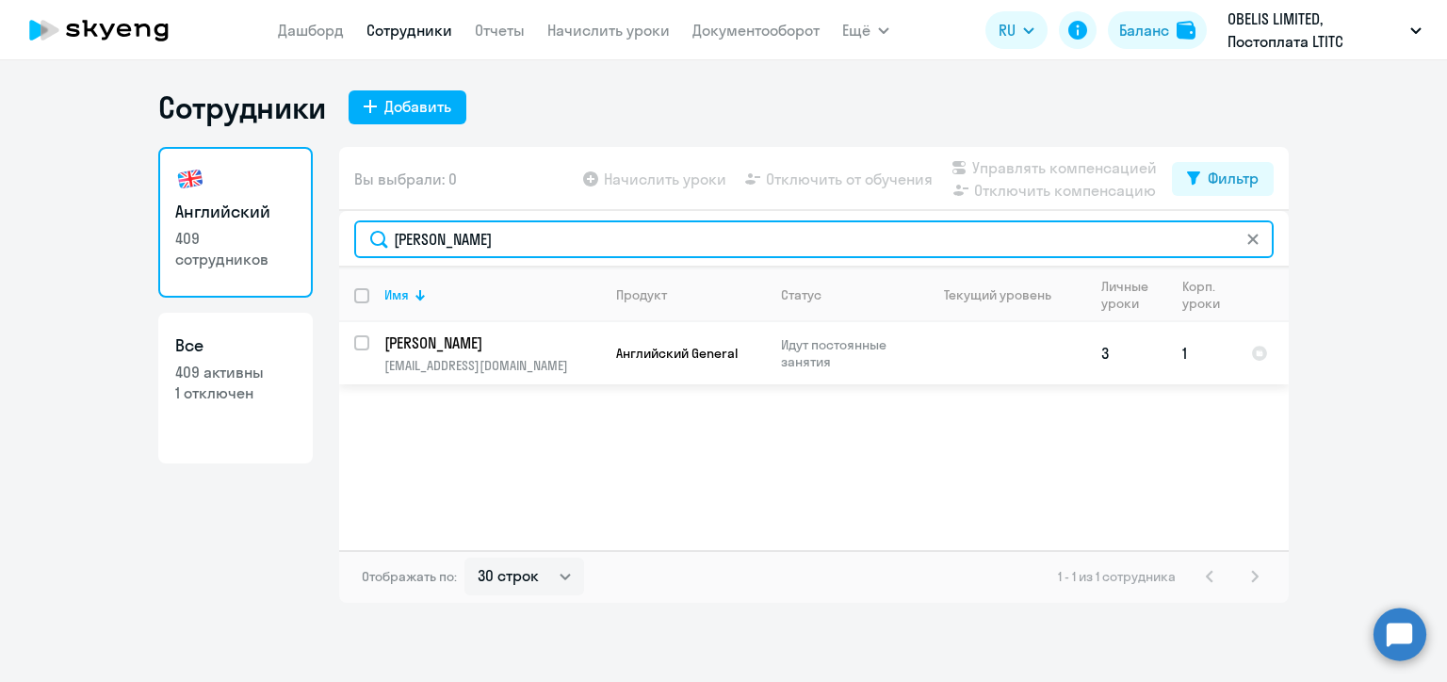
type input "[PERSON_NAME]"
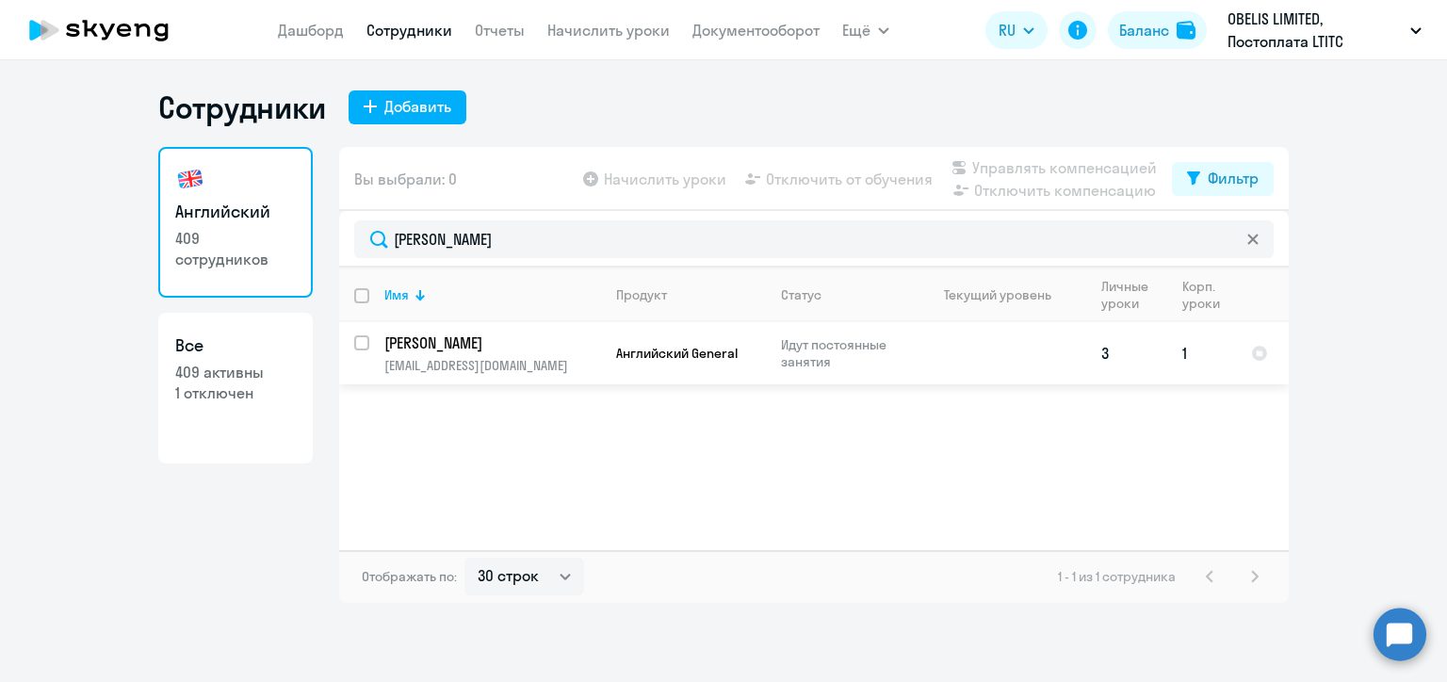
click at [366, 344] on input "select row 22293010" at bounding box center [373, 354] width 38 height 38
checkbox input "true"
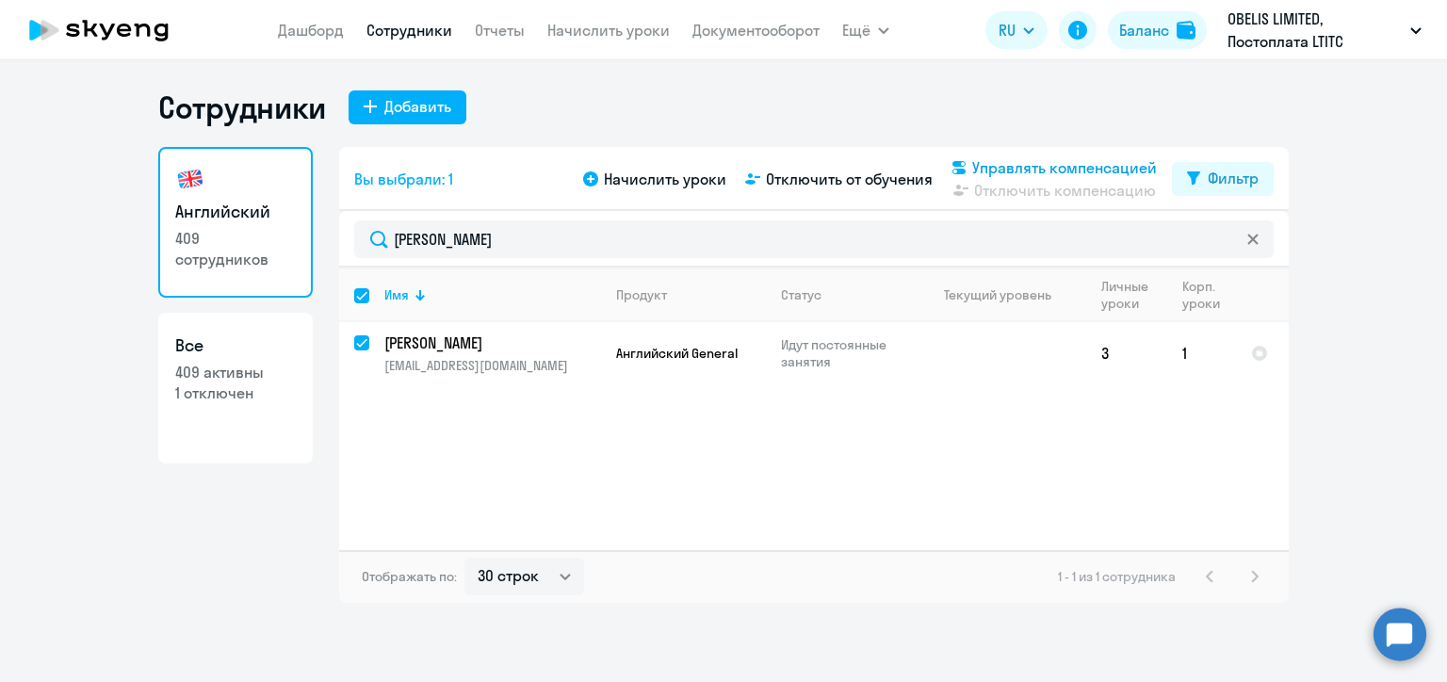
click at [993, 162] on span "Управлять компенсацией" at bounding box center [1064, 167] width 185 height 23
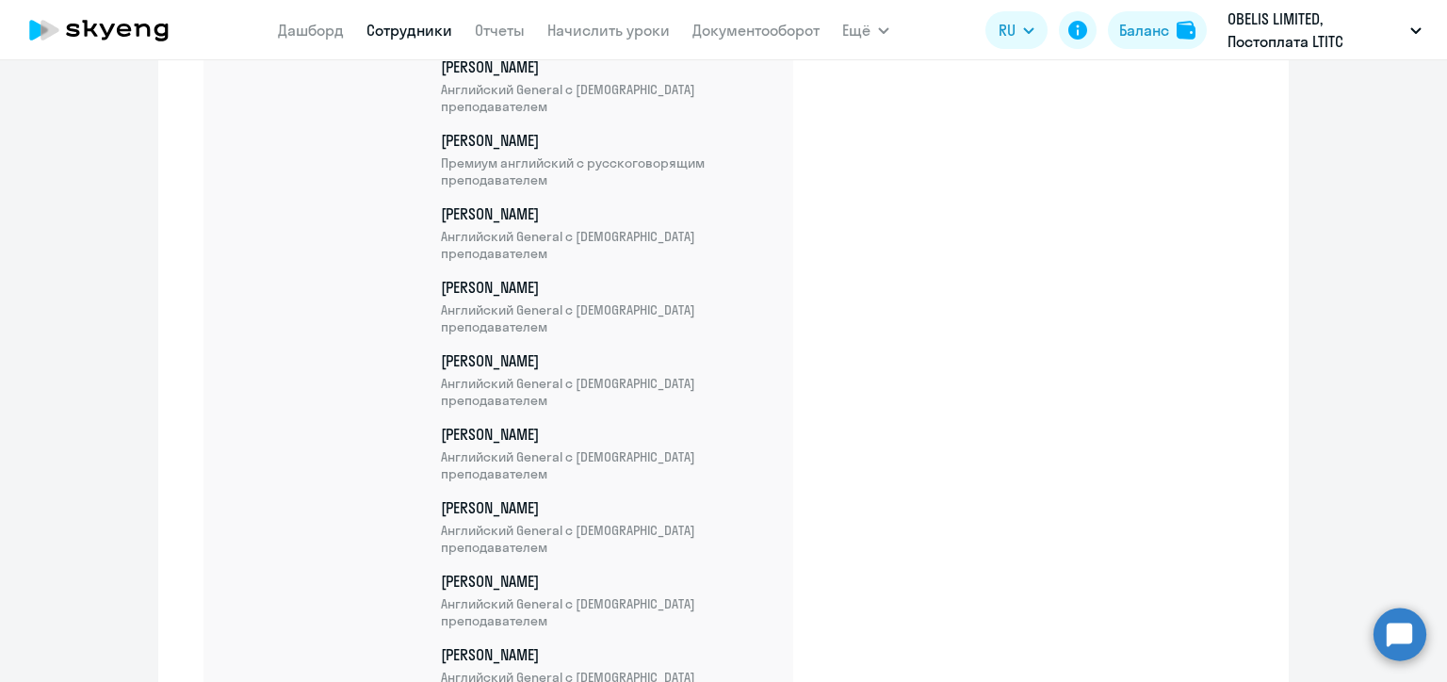
scroll to position [24656, 0]
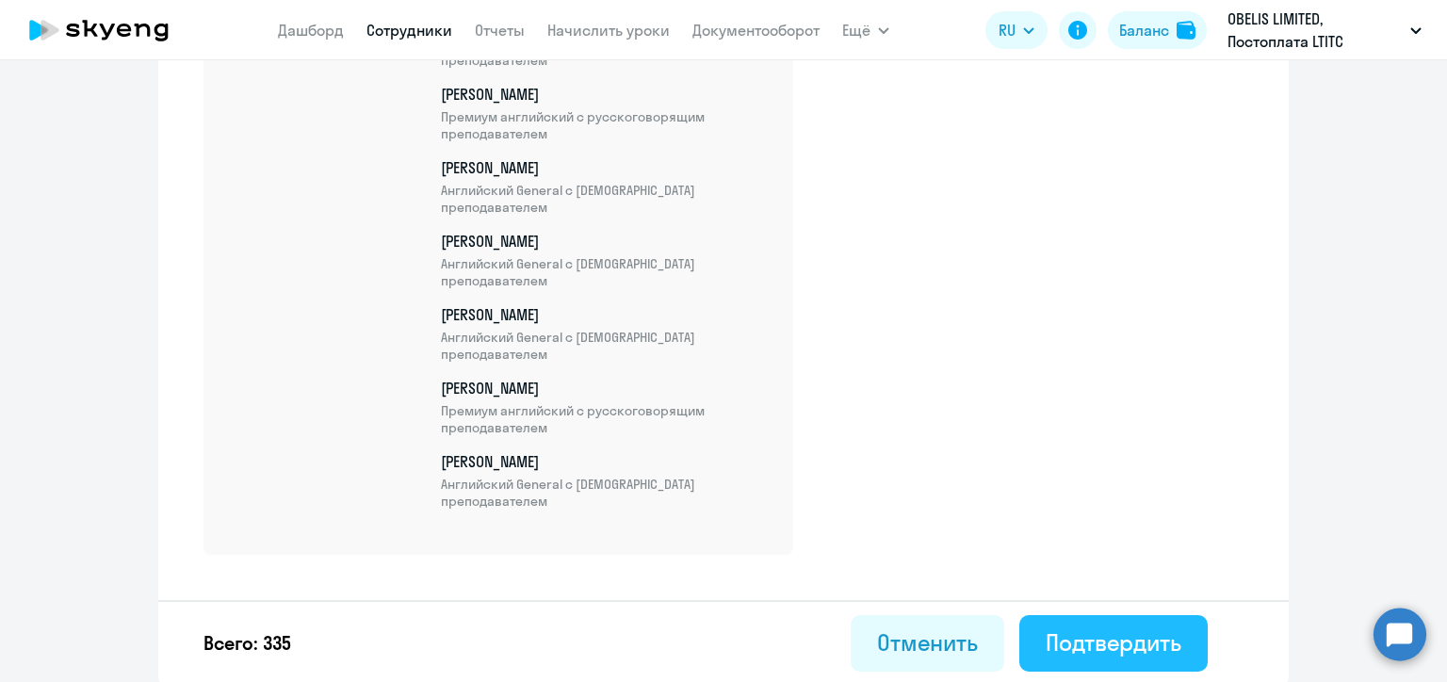
click at [1110, 635] on div "Подтвердить" at bounding box center [1114, 642] width 136 height 30
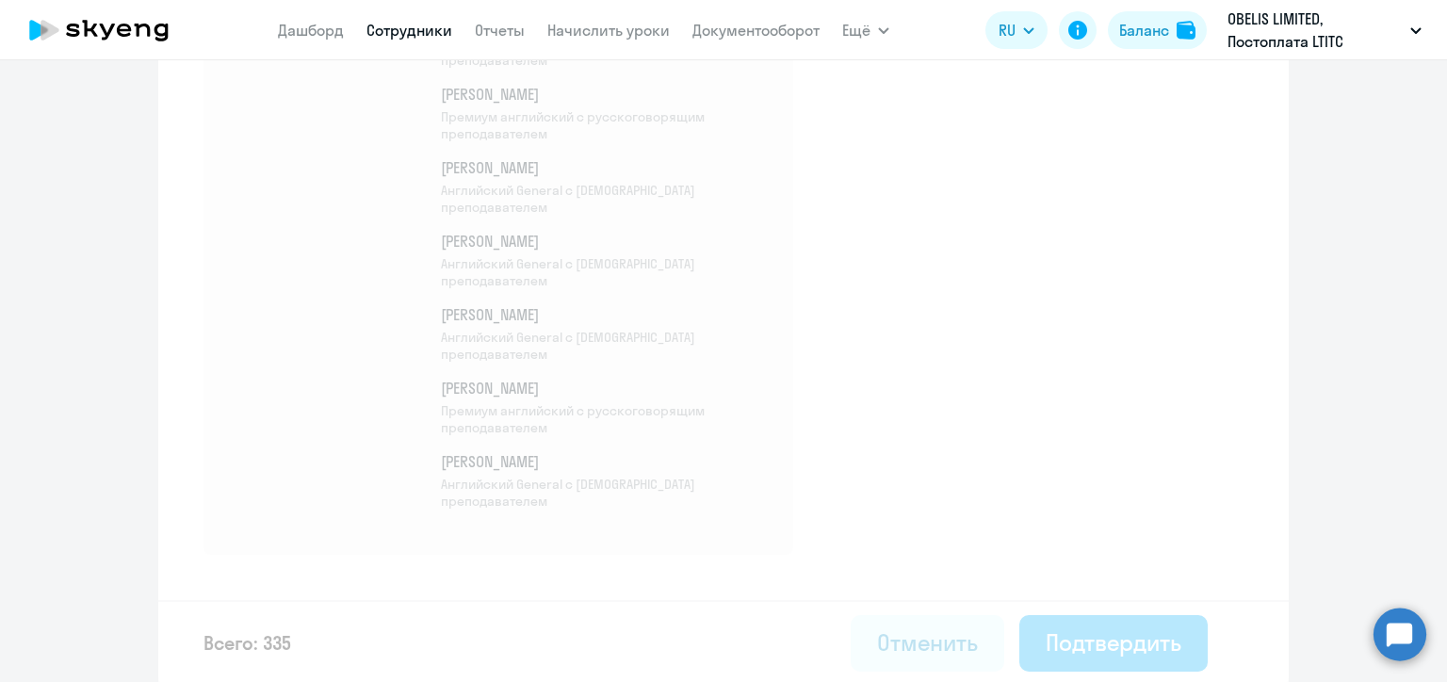
select select "30"
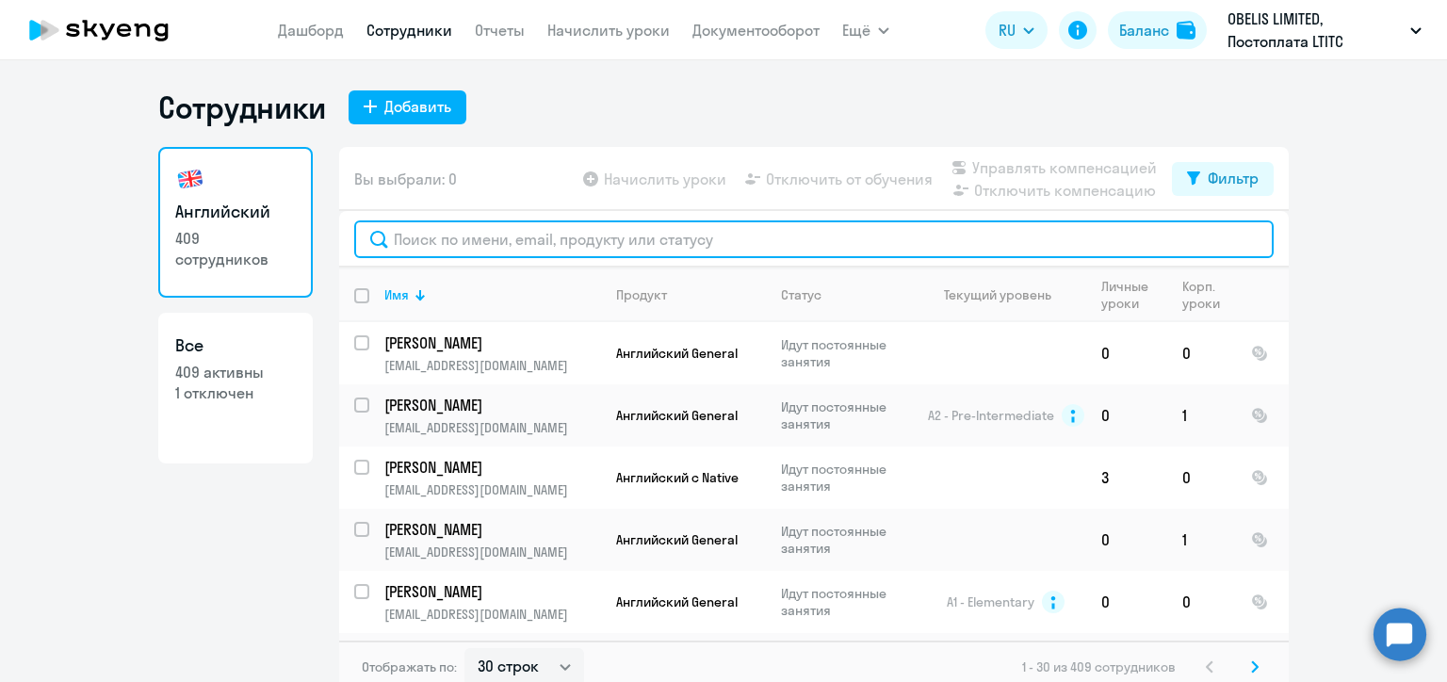
click at [510, 241] on input "text" at bounding box center [814, 239] width 920 height 38
paste input "Аверинос"
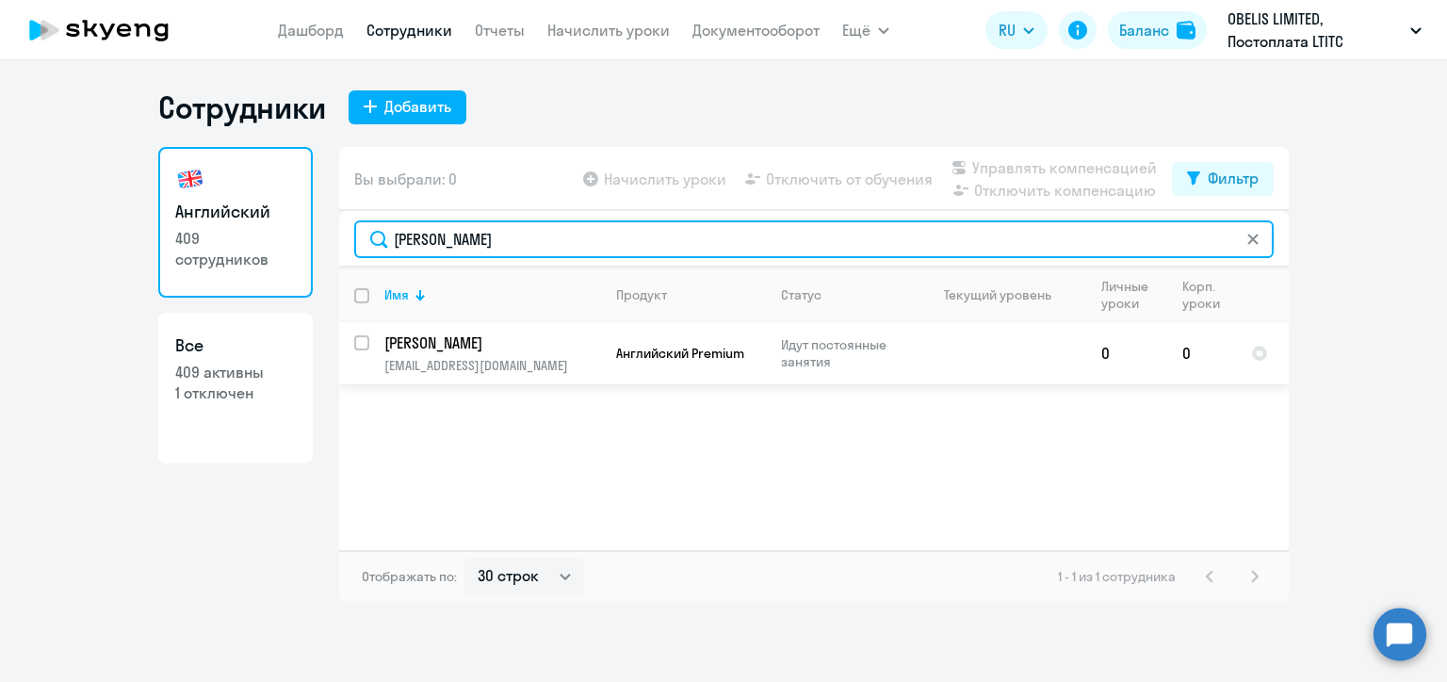
type input "Аверинос"
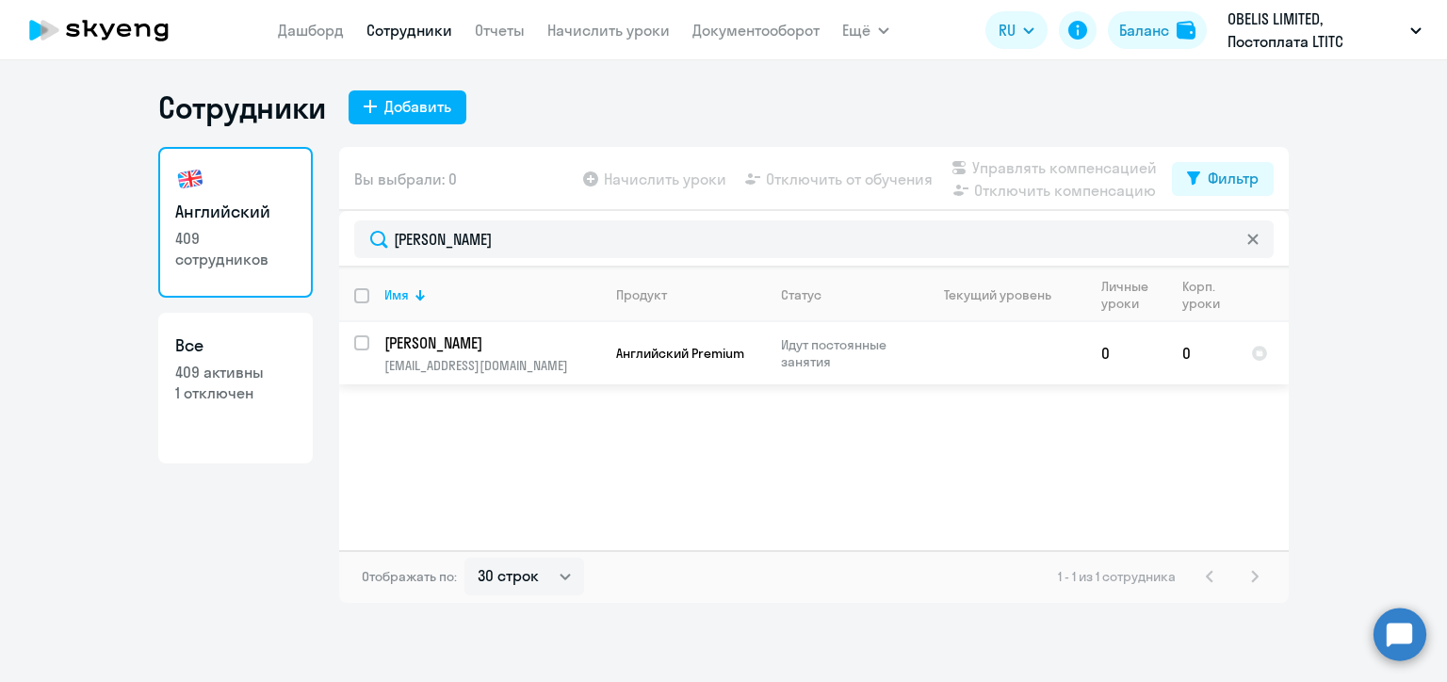
click at [358, 343] on input "select row 22371841" at bounding box center [373, 354] width 38 height 38
checkbox input "true"
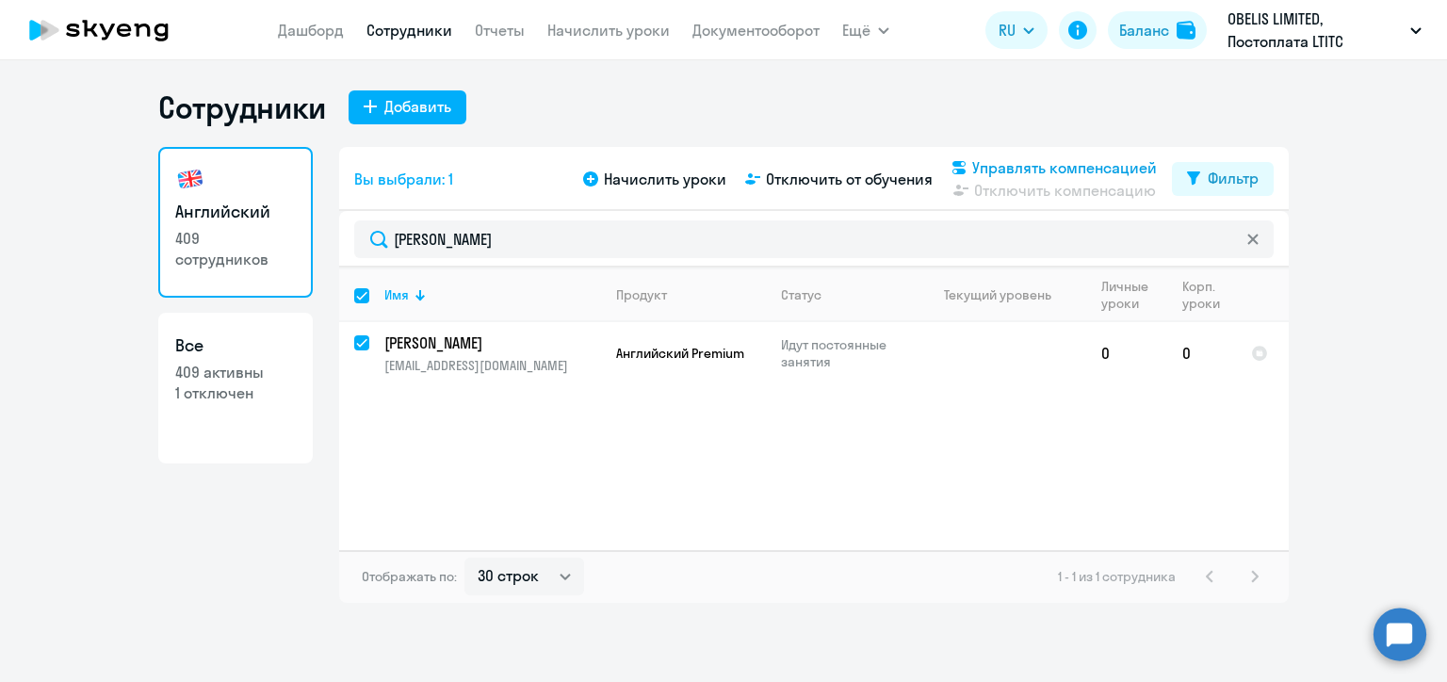
click at [1017, 172] on span "Управлять компенсацией" at bounding box center [1064, 167] width 185 height 23
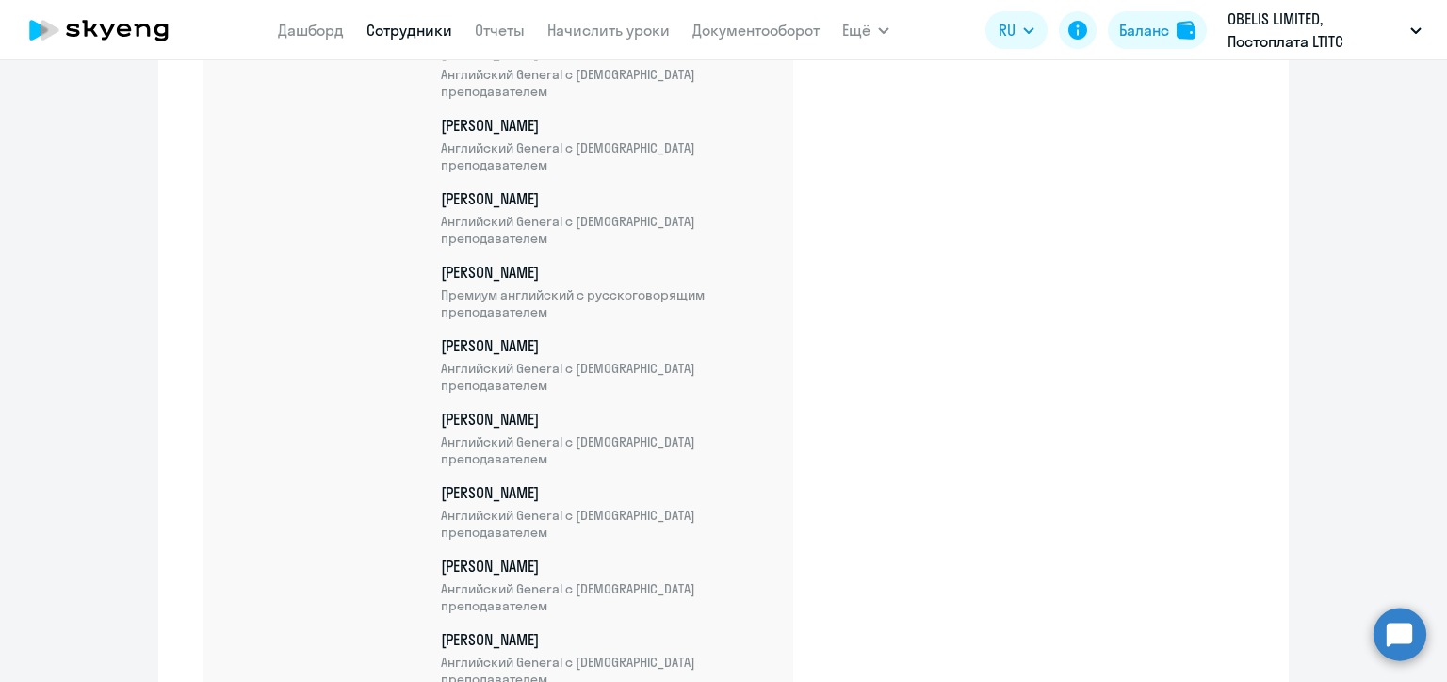
scroll to position [24730, 0]
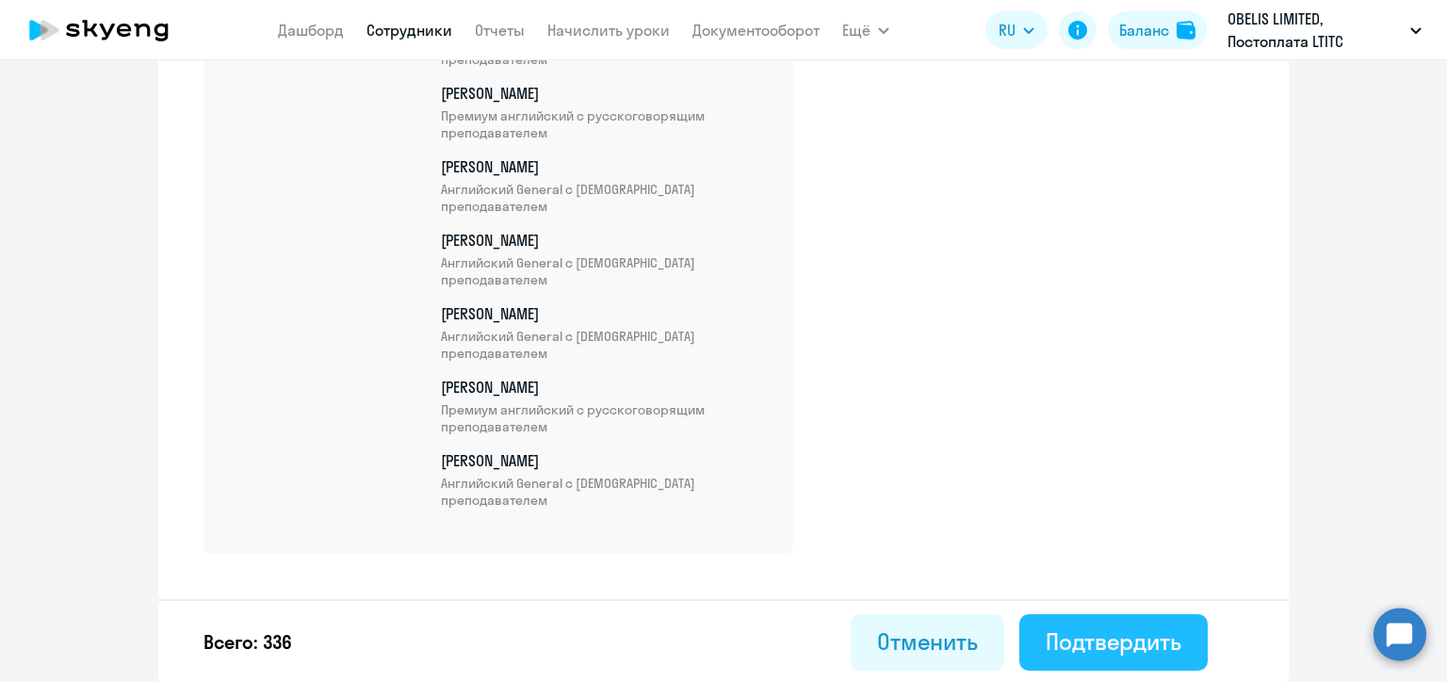
click at [1135, 635] on div "Подтвердить" at bounding box center [1114, 642] width 136 height 30
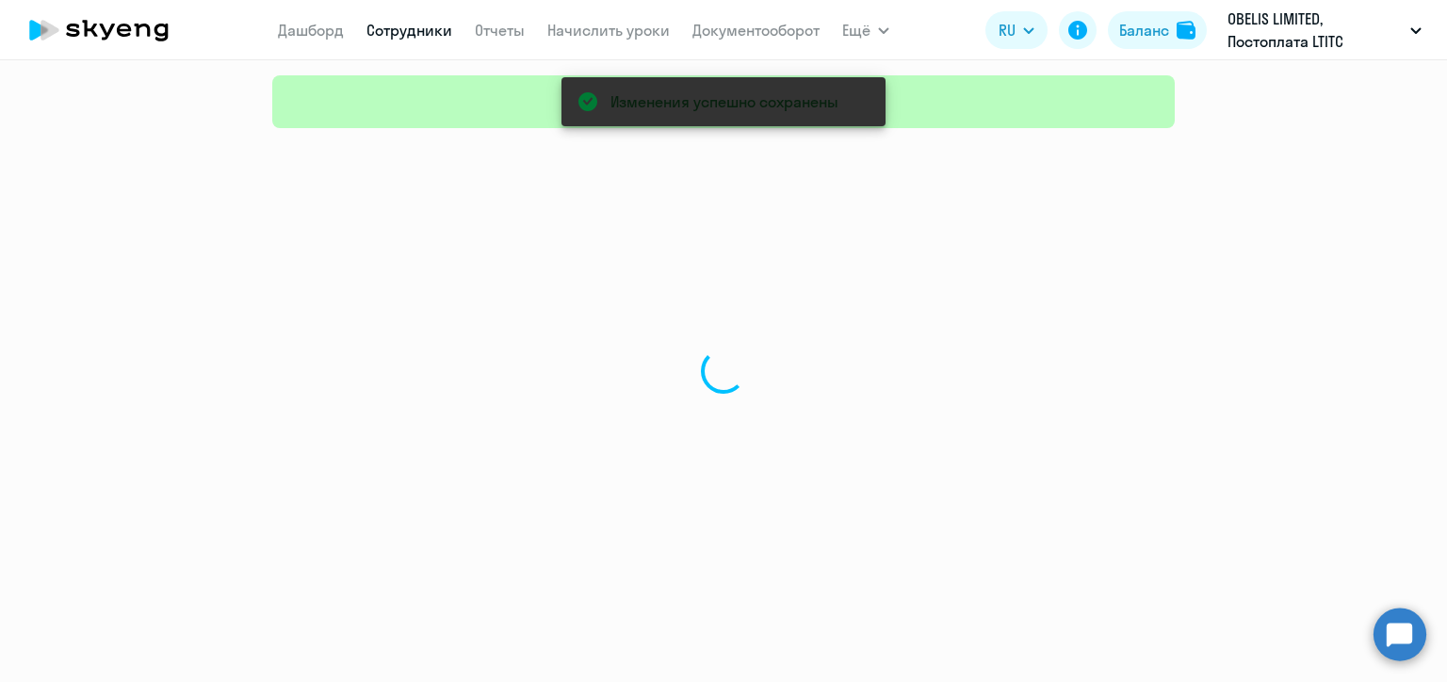
select select "30"
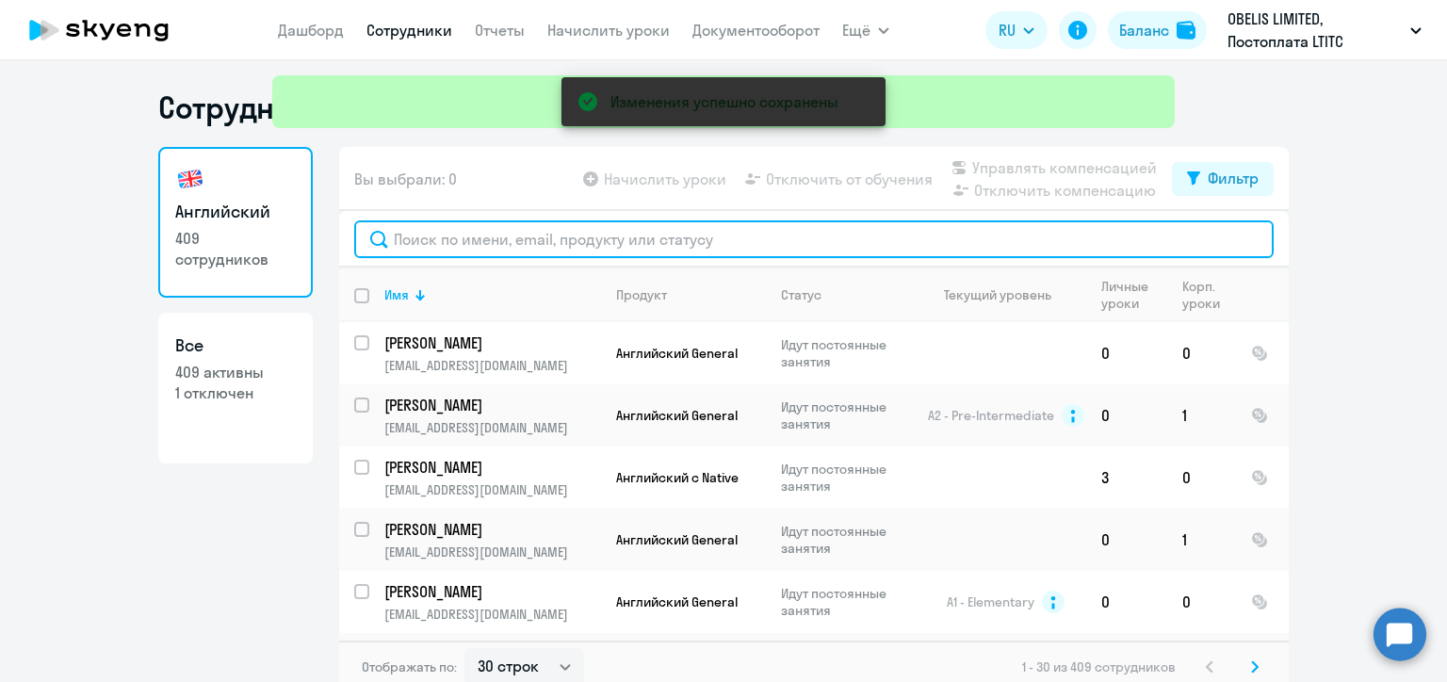
click at [513, 241] on input "text" at bounding box center [814, 239] width 920 height 38
paste input "Зиновьев"
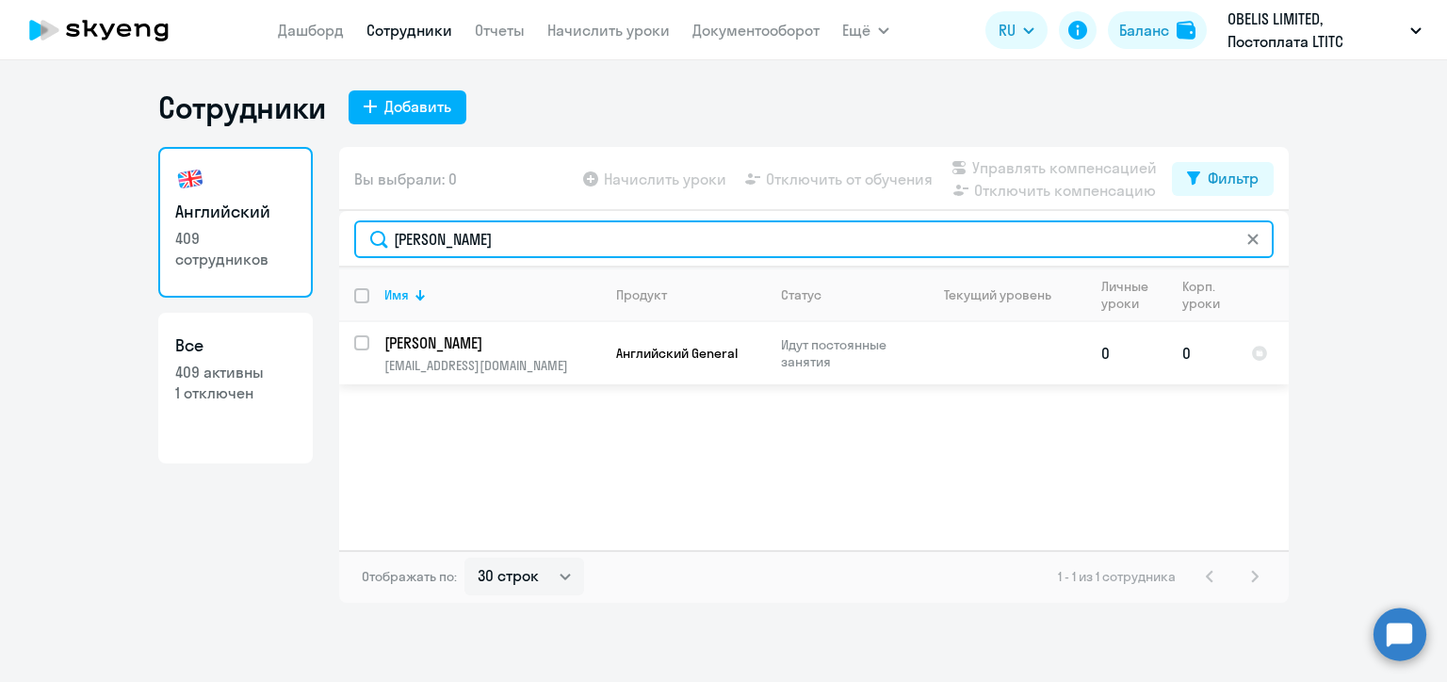
type input "Зиновьев"
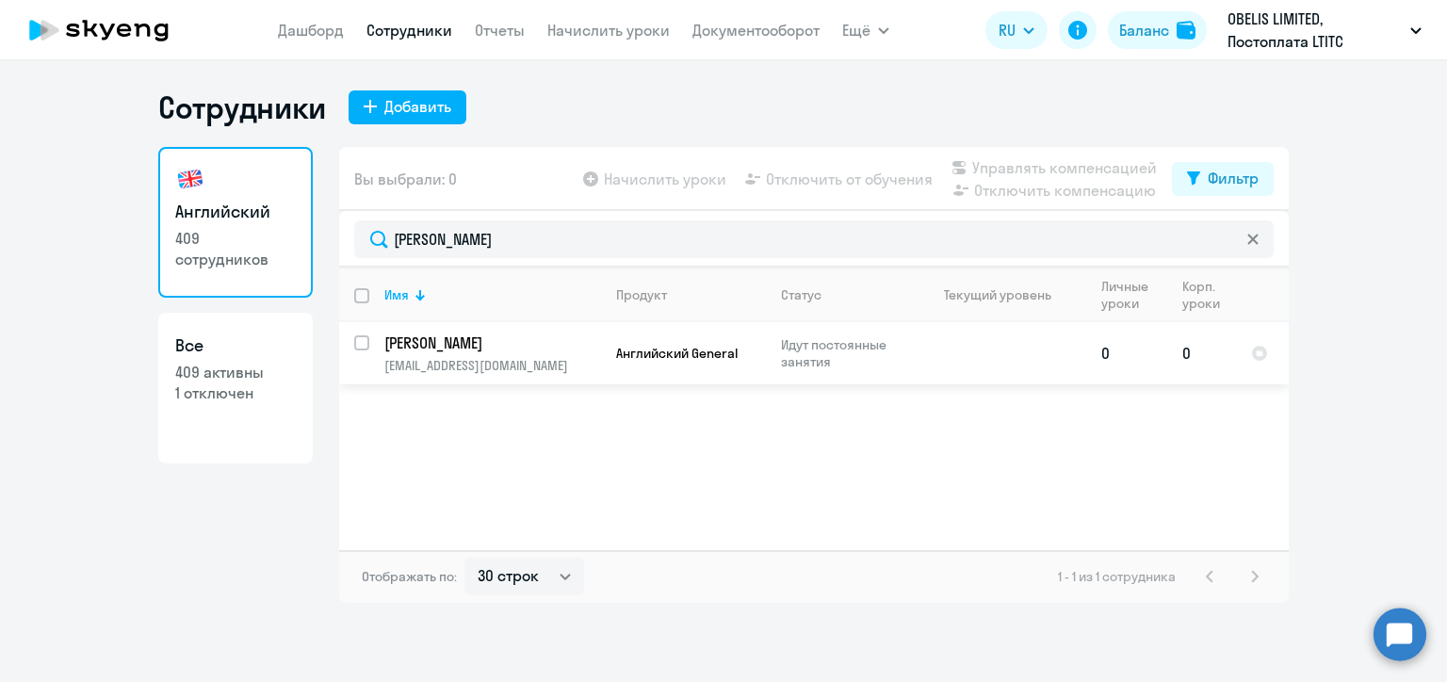
click at [363, 343] on input "select row 22379888" at bounding box center [373, 354] width 38 height 38
checkbox input "true"
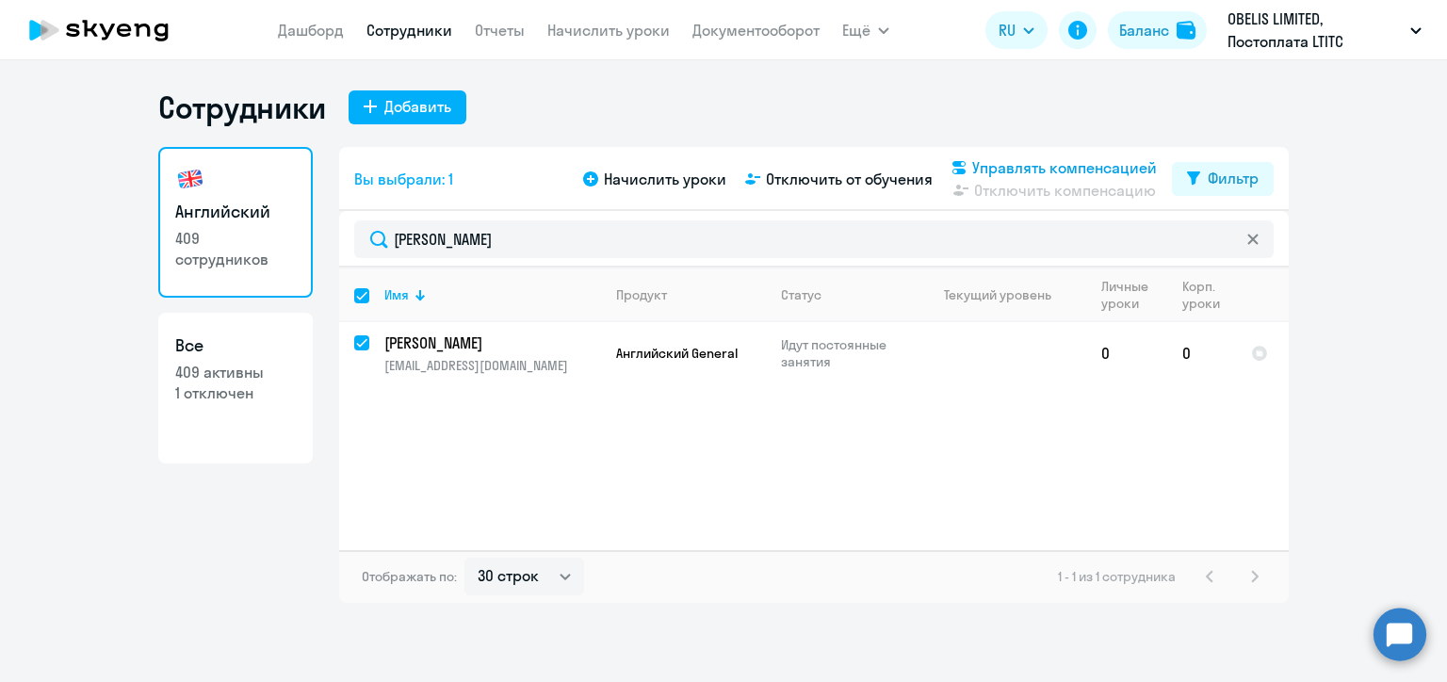
click at [1017, 164] on span "Управлять компенсацией" at bounding box center [1064, 167] width 185 height 23
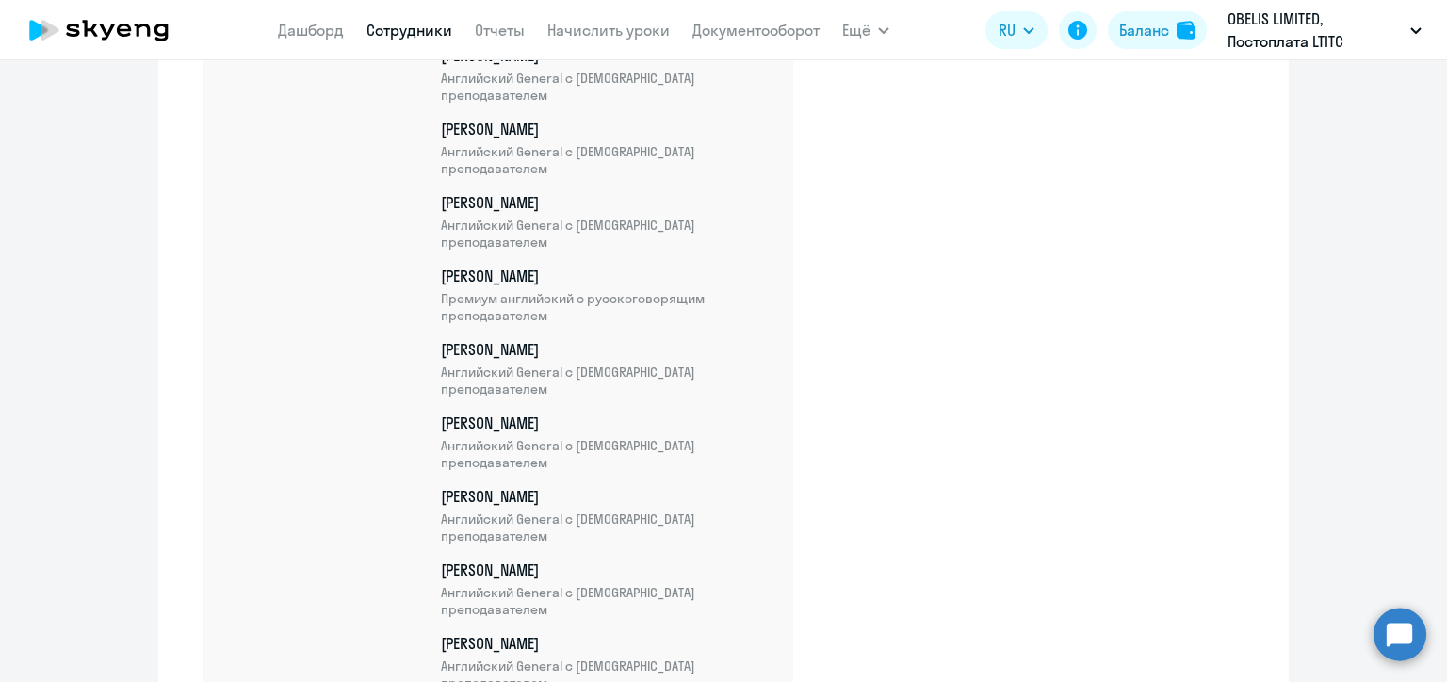
scroll to position [24803, 0]
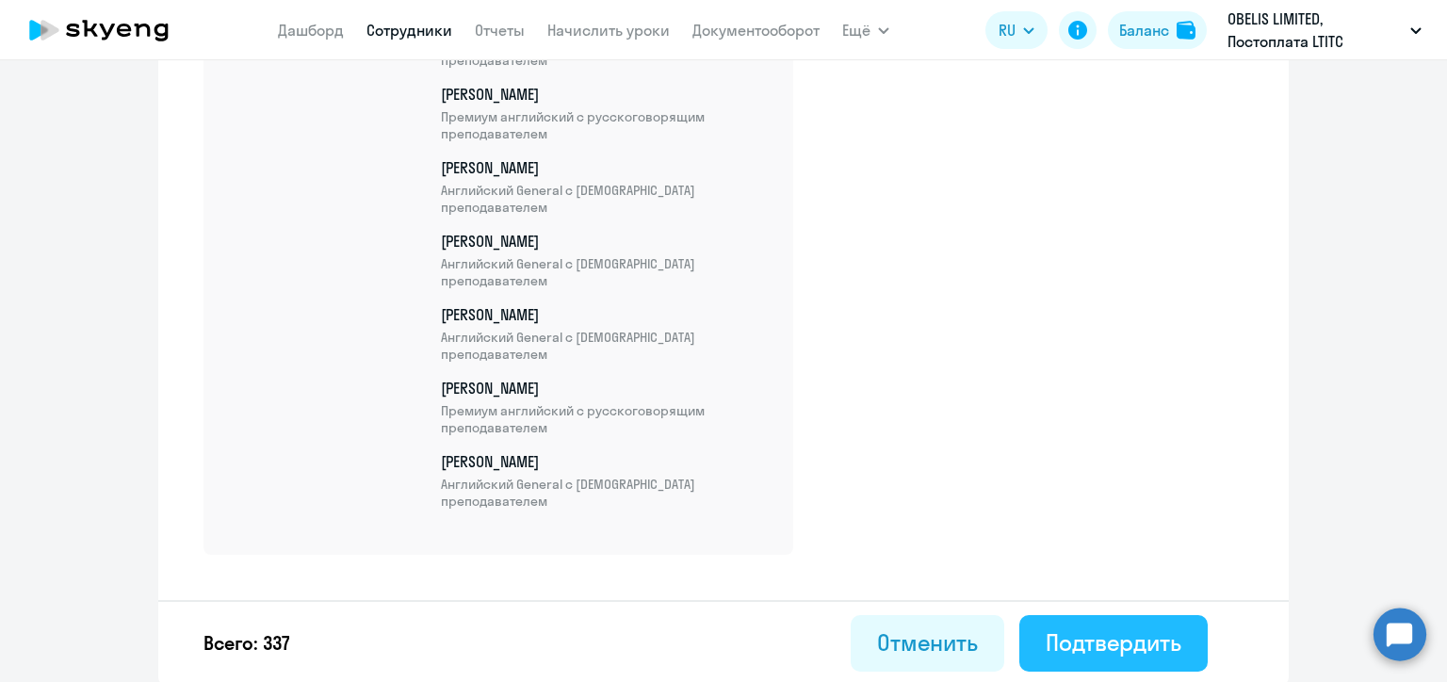
click at [1133, 628] on div "Подтвердить" at bounding box center [1114, 642] width 136 height 30
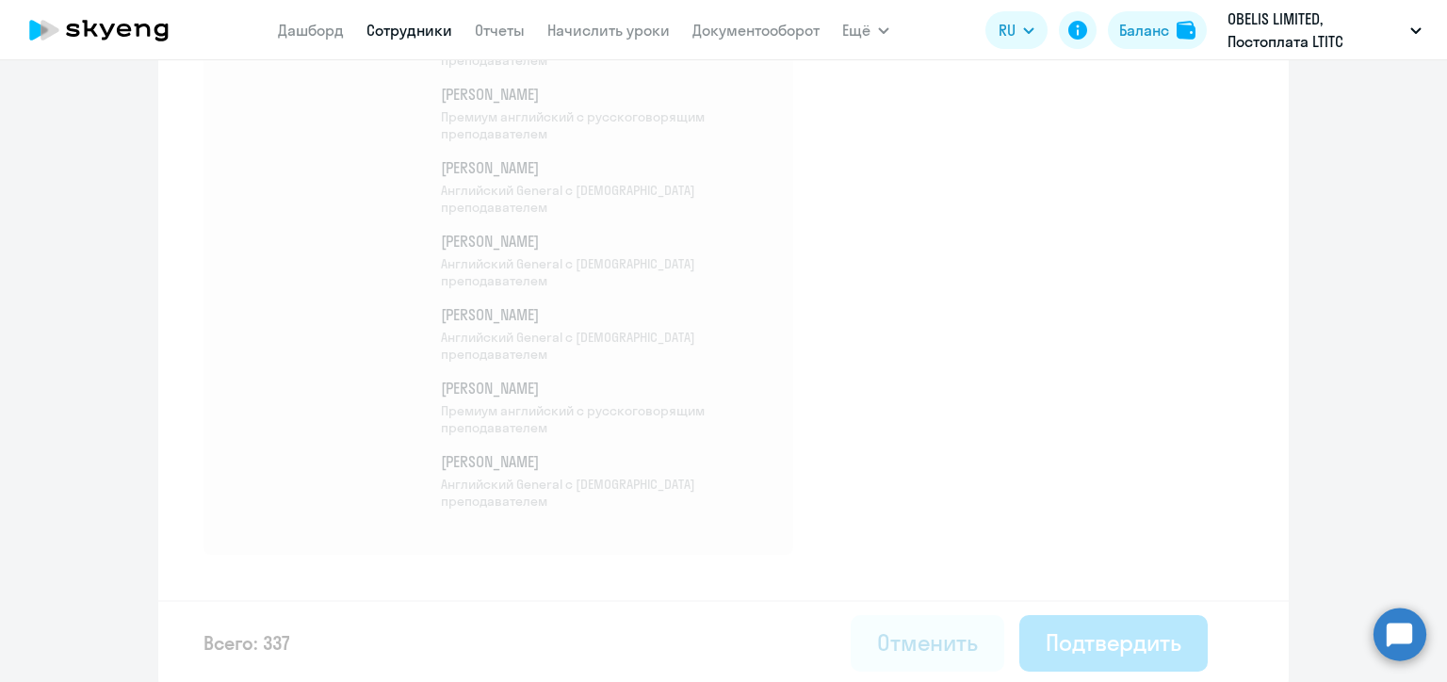
select select "30"
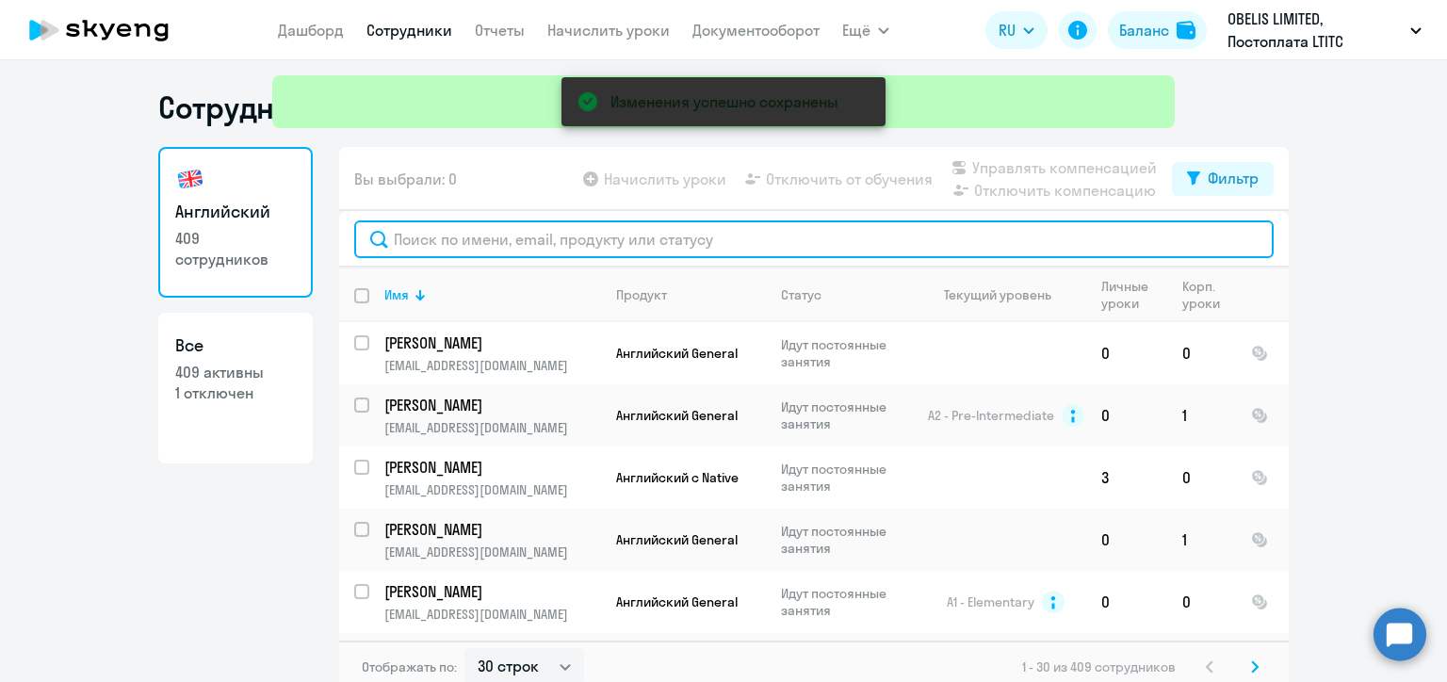
click at [452, 244] on input "text" at bounding box center [814, 239] width 920 height 38
paste input "Волишевская"
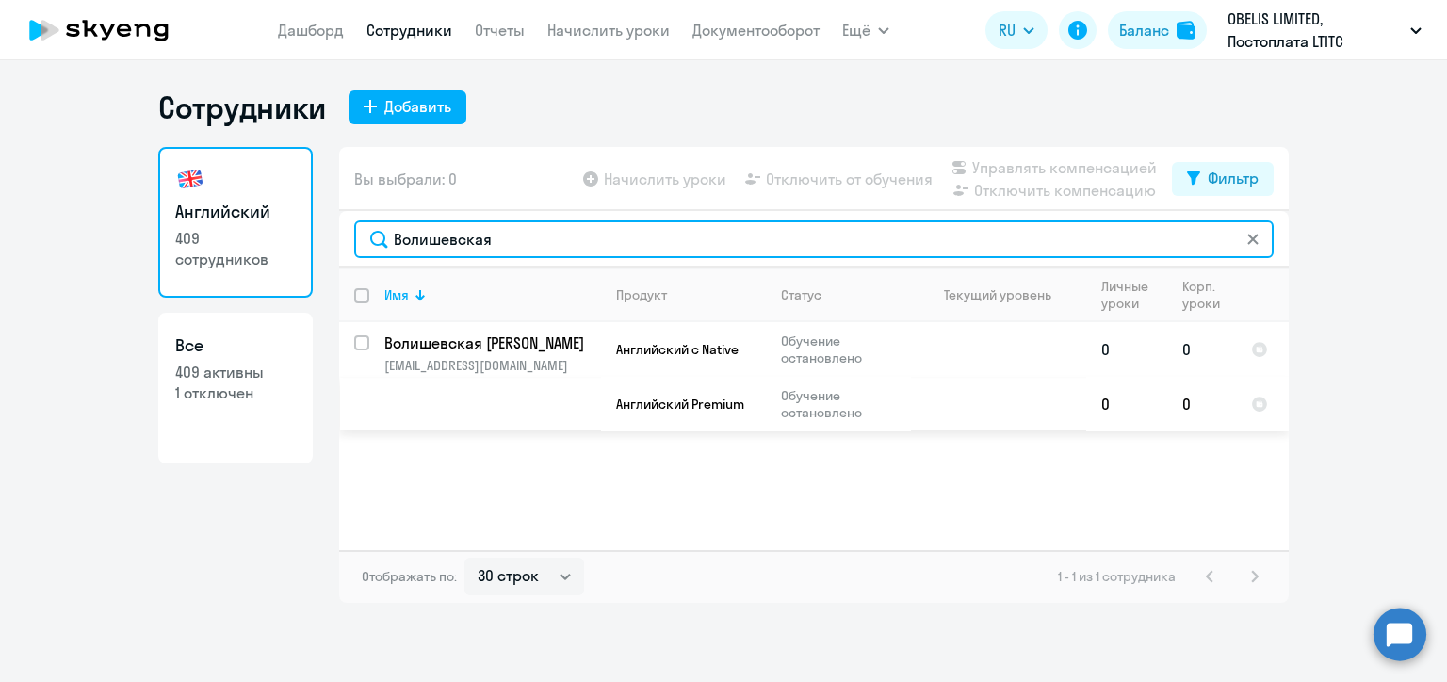
type input "Волишевская"
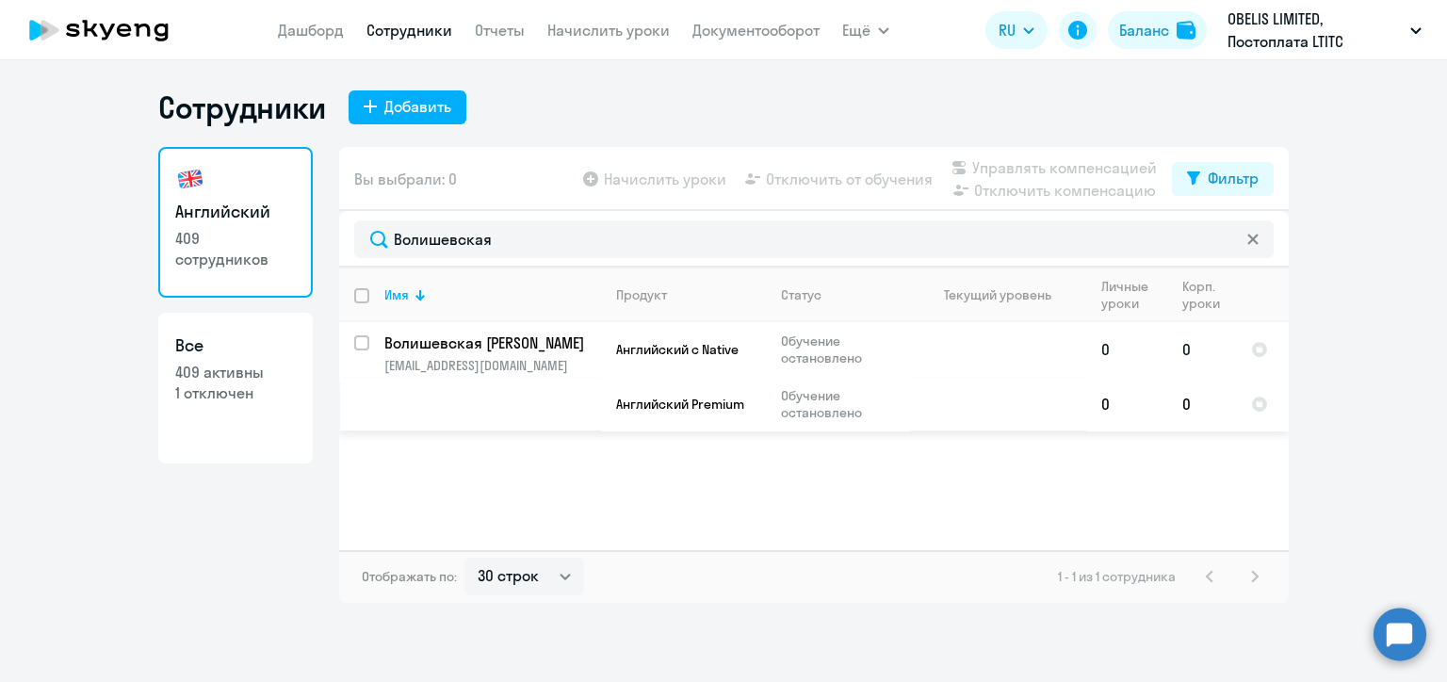
click at [362, 341] on input "select row 22381153" at bounding box center [373, 354] width 38 height 38
checkbox input "true"
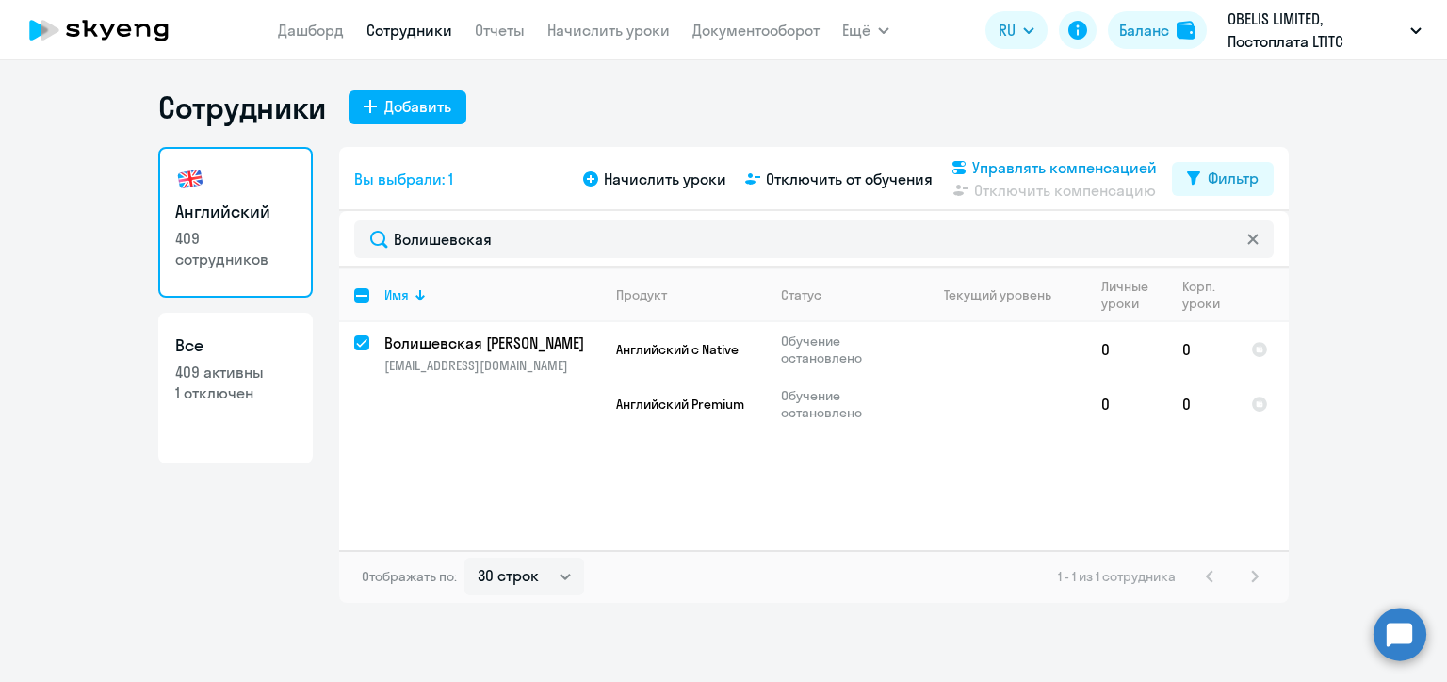
click at [993, 168] on span "Управлять компенсацией" at bounding box center [1064, 167] width 185 height 23
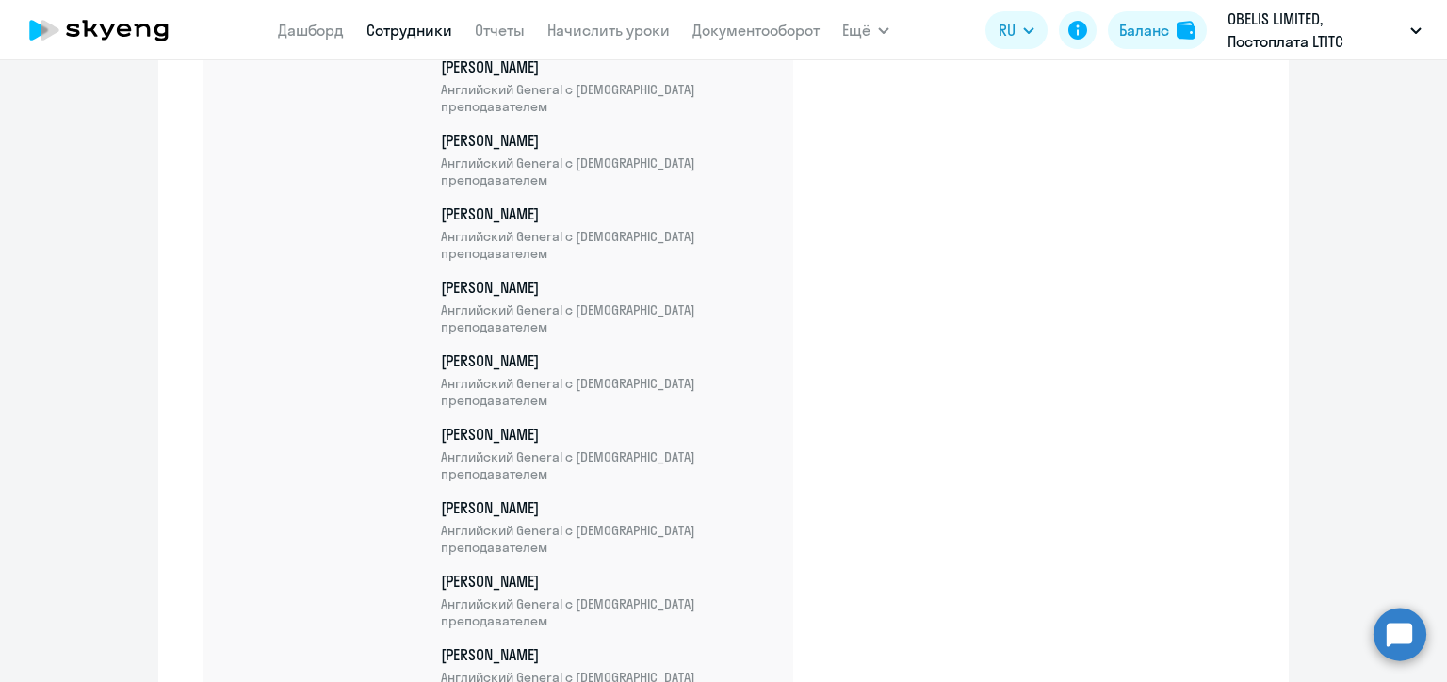
scroll to position [24950, 0]
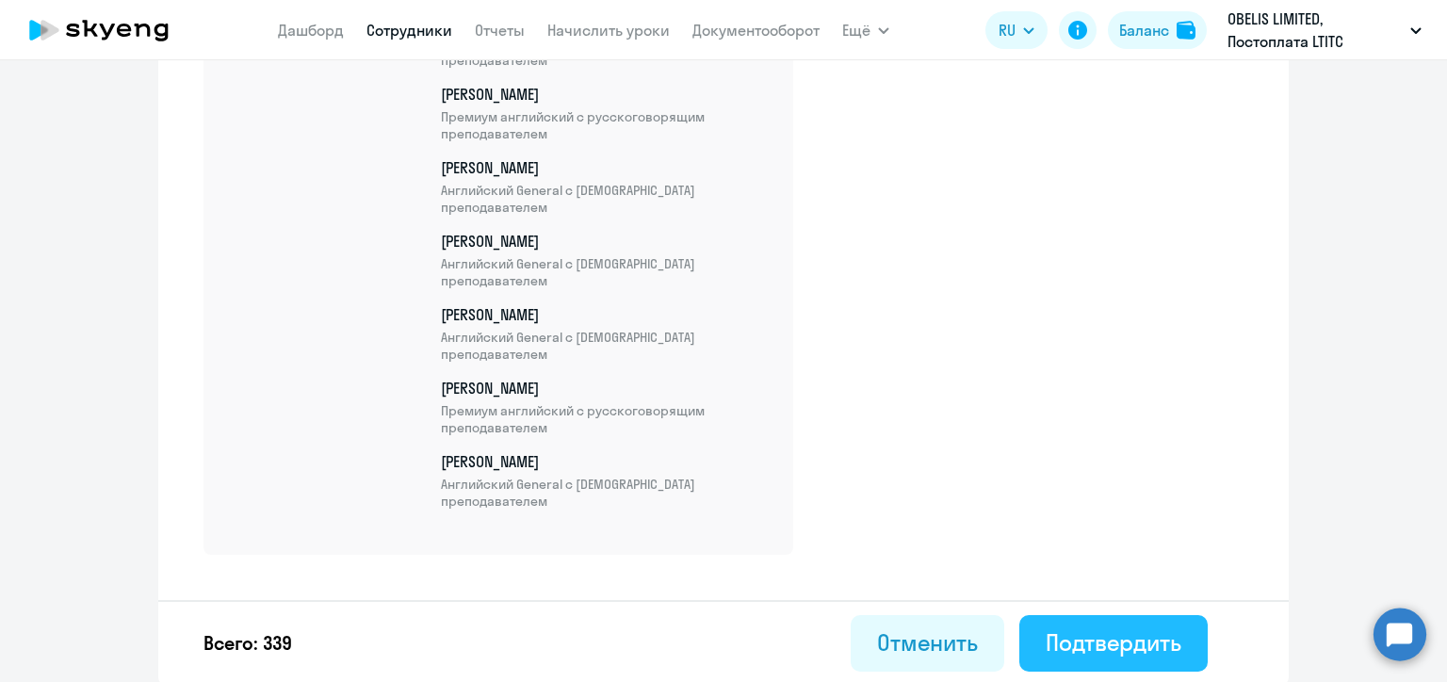
click at [1105, 643] on div "Подтвердить" at bounding box center [1114, 642] width 136 height 30
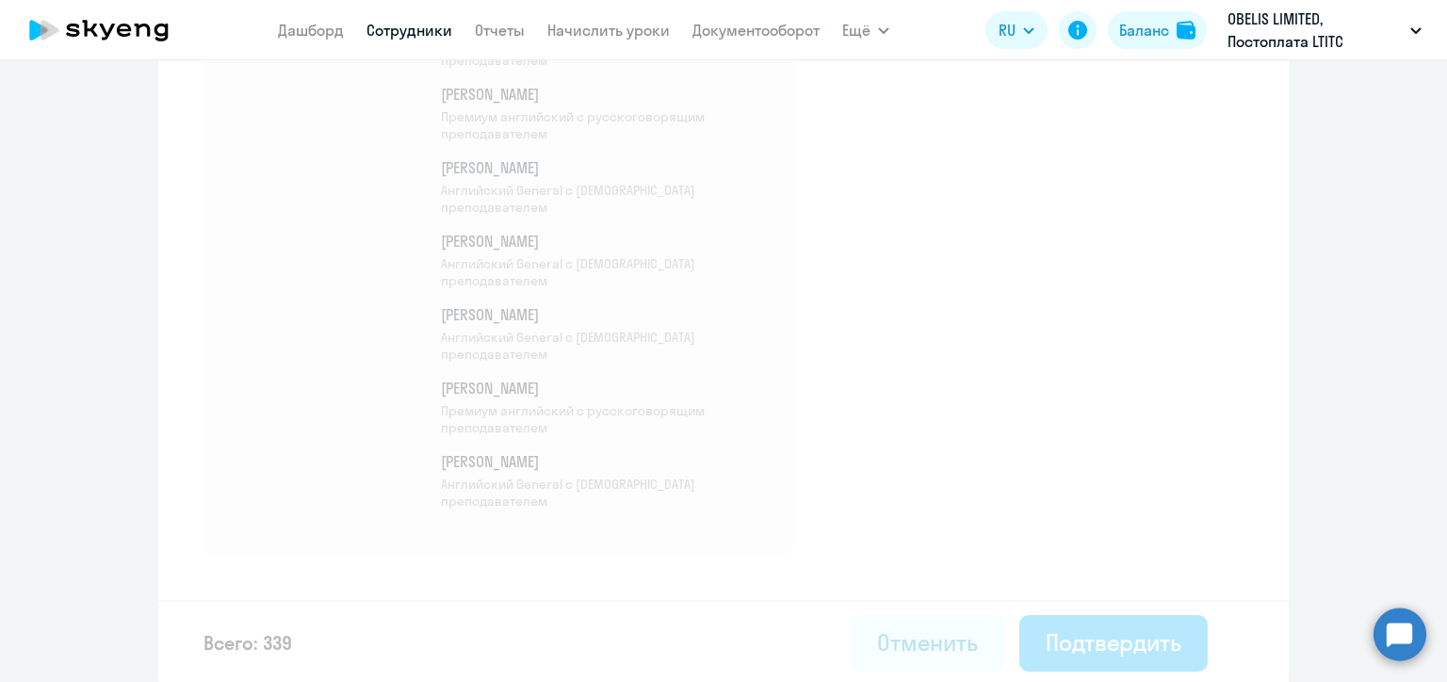
select select "30"
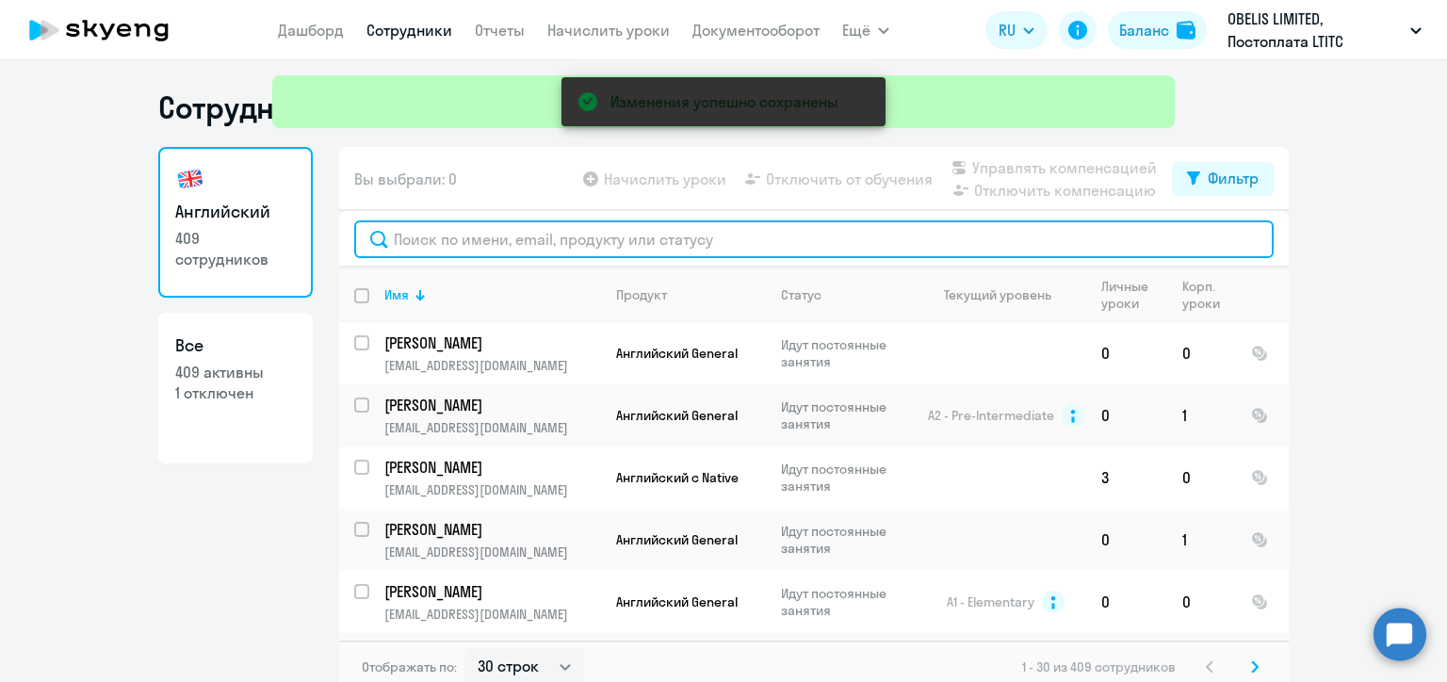
click at [481, 227] on input "text" at bounding box center [814, 239] width 920 height 38
paste input "Волишевский"
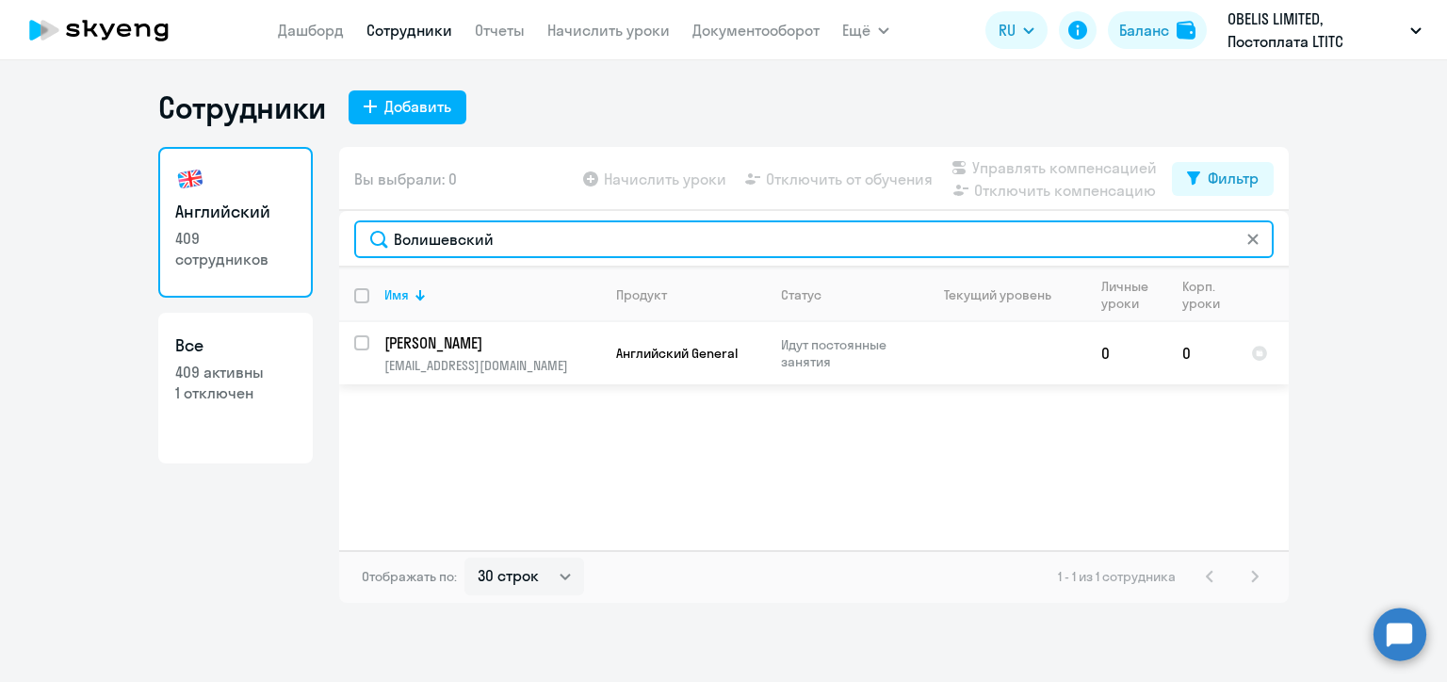
type input "Волишевский"
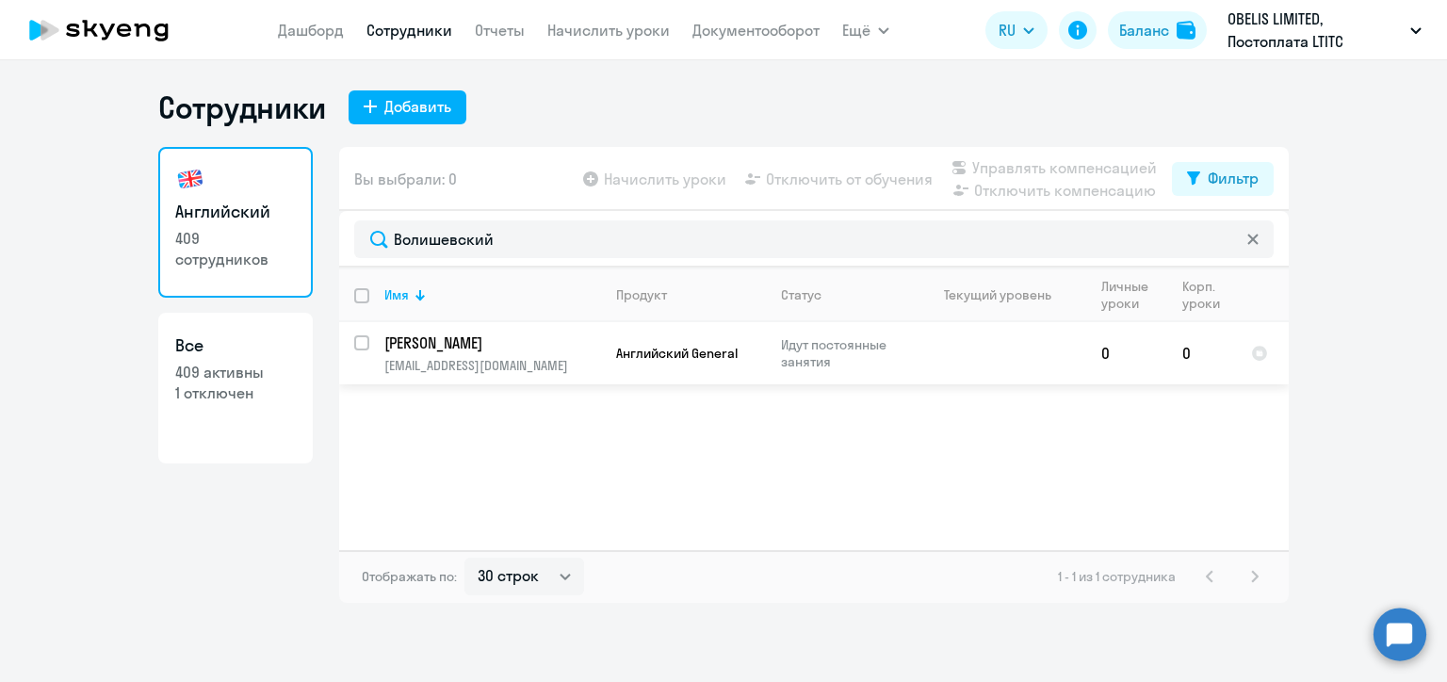
click at [360, 348] on input "select row 22383779" at bounding box center [373, 354] width 38 height 38
checkbox input "true"
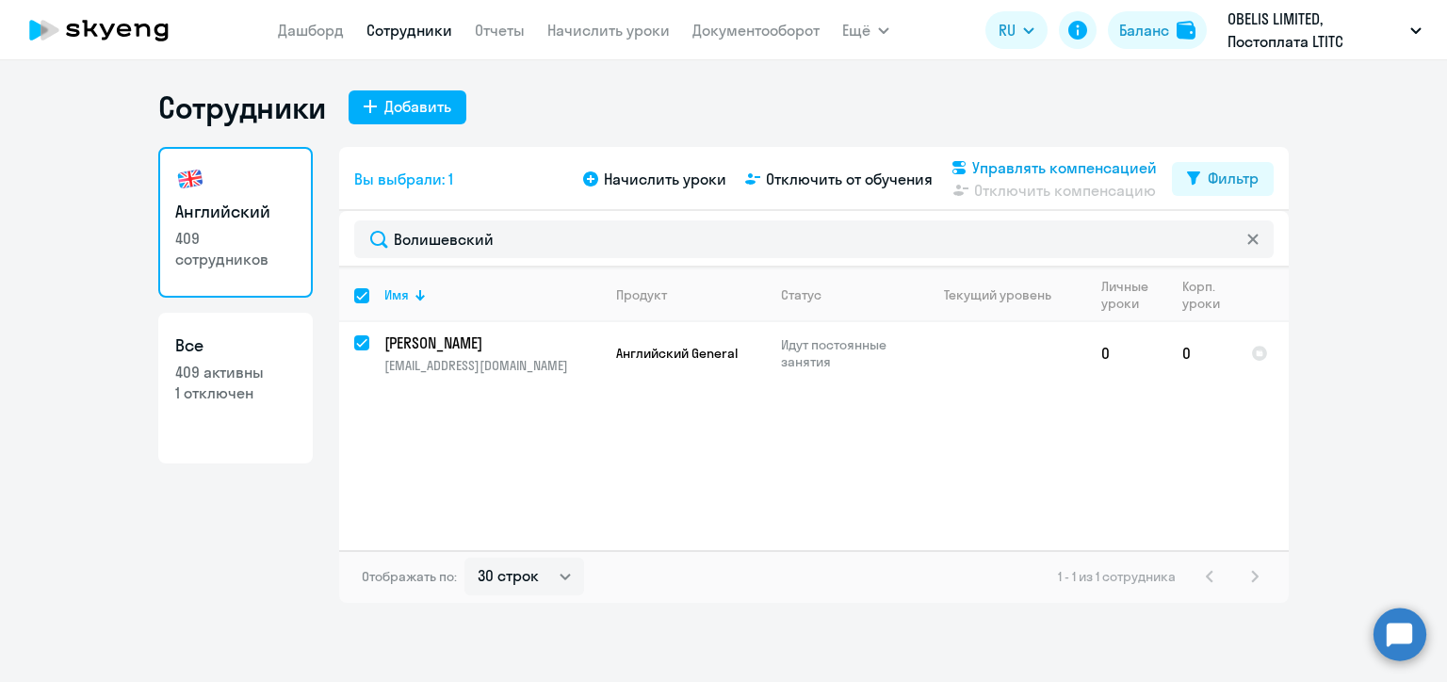
click at [997, 171] on span "Управлять компенсацией" at bounding box center [1064, 167] width 185 height 23
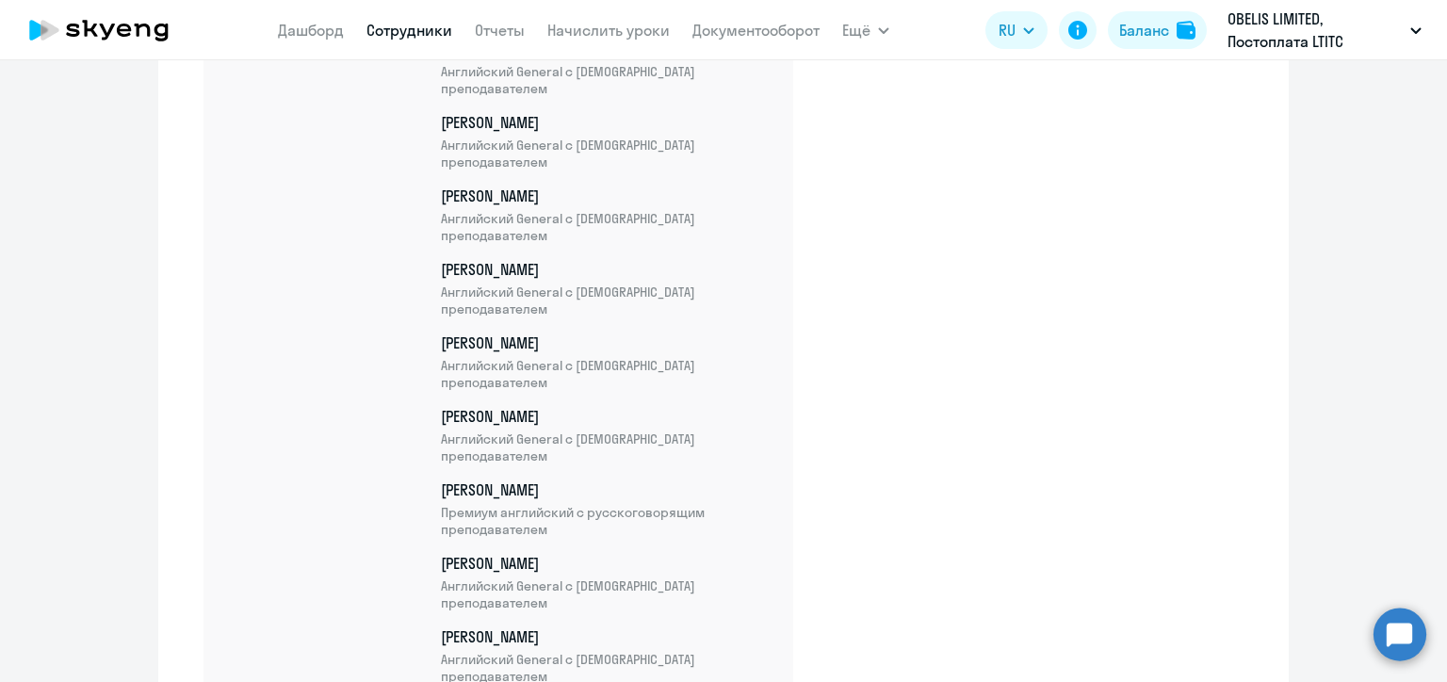
scroll to position [25024, 0]
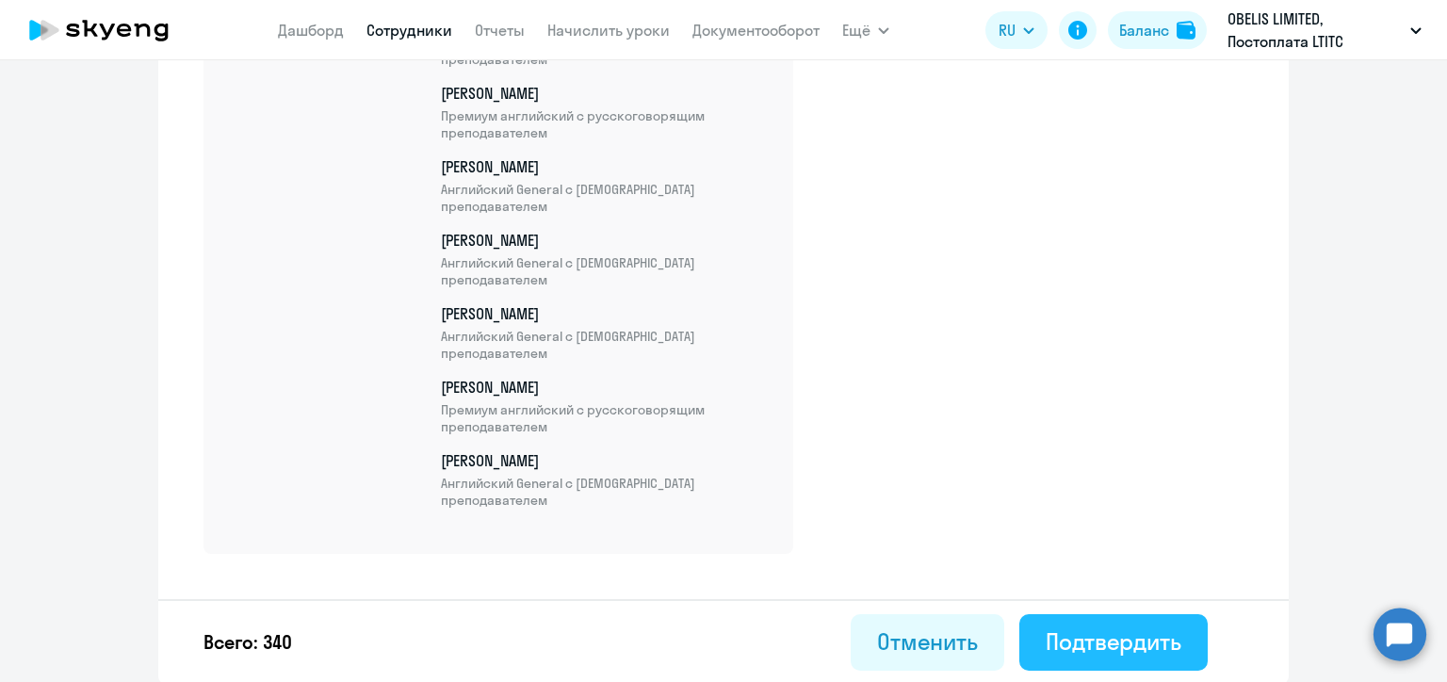
click at [1096, 627] on div "Подтвердить" at bounding box center [1114, 642] width 136 height 30
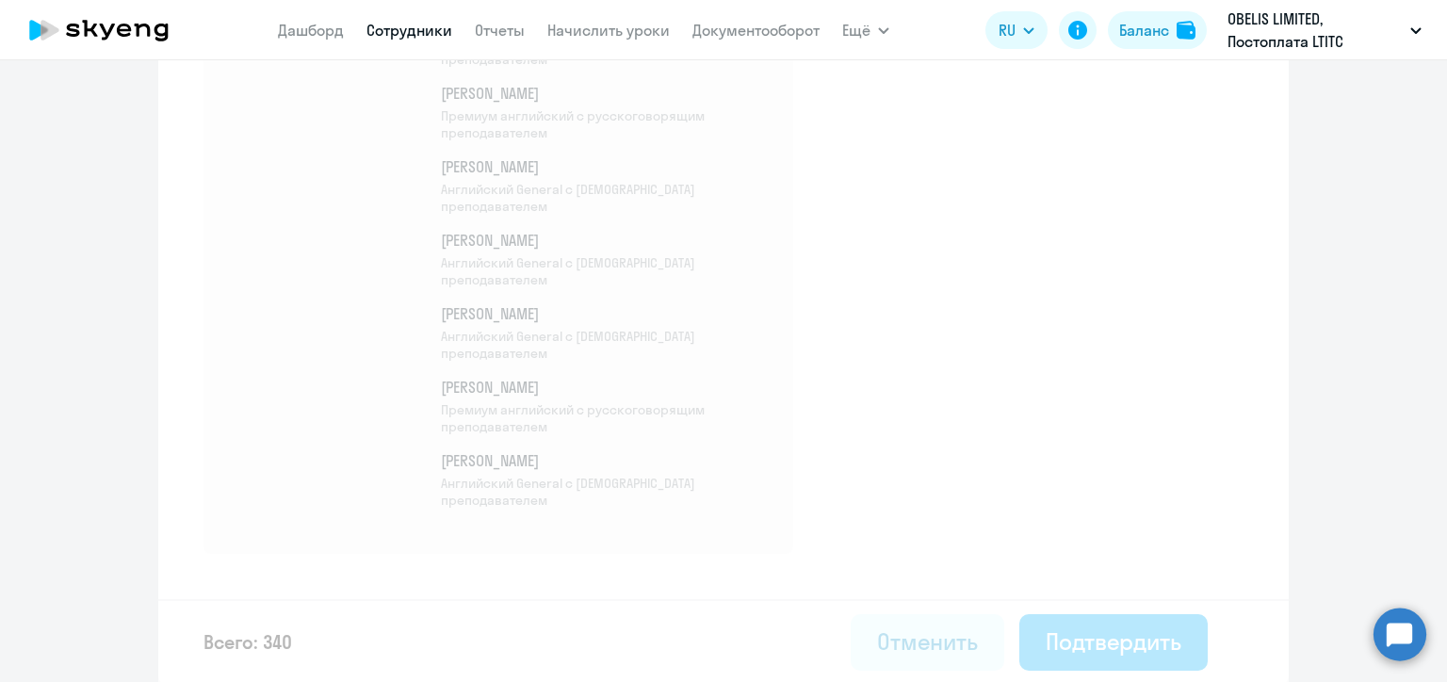
select select "30"
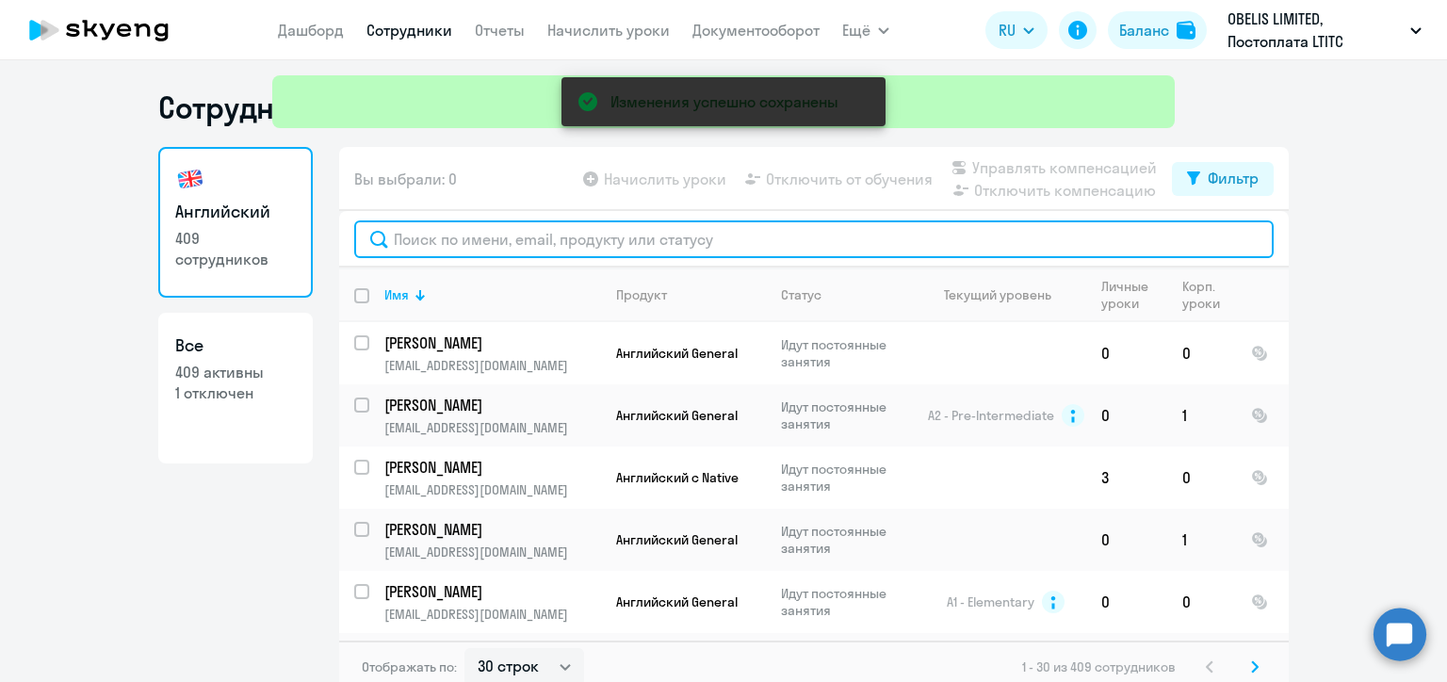
click at [566, 244] on input "text" at bounding box center [814, 239] width 920 height 38
paste input "Лашко"
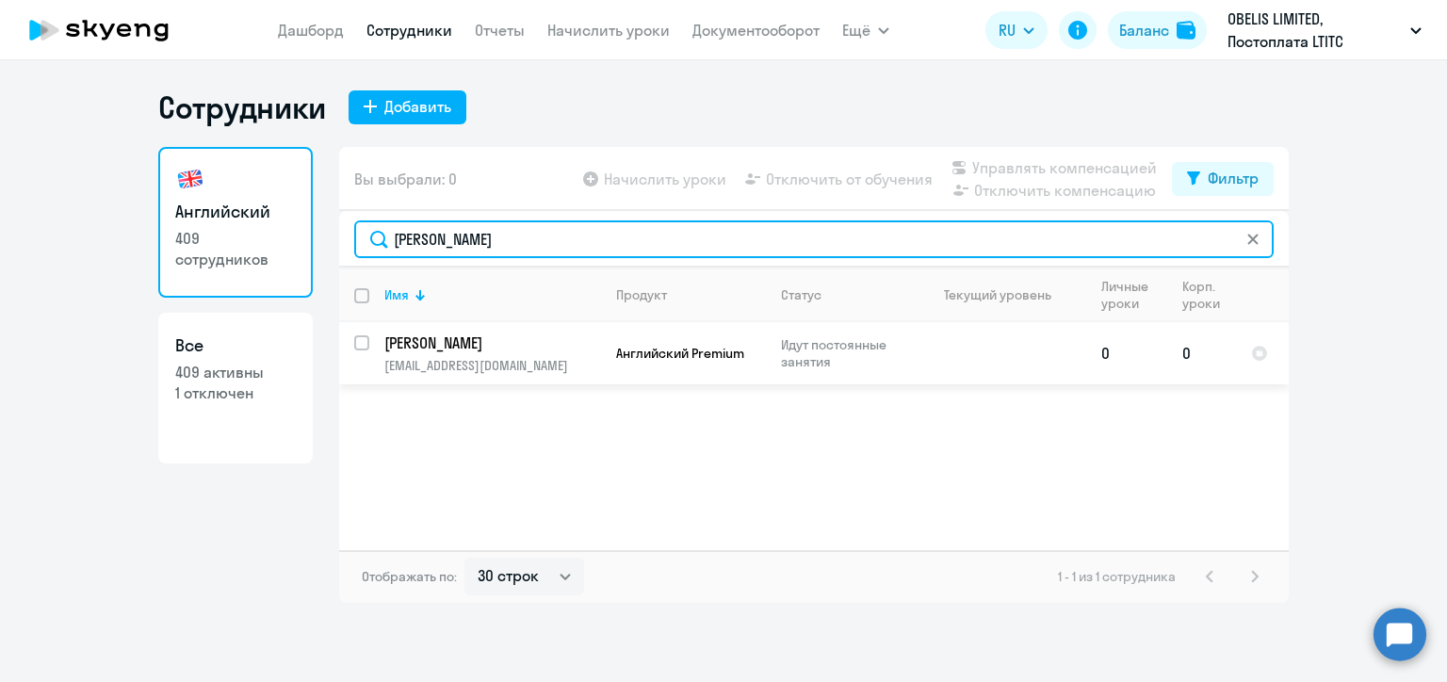
type input "Лашко"
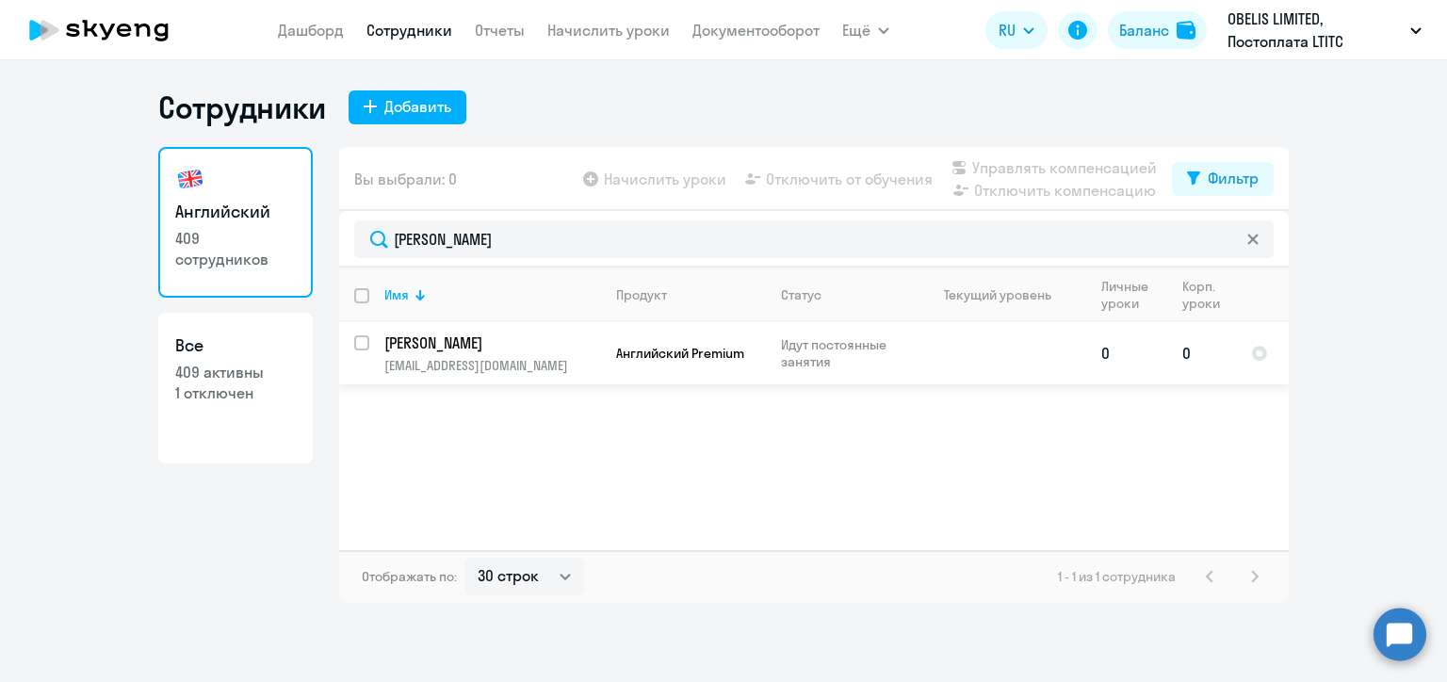
click at [363, 345] on input "select row 22429224" at bounding box center [373, 354] width 38 height 38
checkbox input "true"
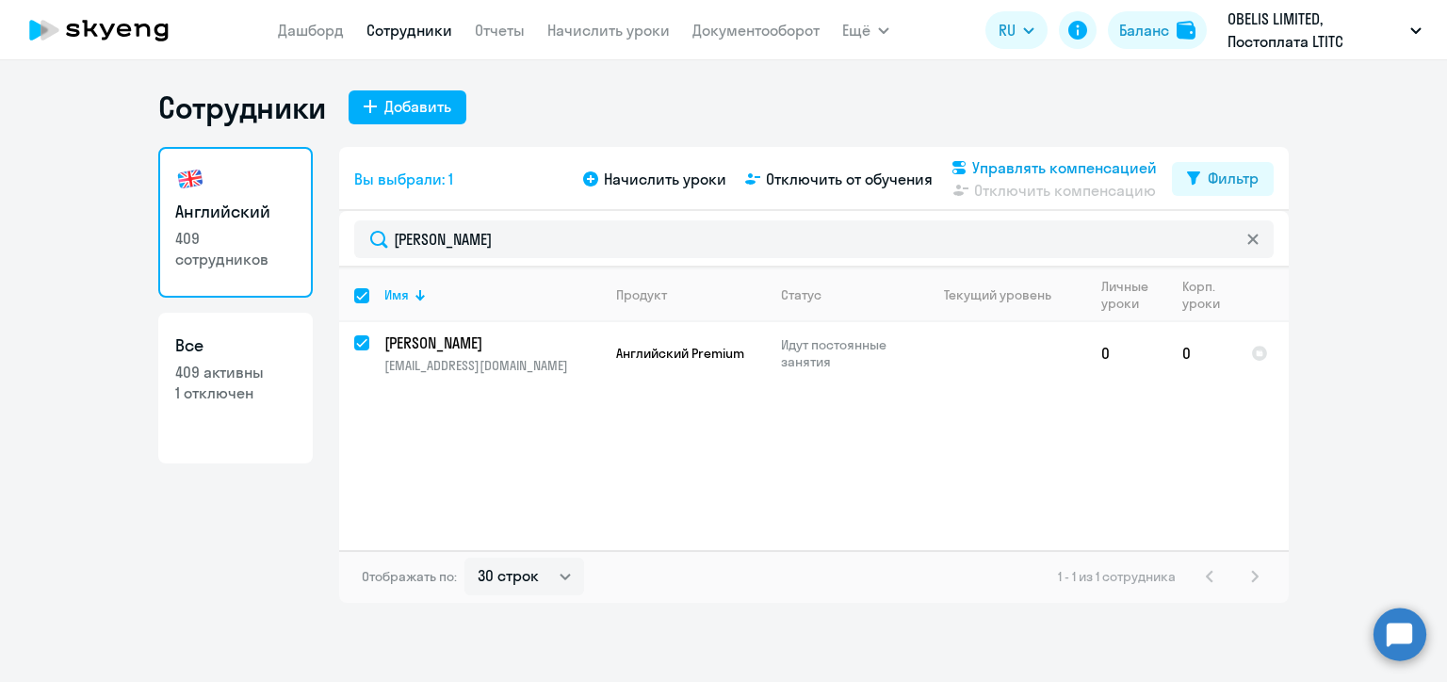
click at [994, 166] on span "Управлять компенсацией" at bounding box center [1064, 167] width 185 height 23
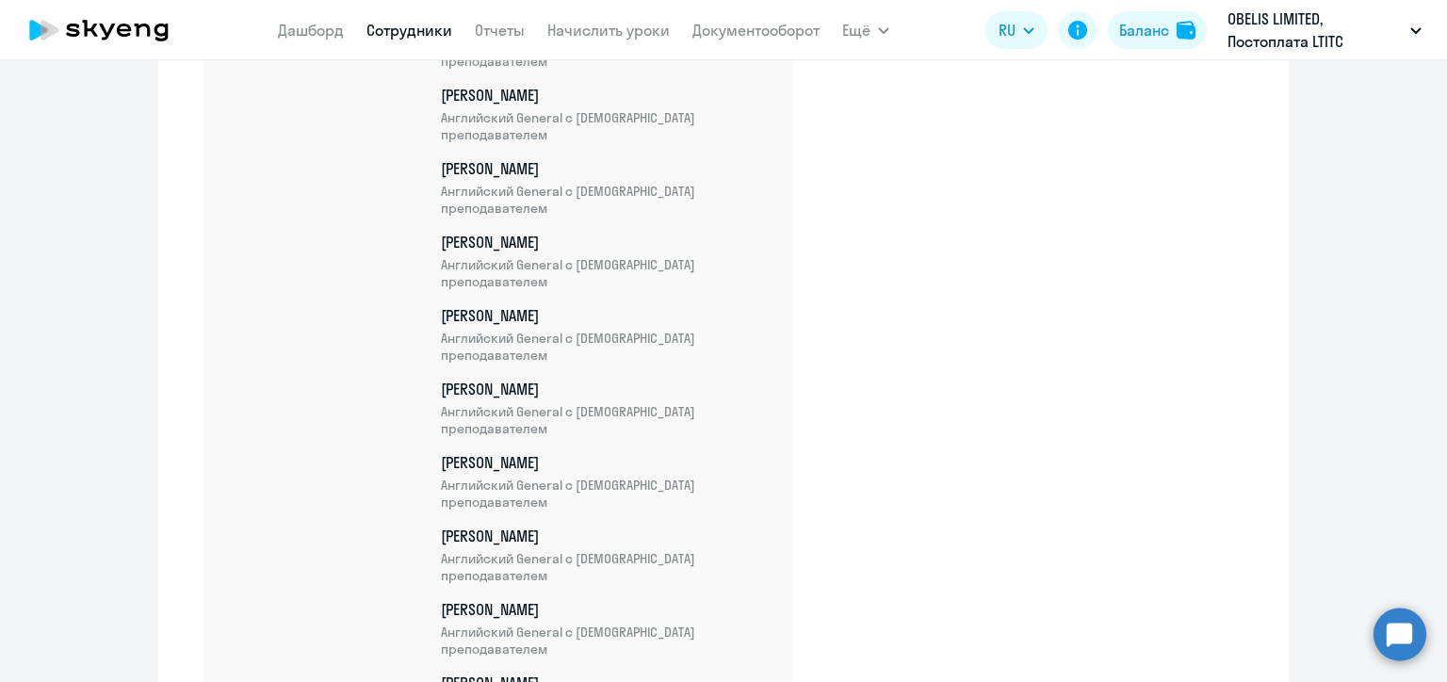
scroll to position [25097, 0]
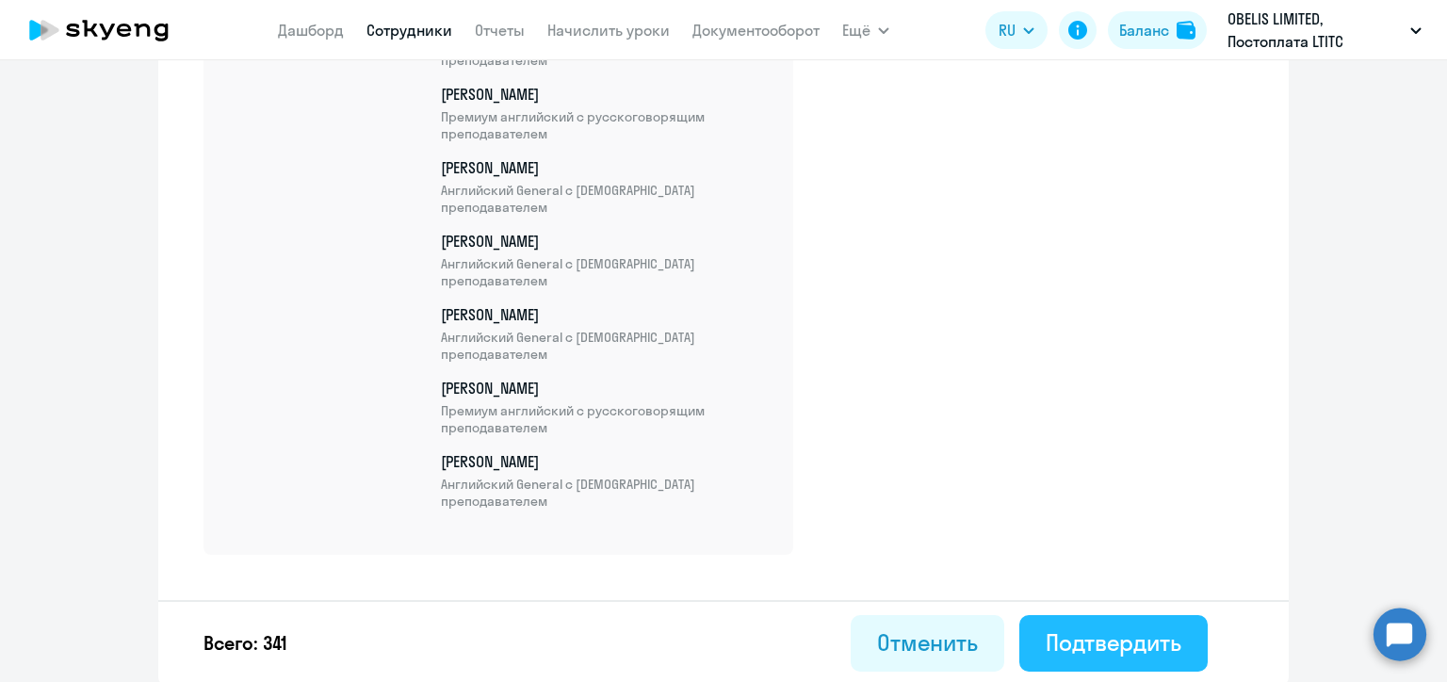
click at [1100, 642] on div "Подтвердить" at bounding box center [1114, 642] width 136 height 30
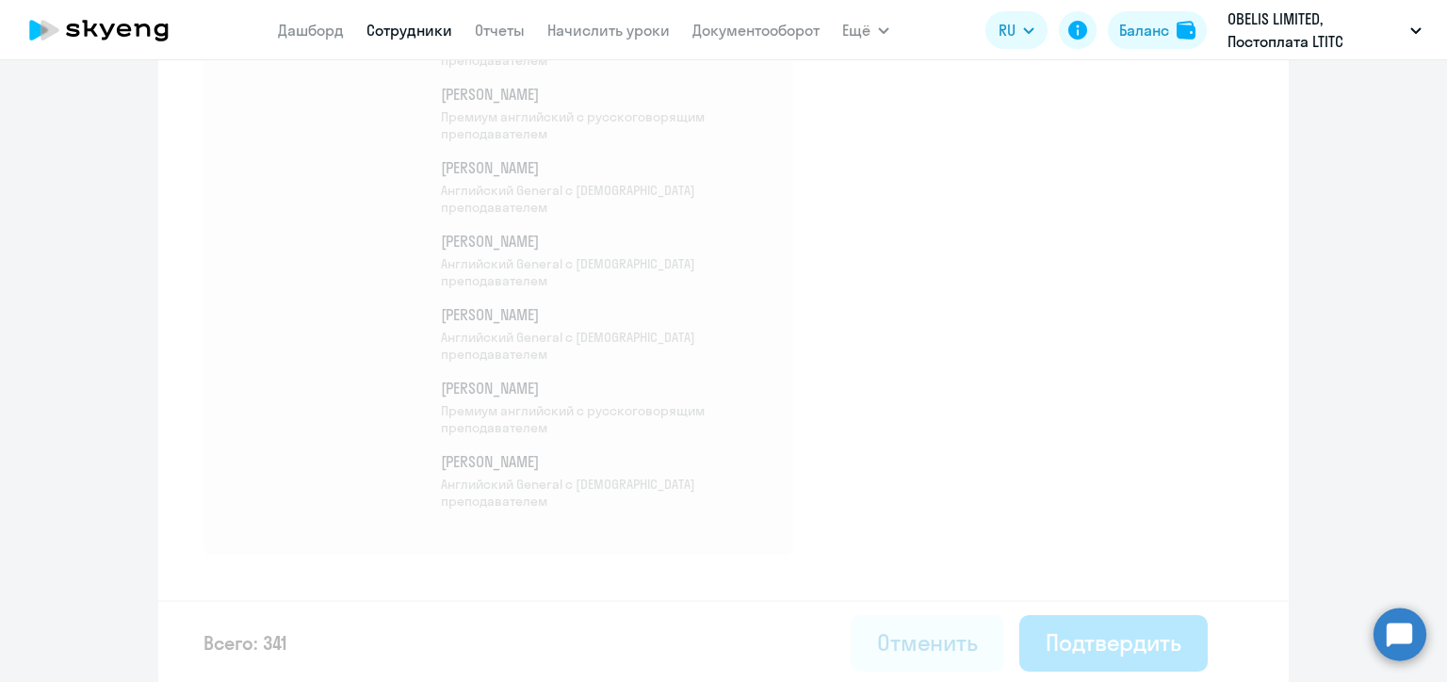
select select "30"
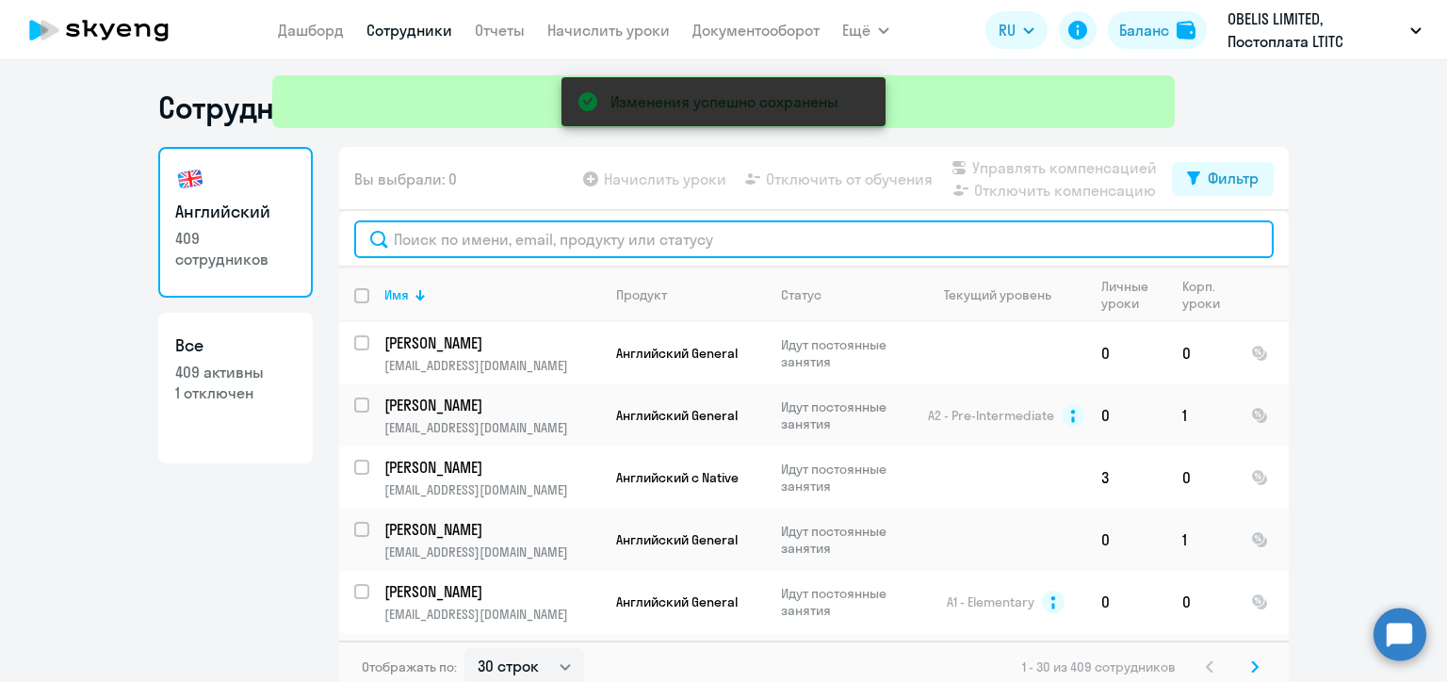
click at [497, 234] on input "text" at bounding box center [814, 239] width 920 height 38
paste input "Желтова"
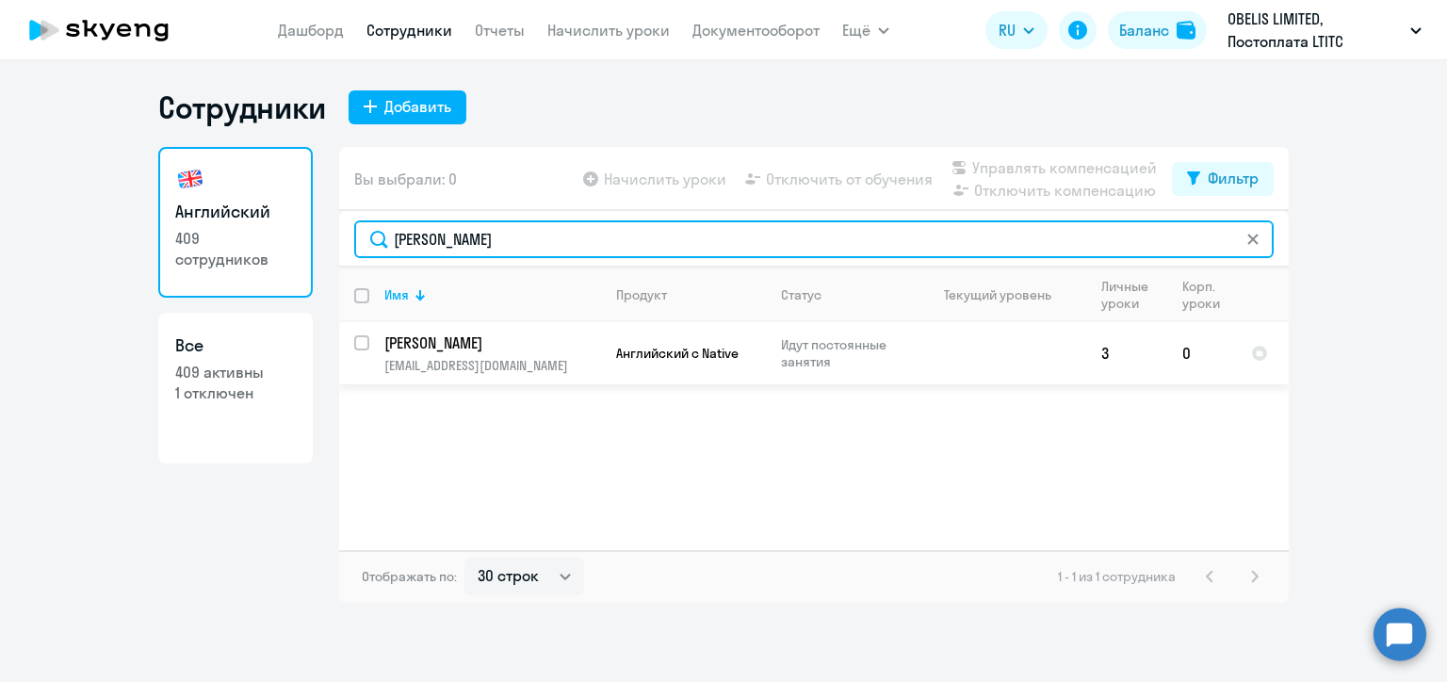
type input "Желтова"
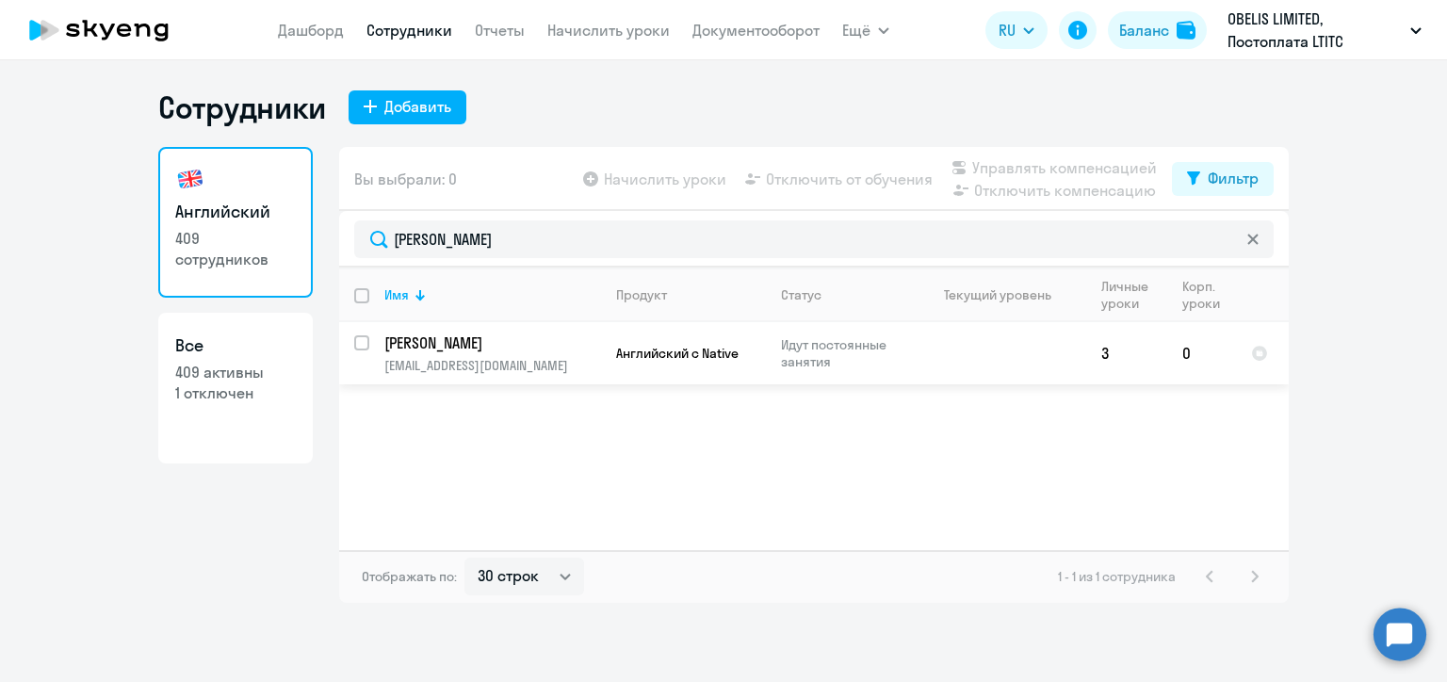
click at [358, 345] on input "select row 22434247" at bounding box center [373, 354] width 38 height 38
checkbox input "true"
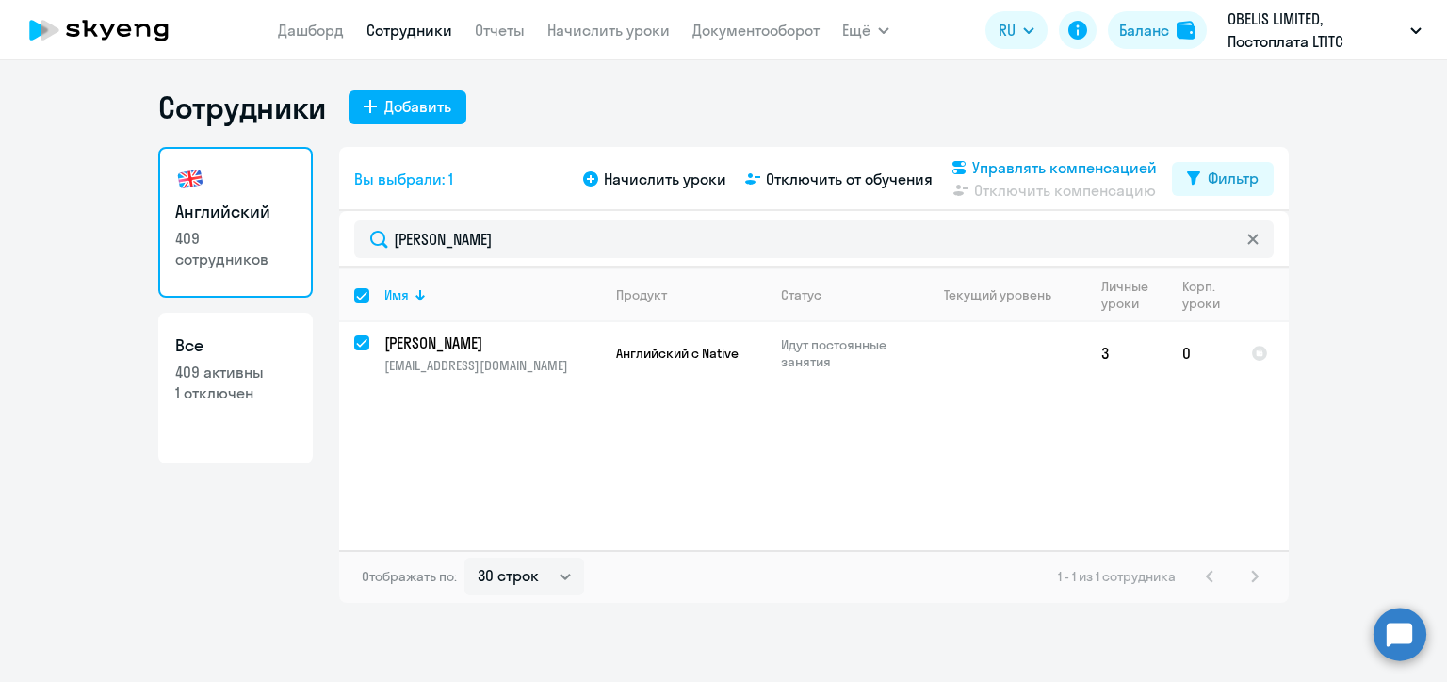
click at [1014, 168] on span "Управлять компенсацией" at bounding box center [1064, 167] width 185 height 23
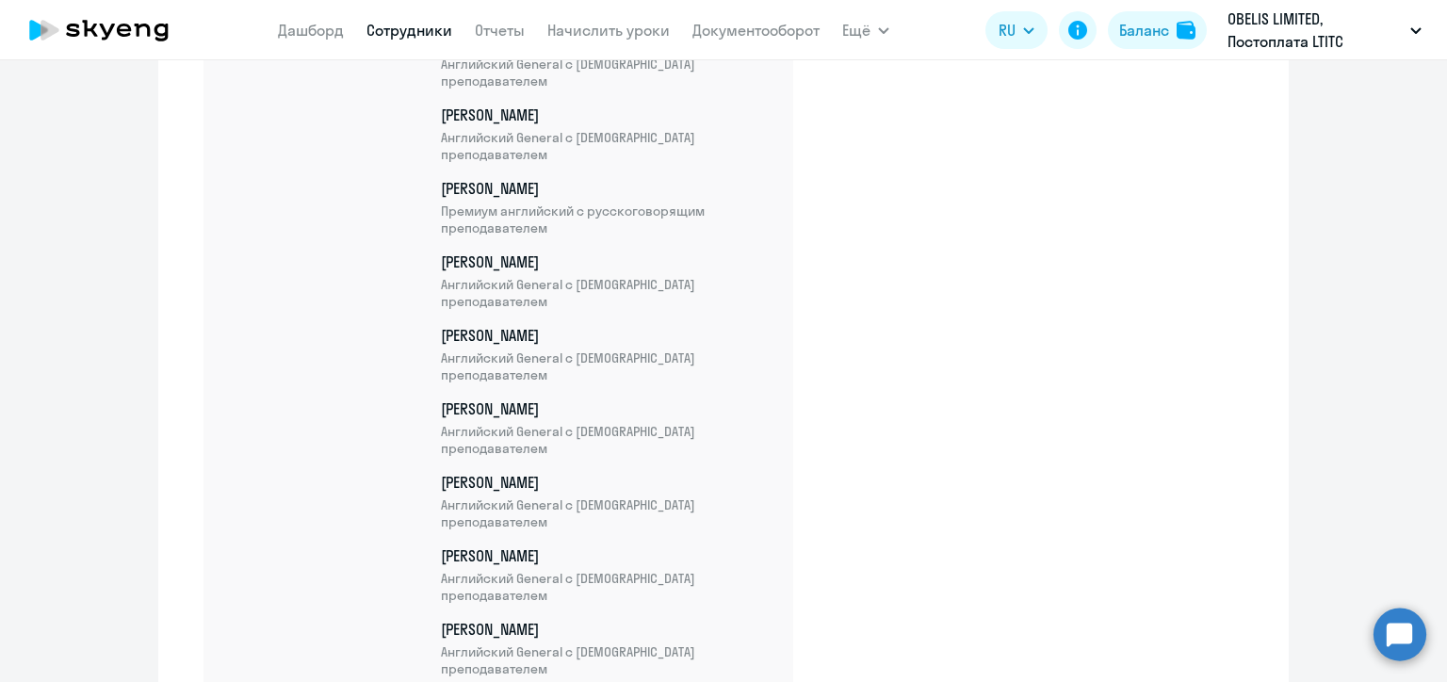
scroll to position [25171, 0]
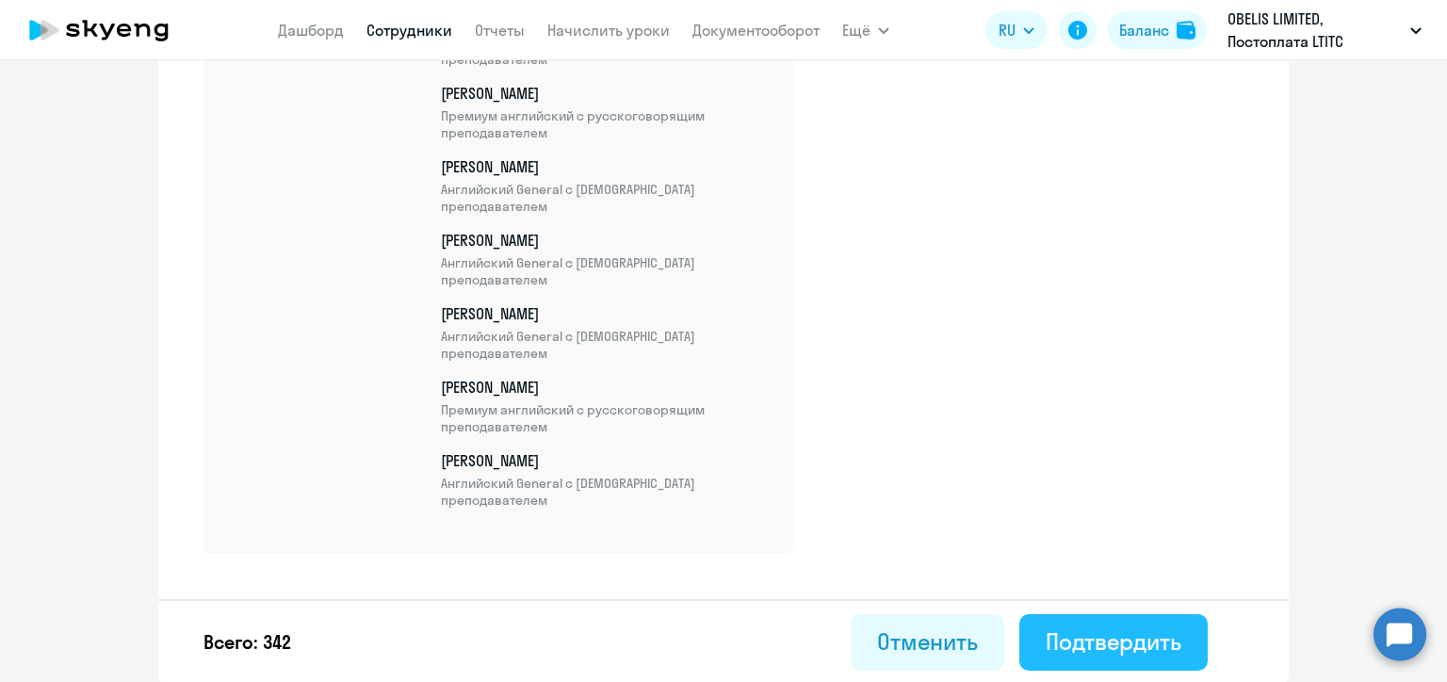
click at [1092, 632] on div "Подтвердить" at bounding box center [1114, 642] width 136 height 30
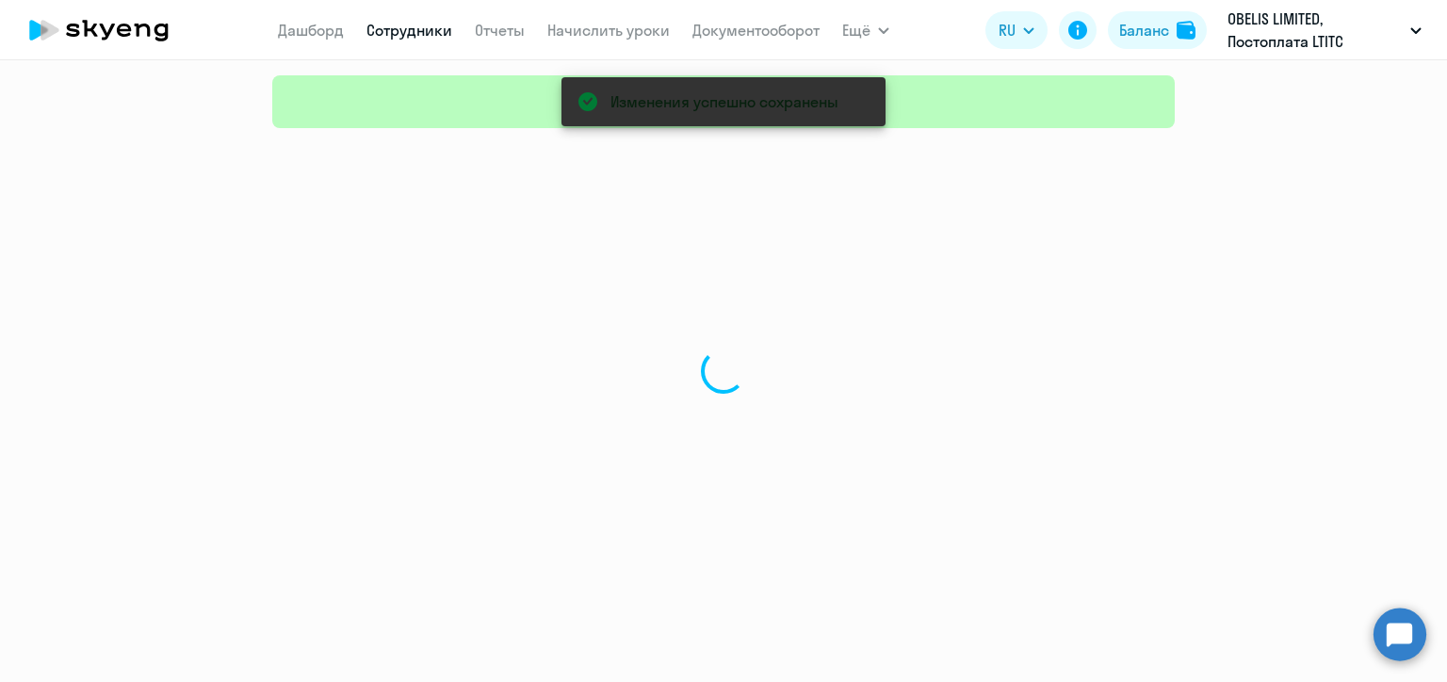
select select "30"
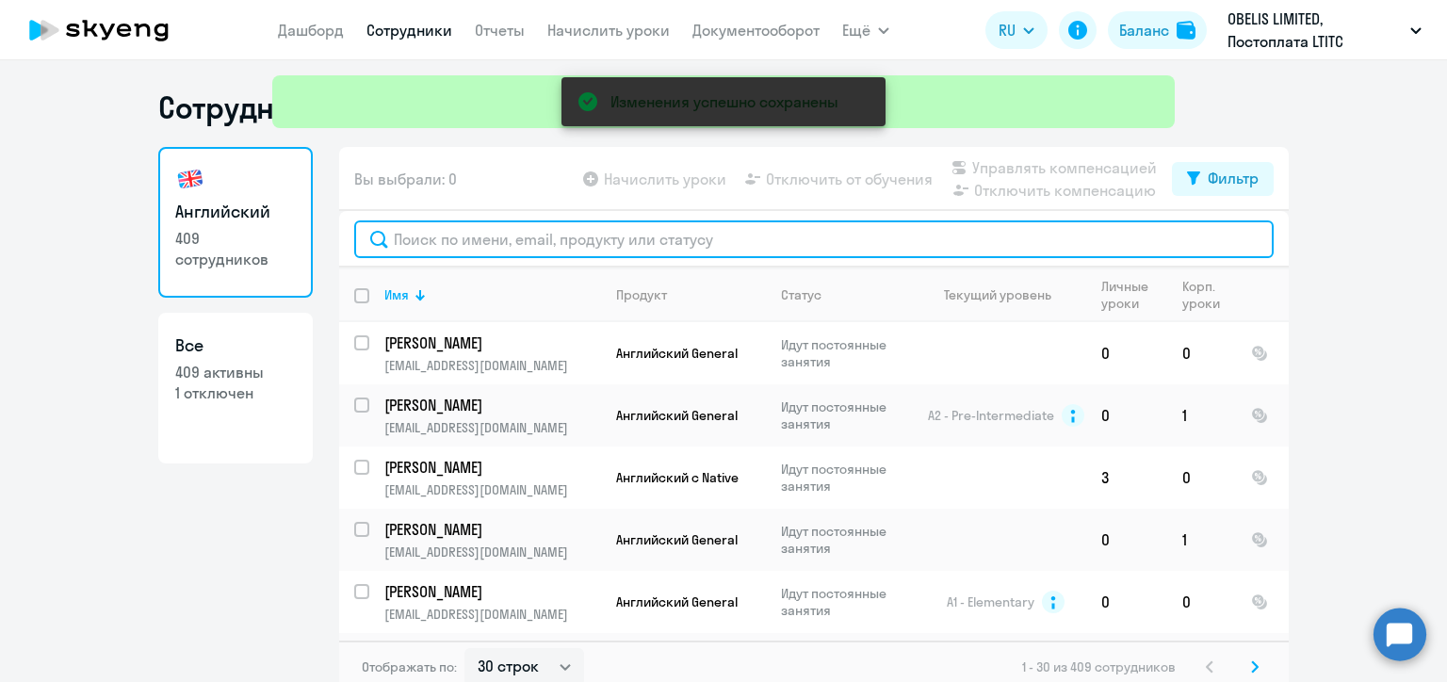
click at [515, 234] on input "text" at bounding box center [814, 239] width 920 height 38
paste input "Пузакова"
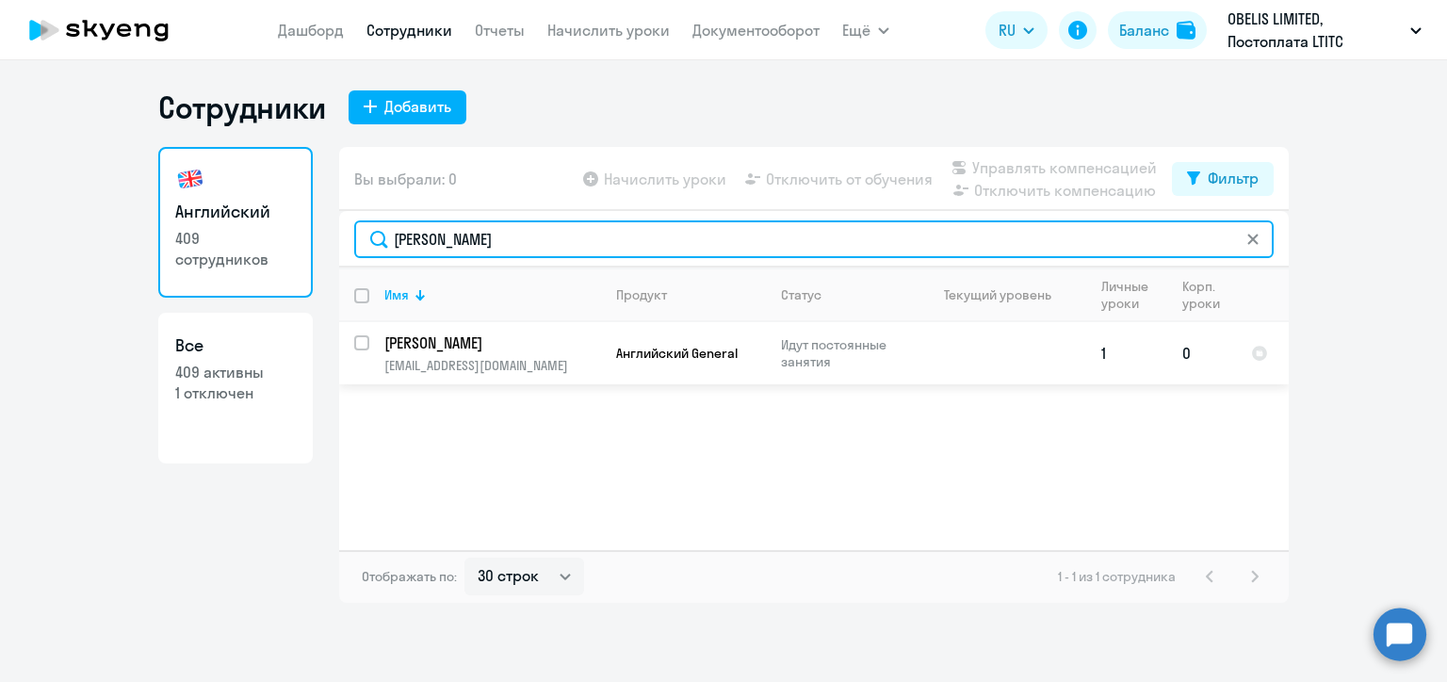
type input "Пузакова"
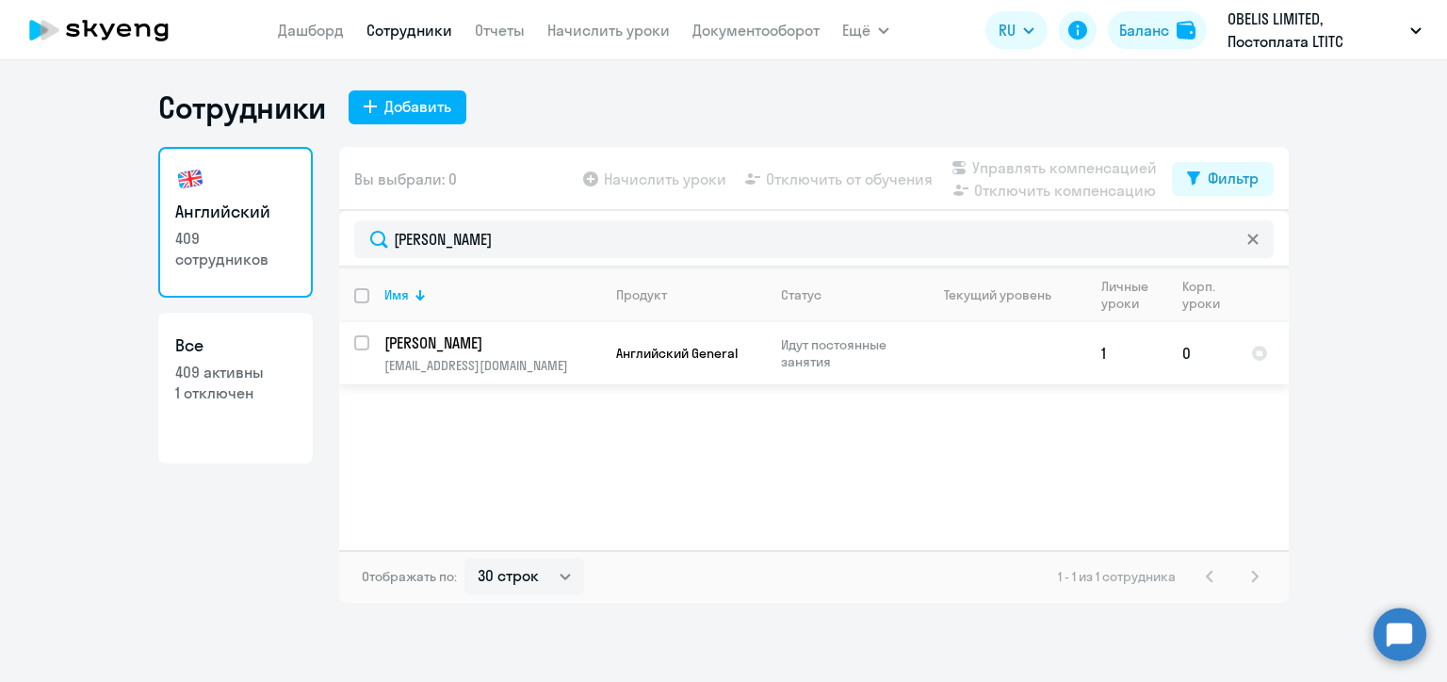
click at [362, 345] on input "select row 22553646" at bounding box center [373, 354] width 38 height 38
checkbox input "true"
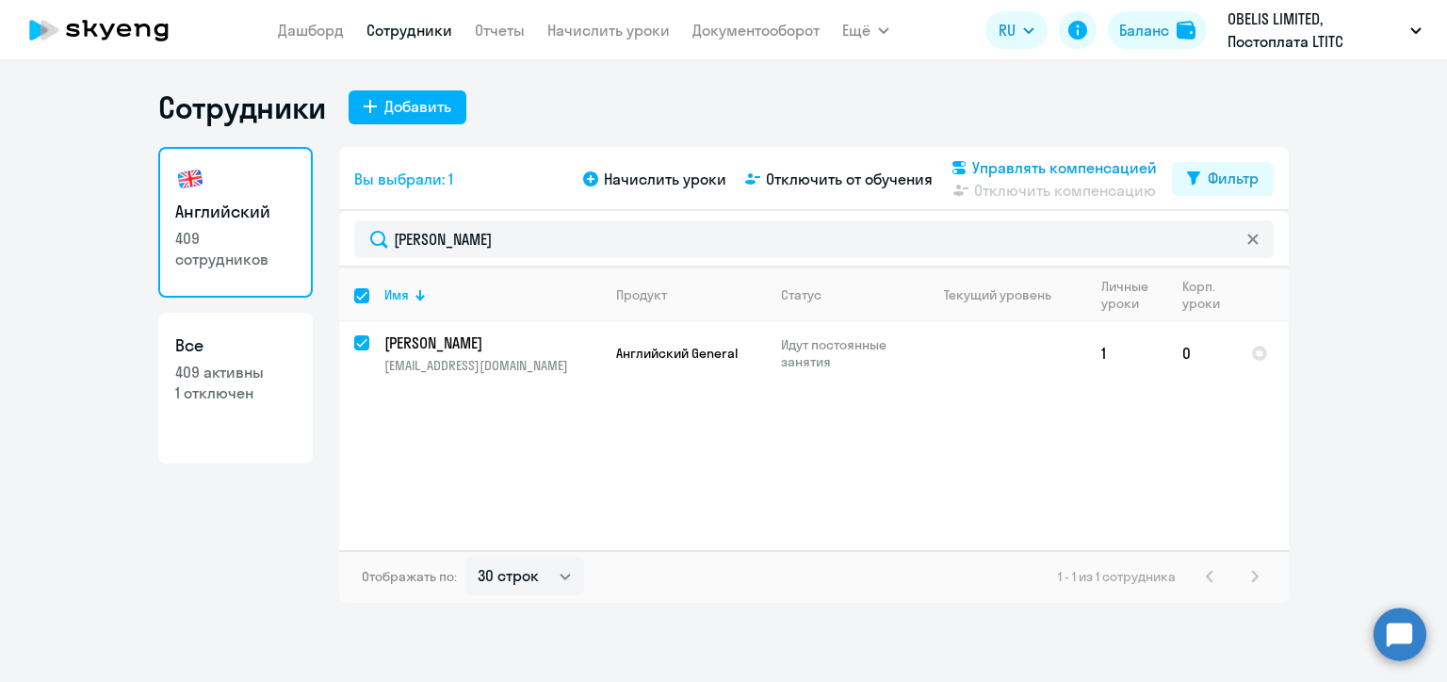
click at [999, 170] on span "Управлять компенсацией" at bounding box center [1064, 167] width 185 height 23
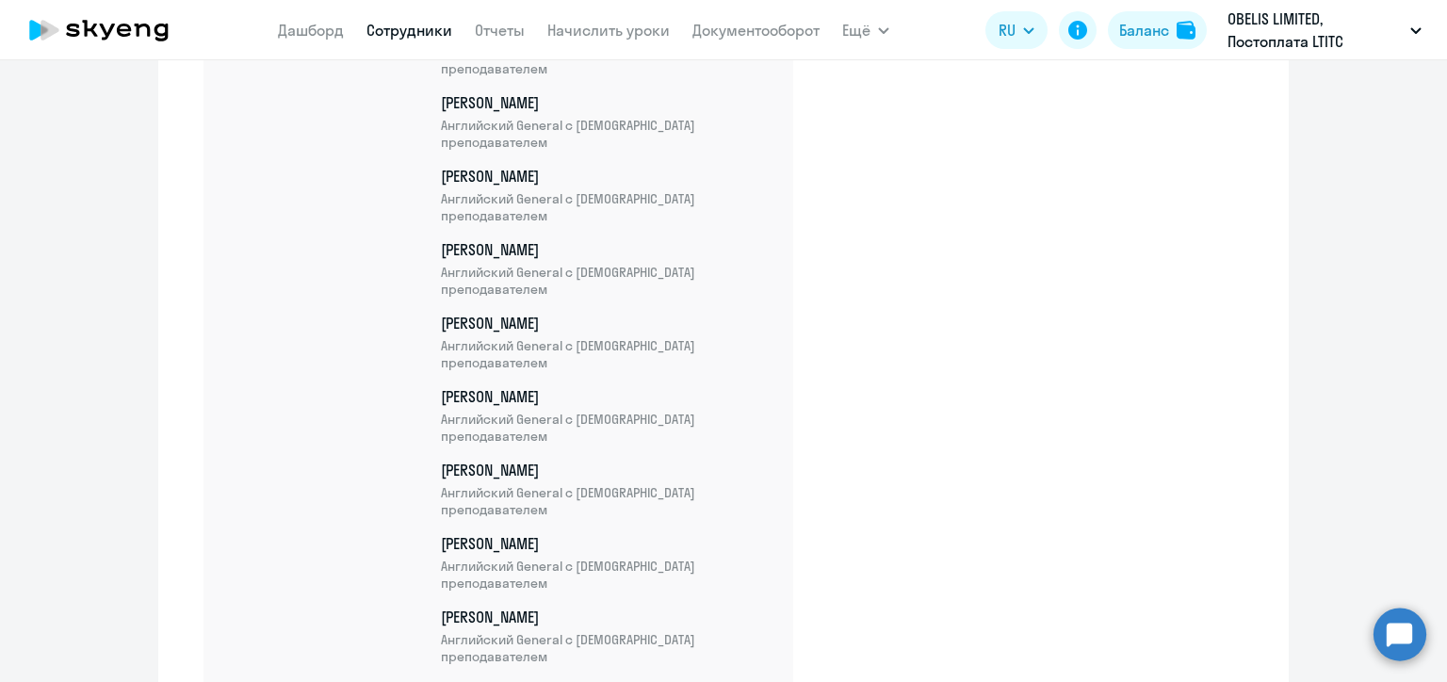
scroll to position [25244, 0]
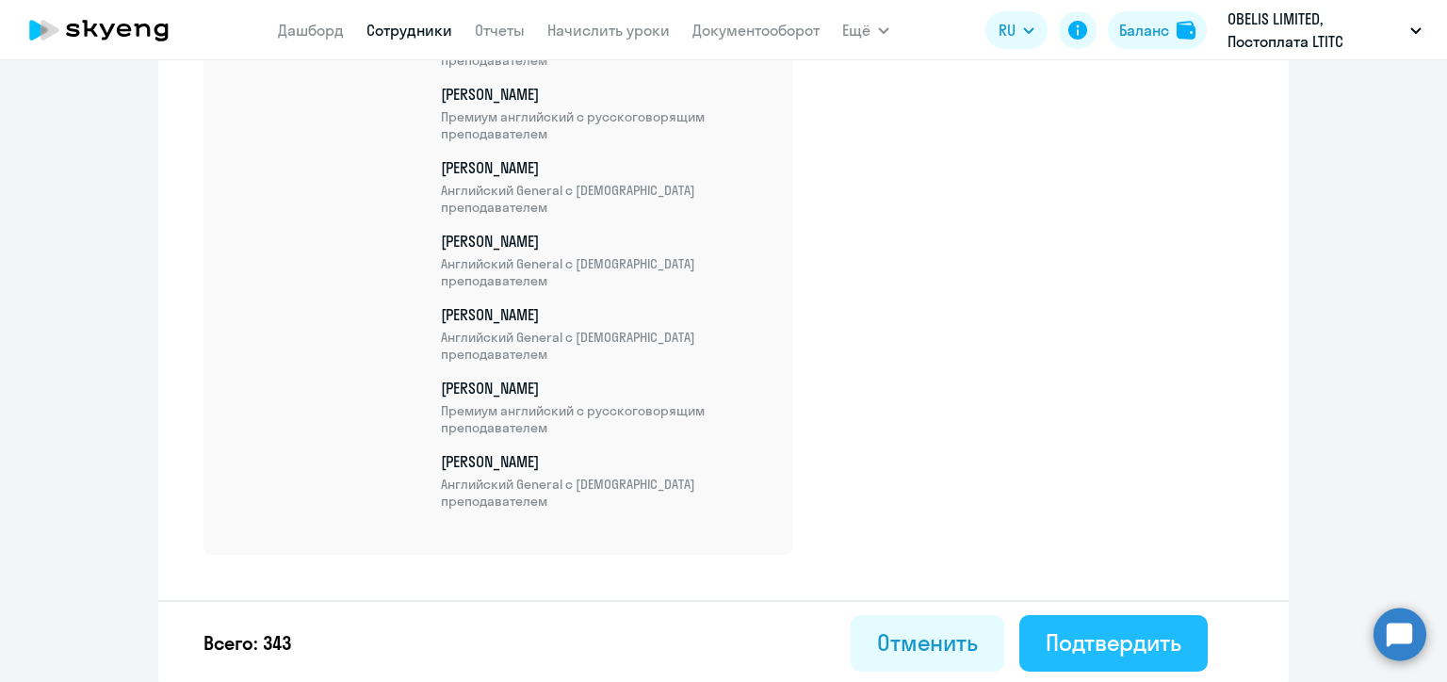
click at [1121, 623] on button "Подтвердить" at bounding box center [1113, 643] width 188 height 57
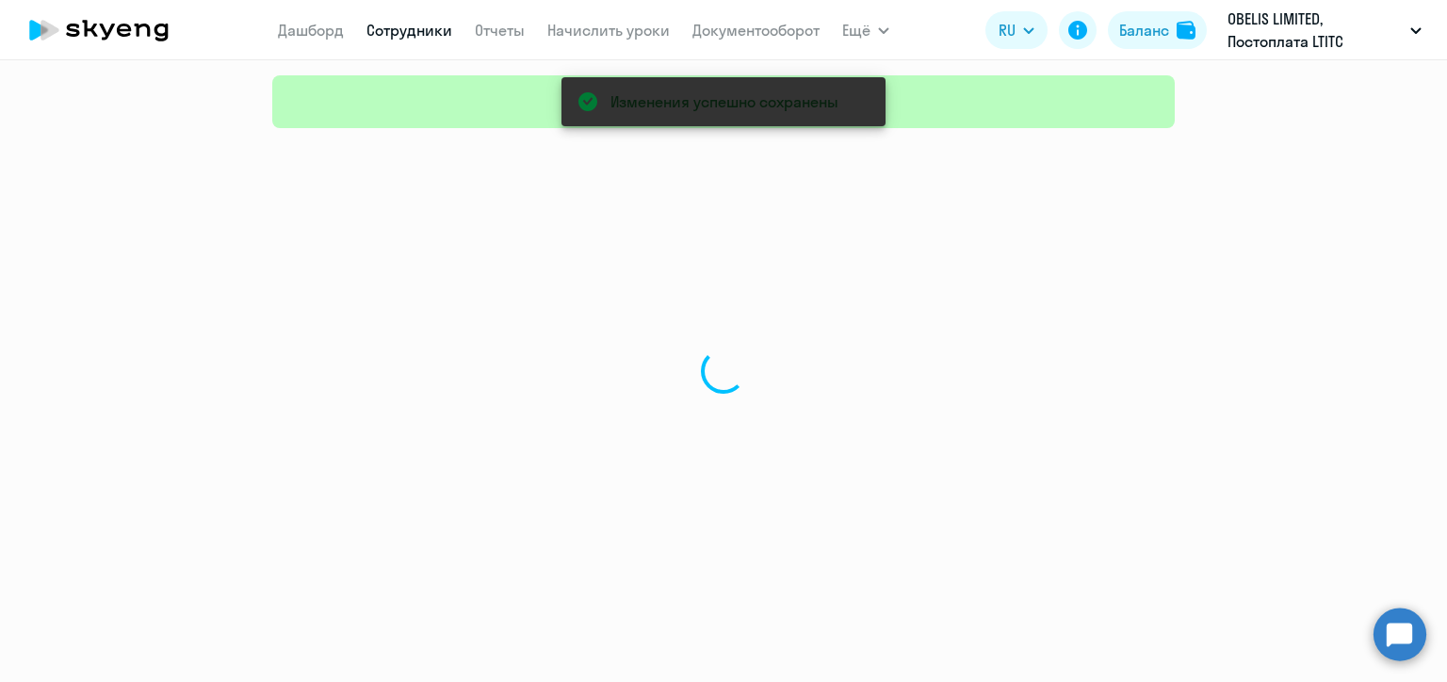
select select "30"
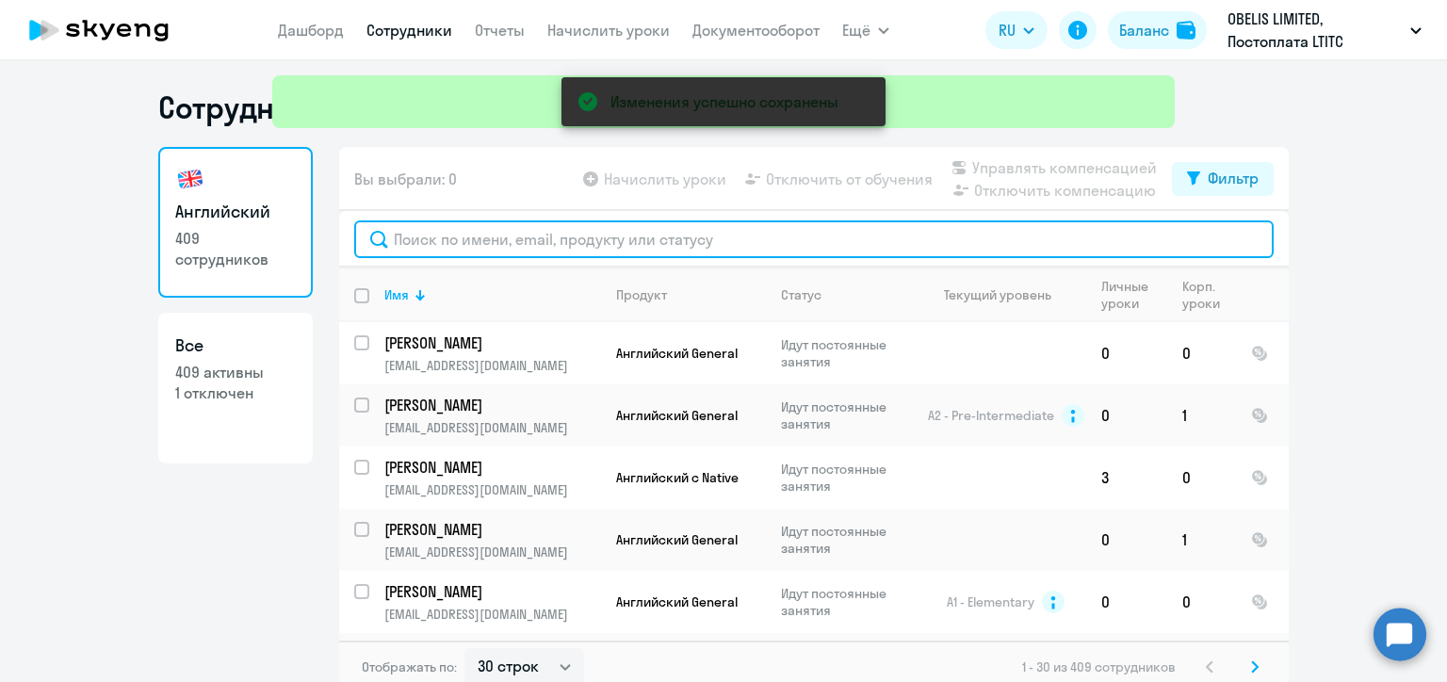
click at [487, 238] on input "text" at bounding box center [814, 239] width 920 height 38
paste input "Streletskiy"
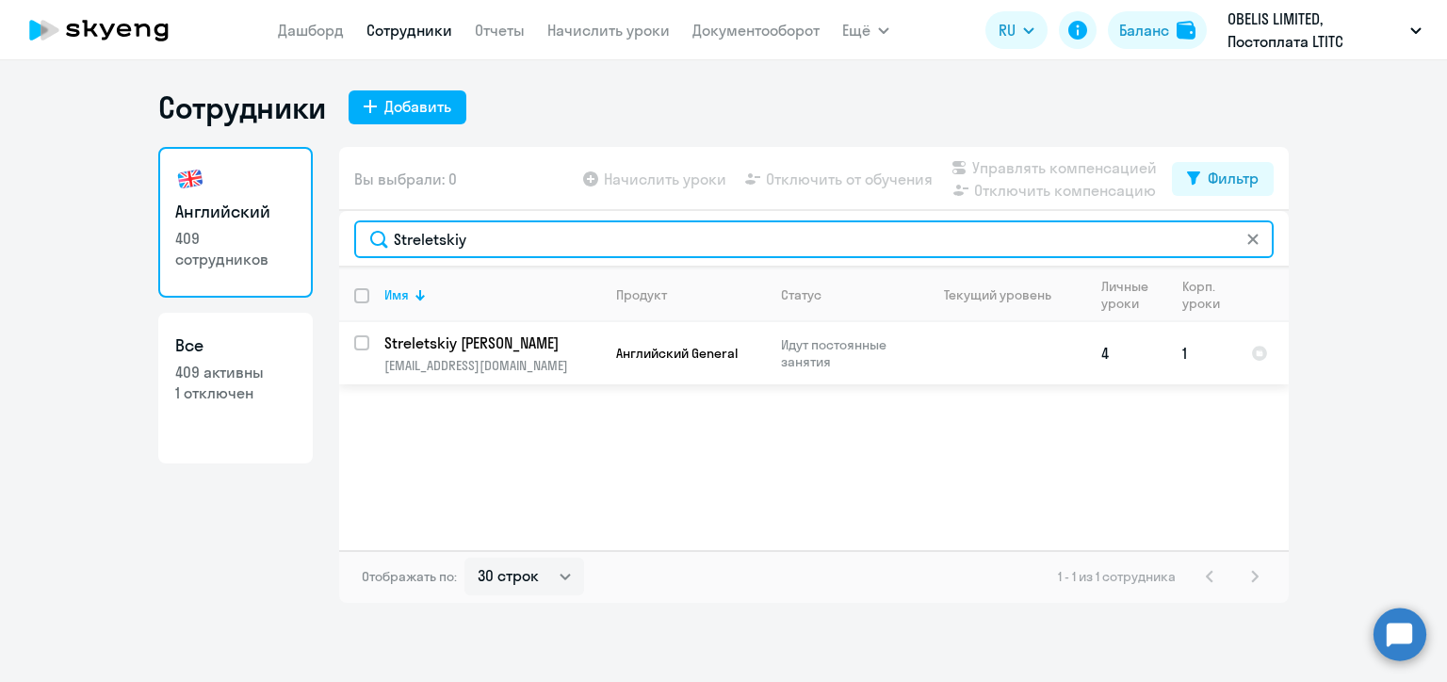
type input "Streletskiy"
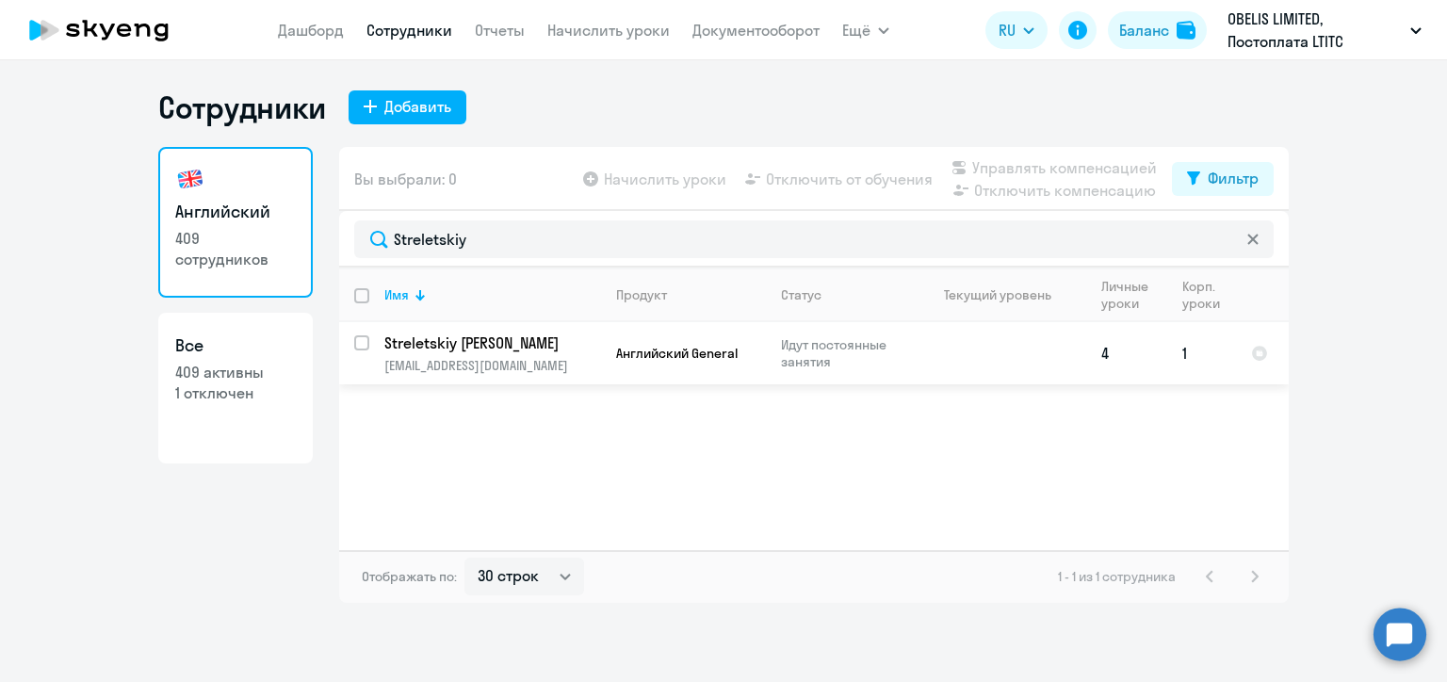
click at [366, 343] on input "select row 22589645" at bounding box center [373, 354] width 38 height 38
checkbox input "true"
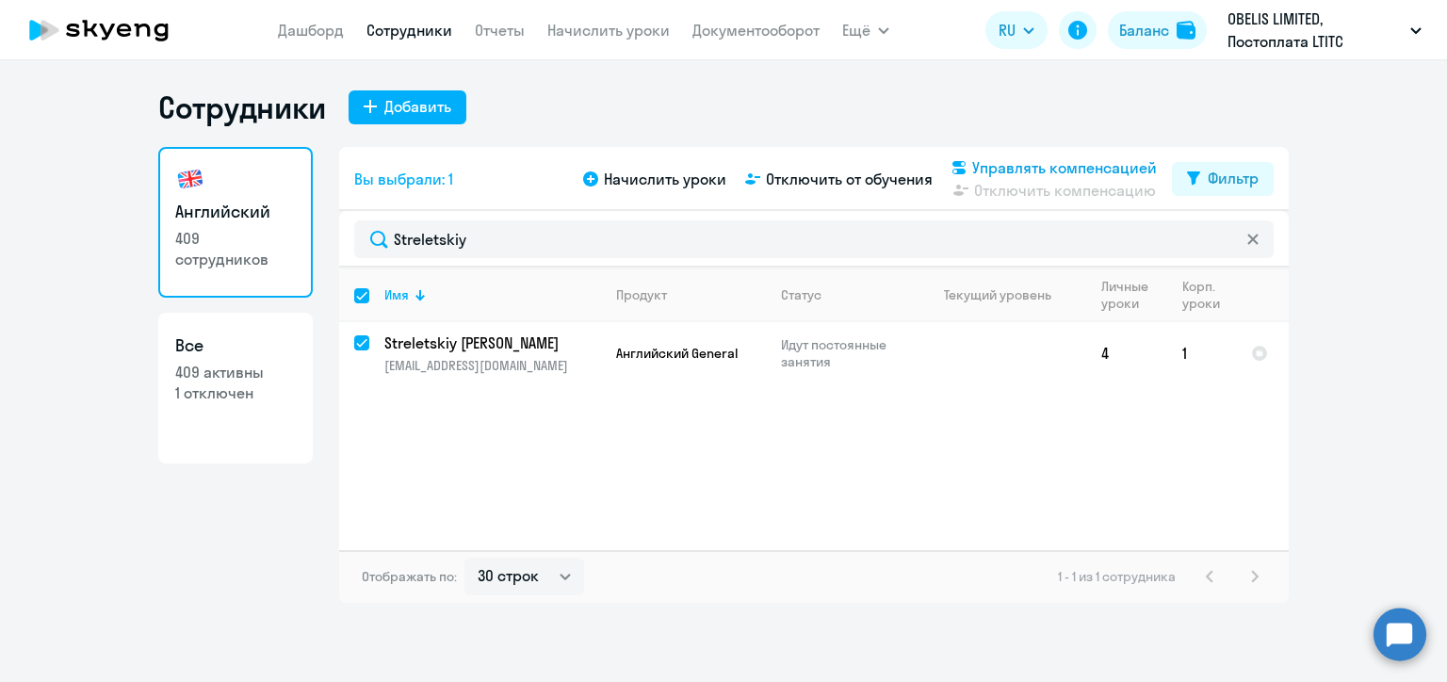
click at [984, 164] on span "Управлять компенсацией" at bounding box center [1064, 167] width 185 height 23
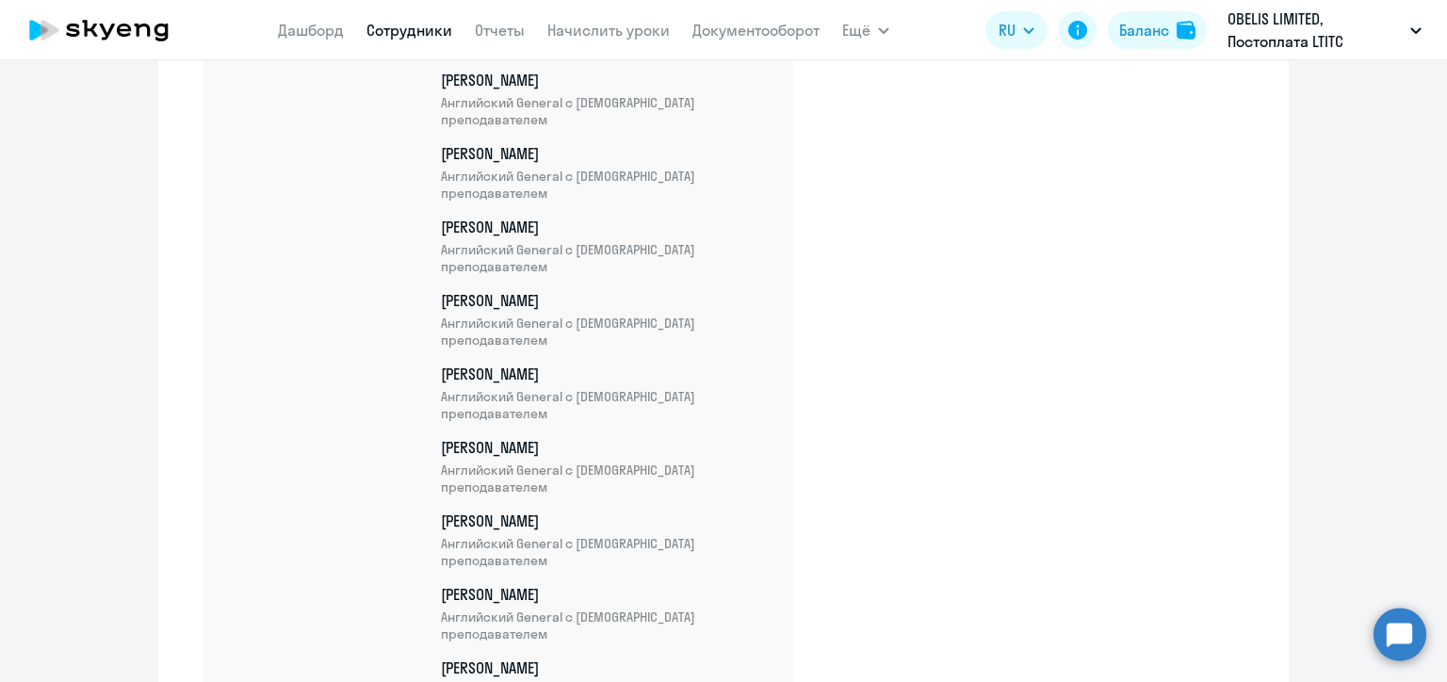
scroll to position [25318, 0]
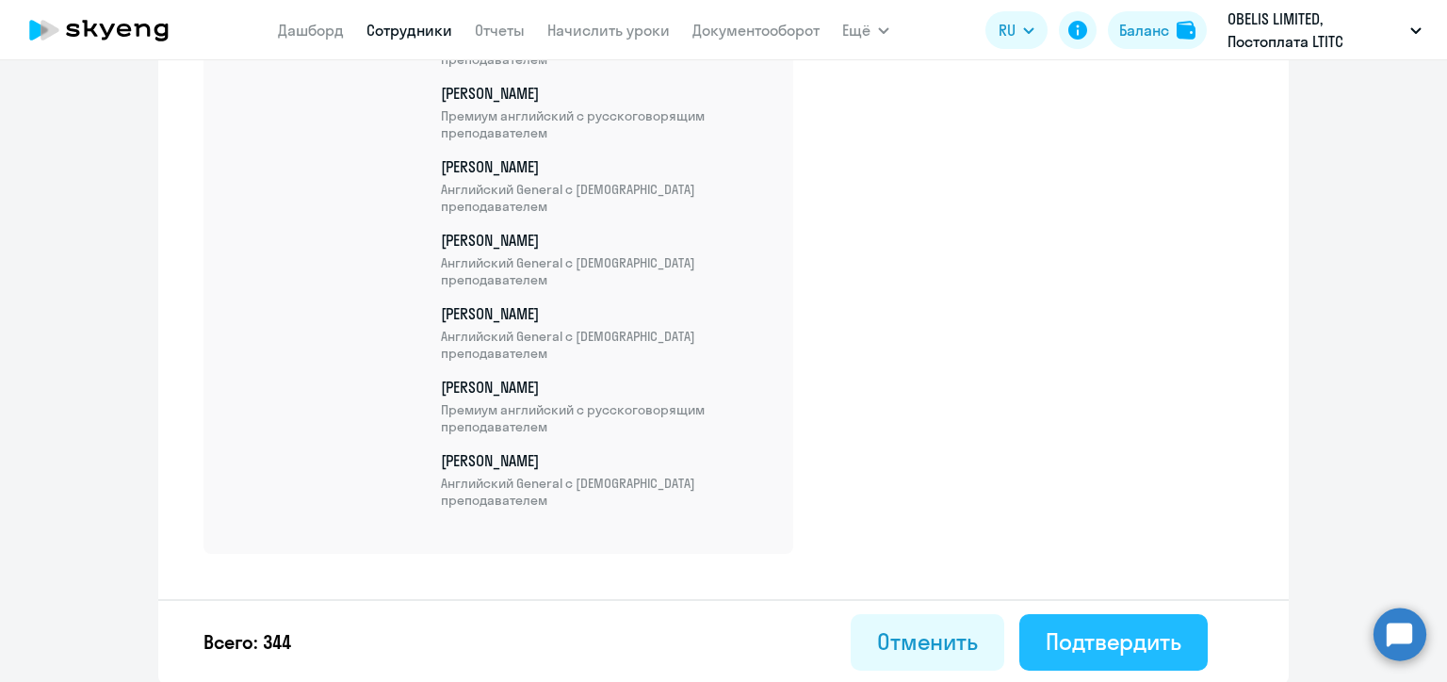
click at [1153, 644] on div "Подтвердить" at bounding box center [1114, 642] width 136 height 30
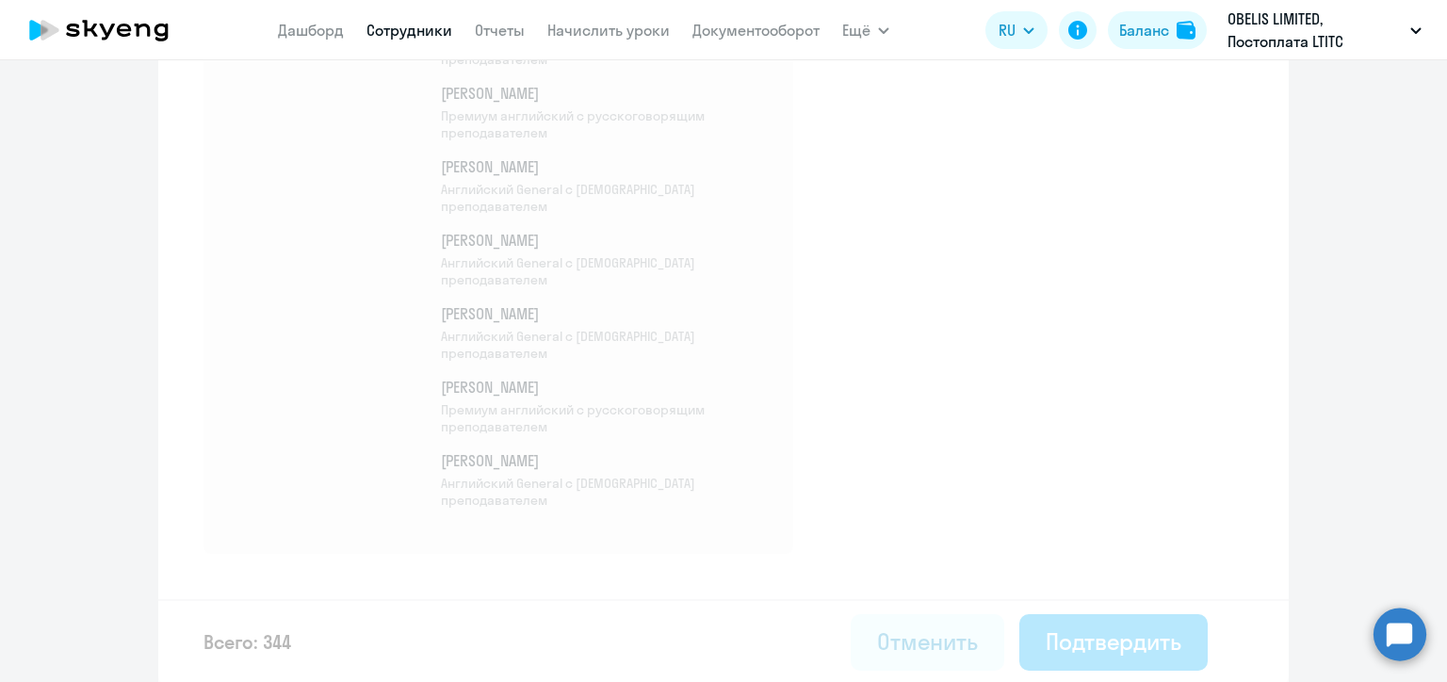
select select "30"
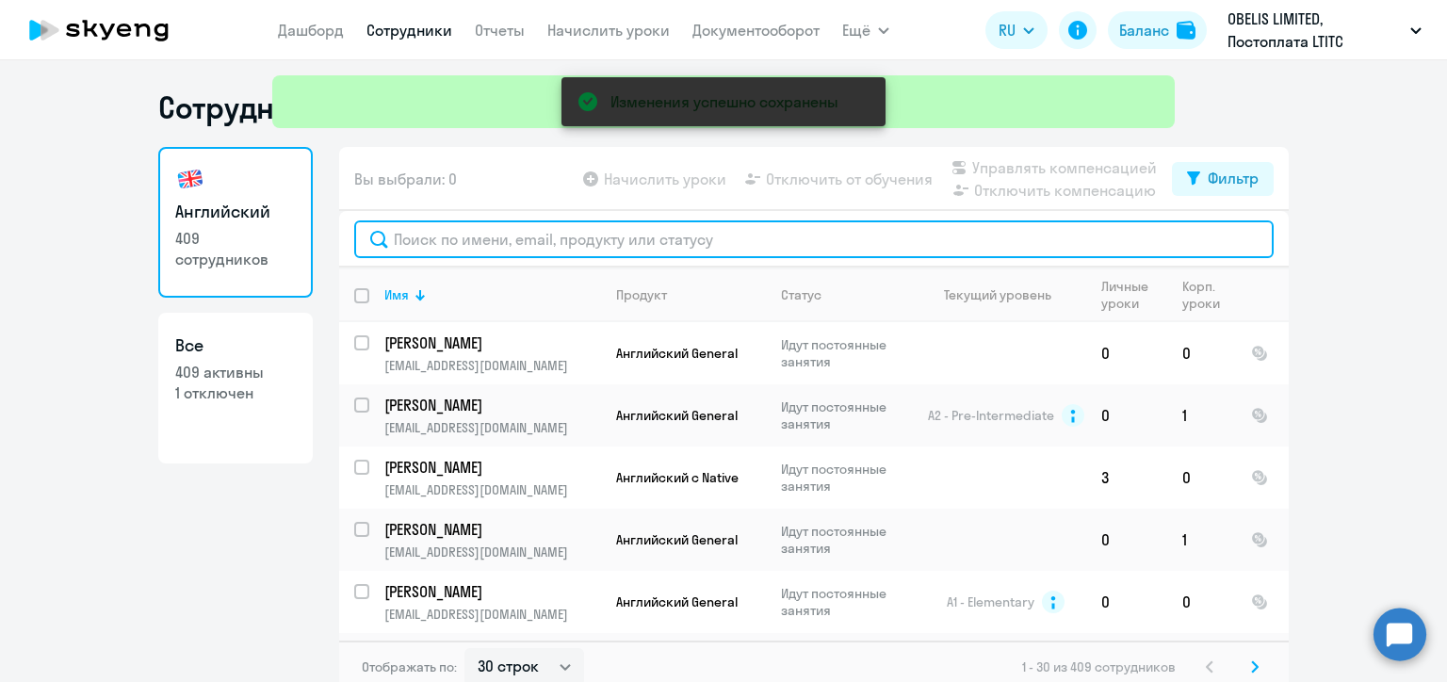
click at [494, 234] on input "text" at bounding box center [814, 239] width 920 height 38
paste input "[PERSON_NAME]"
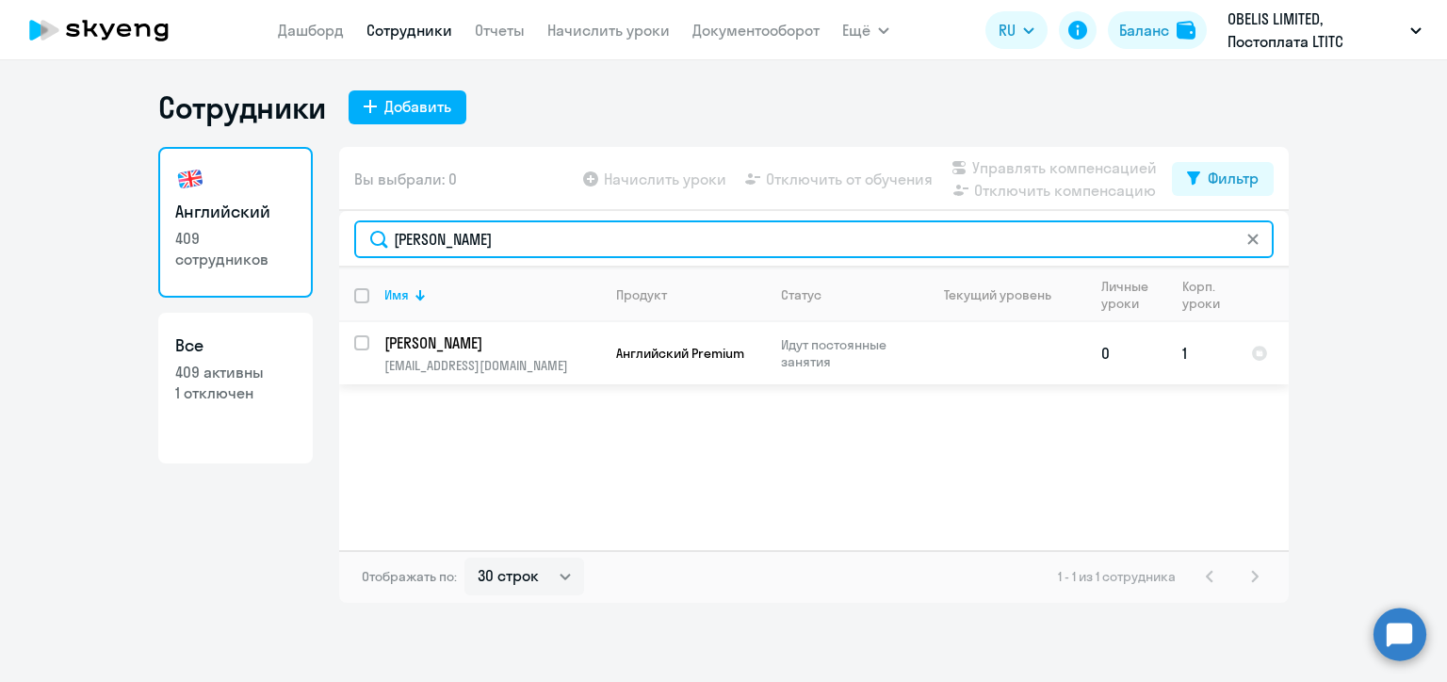
type input "[PERSON_NAME]"
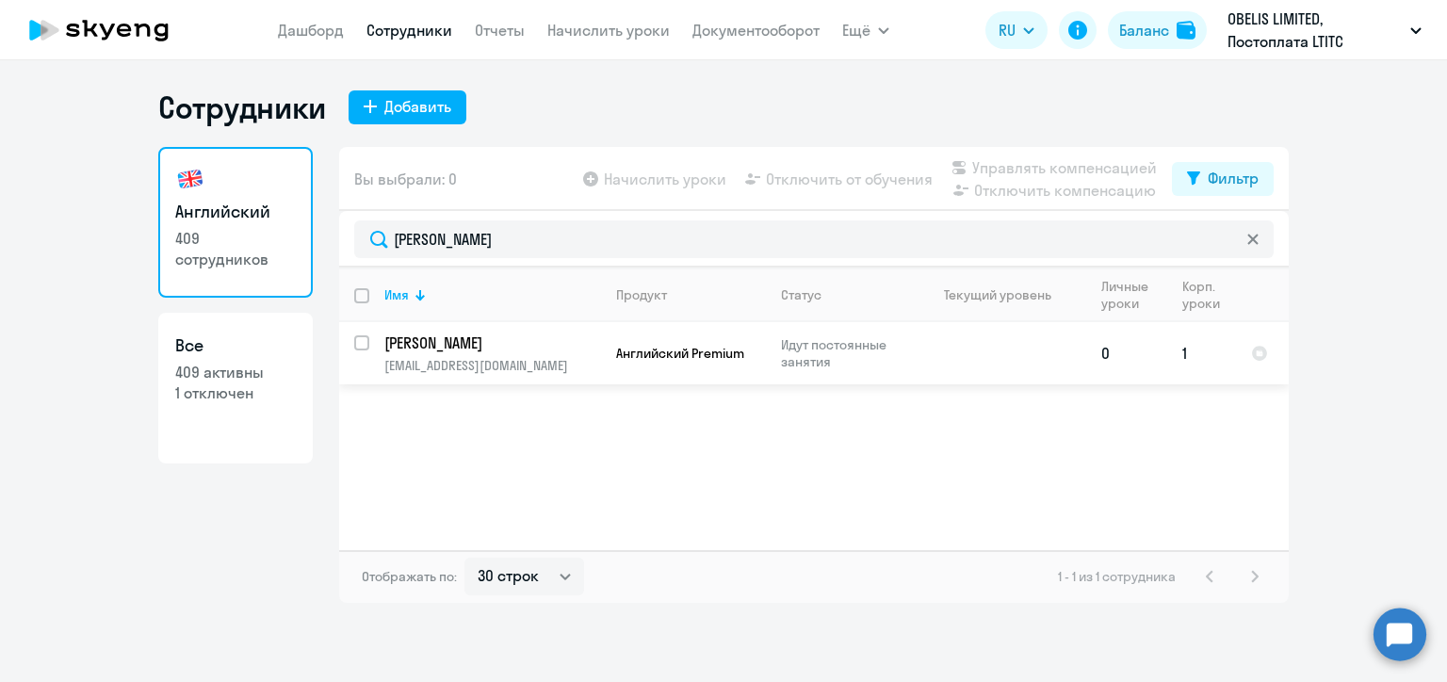
click at [361, 343] on input "select row 22644908" at bounding box center [373, 354] width 38 height 38
checkbox input "true"
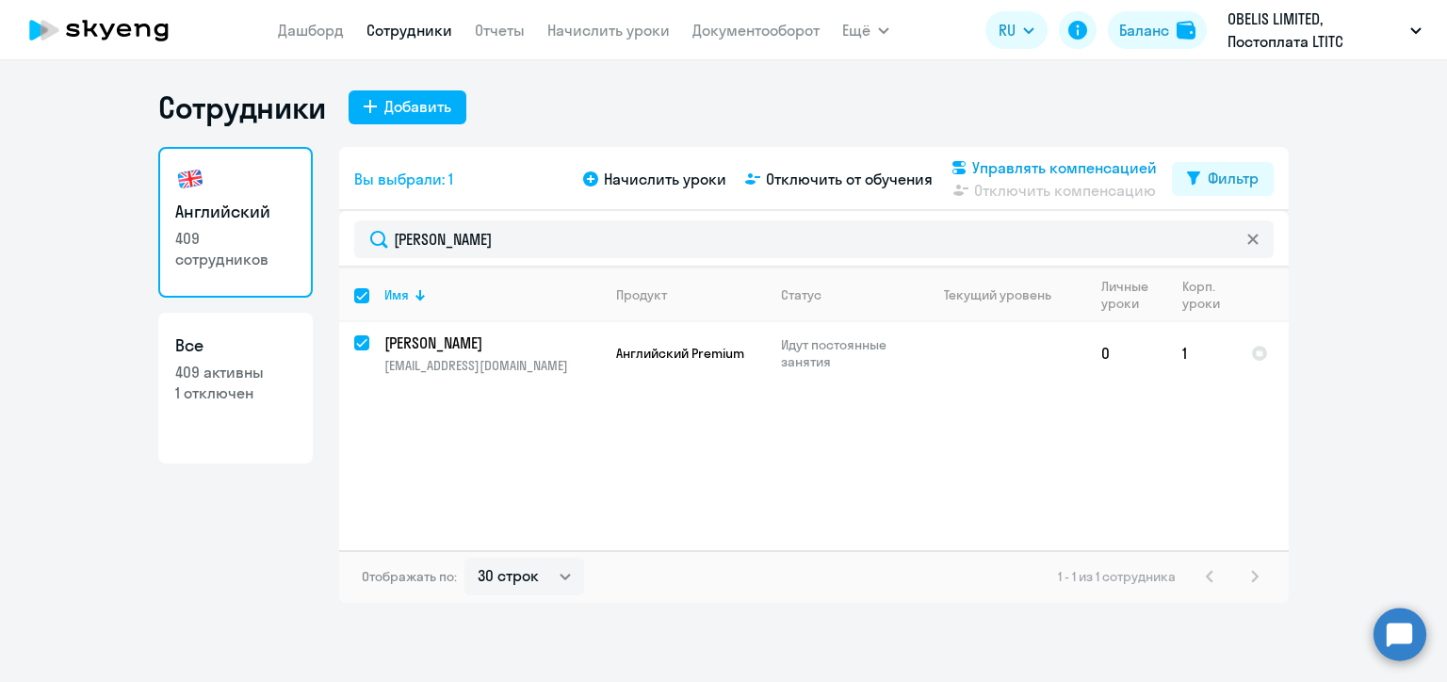
click at [987, 163] on span "Управлять компенсацией" at bounding box center [1064, 167] width 185 height 23
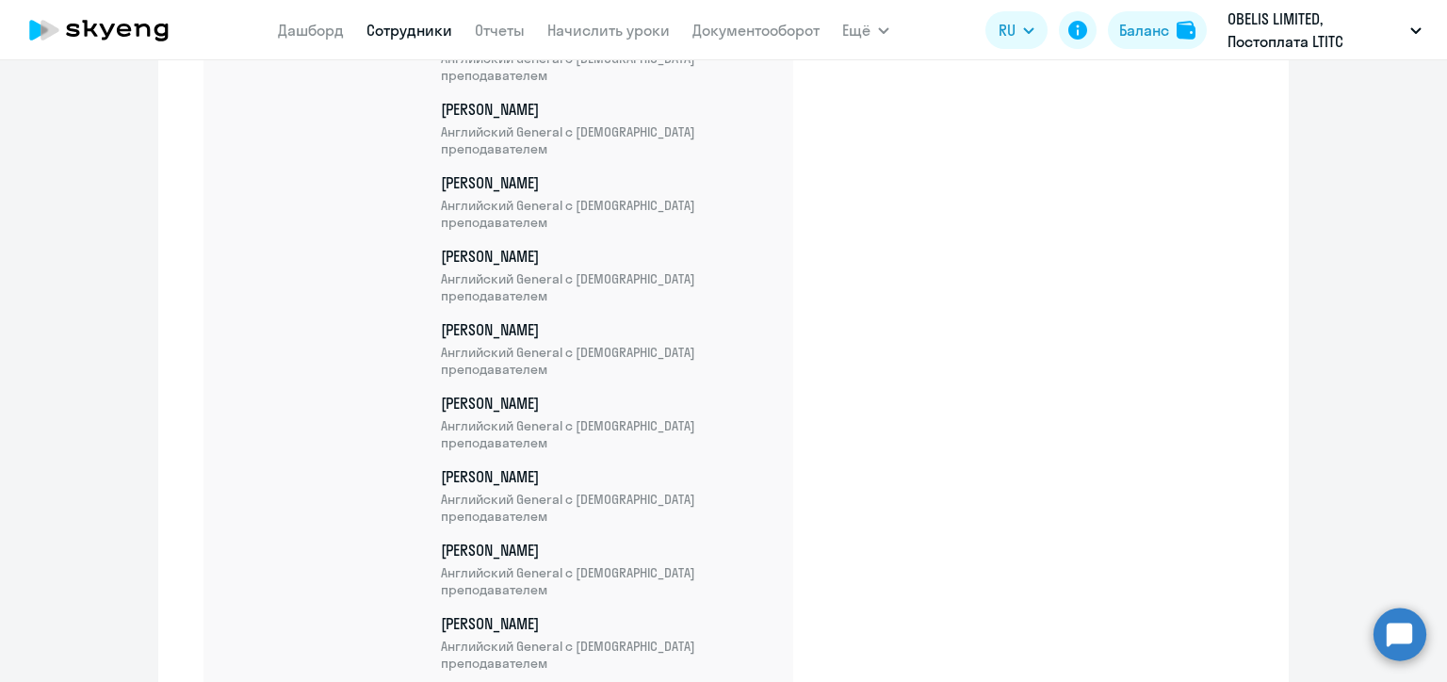
scroll to position [25391, 0]
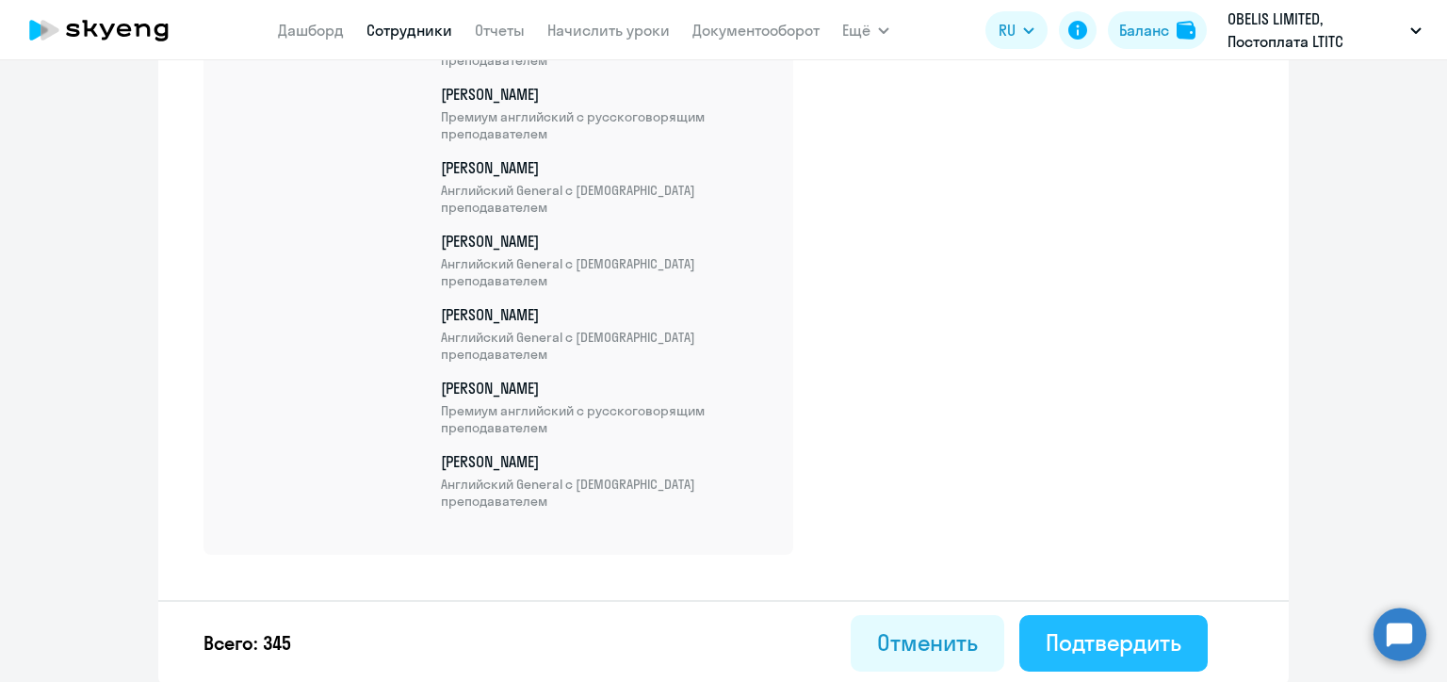
click at [1085, 627] on div "Подтвердить" at bounding box center [1114, 642] width 136 height 30
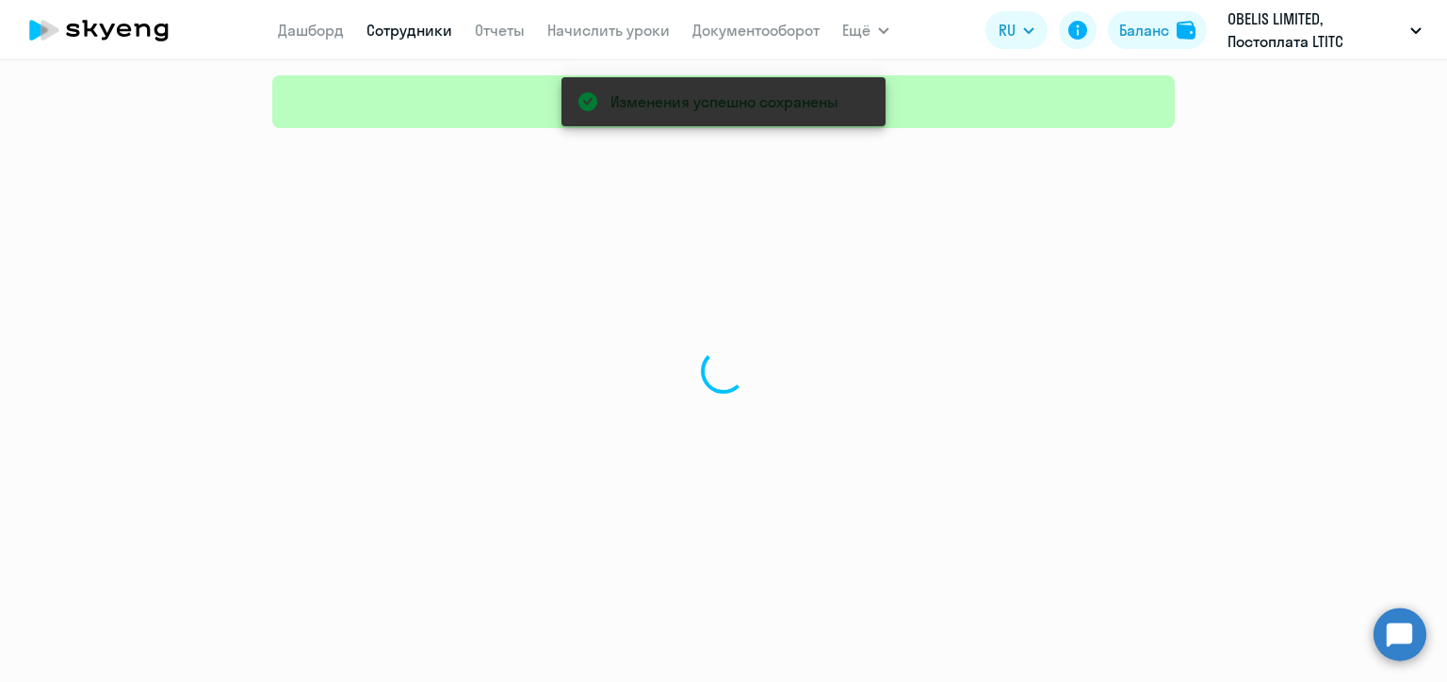
select select "30"
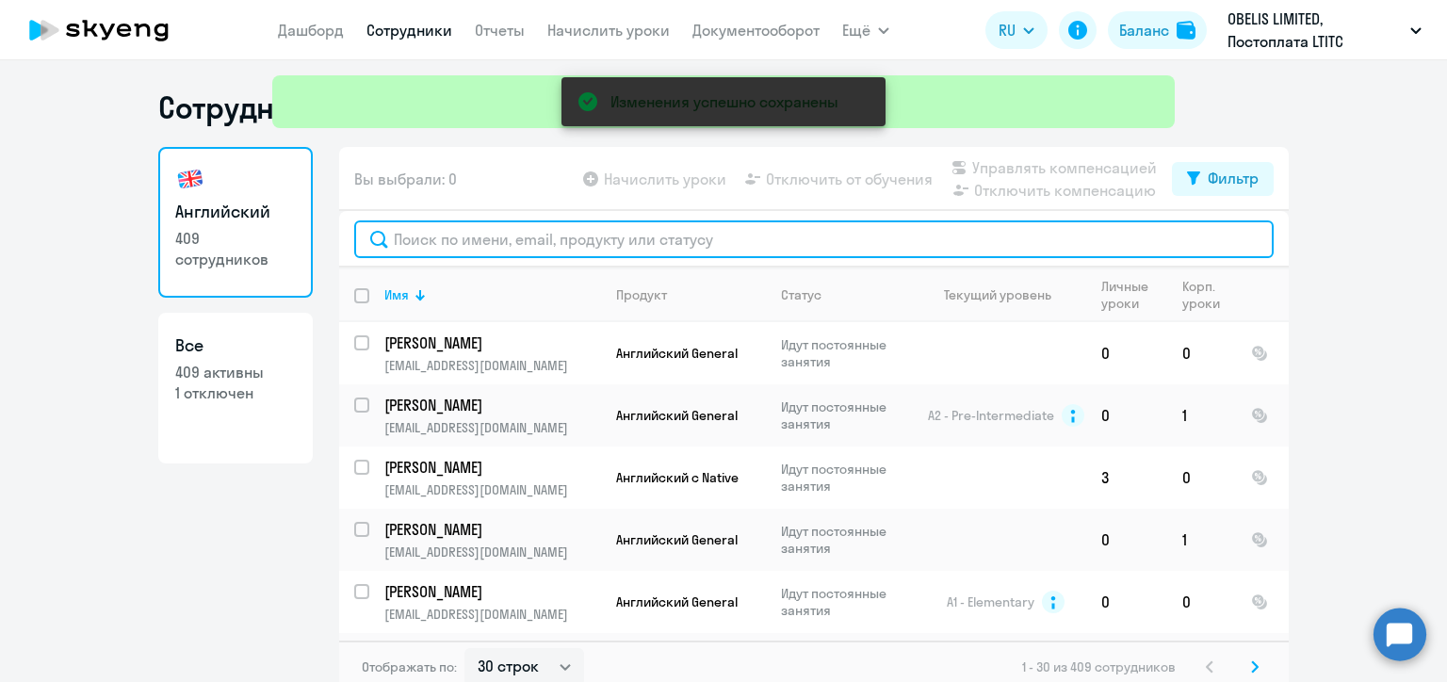
click at [460, 236] on input "text" at bounding box center [814, 239] width 920 height 38
paste input "Евлоева"
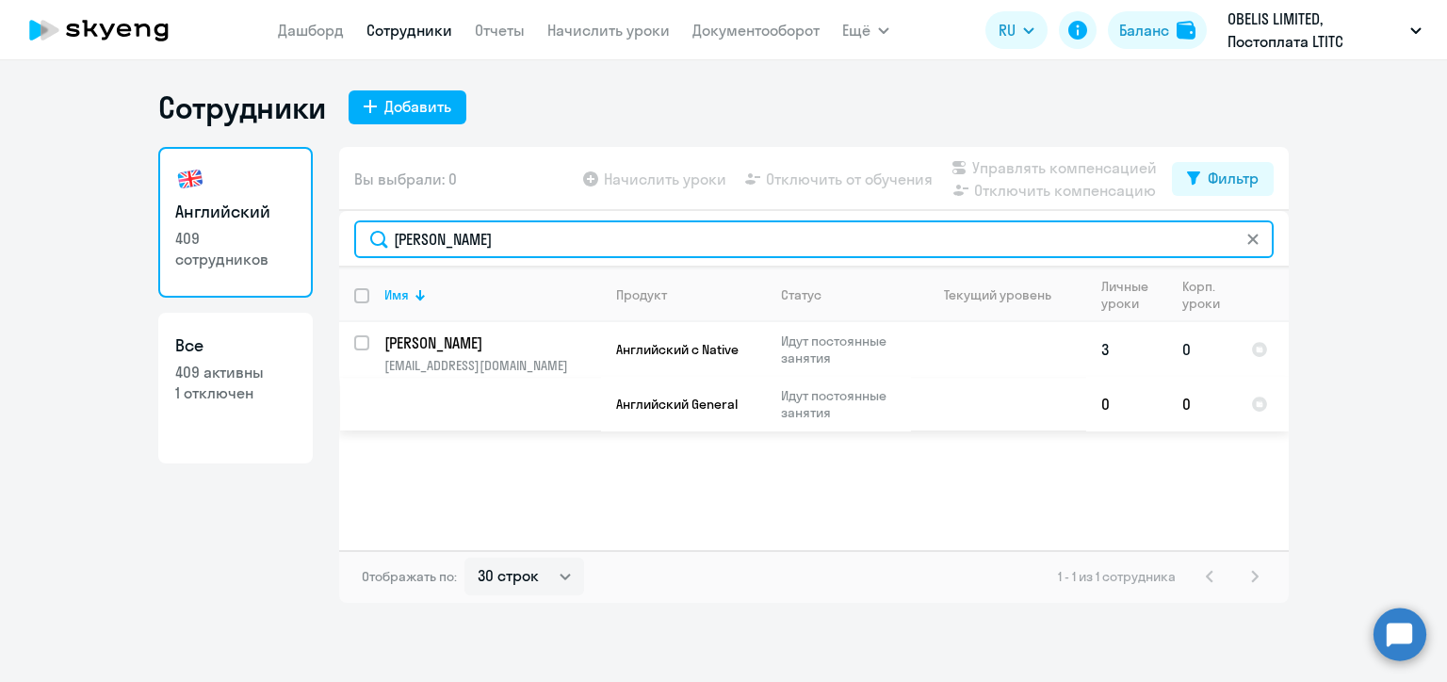
type input "Евлоева"
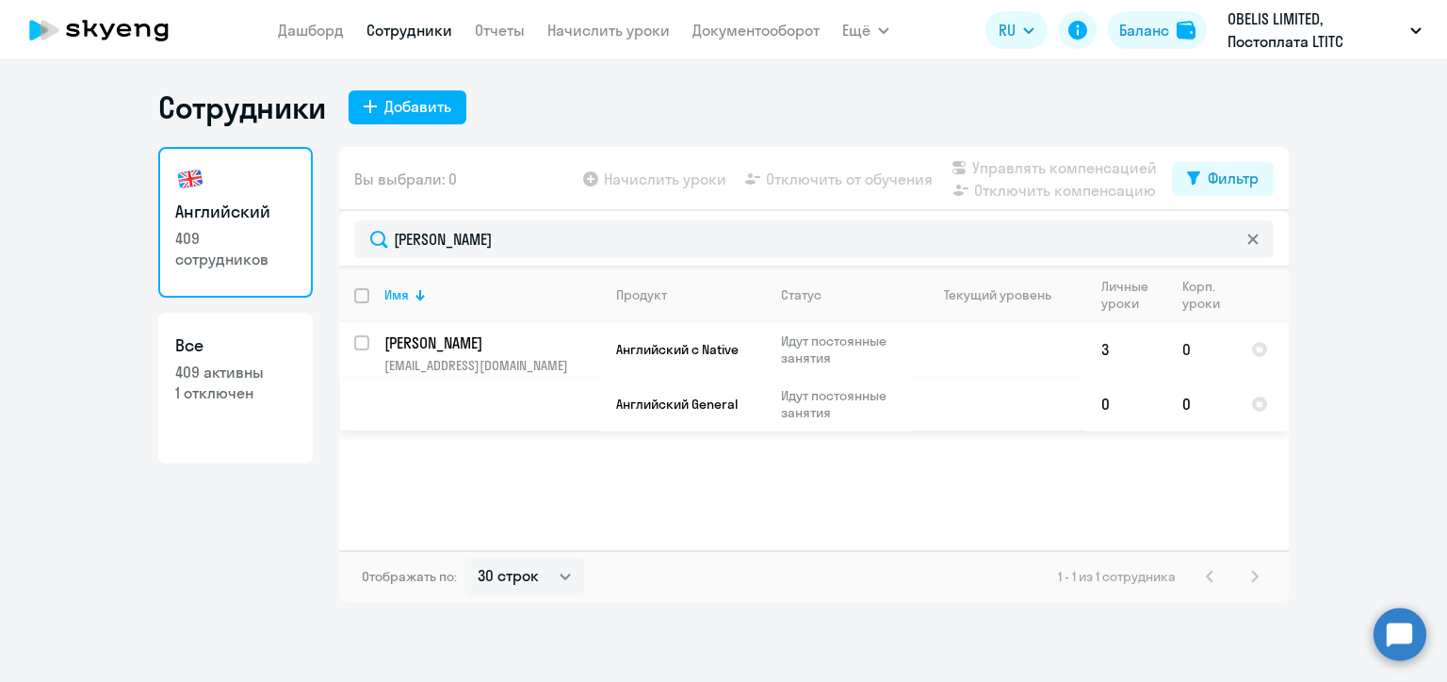
click at [365, 343] on input "select row 22660833" at bounding box center [373, 354] width 38 height 38
checkbox input "true"
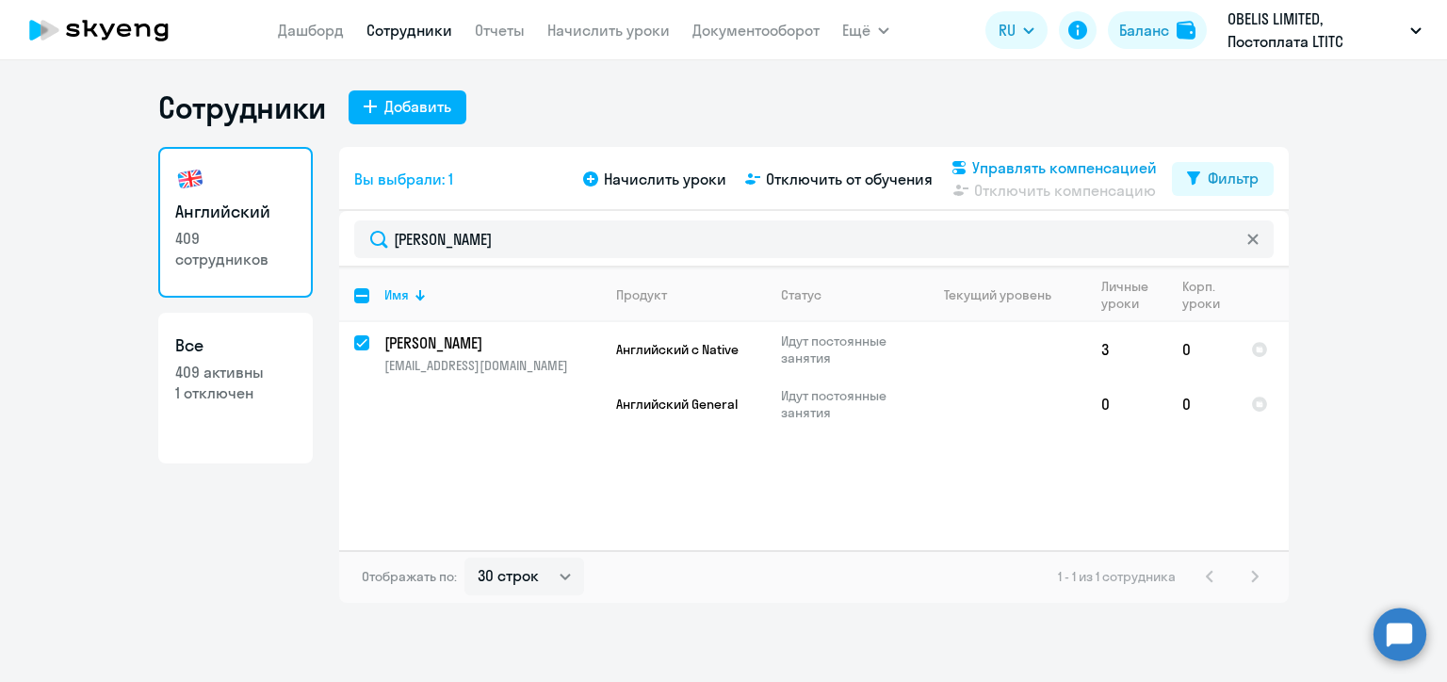
click at [998, 166] on span "Управлять компенсацией" at bounding box center [1064, 167] width 185 height 23
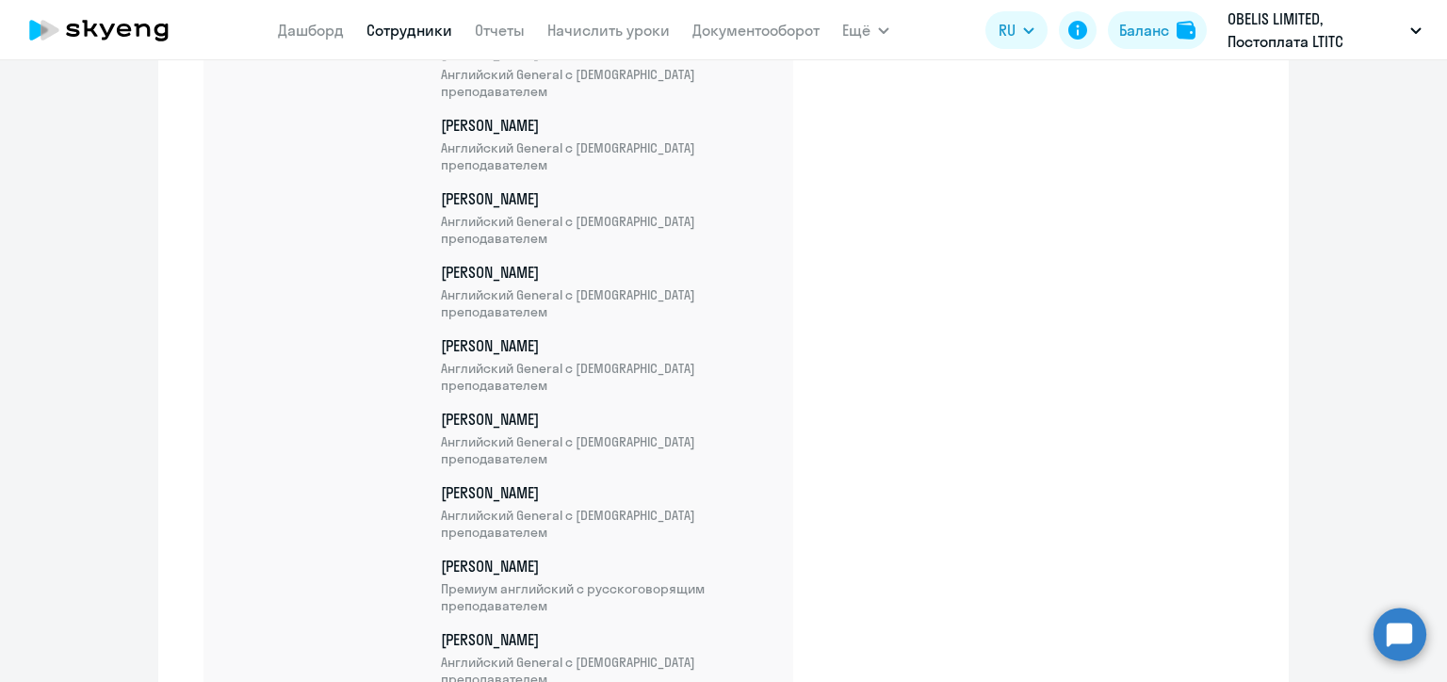
scroll to position [25538, 0]
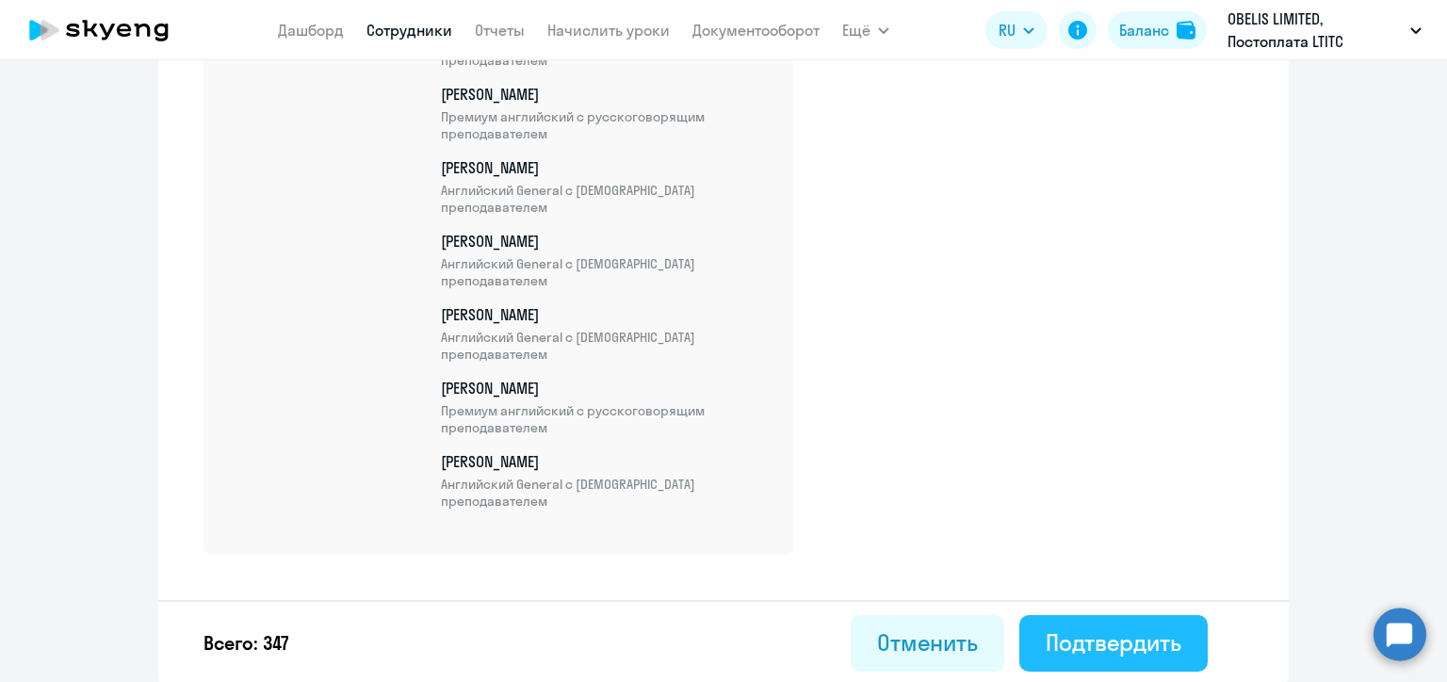
click at [1146, 623] on button "Подтвердить" at bounding box center [1113, 643] width 188 height 57
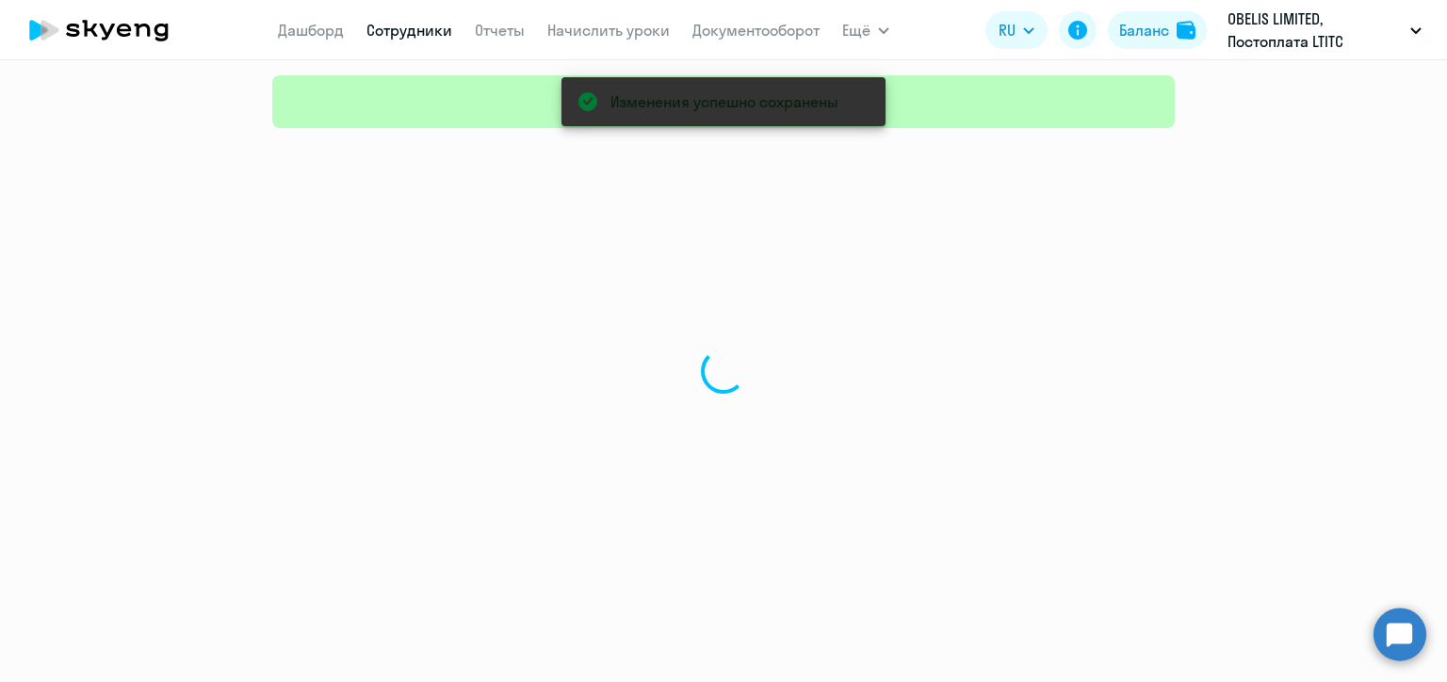
select select "30"
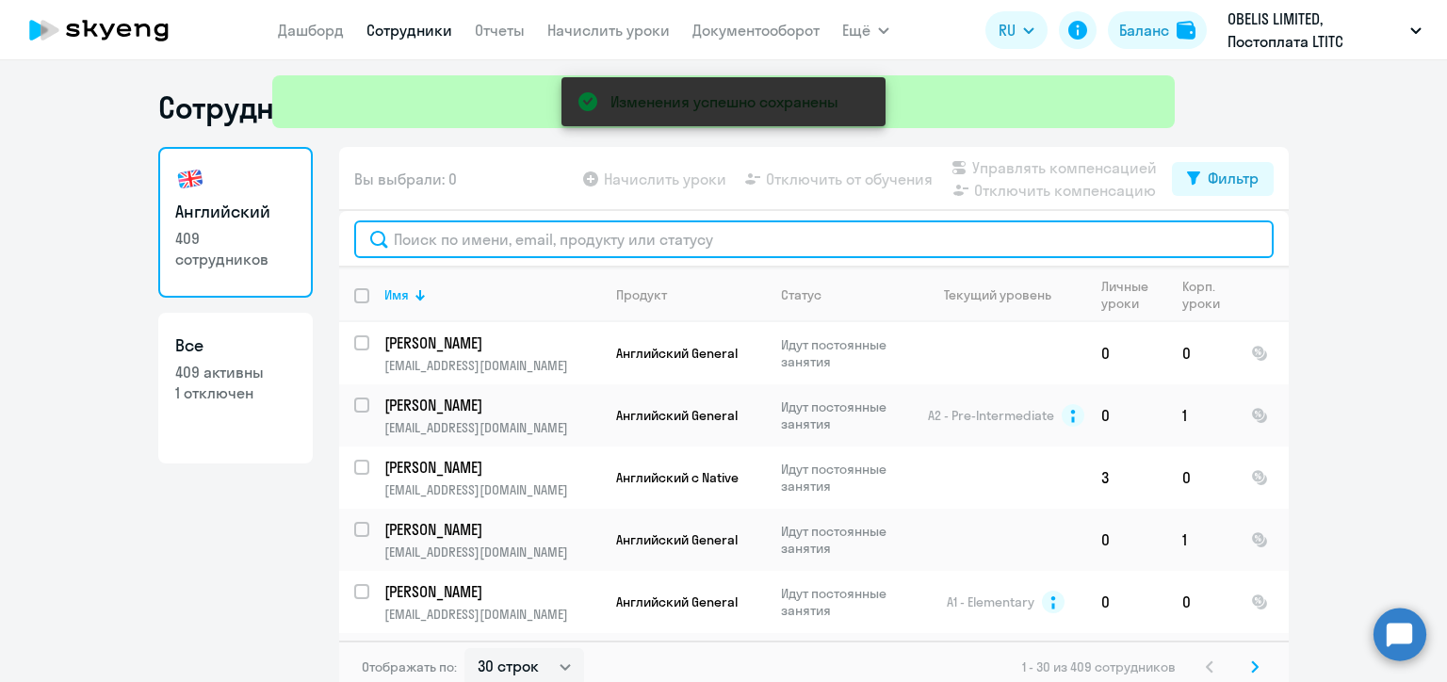
click at [499, 238] on input "text" at bounding box center [814, 239] width 920 height 38
paste input "Карпухина"
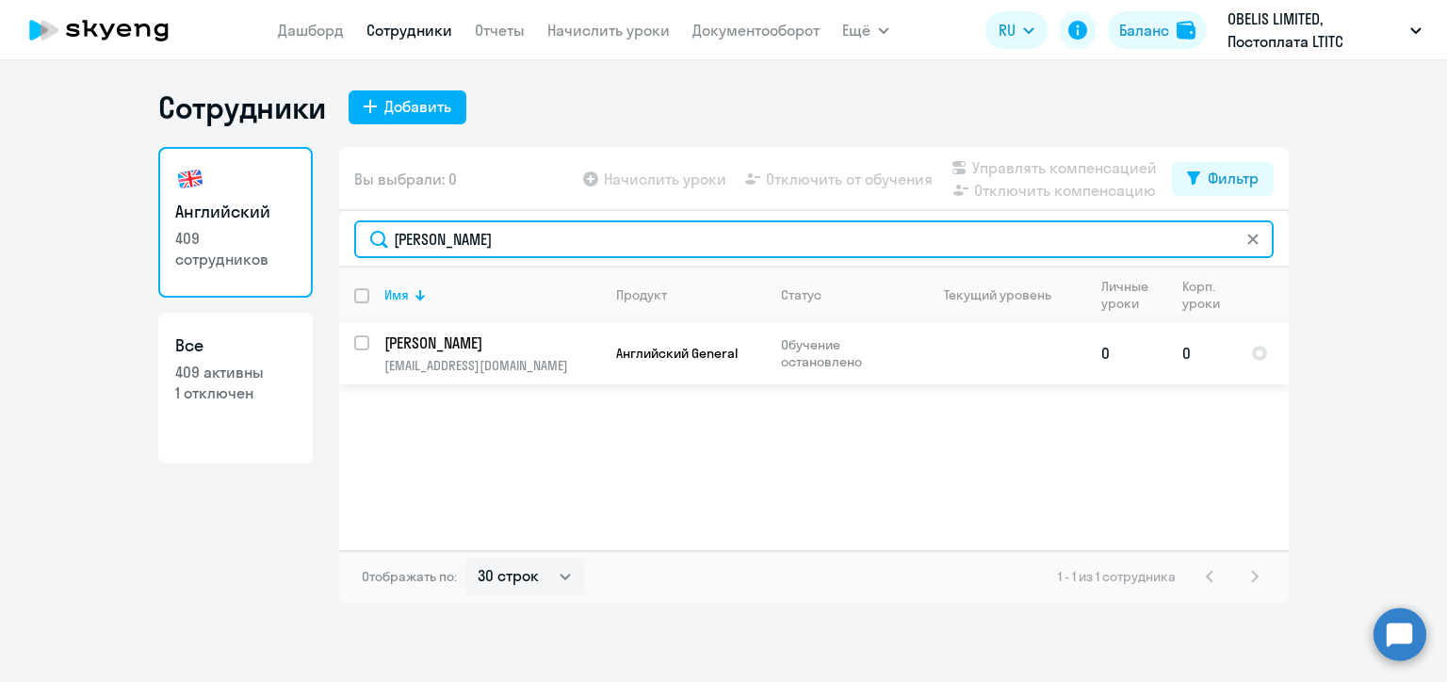
type input "Карпухина"
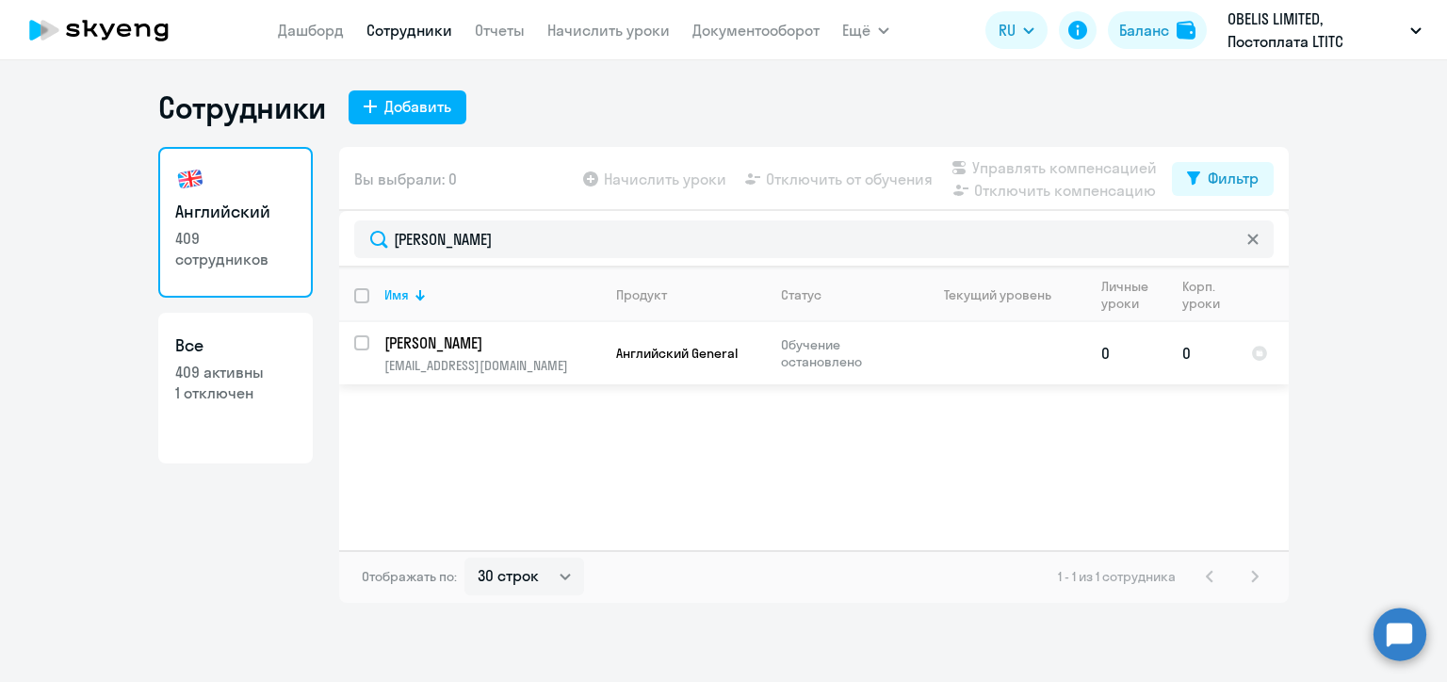
click at [362, 341] on input "select row 22700470" at bounding box center [373, 354] width 38 height 38
checkbox input "true"
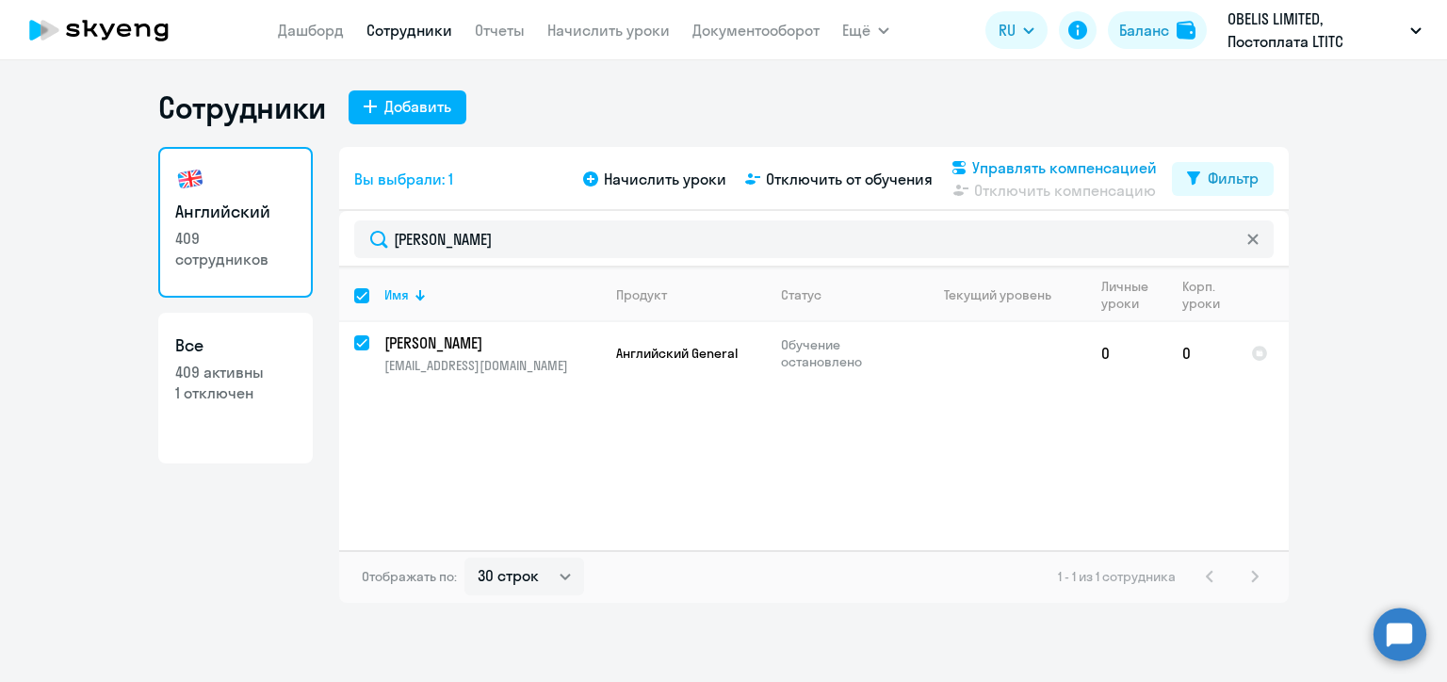
click at [996, 170] on span "Управлять компенсацией" at bounding box center [1064, 167] width 185 height 23
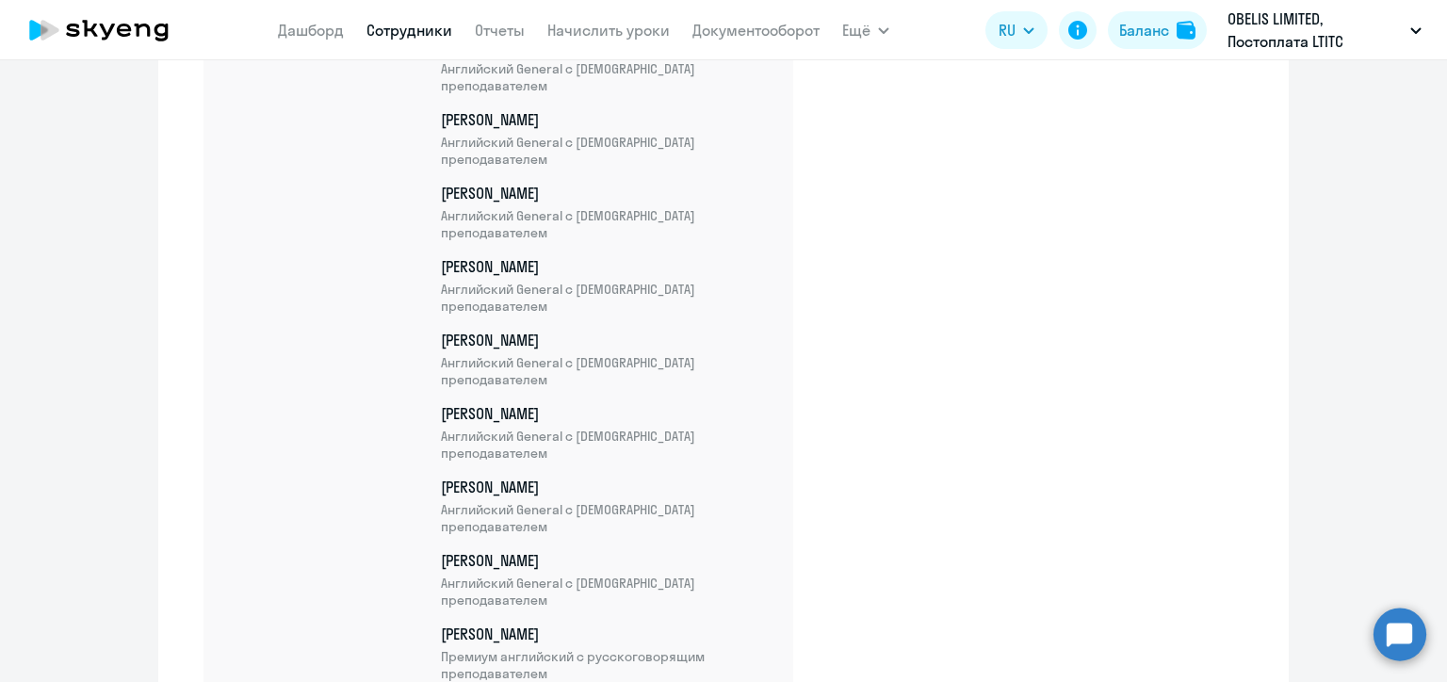
scroll to position [25612, 0]
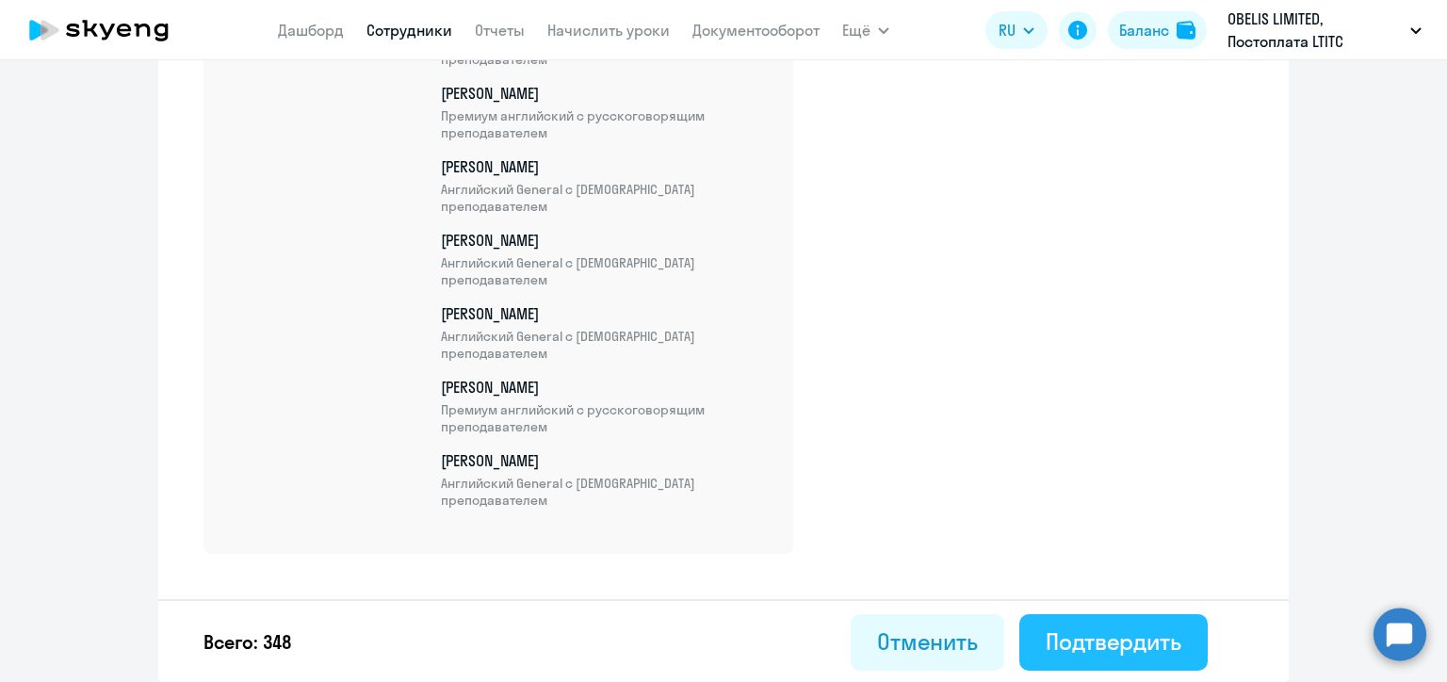
click at [1125, 623] on button "Подтвердить" at bounding box center [1113, 642] width 188 height 57
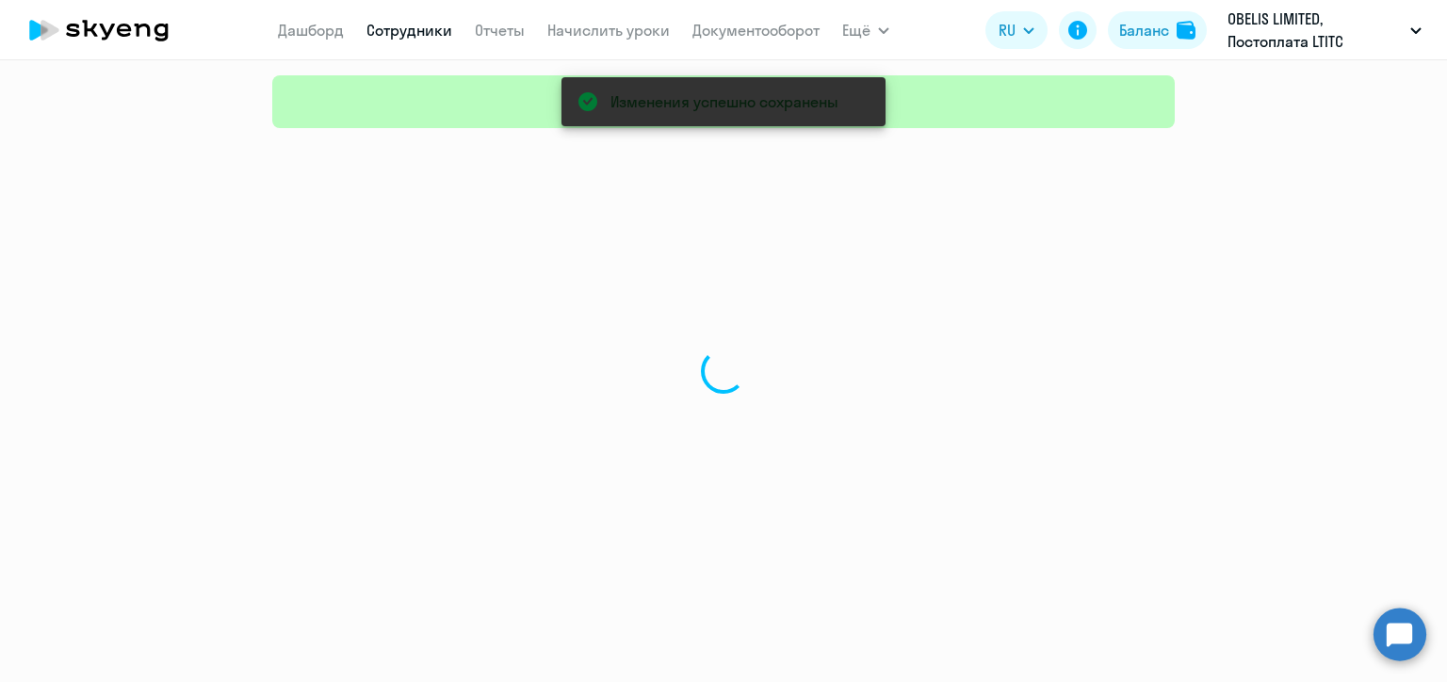
select select "30"
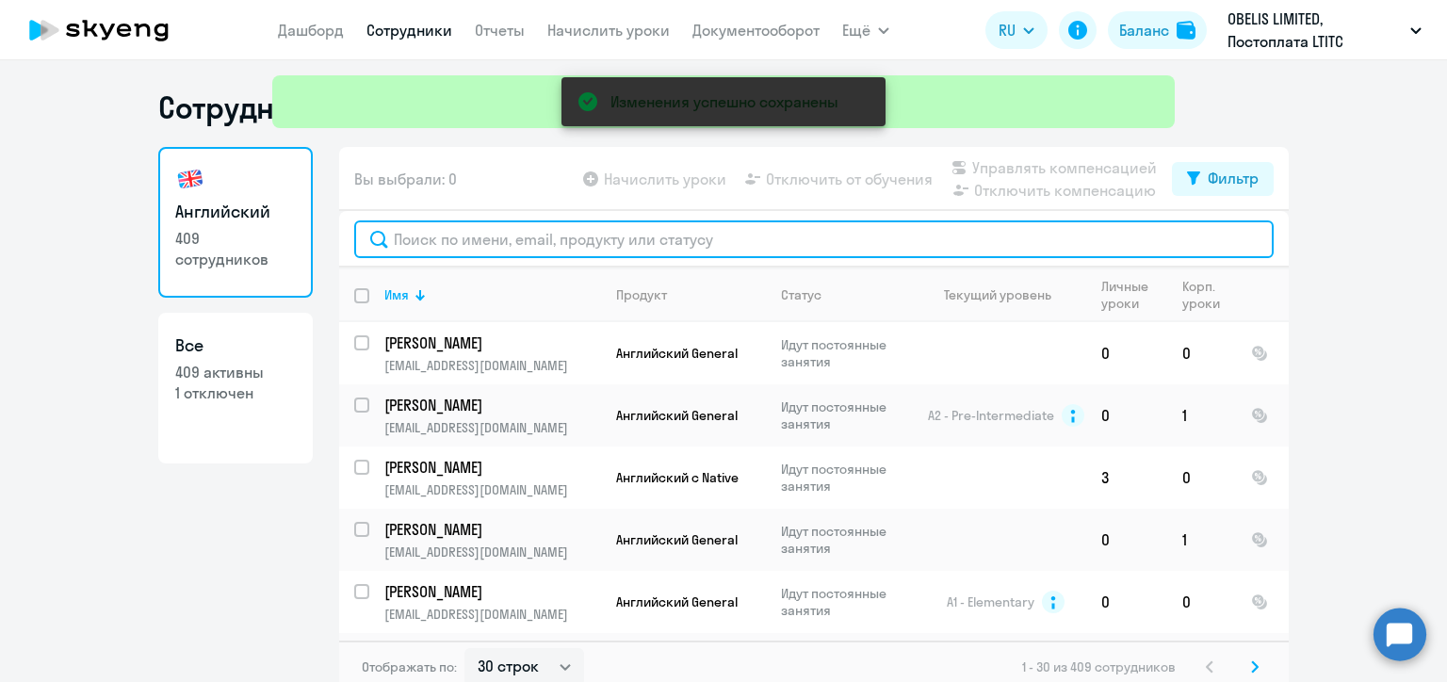
click at [464, 245] on input "text" at bounding box center [814, 239] width 920 height 38
paste input "[PERSON_NAME]"
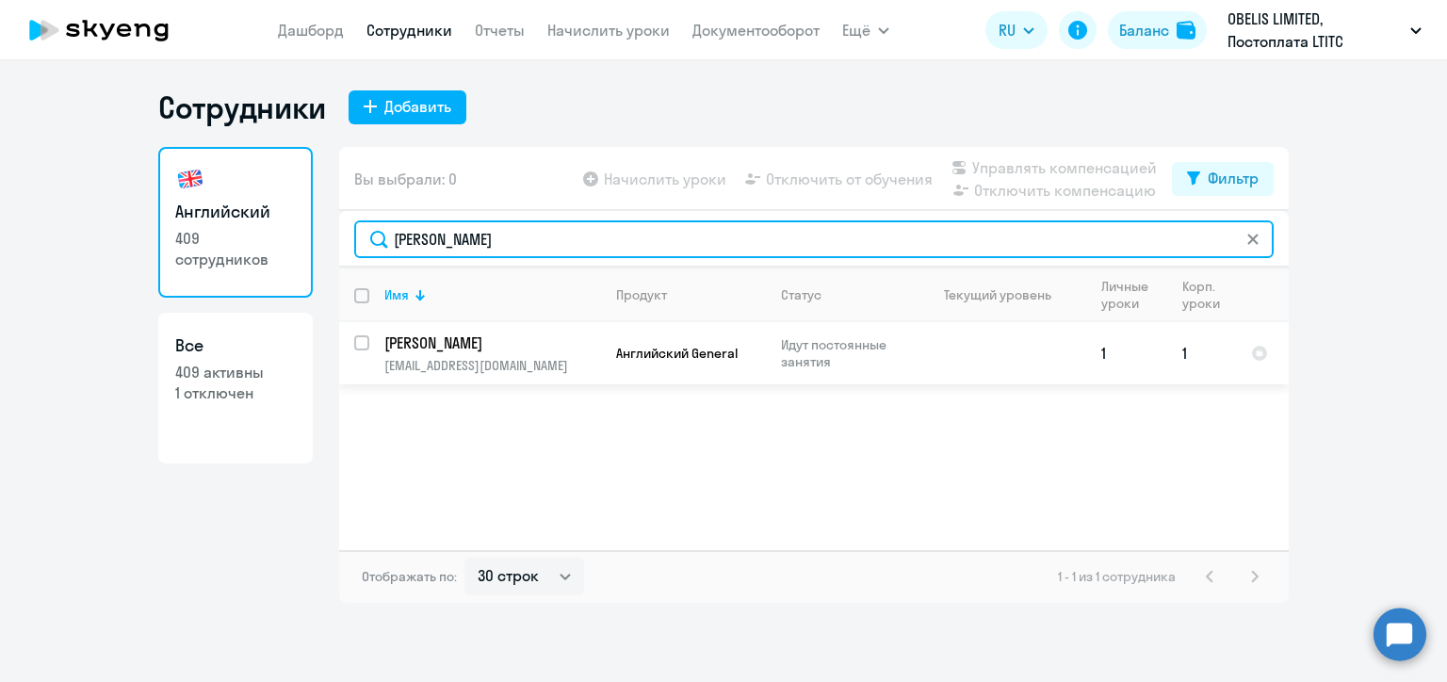
type input "[PERSON_NAME]"
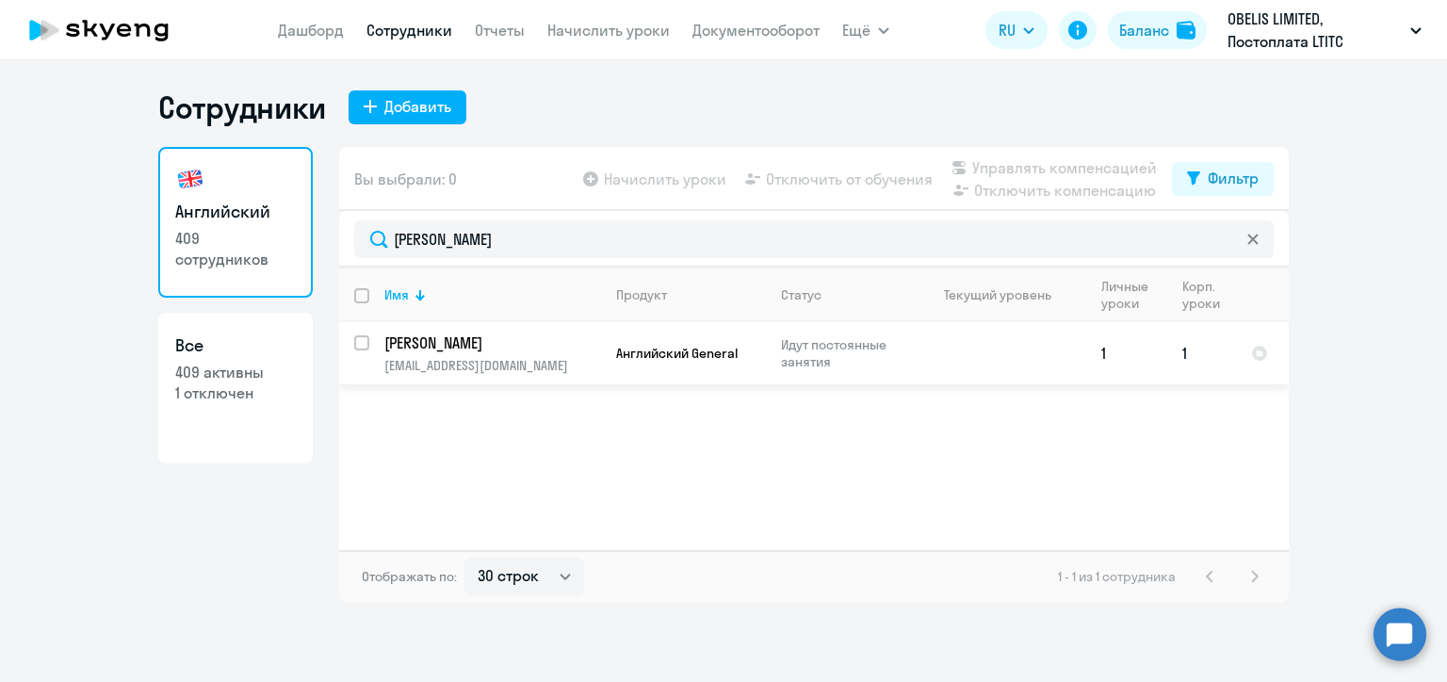
click at [369, 343] on td "Ефремов Дмитрий efremov.dmitry.99@gmail.com" at bounding box center [485, 353] width 232 height 62
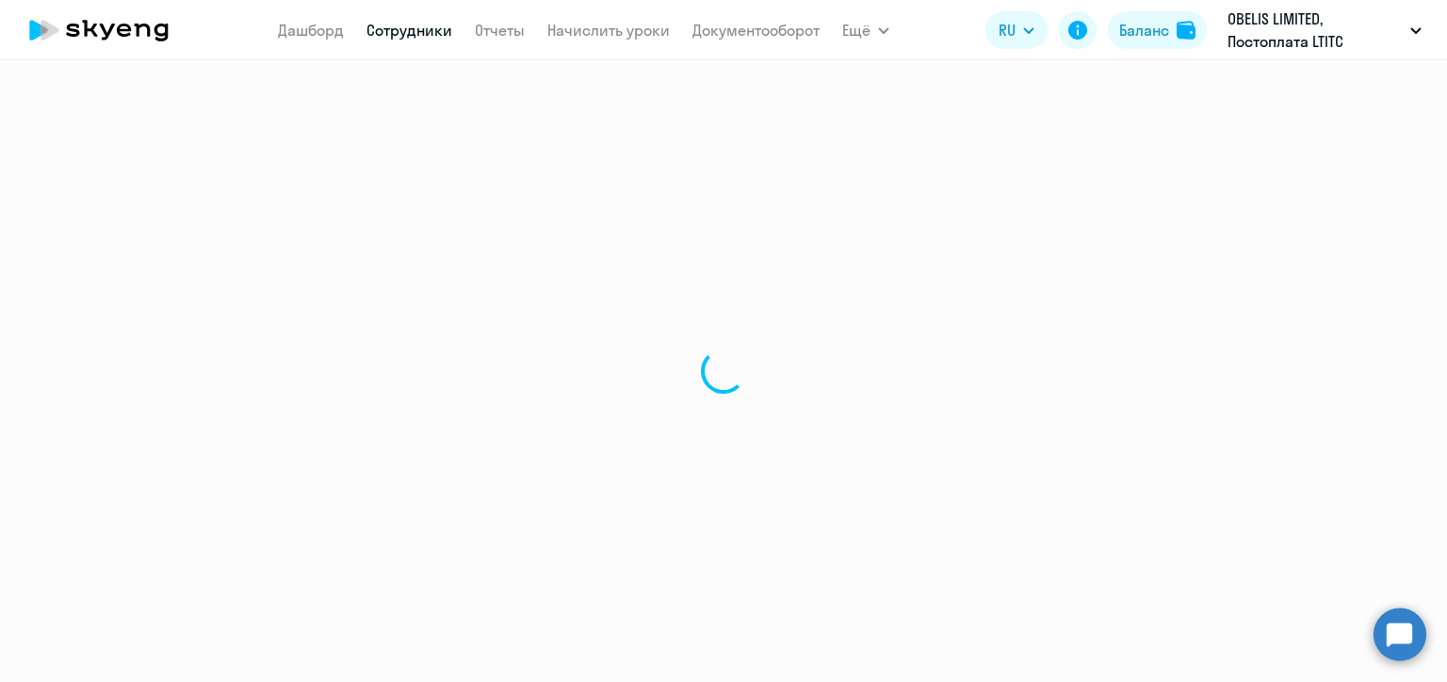
select select "english"
select select "30"
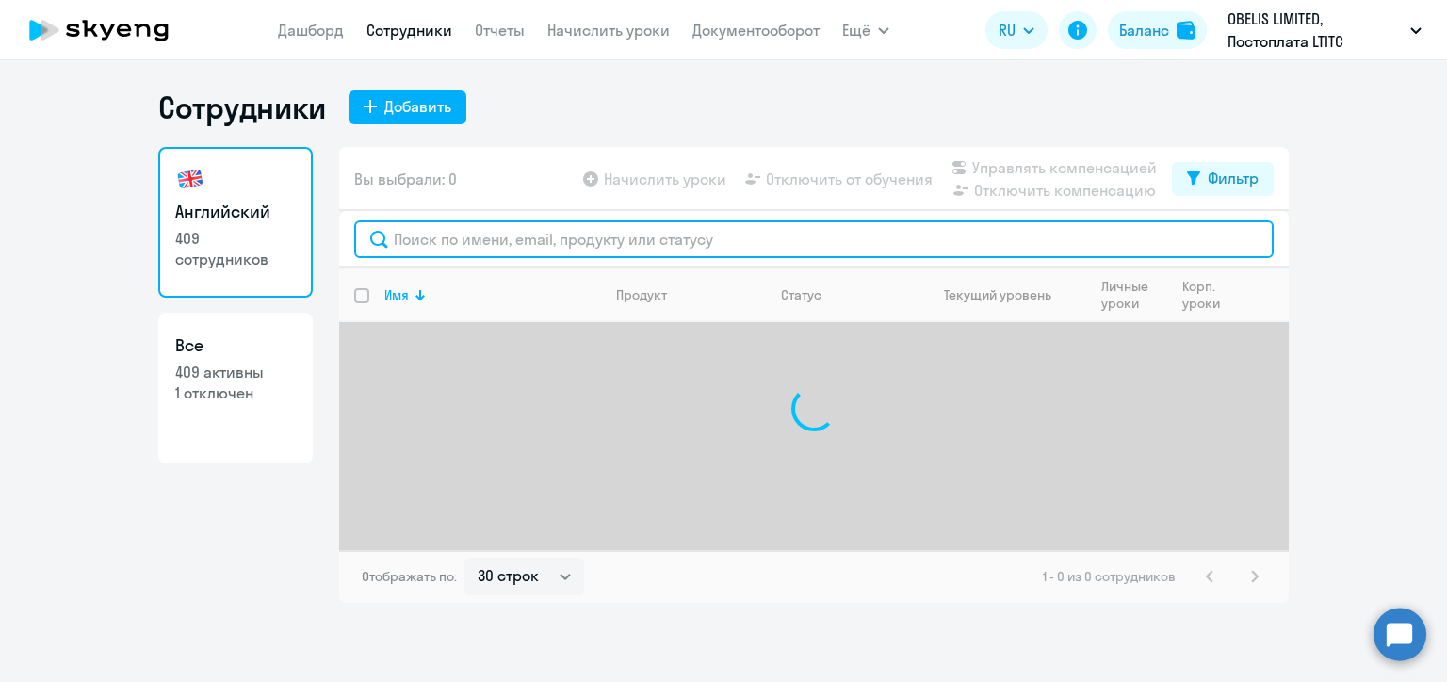
click at [486, 235] on input "text" at bounding box center [814, 239] width 920 height 38
paste input "[PERSON_NAME]"
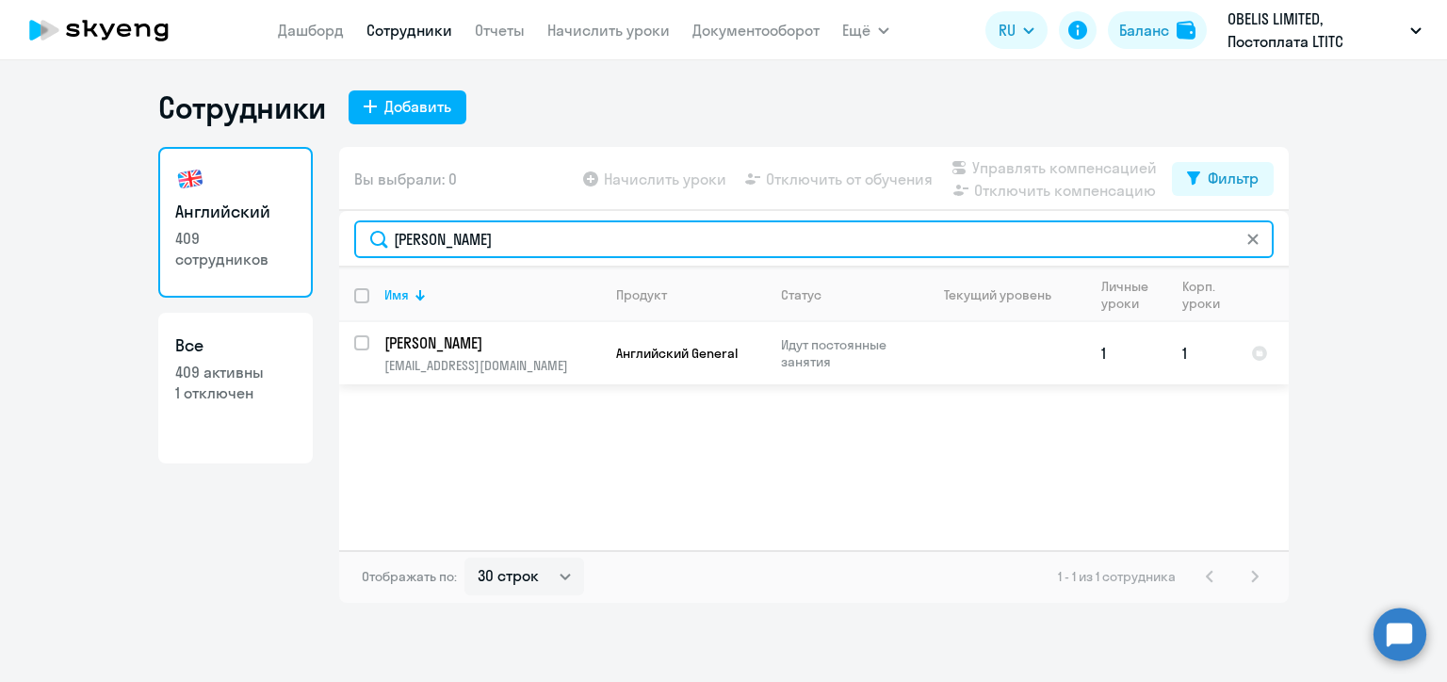
type input "[PERSON_NAME]"
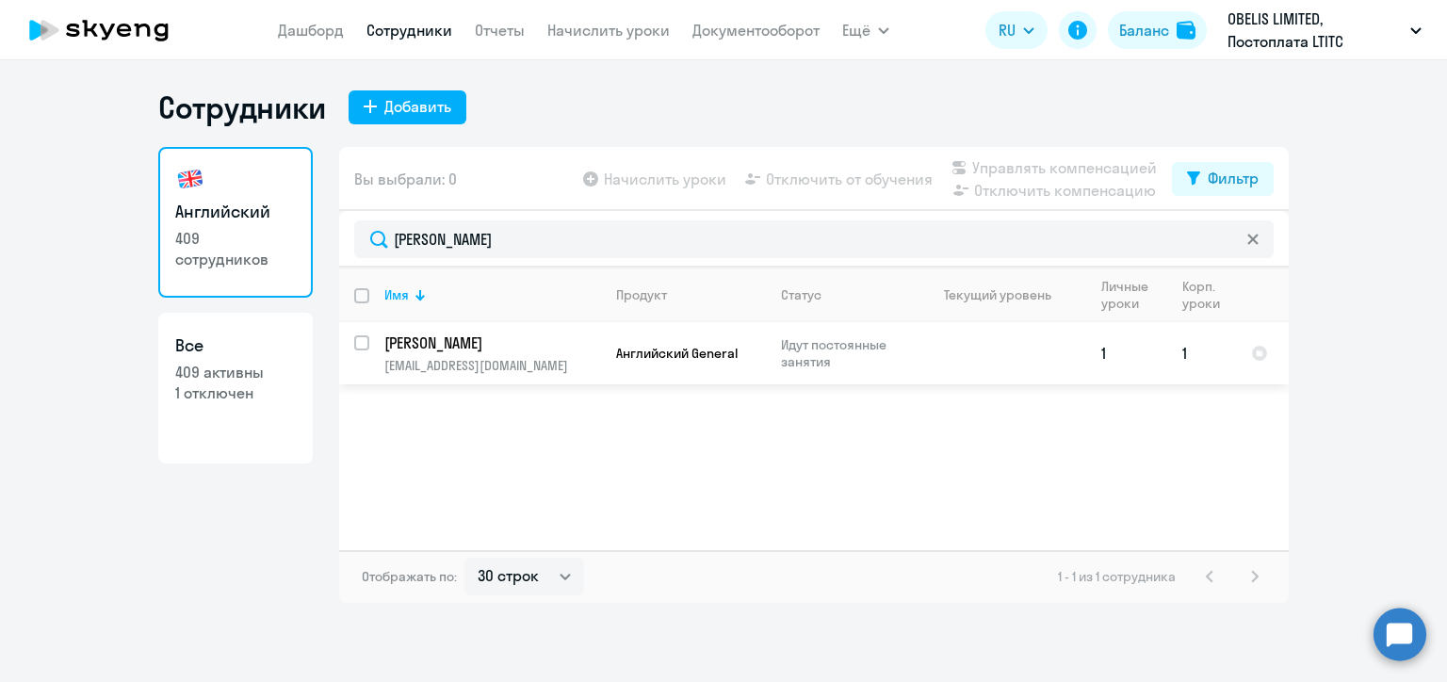
click at [359, 341] on input "select row 22949414" at bounding box center [373, 354] width 38 height 38
checkbox input "true"
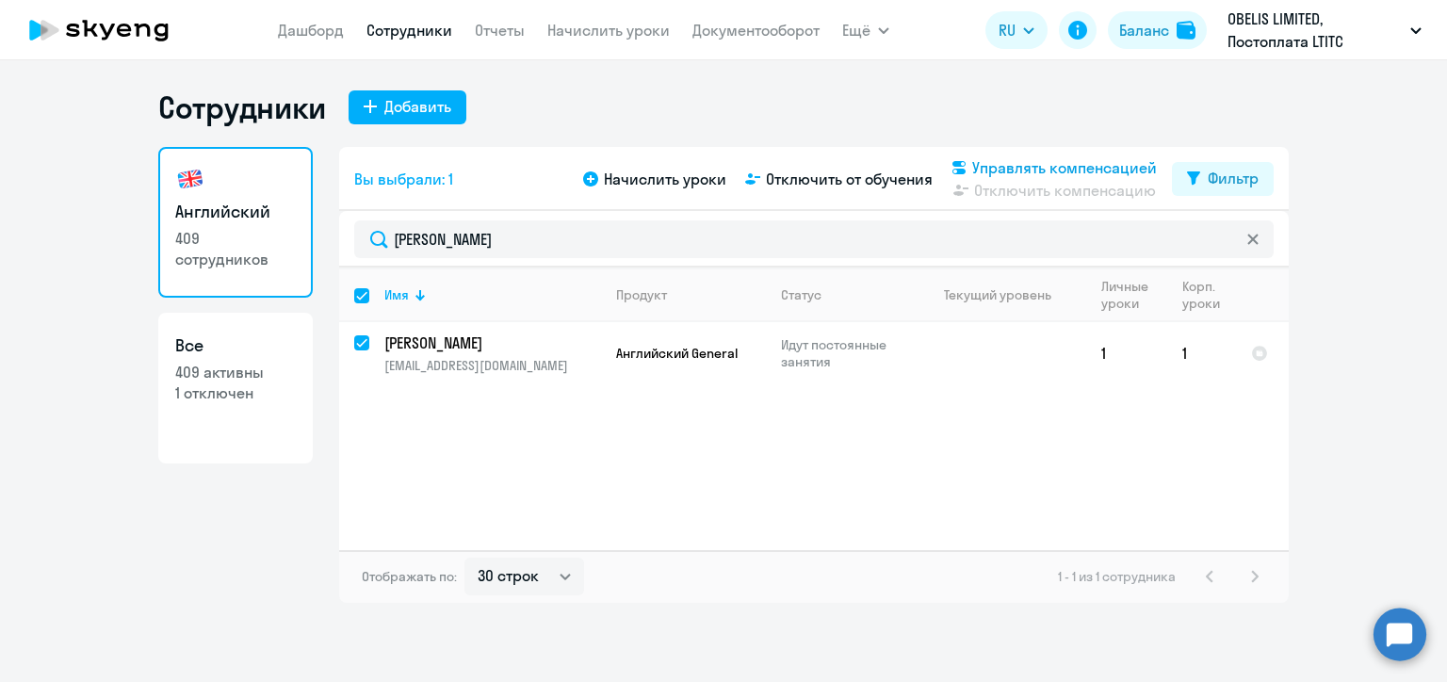
click at [981, 161] on span "Управлять компенсацией" at bounding box center [1064, 167] width 185 height 23
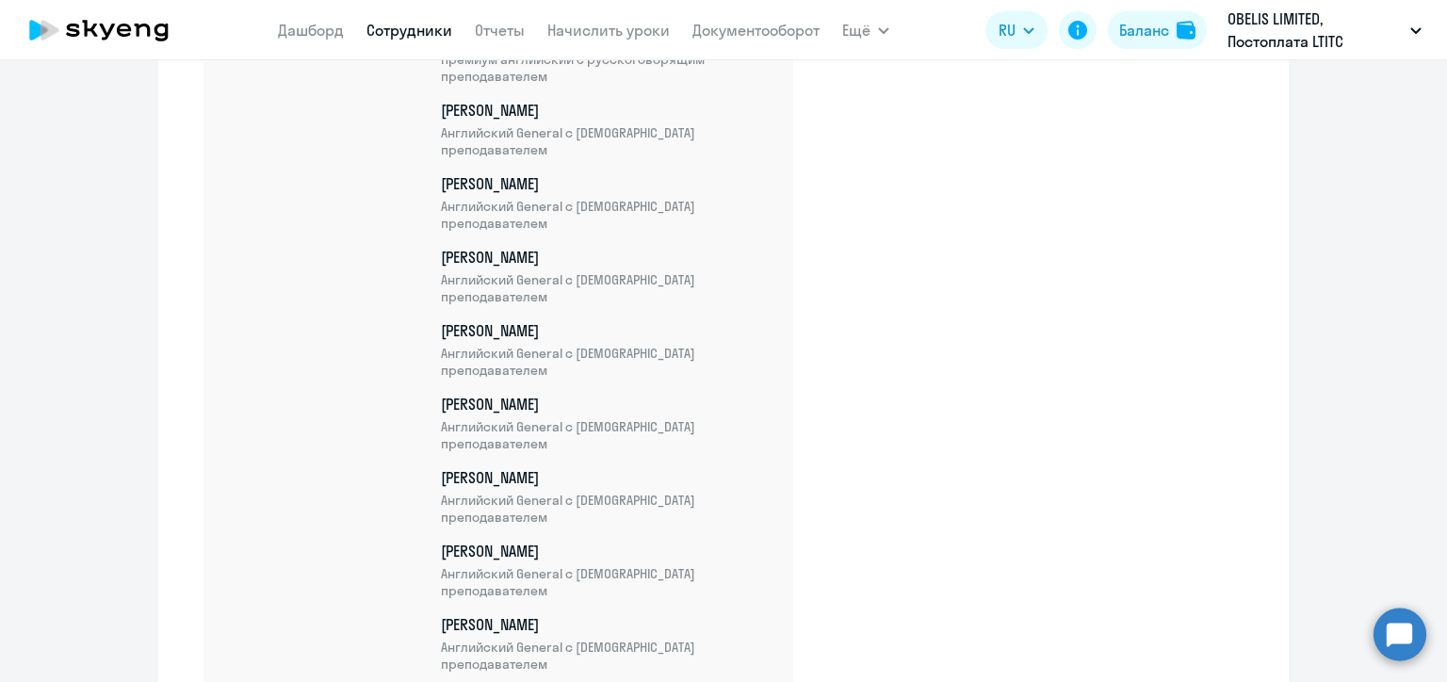
scroll to position [25685, 0]
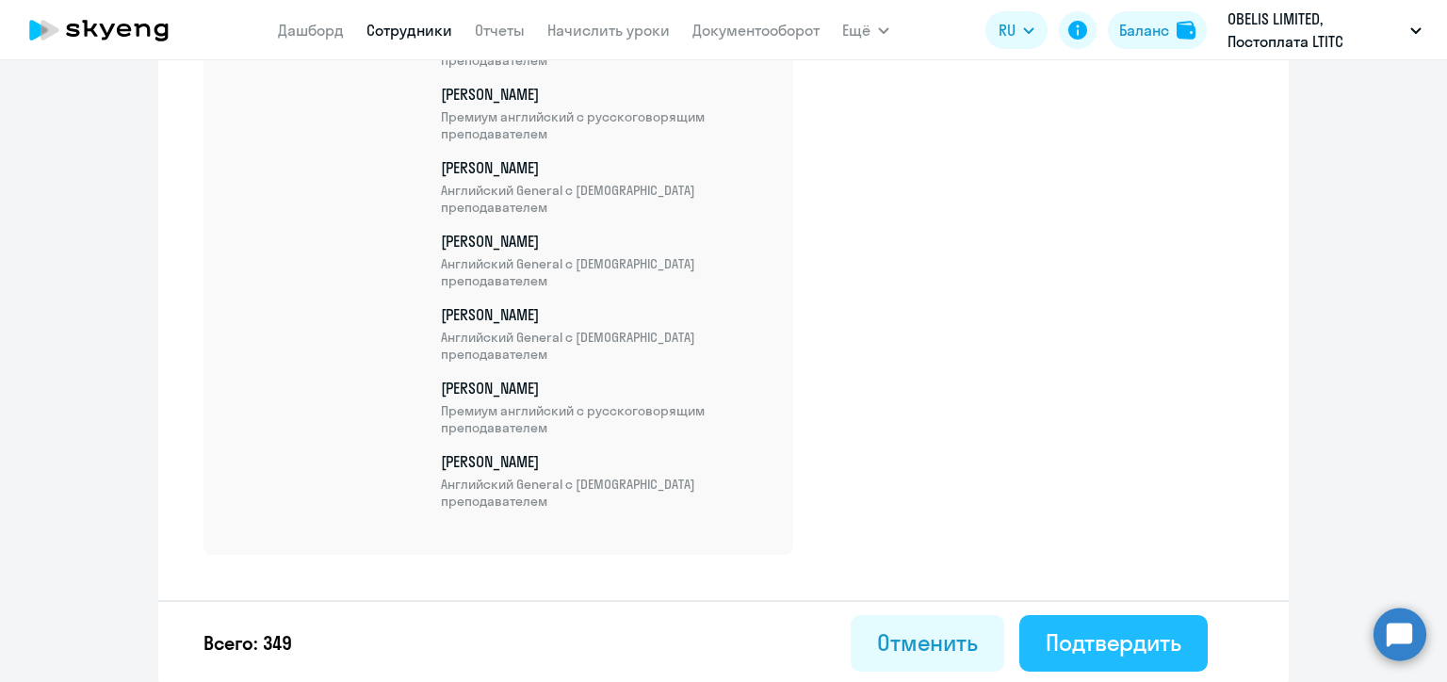
click at [1093, 644] on div "Подтвердить" at bounding box center [1114, 642] width 136 height 30
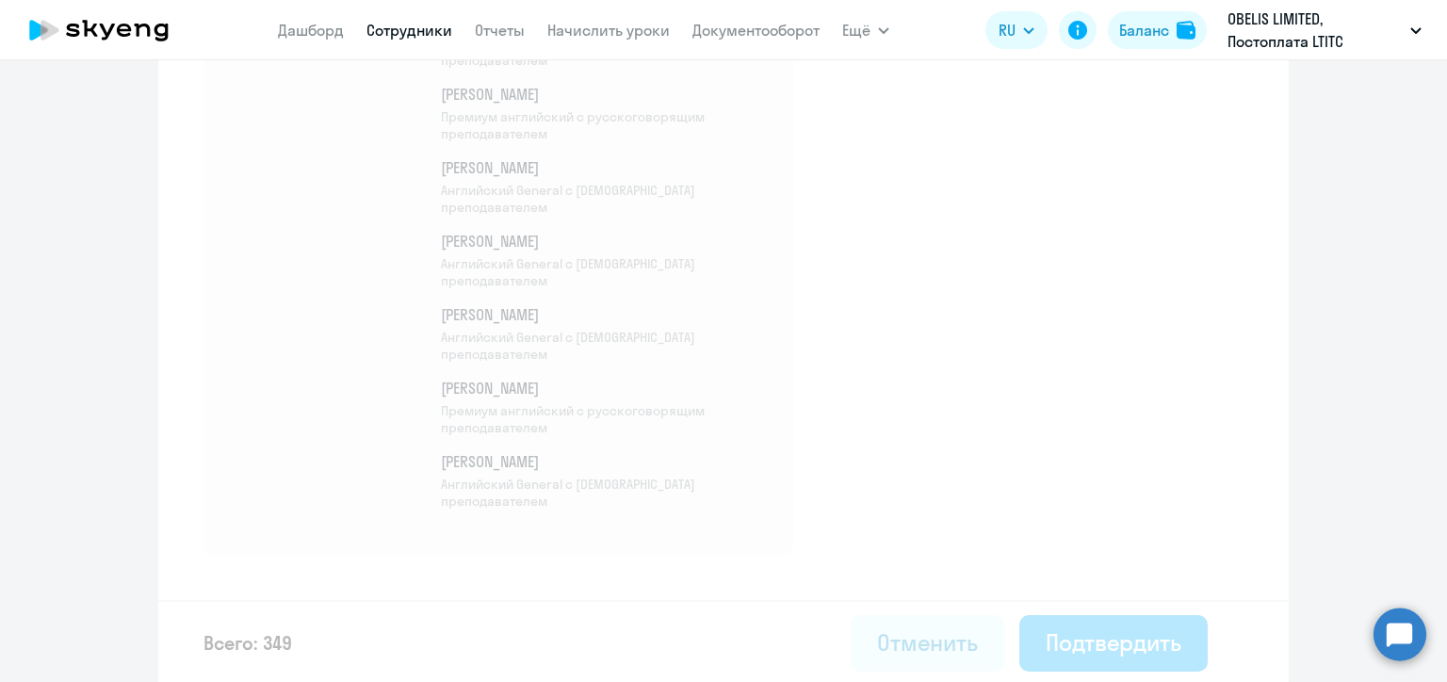
select select "30"
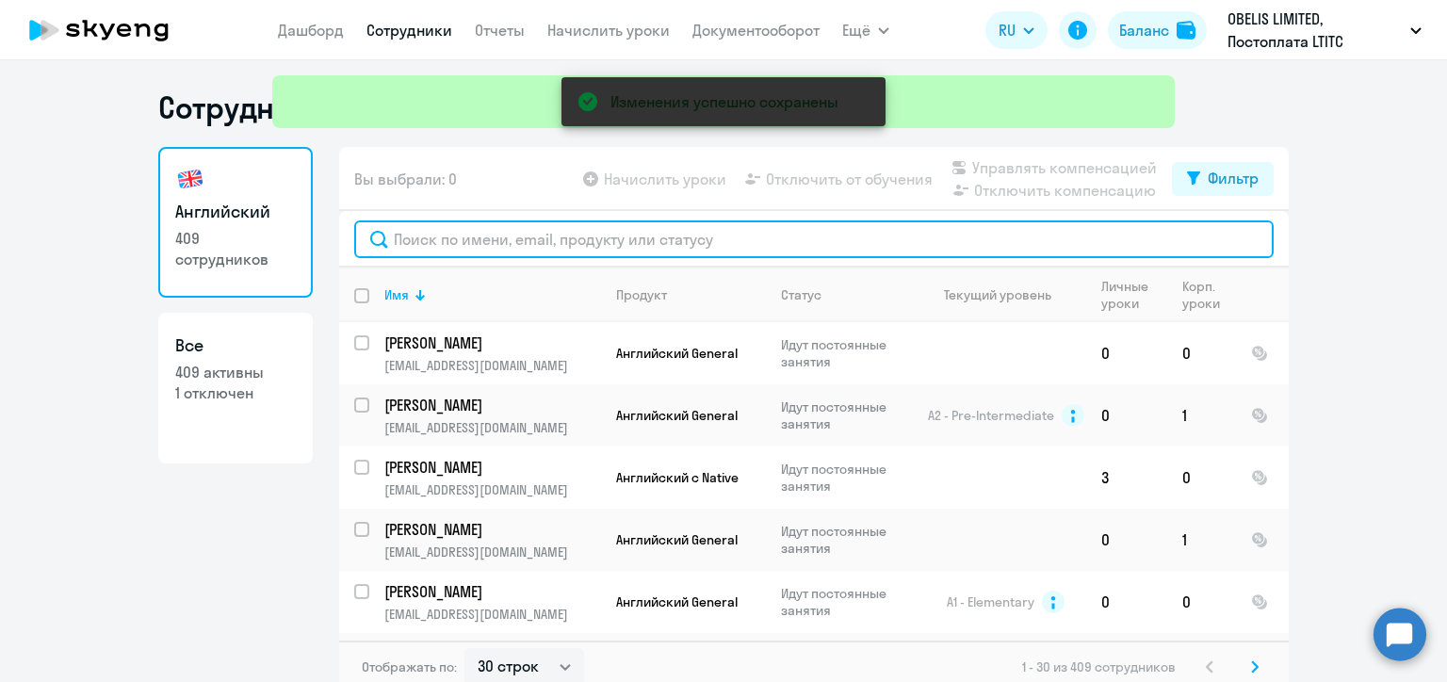
click at [505, 244] on input "text" at bounding box center [814, 239] width 920 height 38
paste input "[PERSON_NAME]"
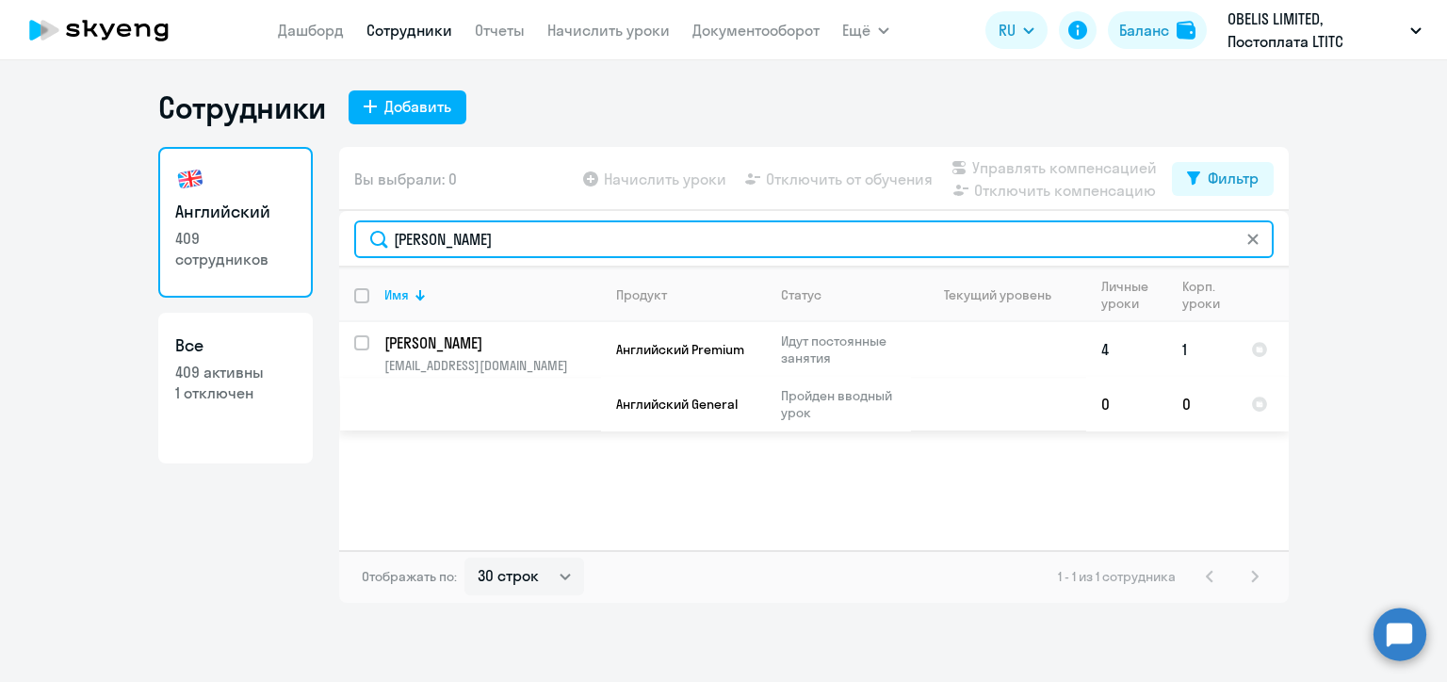
type input "[PERSON_NAME]"
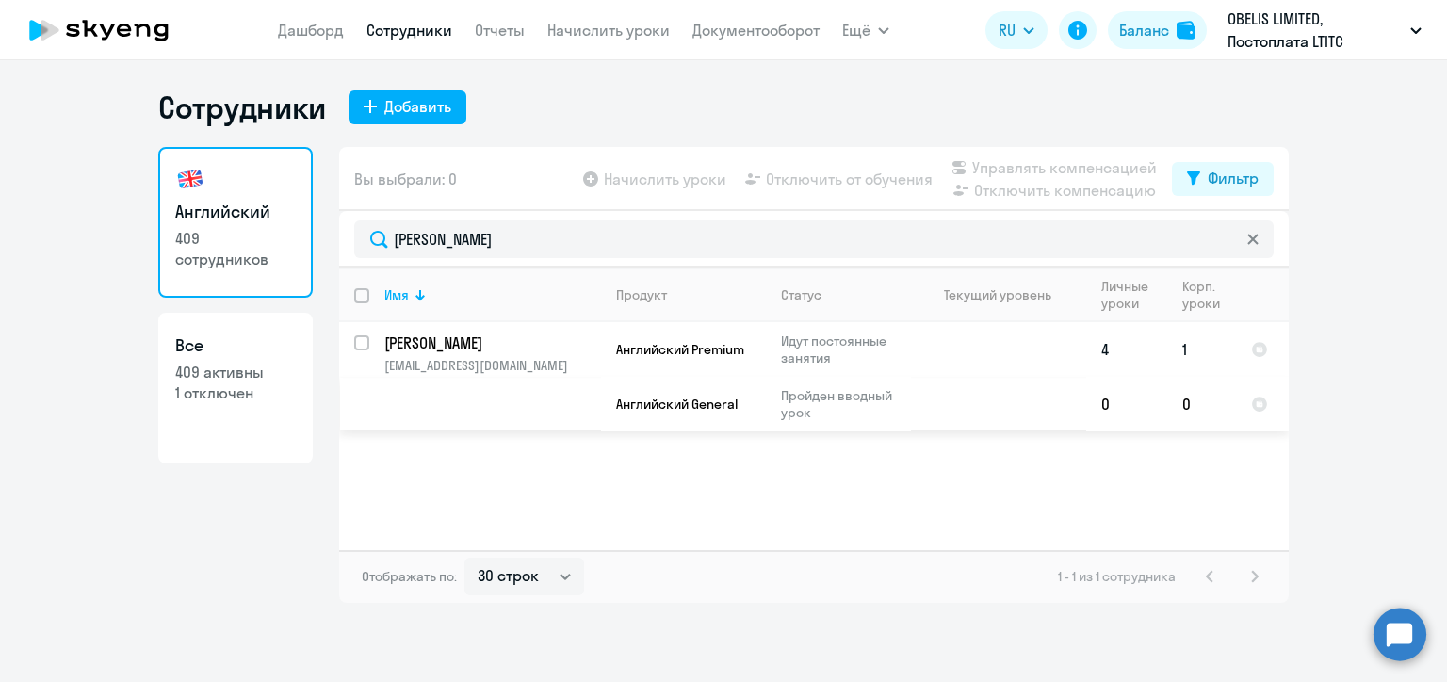
click at [364, 342] on input "select row 23299875" at bounding box center [373, 354] width 38 height 38
checkbox input "true"
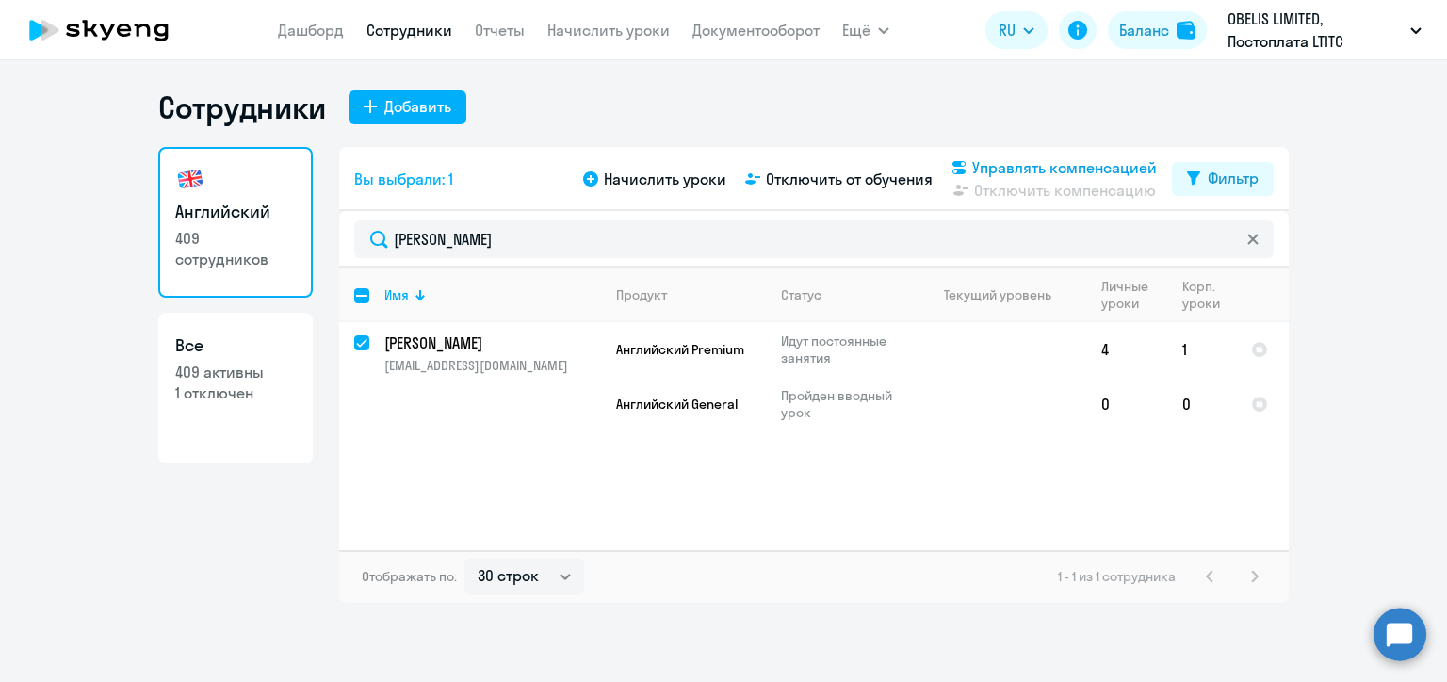
click at [1002, 168] on span "Управлять компенсацией" at bounding box center [1064, 167] width 185 height 23
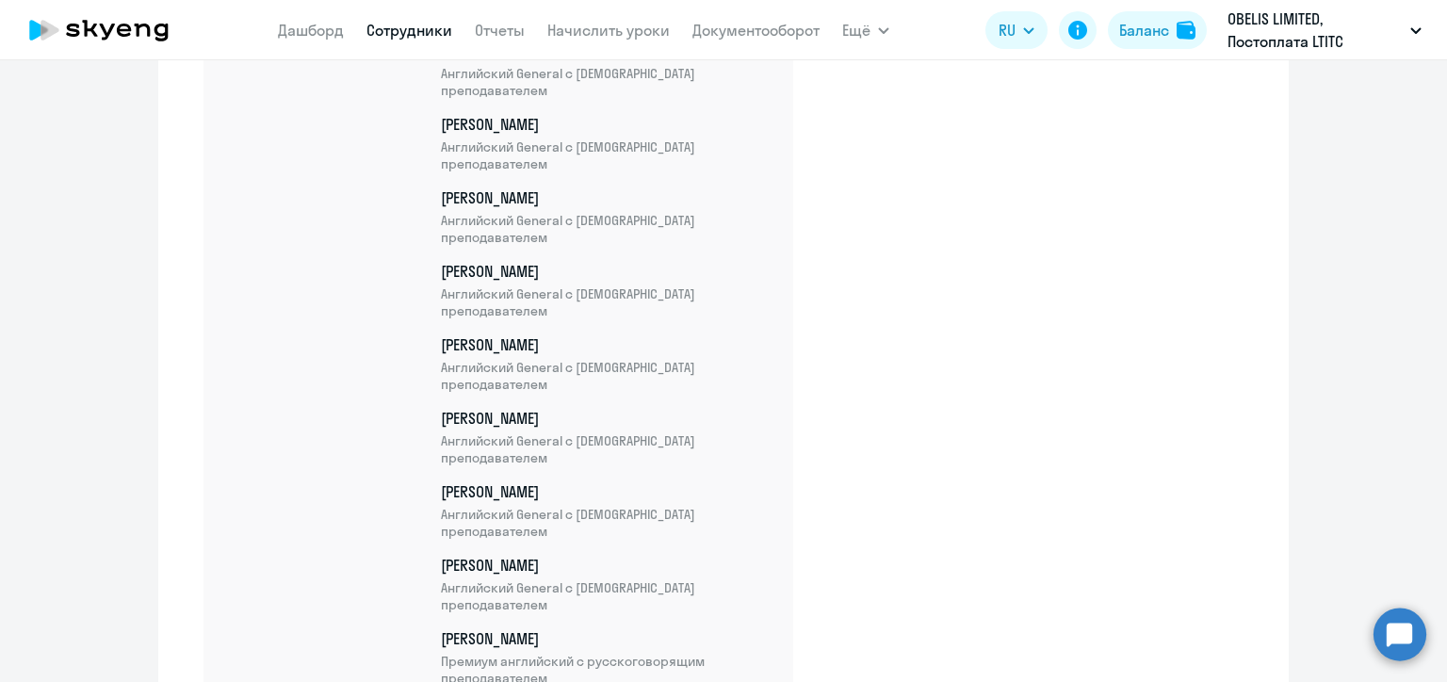
scroll to position [25832, 0]
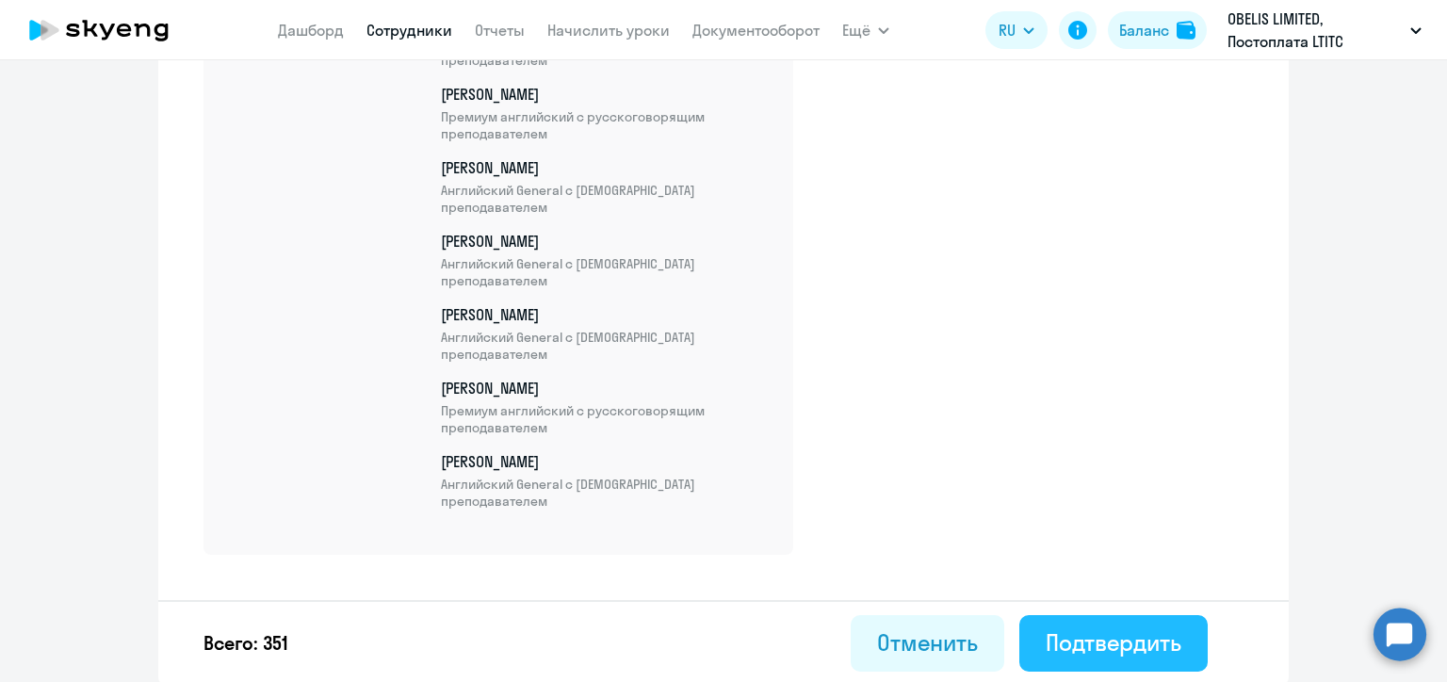
click at [1170, 656] on button "Подтвердить" at bounding box center [1113, 643] width 188 height 57
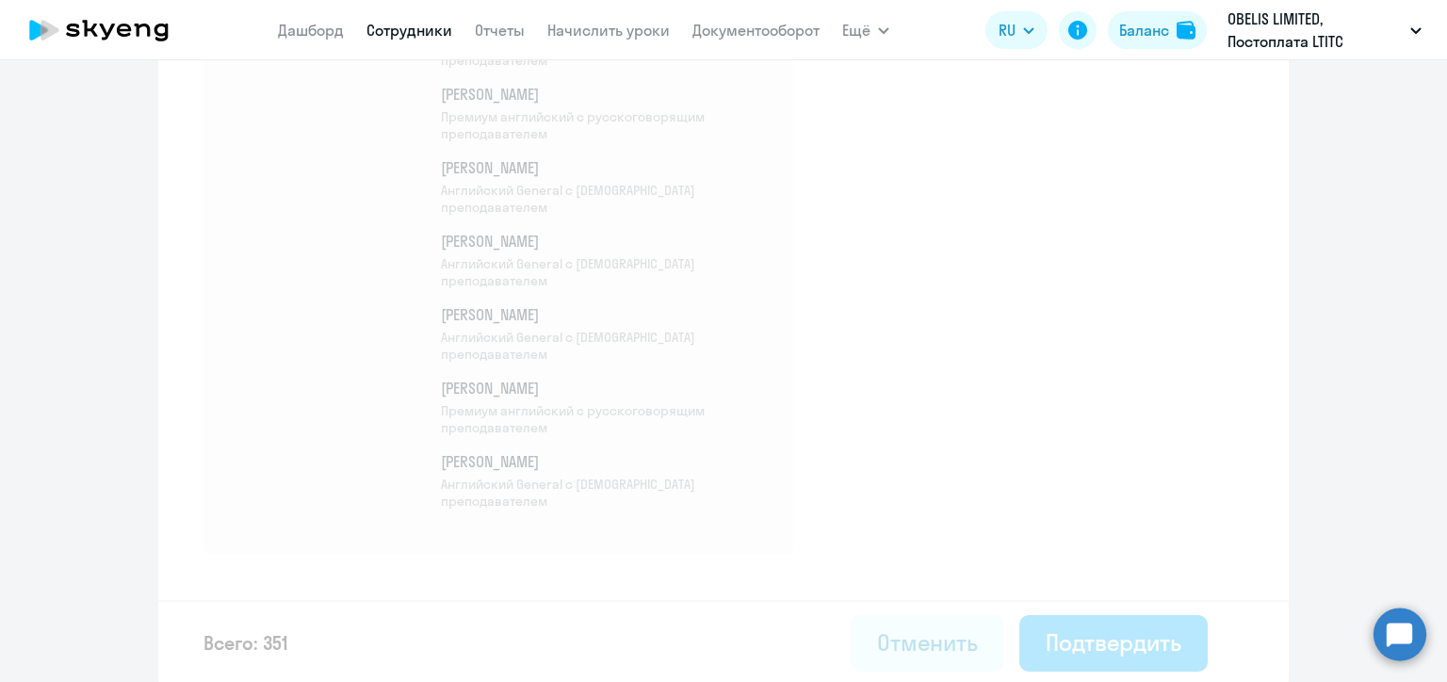
select select "30"
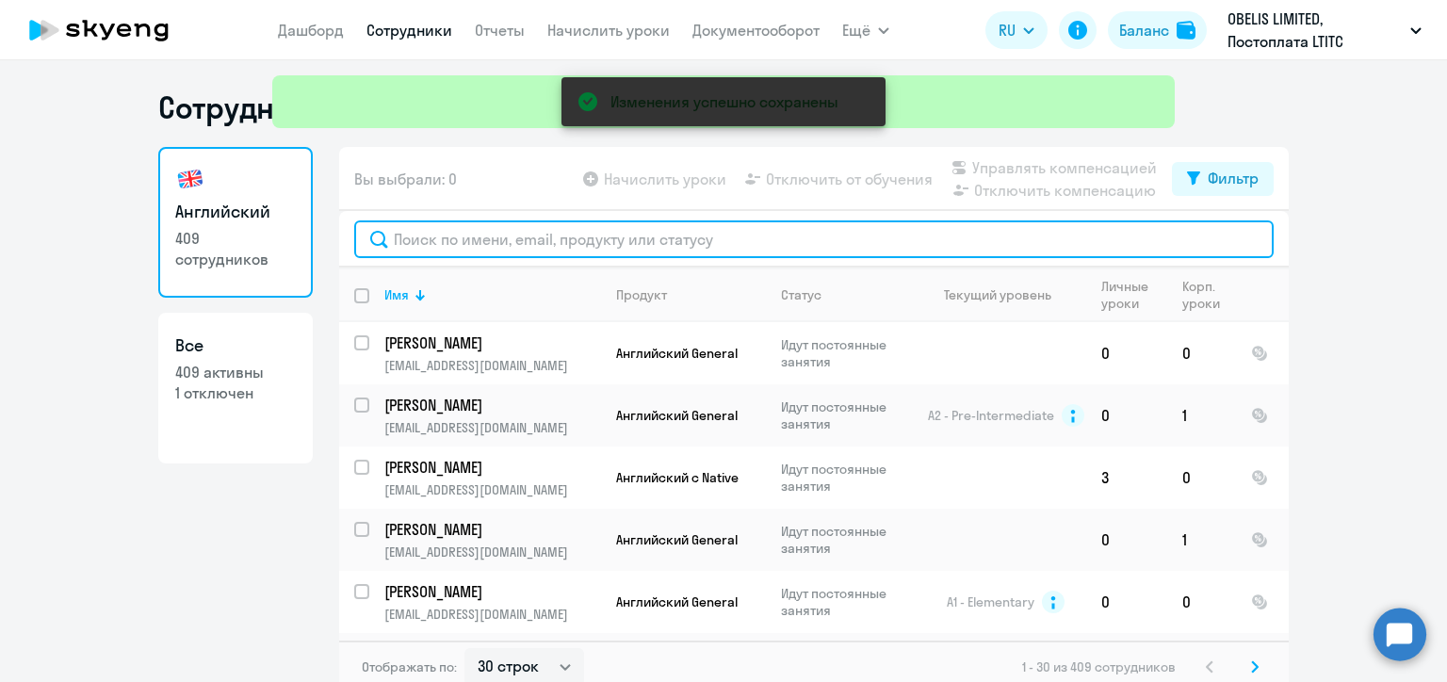
click at [495, 230] on input "text" at bounding box center [814, 239] width 920 height 38
paste input "Коптелов"
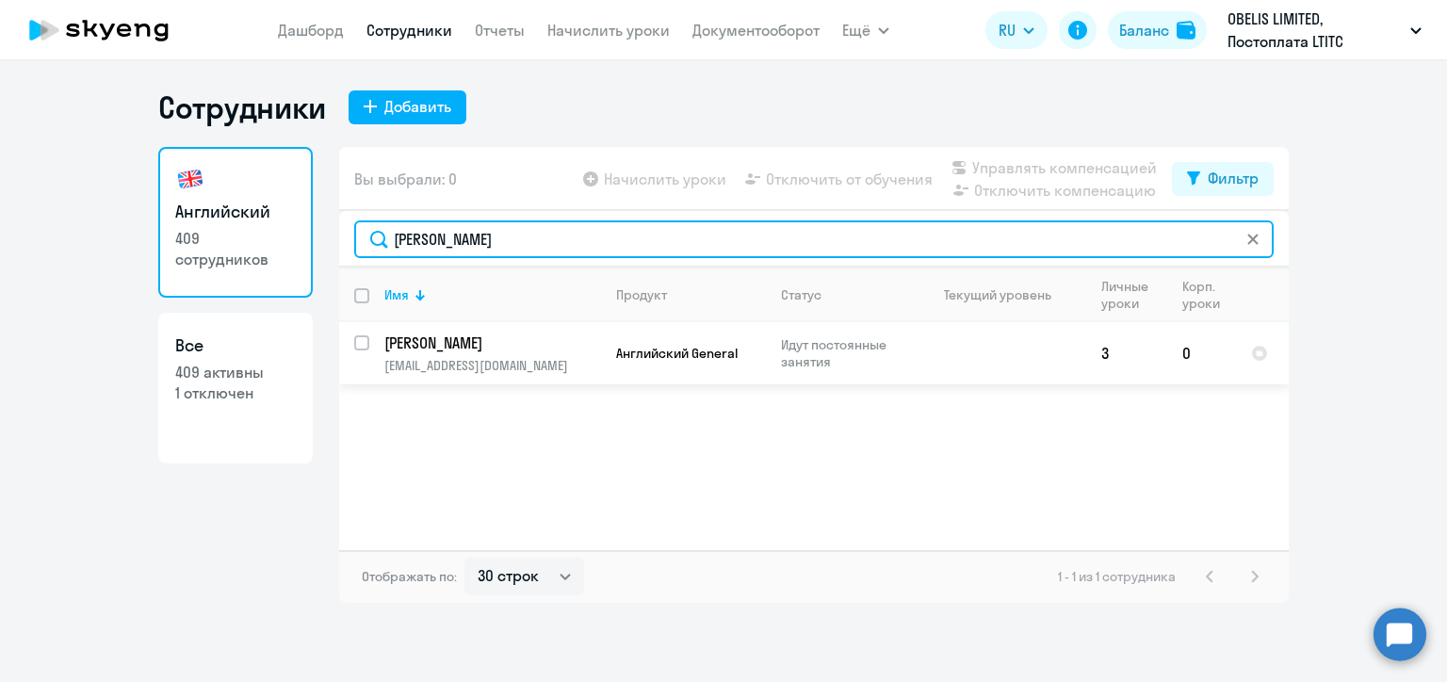
type input "Коптелов"
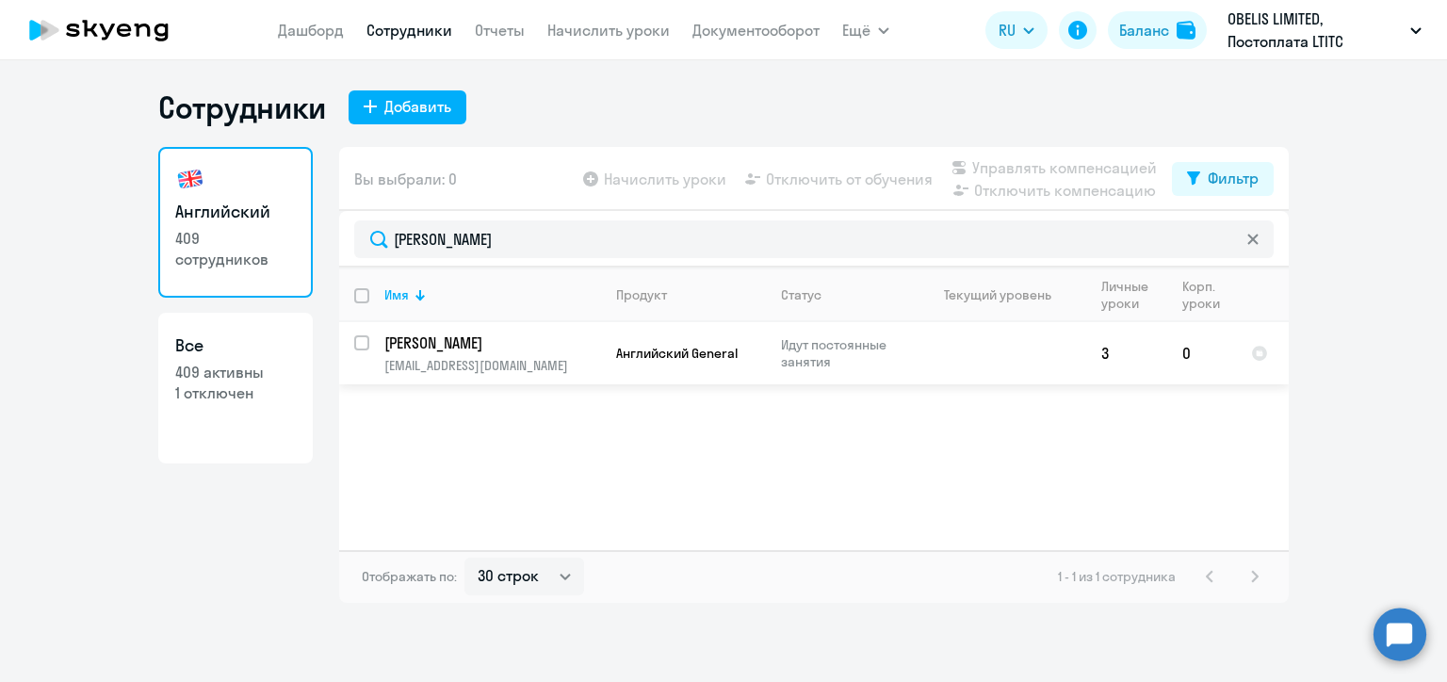
click at [355, 344] on input "select row 23323063" at bounding box center [373, 354] width 38 height 38
checkbox input "true"
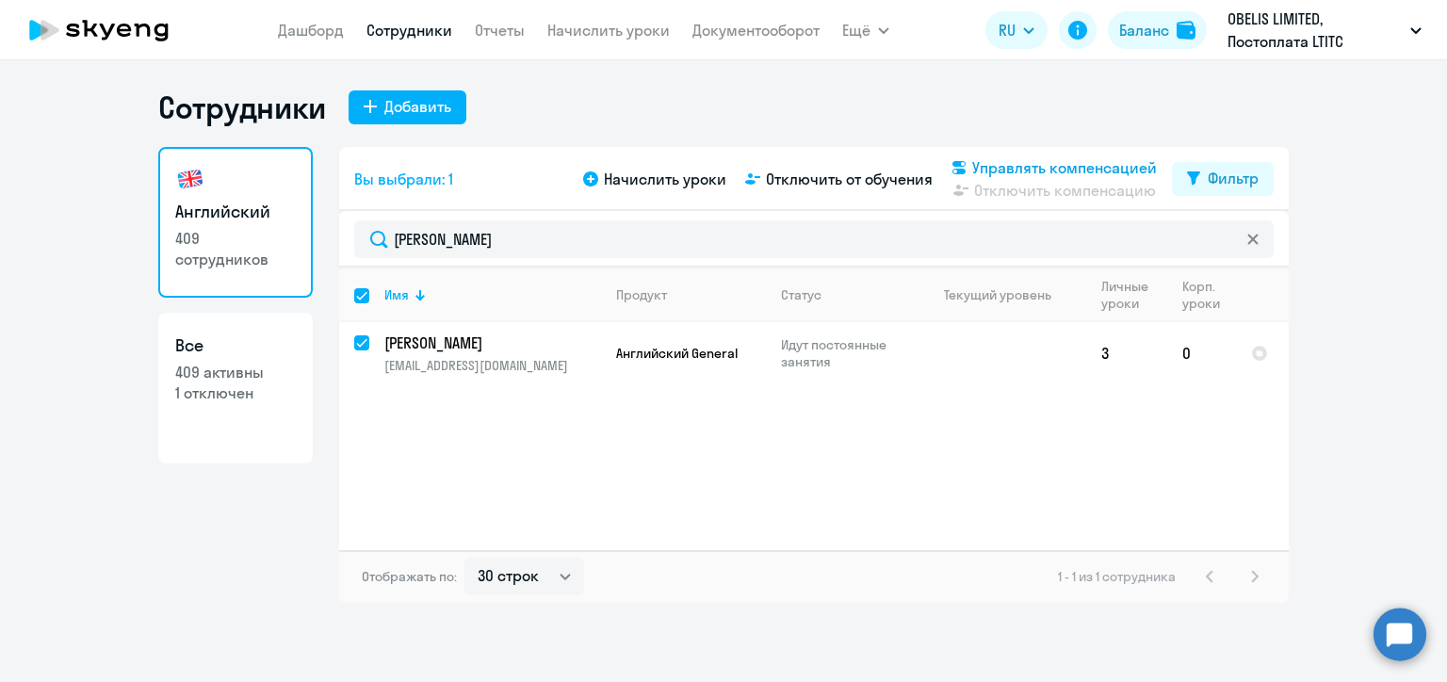
click at [980, 167] on span "Управлять компенсацией" at bounding box center [1064, 167] width 185 height 23
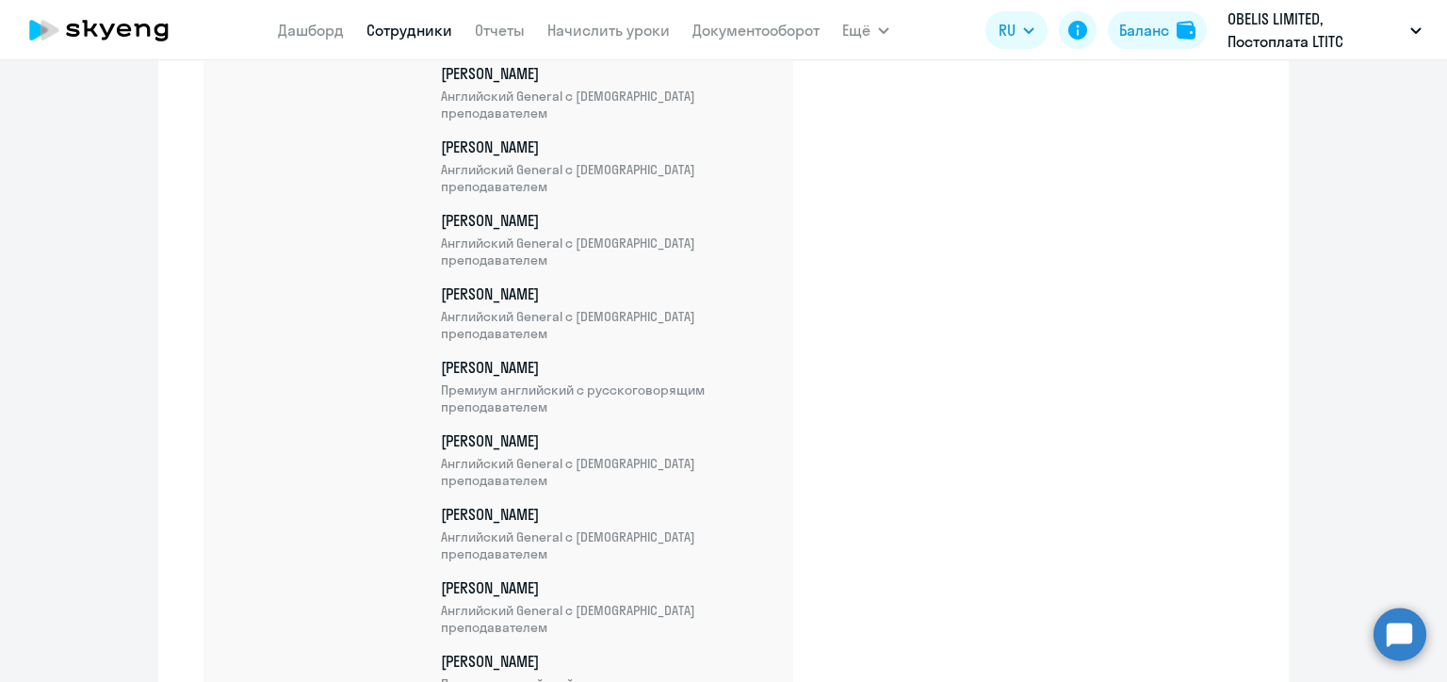
scroll to position [25906, 0]
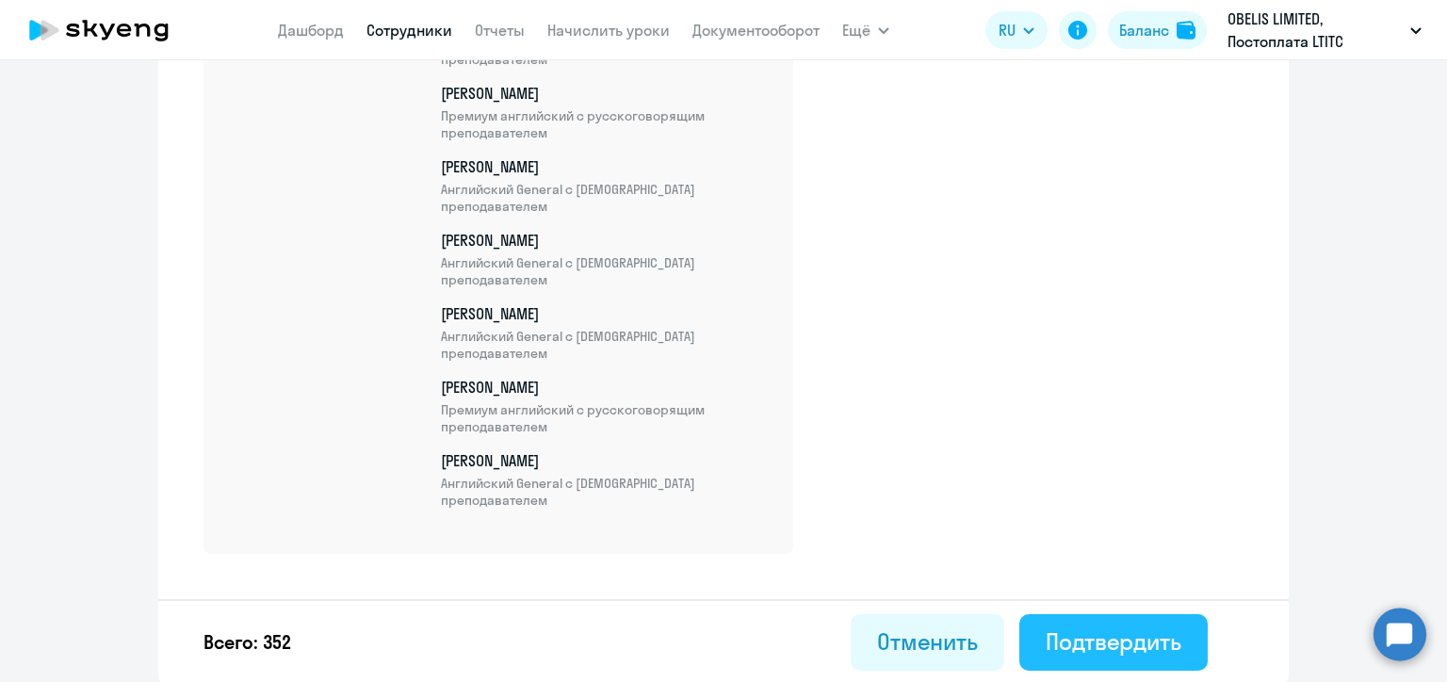
click at [1141, 630] on div "Подтвердить" at bounding box center [1114, 642] width 136 height 30
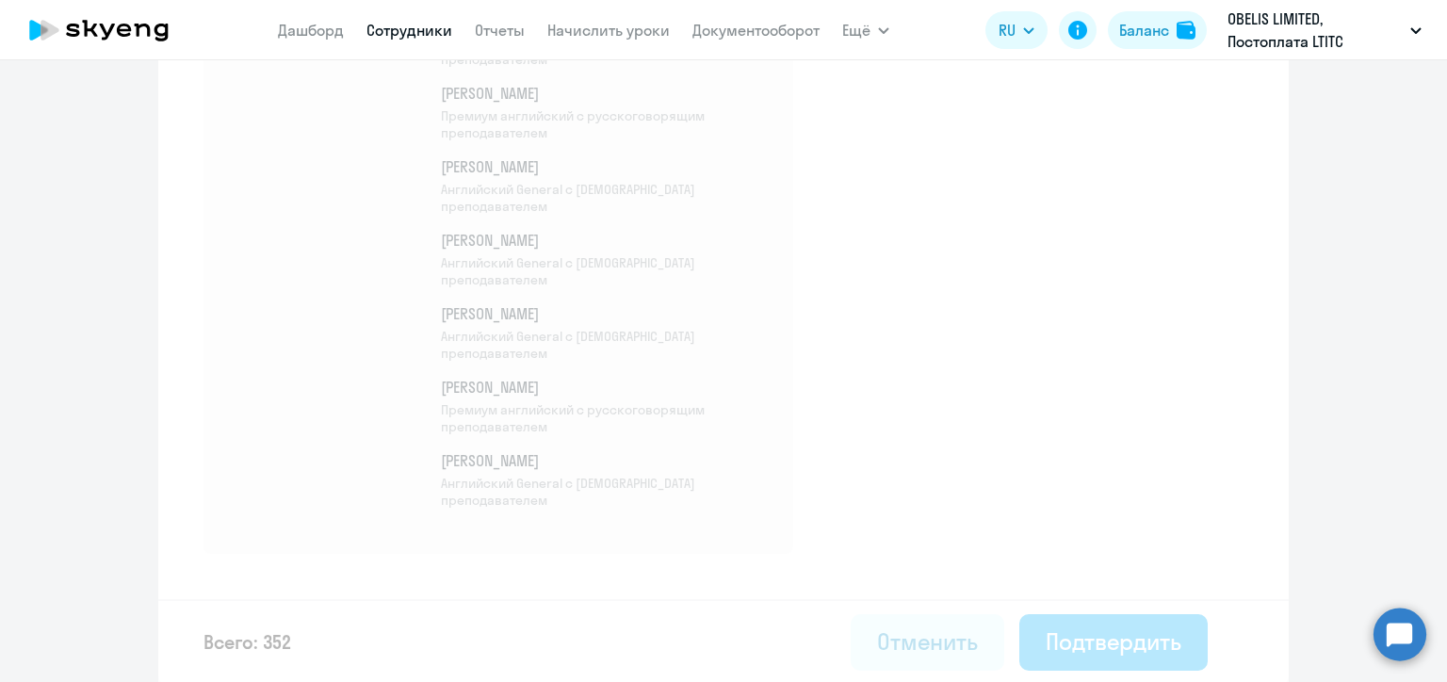
select select "30"
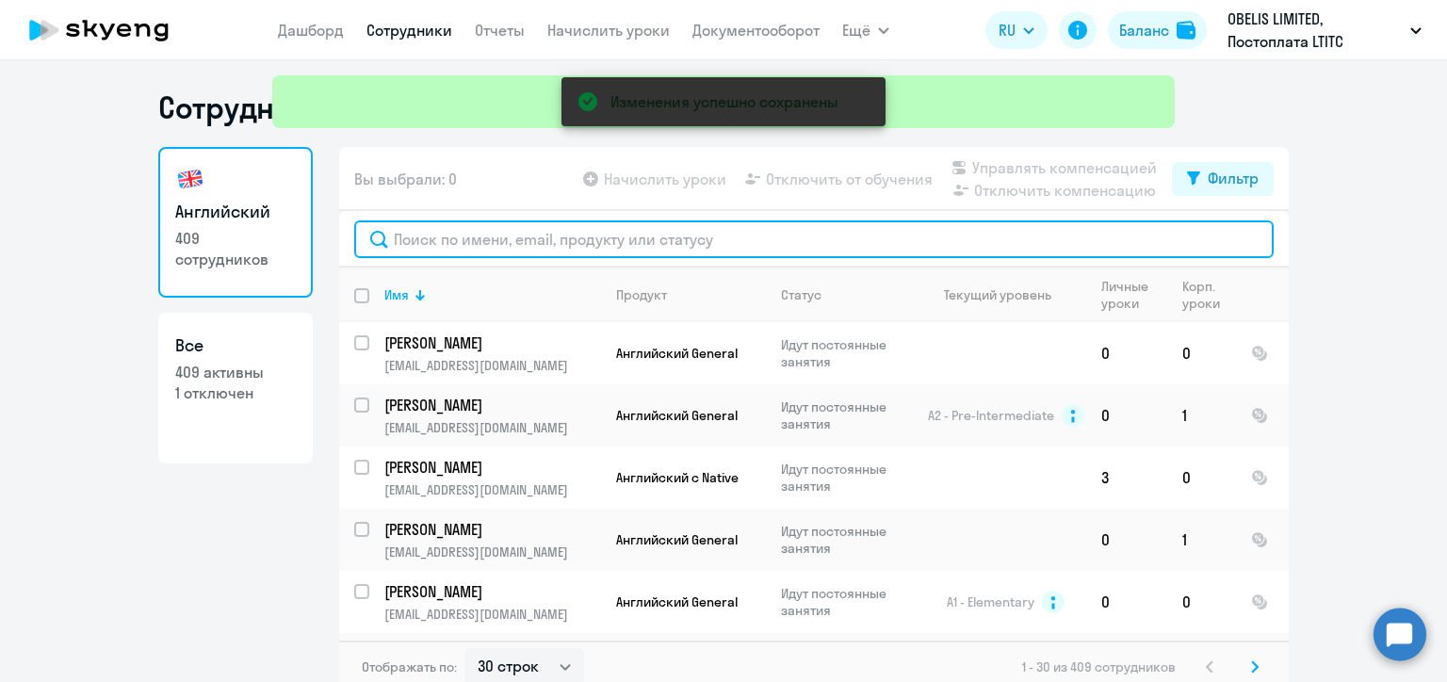
click at [541, 239] on input "text" at bounding box center [814, 239] width 920 height 38
paste input "Гридина"
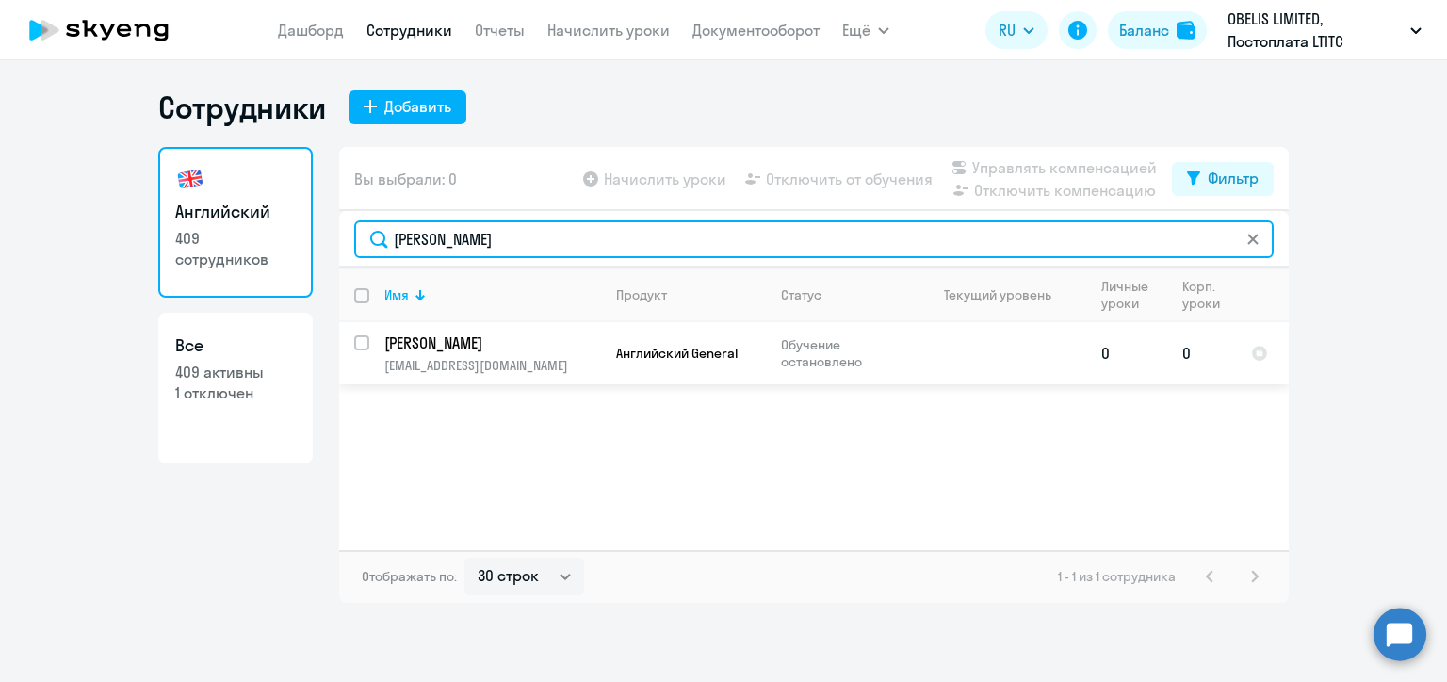
type input "Гридина"
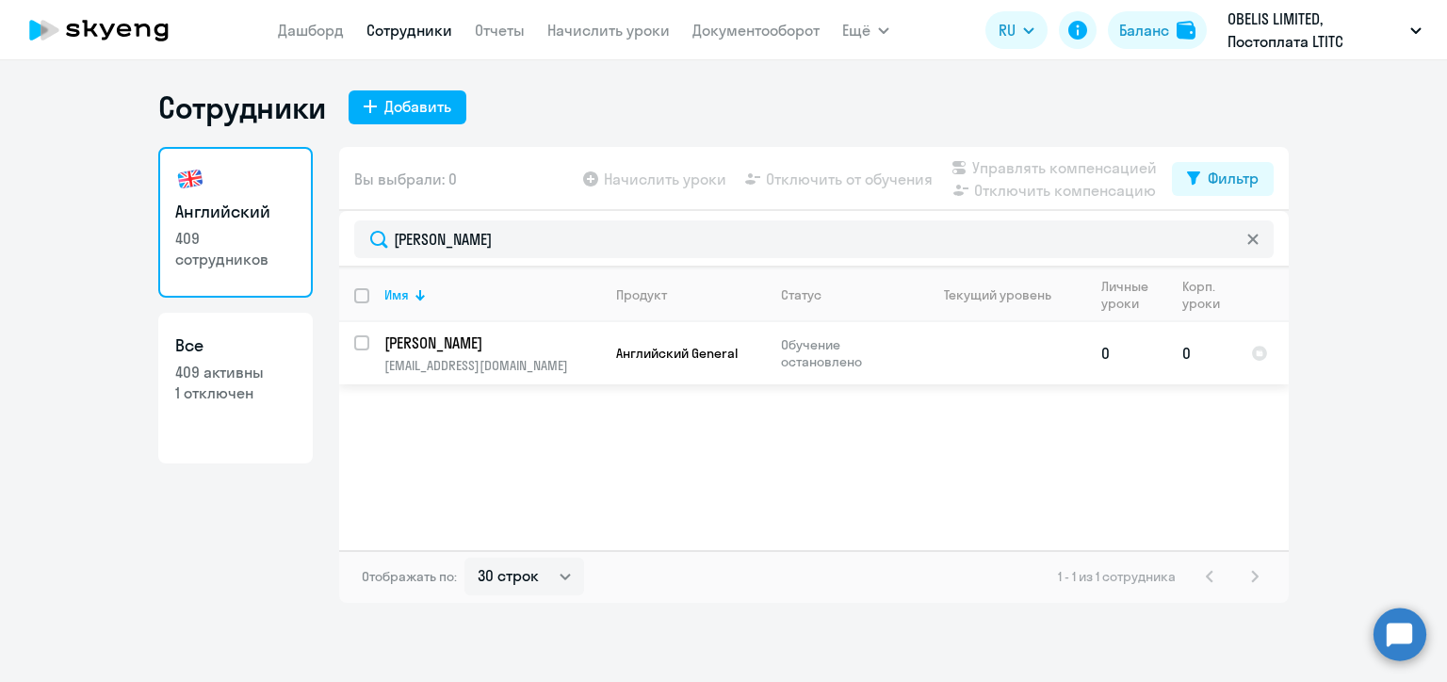
click at [357, 335] on input "select row 23323266" at bounding box center [373, 354] width 38 height 38
checkbox input "true"
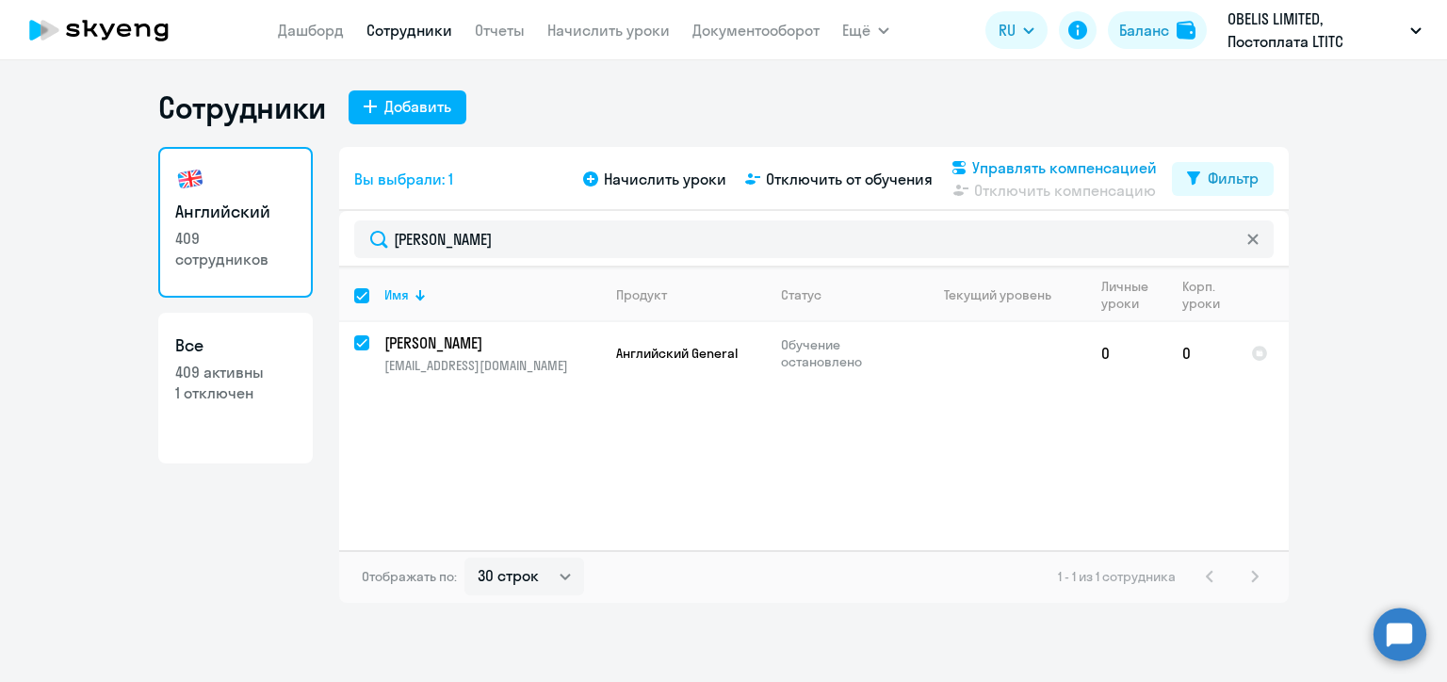
click at [1014, 175] on span "Управлять компенсацией" at bounding box center [1064, 167] width 185 height 23
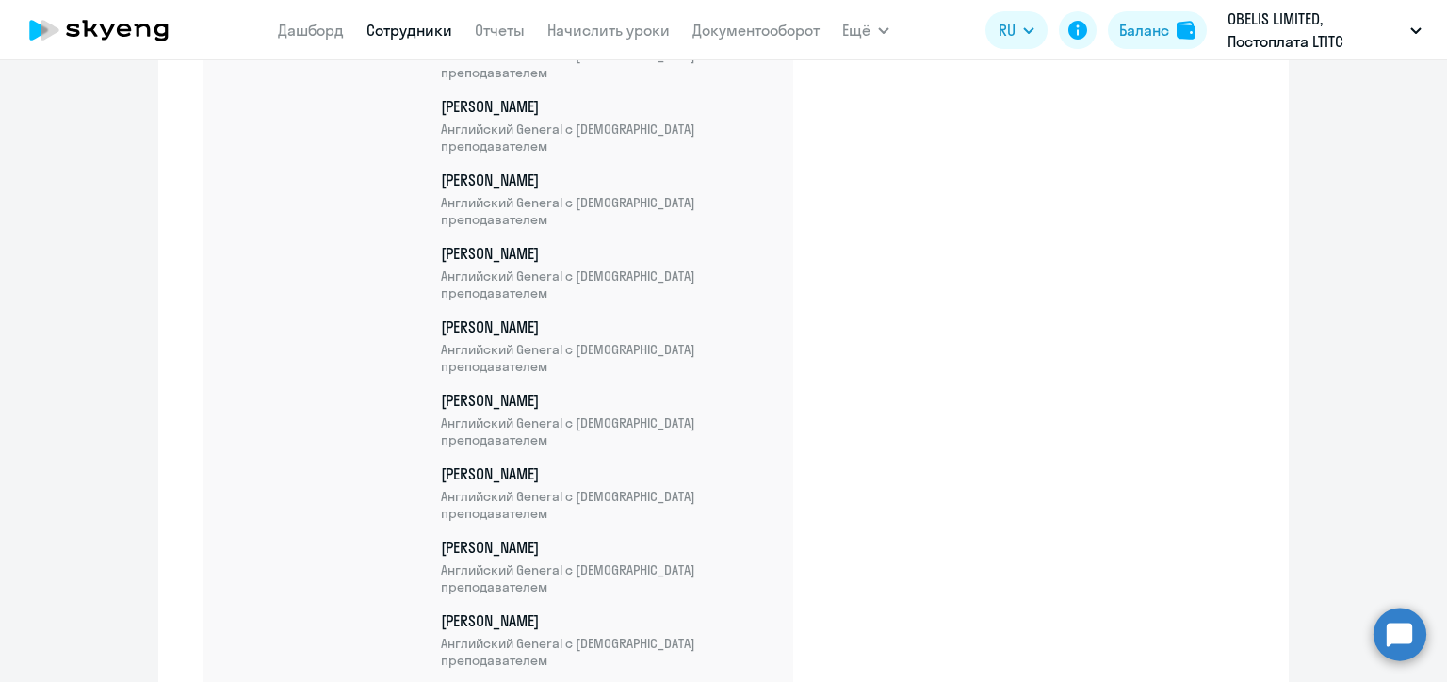
scroll to position [25979, 0]
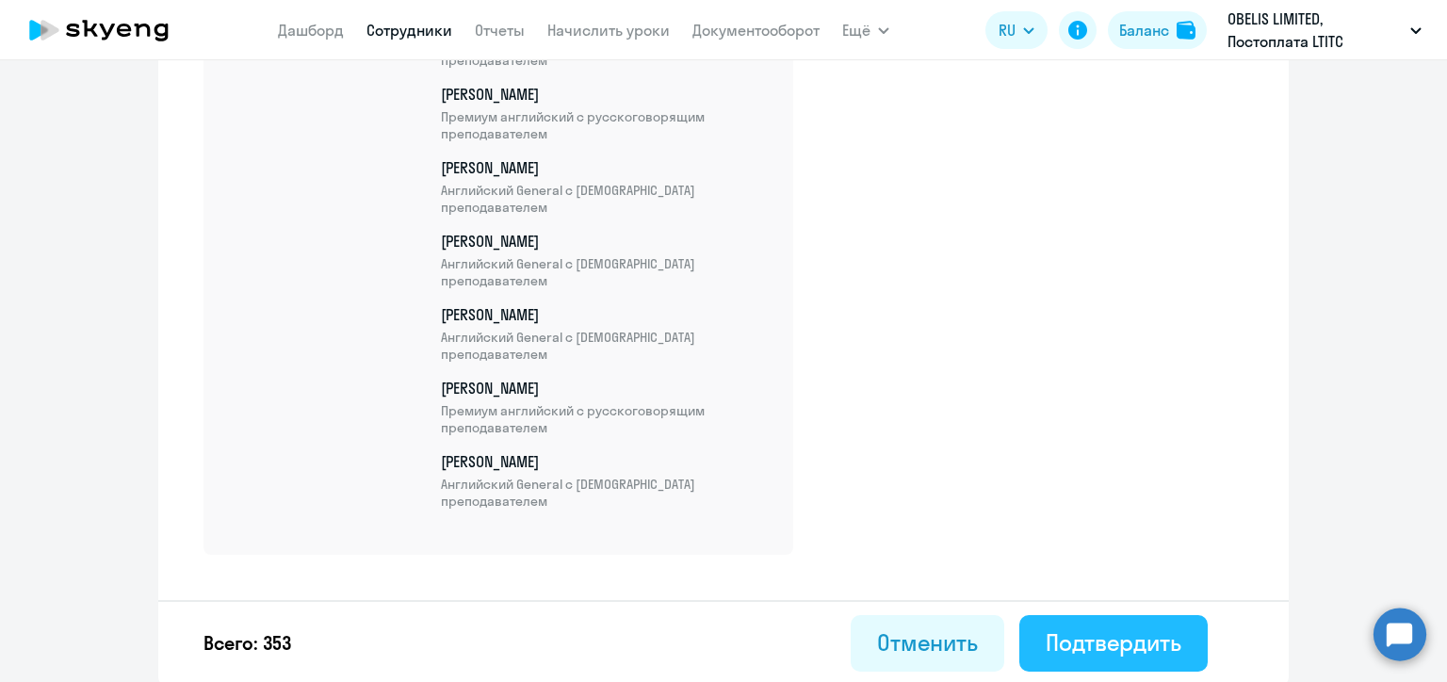
click at [1165, 646] on div "Подтвердить" at bounding box center [1114, 642] width 136 height 30
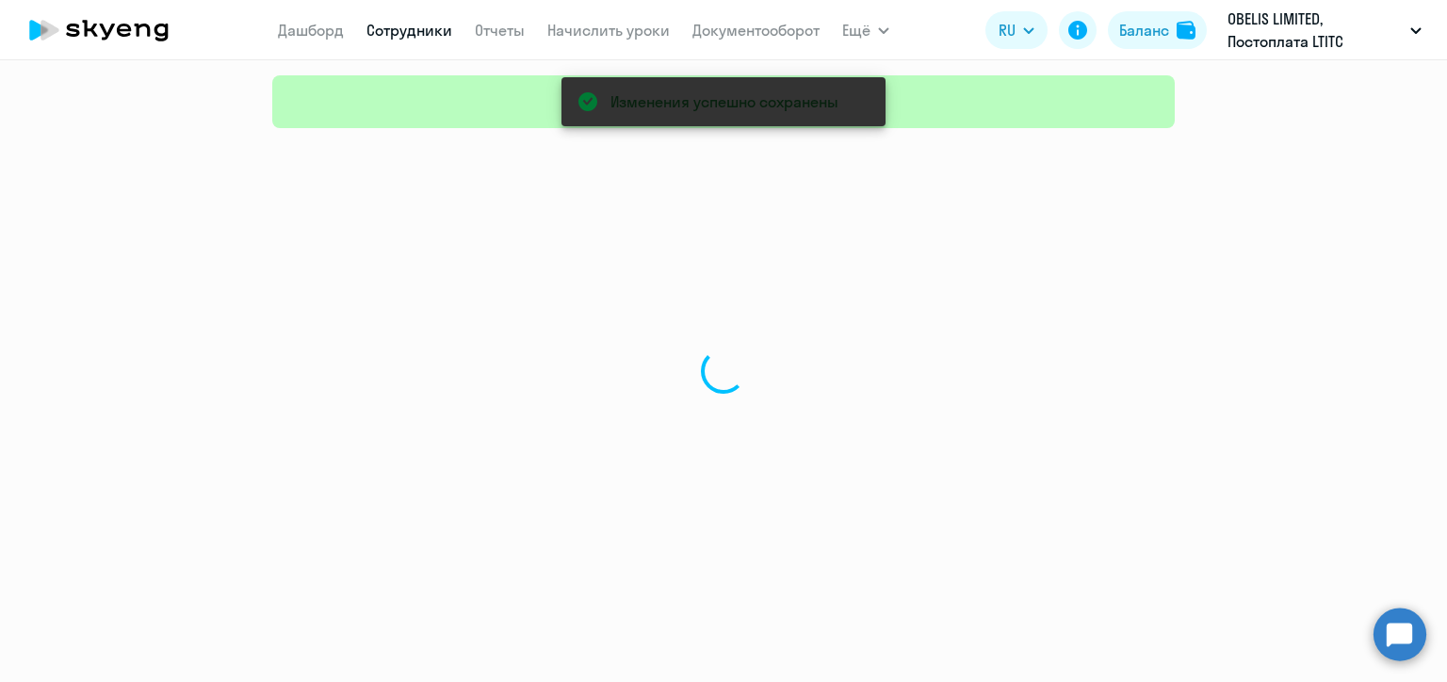
select select "30"
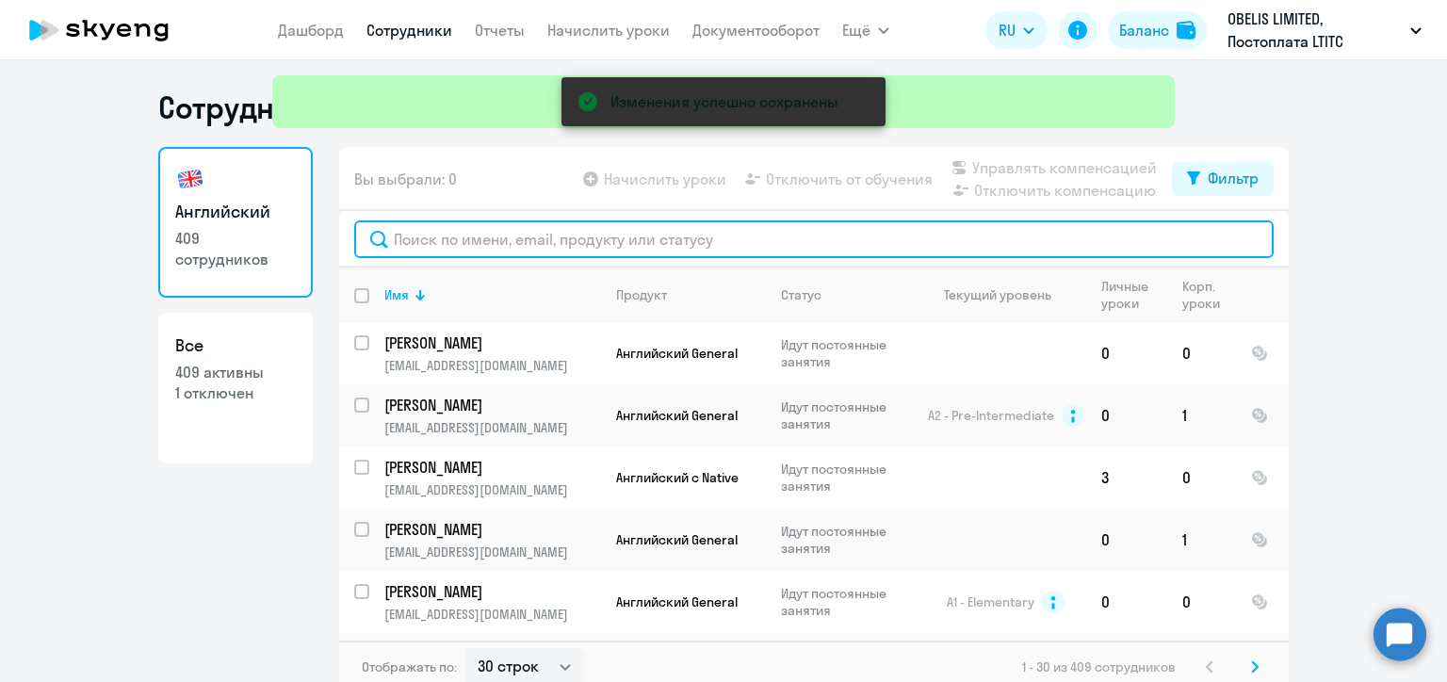
click at [499, 239] on input "text" at bounding box center [814, 239] width 920 height 38
paste input "Патрушев"
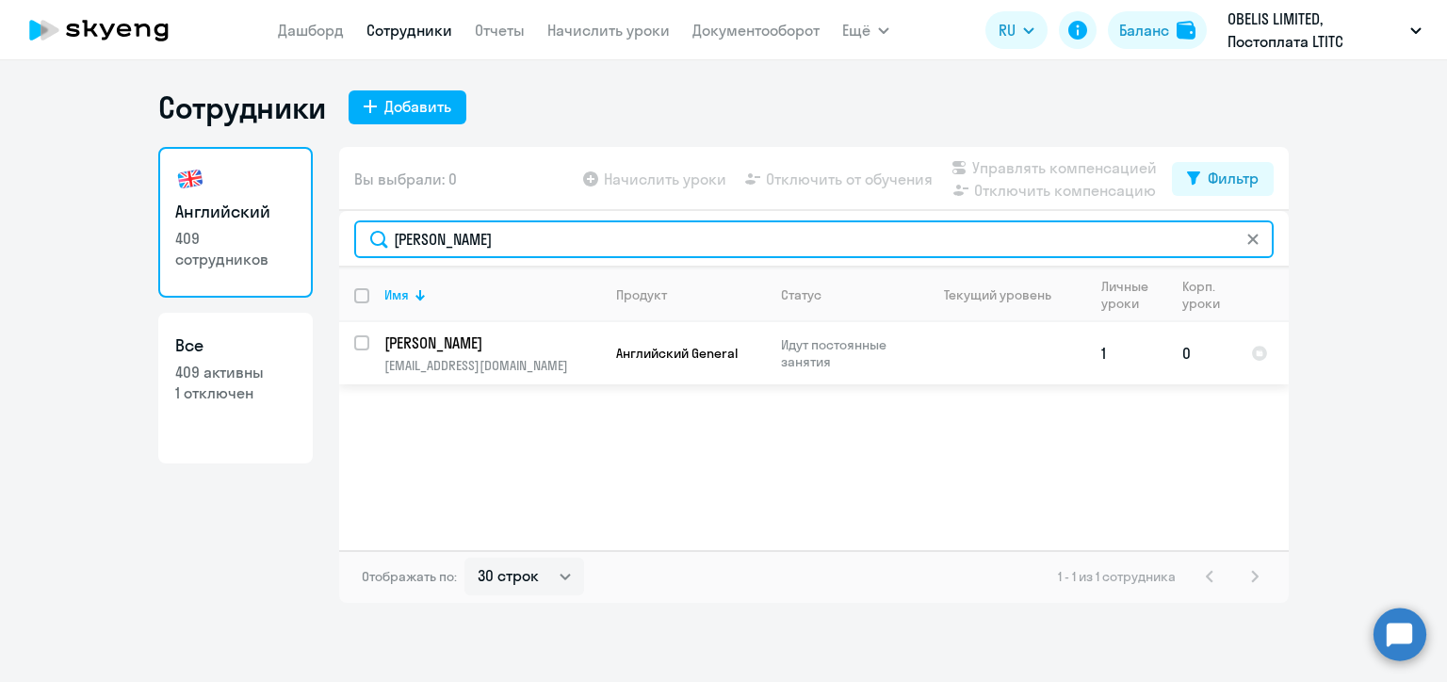
type input "Патрушев"
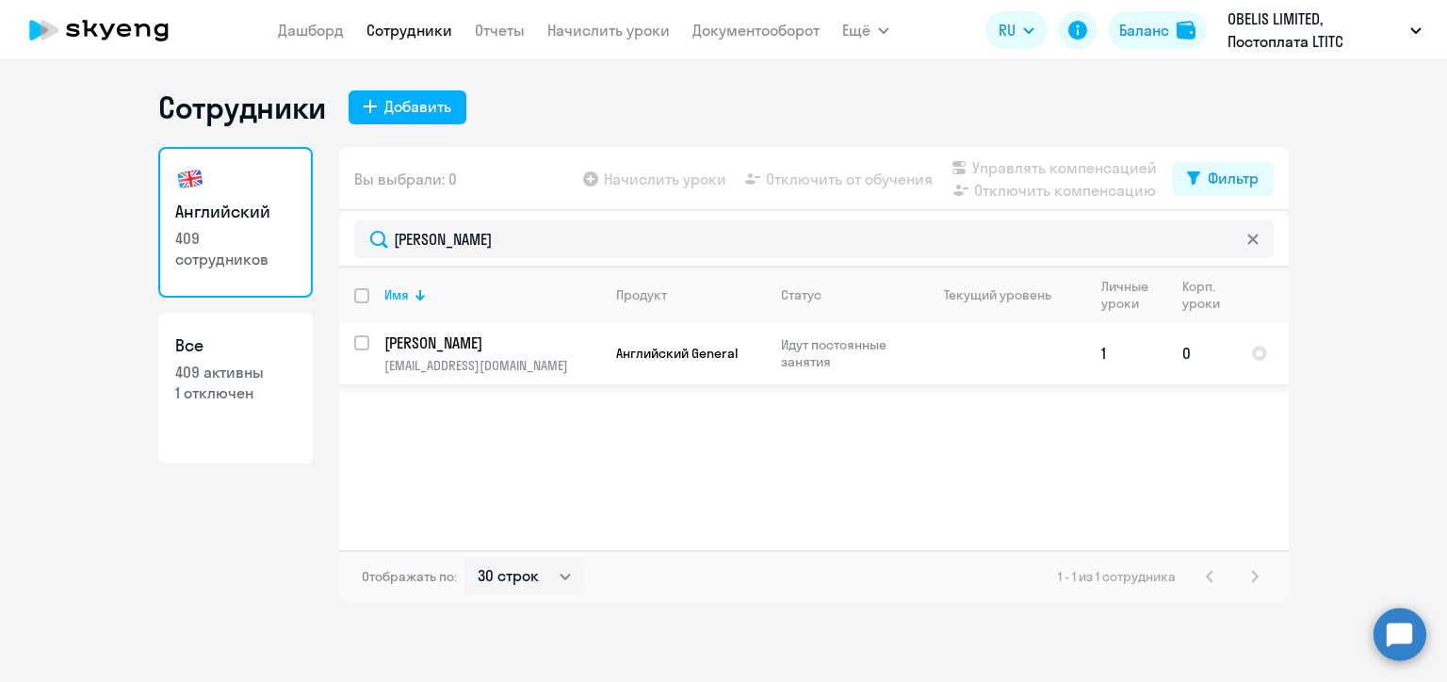
click at [362, 345] on input "select row 23325345" at bounding box center [373, 354] width 38 height 38
checkbox input "true"
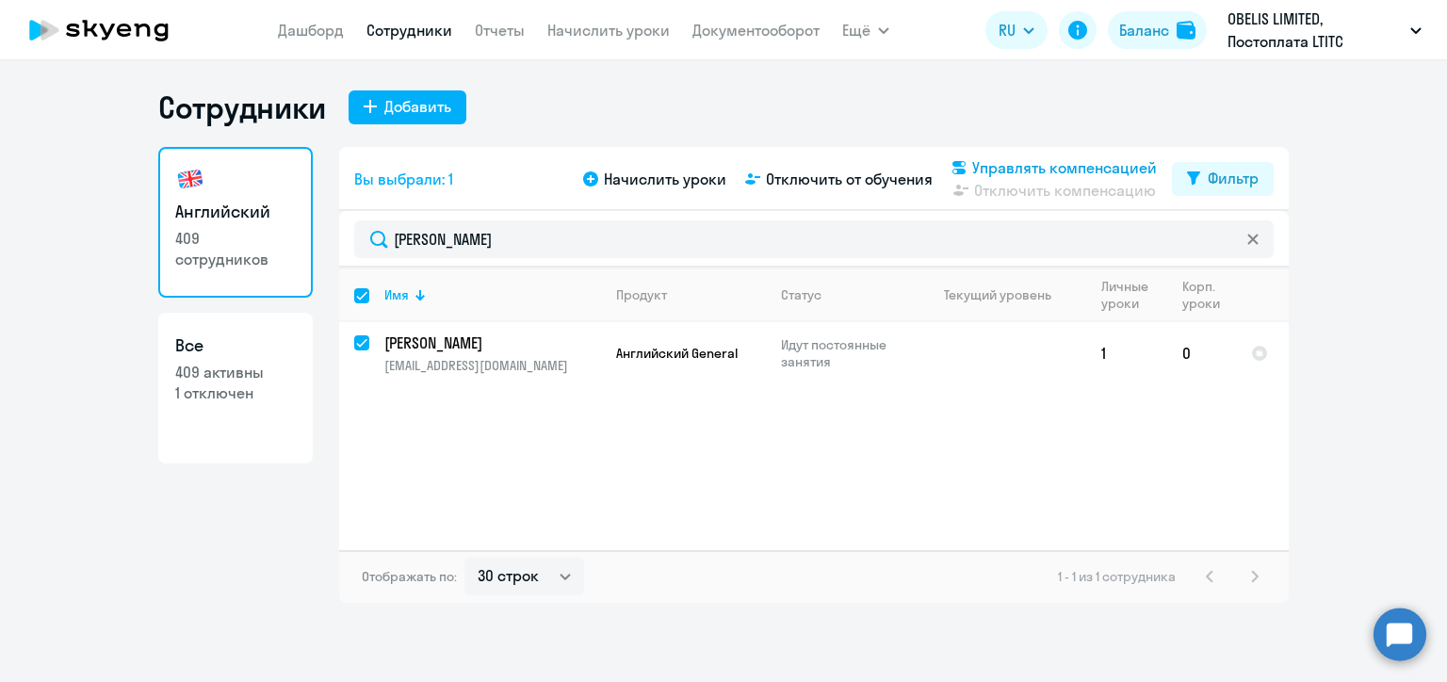
click at [987, 165] on span "Управлять компенсацией" at bounding box center [1064, 167] width 185 height 23
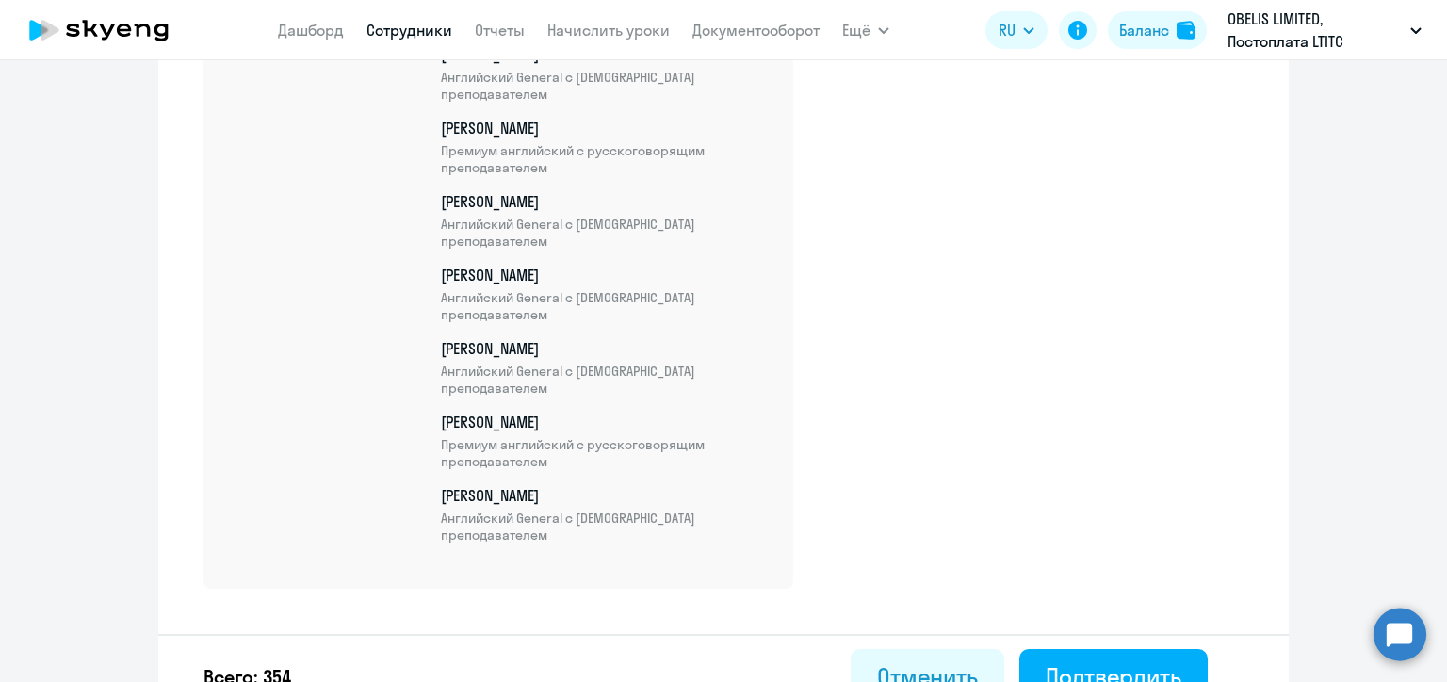
scroll to position [26053, 0]
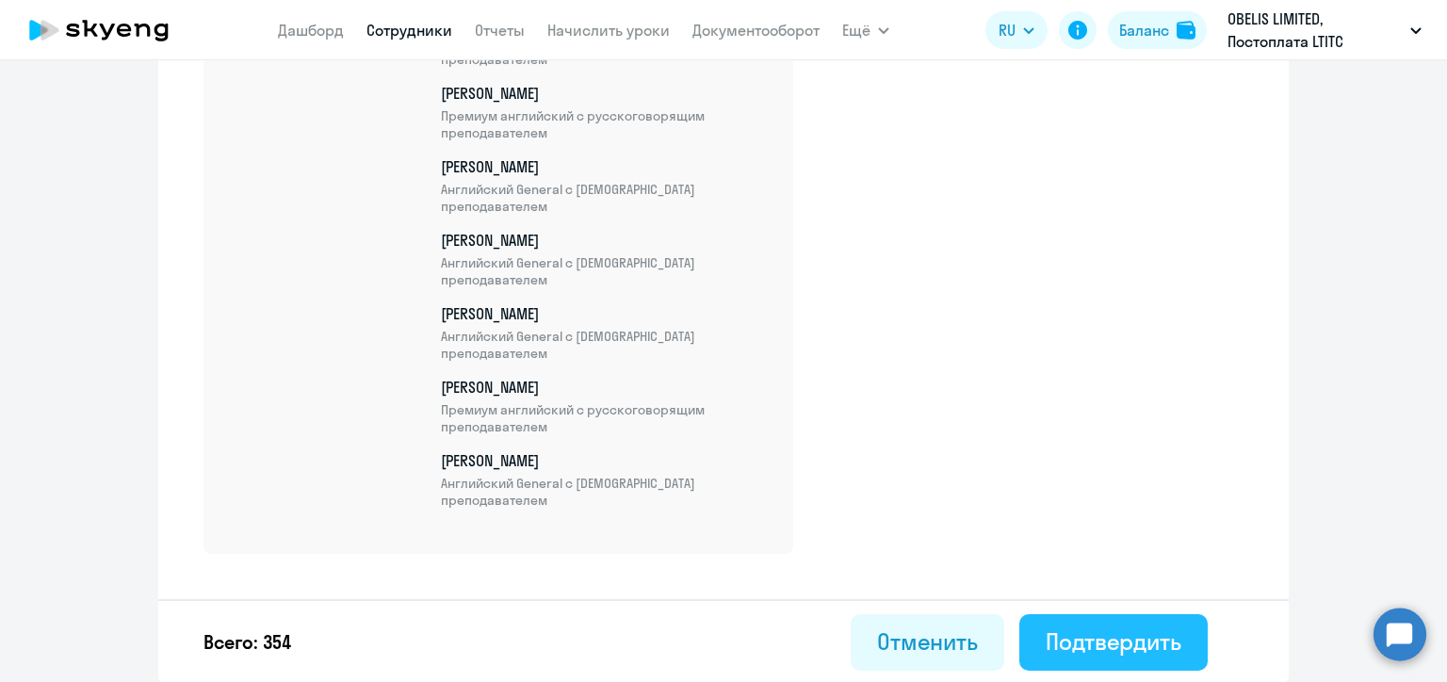
click at [1187, 645] on button "Подтвердить" at bounding box center [1113, 642] width 188 height 57
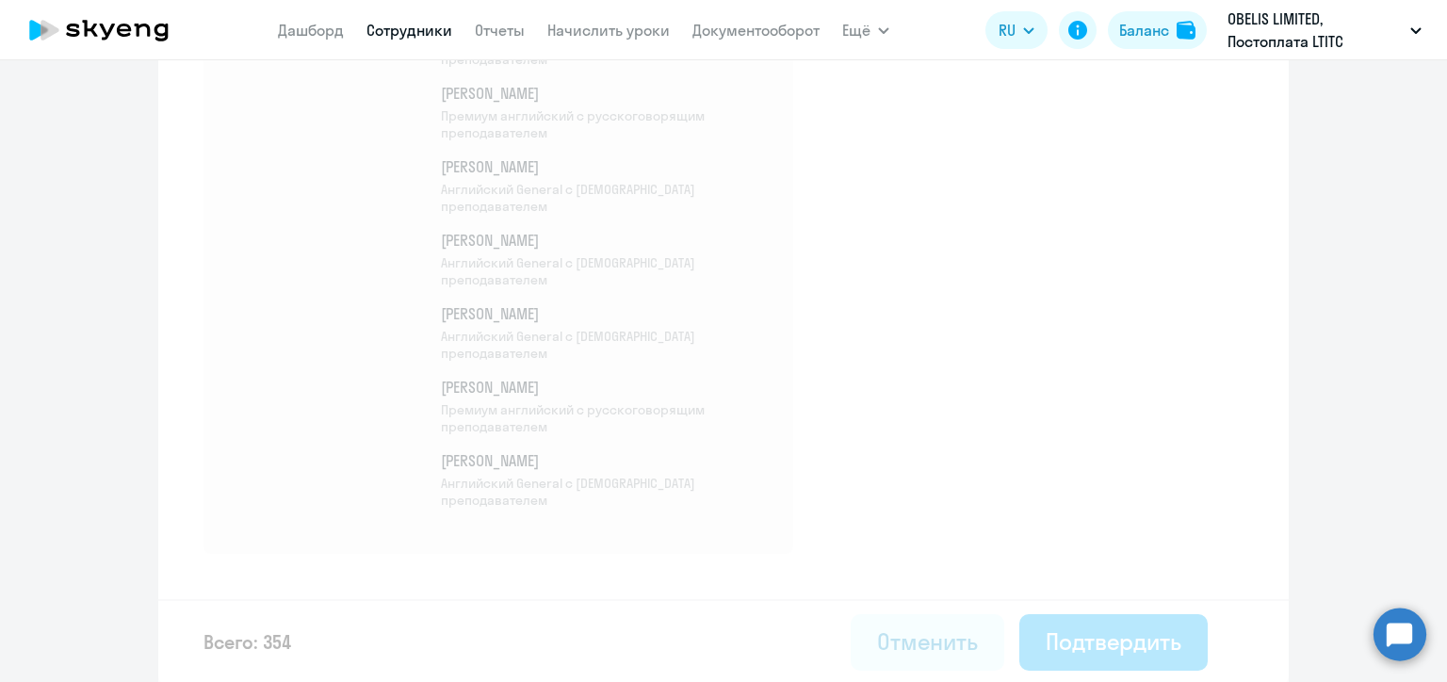
select select "30"
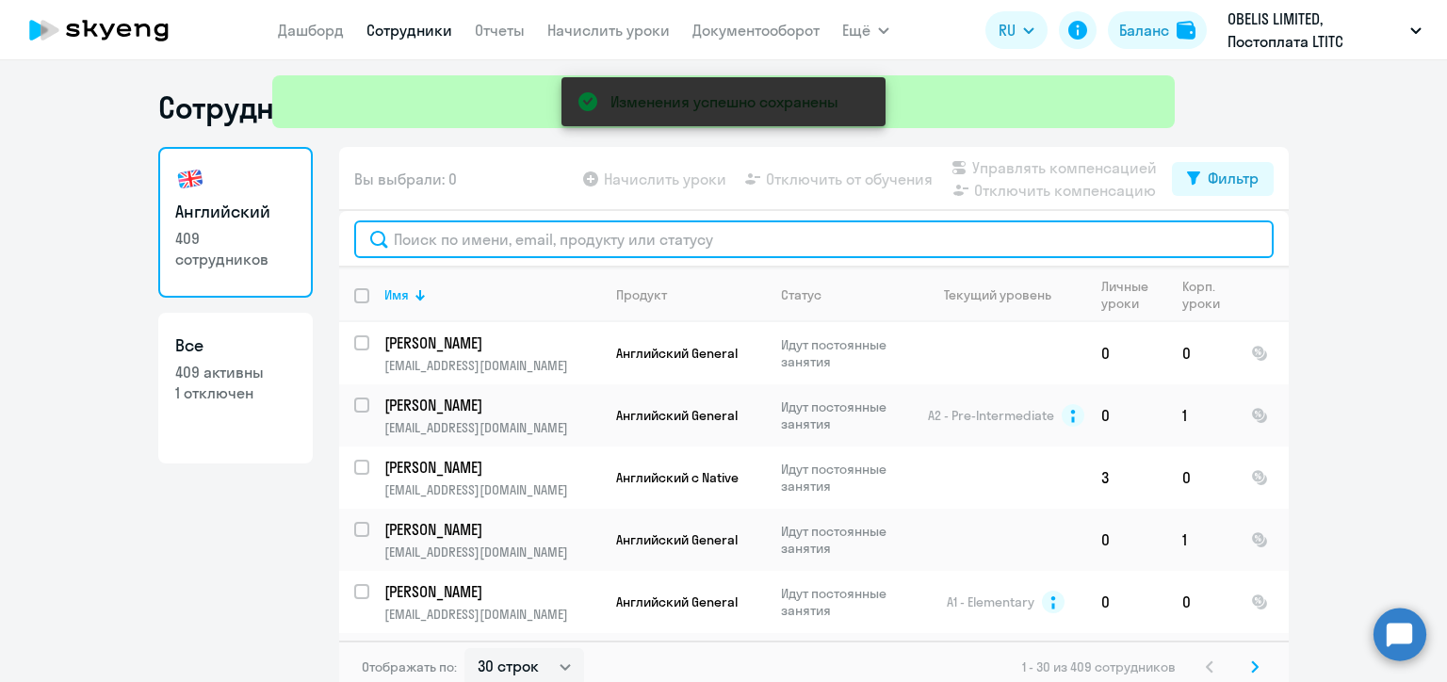
click at [448, 233] on input "text" at bounding box center [814, 239] width 920 height 38
paste input "Кущёва"
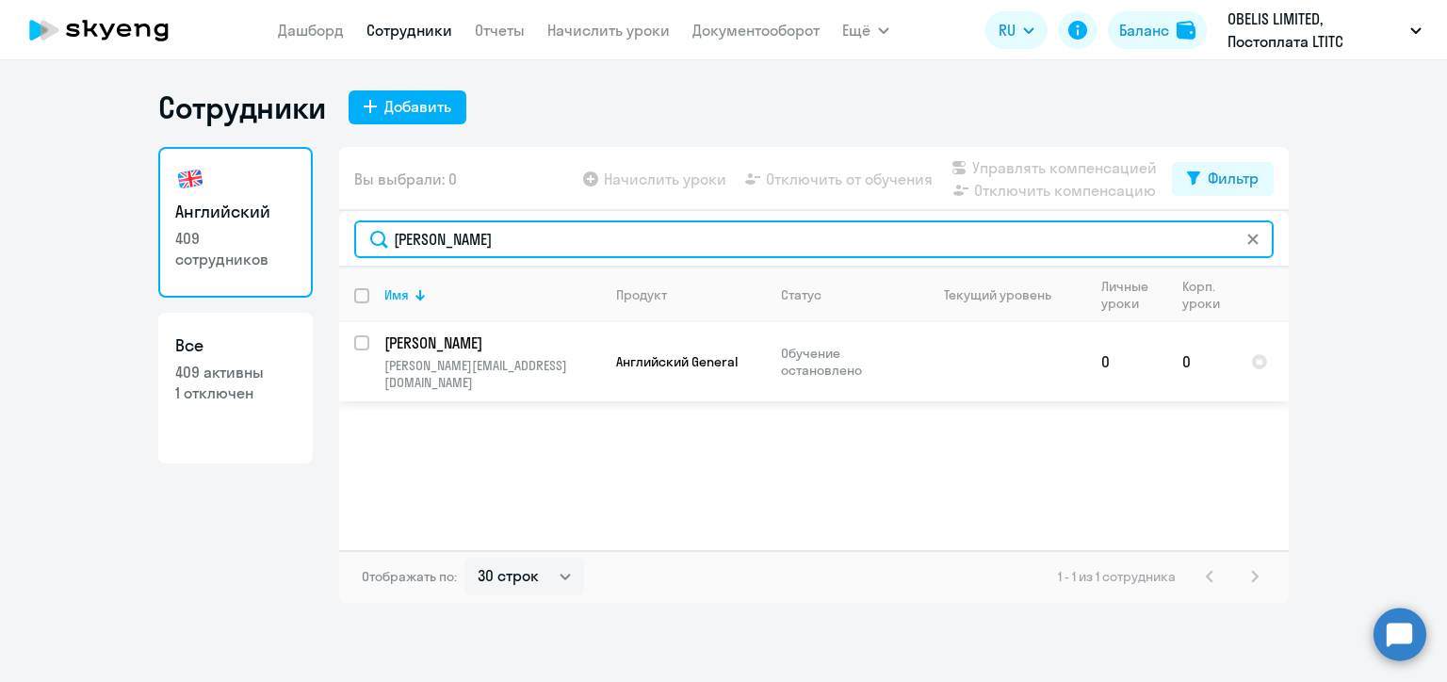
type input "Кущёва"
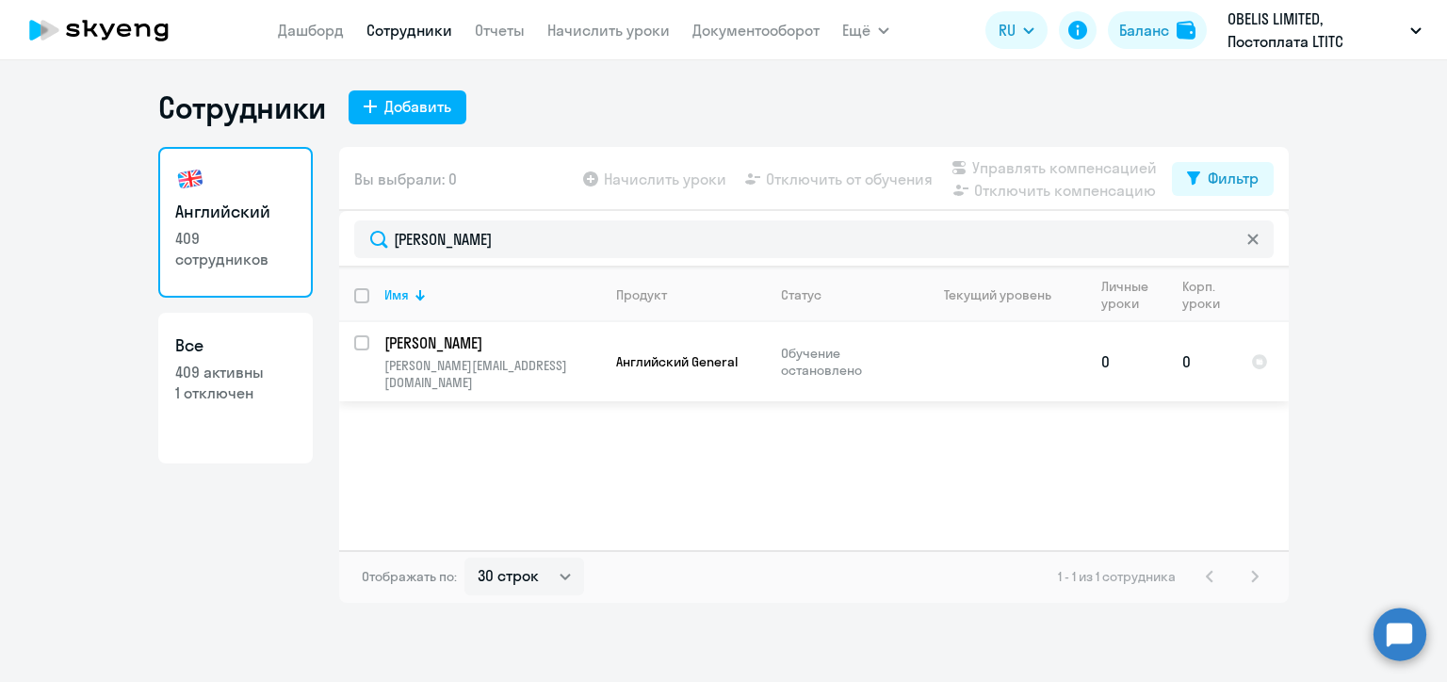
click at [366, 346] on input "select row 23326914" at bounding box center [373, 354] width 38 height 38
checkbox input "true"
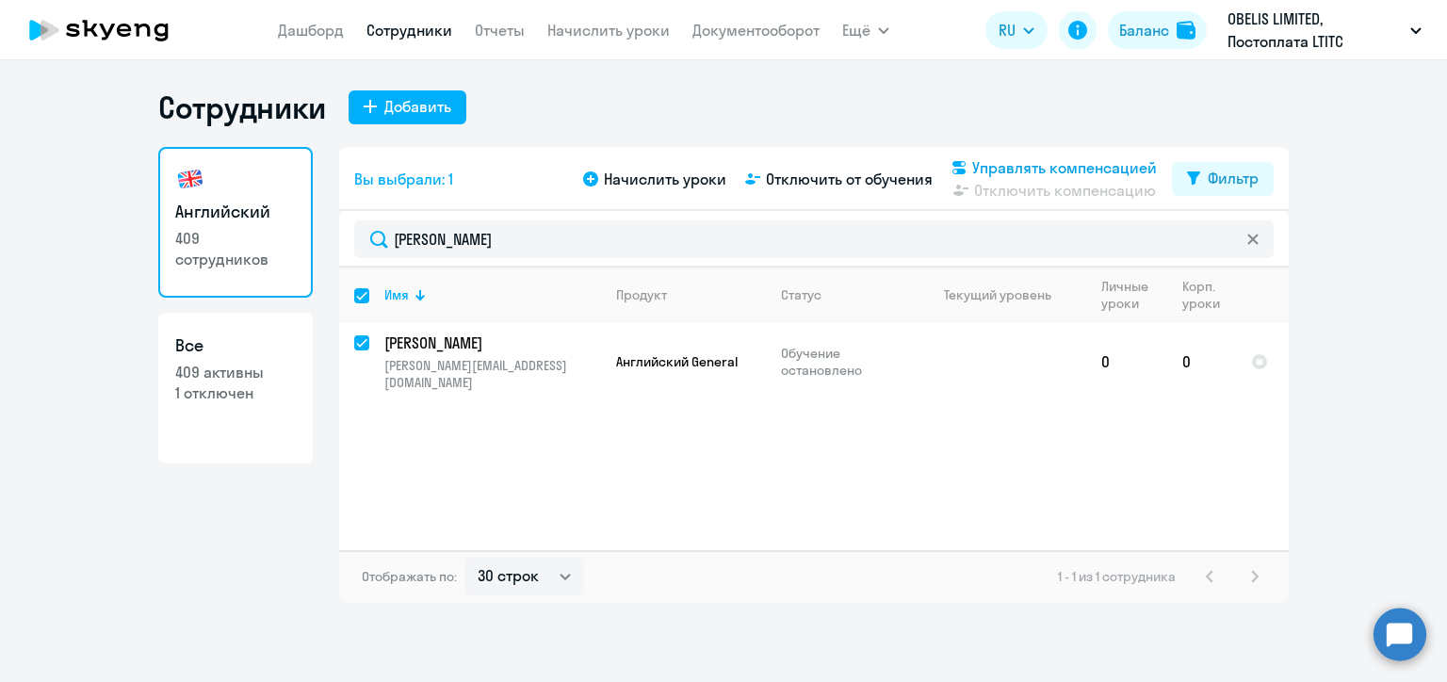
click at [999, 170] on span "Управлять компенсацией" at bounding box center [1064, 167] width 185 height 23
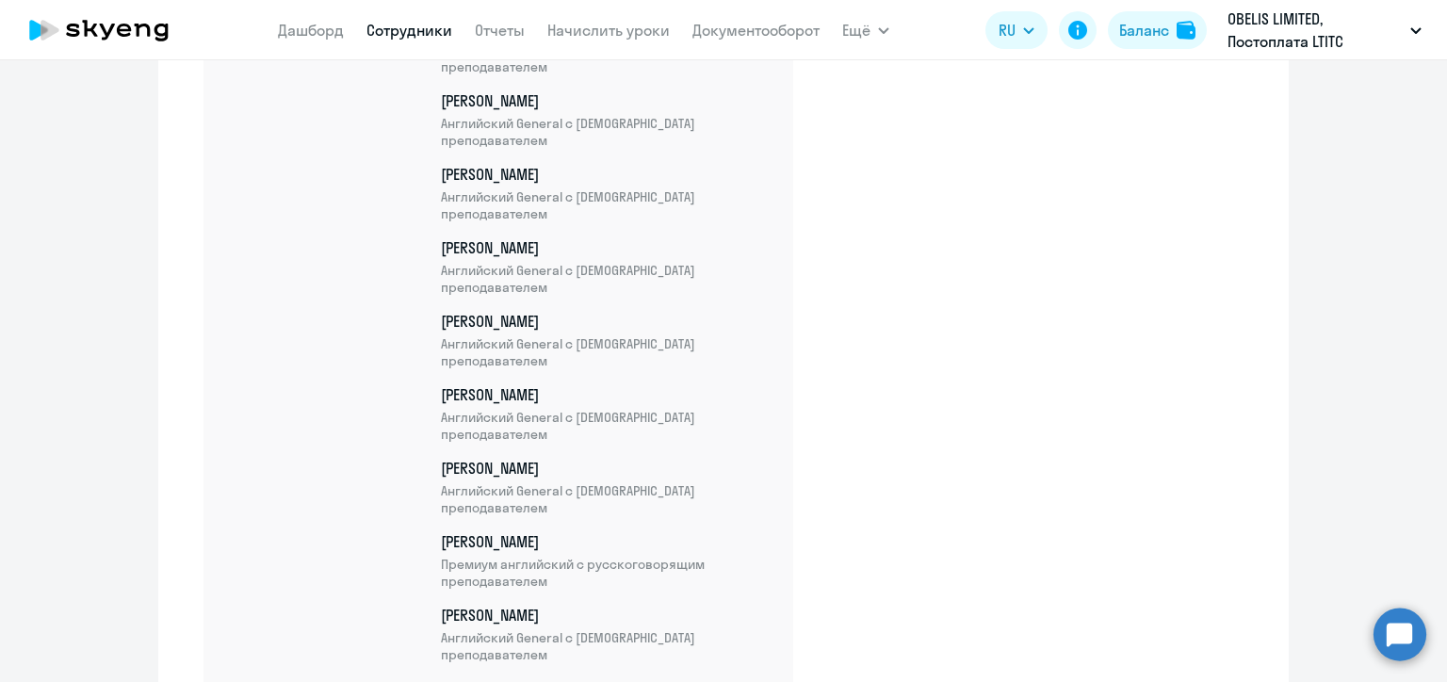
scroll to position [26126, 0]
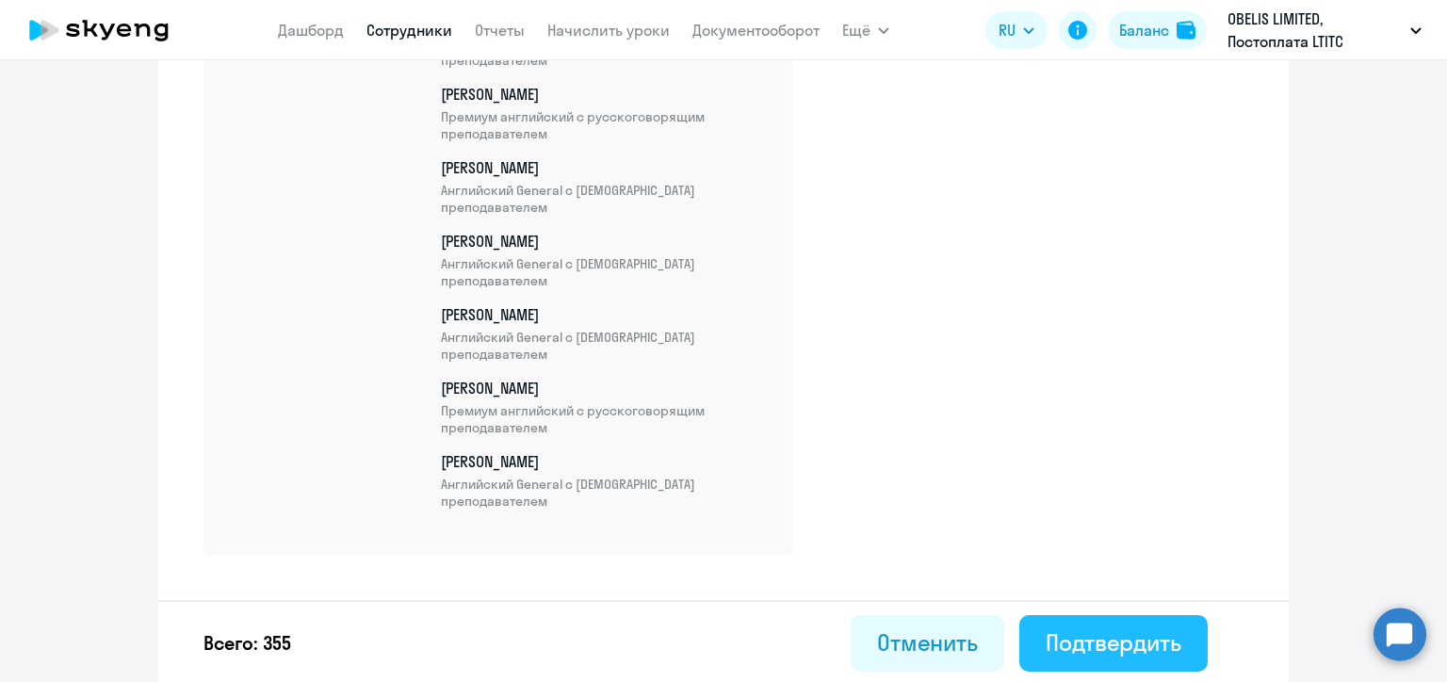
click at [1107, 635] on div "Подтвердить" at bounding box center [1114, 642] width 136 height 30
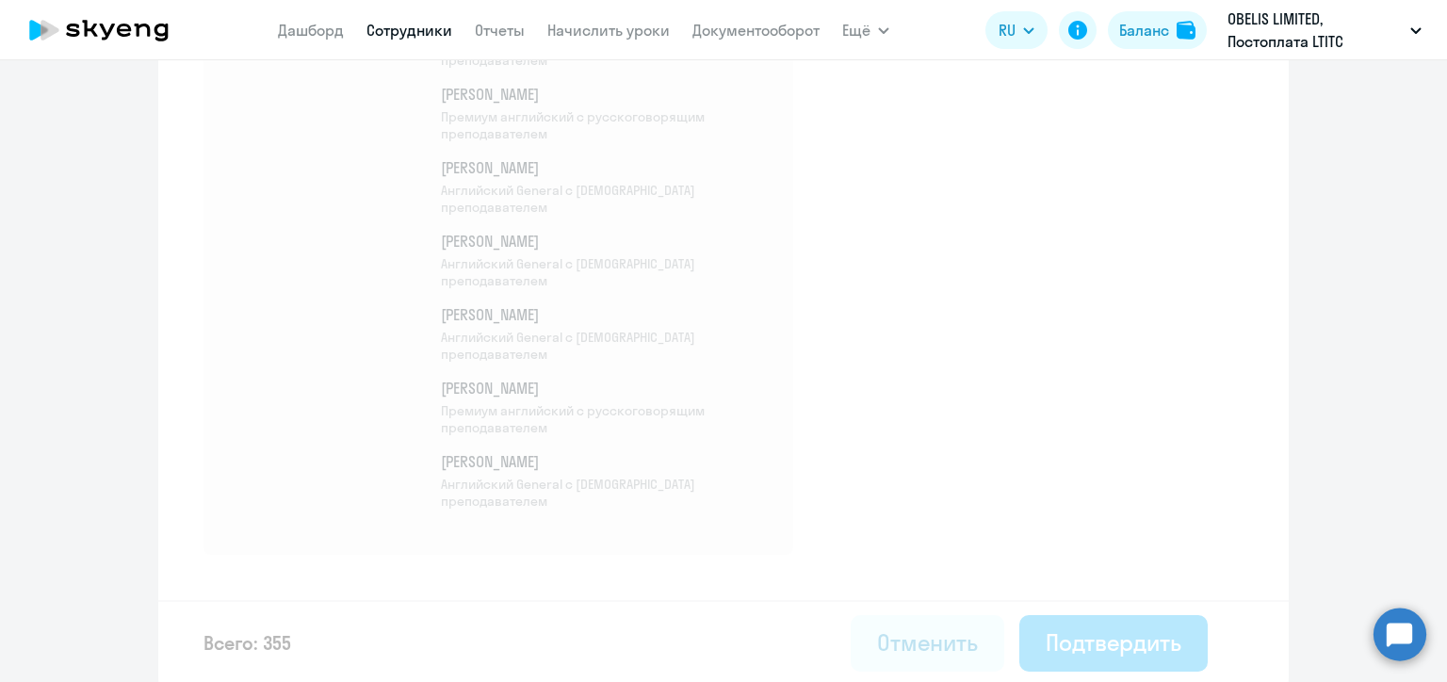
select select "30"
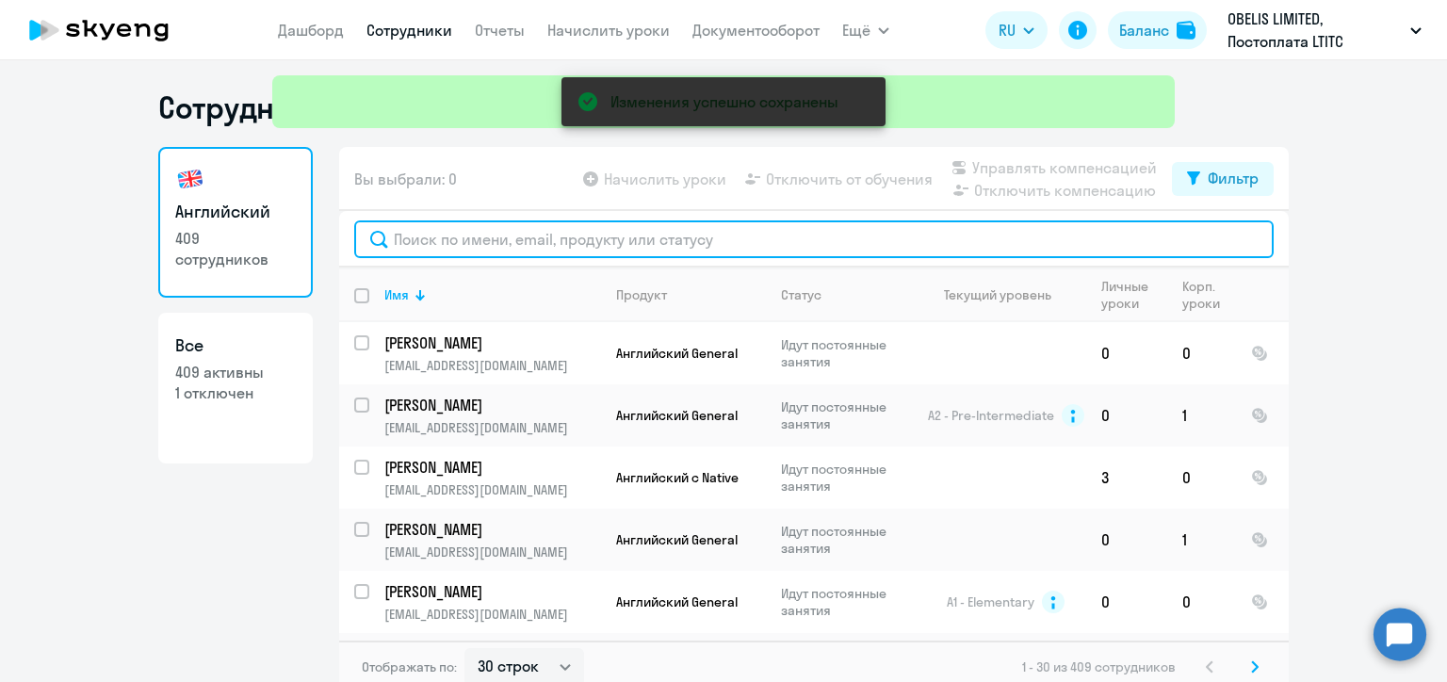
click at [469, 238] on input "text" at bounding box center [814, 239] width 920 height 38
paste input "Аверина"
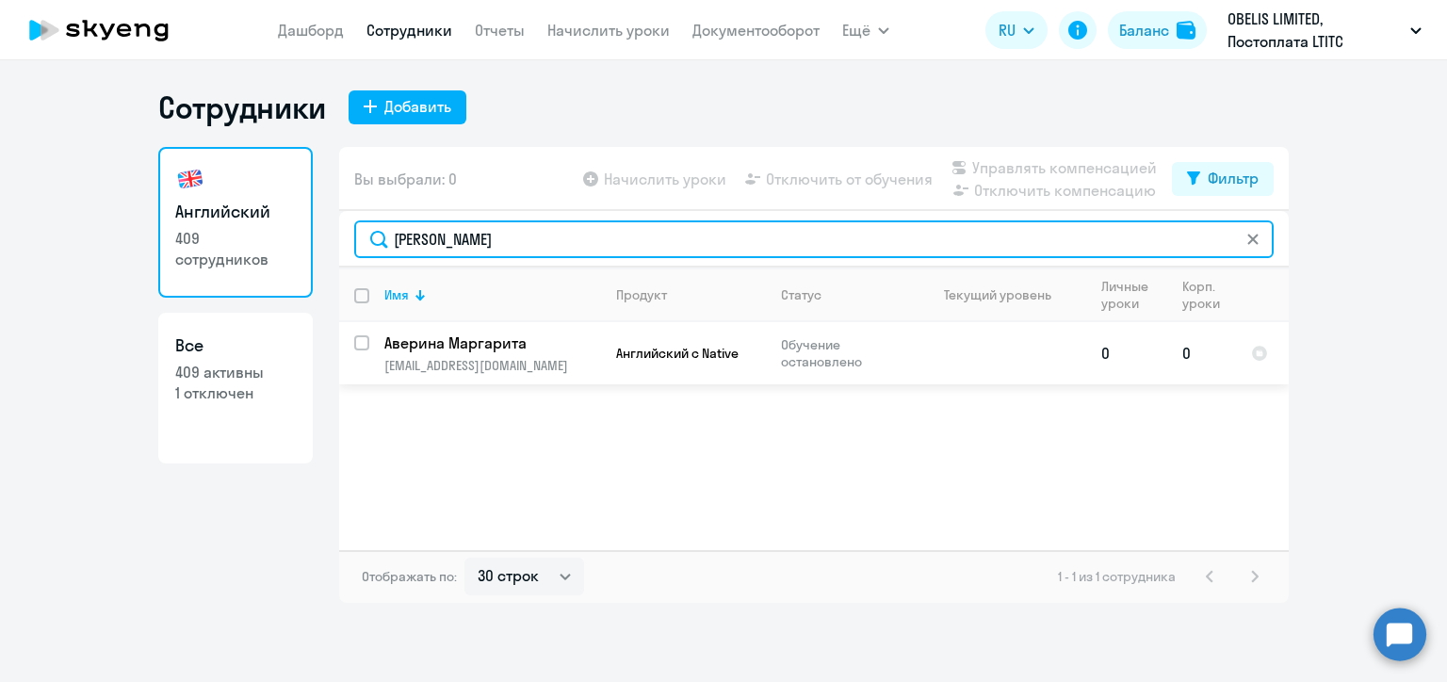
type input "Аверина"
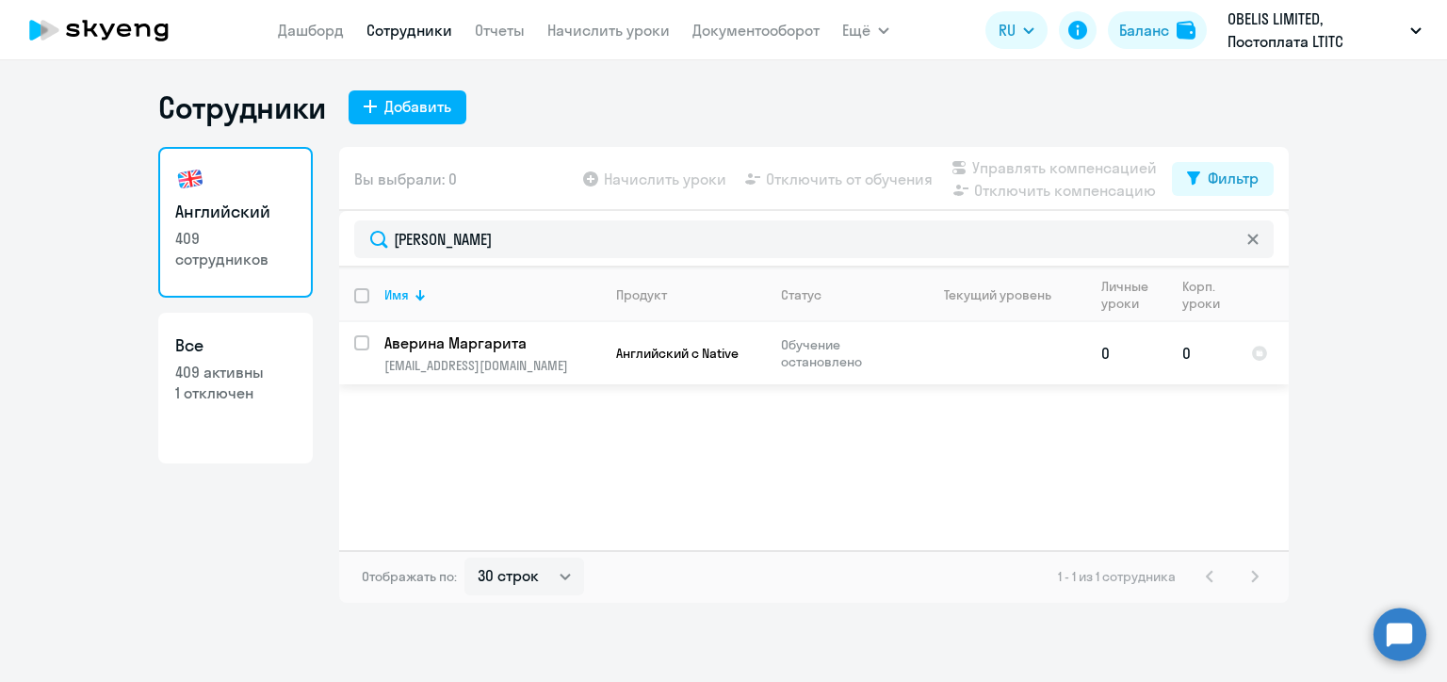
click at [355, 337] on input "select row 23407156" at bounding box center [373, 354] width 38 height 38
checkbox input "true"
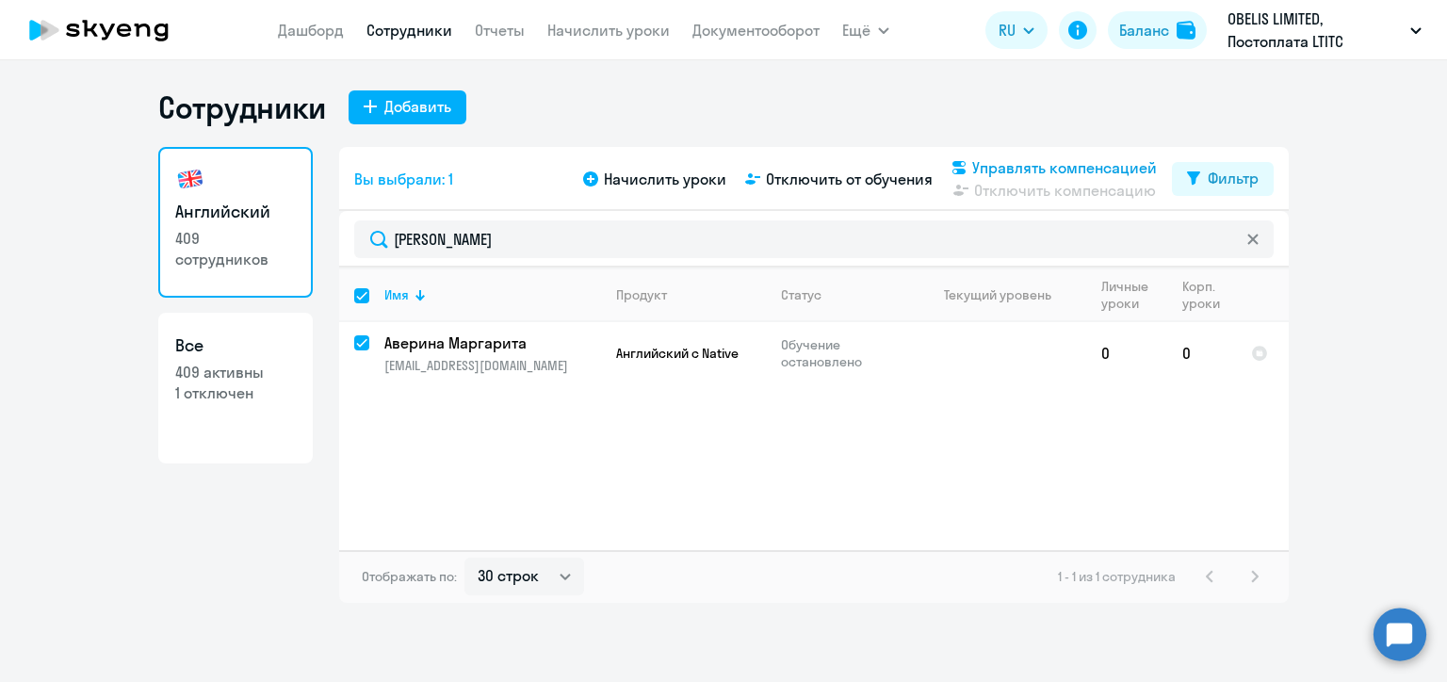
click at [991, 168] on span "Управлять компенсацией" at bounding box center [1064, 167] width 185 height 23
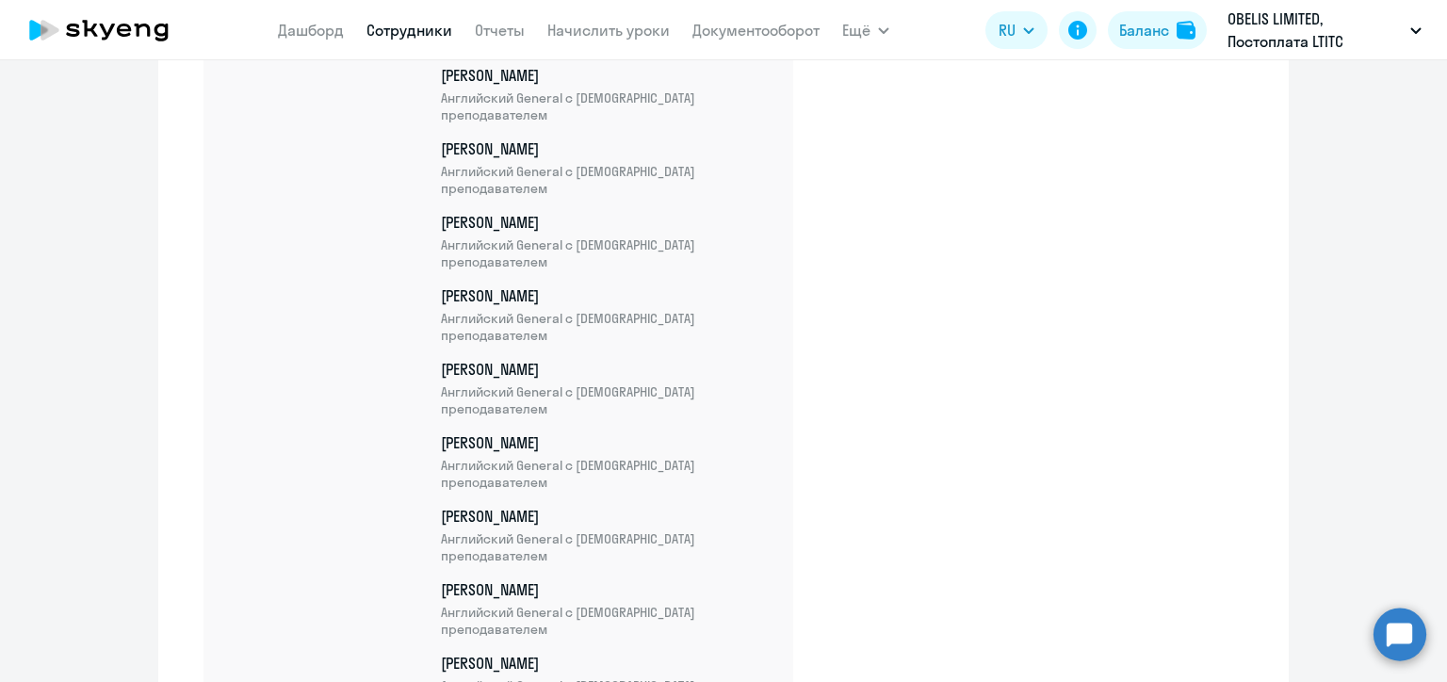
scroll to position [26200, 0]
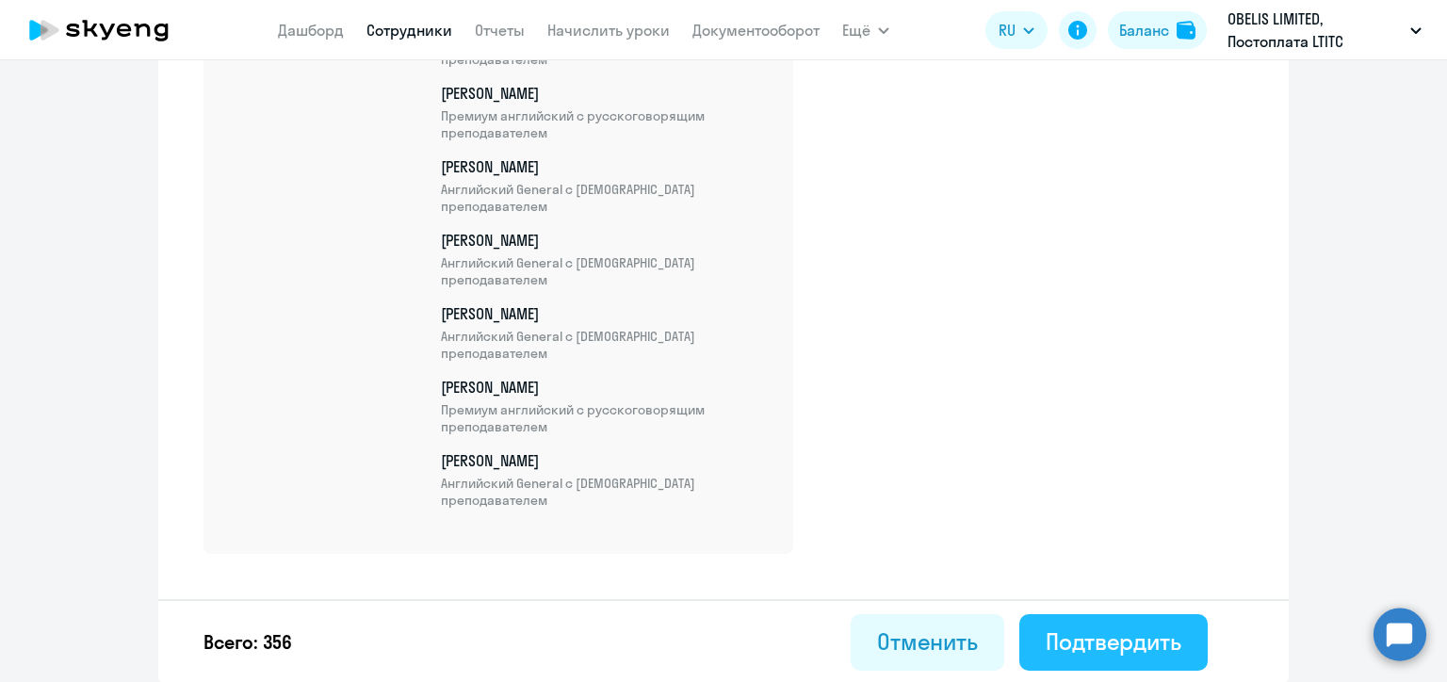
click at [1141, 639] on div "Подтвердить" at bounding box center [1114, 642] width 136 height 30
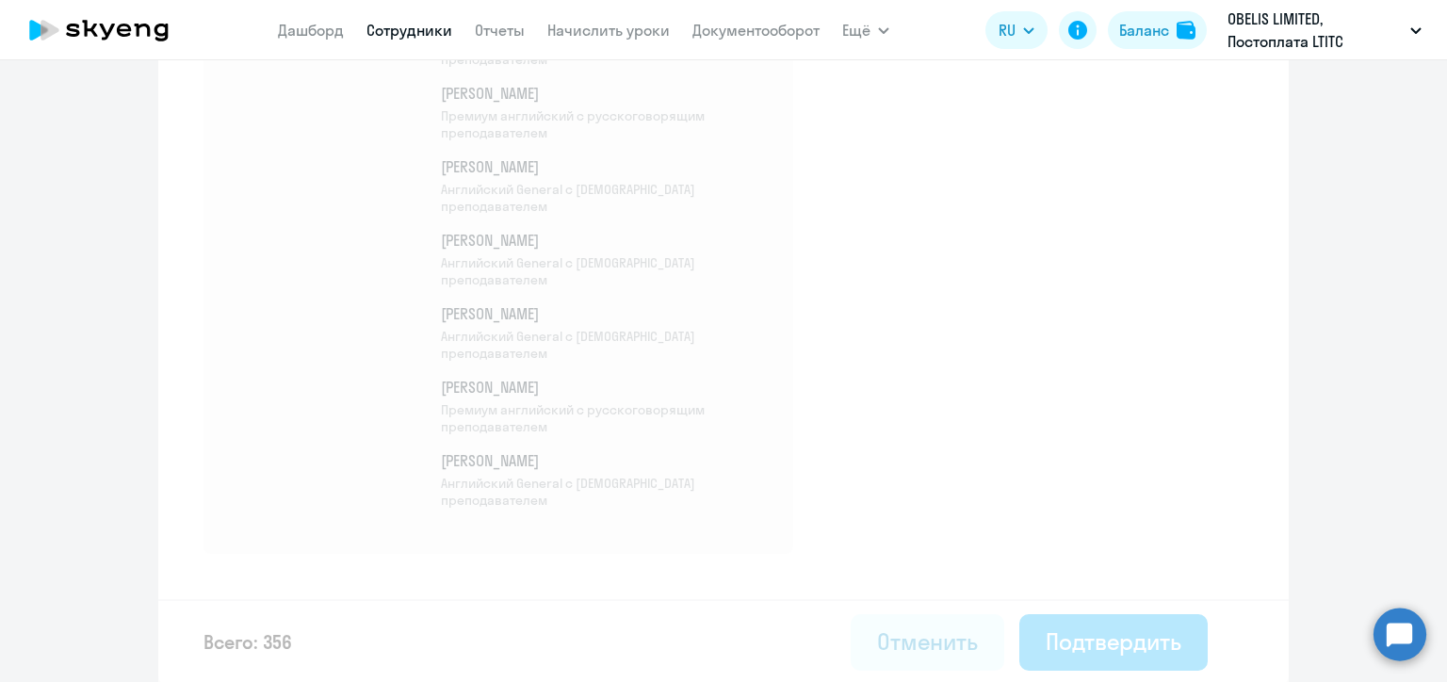
select select "30"
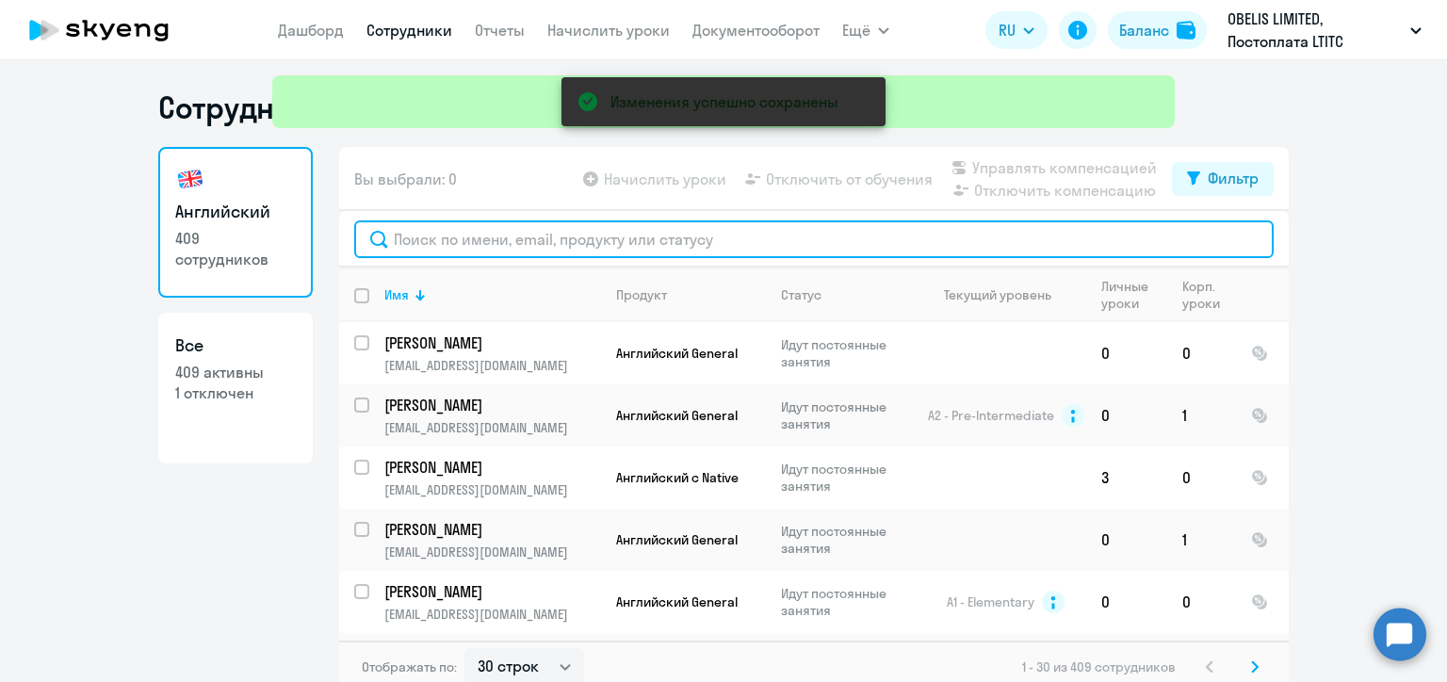
click at [479, 236] on input "text" at bounding box center [814, 239] width 920 height 38
paste input "Saparaliev"
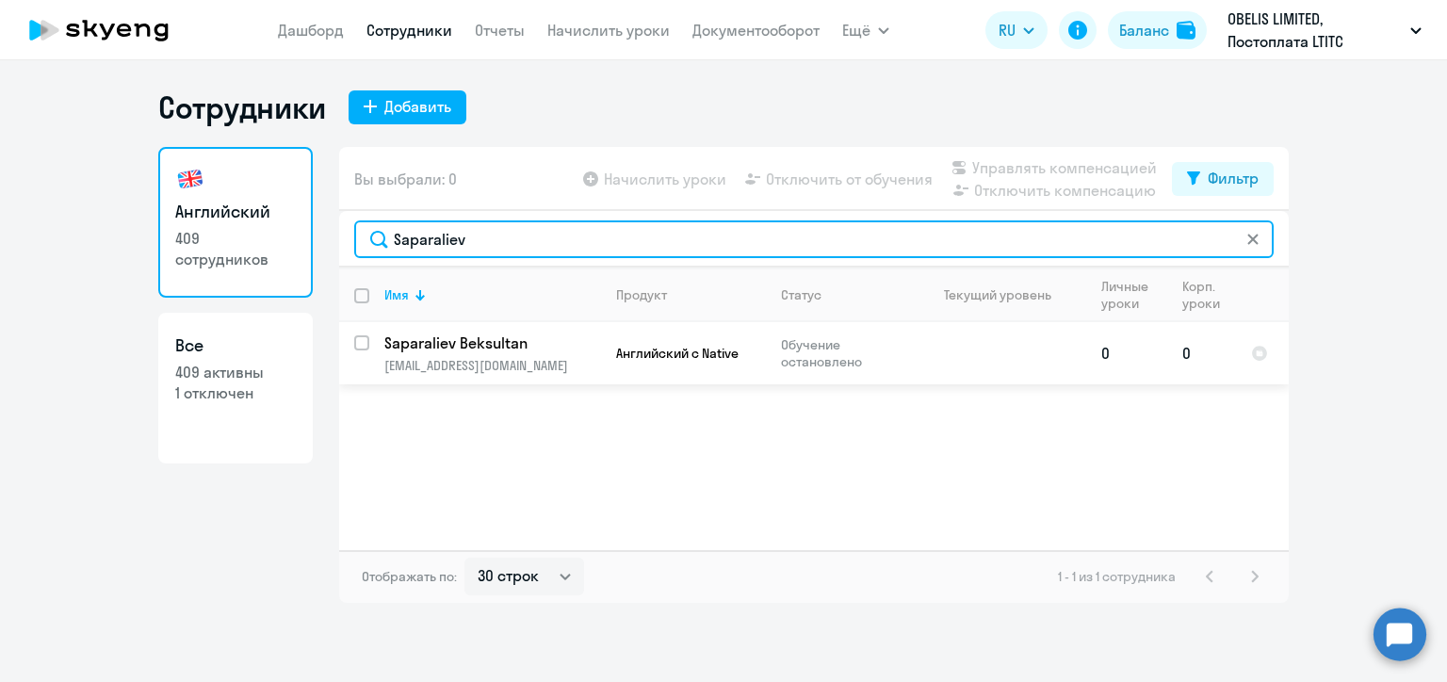
type input "Saparaliev"
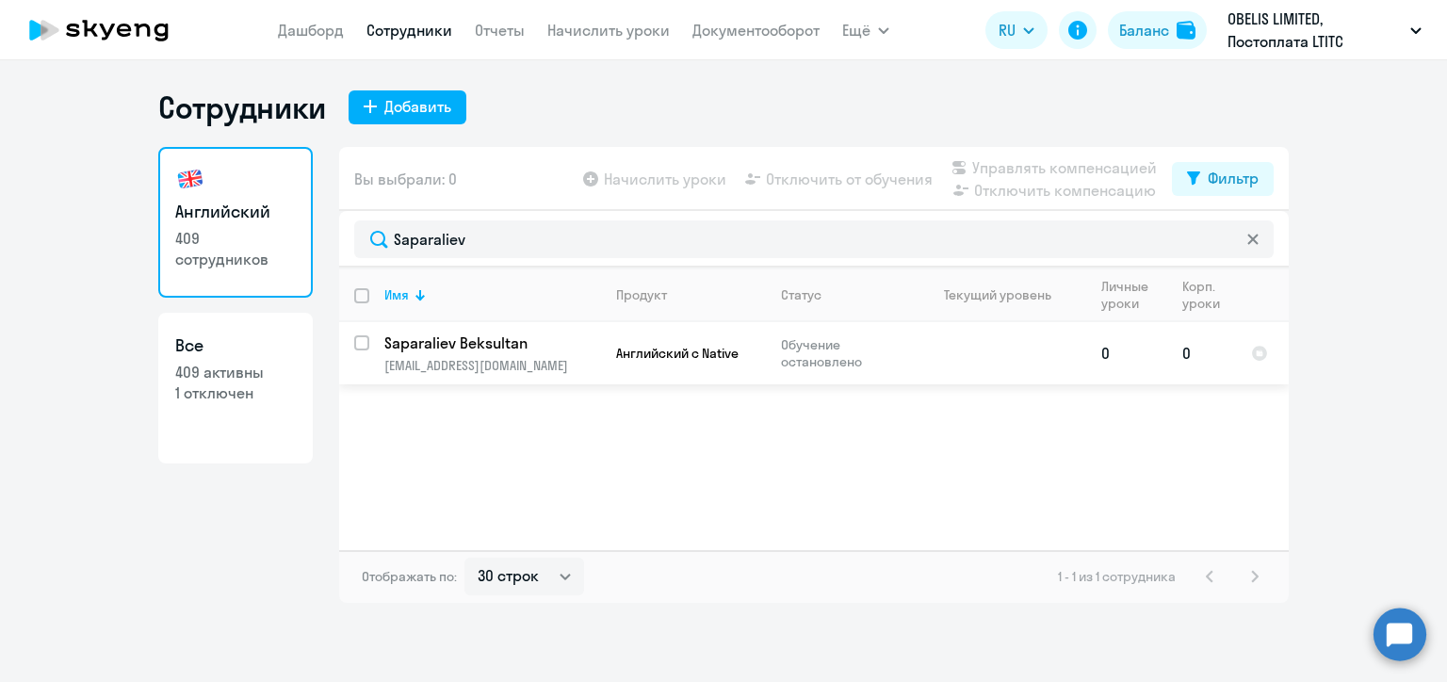
click at [362, 343] on input "select row 23410063" at bounding box center [373, 354] width 38 height 38
checkbox input "true"
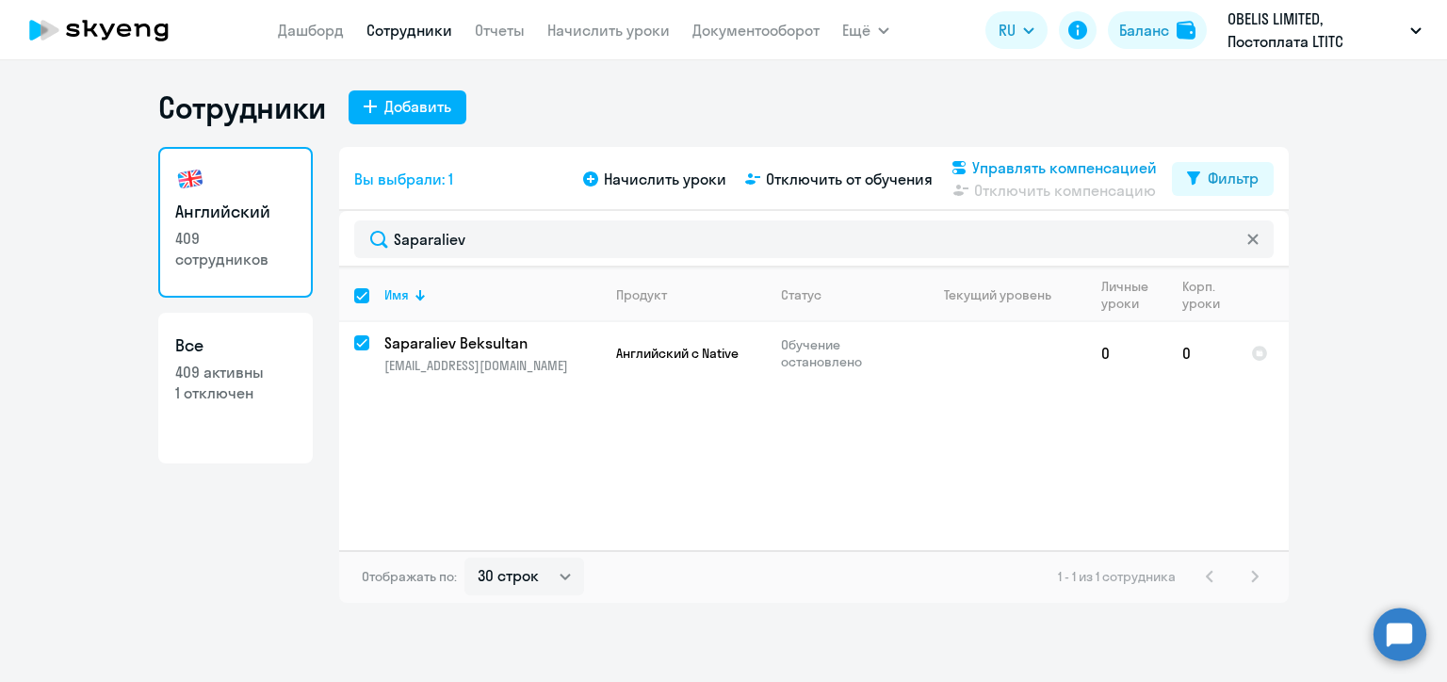
click at [998, 167] on span "Управлять компенсацией" at bounding box center [1064, 167] width 185 height 23
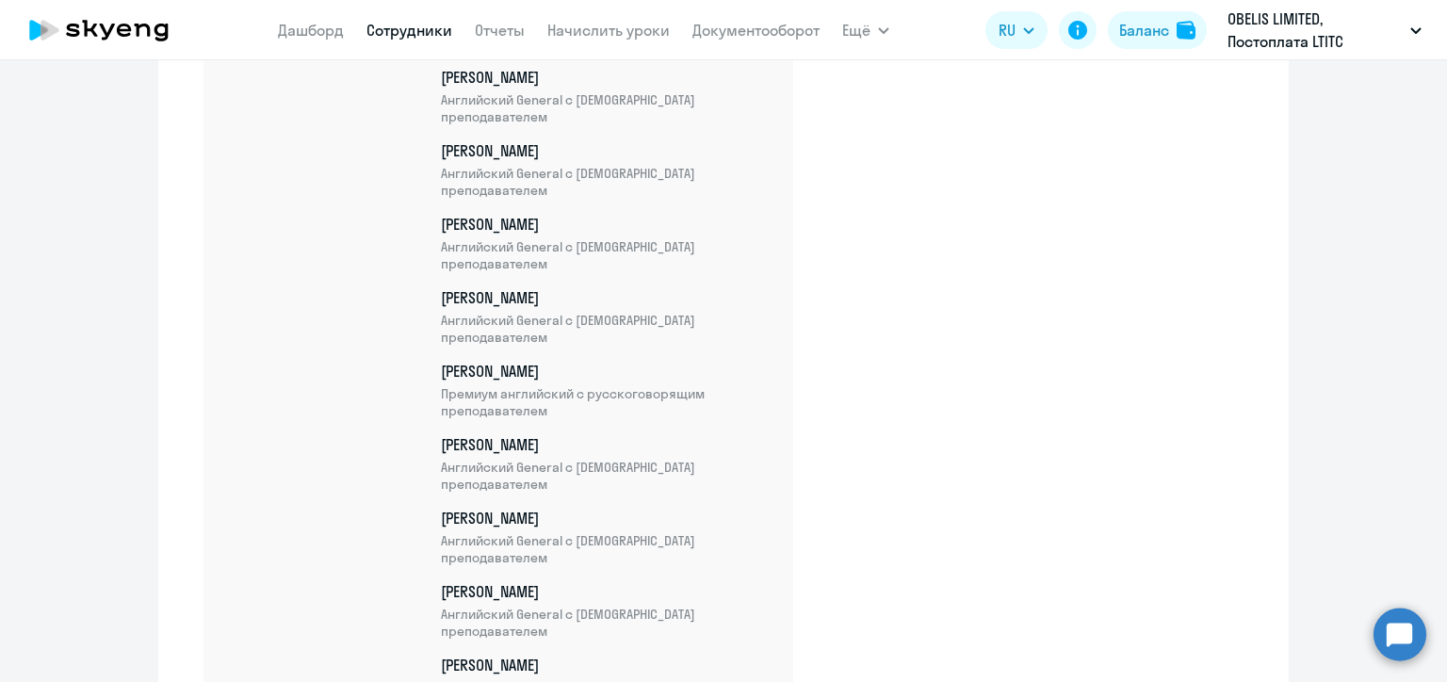
scroll to position [26273, 0]
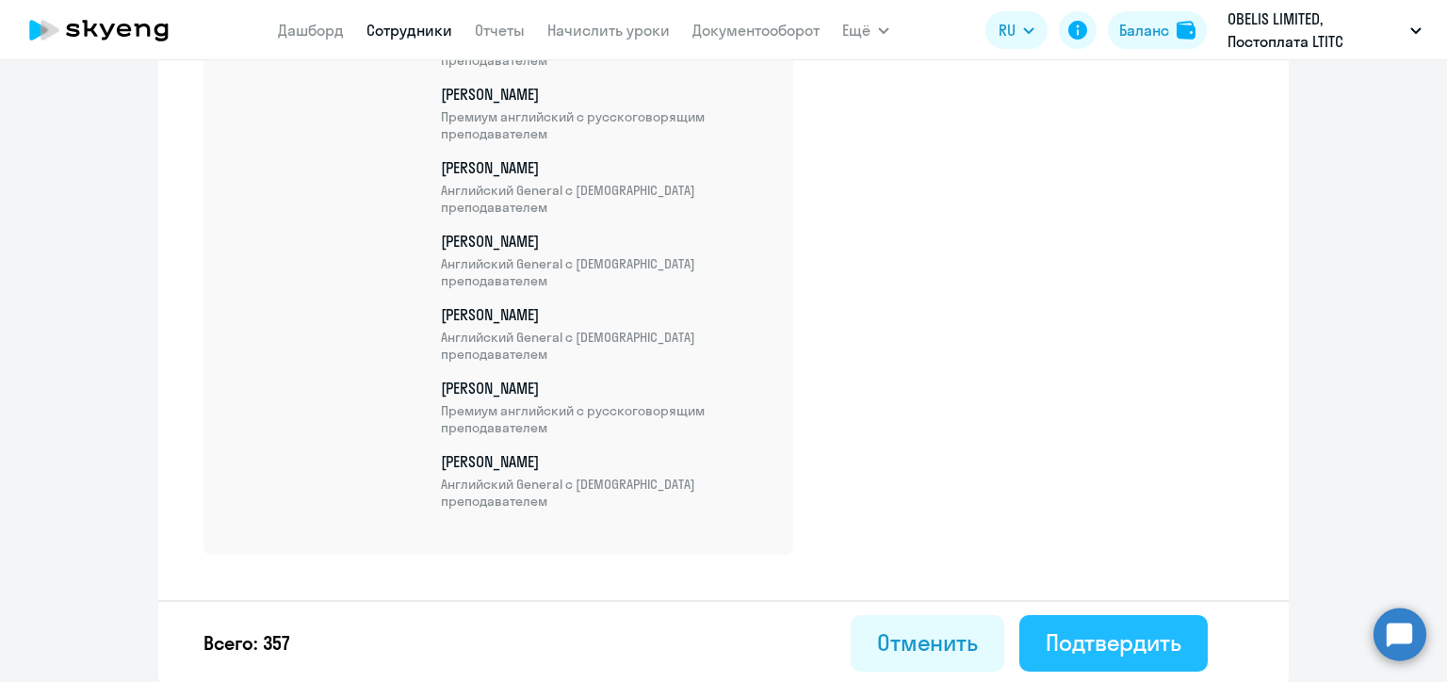
click at [1124, 634] on div "Подтвердить" at bounding box center [1114, 642] width 136 height 30
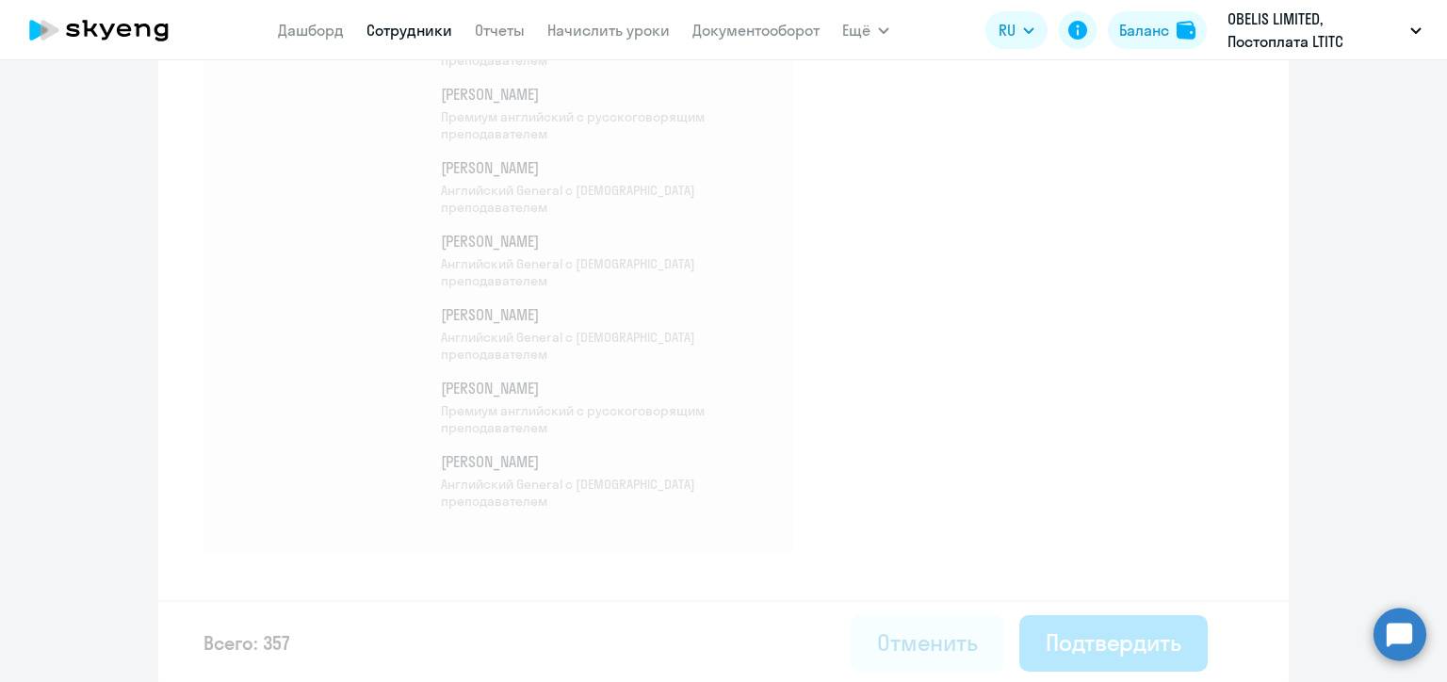
select select "30"
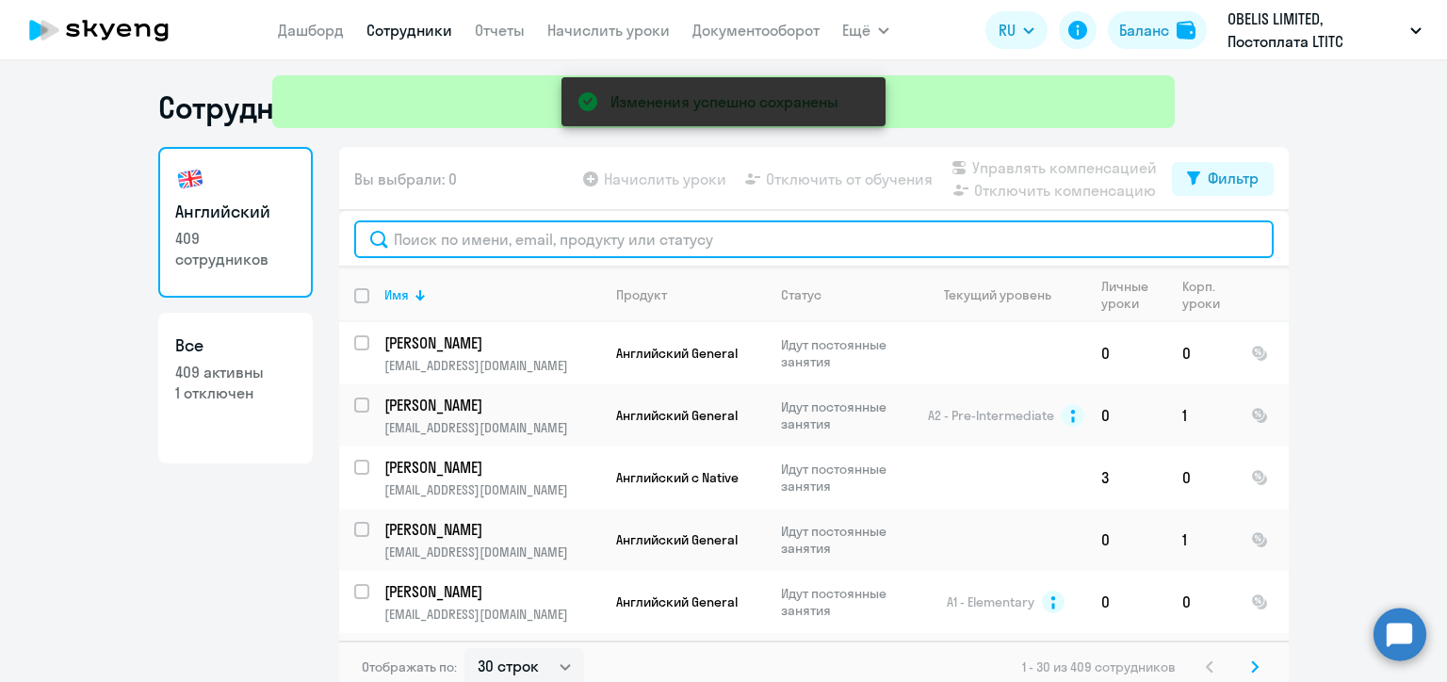
click at [494, 234] on input "text" at bounding box center [814, 239] width 920 height 38
paste input "[PERSON_NAME]"
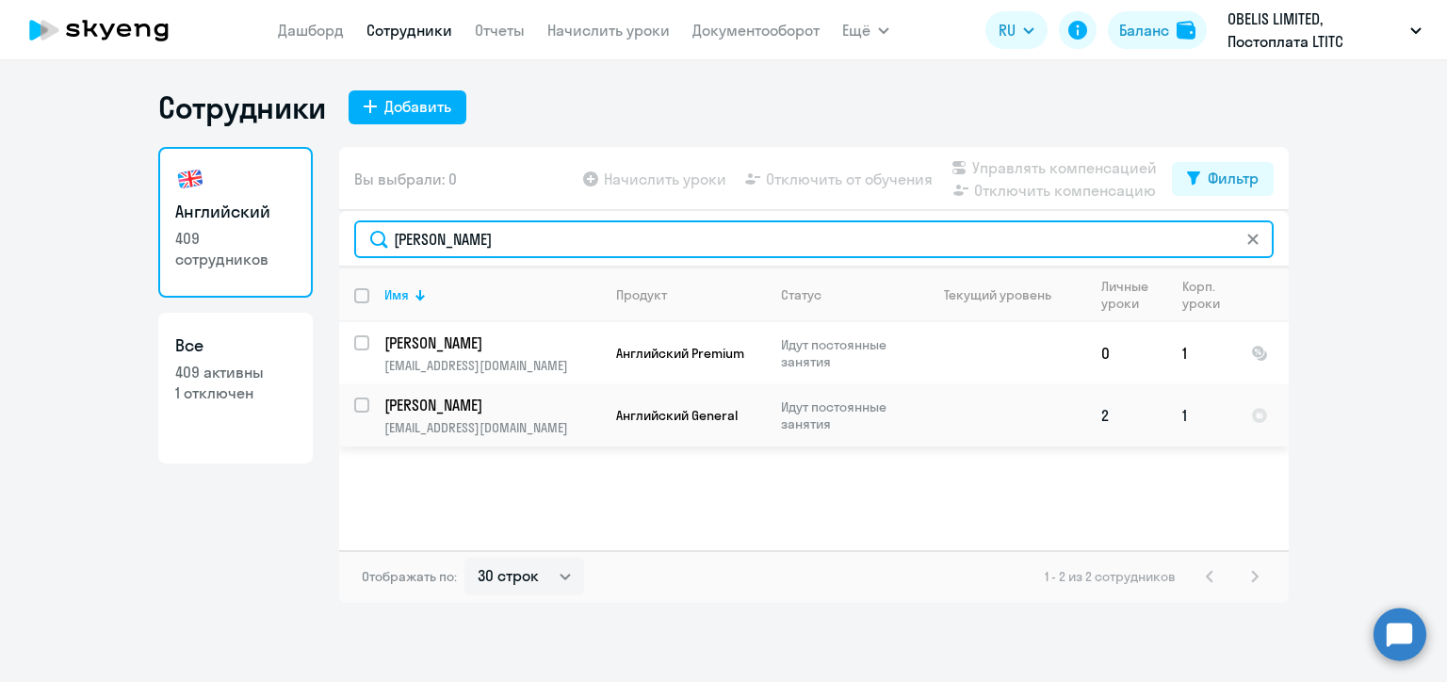
type input "[PERSON_NAME]"
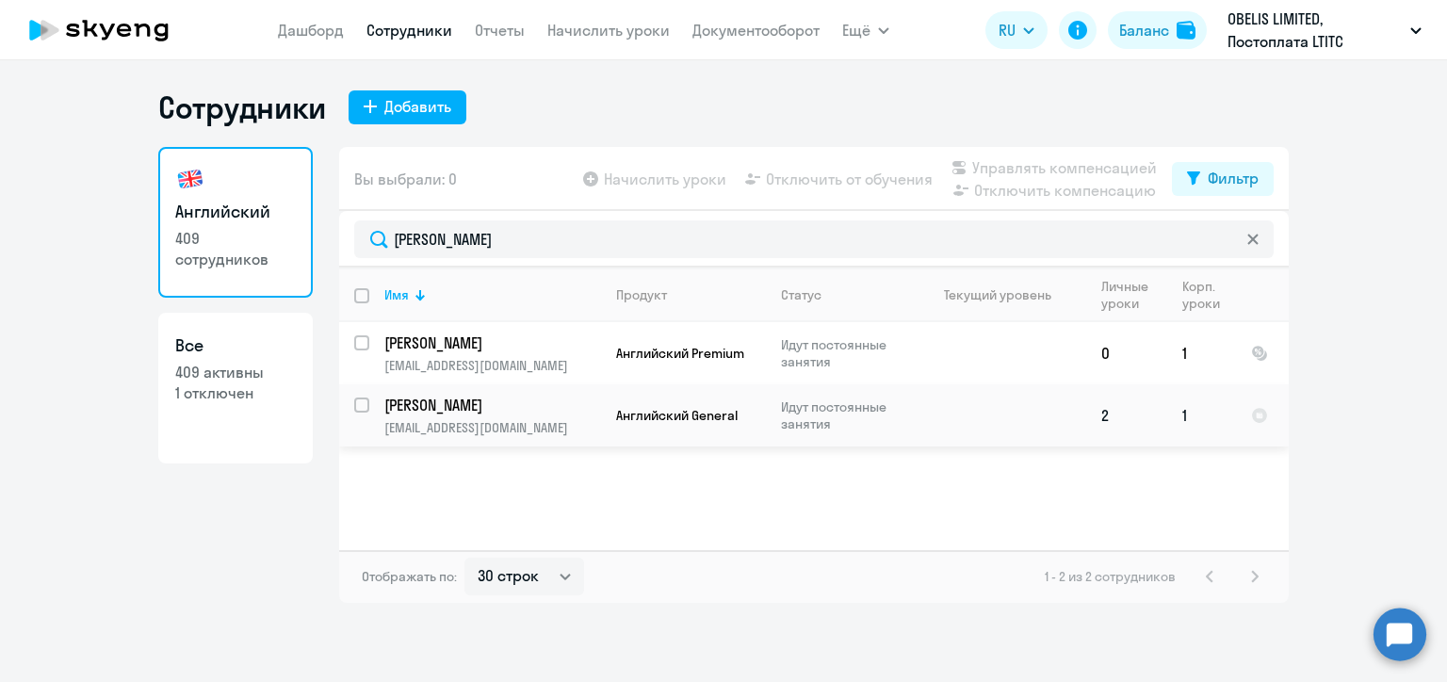
click at [358, 403] on input "select row 23445757" at bounding box center [373, 417] width 38 height 38
checkbox input "true"
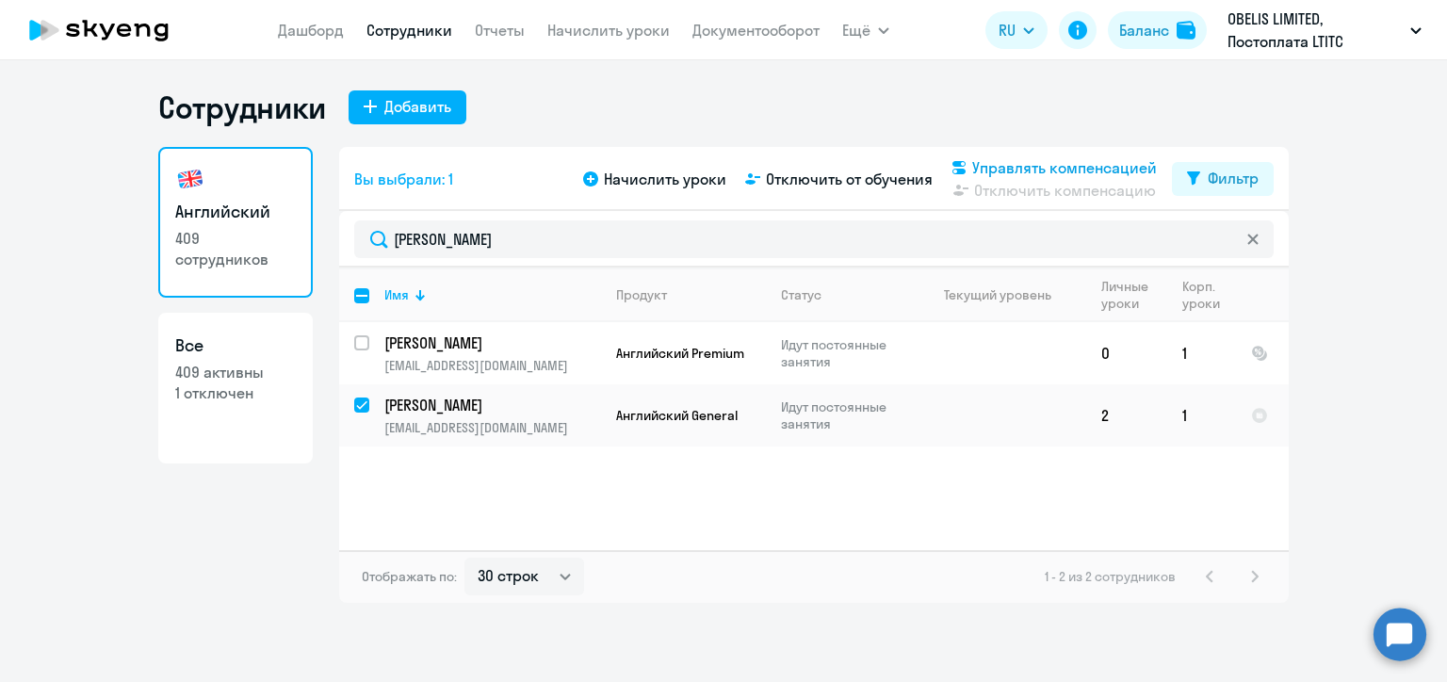
click at [991, 169] on span "Управлять компенсацией" at bounding box center [1064, 167] width 185 height 23
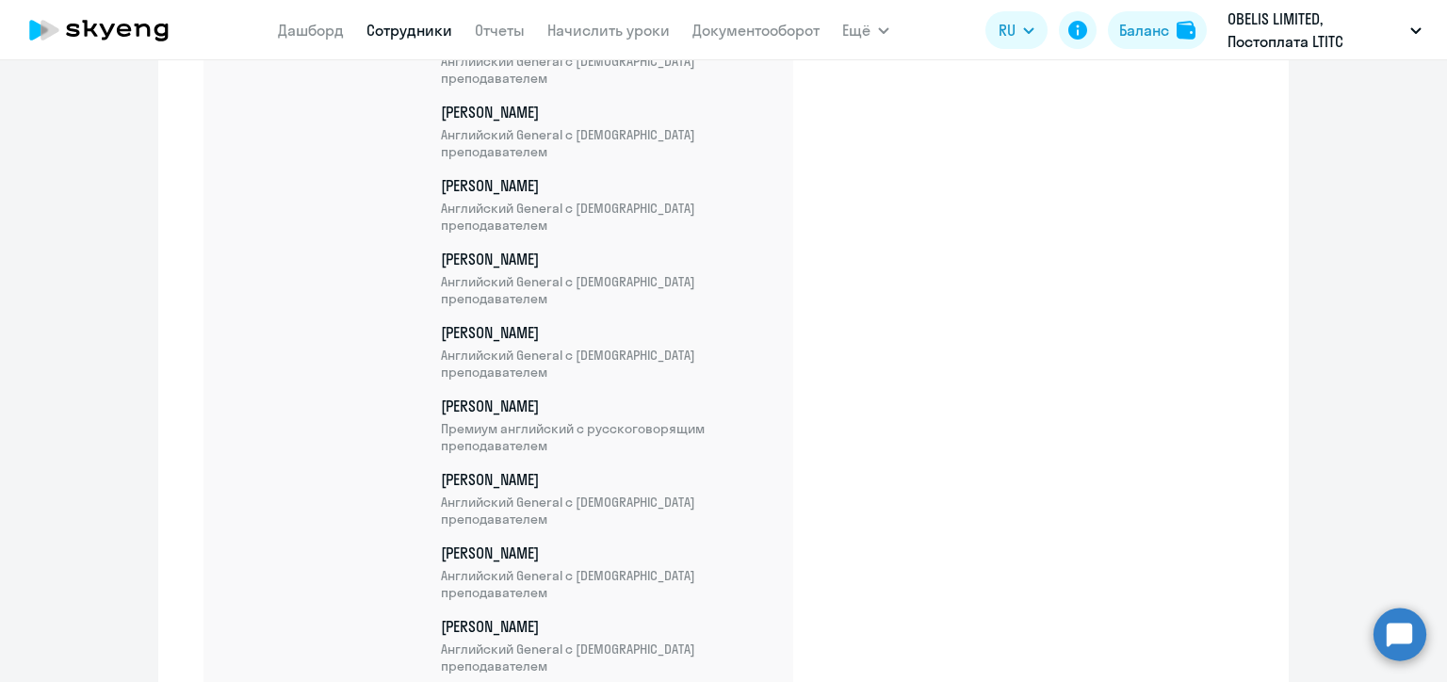
scroll to position [26347, 0]
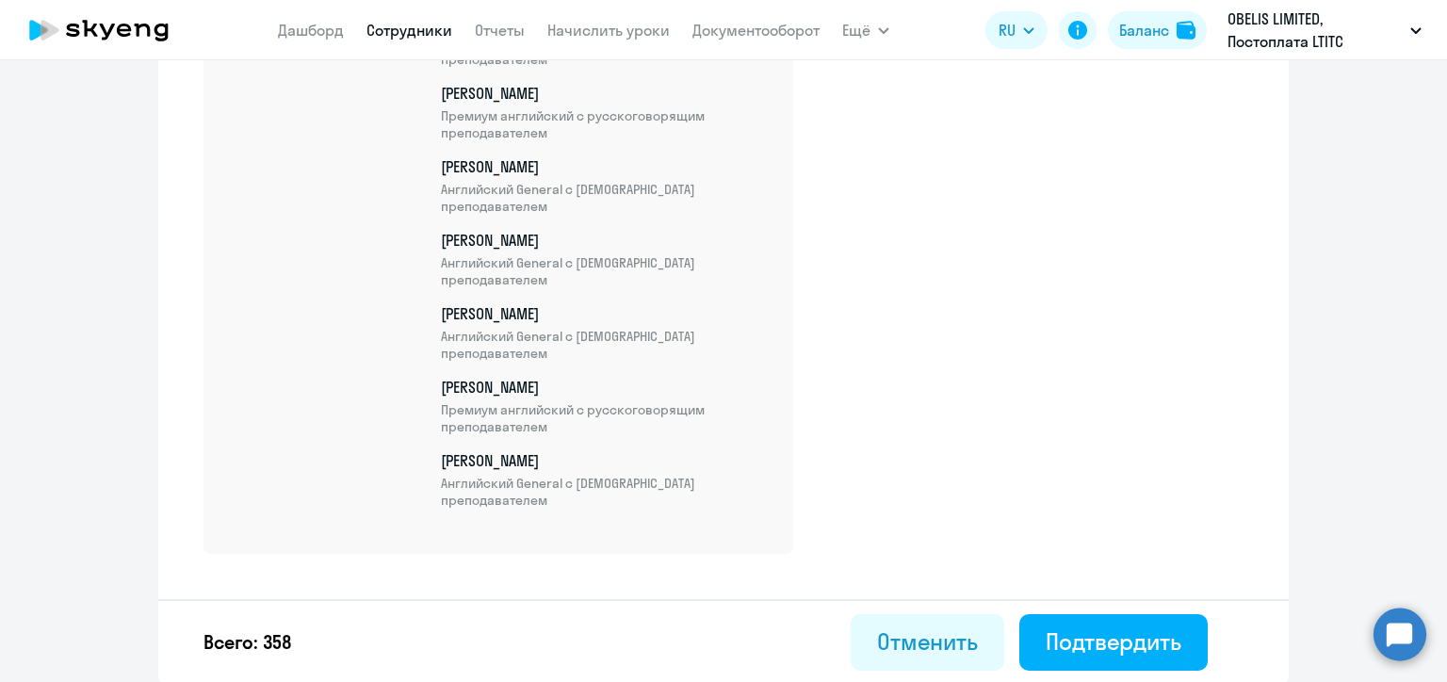
click at [1251, 650] on div "Всего: 358 Отменить Подтвердить" at bounding box center [723, 641] width 1131 height 85
click at [1150, 651] on div "Подтвердить" at bounding box center [1114, 642] width 136 height 30
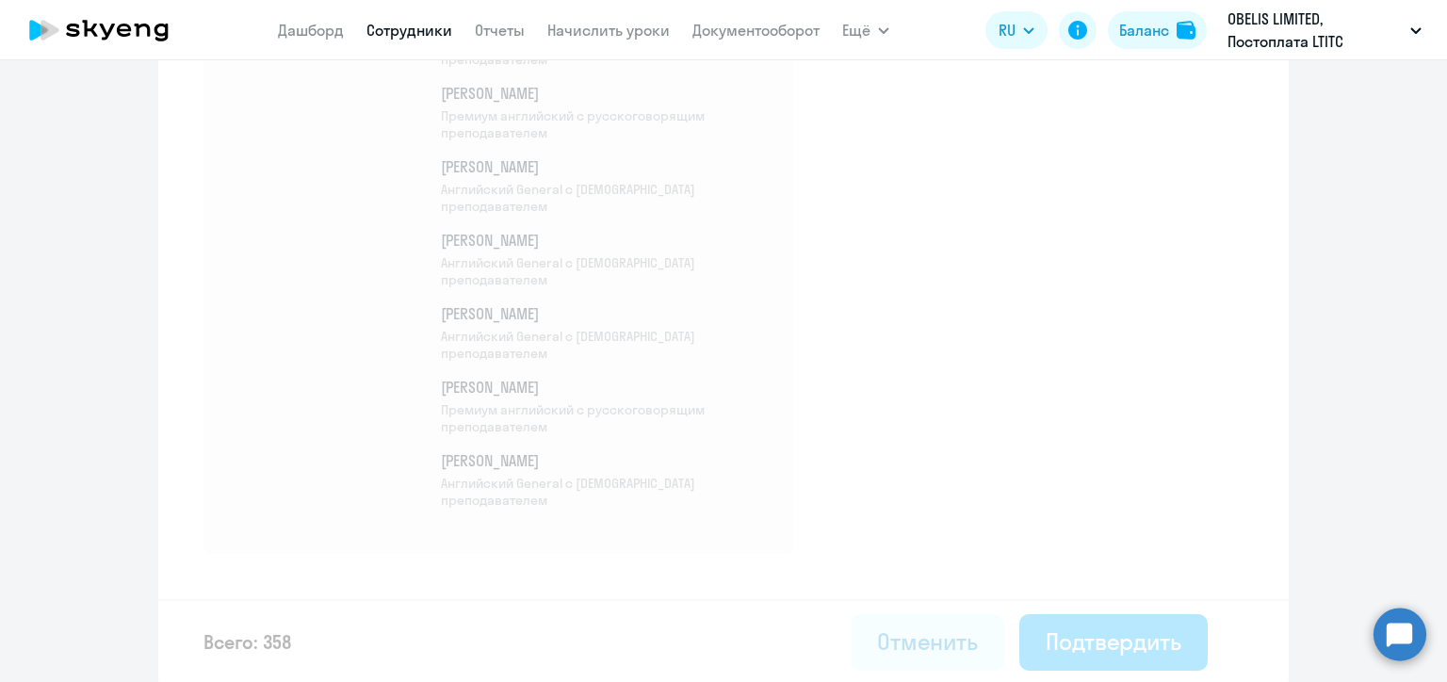
select select "30"
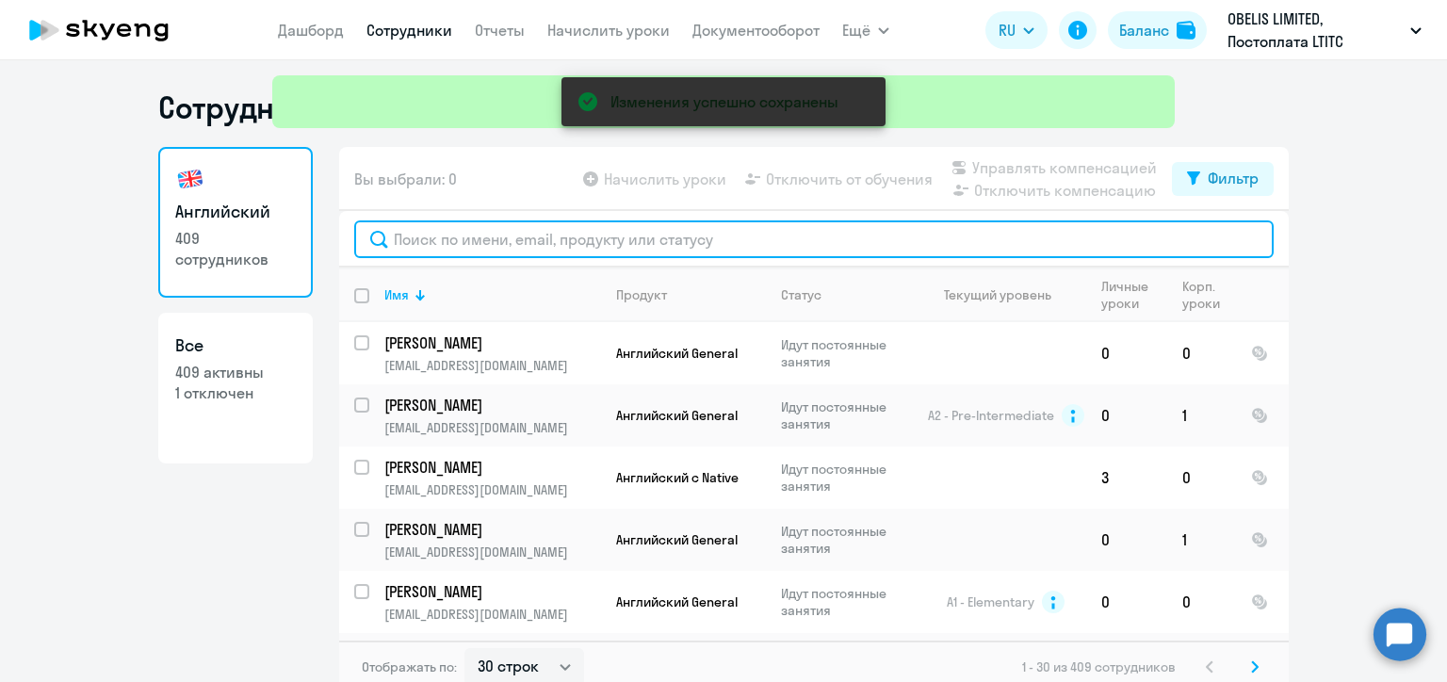
click at [467, 240] on input "text" at bounding box center [814, 239] width 920 height 38
paste input "Левых"
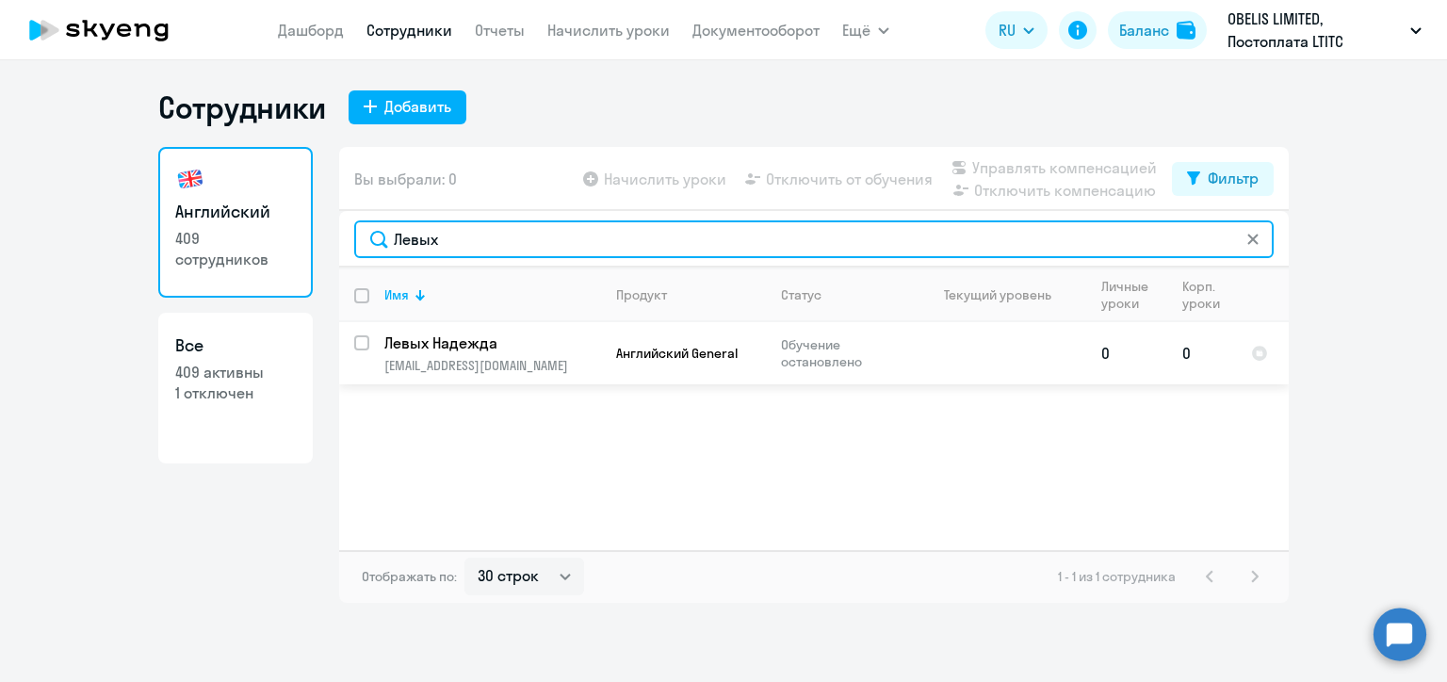
type input "Левых"
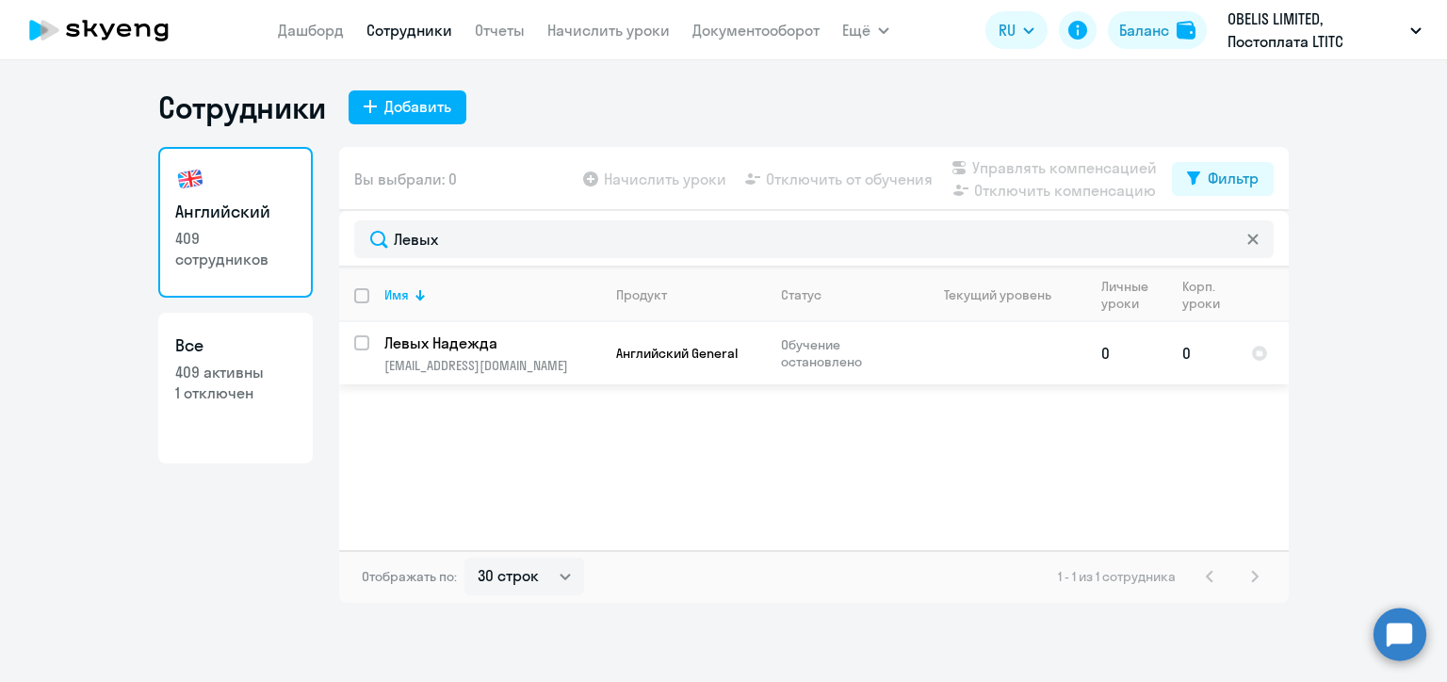
click at [362, 345] on input "select row 23509488" at bounding box center [373, 354] width 38 height 38
checkbox input "true"
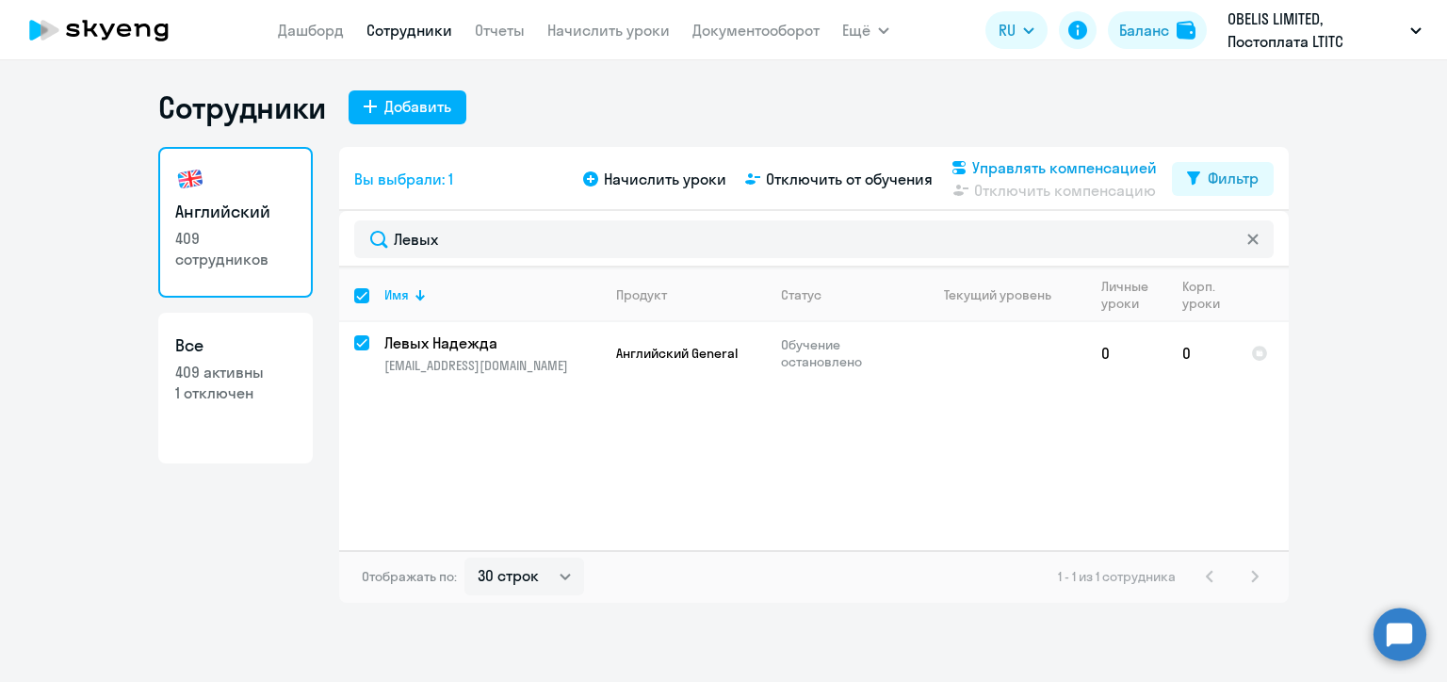
click at [1019, 162] on span "Управлять компенсацией" at bounding box center [1064, 167] width 185 height 23
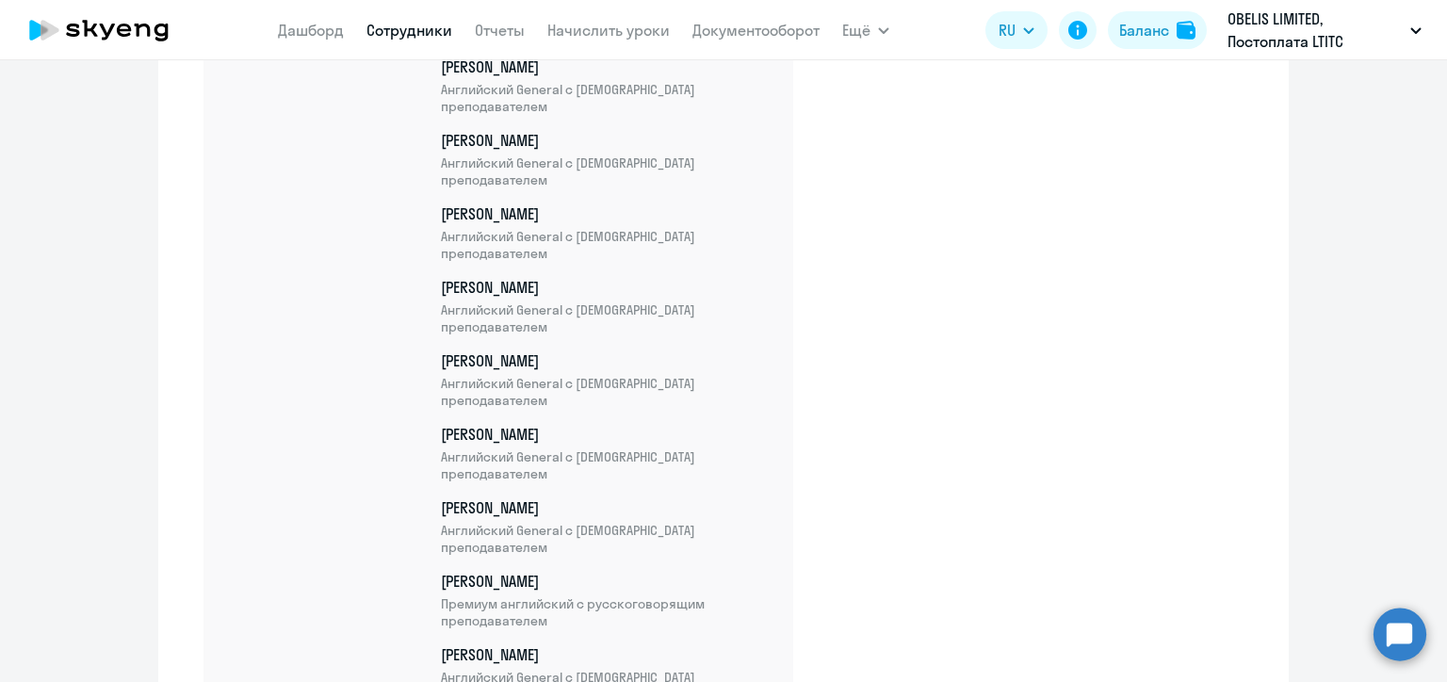
scroll to position [26420, 0]
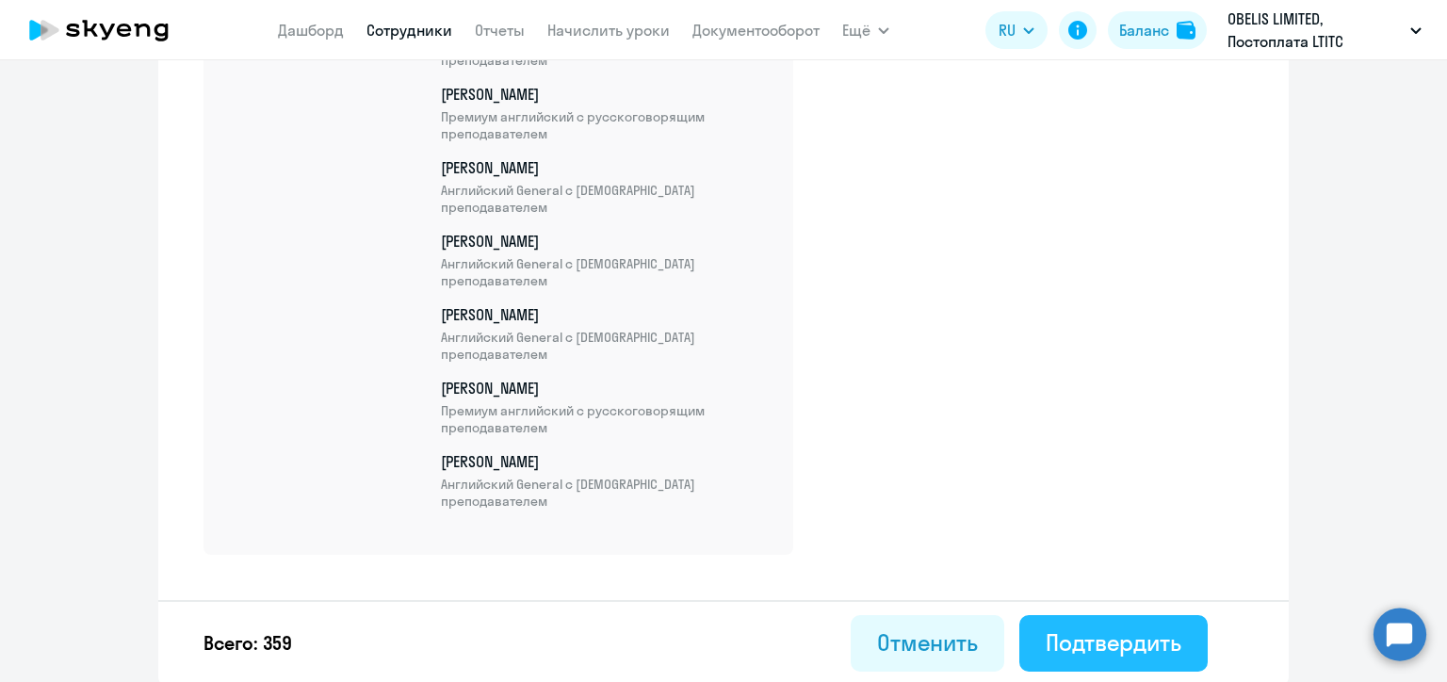
click at [1156, 638] on div "Подтвердить" at bounding box center [1114, 642] width 136 height 30
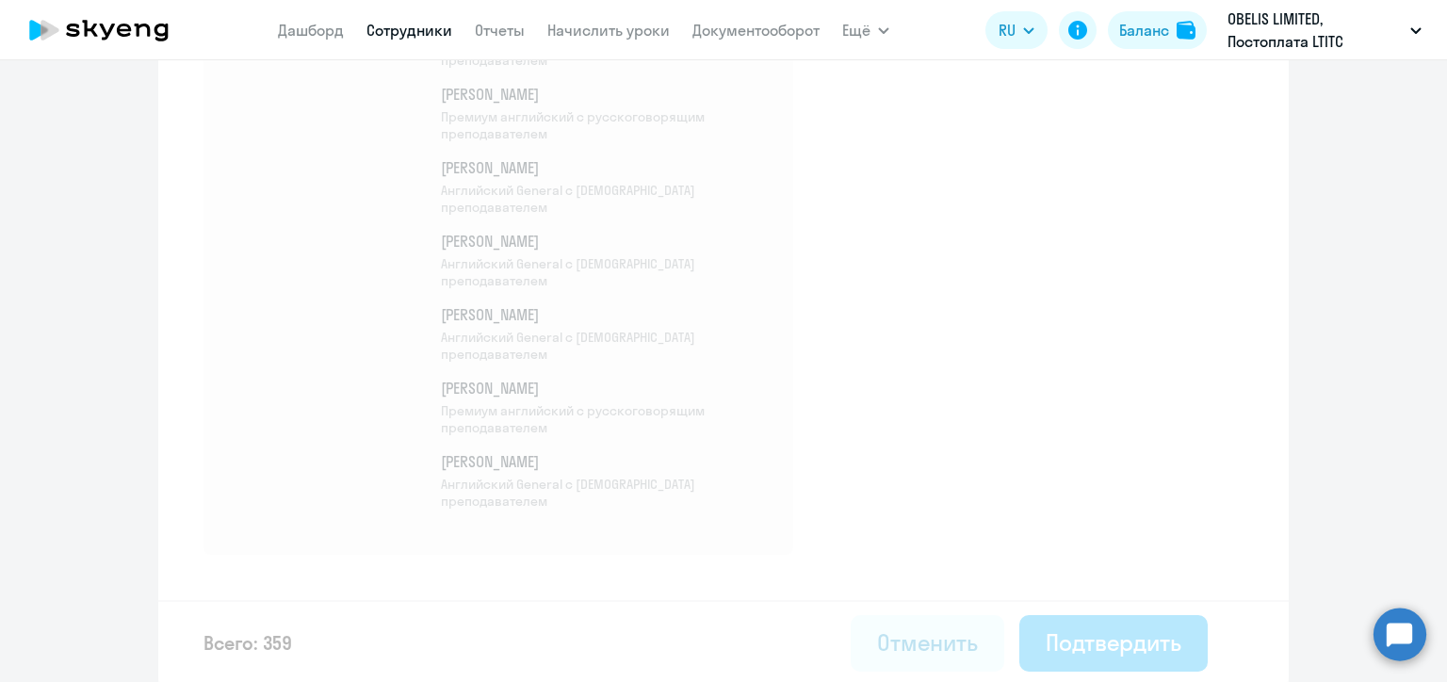
select select "30"
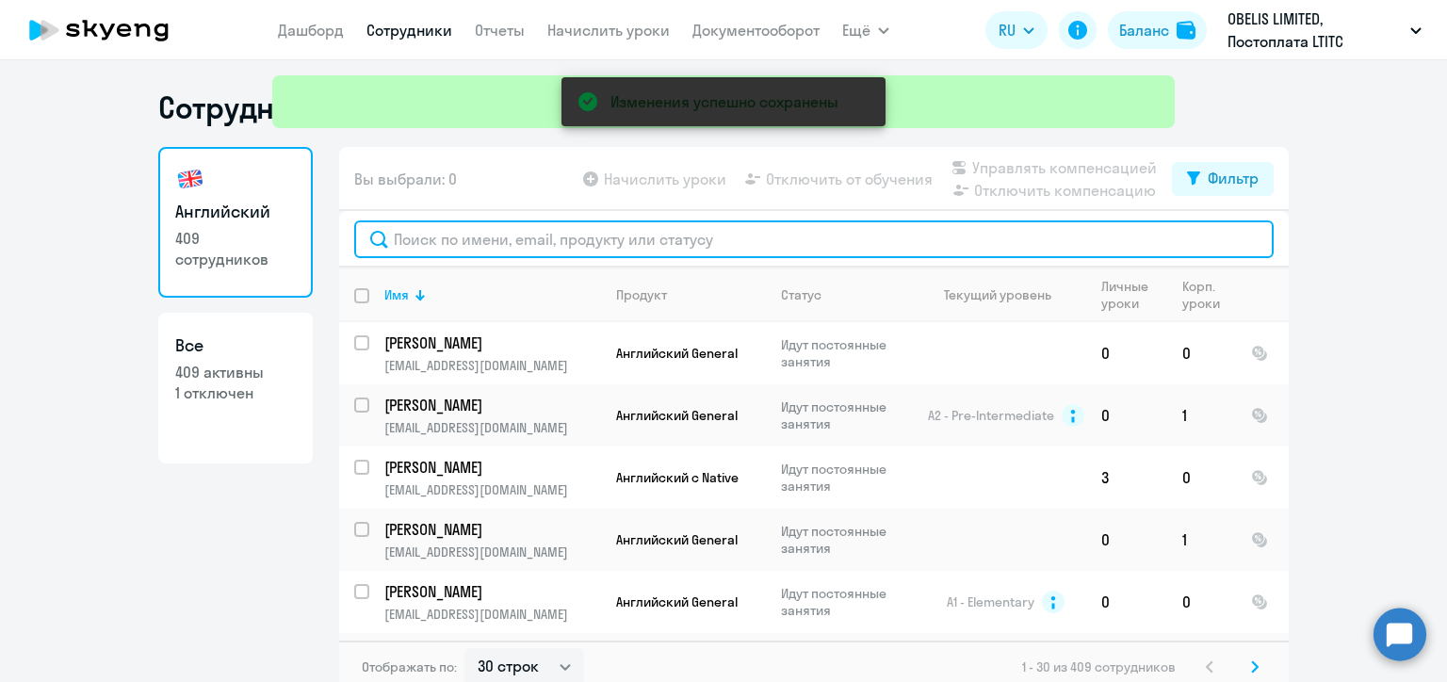
click at [466, 245] on input "text" at bounding box center [814, 239] width 920 height 38
paste input "Махрова"
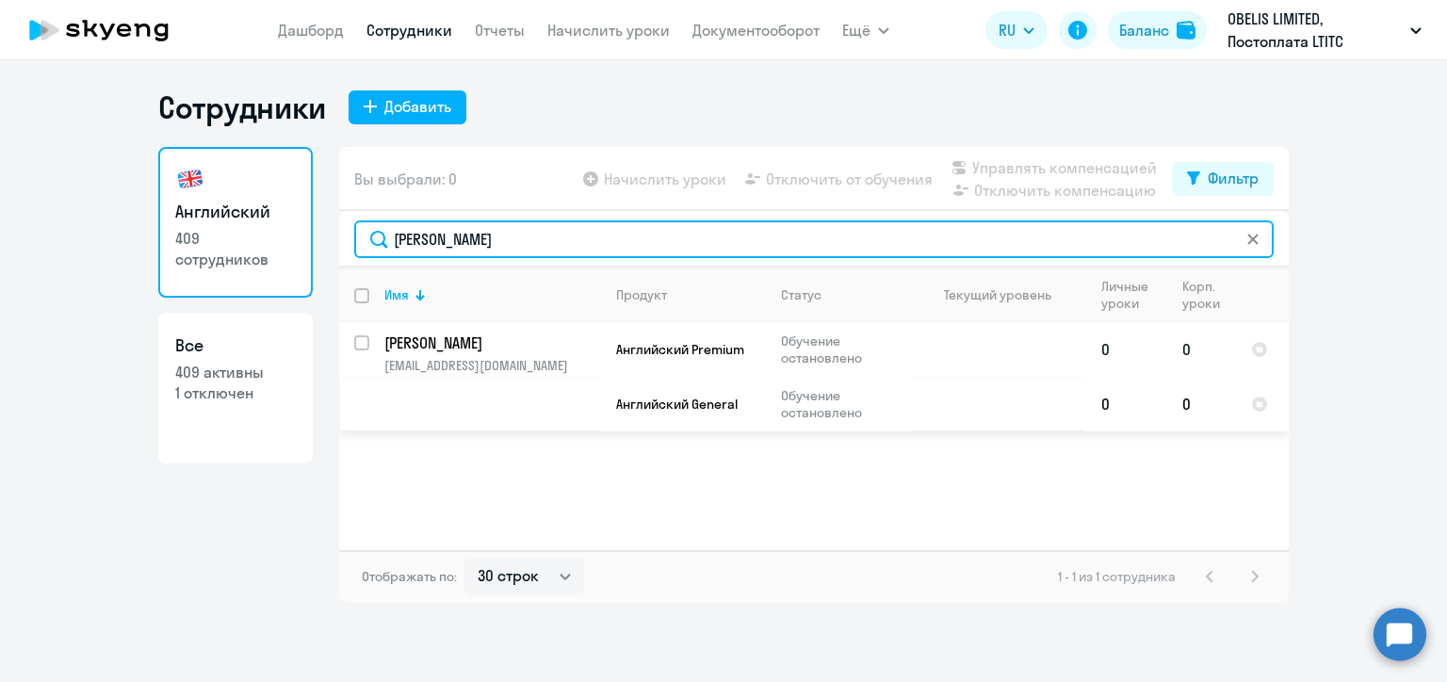
type input "Махрова"
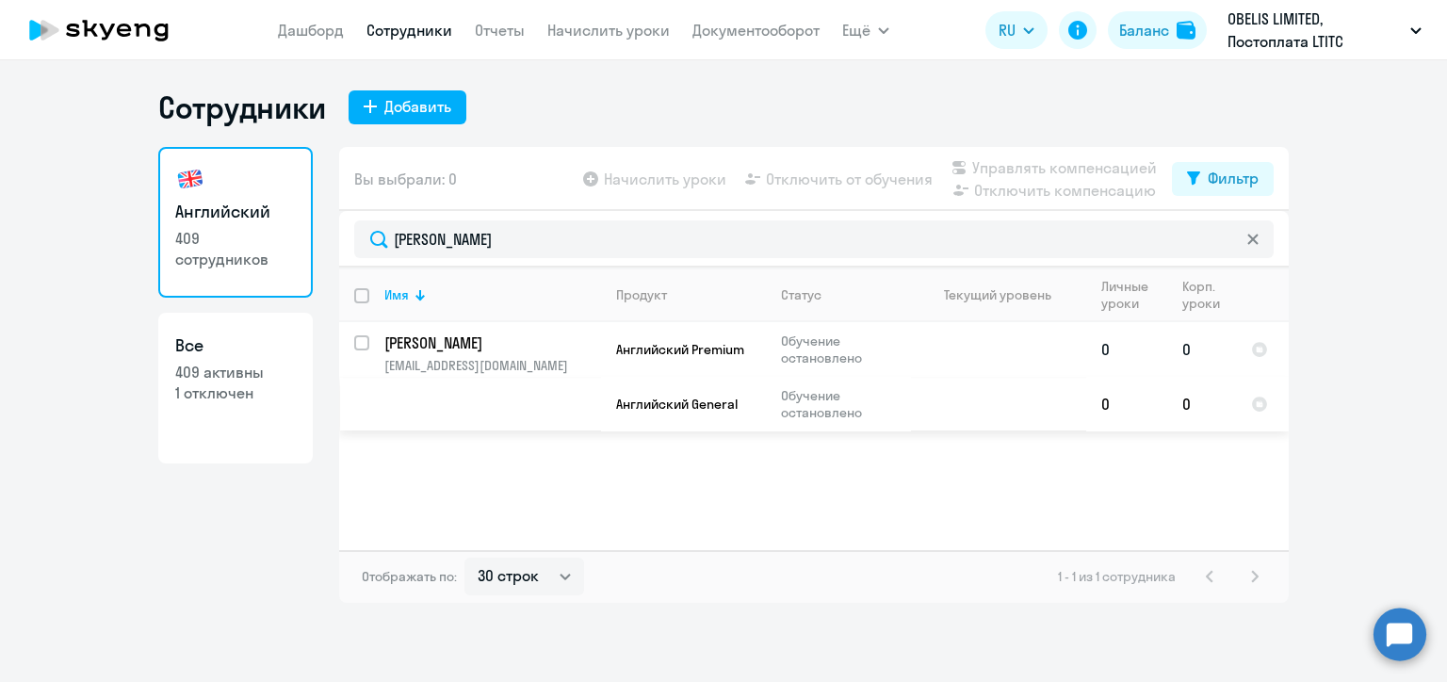
drag, startPoint x: 361, startPoint y: 343, endPoint x: 388, endPoint y: 343, distance: 27.3
click at [361, 344] on input "select row 23509508" at bounding box center [373, 354] width 38 height 38
checkbox input "true"
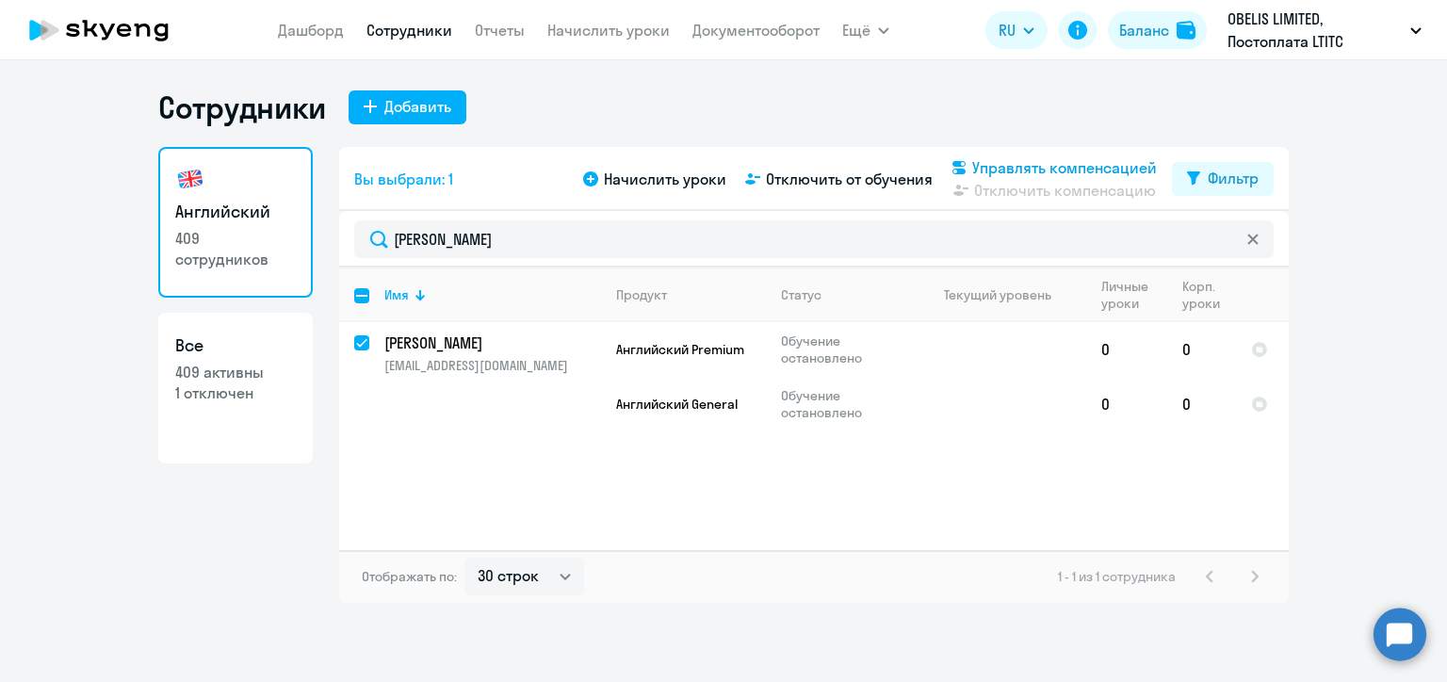
click at [1000, 162] on span "Управлять компенсацией" at bounding box center [1064, 167] width 185 height 23
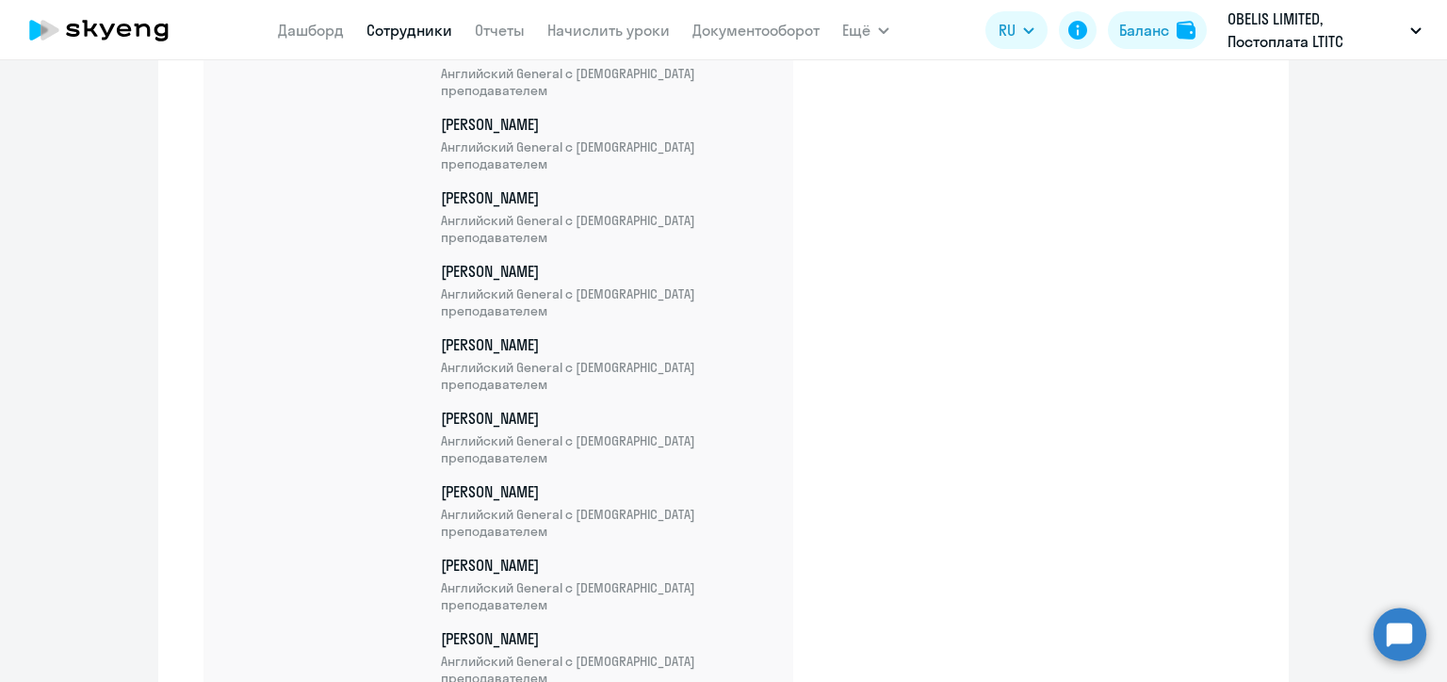
scroll to position [26567, 0]
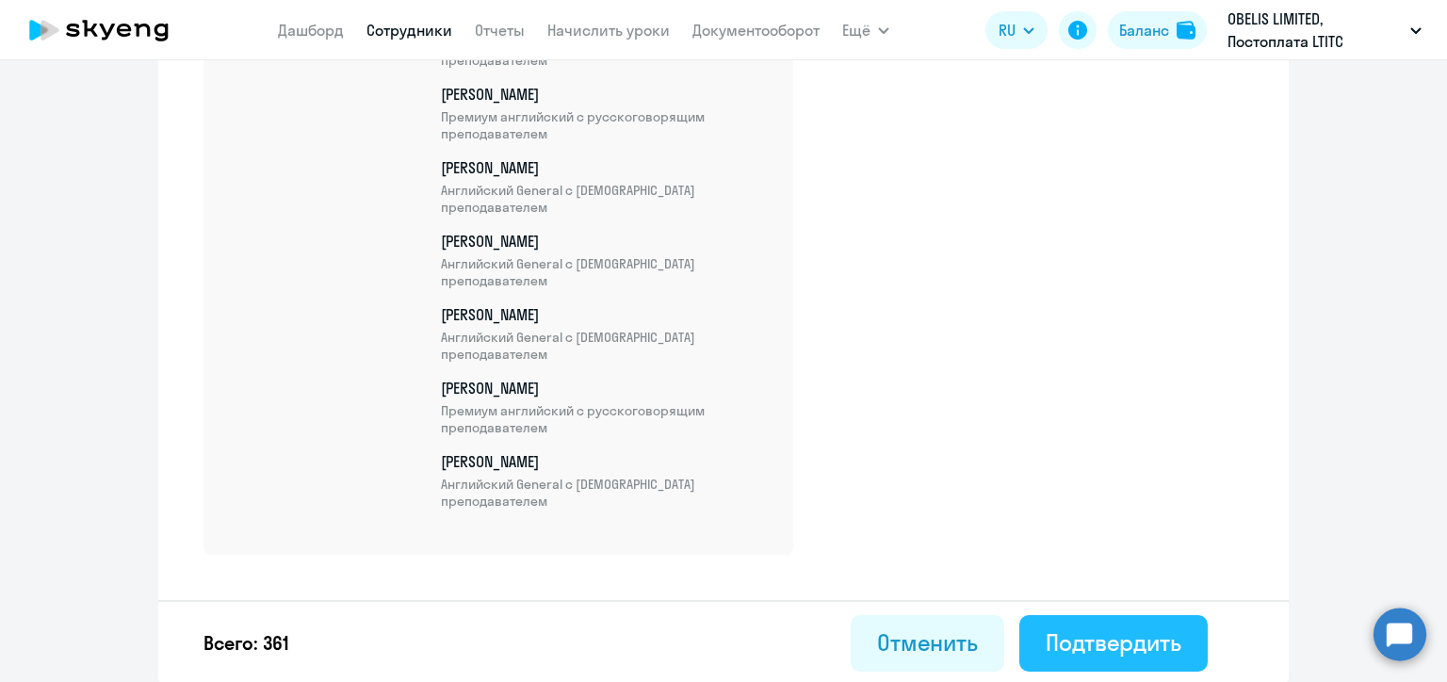
click at [1187, 646] on button "Подтвердить" at bounding box center [1113, 643] width 188 height 57
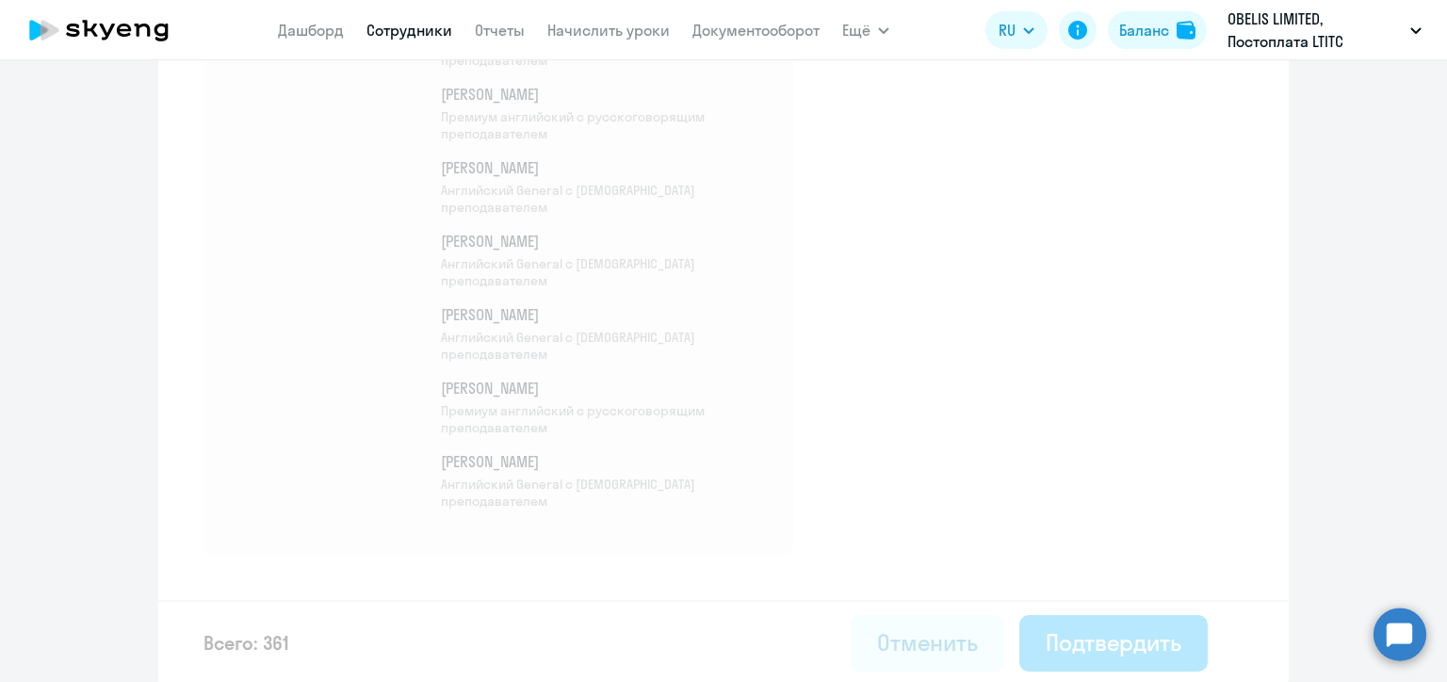
select select "30"
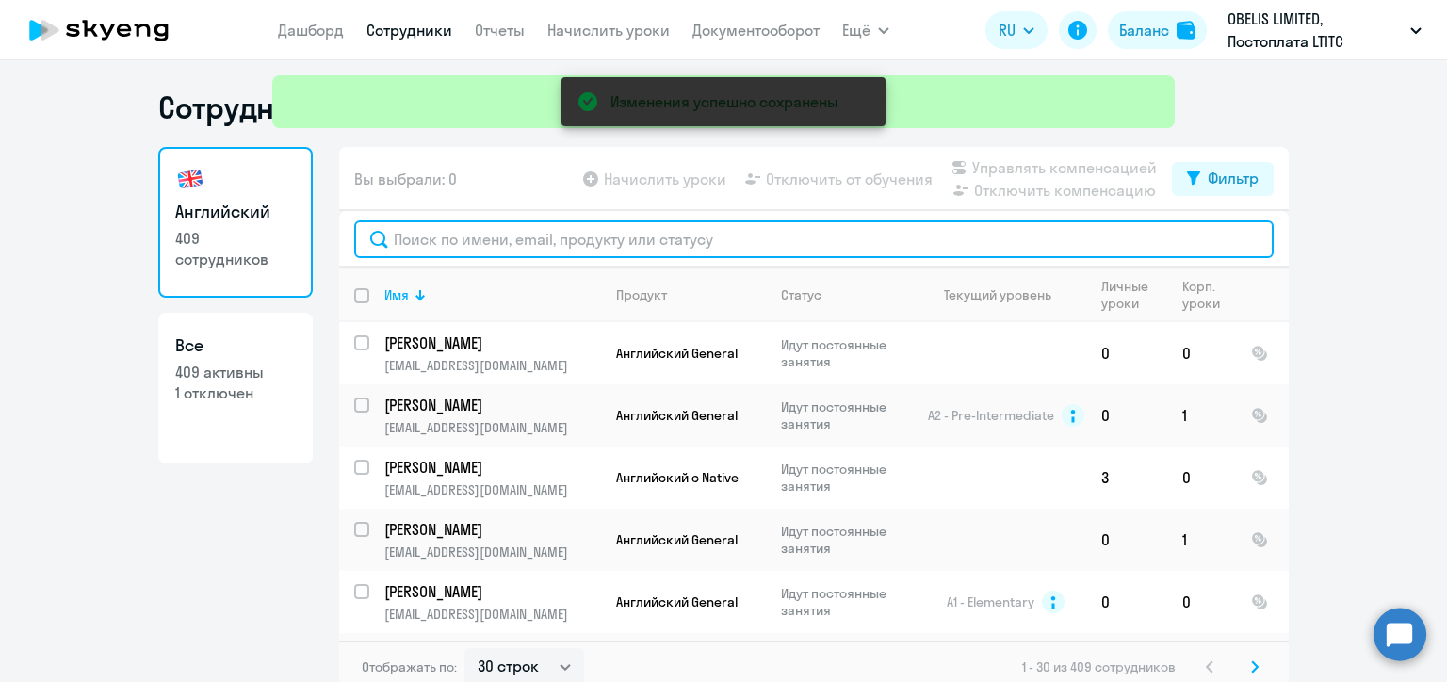
click at [435, 236] on input "text" at bounding box center [814, 239] width 920 height 38
paste input "[PERSON_NAME]"
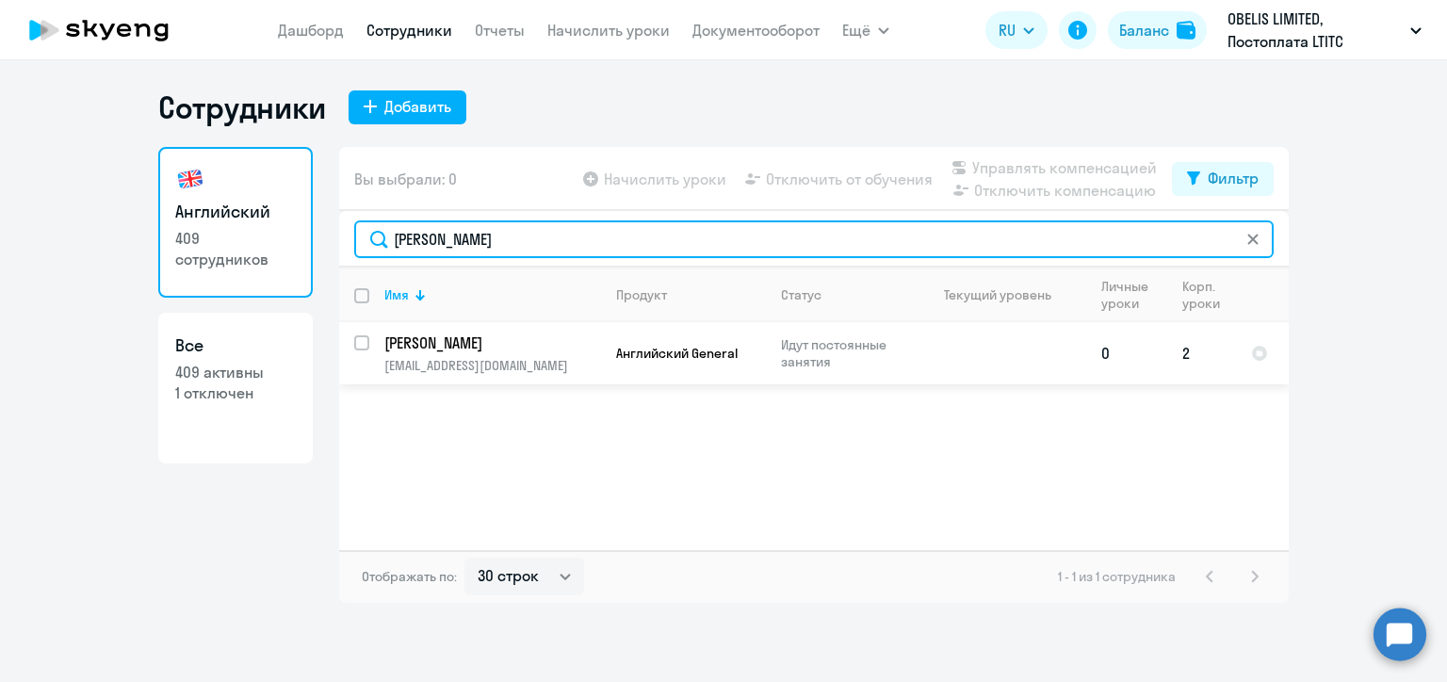
type input "[PERSON_NAME]"
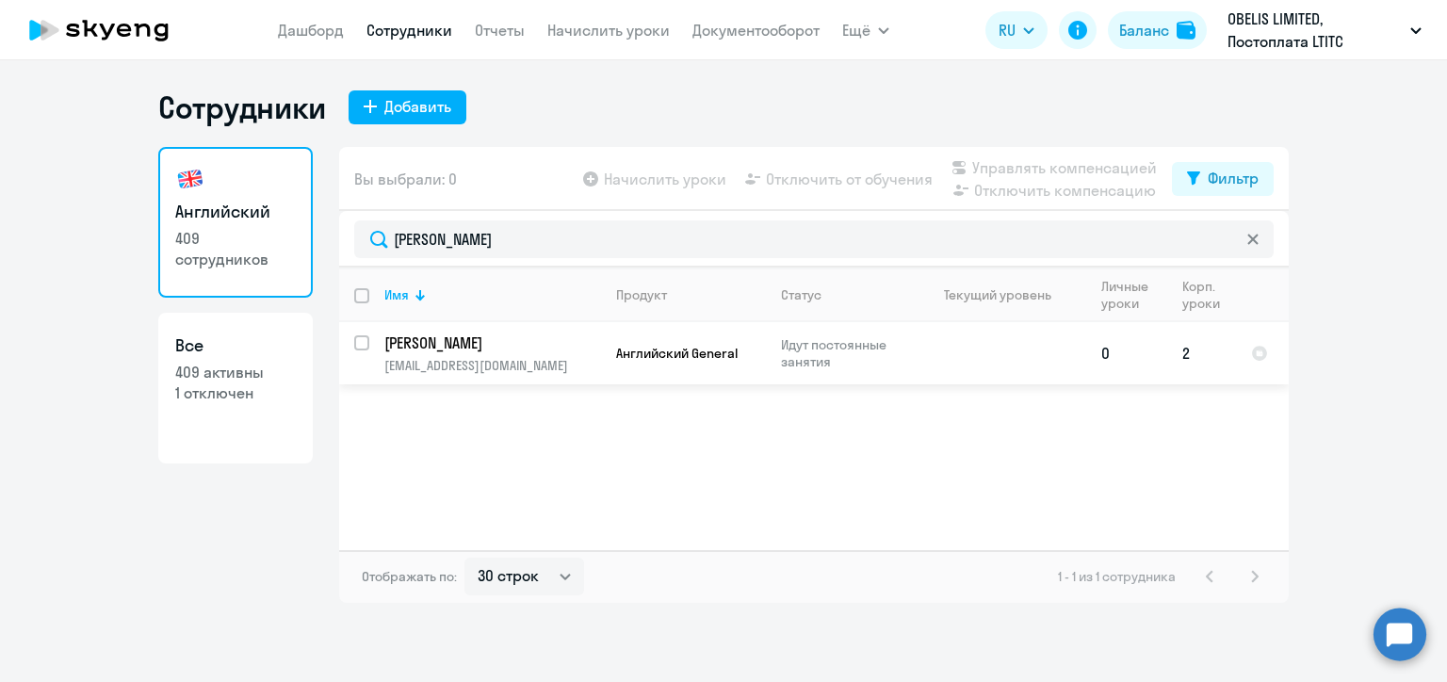
click at [358, 344] on input "select row 23511940" at bounding box center [373, 354] width 38 height 38
checkbox input "true"
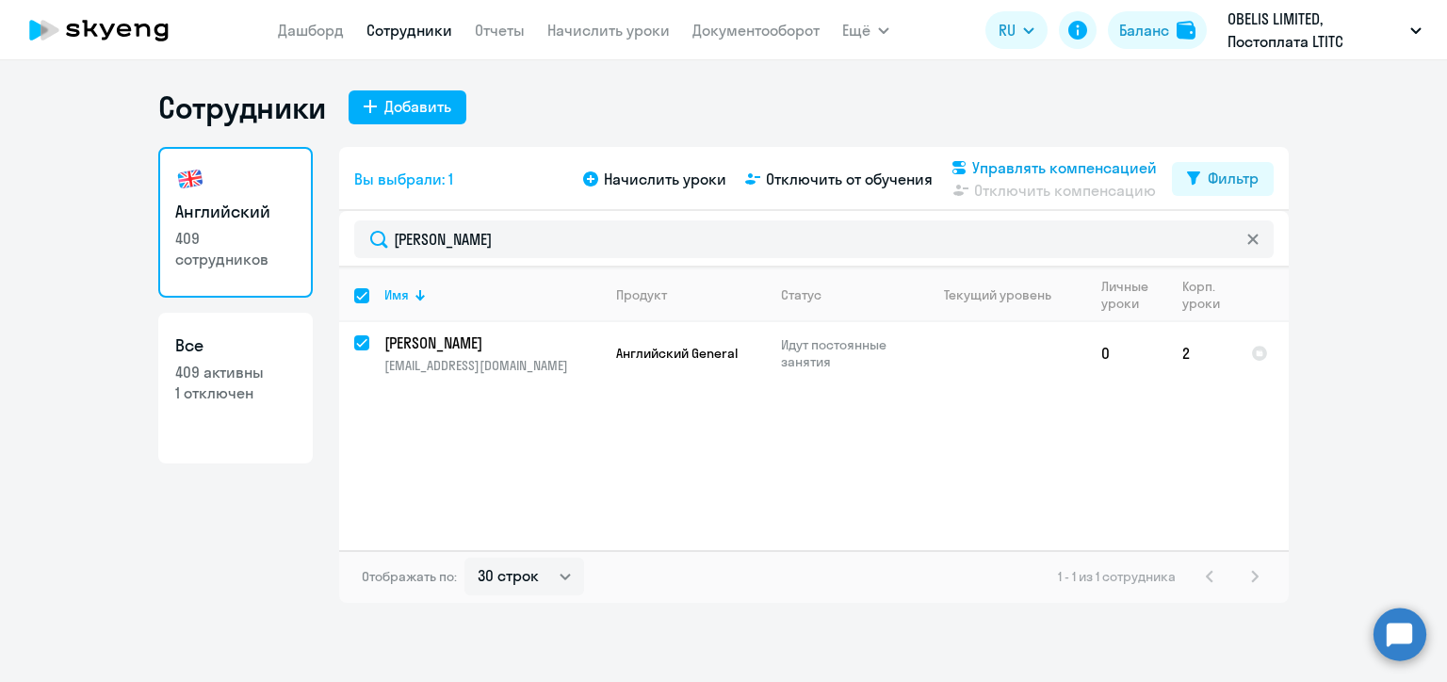
click at [991, 171] on span "Управлять компенсацией" at bounding box center [1064, 167] width 185 height 23
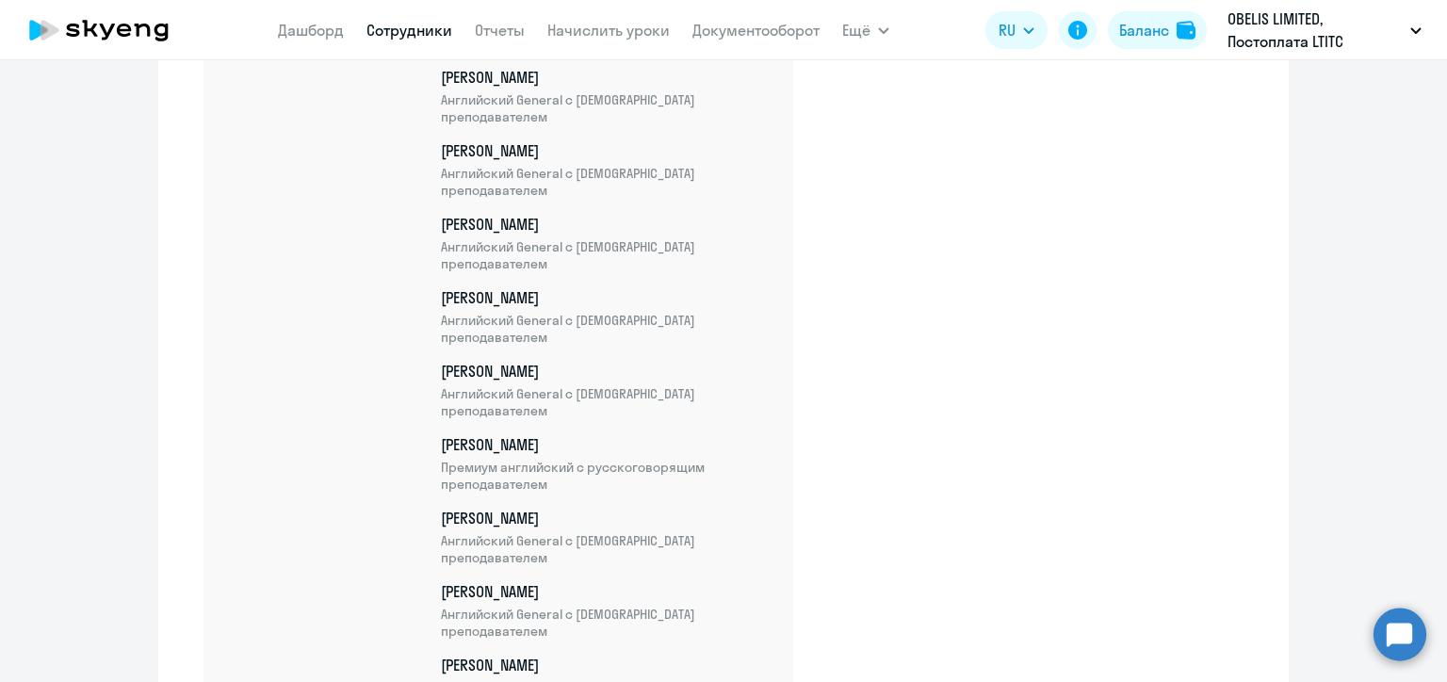
scroll to position [26641, 0]
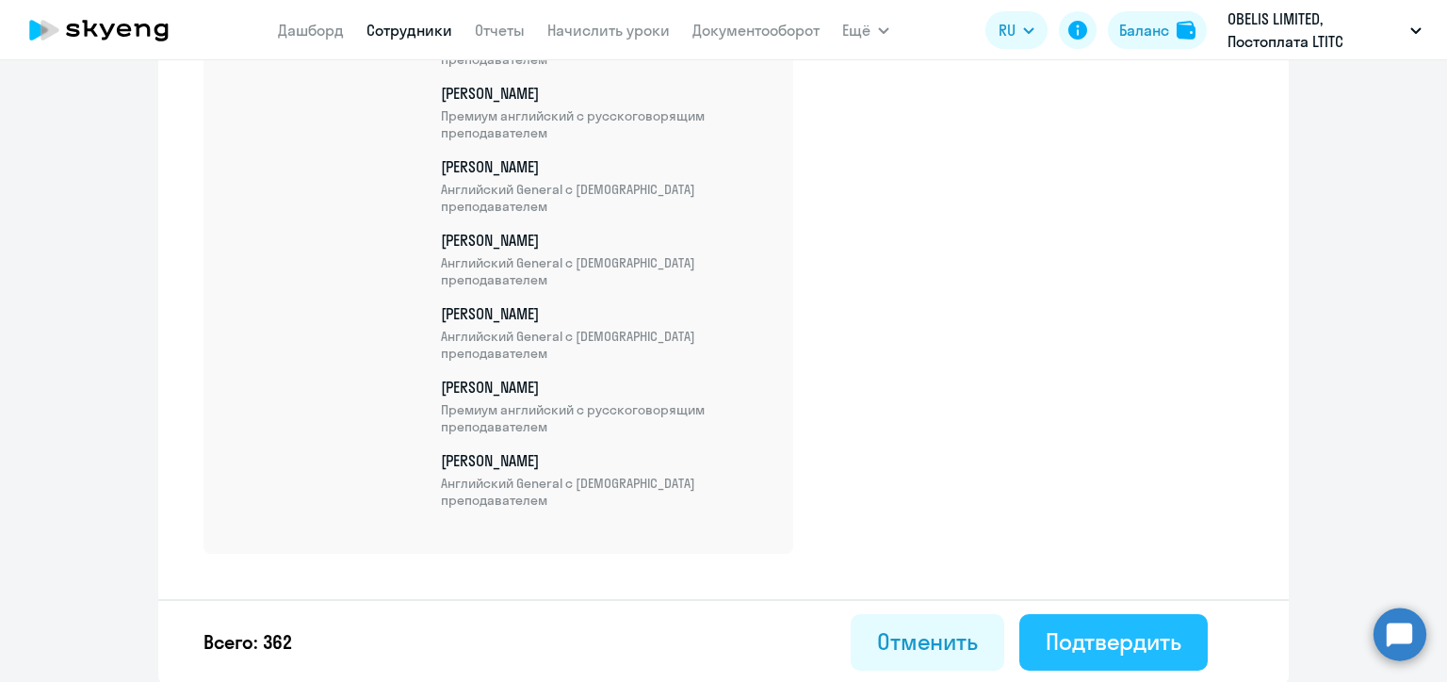
click at [1141, 633] on div "Подтвердить" at bounding box center [1114, 642] width 136 height 30
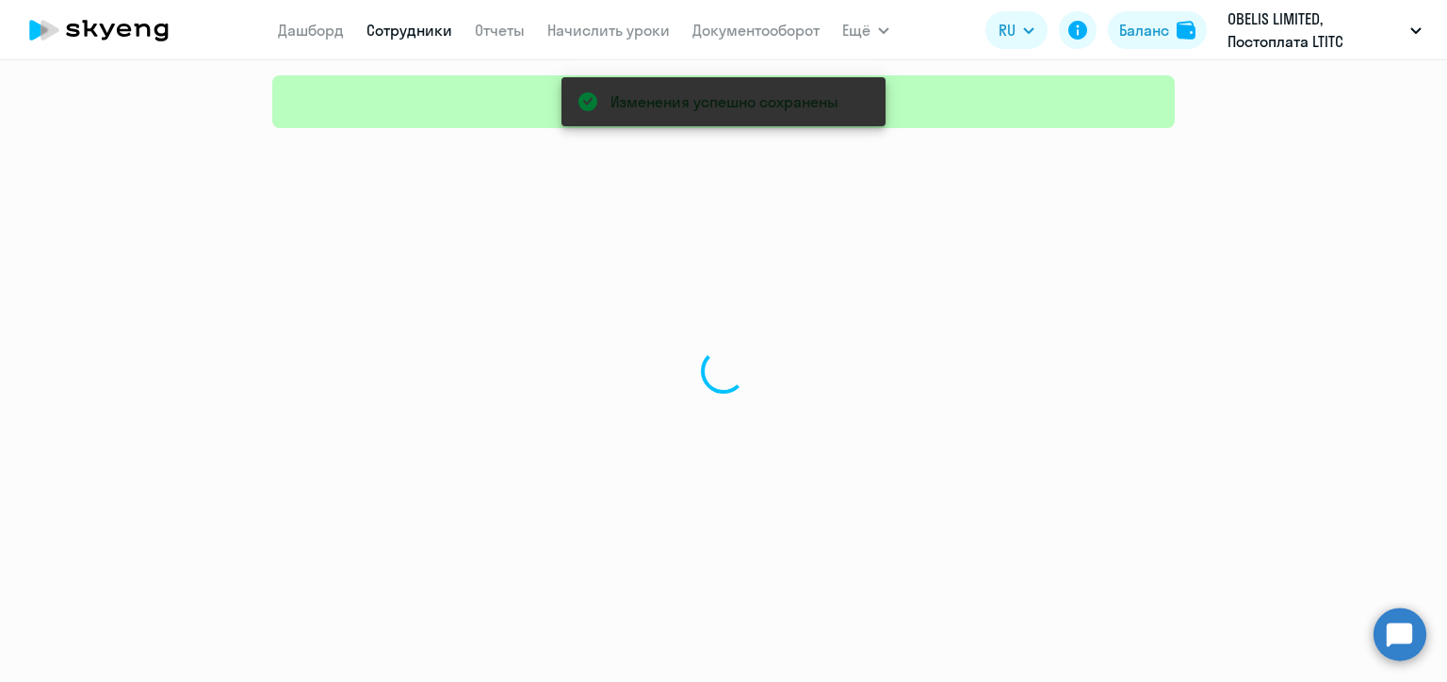
select select "30"
